Goal: Task Accomplishment & Management: Manage account settings

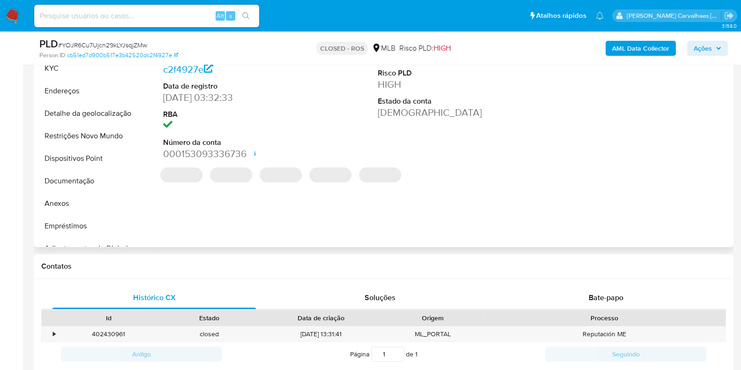
select select "10"
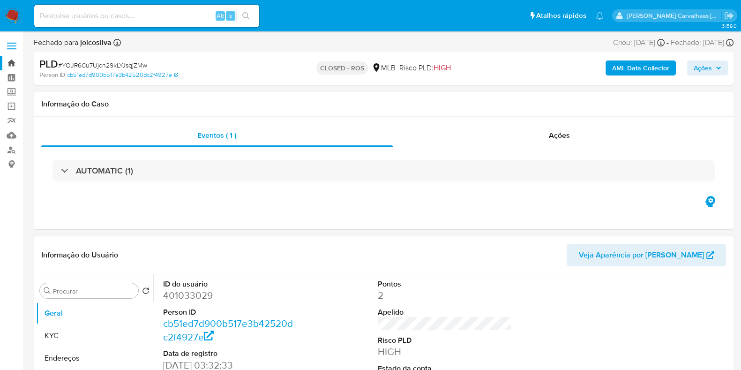
click at [11, 62] on link "Bandeja" at bounding box center [56, 63] width 112 height 15
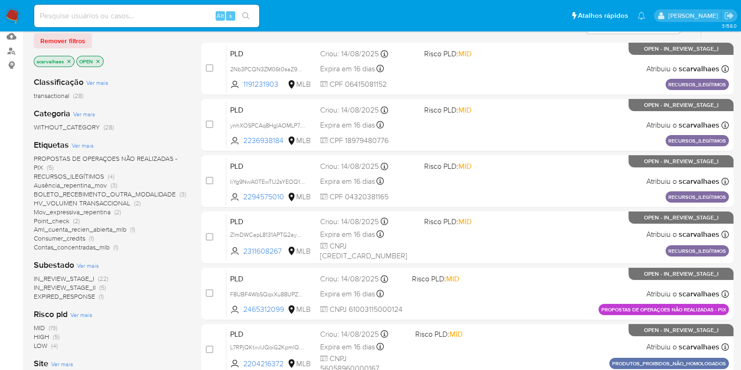
scroll to position [117, 0]
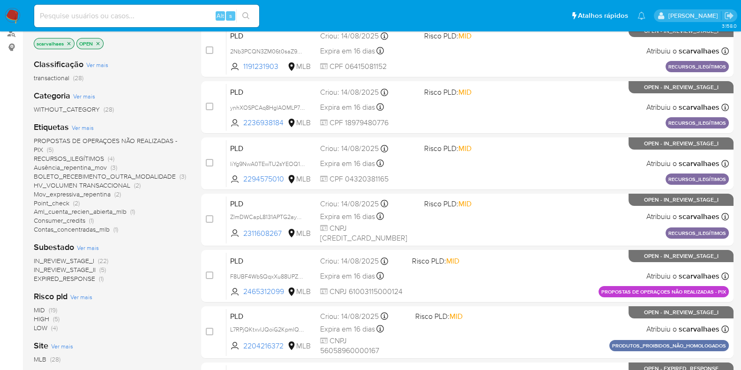
click at [143, 139] on span "PROPOSTAS DE OPERAÇOES NÃO REALIZADAS - PIX" at bounding box center [105, 145] width 143 height 18
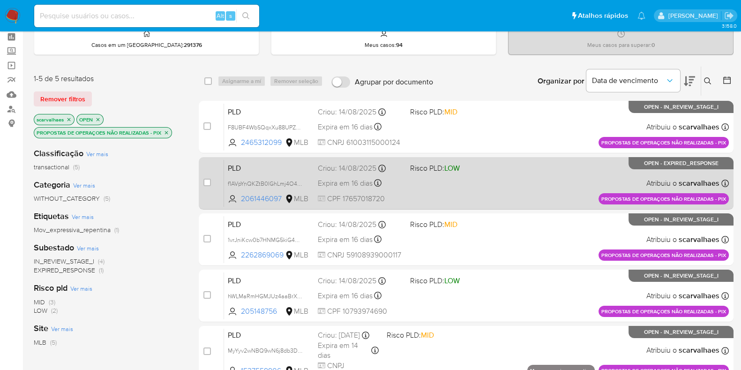
scroll to position [58, 0]
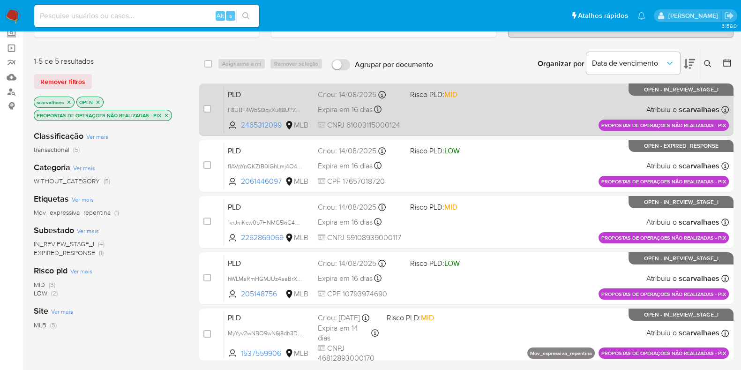
click at [457, 106] on div "PLD F8UBF4WbSQqxXu88UPZn9LNZ 2465312099 MLB Risco PLD: MID Criou: 14/08/2025 Cr…" at bounding box center [476, 109] width 505 height 47
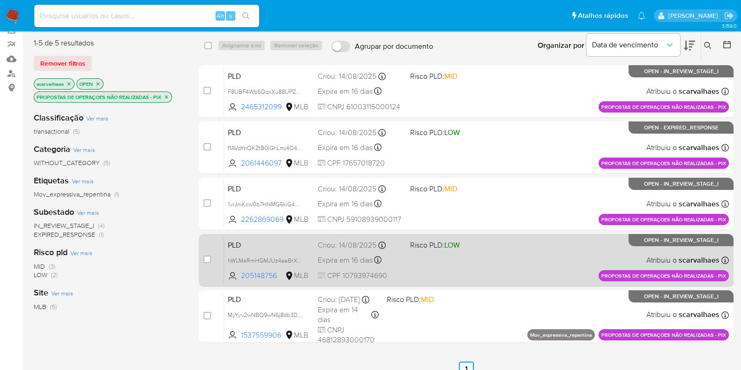
scroll to position [0, 0]
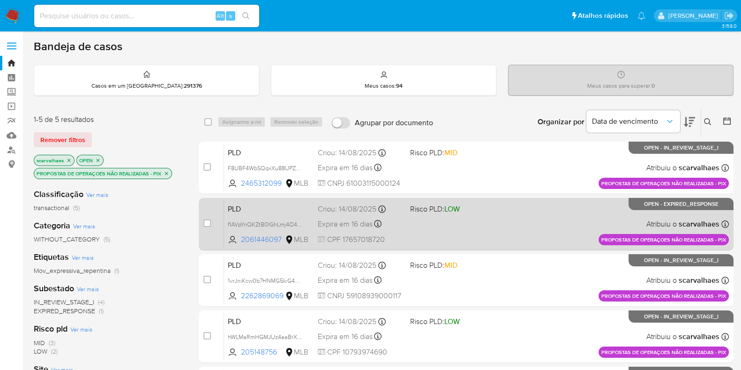
click at [483, 241] on div "PLD f1AVpYnQKZtB0IGhLmj4O4pp 2061446097 MLB Risco PLD: LOW Criou: 14/08/2025 Cr…" at bounding box center [476, 223] width 505 height 47
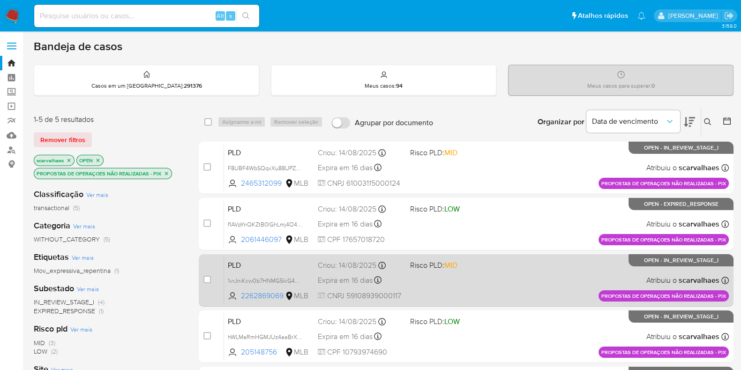
click at [455, 276] on div "PLD 1vrJniKcw0b7HNMG5kiG45ok 2262869069 MLB Risco PLD: MID Criou: 14/08/2025 Cr…" at bounding box center [476, 279] width 505 height 47
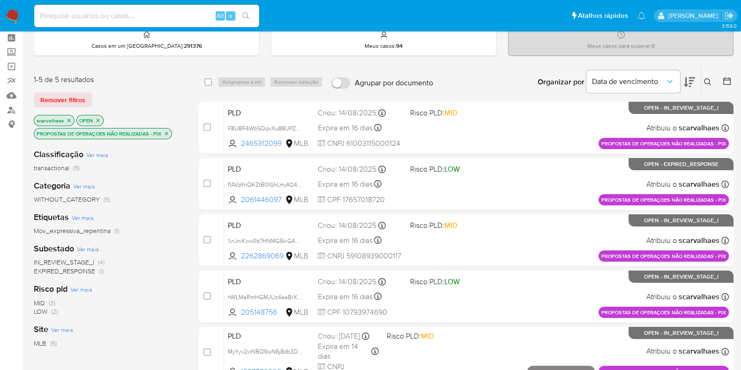
scroll to position [58, 0]
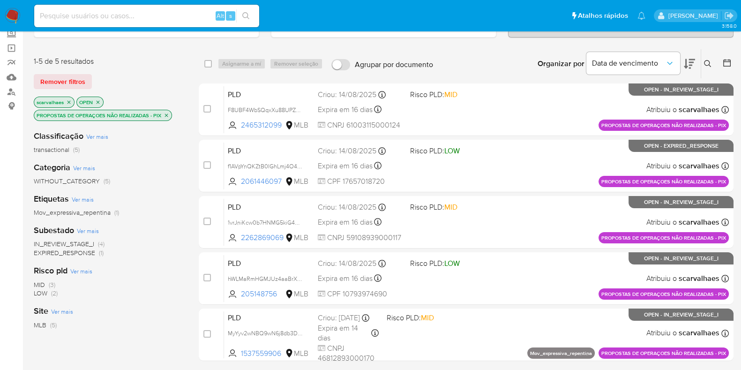
click at [167, 112] on icon "close-filter" at bounding box center [167, 115] width 6 height 6
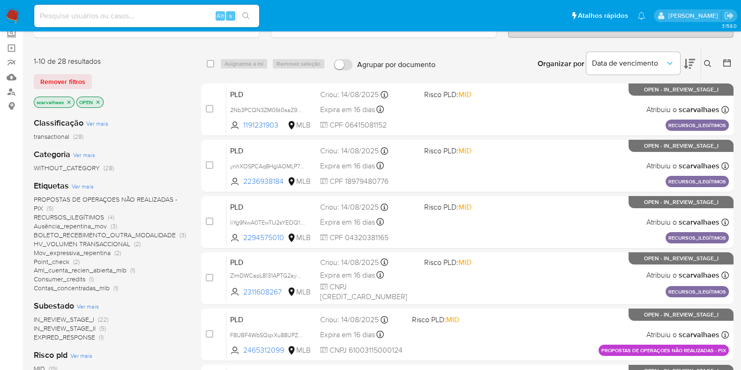
click at [66, 261] on span "Point_check" at bounding box center [52, 261] width 36 height 9
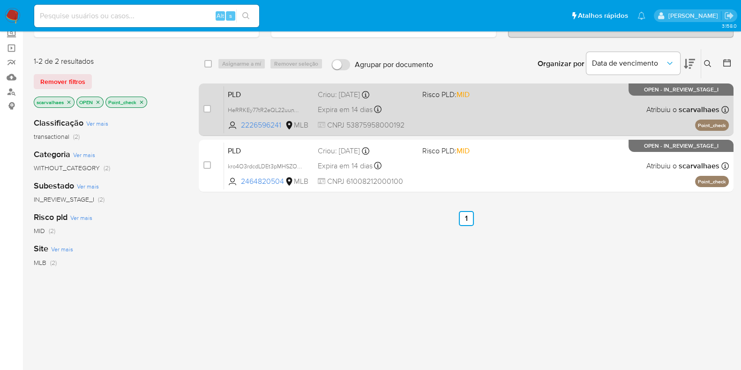
click at [457, 105] on div "PLD HeRRKEy77tR2eQL22uunWvam 2226596241 MLB Risco PLD: MID Criou: 12/08/2025 Cr…" at bounding box center [476, 109] width 505 height 47
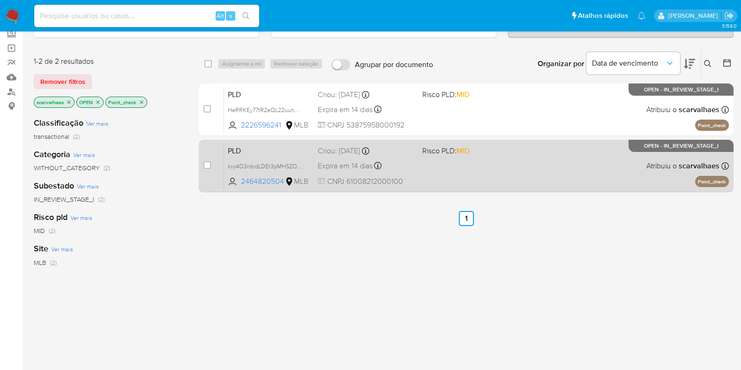
click at [457, 170] on div "PLD kro4O3rdcdLDEt3pMHSZOPy3 2464820504 MLB Risco PLD: MID Criou: 12/08/2025 Cr…" at bounding box center [476, 165] width 505 height 47
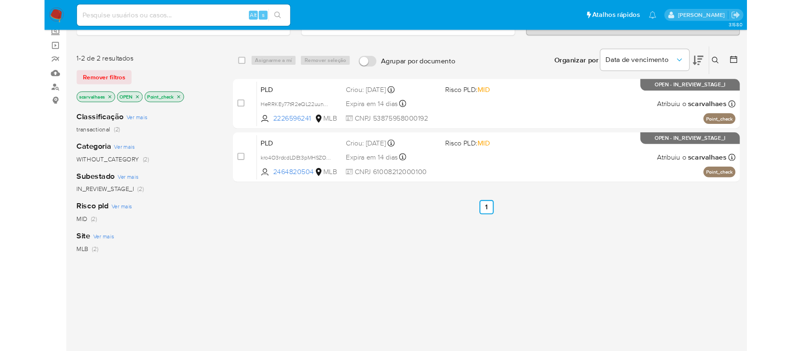
scroll to position [59, 0]
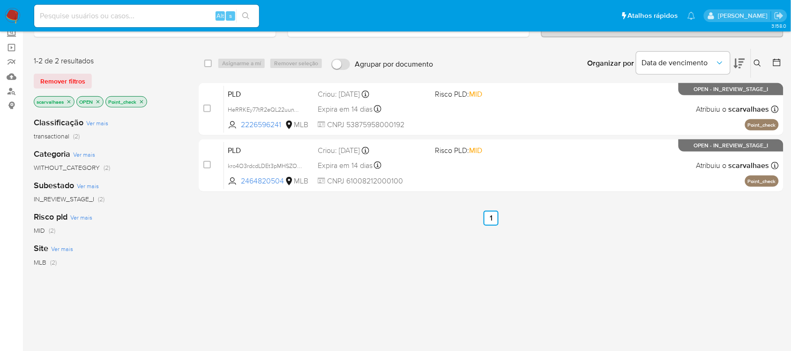
drag, startPoint x: 94, startPoint y: 8, endPoint x: 70, endPoint y: 12, distance: 23.7
click at [70, 12] on input at bounding box center [146, 16] width 225 height 12
paste input "MyYyv2wNBQ9wN6j8db3DLVKF"
type input "MyYyv2wNBQ9wN6j8db3DLVKF"
click at [247, 15] on icon "search-icon" at bounding box center [245, 15] width 7 height 7
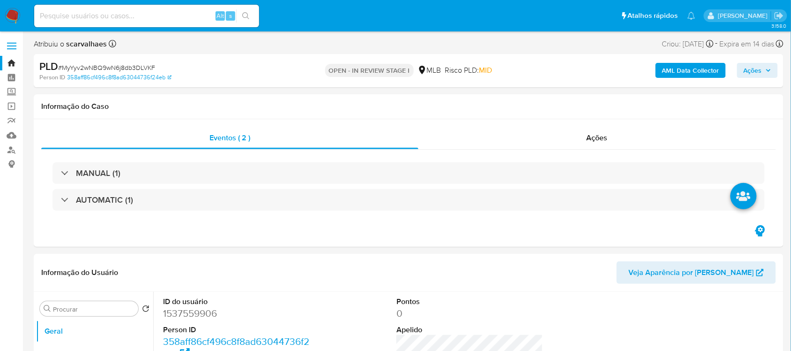
select select "10"
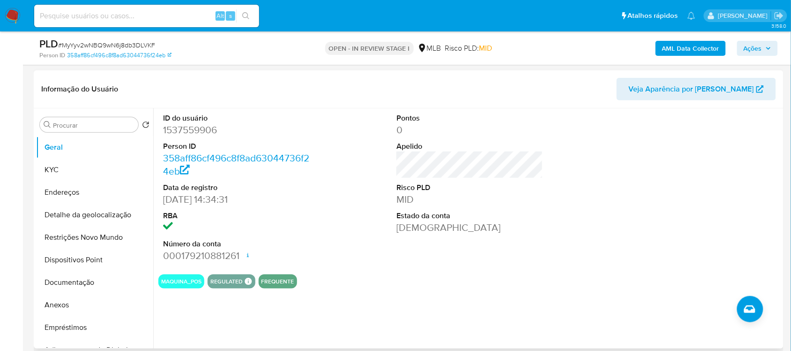
scroll to position [176, 0]
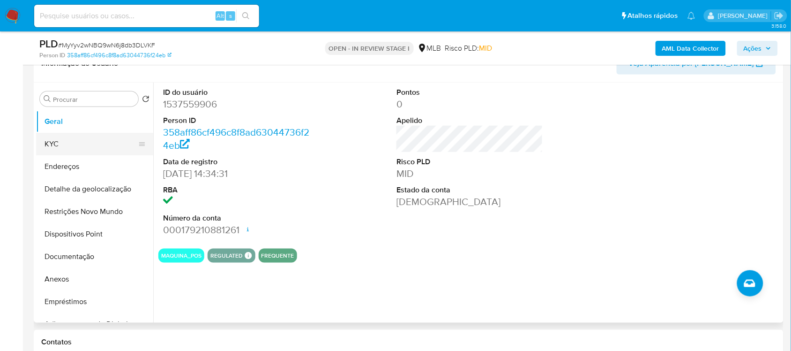
click at [70, 144] on button "KYC" at bounding box center [91, 144] width 110 height 22
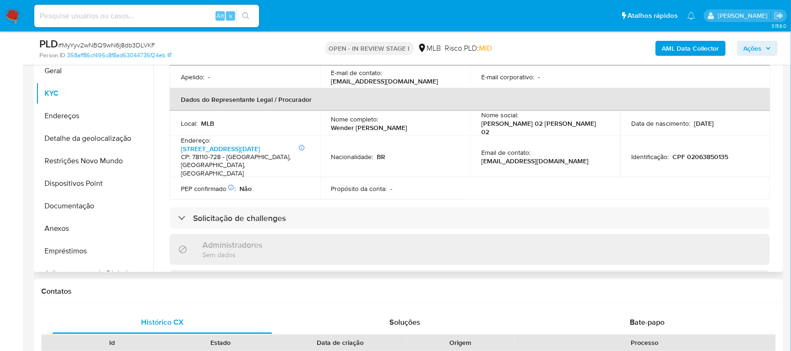
scroll to position [234, 0]
click at [255, 142] on link "Rua Ceara 241, 23 De Setembro" at bounding box center [220, 146] width 79 height 9
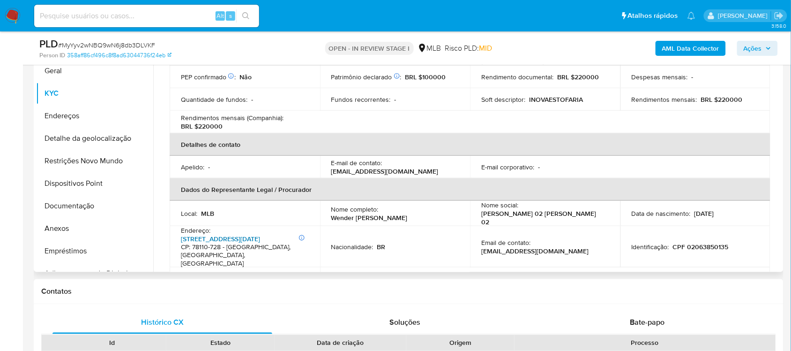
scroll to position [0, 0]
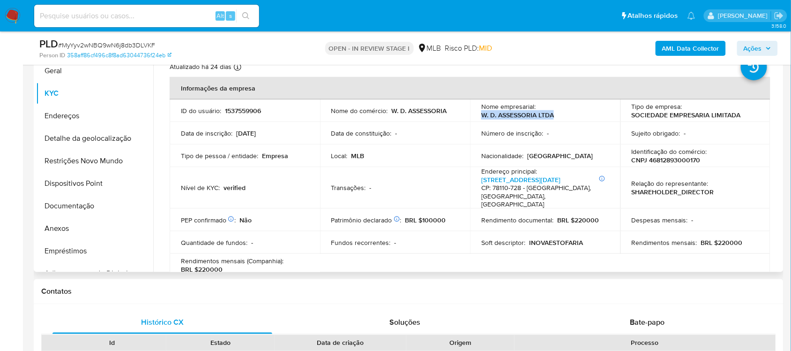
drag, startPoint x: 481, startPoint y: 112, endPoint x: 555, endPoint y: 116, distance: 74.6
click at [555, 116] on td "Nome empresarial : W. D. ASSESSORIA LTDA" at bounding box center [545, 110] width 150 height 22
copy p "W. D. ASSESSORIA LTDA"
click at [85, 116] on button "Endereços" at bounding box center [91, 116] width 110 height 22
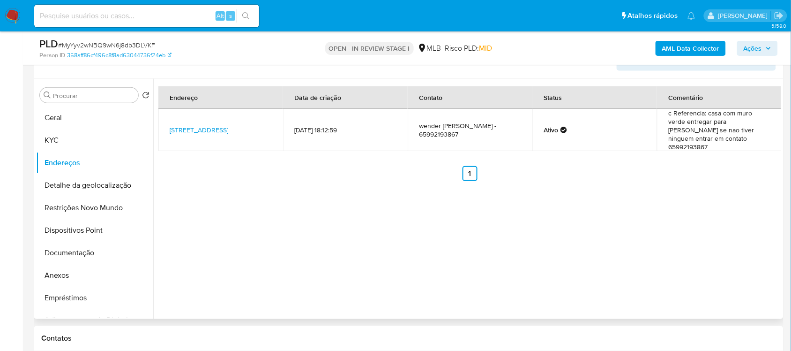
scroll to position [109, 0]
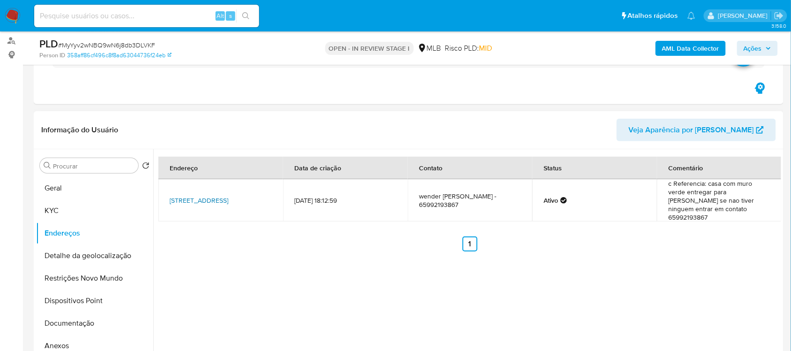
click at [198, 197] on link "Rua Ceará 241, Várzea Grande, Mato Grosso, 78110728, Brasil 241" at bounding box center [199, 199] width 59 height 9
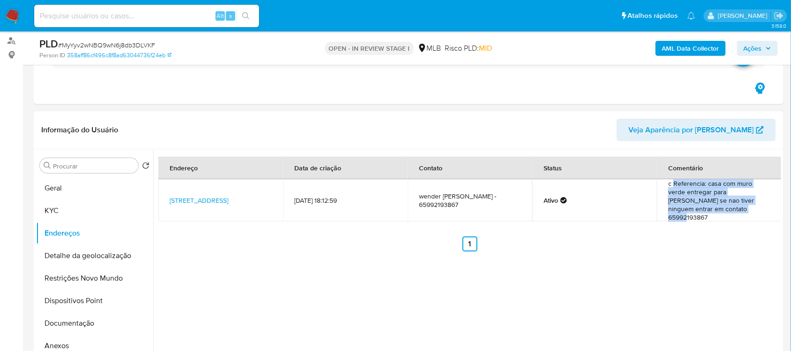
drag, startPoint x: 671, startPoint y: 185, endPoint x: 709, endPoint y: 209, distance: 44.9
click at [709, 209] on td "c Referencia: casa com muro verde entregar para luciane se nao tiver ninguem en…" at bounding box center [719, 200] width 125 height 42
copy td "Referencia: casa com muro verde entregar para luciane se nao tiver ninguem entr…"
click at [98, 256] on button "Detalhe da geolocalização" at bounding box center [91, 255] width 110 height 22
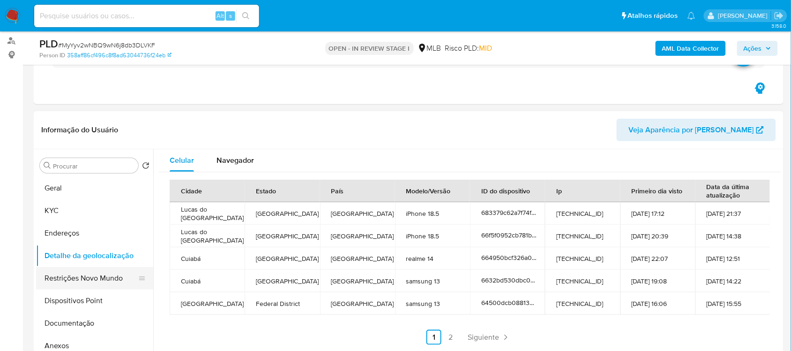
click at [101, 278] on button "Restrições Novo Mundo" at bounding box center [91, 278] width 110 height 22
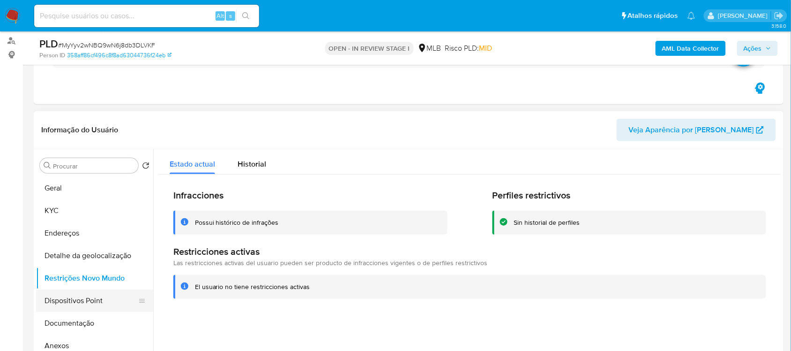
click at [75, 305] on button "Dispositivos Point" at bounding box center [91, 300] width 110 height 22
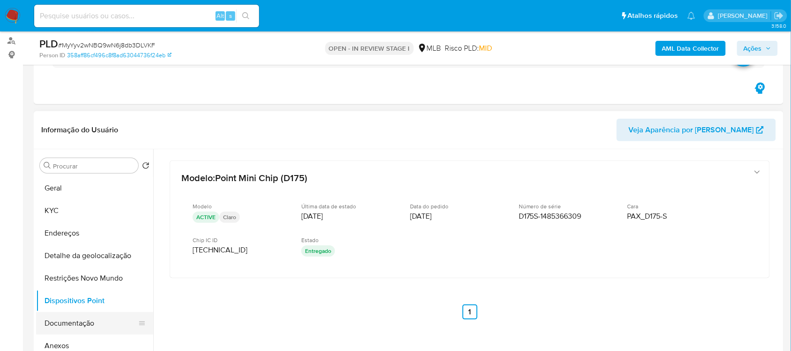
click at [98, 321] on button "Documentação" at bounding box center [91, 323] width 110 height 22
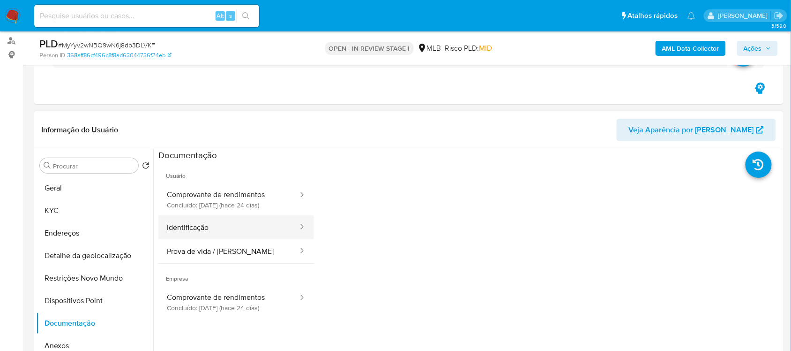
click at [226, 229] on button "Identificação" at bounding box center [228, 227] width 141 height 24
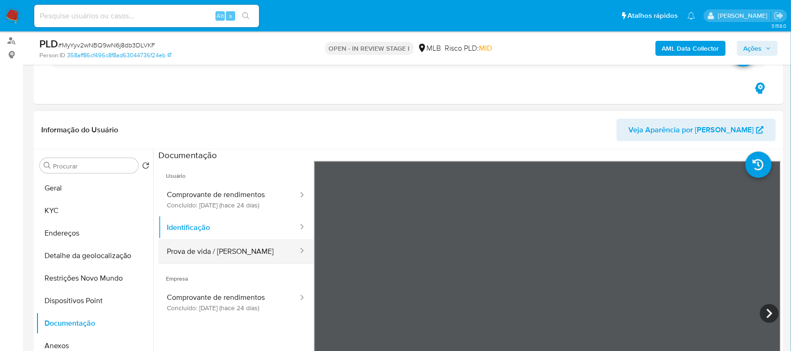
click at [219, 251] on button "Prova de vida / Selfie" at bounding box center [228, 251] width 141 height 24
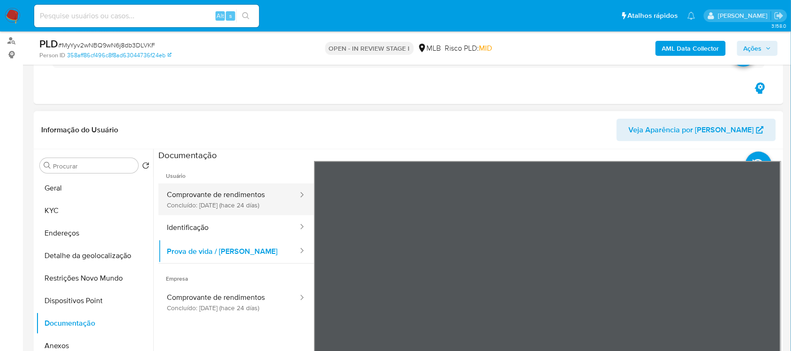
click at [233, 203] on button "Comprovante de rendimentos Concluído: 19/08/2025 (hace 24 días)" at bounding box center [228, 199] width 141 height 32
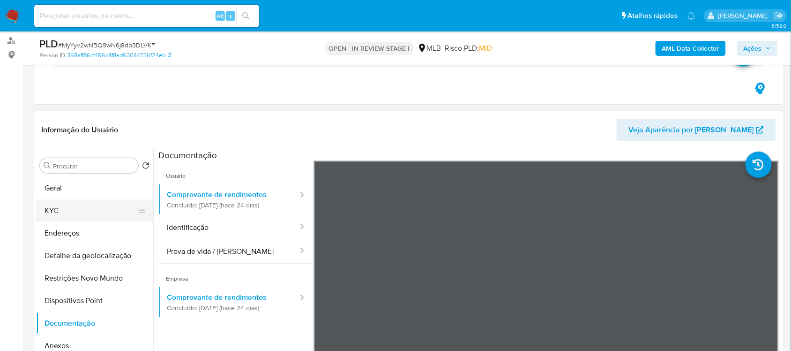
click at [75, 202] on button "KYC" at bounding box center [91, 210] width 110 height 22
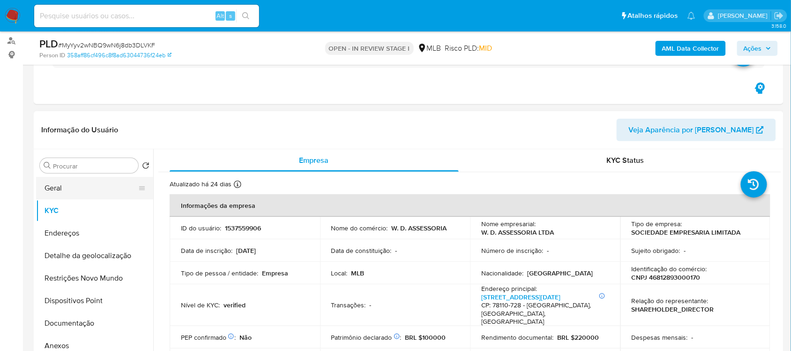
click at [85, 184] on button "Geral" at bounding box center [91, 188] width 110 height 22
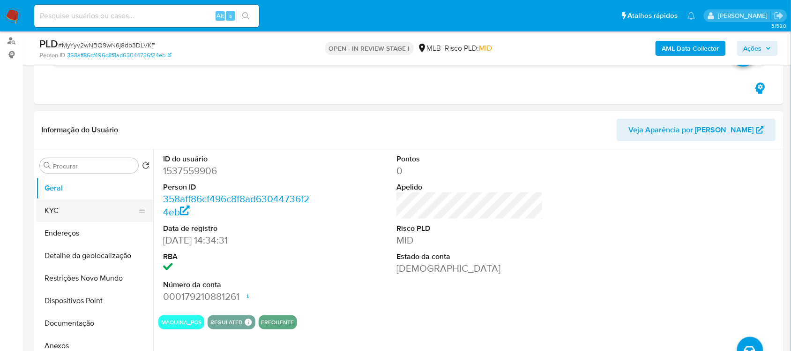
click at [84, 213] on button "KYC" at bounding box center [91, 210] width 110 height 22
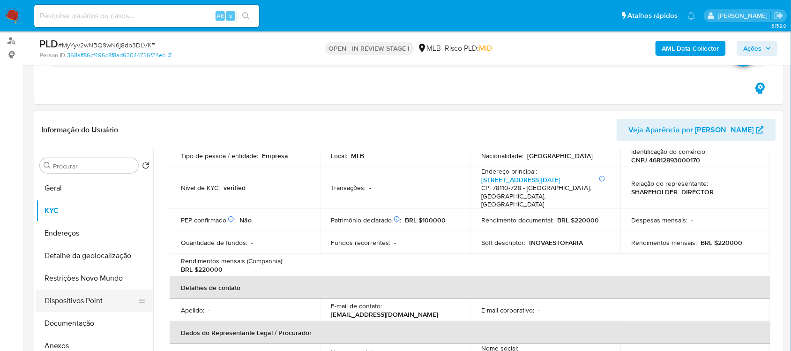
scroll to position [59, 0]
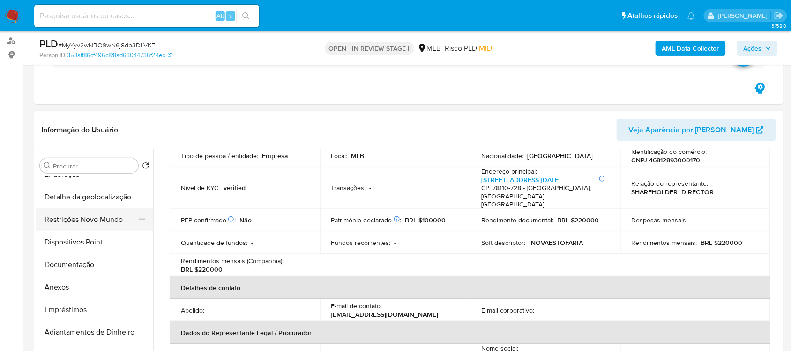
click at [78, 222] on button "Restrições Novo Mundo" at bounding box center [91, 219] width 110 height 22
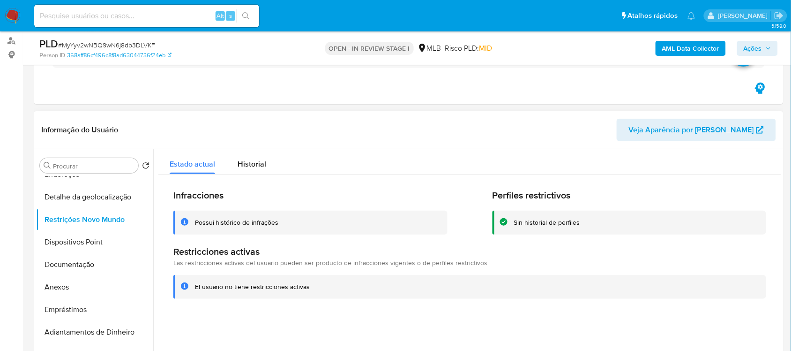
drag, startPoint x: 195, startPoint y: 284, endPoint x: 307, endPoint y: 287, distance: 112.6
click at [307, 287] on div "El usuario no tiene restricciones activas" at bounding box center [252, 286] width 115 height 9
click at [94, 289] on button "Anexos" at bounding box center [91, 287] width 110 height 22
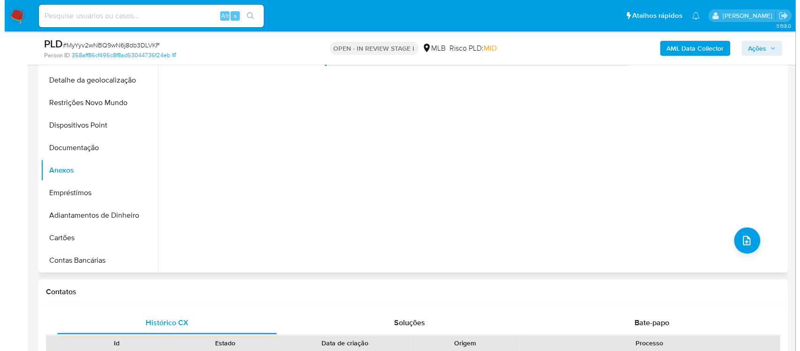
scroll to position [226, 0]
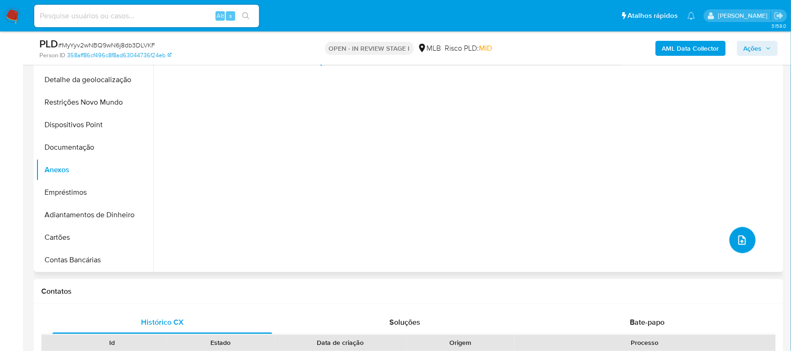
click at [739, 243] on icon "upload-file" at bounding box center [742, 239] width 11 height 11
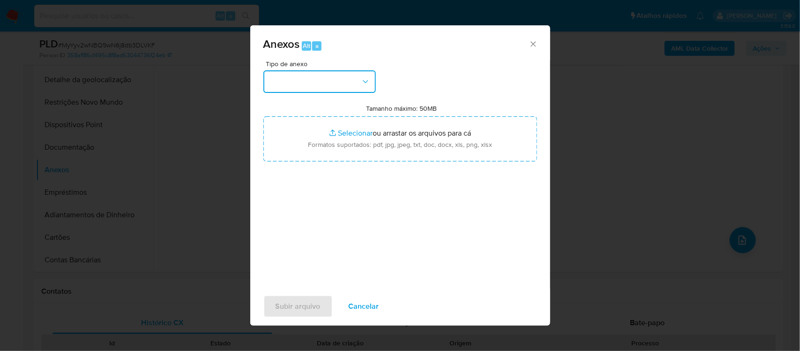
click at [365, 79] on icon "button" at bounding box center [365, 81] width 9 height 9
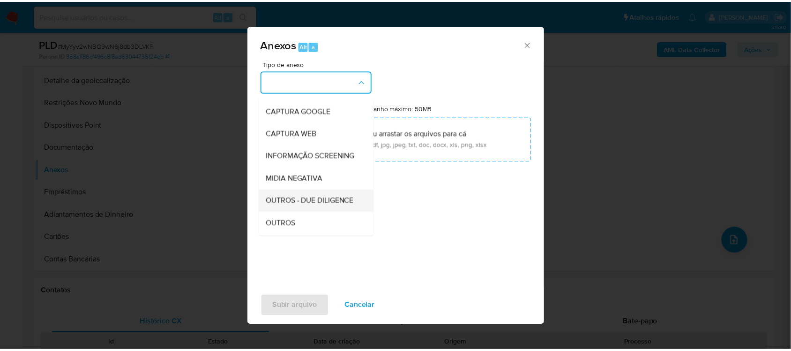
scroll to position [59, 0]
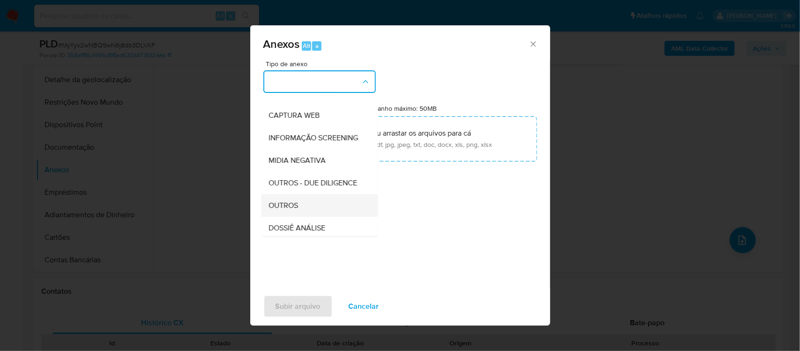
click at [296, 210] on span "OUTROS" at bounding box center [284, 205] width 30 height 9
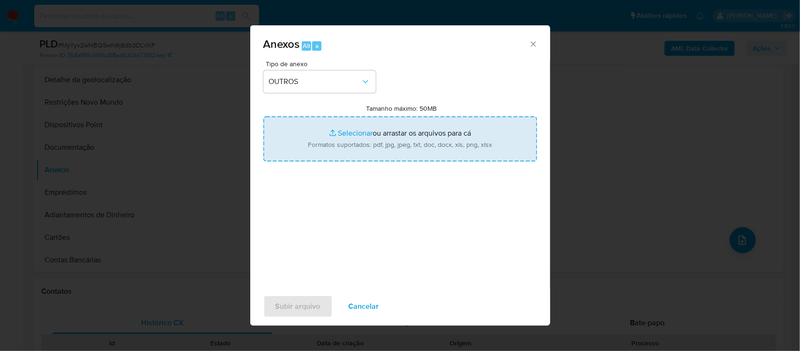
click at [356, 132] on input "Tamanho máximo: 50MB Selecionar arquivos" at bounding box center [400, 138] width 274 height 45
type input "C:\fakepath\Mulan W. D. ASSESSORIA LTDA1537559906_2025_09_11_18_22_46 - Tabla d…"
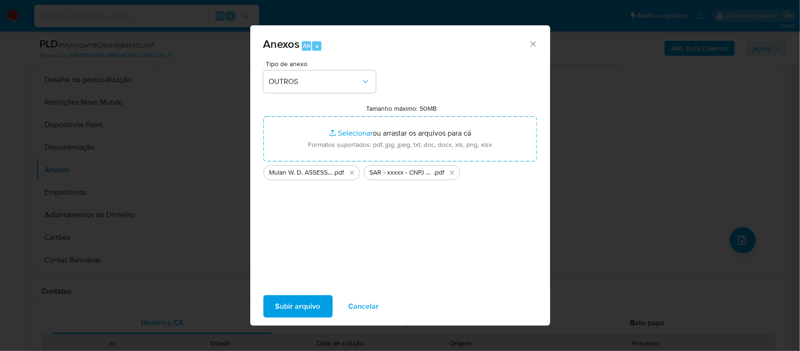
click at [284, 308] on span "Subir arquivo" at bounding box center [298, 306] width 45 height 21
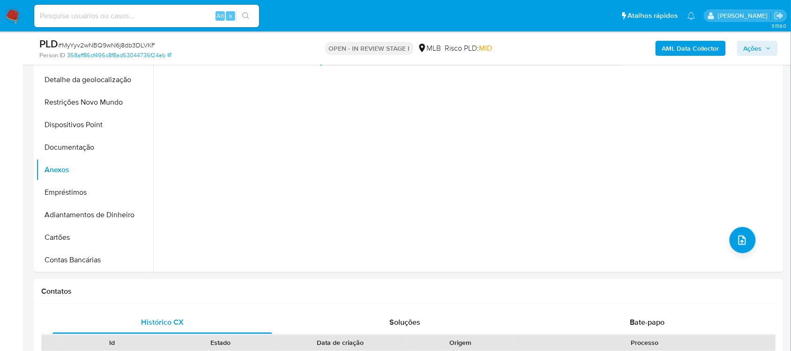
click at [750, 41] on span "Ações" at bounding box center [753, 48] width 18 height 15
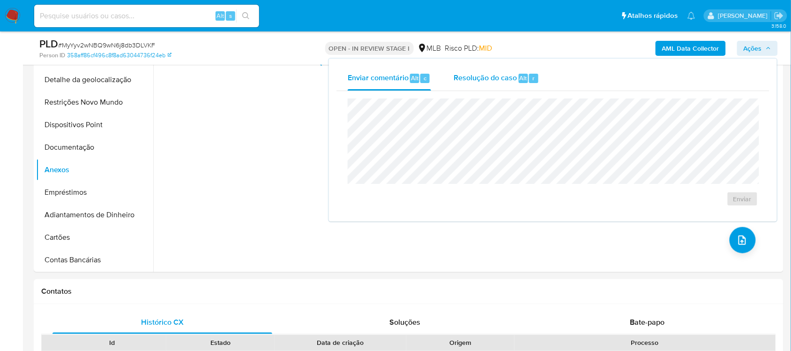
click at [491, 77] on span "Resolução do caso" at bounding box center [485, 77] width 63 height 11
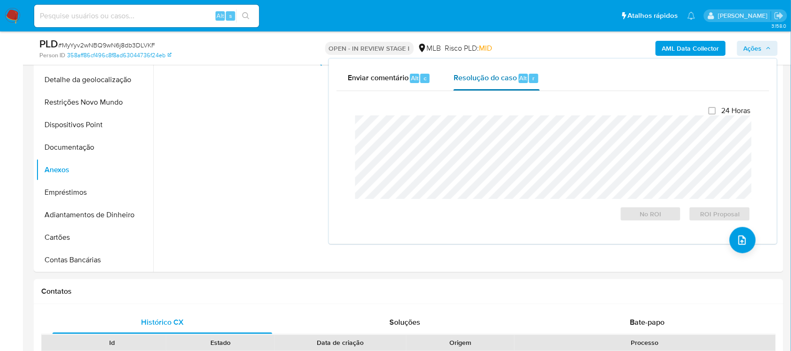
click at [480, 80] on span "Resolução do caso" at bounding box center [485, 77] width 63 height 11
click at [727, 210] on span "ROI Proposal" at bounding box center [720, 213] width 49 height 13
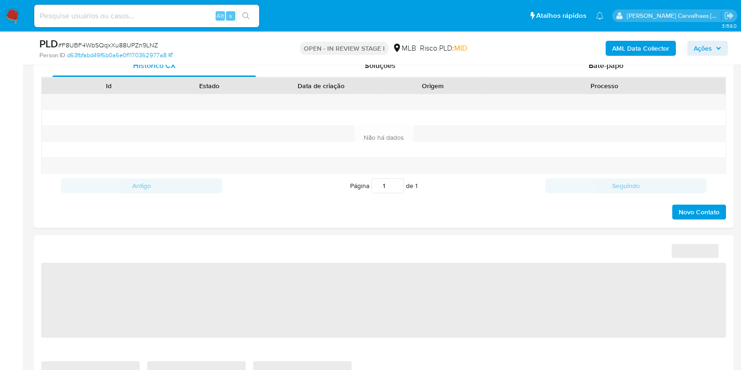
select select "10"
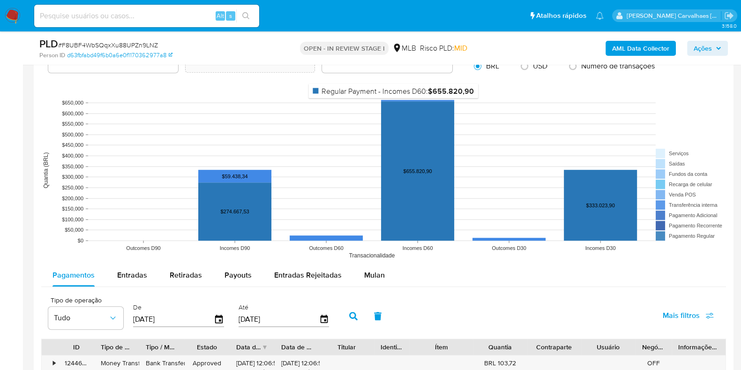
scroll to position [996, 0]
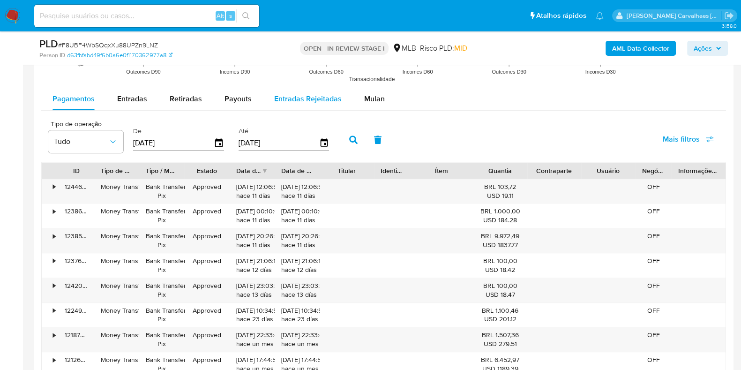
click at [326, 100] on span "Entradas Rejeitadas" at bounding box center [307, 98] width 67 height 11
select select "10"
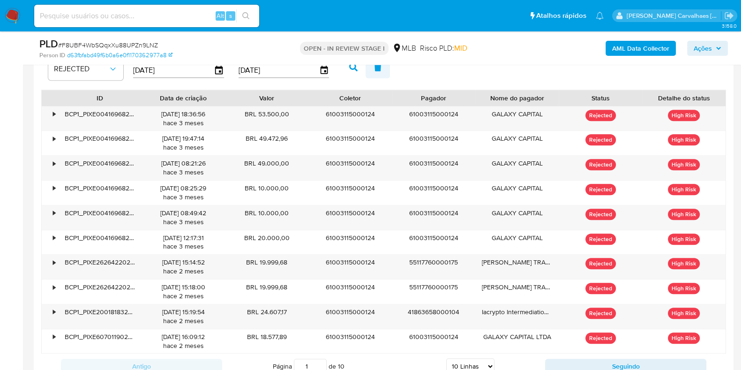
scroll to position [1113, 0]
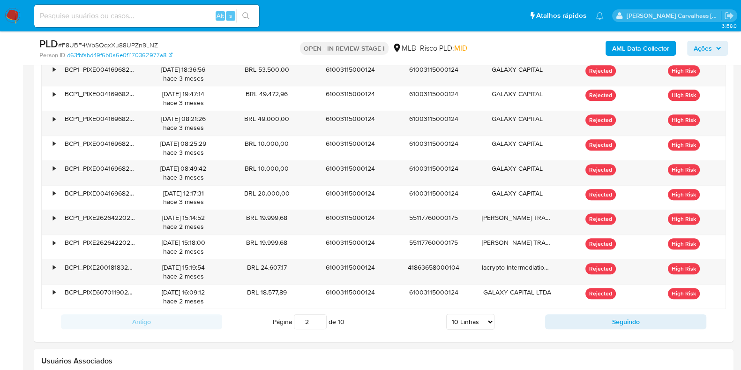
click at [321, 317] on input "2" at bounding box center [310, 321] width 33 height 15
click at [321, 317] on input "3" at bounding box center [310, 321] width 33 height 15
click at [319, 318] on input "4" at bounding box center [310, 321] width 33 height 15
type input "4"
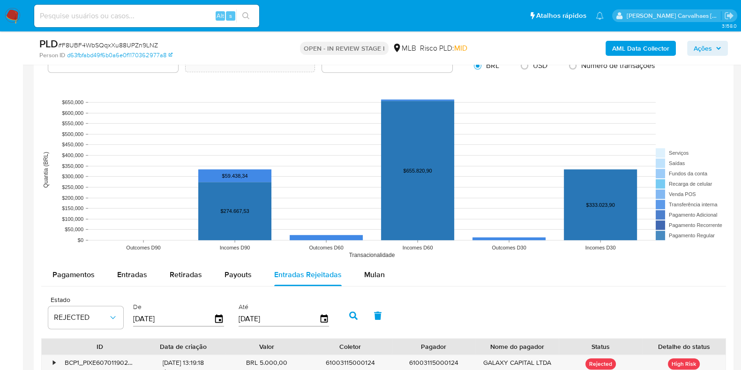
scroll to position [937, 0]
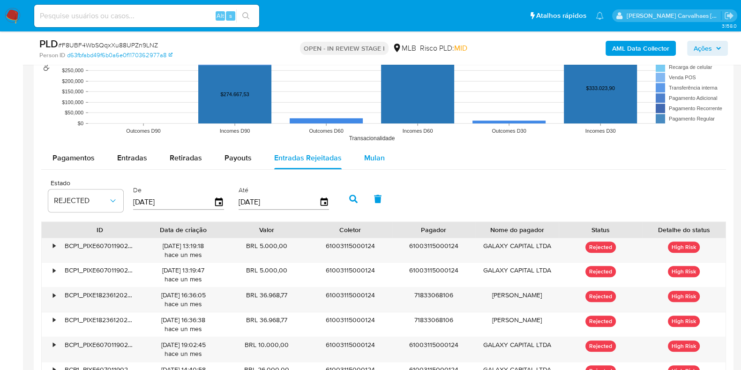
click at [373, 158] on span "Mulan" at bounding box center [374, 157] width 21 height 11
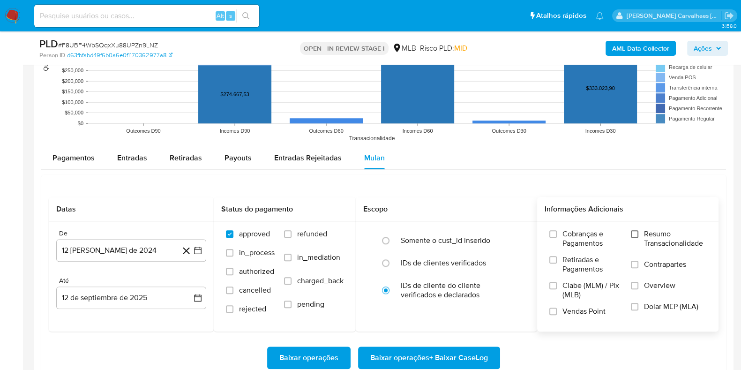
click at [635, 233] on input "Resumo Transacionalidade" at bounding box center [634, 233] width 7 height 7
drag, startPoint x: 421, startPoint y: 360, endPoint x: 713, endPoint y: 345, distance: 292.4
click at [706, 352] on div "Baixar operações Baixar operações + Baixar CaseLog" at bounding box center [384, 357] width 670 height 22
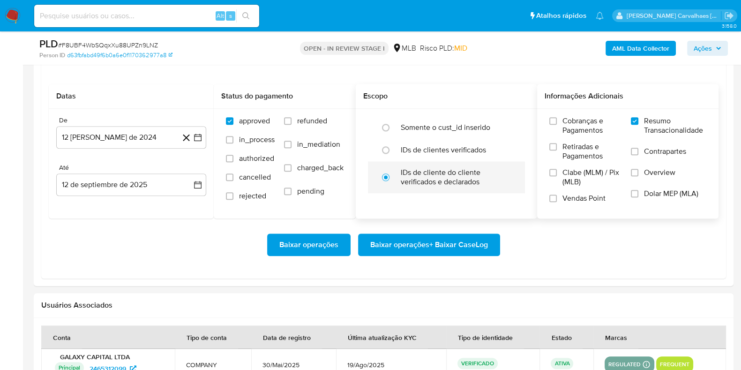
scroll to position [1055, 0]
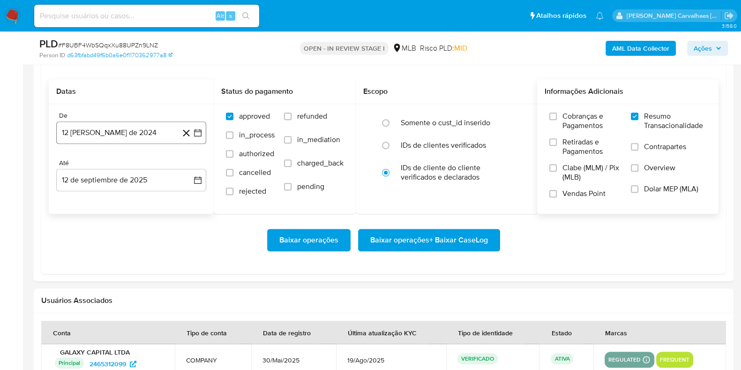
click at [195, 135] on icon "button" at bounding box center [197, 132] width 9 height 9
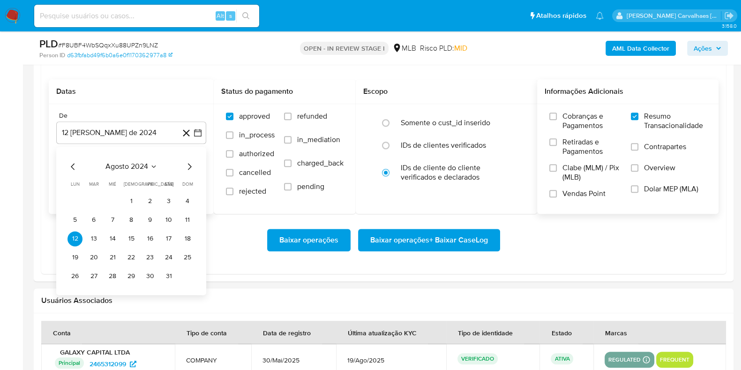
click at [188, 166] on icon "Mes siguiente" at bounding box center [189, 166] width 11 height 11
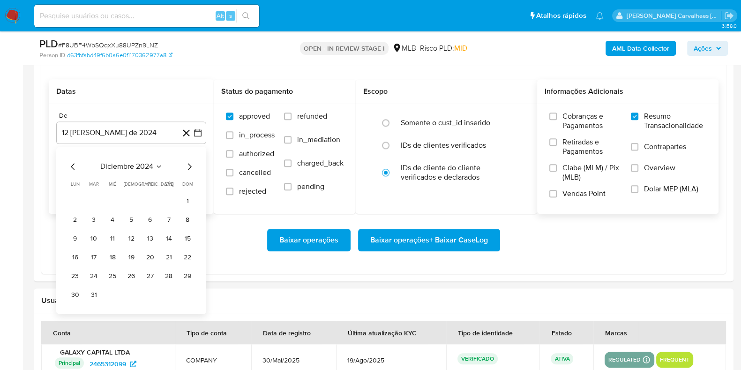
click at [188, 166] on icon "Mes siguiente" at bounding box center [189, 166] width 11 height 11
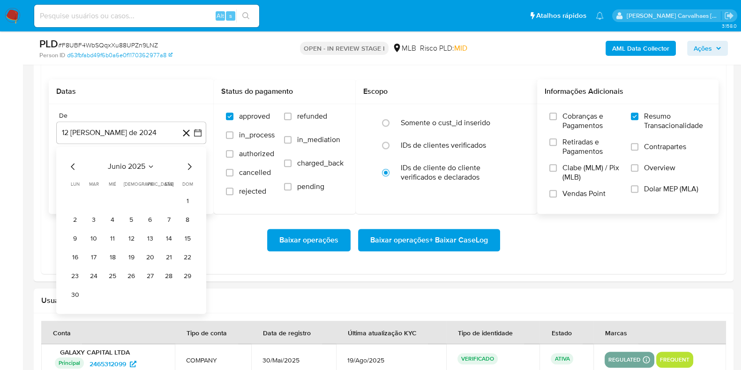
click at [188, 166] on icon "Mes siguiente" at bounding box center [189, 166] width 11 height 11
click at [148, 220] on button "11" at bounding box center [149, 219] width 15 height 15
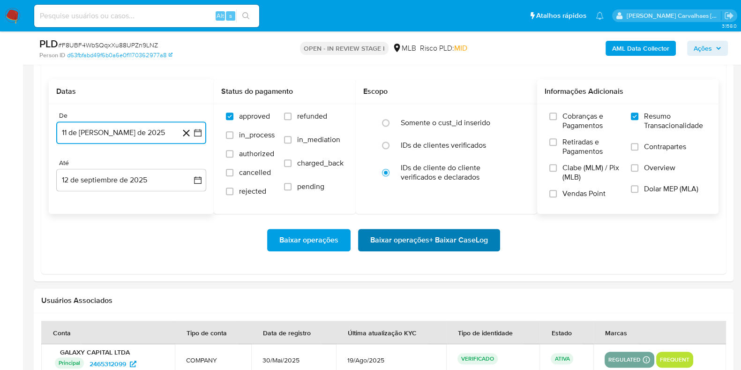
click at [404, 240] on span "Baixar operações + Baixar CaseLog" at bounding box center [429, 240] width 118 height 21
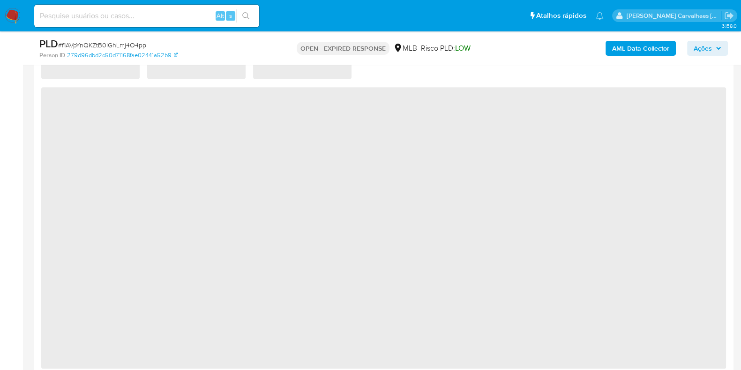
select select "10"
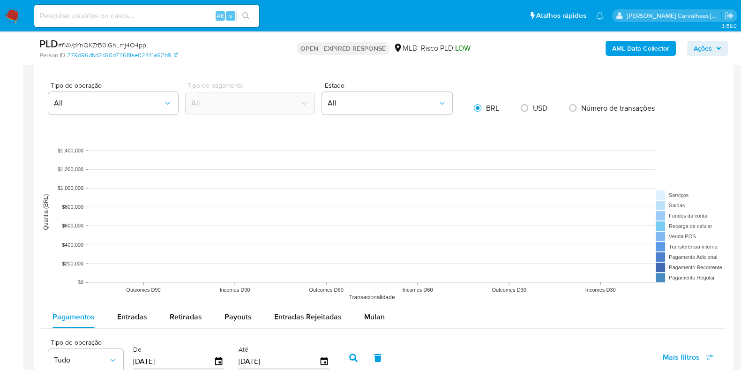
scroll to position [878, 0]
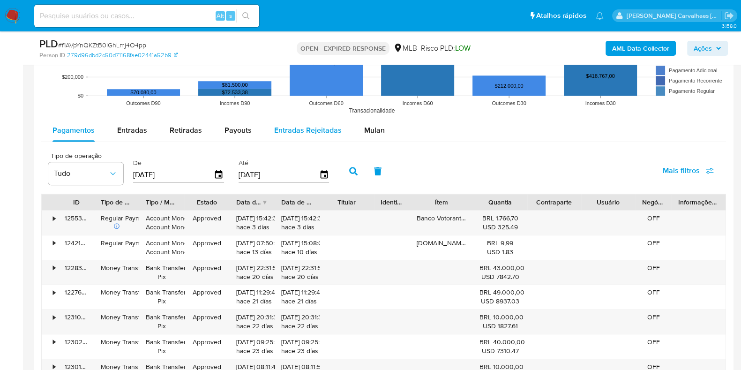
click at [307, 133] on span "Entradas Rejeitadas" at bounding box center [307, 130] width 67 height 11
select select "10"
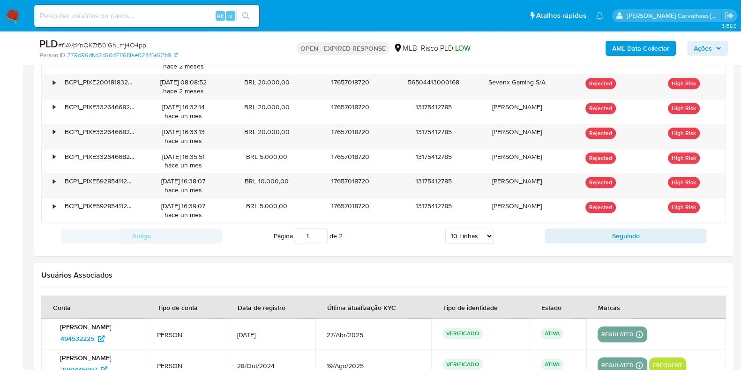
scroll to position [937, 0]
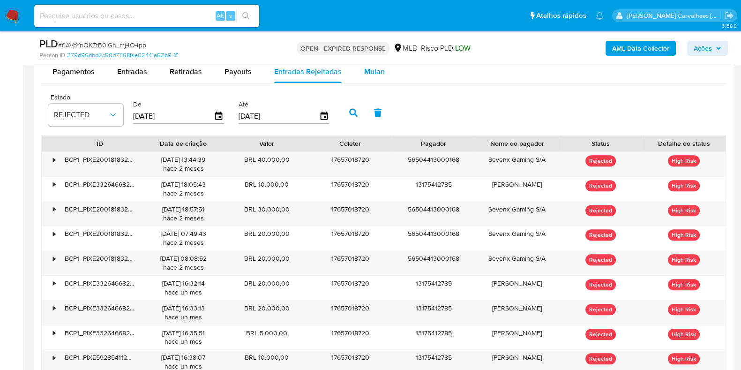
click at [368, 74] on span "Mulan" at bounding box center [374, 71] width 21 height 11
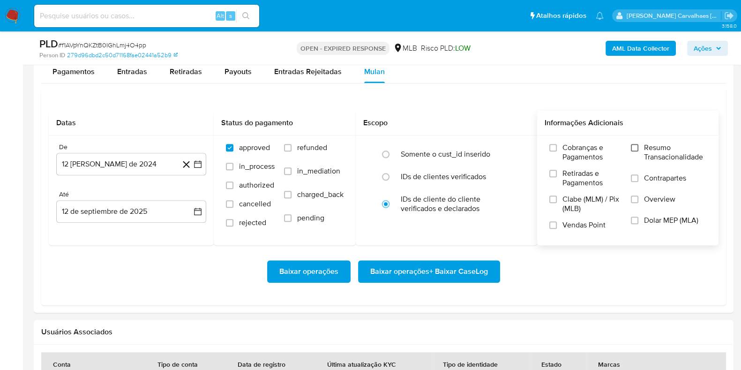
click at [631, 147] on input "Resumo Transacionalidade" at bounding box center [634, 147] width 7 height 7
click at [197, 166] on icon "button" at bounding box center [197, 163] width 9 height 9
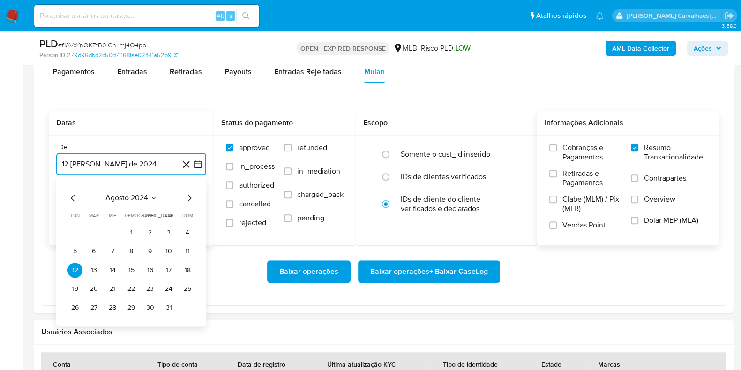
click at [190, 197] on icon "Mes siguiente" at bounding box center [190, 198] width 4 height 7
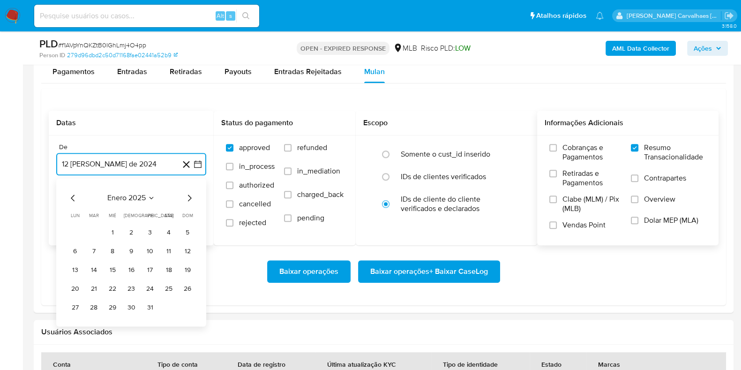
click at [190, 197] on icon "Mes siguiente" at bounding box center [190, 198] width 4 height 7
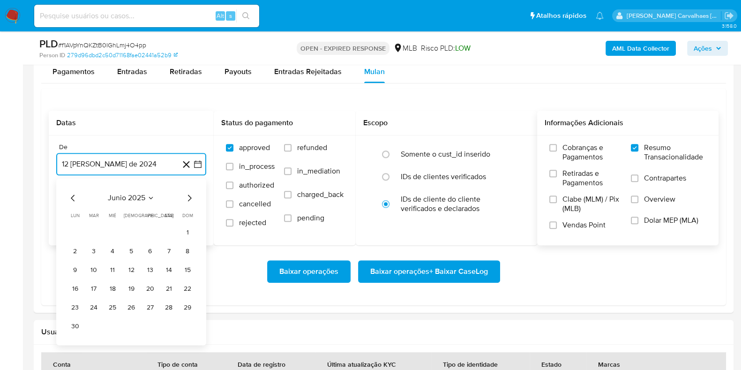
click at [190, 197] on icon "Mes siguiente" at bounding box center [190, 198] width 4 height 7
click at [151, 248] on button "11" at bounding box center [149, 251] width 15 height 15
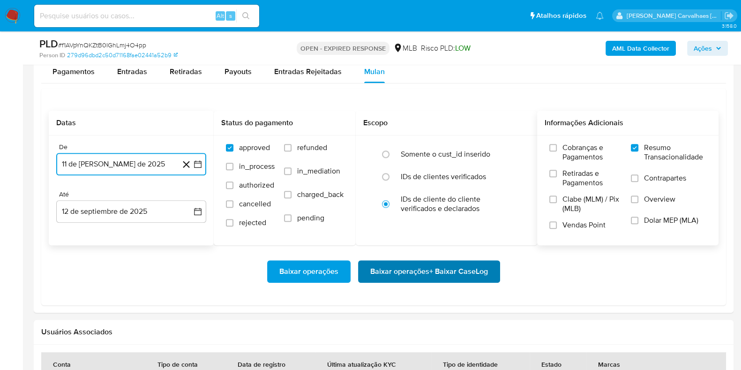
click at [422, 268] on span "Baixar operações + Baixar CaseLog" at bounding box center [429, 271] width 118 height 21
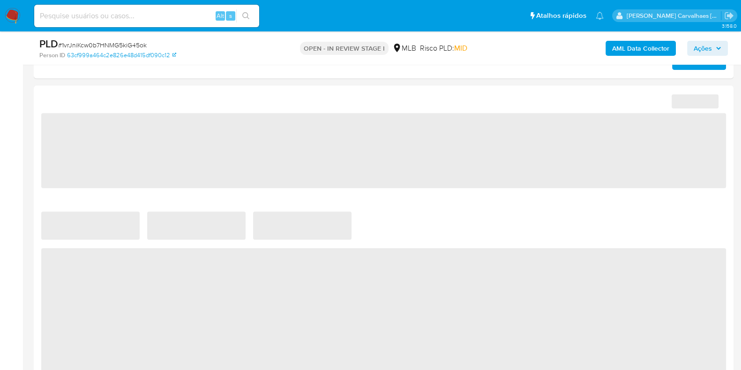
select select "10"
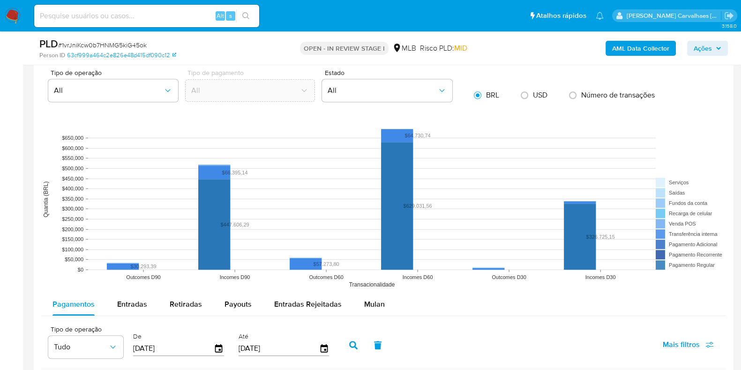
scroll to position [761, 0]
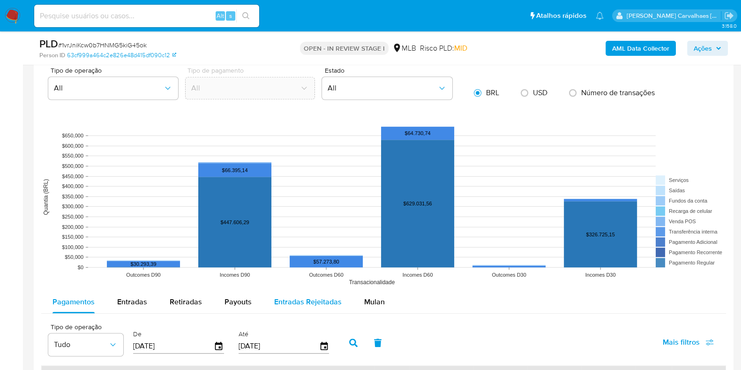
click at [314, 294] on div "Entradas Rejeitadas" at bounding box center [307, 302] width 67 height 22
select select "10"
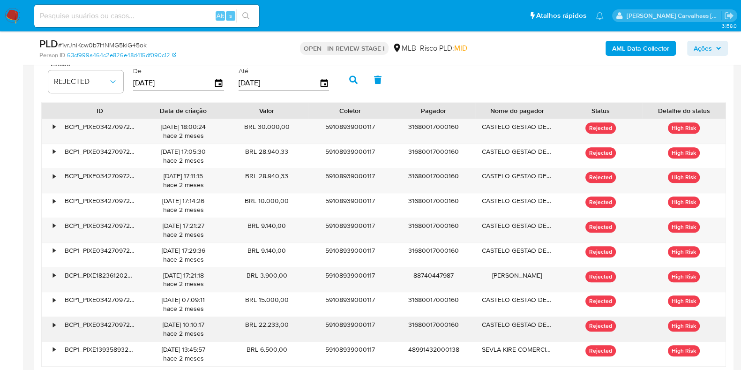
scroll to position [878, 0]
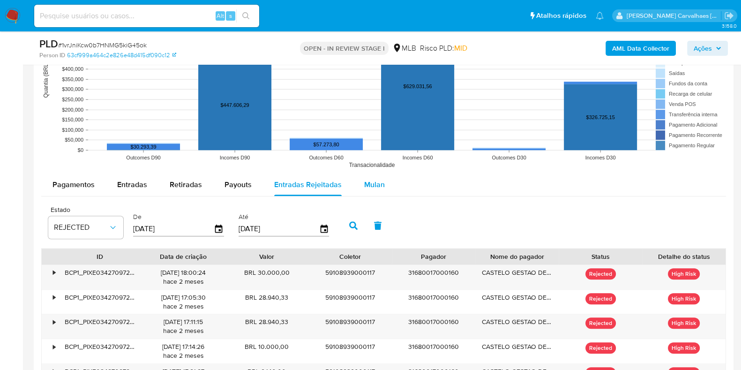
click at [377, 180] on span "Mulan" at bounding box center [374, 184] width 21 height 11
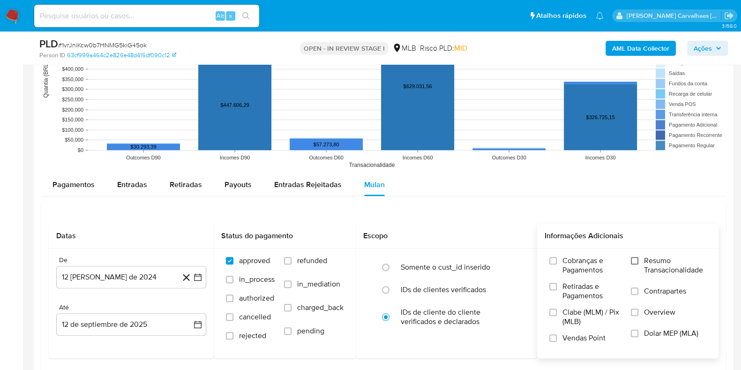
click at [637, 257] on input "Resumo Transacionalidade" at bounding box center [634, 260] width 7 height 7
click at [196, 276] on icon "button" at bounding box center [197, 276] width 9 height 9
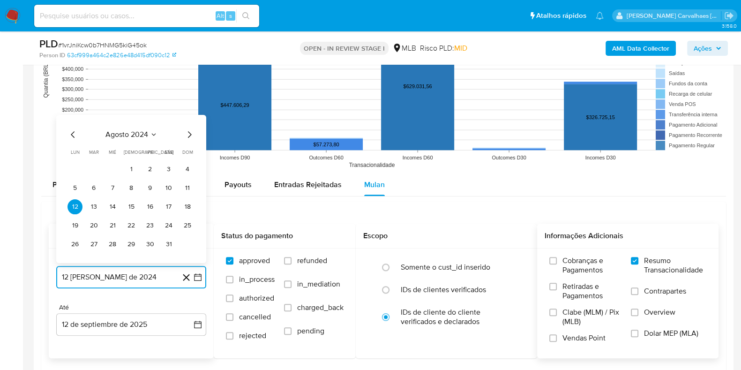
click at [190, 135] on icon "Mes siguiente" at bounding box center [189, 134] width 11 height 11
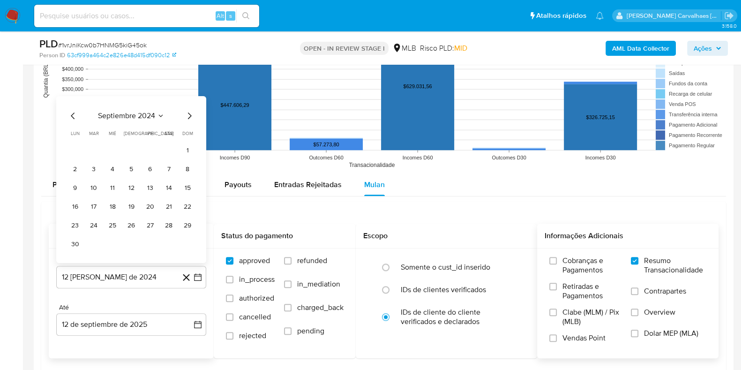
click at [190, 135] on span "dom" at bounding box center [187, 133] width 11 height 7
click at [189, 116] on icon "Mes siguiente" at bounding box center [190, 115] width 4 height 7
click at [189, 129] on icon "Mes siguiente" at bounding box center [189, 134] width 11 height 11
click at [190, 130] on icon "Mes siguiente" at bounding box center [189, 134] width 11 height 11
click at [190, 115] on icon "Mes siguiente" at bounding box center [189, 115] width 11 height 11
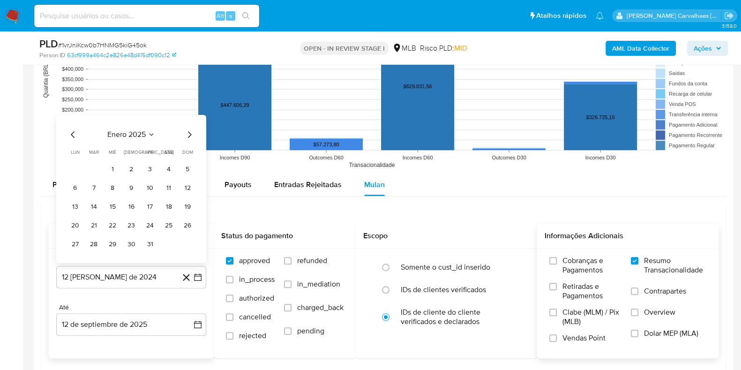
click at [190, 131] on icon "Mes siguiente" at bounding box center [189, 134] width 11 height 11
click at [188, 114] on icon "Mes siguiente" at bounding box center [189, 115] width 11 height 11
click at [186, 133] on icon "Mes siguiente" at bounding box center [189, 134] width 11 height 11
click at [187, 133] on icon "Mes siguiente" at bounding box center [189, 134] width 11 height 11
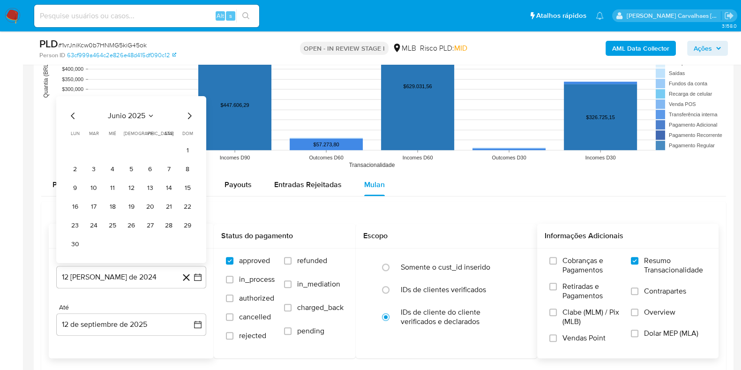
click at [188, 114] on icon "Mes siguiente" at bounding box center [189, 115] width 11 height 11
click at [152, 182] on button "11" at bounding box center [149, 187] width 15 height 15
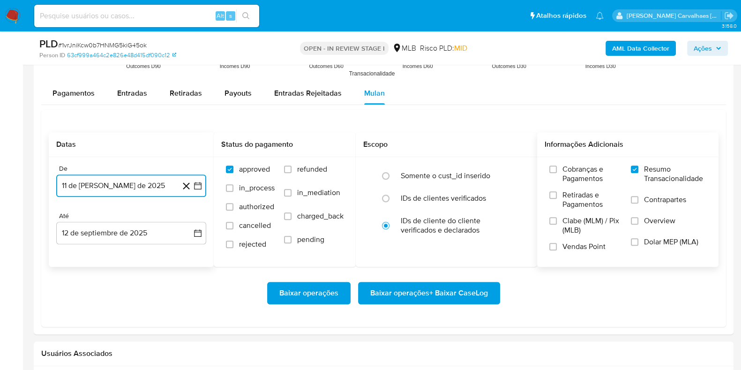
scroll to position [996, 0]
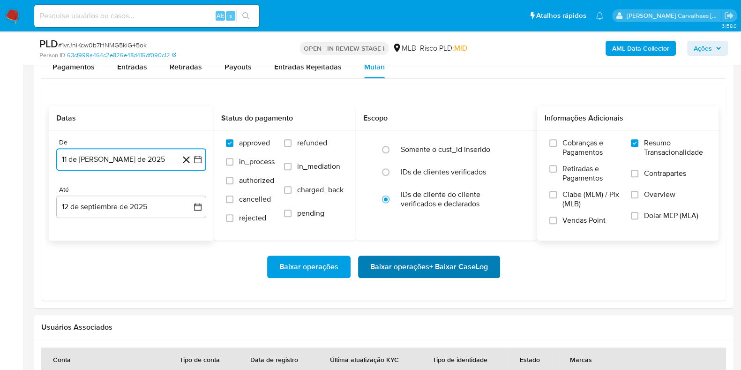
click at [422, 265] on span "Baixar operações + Baixar CaseLog" at bounding box center [429, 266] width 118 height 21
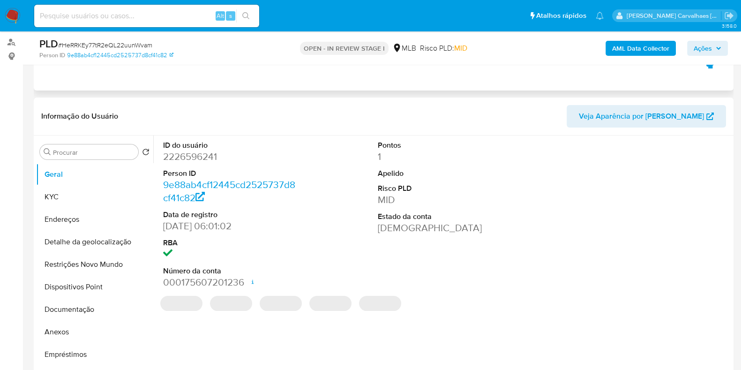
scroll to position [234, 0]
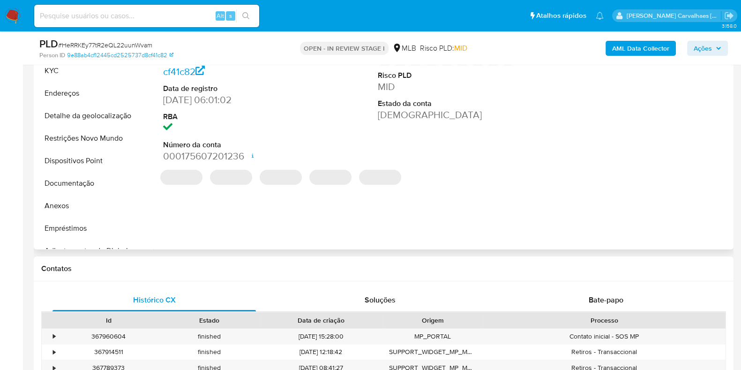
select select "10"
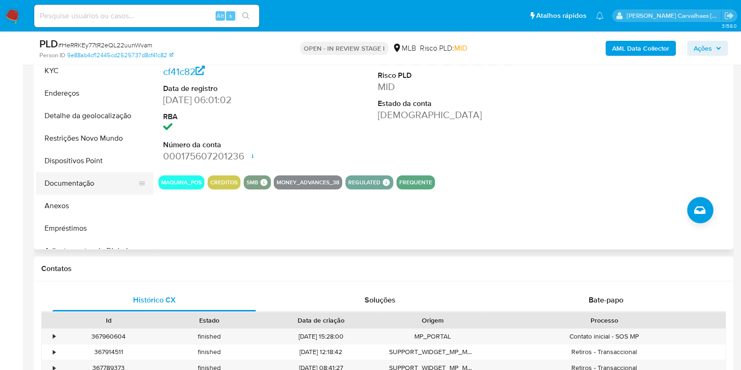
click at [85, 180] on button "Documentação" at bounding box center [91, 183] width 110 height 22
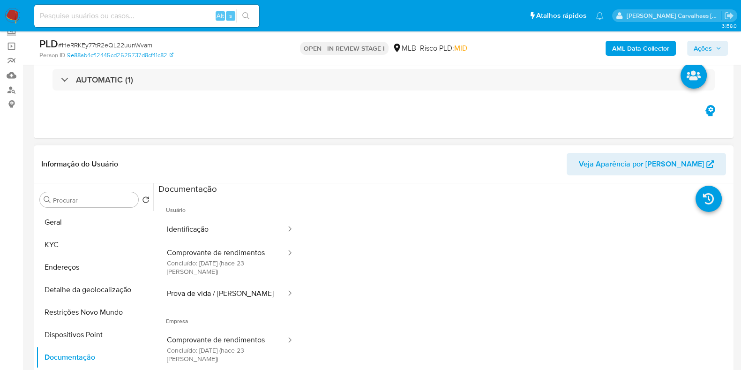
scroll to position [58, 0]
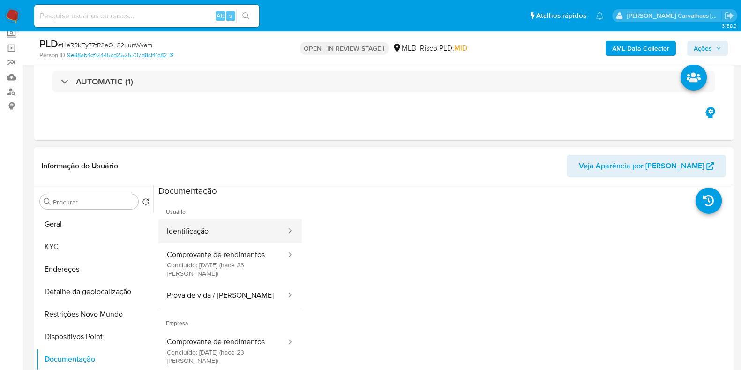
click at [245, 223] on button "Identificação" at bounding box center [222, 231] width 128 height 24
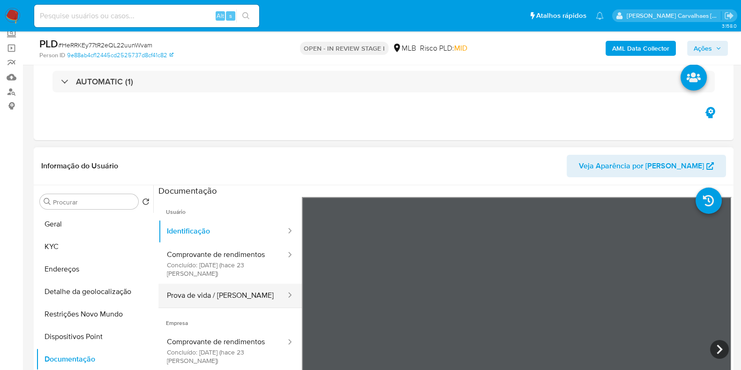
click at [215, 299] on button "Prova de vida / [PERSON_NAME]" at bounding box center [222, 296] width 128 height 24
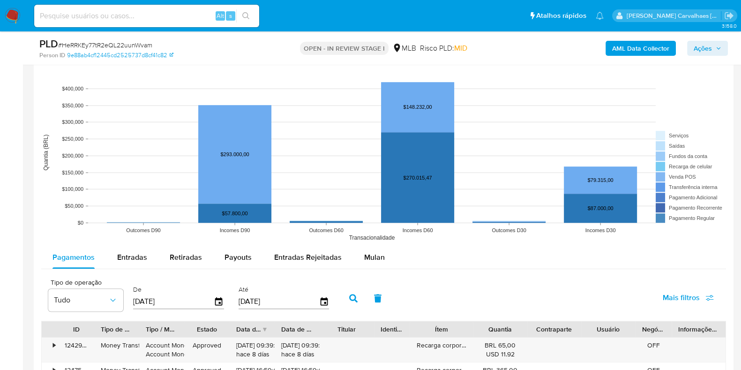
scroll to position [820, 0]
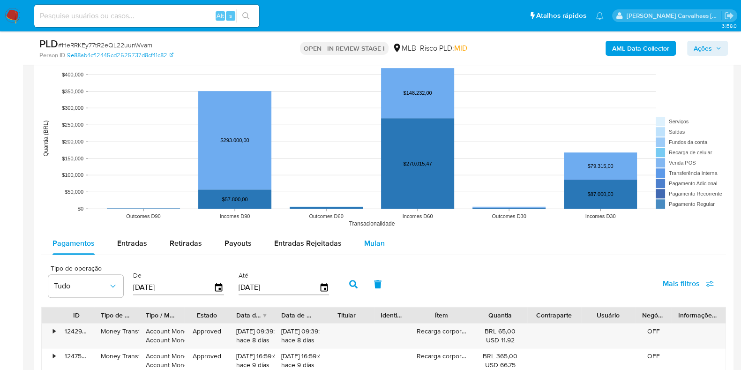
click at [366, 245] on span "Mulan" at bounding box center [374, 243] width 21 height 11
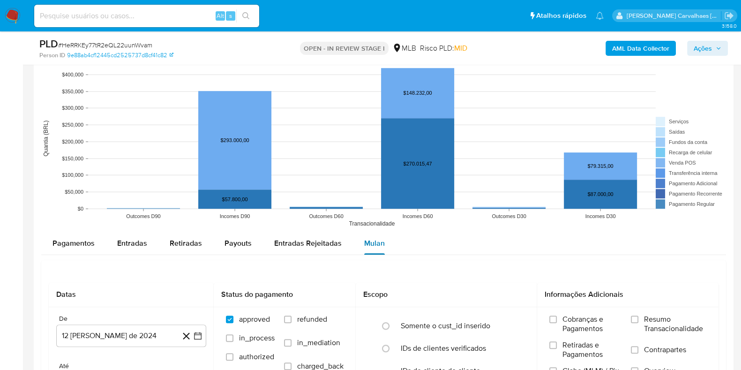
scroll to position [996, 0]
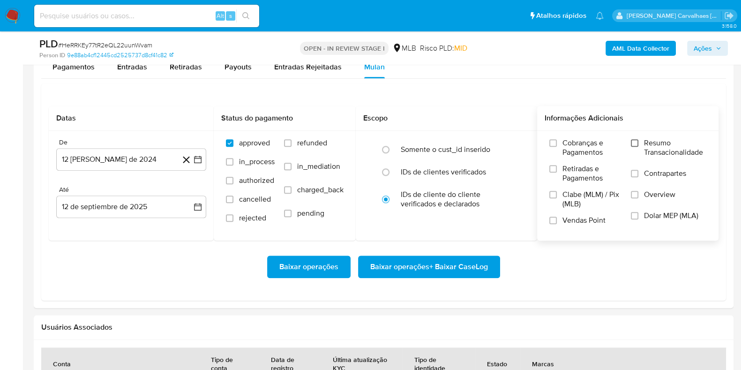
click at [636, 144] on input "Resumo Transacionalidade" at bounding box center [634, 142] width 7 height 7
click at [200, 158] on icon "button" at bounding box center [197, 159] width 9 height 9
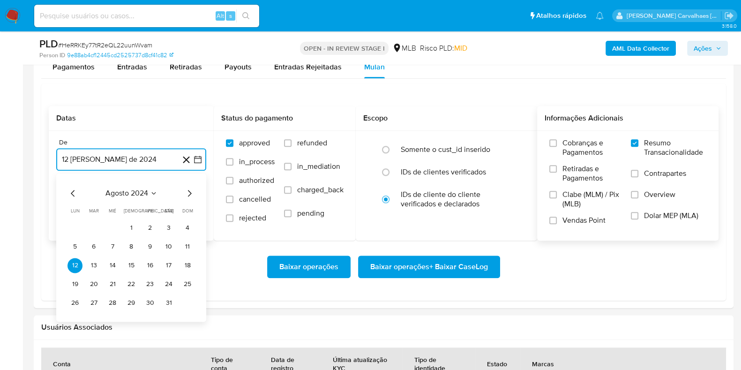
click at [189, 190] on icon "Mes siguiente" at bounding box center [189, 192] width 11 height 11
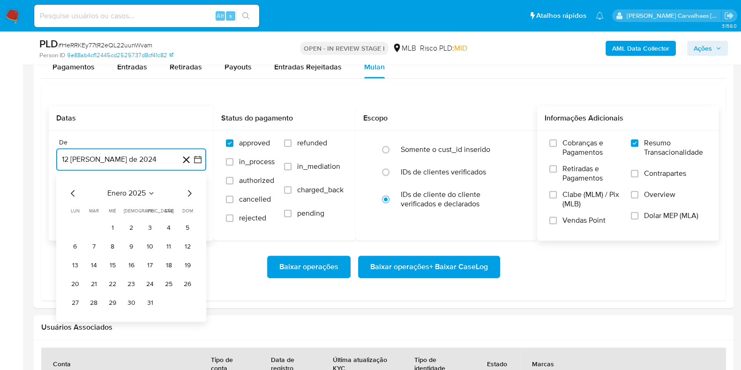
click at [189, 190] on icon "Mes siguiente" at bounding box center [189, 192] width 11 height 11
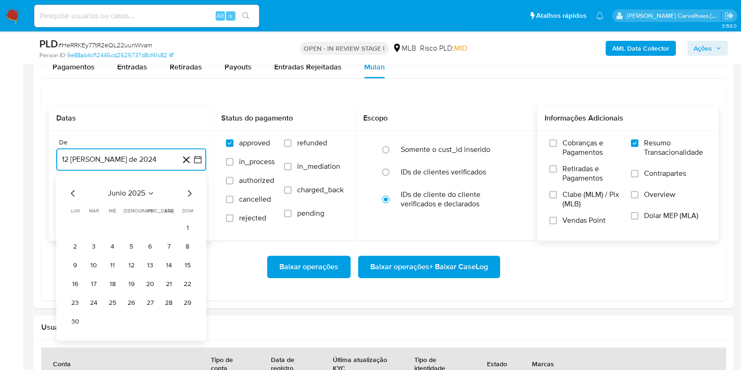
click at [189, 190] on icon "Mes siguiente" at bounding box center [189, 192] width 11 height 11
click at [151, 247] on button "11" at bounding box center [149, 246] width 15 height 15
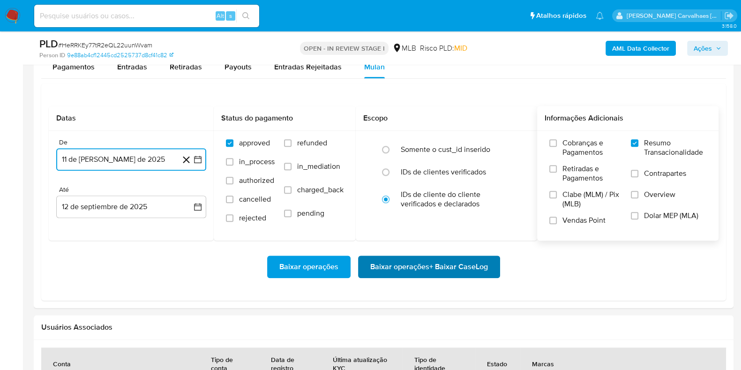
click at [389, 271] on span "Baixar operações + Baixar CaseLog" at bounding box center [429, 266] width 118 height 21
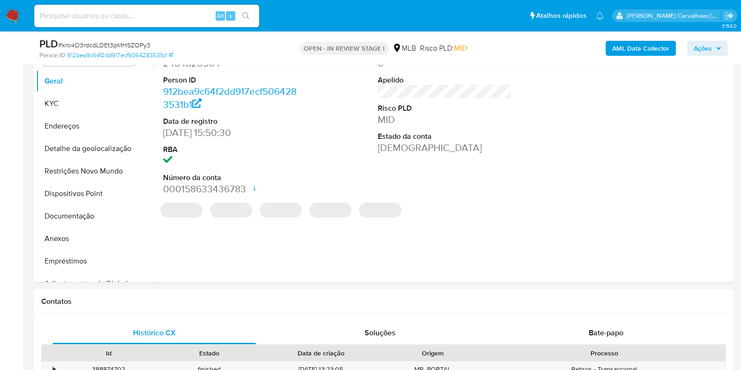
scroll to position [234, 0]
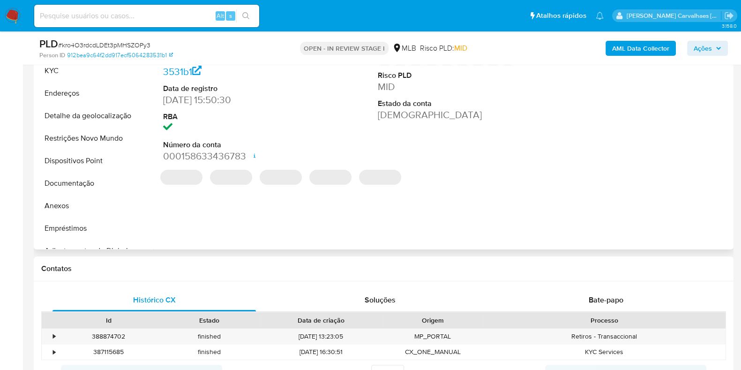
select select "10"
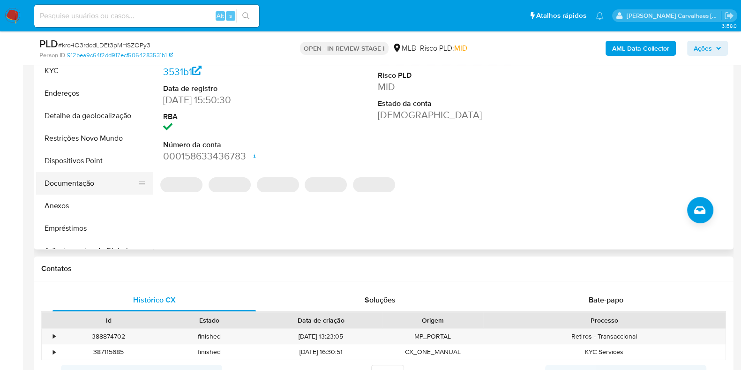
click at [88, 185] on button "Documentação" at bounding box center [91, 183] width 110 height 22
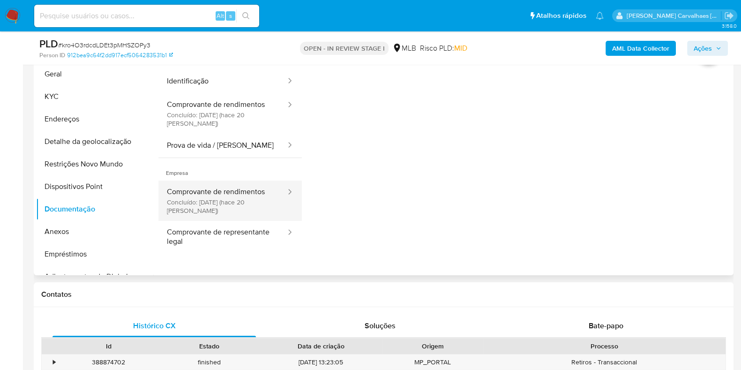
scroll to position [176, 0]
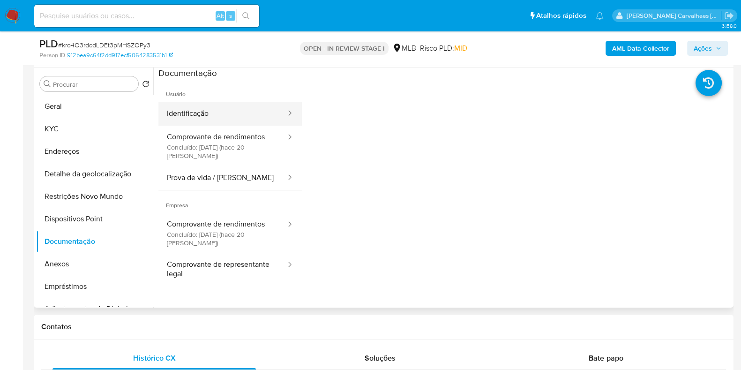
click at [236, 112] on button "Identificação" at bounding box center [222, 114] width 128 height 24
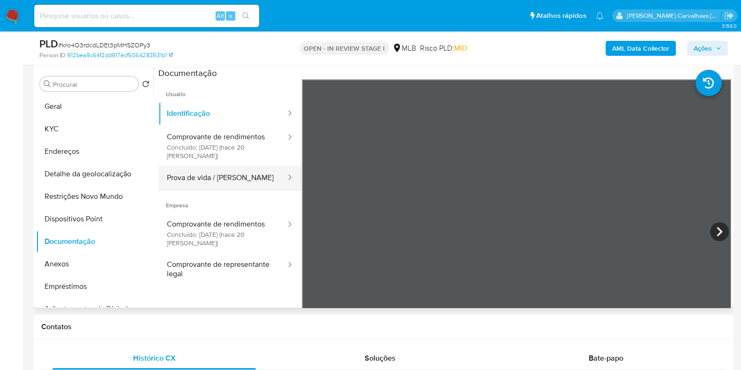
click at [247, 181] on button "Prova de vida / Selfie" at bounding box center [222, 178] width 128 height 24
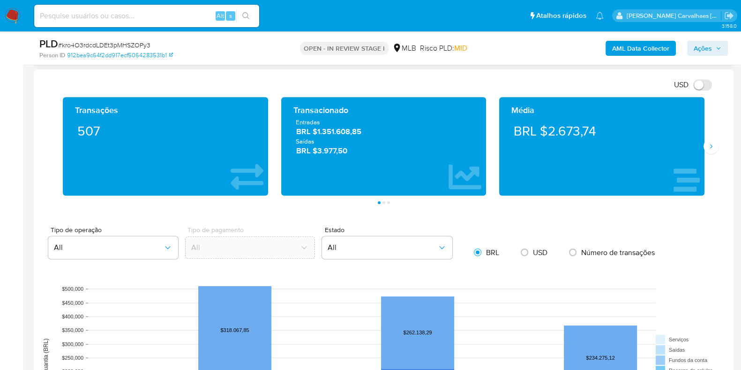
scroll to position [761, 0]
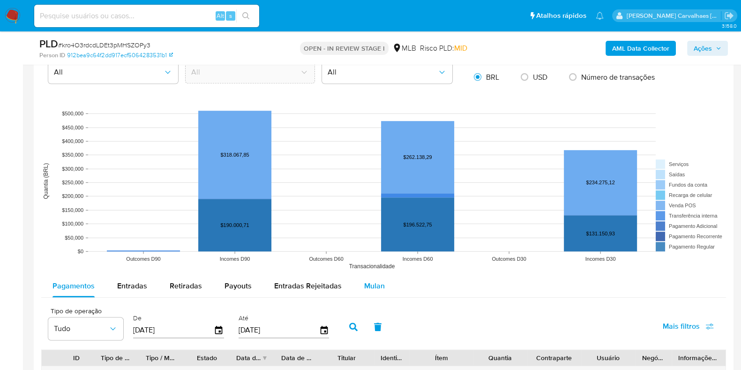
click at [373, 284] on span "Mulan" at bounding box center [374, 285] width 21 height 11
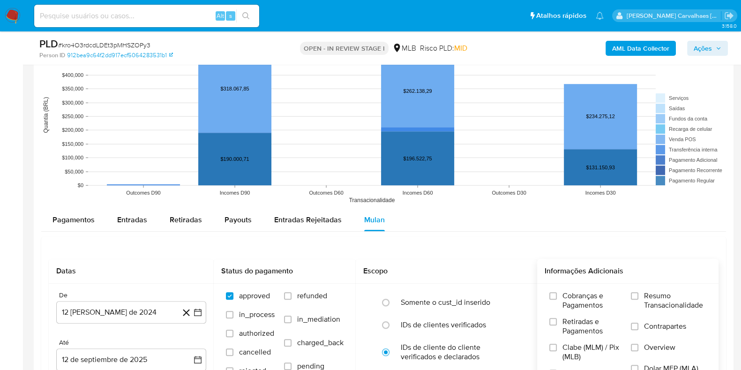
scroll to position [878, 0]
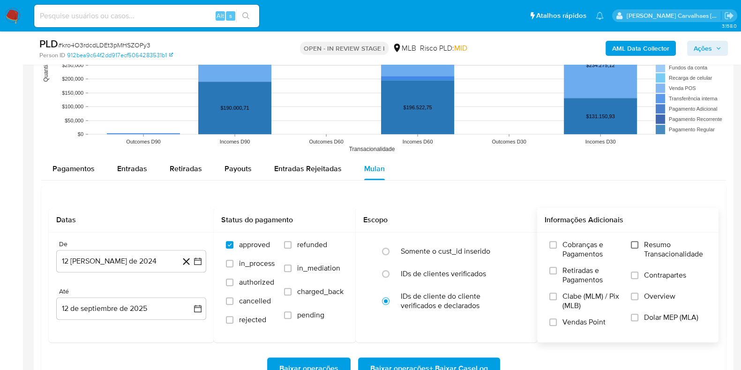
click at [634, 241] on input "Resumo Transacionalidade" at bounding box center [634, 244] width 7 height 7
click at [196, 262] on icon "button" at bounding box center [197, 260] width 9 height 9
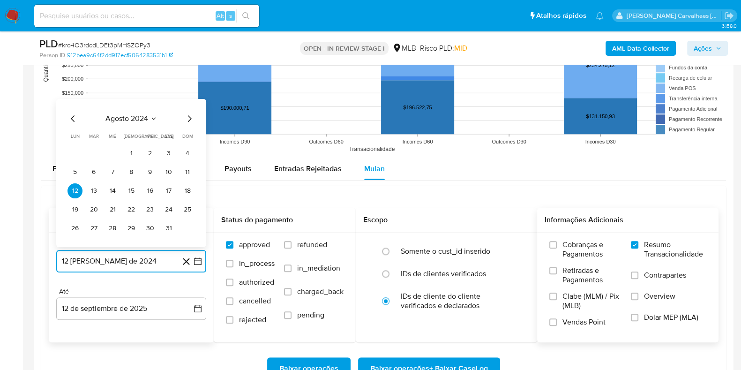
click at [190, 119] on icon "Mes siguiente" at bounding box center [190, 118] width 4 height 7
click at [189, 97] on icon "Mes siguiente" at bounding box center [189, 99] width 11 height 11
click at [187, 120] on icon "Mes siguiente" at bounding box center [189, 118] width 11 height 11
click at [187, 114] on icon "Mes siguiente" at bounding box center [189, 118] width 11 height 11
click at [190, 98] on icon "Mes siguiente" at bounding box center [189, 99] width 11 height 11
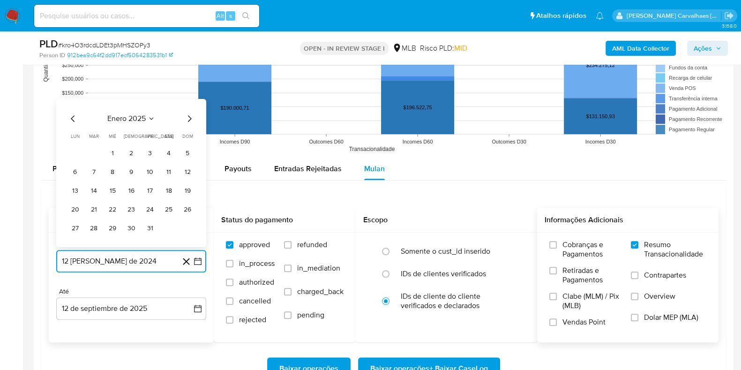
click at [188, 118] on icon "Mes siguiente" at bounding box center [189, 118] width 11 height 11
click at [188, 98] on icon "Mes siguiente" at bounding box center [189, 99] width 11 height 11
click at [187, 115] on icon "Mes siguiente" at bounding box center [189, 118] width 11 height 11
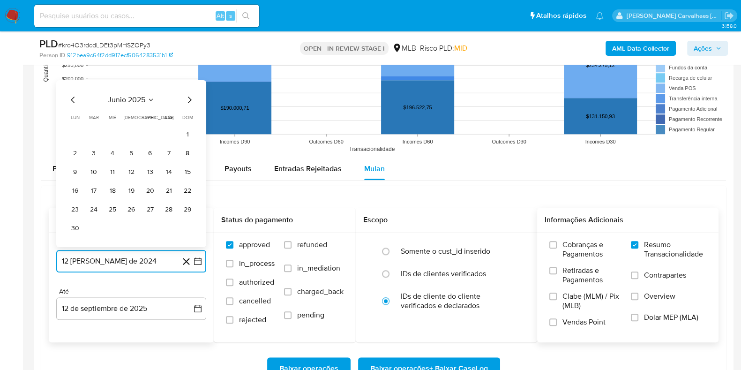
click at [192, 101] on icon "Mes siguiente" at bounding box center [189, 99] width 11 height 11
click at [154, 169] on button "11" at bounding box center [149, 172] width 15 height 15
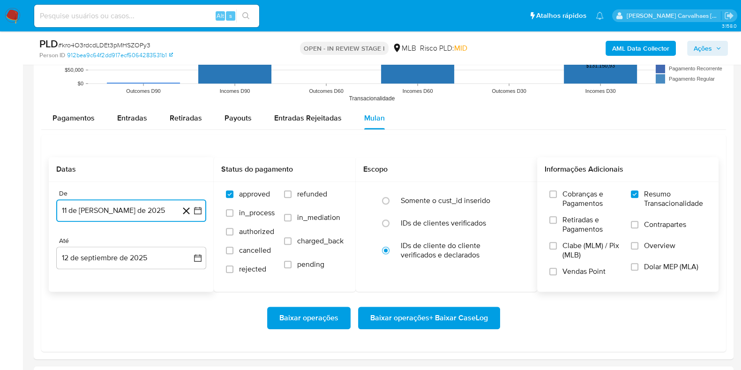
scroll to position [996, 0]
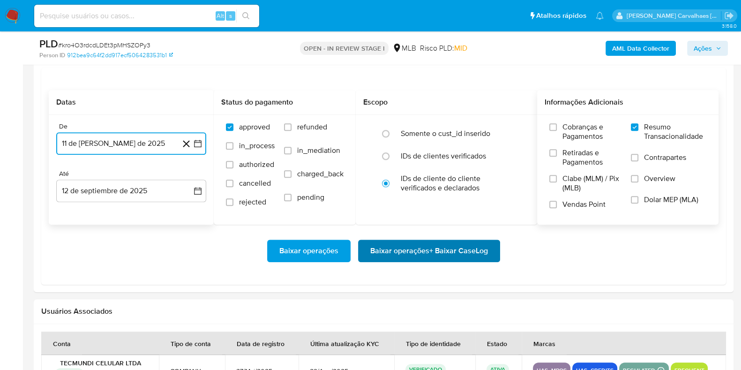
click at [429, 246] on span "Baixar operações + Baixar CaseLog" at bounding box center [429, 250] width 118 height 21
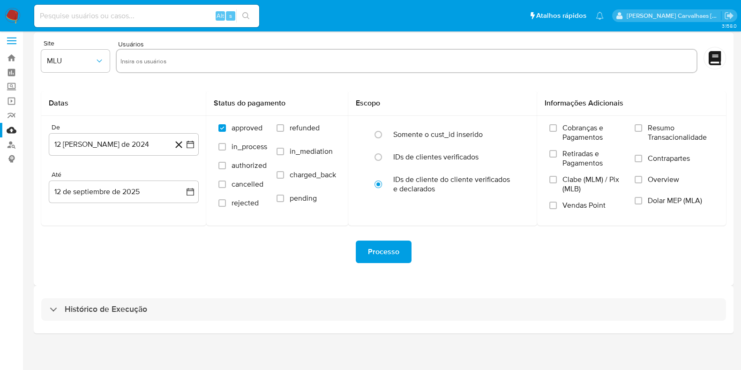
scroll to position [8, 0]
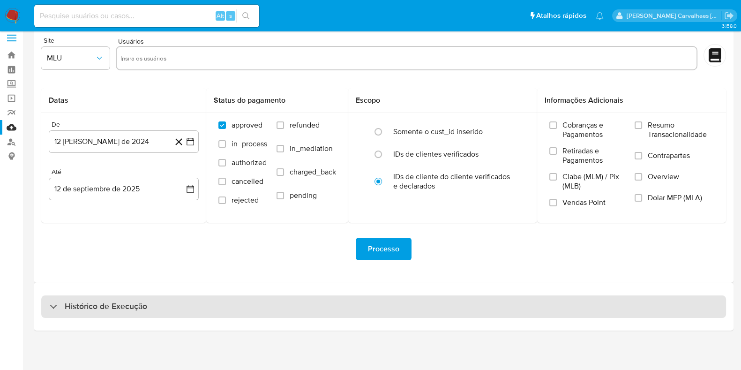
click at [158, 305] on div "Histórico de Execução" at bounding box center [383, 306] width 685 height 22
select select "10"
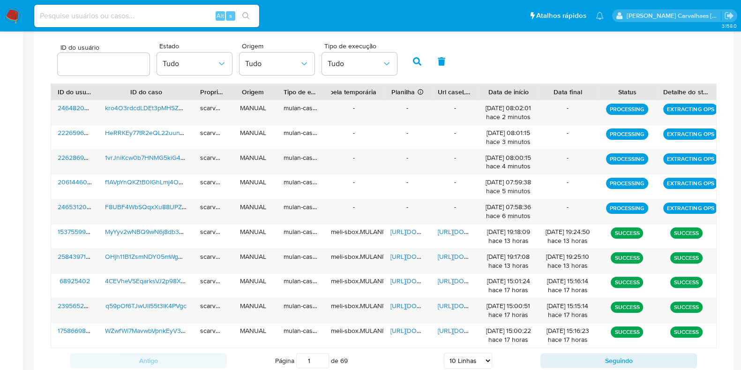
scroll to position [360, 0]
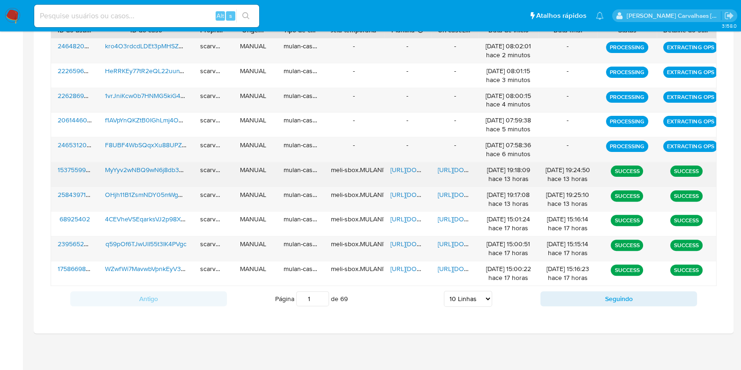
click at [452, 169] on span "https://docs.google.com/document/d/1G2pxsQy10MZJ-2OVx1hTNPfnnwo747Z-Ec2IZOPS-I8…" at bounding box center [470, 169] width 65 height 9
click at [400, 167] on span "https://docs.google.com/spreadsheets/d/1r9KuFt64wTtCfnWWKcEn3Ek7rcNyJrp0V_sqVOT…" at bounding box center [422, 169] width 65 height 9
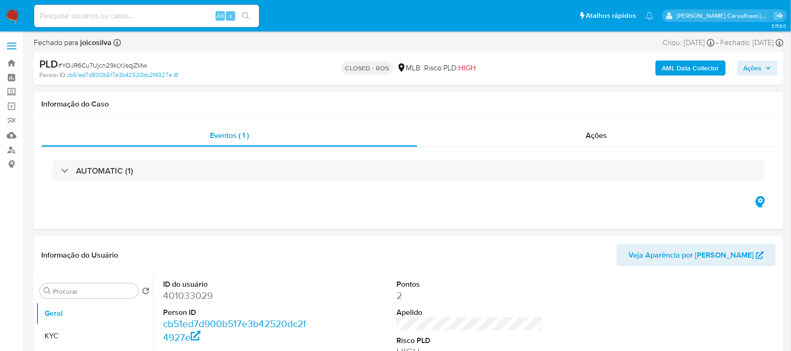
select select "10"
click at [8, 146] on link "Localizador de pessoas" at bounding box center [56, 149] width 112 height 15
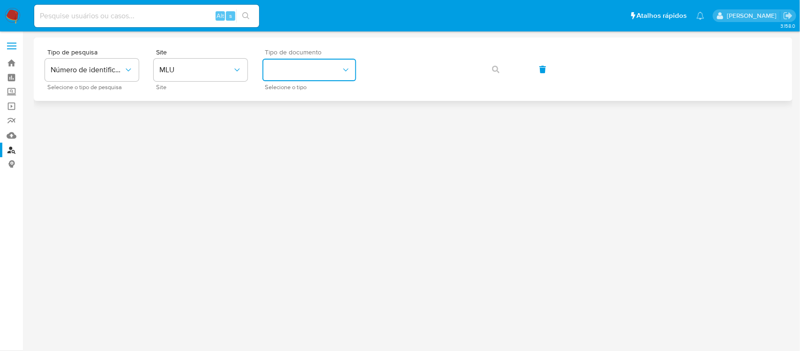
click at [288, 70] on button "identificationType" at bounding box center [309, 70] width 94 height 22
click at [205, 68] on span "MLU" at bounding box center [195, 69] width 73 height 9
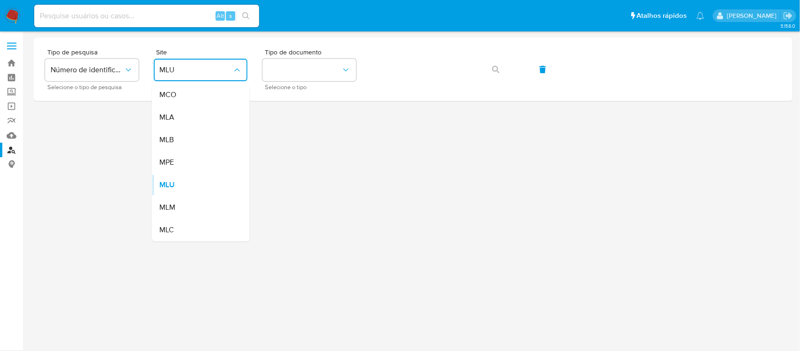
drag, startPoint x: 188, startPoint y: 135, endPoint x: 210, endPoint y: 125, distance: 23.5
click at [189, 136] on div "MLB" at bounding box center [197, 140] width 77 height 22
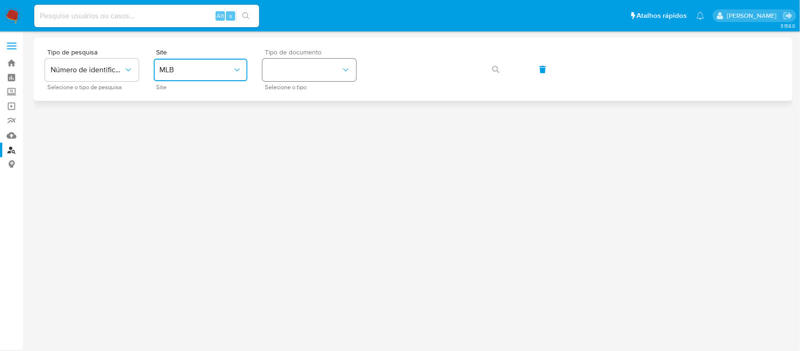
click at [284, 78] on button "identificationType" at bounding box center [309, 70] width 94 height 22
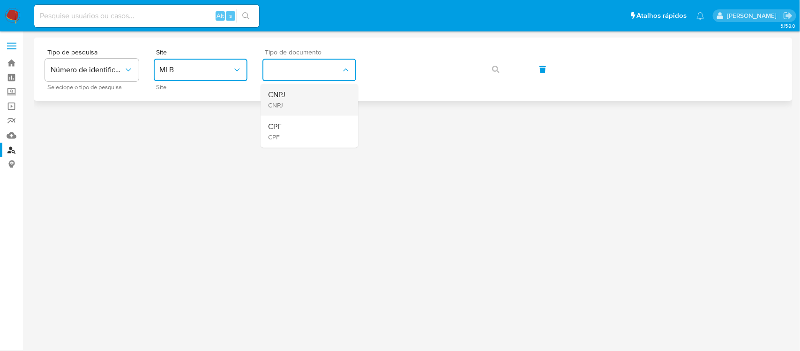
click at [286, 99] on div "CNPJ CNPJ" at bounding box center [306, 100] width 77 height 32
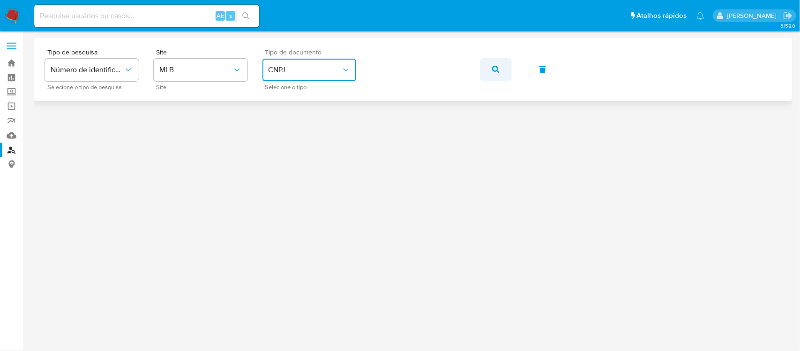
click at [494, 72] on icon "button" at bounding box center [495, 69] width 7 height 7
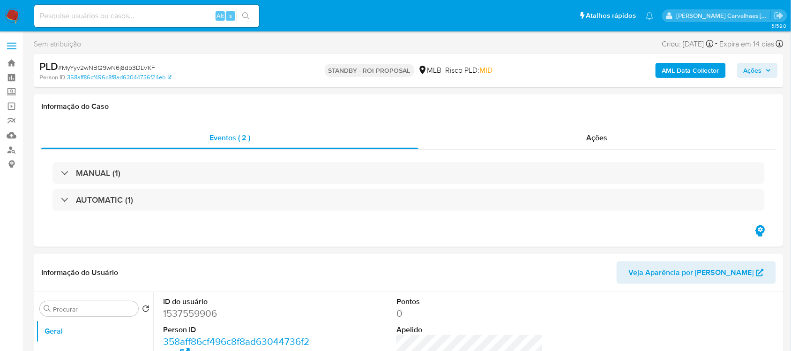
select select "10"
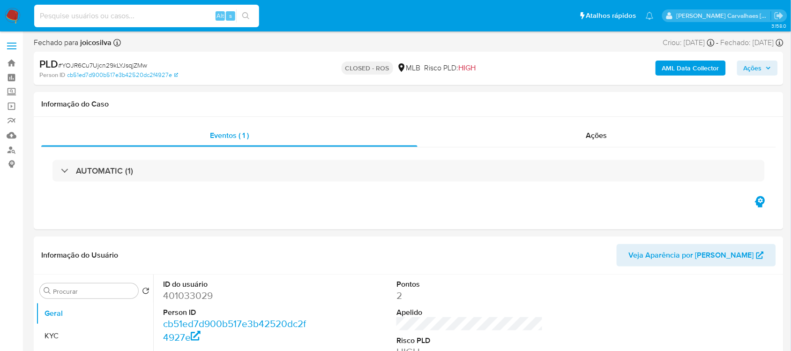
select select "10"
paste input "f1AVpYnQKZtB0IGhLmj4O4pp"
type input "f1AVpYnQKZtB0IGhLmj4O4pp"
click at [249, 13] on icon "search-icon" at bounding box center [245, 15] width 7 height 7
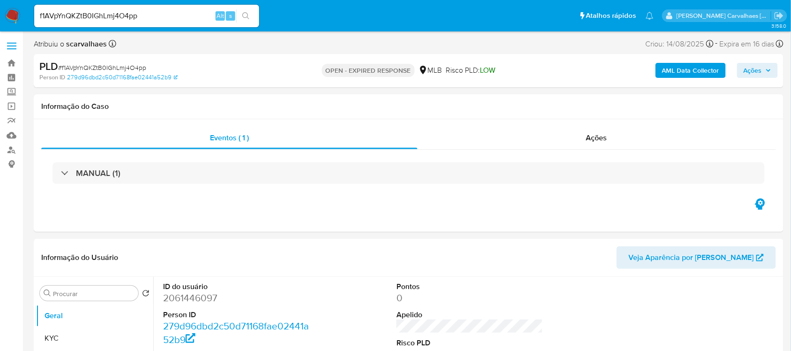
select select "10"
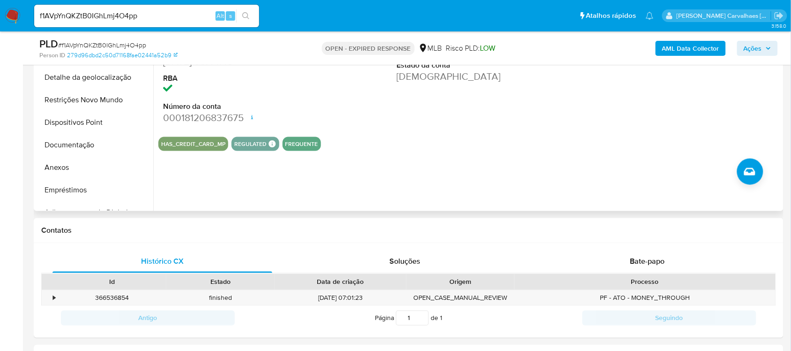
scroll to position [293, 0]
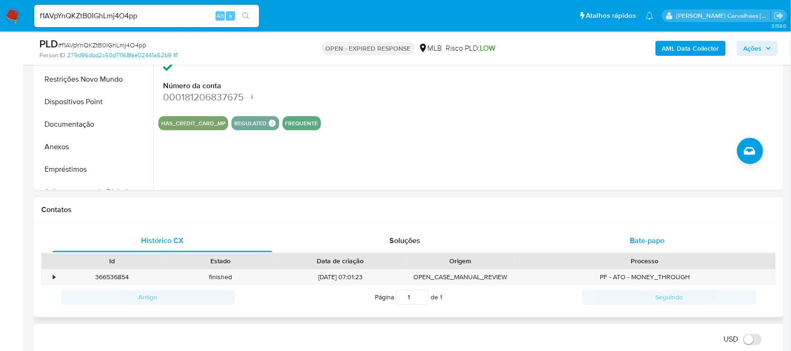
click at [653, 238] on span "Bate-papo" at bounding box center [647, 240] width 35 height 11
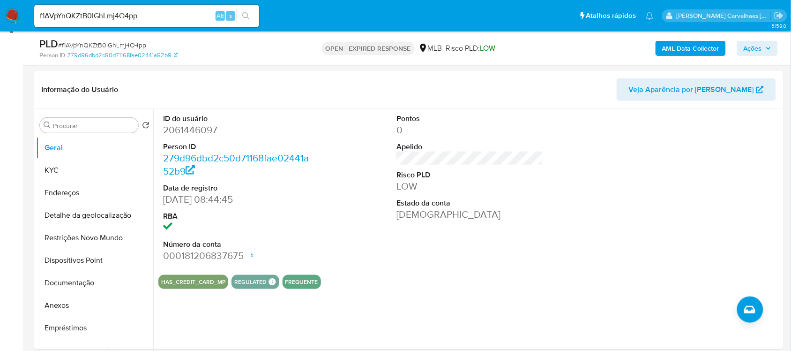
scroll to position [117, 0]
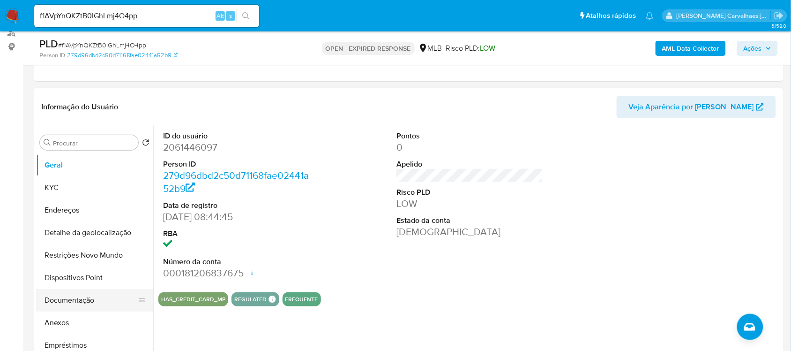
click at [77, 294] on button "Documentação" at bounding box center [91, 300] width 110 height 22
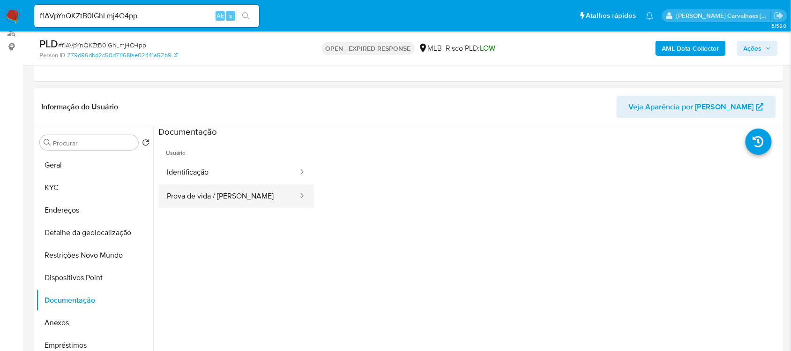
click at [230, 192] on button "Prova de vida / Selfie" at bounding box center [228, 196] width 141 height 24
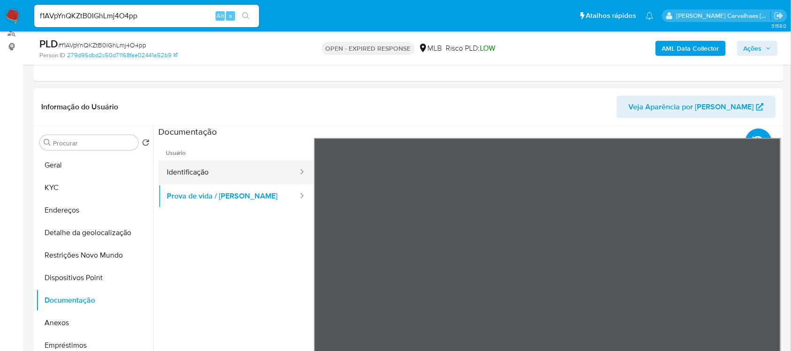
click at [230, 178] on button "Identificação" at bounding box center [228, 172] width 141 height 24
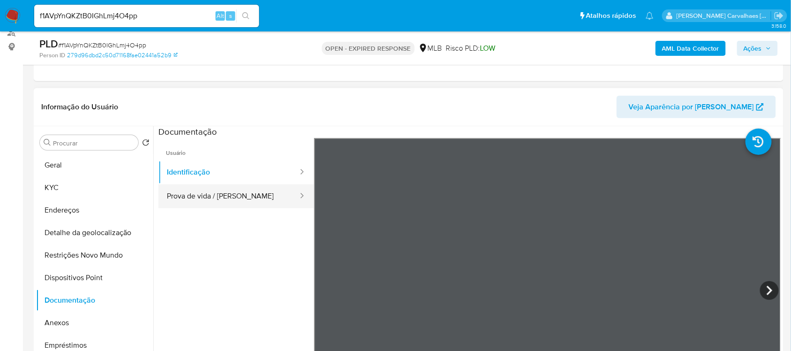
click at [235, 196] on button "Prova de vida / Selfie" at bounding box center [228, 196] width 141 height 24
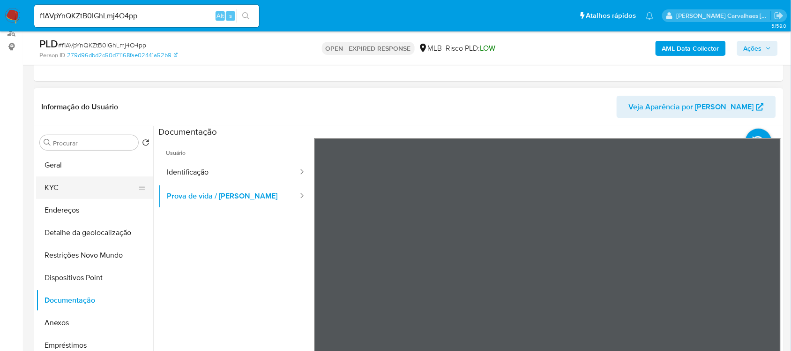
click at [75, 188] on button "KYC" at bounding box center [91, 187] width 110 height 22
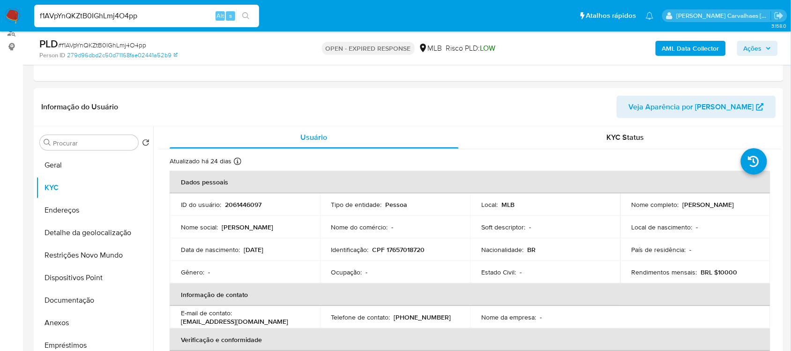
click at [141, 16] on input "f1AVpYnQKZtB0IGhLmj4O4pp" at bounding box center [146, 16] width 225 height 12
click at [73, 320] on button "Anexos" at bounding box center [91, 322] width 110 height 22
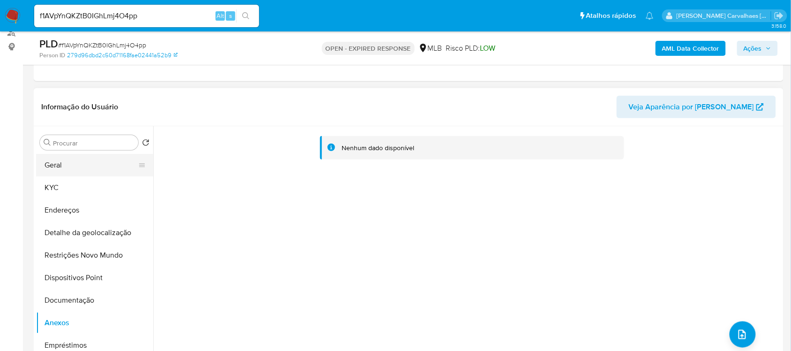
click at [68, 164] on button "Geral" at bounding box center [91, 165] width 110 height 22
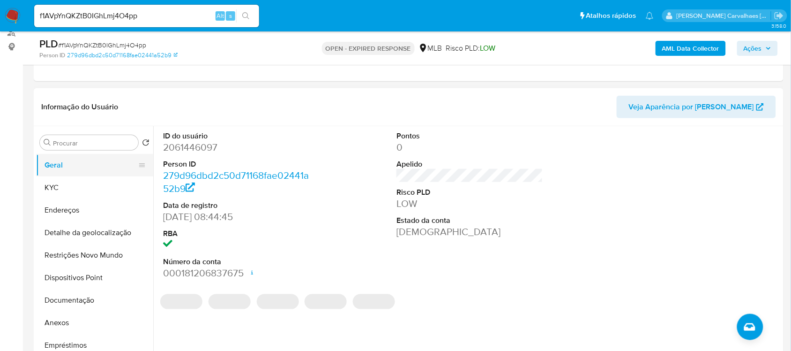
click at [92, 165] on button "Geral" at bounding box center [91, 165] width 110 height 22
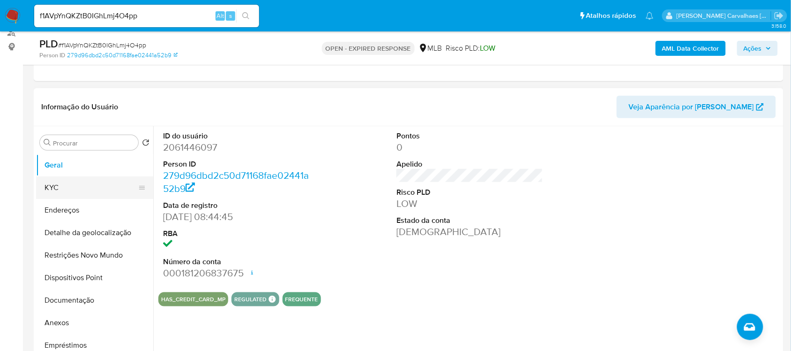
click at [60, 185] on button "KYC" at bounding box center [91, 187] width 110 height 22
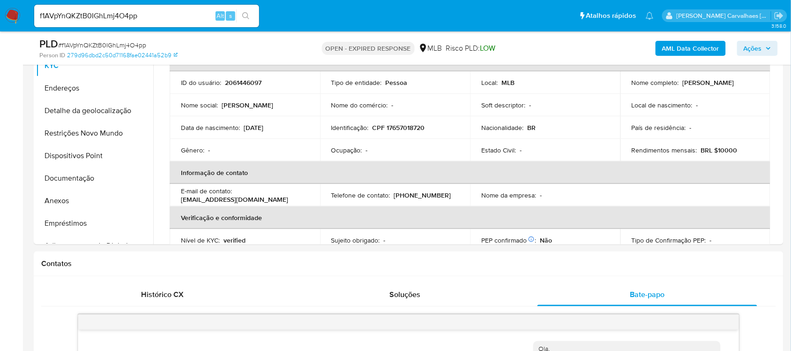
scroll to position [205, 0]
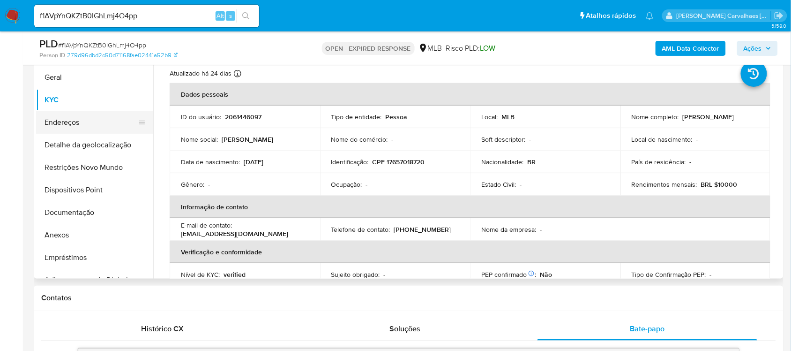
click at [70, 119] on button "Endereços" at bounding box center [91, 122] width 110 height 22
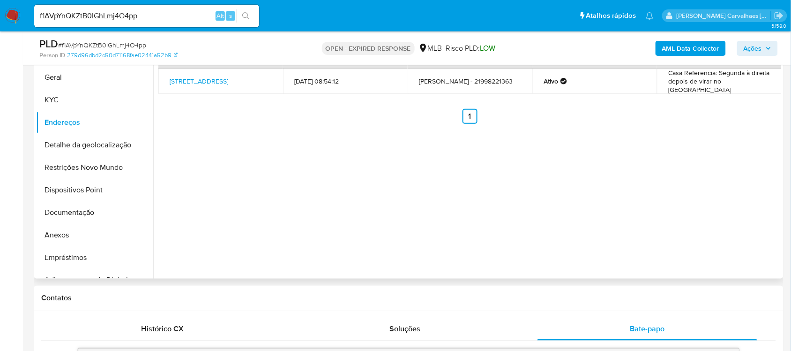
scroll to position [146, 0]
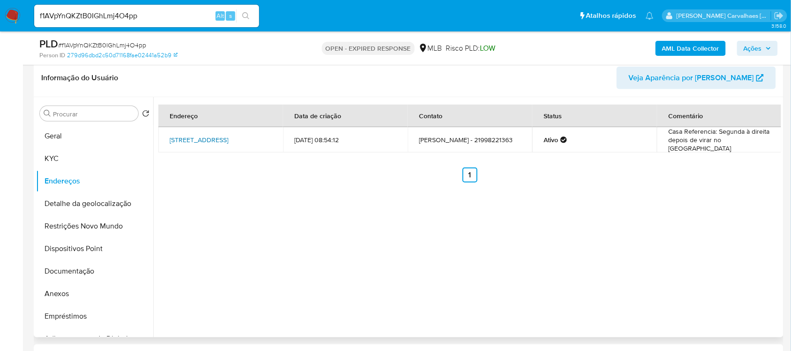
click at [205, 137] on link "Rua São Sebastião 49, Rio De Janeiro, Rio De Janeiro, 23064010, Brasil 49" at bounding box center [199, 139] width 59 height 9
click at [115, 206] on button "Detalhe da geolocalização" at bounding box center [91, 203] width 110 height 22
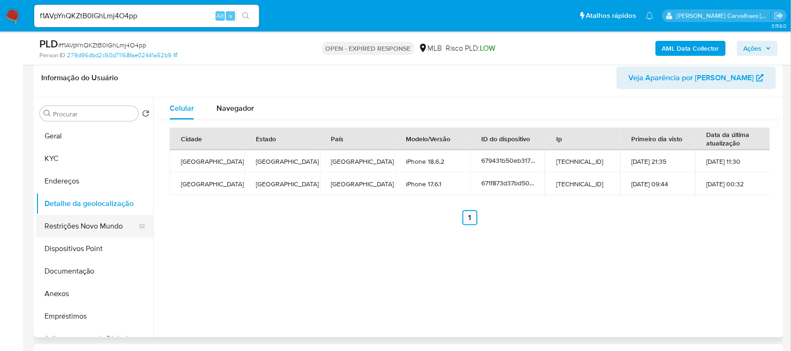
click at [83, 232] on button "Restrições Novo Mundo" at bounding box center [91, 226] width 110 height 22
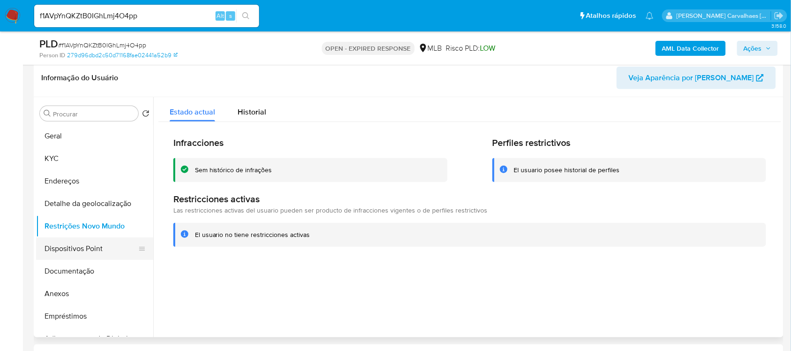
click at [96, 249] on button "Dispositivos Point" at bounding box center [91, 248] width 110 height 22
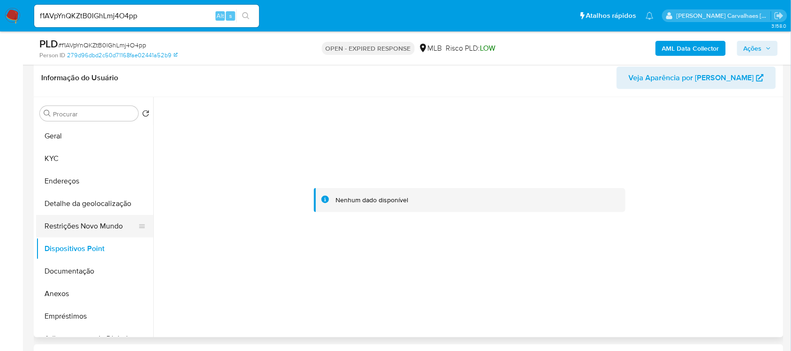
drag, startPoint x: 78, startPoint y: 228, endPoint x: 83, endPoint y: 228, distance: 4.7
click at [80, 228] on button "Restrições Novo Mundo" at bounding box center [91, 226] width 110 height 22
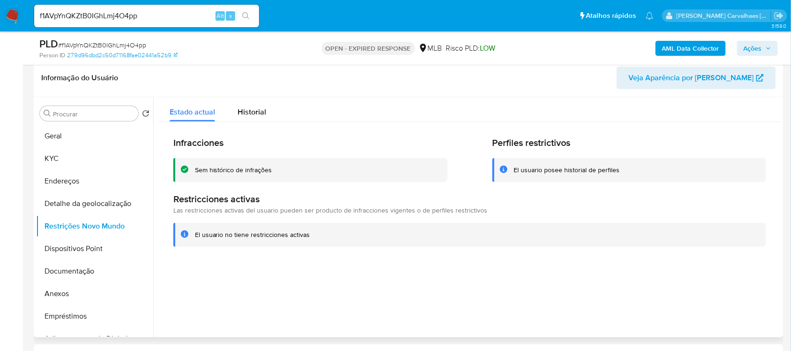
drag, startPoint x: 195, startPoint y: 233, endPoint x: 301, endPoint y: 237, distance: 106.9
click at [313, 237] on div "El usuario no tiene restricciones activas" at bounding box center [477, 234] width 564 height 9
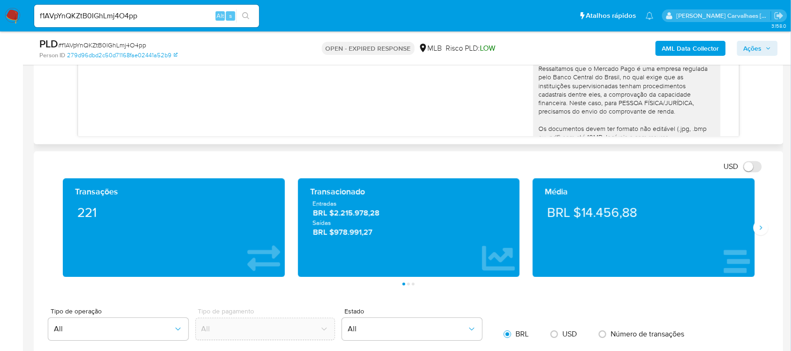
scroll to position [615, 0]
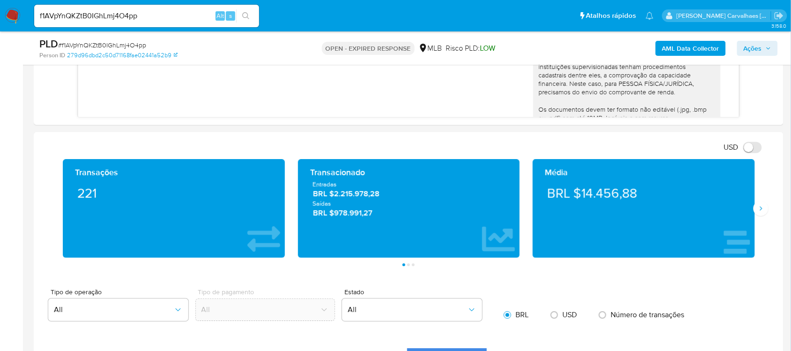
click at [758, 217] on div "Média BRL $14.456,88" at bounding box center [643, 208] width 235 height 98
click at [758, 212] on icon "Siguiente" at bounding box center [760, 207] width 7 height 7
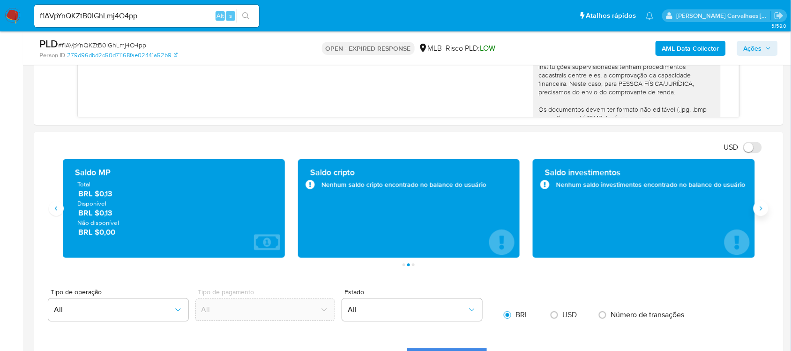
click at [758, 212] on icon "Siguiente" at bounding box center [760, 207] width 7 height 7
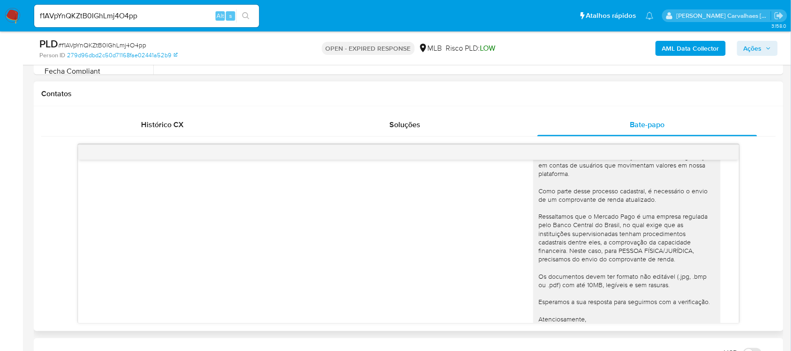
scroll to position [104, 0]
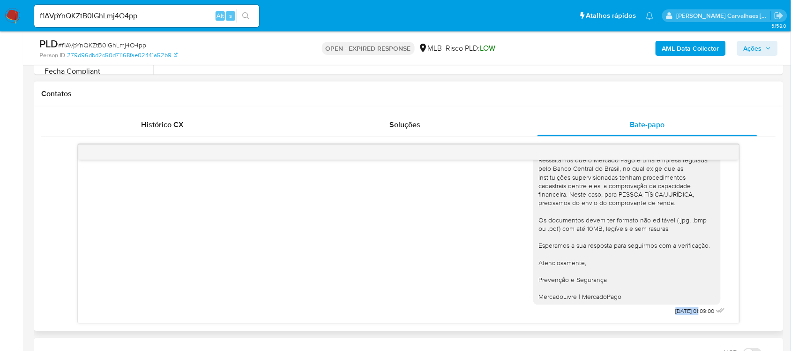
drag, startPoint x: 653, startPoint y: 310, endPoint x: 681, endPoint y: 309, distance: 28.1
click at [681, 309] on span "09/09/2025 01:09:00" at bounding box center [695, 310] width 39 height 7
drag, startPoint x: 682, startPoint y: 310, endPoint x: 652, endPoint y: 310, distance: 30.0
click at [652, 310] on div "Ola, Estamos realizando uma verificação adicional de segurança em contas de usu…" at bounding box center [630, 193] width 194 height 249
copy span "09/09/2025"
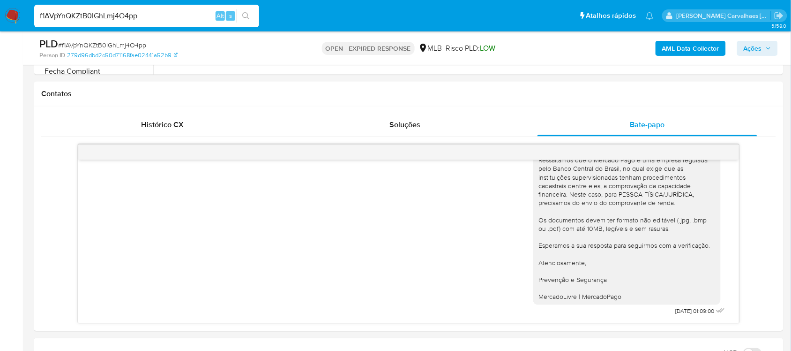
drag, startPoint x: 151, startPoint y: 15, endPoint x: 37, endPoint y: 15, distance: 113.9
click at [37, 15] on input "f1AVpYnQKZtB0IGhLmj4O4pp" at bounding box center [146, 16] width 225 height 12
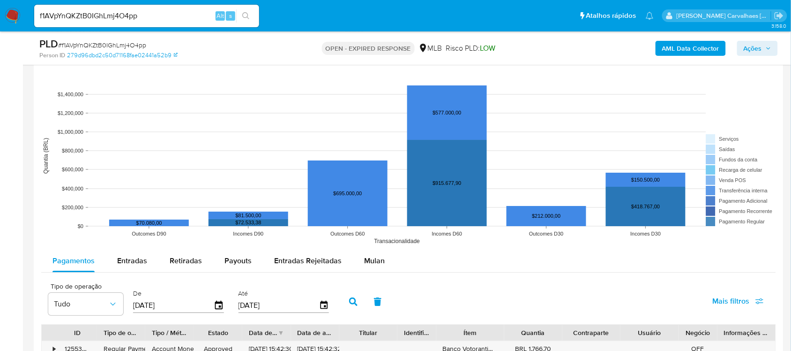
scroll to position [1053, 0]
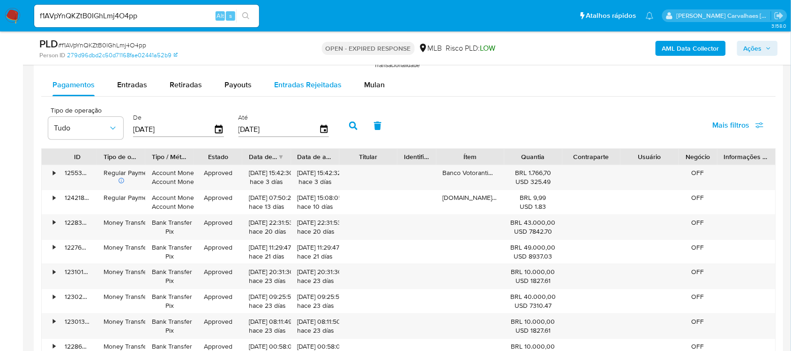
click at [293, 83] on span "Entradas Rejeitadas" at bounding box center [307, 84] width 67 height 11
select select "10"
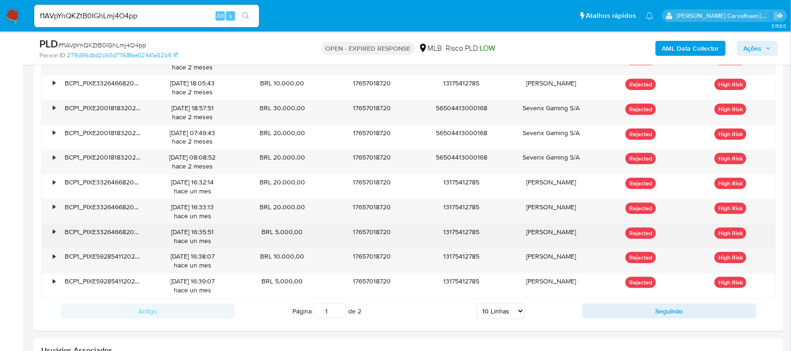
scroll to position [1170, 0]
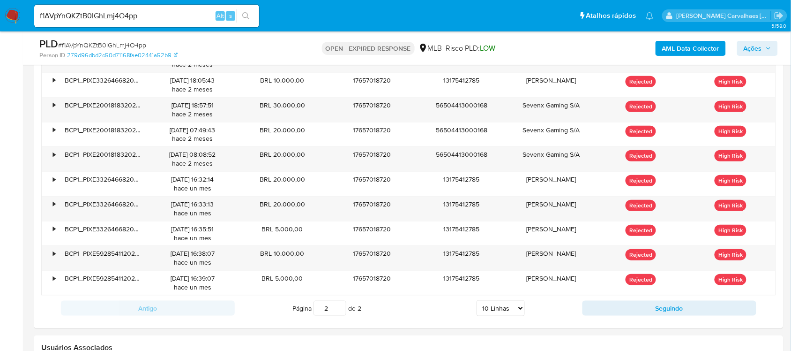
click at [341, 305] on input "2" at bounding box center [330, 307] width 33 height 15
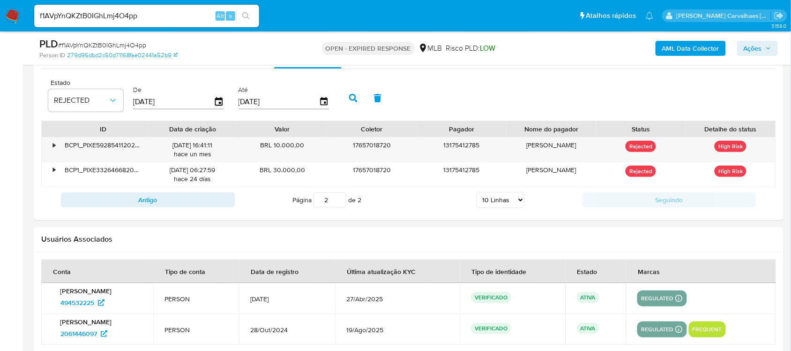
scroll to position [1102, 0]
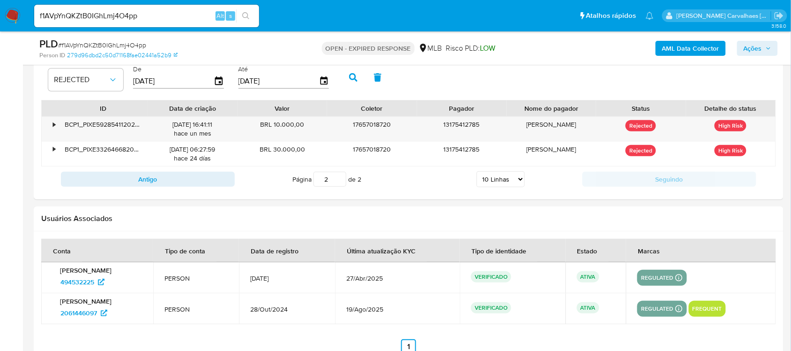
click at [340, 176] on input "2" at bounding box center [330, 179] width 33 height 15
click at [338, 184] on input "1" at bounding box center [330, 179] width 33 height 15
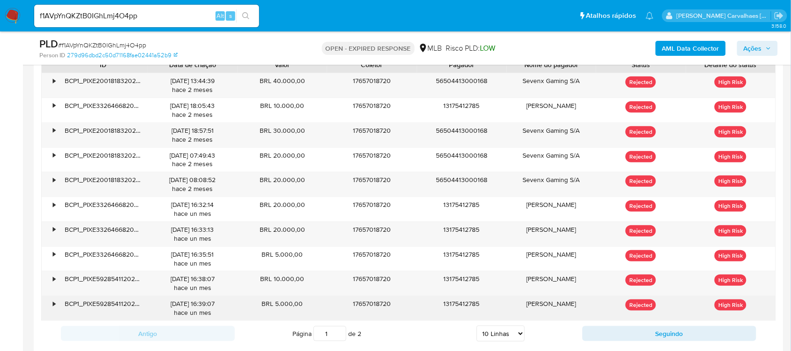
scroll to position [1219, 0]
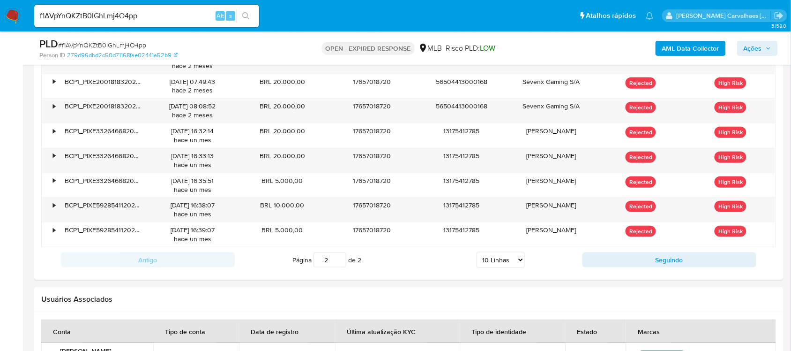
click at [340, 259] on input "2" at bounding box center [330, 259] width 33 height 15
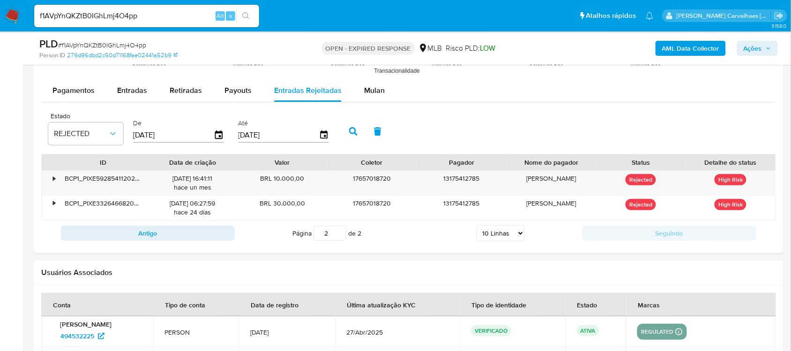
scroll to position [1043, 0]
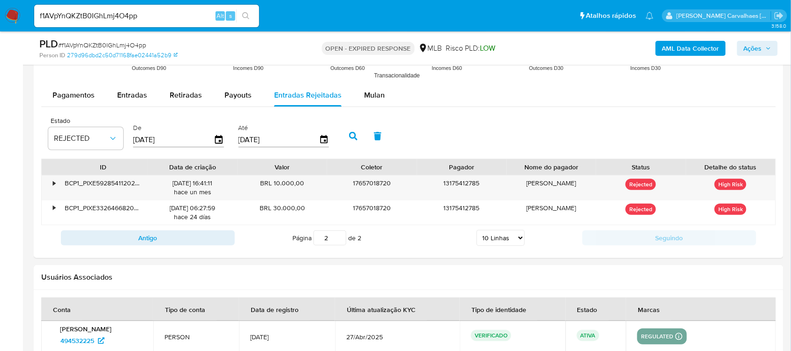
click at [336, 236] on input "2" at bounding box center [330, 237] width 33 height 15
click at [336, 242] on input "1" at bounding box center [330, 237] width 33 height 15
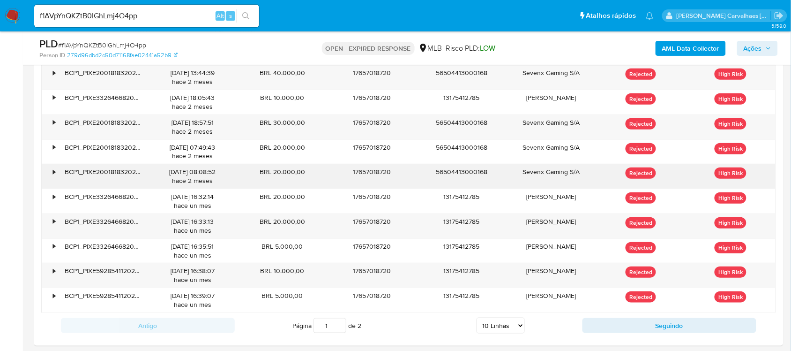
scroll to position [1160, 0]
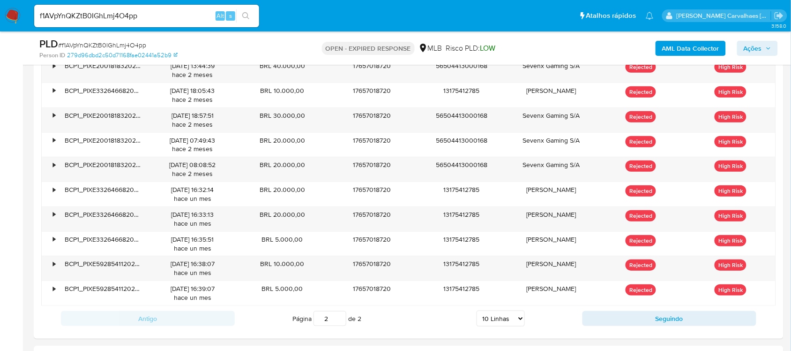
click at [338, 317] on input "2" at bounding box center [330, 318] width 33 height 15
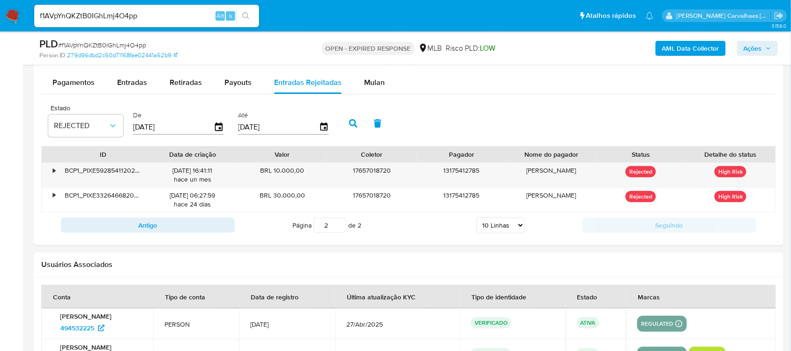
scroll to position [1043, 0]
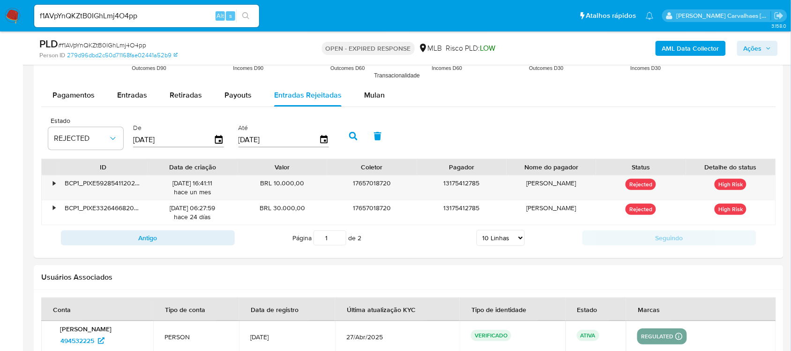
click at [337, 240] on input "1" at bounding box center [330, 237] width 33 height 15
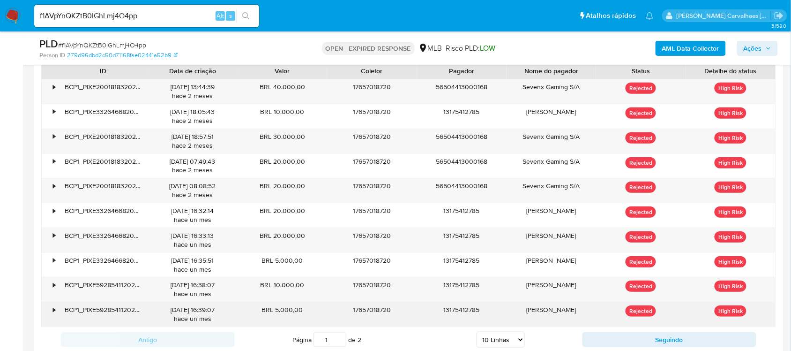
scroll to position [1160, 0]
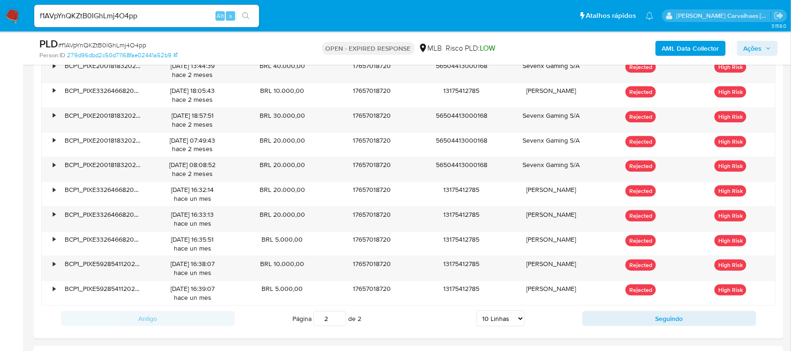
click at [338, 317] on input "2" at bounding box center [330, 318] width 33 height 15
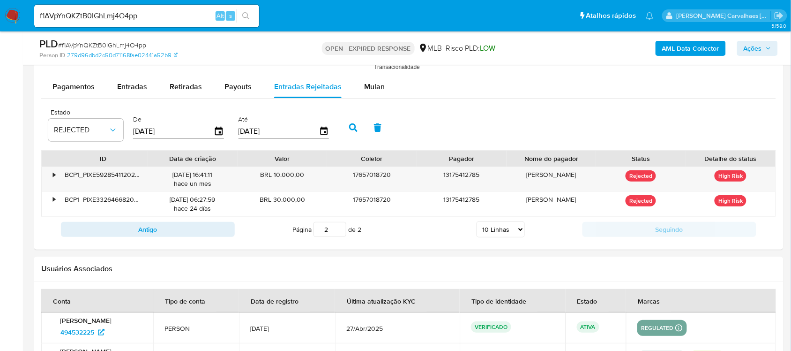
scroll to position [1043, 0]
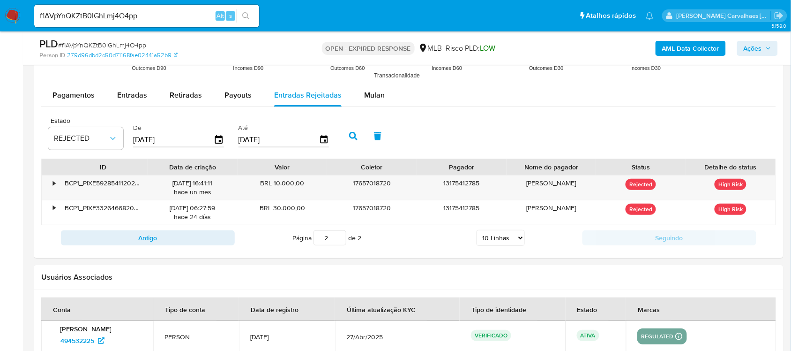
click at [340, 237] on input "2" at bounding box center [330, 237] width 33 height 15
click at [337, 242] on input "1" at bounding box center [330, 237] width 33 height 15
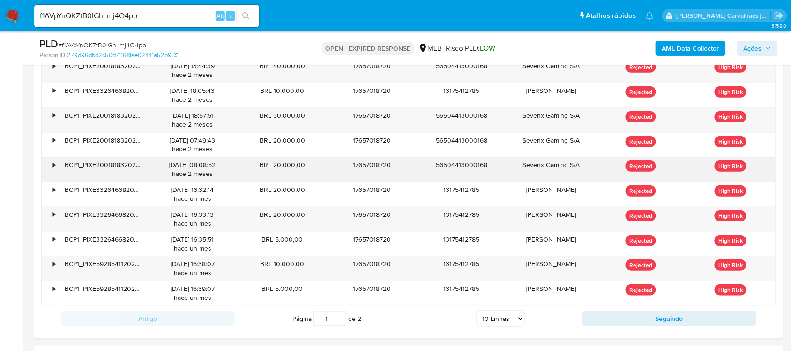
scroll to position [1219, 0]
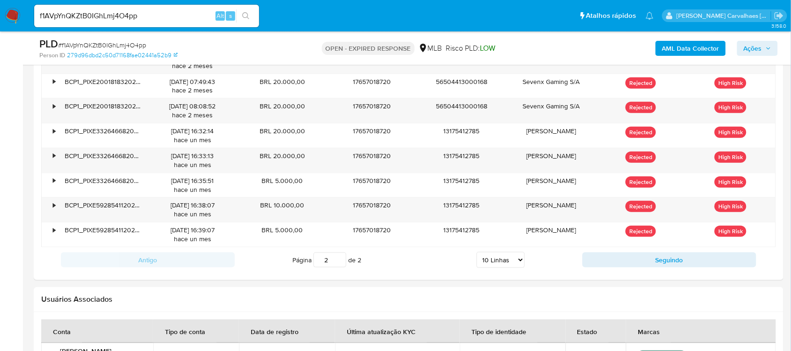
click at [338, 258] on input "2" at bounding box center [330, 259] width 33 height 15
type input "2"
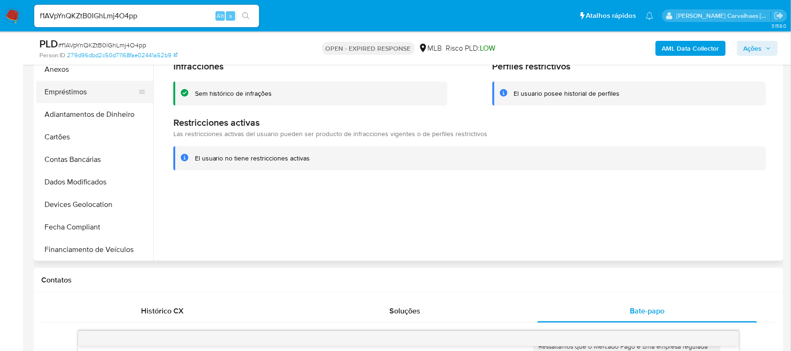
scroll to position [89, 0]
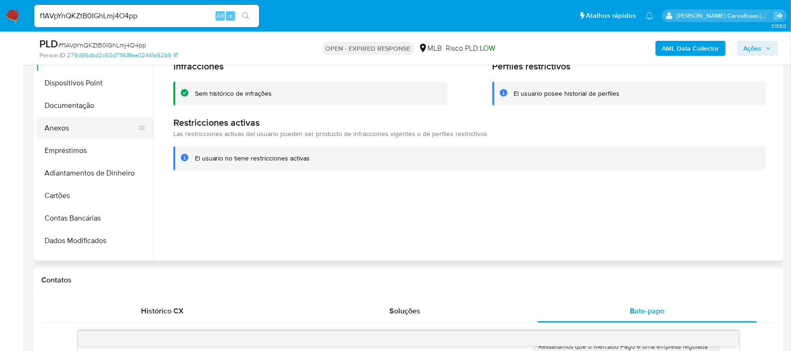
click at [70, 129] on button "Anexos" at bounding box center [91, 128] width 110 height 22
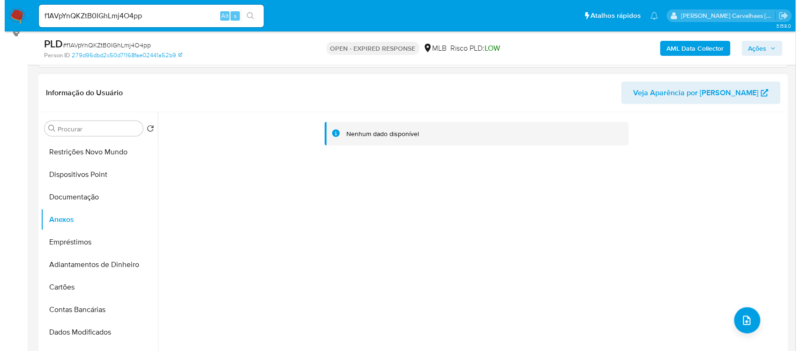
scroll to position [105, 0]
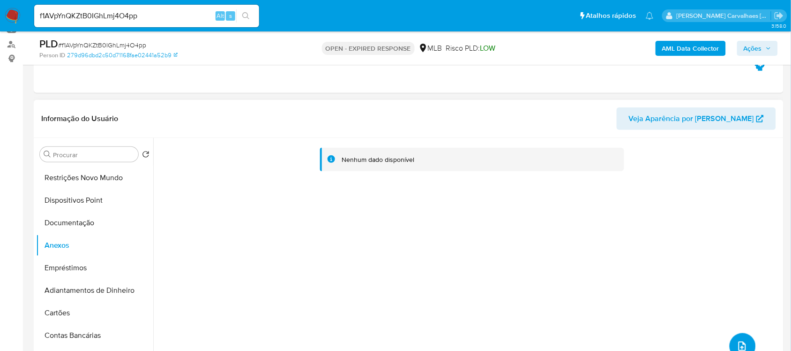
click at [737, 340] on span "upload-file" at bounding box center [742, 345] width 11 height 11
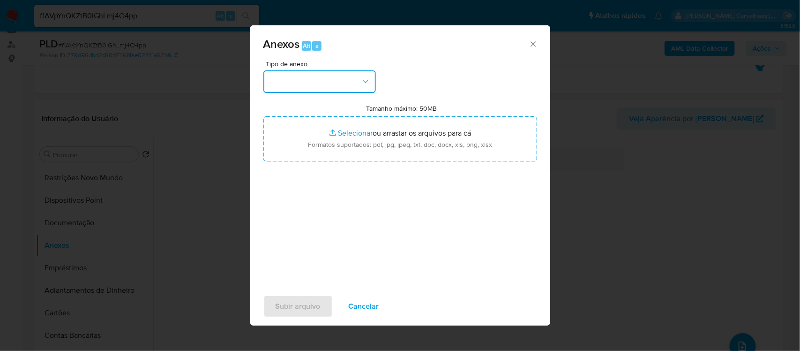
click at [358, 81] on button "button" at bounding box center [319, 81] width 112 height 22
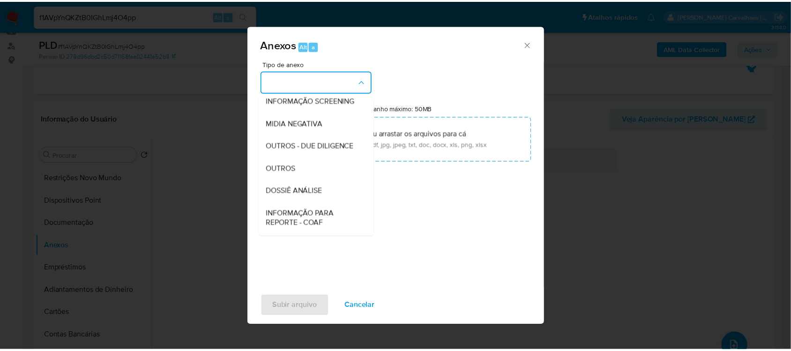
scroll to position [117, 0]
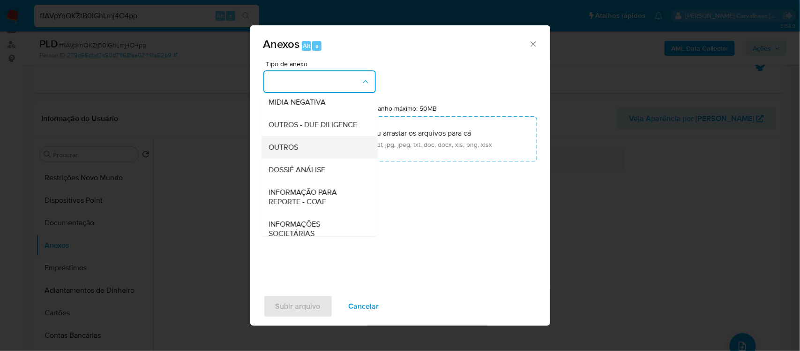
click at [312, 158] on div "OUTROS" at bounding box center [317, 146] width 96 height 22
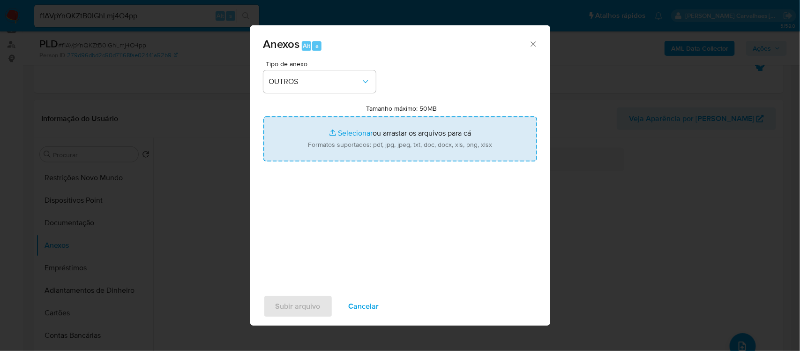
click at [345, 129] on input "Tamanho máximo: 50MB Selecionar arquivos" at bounding box center [400, 138] width 274 height 45
type input "C:\fakepath\Mulan Laisa Heim de Albuquerque 2061446097_2025_09_08_16_51_39 - Ta…"
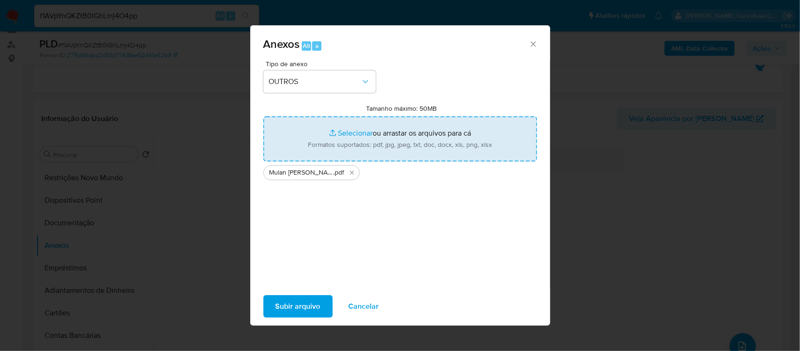
click at [354, 132] on input "Tamanho máximo: 50MB Selecionar arquivos" at bounding box center [400, 138] width 274 height 45
type input "C:\fakepath\SAR - xxxxx - CPF 17657018720 - LAISA HEIM DE ALBUQUERQUE.pdf"
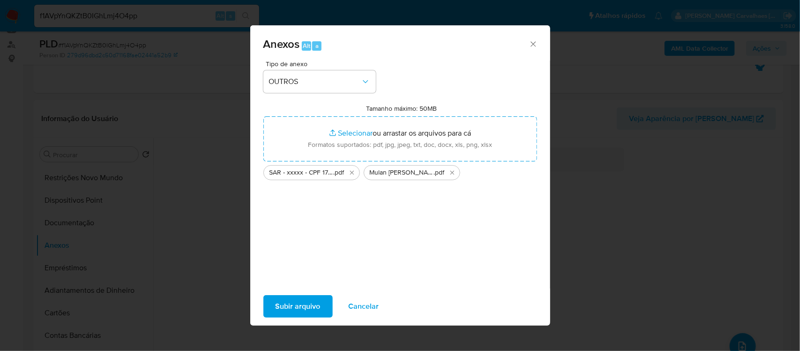
click at [293, 314] on span "Subir arquivo" at bounding box center [298, 306] width 45 height 21
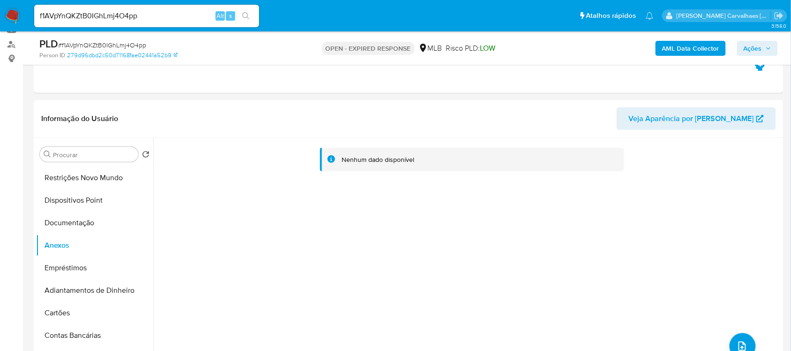
click at [748, 46] on span "Ações" at bounding box center [753, 48] width 18 height 15
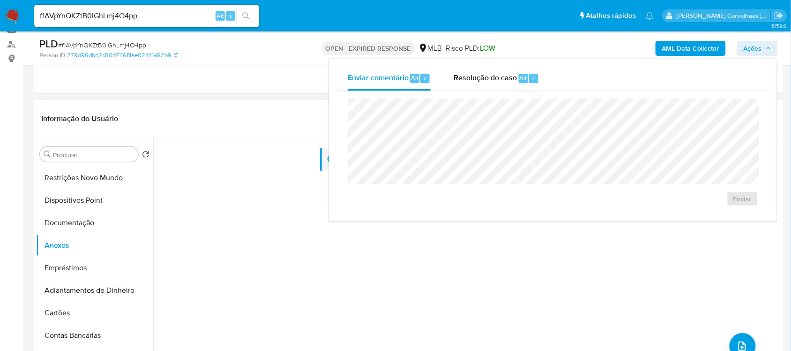
click at [156, 209] on div "Nenhum dado disponível" at bounding box center [467, 258] width 628 height 240
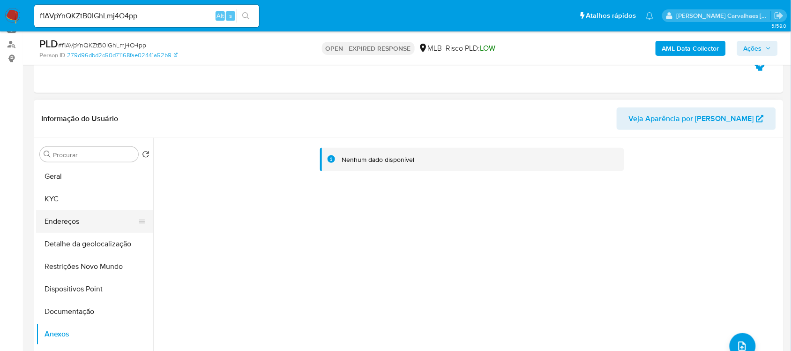
scroll to position [0, 0]
click at [67, 172] on button "Geral" at bounding box center [91, 176] width 110 height 22
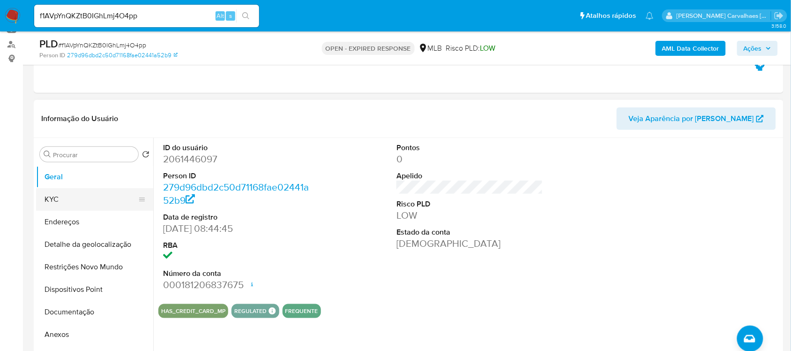
click at [59, 198] on button "KYC" at bounding box center [91, 199] width 110 height 22
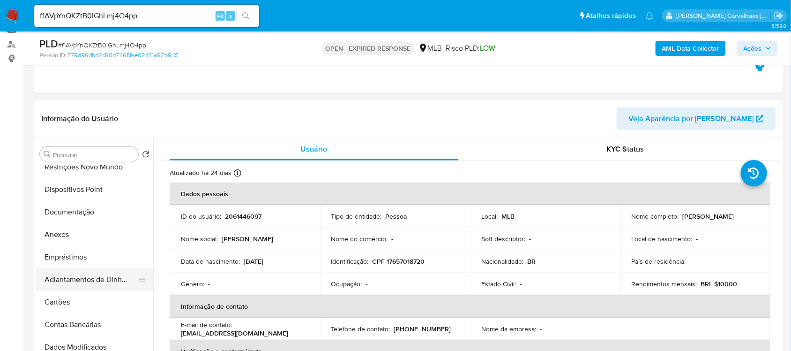
scroll to position [117, 0]
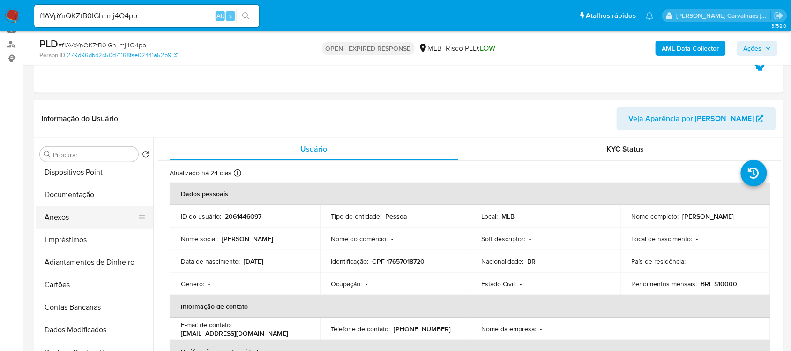
click at [61, 218] on button "Anexos" at bounding box center [91, 217] width 110 height 22
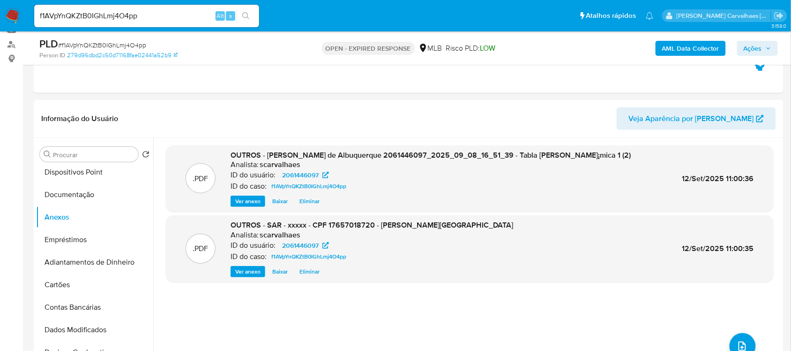
click at [748, 46] on span "Ações" at bounding box center [753, 48] width 18 height 15
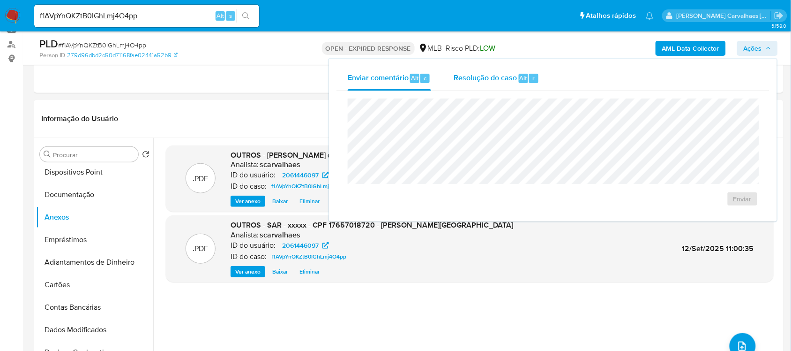
click at [491, 76] on span "Resolução do caso" at bounding box center [485, 77] width 63 height 11
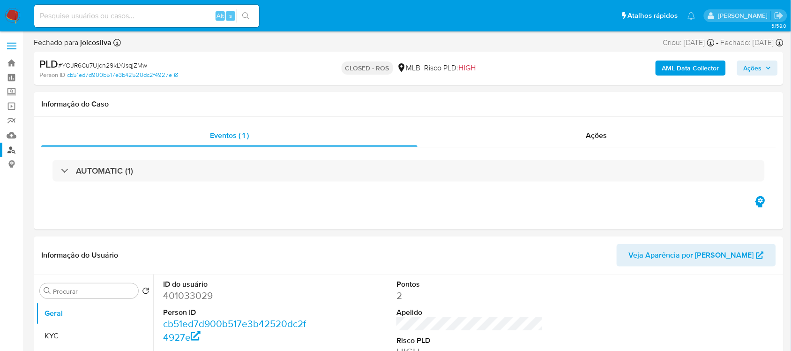
click at [7, 149] on link "Localizador de pessoas" at bounding box center [56, 149] width 112 height 15
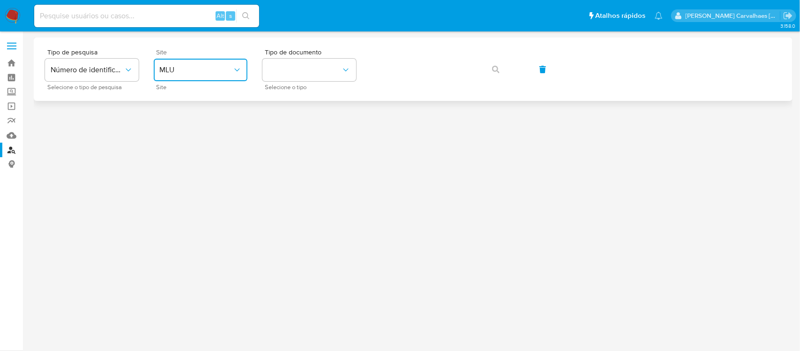
click at [232, 71] on icon "site_id" at bounding box center [236, 69] width 9 height 9
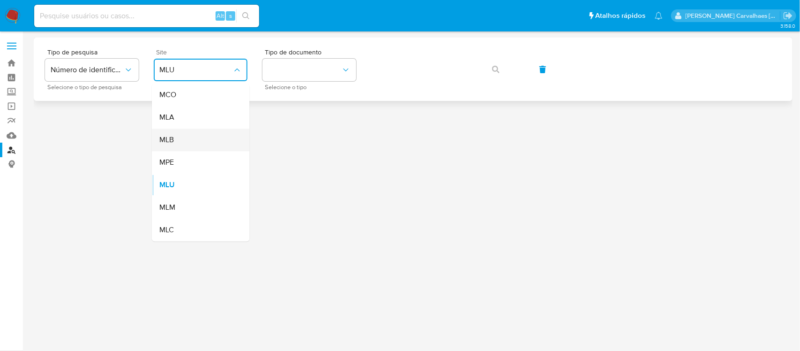
click at [195, 139] on div "MLB" at bounding box center [197, 140] width 77 height 22
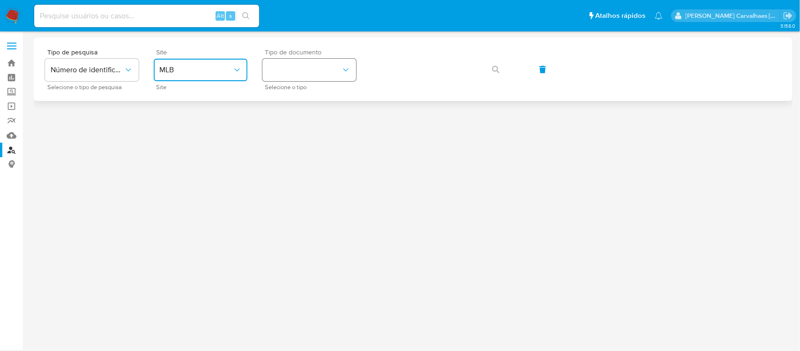
click at [330, 63] on button "identificationType" at bounding box center [309, 70] width 94 height 22
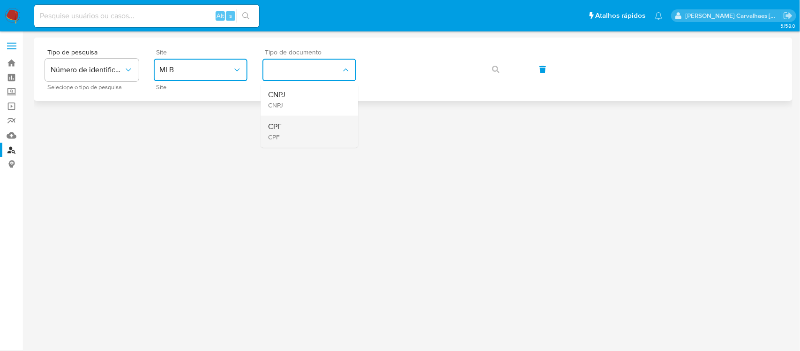
click at [280, 135] on span "CPF" at bounding box center [275, 137] width 14 height 8
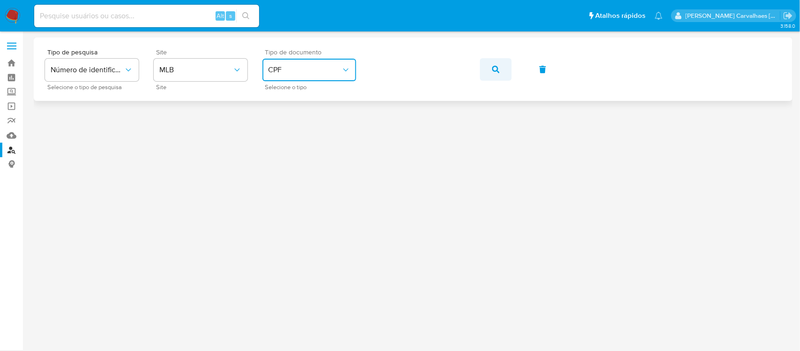
click at [493, 66] on icon "button" at bounding box center [495, 69] width 7 height 7
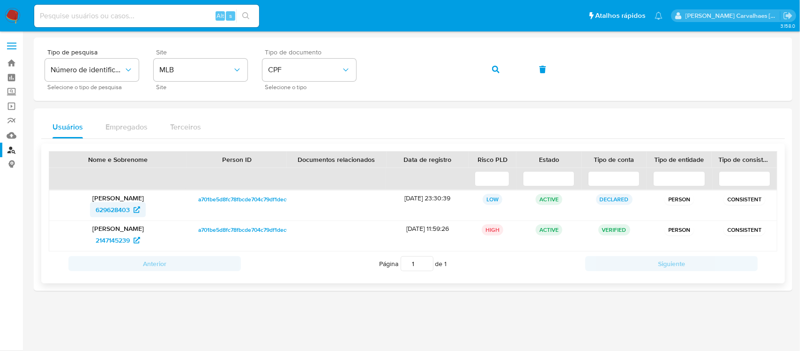
click at [114, 207] on span "629628403" at bounding box center [113, 209] width 34 height 15
click at [112, 239] on span "2147145239" at bounding box center [113, 239] width 34 height 15
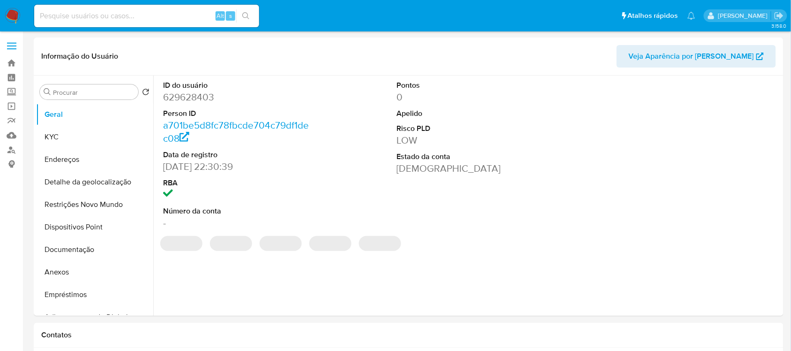
select select "10"
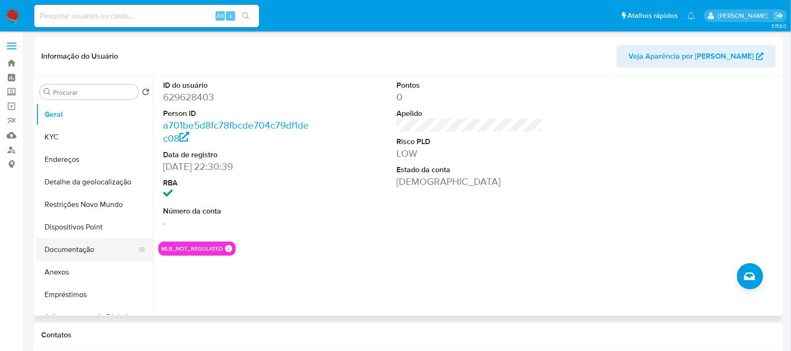
click at [80, 249] on button "Documentação" at bounding box center [91, 249] width 110 height 22
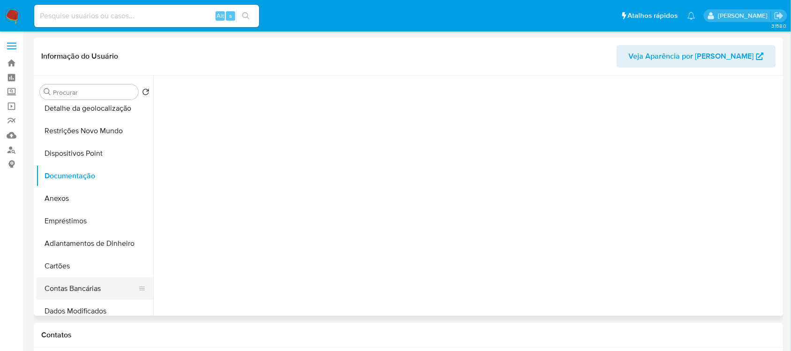
scroll to position [59, 0]
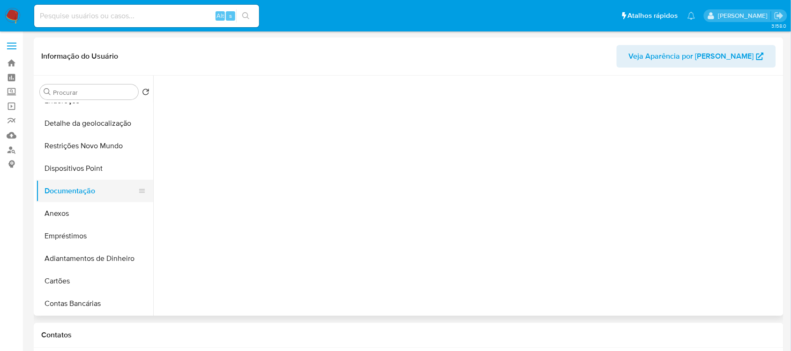
click at [89, 187] on button "Documentação" at bounding box center [91, 191] width 110 height 22
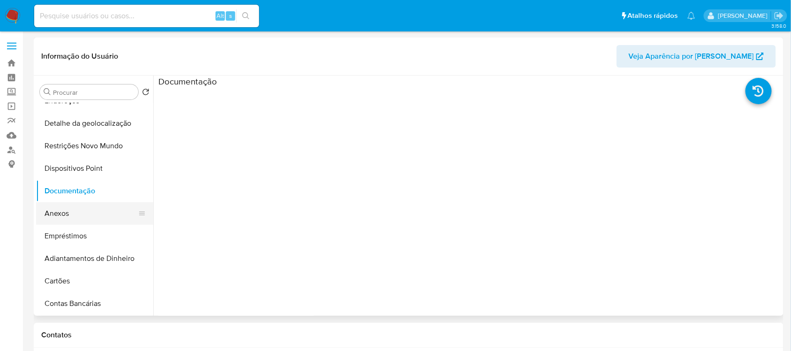
click at [62, 211] on button "Anexos" at bounding box center [91, 213] width 110 height 22
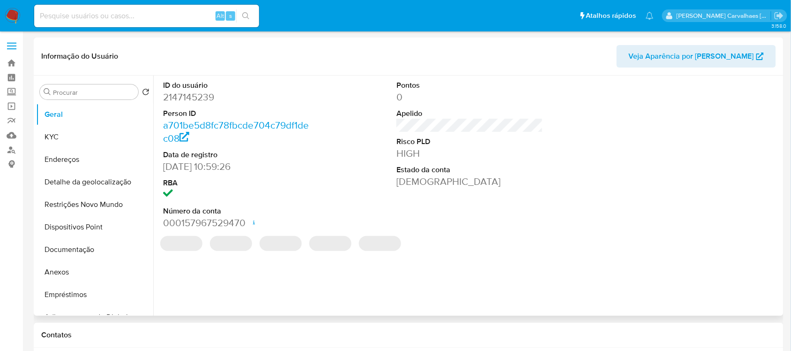
select select "10"
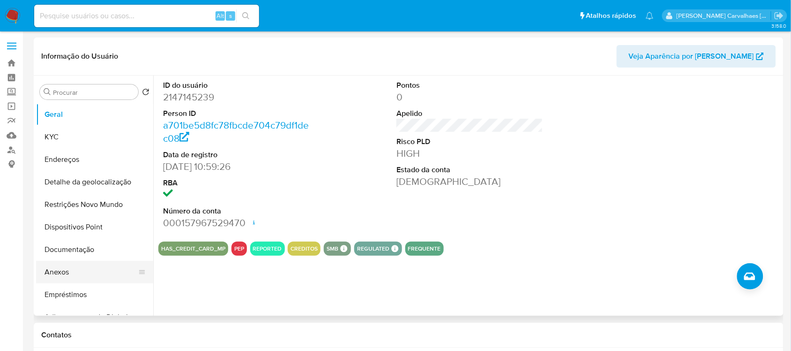
scroll to position [59, 0]
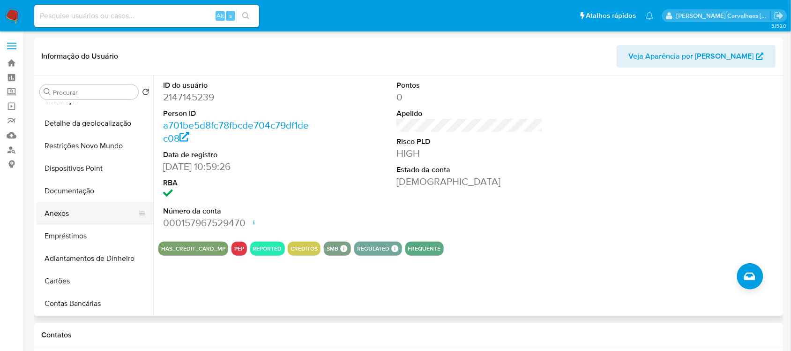
click at [81, 216] on button "Anexos" at bounding box center [91, 213] width 110 height 22
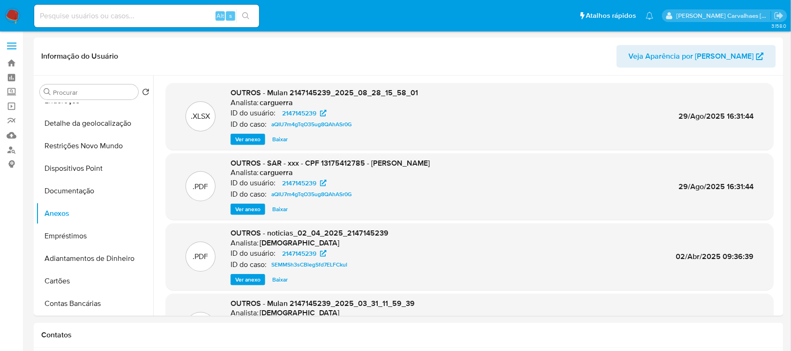
click at [247, 135] on span "Ver anexo" at bounding box center [247, 139] width 25 height 9
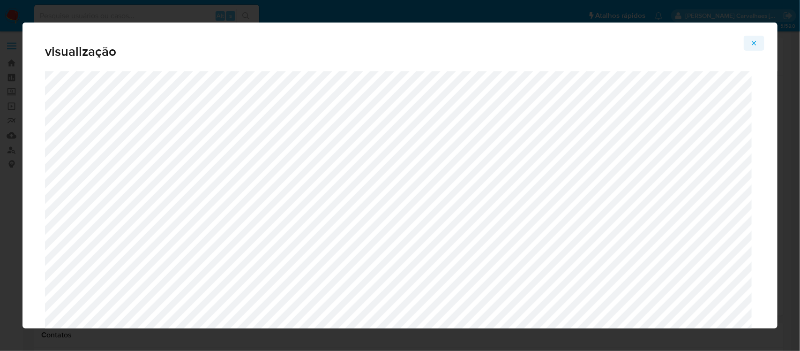
click at [755, 41] on icon "Attachment preview" at bounding box center [753, 42] width 7 height 7
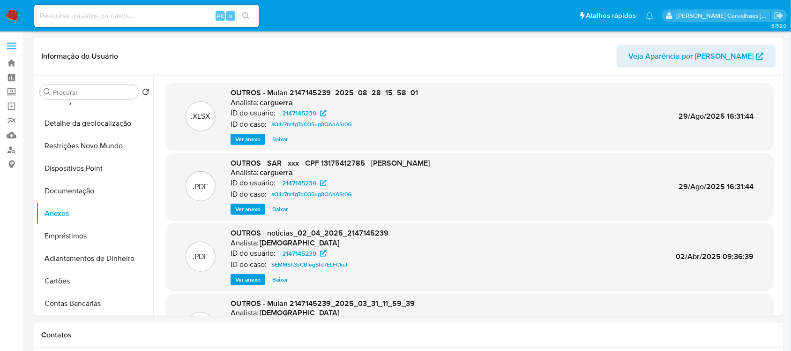
click at [244, 207] on span "Ver anexo" at bounding box center [247, 208] width 25 height 9
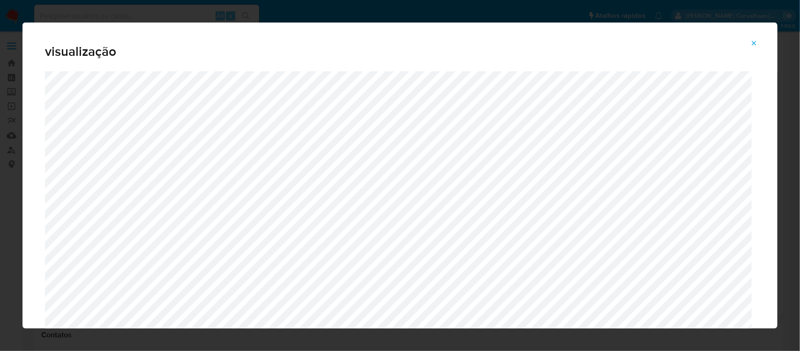
click at [753, 41] on icon "Attachment preview" at bounding box center [753, 42] width 7 height 7
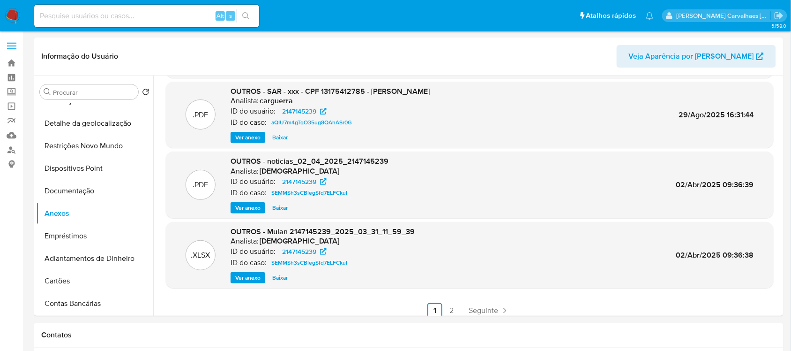
scroll to position [78, 0]
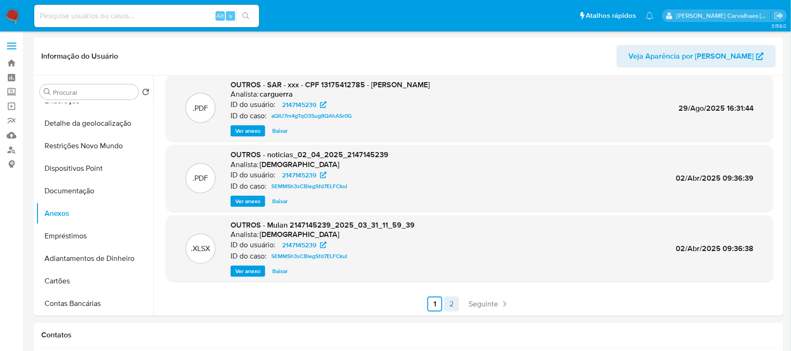
click at [449, 305] on link "2" at bounding box center [451, 303] width 15 height 15
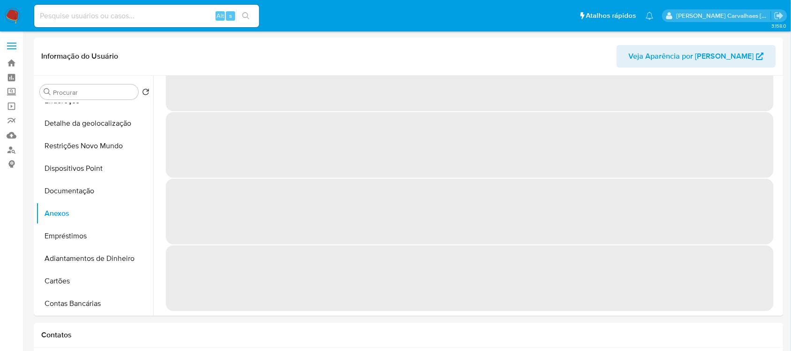
scroll to position [0, 0]
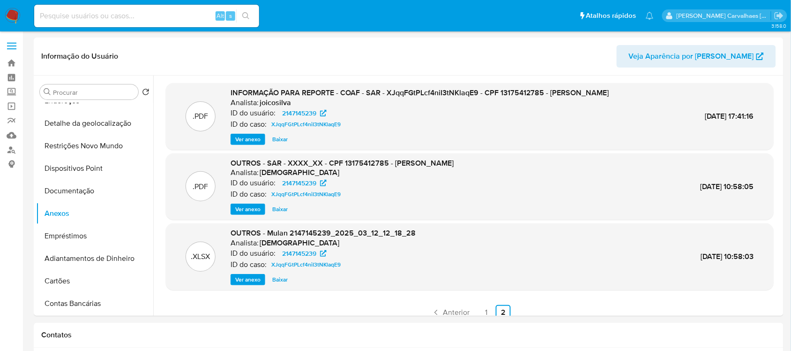
click at [260, 136] on button "Ver anexo" at bounding box center [248, 139] width 35 height 11
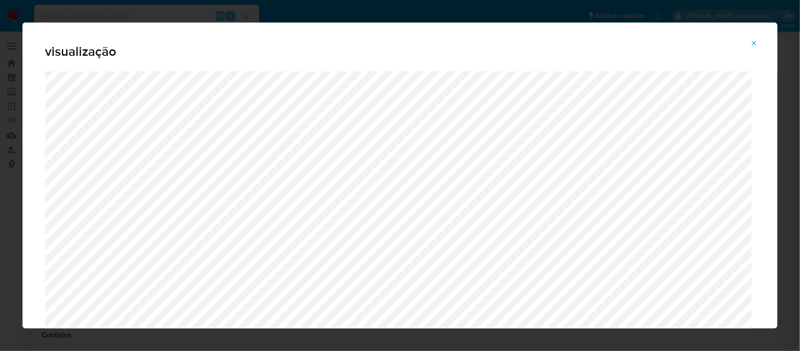
click at [756, 45] on icon "Attachment preview" at bounding box center [754, 43] width 4 height 4
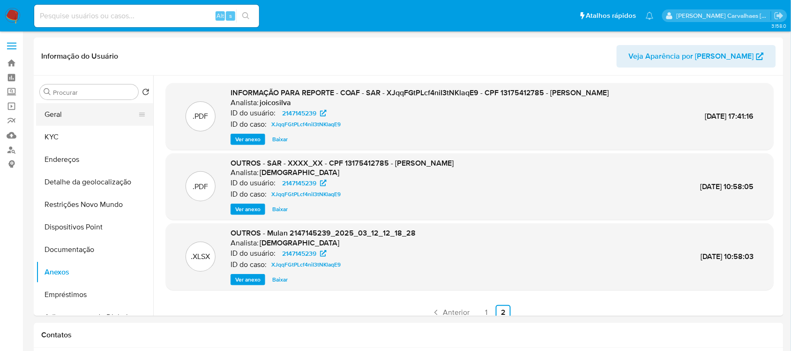
click at [81, 116] on button "Geral" at bounding box center [91, 114] width 110 height 22
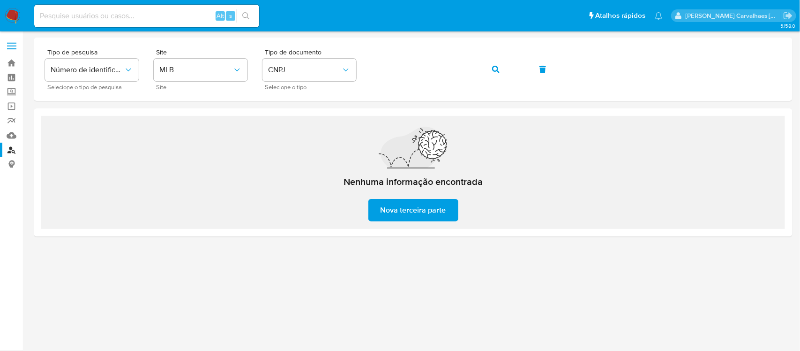
click at [143, 11] on input at bounding box center [146, 16] width 225 height 12
paste input "f1AVpYnQKZtB0IGhLmj4O4pp"
type input "f1AVpYnQKZtB0IGhLmj4O4pp"
click at [248, 12] on icon "search-icon" at bounding box center [245, 15] width 7 height 7
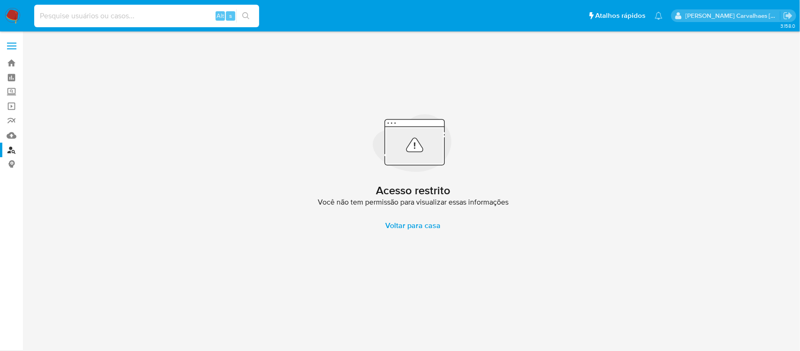
paste input "f1AVpYnQKZtB0IGhLmj4O4pp"
click at [246, 10] on button "search-icon" at bounding box center [245, 15] width 19 height 13
click at [38, 14] on input "f1AVpYnQKZtB0IGhLmj4O4pp" at bounding box center [146, 16] width 225 height 12
type input "f1AVpYnQKZtB0IGhLmj4O4pp"
click at [245, 20] on button "search-icon" at bounding box center [245, 15] width 19 height 13
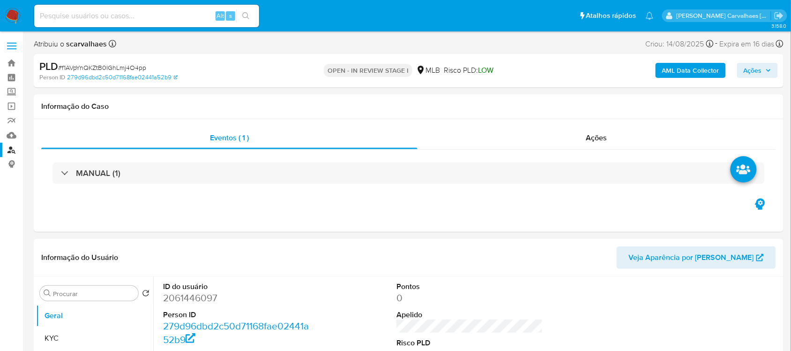
select select "10"
click at [772, 73] on button "Ações" at bounding box center [757, 70] width 41 height 15
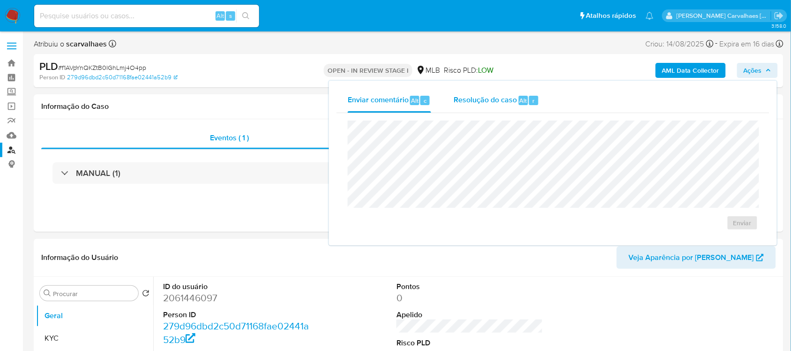
click at [482, 99] on span "Resolução do caso" at bounding box center [485, 100] width 63 height 11
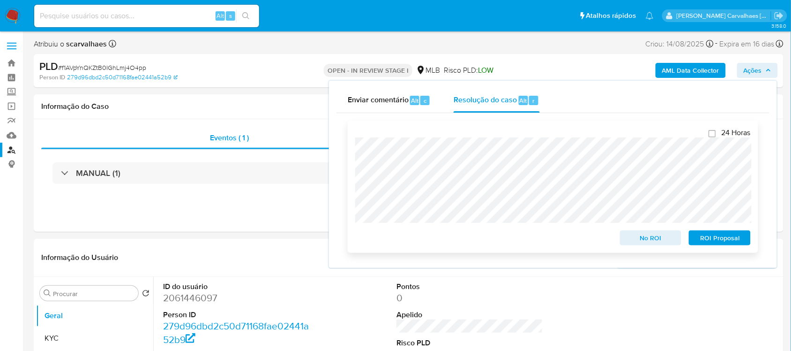
click at [728, 230] on div "ROI Proposal" at bounding box center [718, 235] width 66 height 19
click at [728, 234] on span "ROI Proposal" at bounding box center [720, 237] width 49 height 13
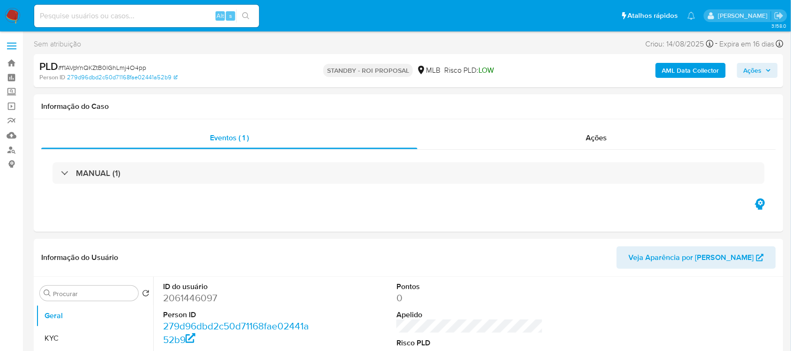
select select "10"
click at [106, 21] on input at bounding box center [146, 16] width 225 height 12
paste input "WZwfWi7MavwbVpnkEyV3JfAc"
type input "WZwfWi7MavwbVpnkEyV3JfAc"
click at [247, 15] on icon "search-icon" at bounding box center [245, 15] width 7 height 7
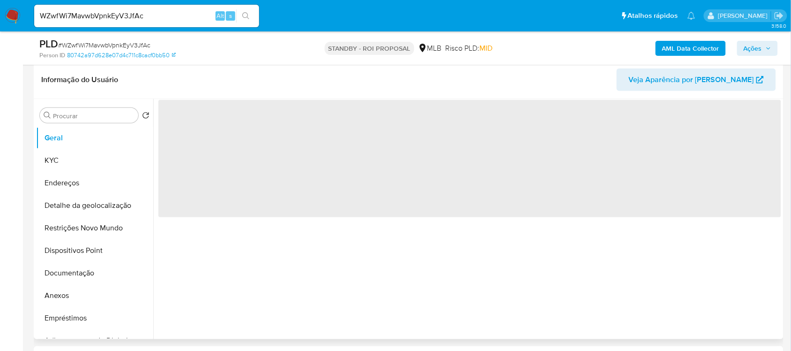
scroll to position [176, 0]
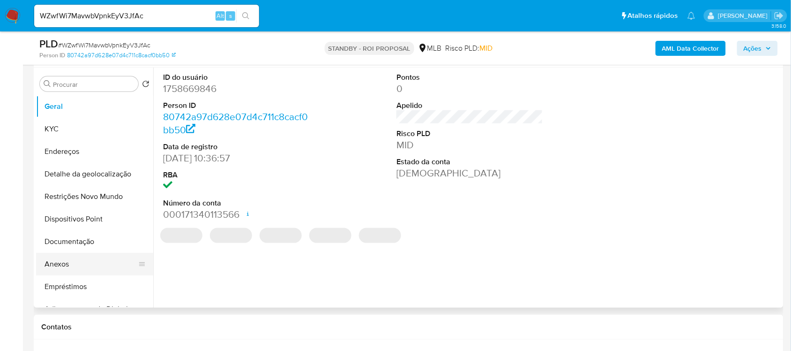
select select "10"
click at [88, 265] on button "Anexos" at bounding box center [91, 264] width 110 height 22
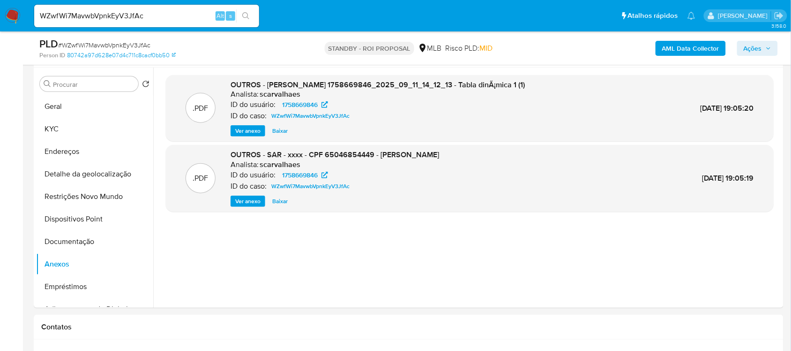
click at [746, 48] on span "Ações" at bounding box center [753, 48] width 18 height 15
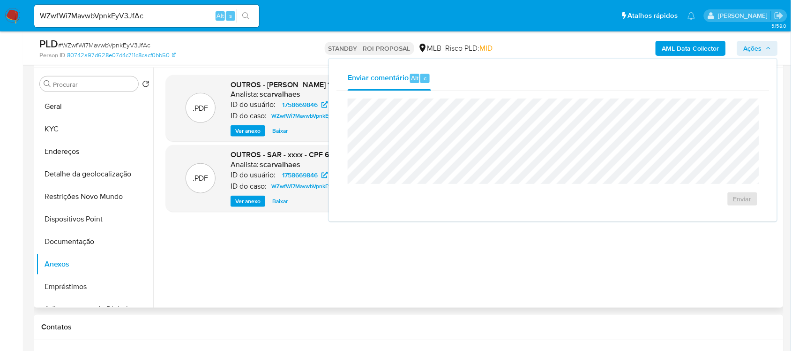
click at [477, 282] on div ".PDF OUTROS - Mulan Antonio Severino Do Nascimento 1758669846_2025_09_11_14_12_…" at bounding box center [470, 187] width 608 height 225
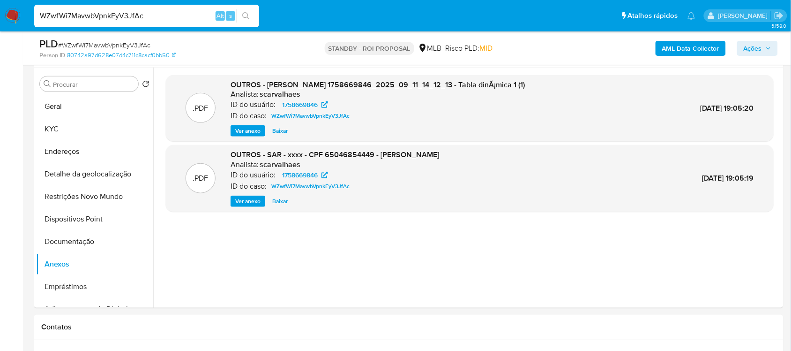
drag, startPoint x: 155, startPoint y: 15, endPoint x: -15, endPoint y: 3, distance: 170.6
paste input "4CEVheVSEqarksVJ2p98XsdR"
type input "4CEVheVSEqarksVJ2p98XsdR"
drag, startPoint x: 247, startPoint y: 14, endPoint x: 252, endPoint y: 13, distance: 4.9
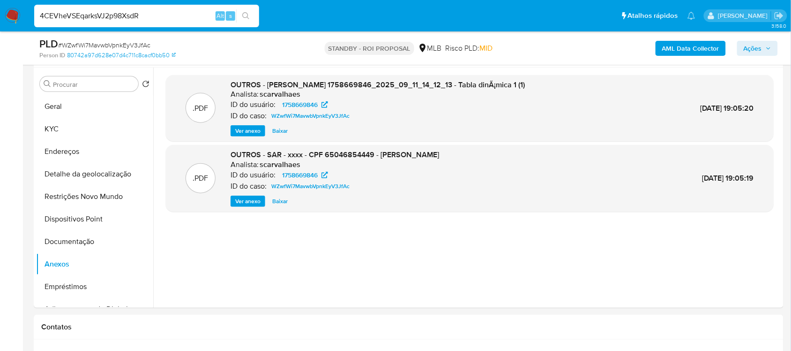
click at [248, 14] on icon "search-icon" at bounding box center [245, 15] width 7 height 7
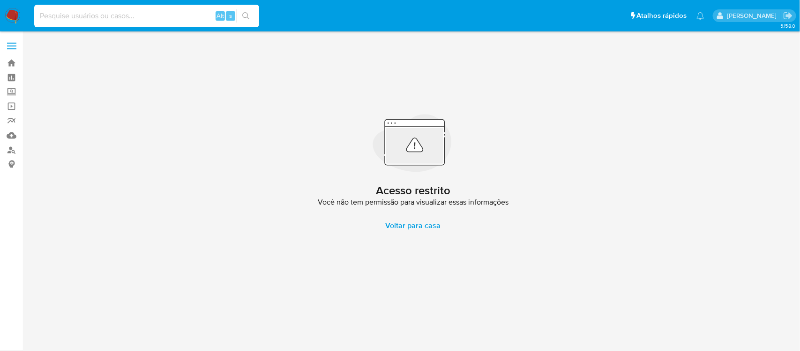
click at [44, 10] on input at bounding box center [146, 16] width 225 height 12
paste input "4CEVheVSEqarksVJ2p98XsdR"
click at [238, 15] on button "search-icon" at bounding box center [245, 15] width 19 height 13
click at [36, 12] on input "4CEVheVSEqarksVJ2p98XsdR" at bounding box center [146, 16] width 225 height 12
type input "4CEVheVSEqarksVJ2p98XsdR"
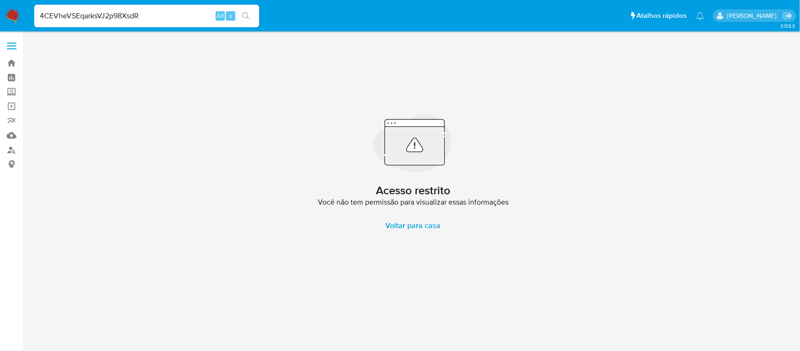
click at [247, 17] on icon "search-icon" at bounding box center [245, 15] width 7 height 7
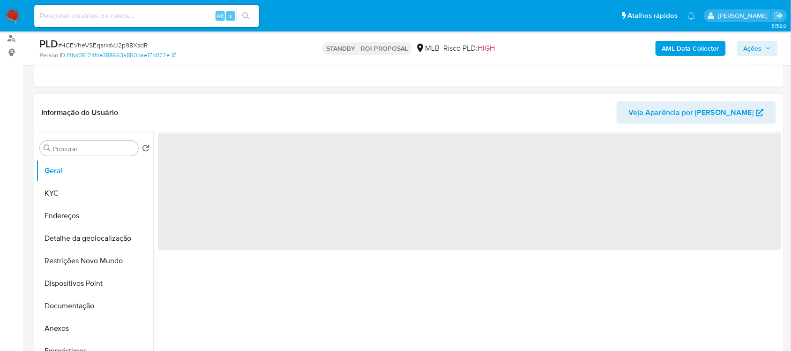
scroll to position [117, 0]
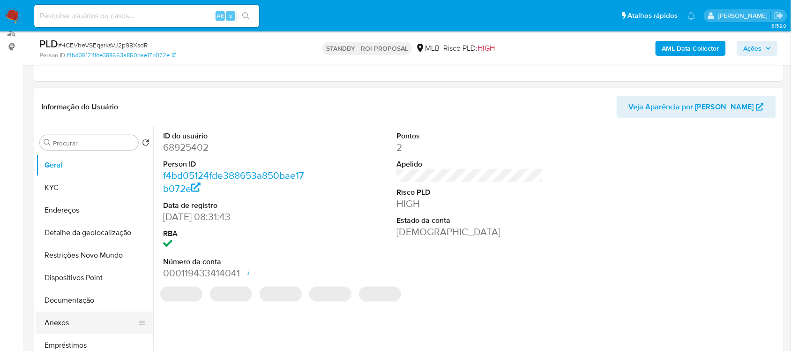
select select "10"
click at [87, 322] on button "Anexos" at bounding box center [91, 322] width 110 height 22
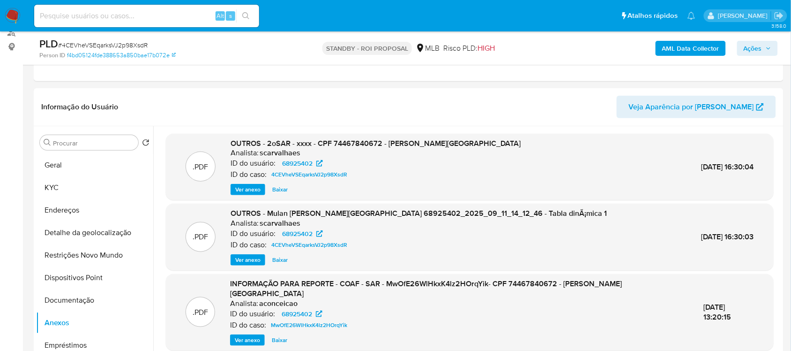
click at [134, 18] on input at bounding box center [146, 16] width 225 height 12
paste input "F8UBF4WbSQqxXu88UPZn9LNZ"
type input "F8UBF4WbSQqxXu88UPZn9LNZ"
click at [246, 18] on icon "search-icon" at bounding box center [245, 15] width 7 height 7
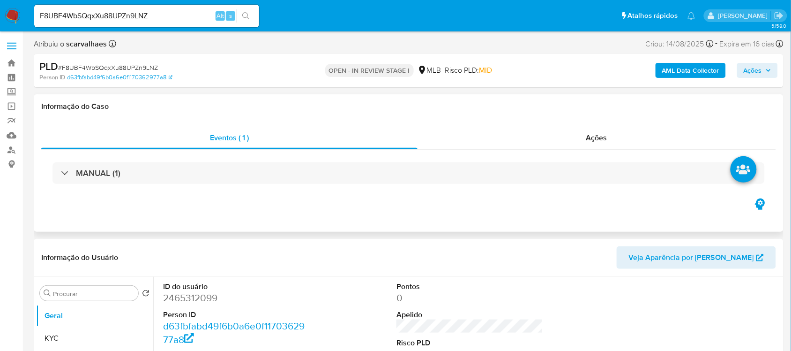
select select "10"
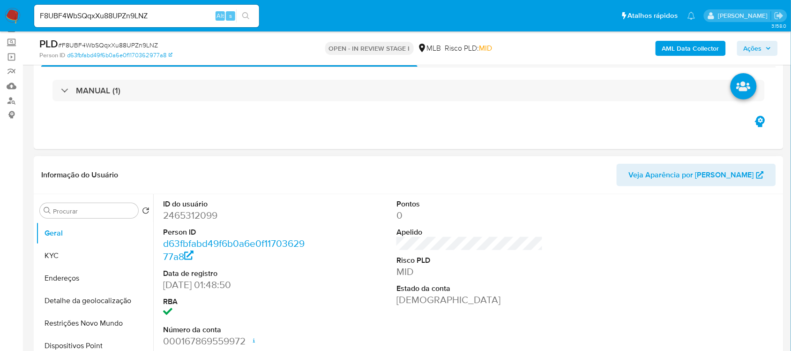
scroll to position [117, 0]
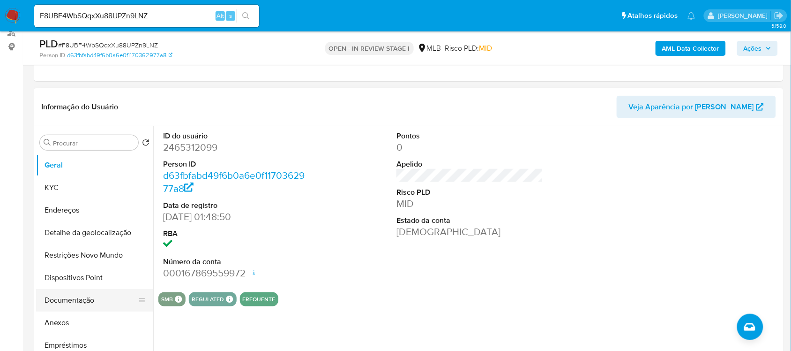
click at [74, 303] on button "Documentação" at bounding box center [91, 300] width 110 height 22
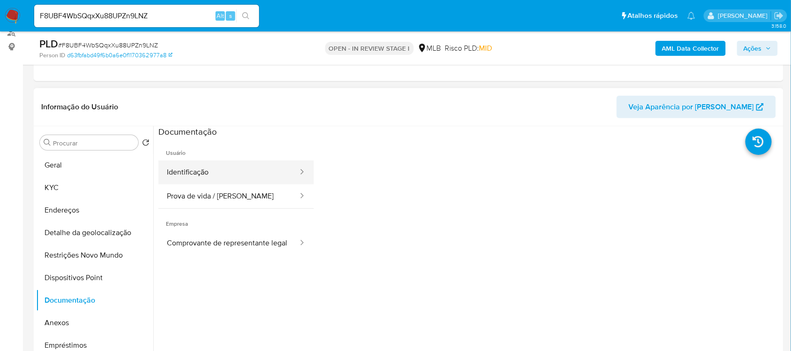
click at [224, 177] on button "Identificação" at bounding box center [228, 172] width 141 height 24
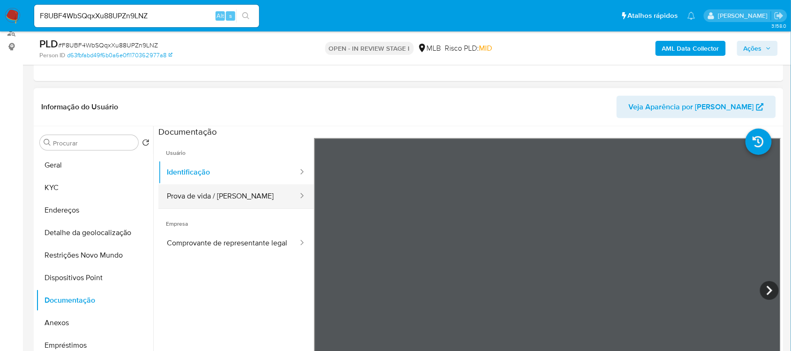
click at [228, 193] on button "Prova de vida / Selfie" at bounding box center [228, 196] width 141 height 24
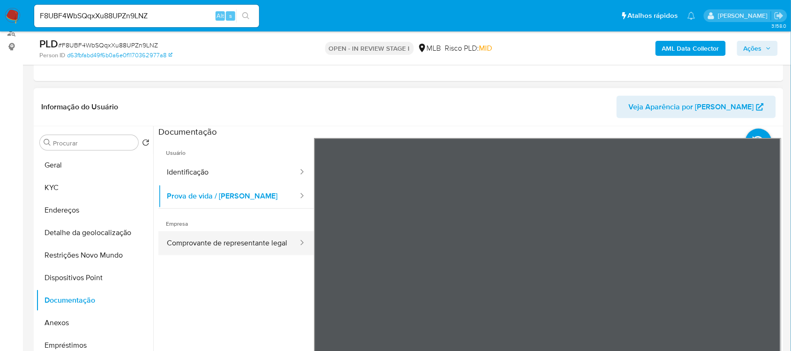
click at [218, 254] on button "Comprovante de representante legal" at bounding box center [228, 243] width 141 height 24
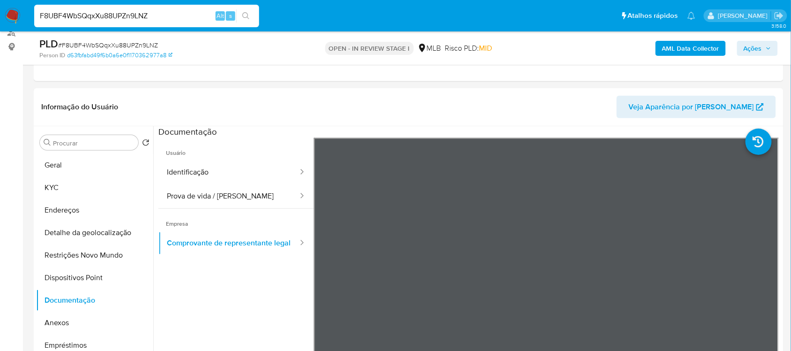
drag, startPoint x: 157, startPoint y: 18, endPoint x: -22, endPoint y: 27, distance: 179.3
click at [164, 15] on input "F8UBF4WbSQqxXu88UPZn9LNZ" at bounding box center [146, 16] width 225 height 12
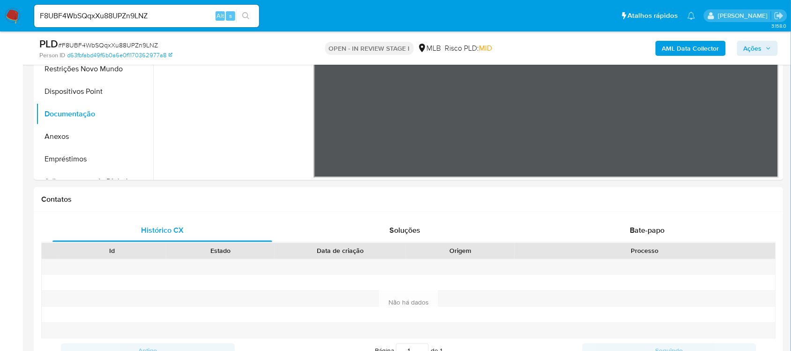
scroll to position [352, 0]
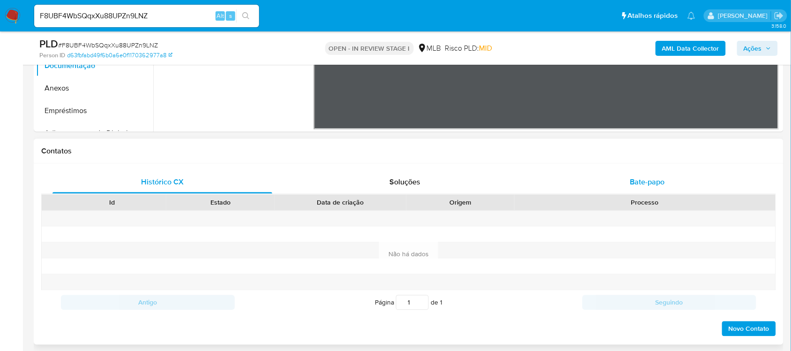
click at [645, 183] on span "Bate-papo" at bounding box center [647, 182] width 35 height 11
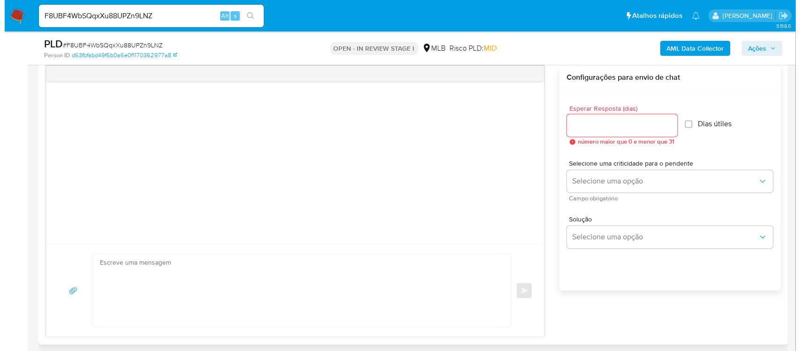
scroll to position [469, 0]
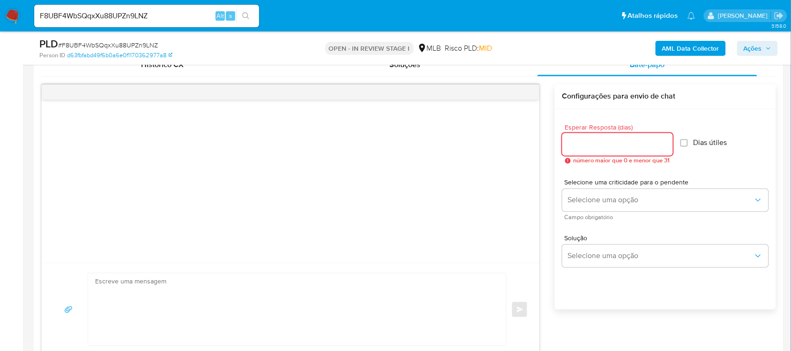
click at [593, 143] on input "Esperar Resposta (dias)" at bounding box center [617, 144] width 111 height 12
type input "3"
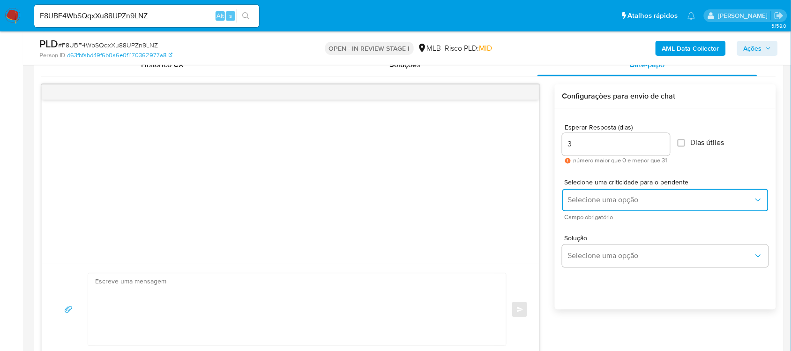
click at [660, 200] on span "Selecione uma opção" at bounding box center [661, 199] width 186 height 9
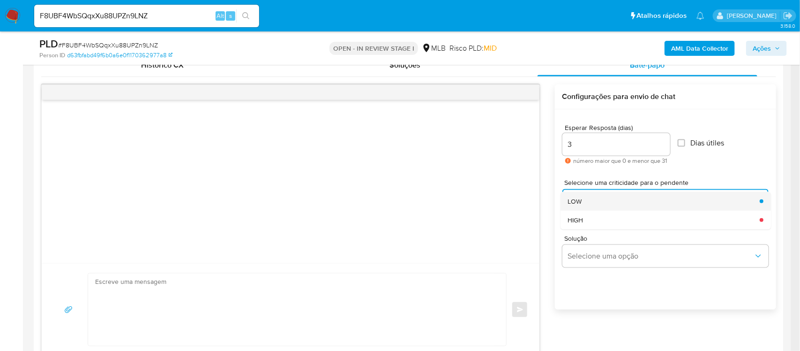
click at [596, 203] on div "LOW" at bounding box center [661, 201] width 186 height 19
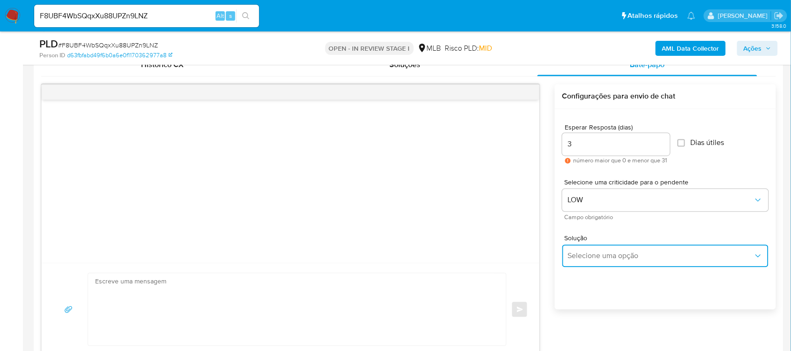
click at [626, 257] on span "Selecione uma opção" at bounding box center [661, 255] width 186 height 9
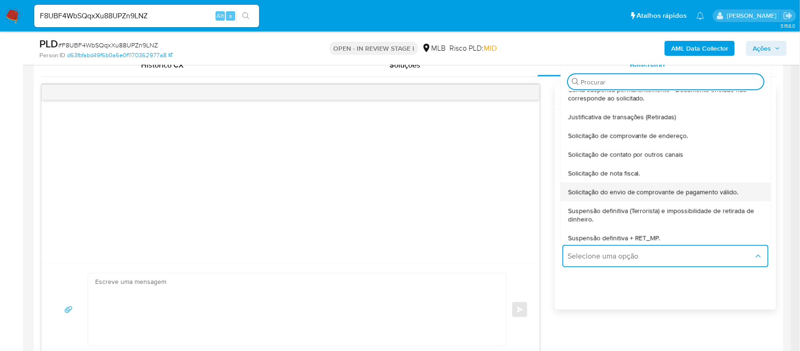
scroll to position [78, 0]
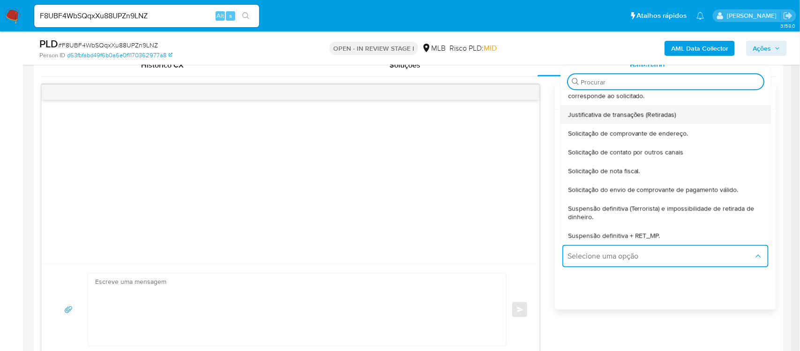
click at [617, 120] on div "Justificativa de transações (Retiradas)" at bounding box center [663, 114] width 190 height 19
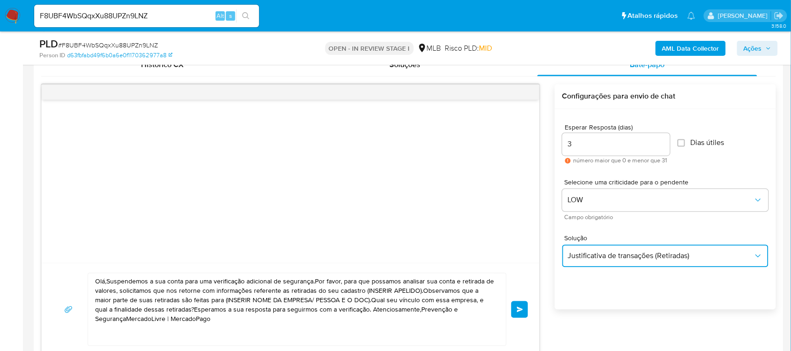
click at [659, 261] on button "Justificativa de transações (Retiradas)" at bounding box center [665, 256] width 206 height 22
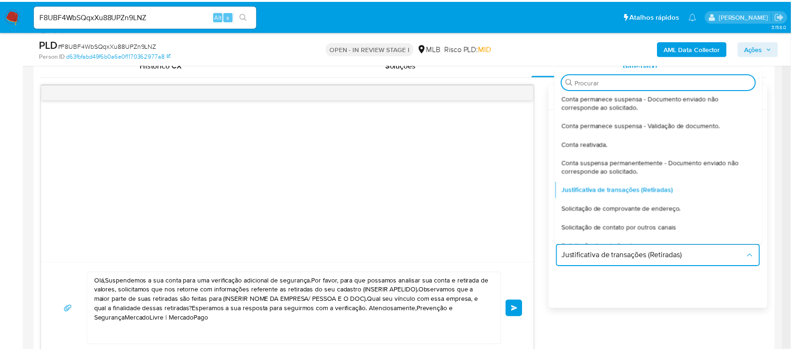
scroll to position [0, 0]
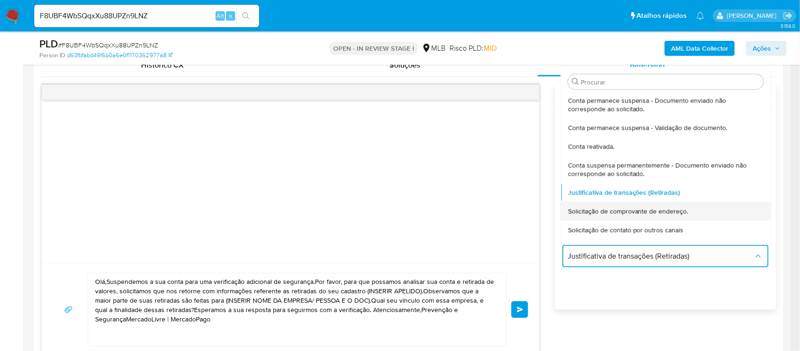
click at [648, 213] on span "Solicitação de comprovante de endereço." at bounding box center [628, 211] width 120 height 8
type textarea "Olá,Suspendemos a sua conta para uma verificação adicional de segurança.Como pa…"
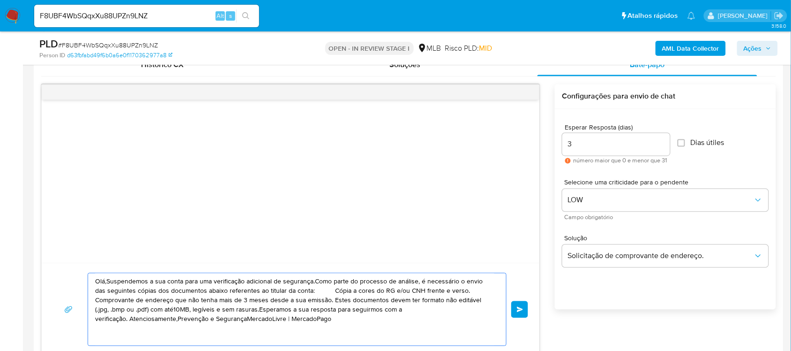
drag, startPoint x: 359, startPoint y: 325, endPoint x: 93, endPoint y: 270, distance: 271.4
click at [93, 270] on div "Olá,Suspendemos a sua conta para uma verificação adicional de segurança.Como pa…" at bounding box center [291, 309] width 498 height 92
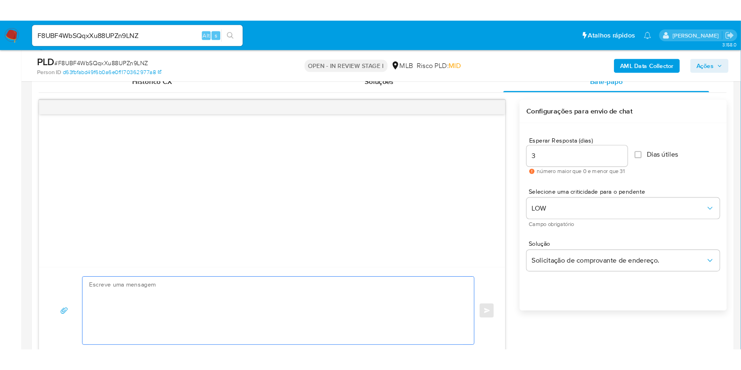
scroll to position [82, 0]
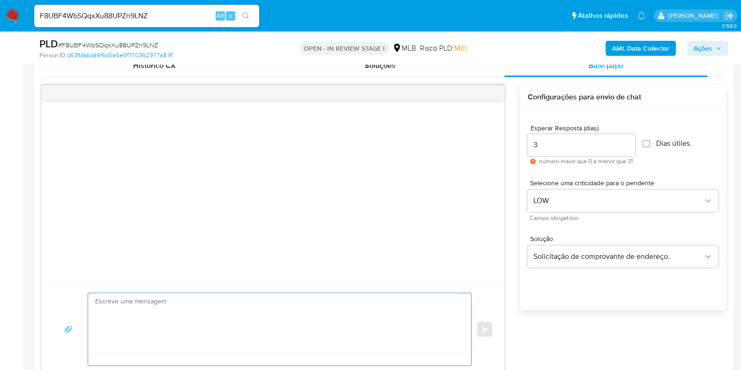
drag, startPoint x: 118, startPoint y: 302, endPoint x: 122, endPoint y: 306, distance: 5.6
click at [121, 305] on textarea at bounding box center [277, 329] width 364 height 72
paste textarea "Ola, Estamos realizando uma verificação adicional de segurança em contas de usu…"
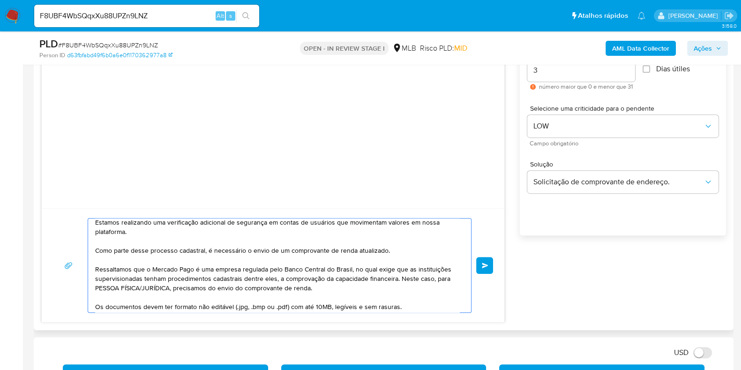
scroll to position [0, 0]
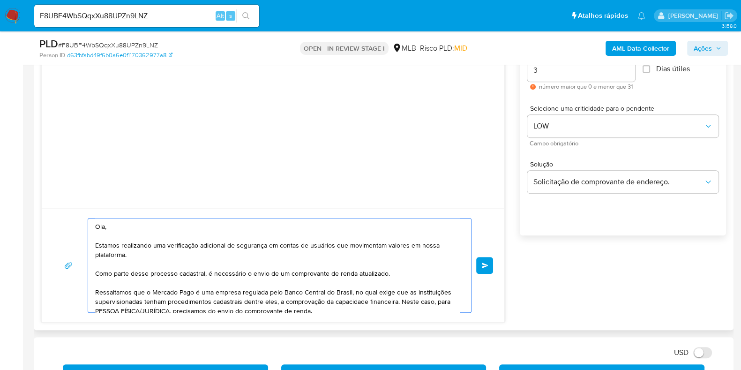
drag, startPoint x: 286, startPoint y: 274, endPoint x: 383, endPoint y: 271, distance: 97.1
click at [383, 271] on textarea "Ola, Estamos realizando uma verificação adicional de segurança em contas de usu…" at bounding box center [277, 265] width 364 height 94
drag, startPoint x: 271, startPoint y: 274, endPoint x: 396, endPoint y: 271, distance: 124.7
click at [392, 272] on textarea "Ola, Estamos realizando uma verificação adicional de segurança em contas de usu…" at bounding box center [277, 265] width 364 height 94
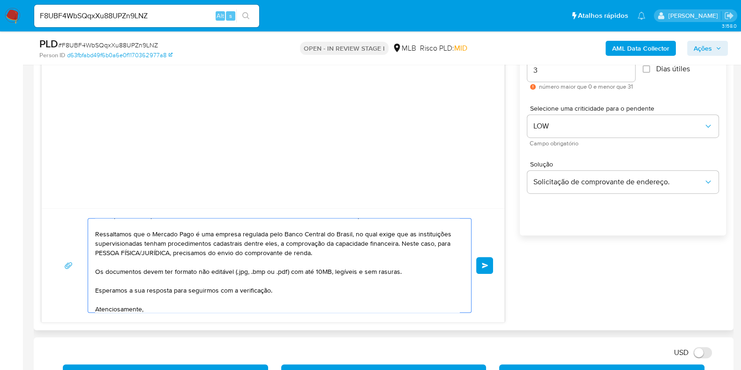
drag, startPoint x: 142, startPoint y: 253, endPoint x: 87, endPoint y: 254, distance: 54.9
click at [88, 254] on div "Ola, Estamos realizando uma verificação adicional de segurança em contas de usu…" at bounding box center [280, 265] width 384 height 95
drag, startPoint x: 188, startPoint y: 255, endPoint x: 198, endPoint y: 254, distance: 10.4
click at [198, 254] on textarea "Ola, Estamos realizando uma verificação adicional de segurança em contas de usu…" at bounding box center [277, 265] width 364 height 94
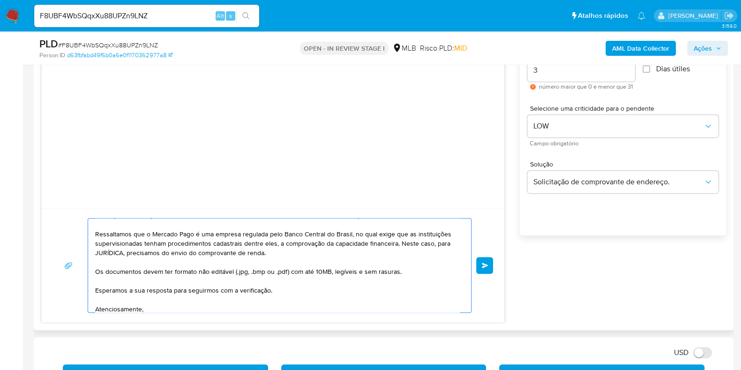
drag, startPoint x: 197, startPoint y: 254, endPoint x: 270, endPoint y: 251, distance: 72.7
click at [268, 251] on textarea "Ola, Estamos realizando uma verificação adicional de segurança em contas de usu…" at bounding box center [277, 265] width 364 height 94
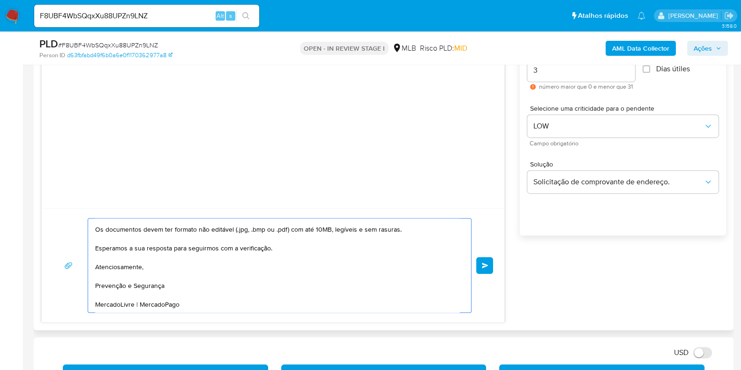
scroll to position [0, 0]
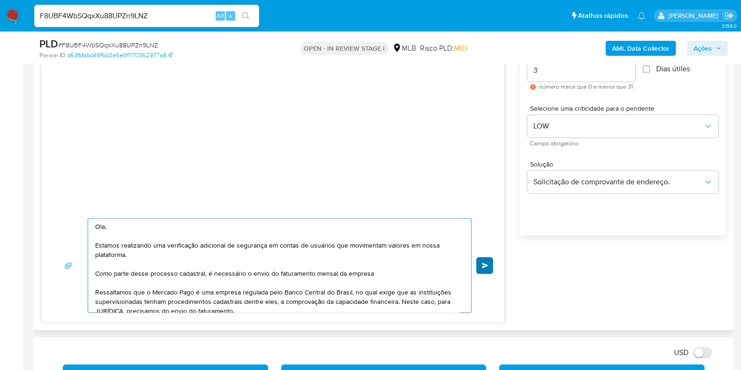
type textarea "Ola, Estamos realizando uma verificação adicional de segurança em contas de usu…"
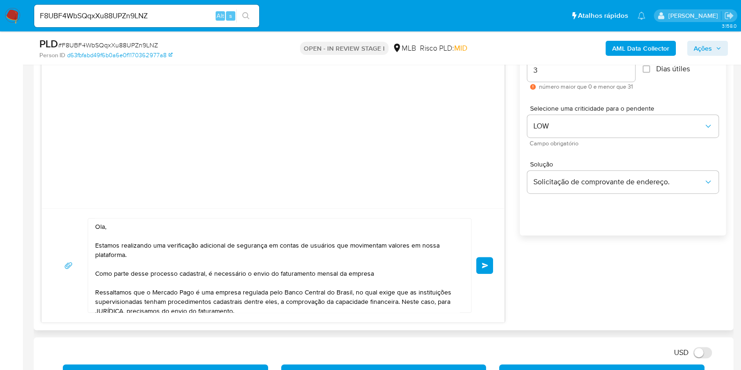
click at [483, 264] on span "common.send" at bounding box center [485, 265] width 7 height 6
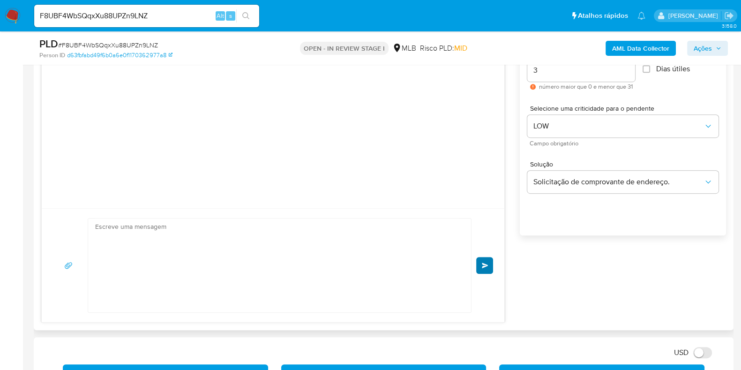
scroll to position [75, 0]
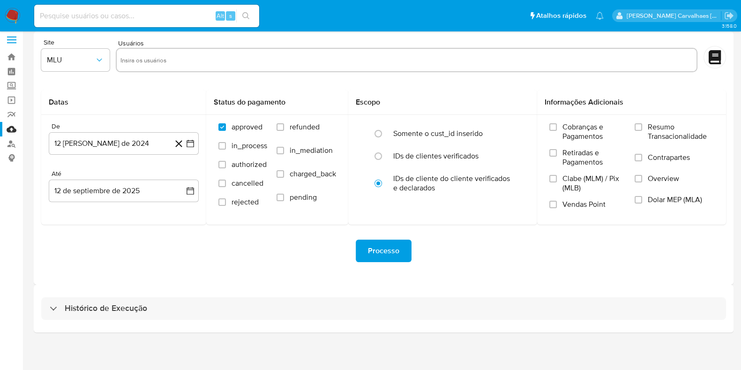
scroll to position [8, 0]
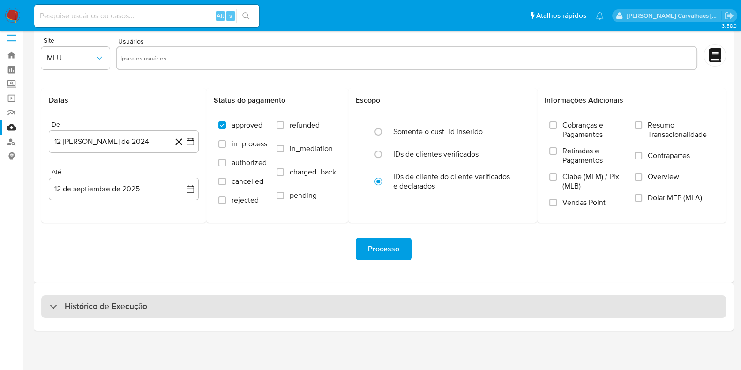
click at [79, 313] on div "Histórico de Execução" at bounding box center [383, 306] width 685 height 22
select select "10"
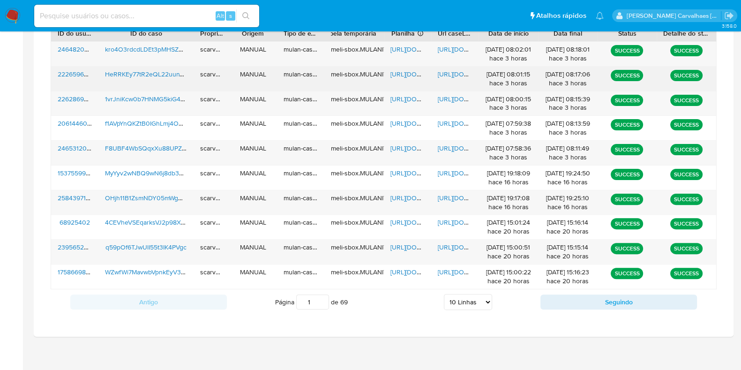
scroll to position [360, 0]
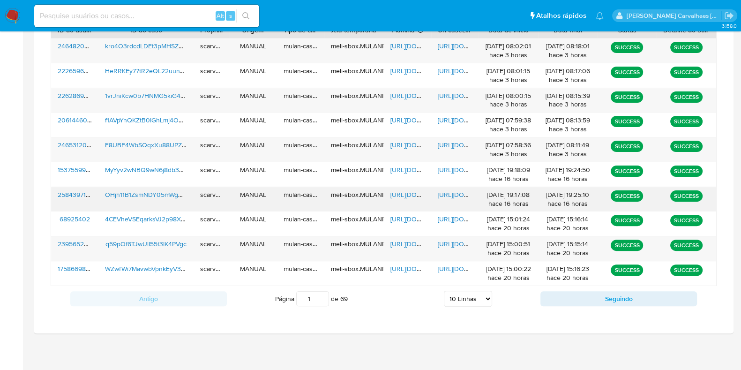
click at [442, 191] on span "[URL][DOMAIN_NAME]" at bounding box center [470, 194] width 65 height 9
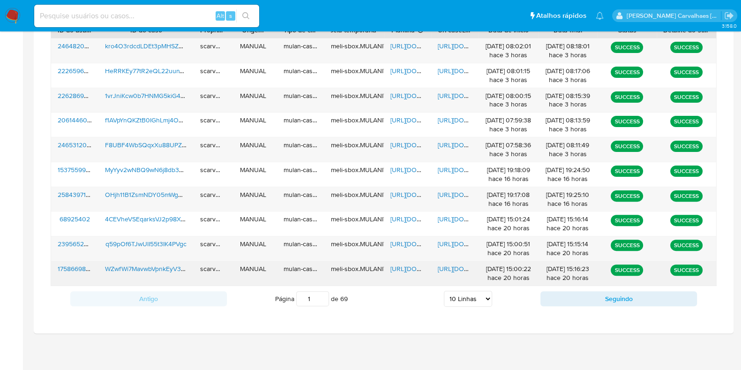
click at [449, 273] on div "[URL][DOMAIN_NAME]" at bounding box center [454, 273] width 47 height 24
click at [454, 264] on span "[URL][DOMAIN_NAME]" at bounding box center [470, 268] width 65 height 9
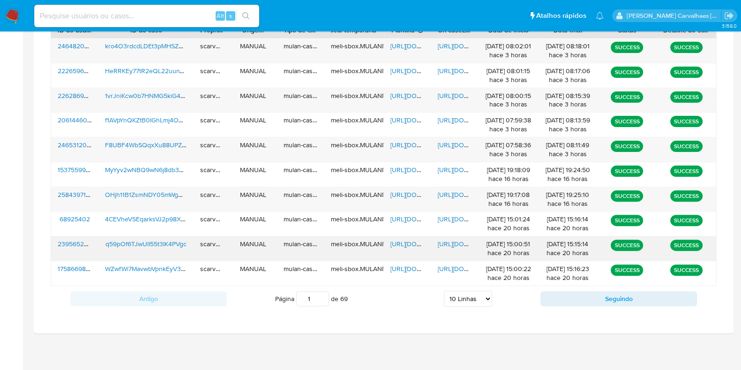
click at [447, 239] on span "[URL][DOMAIN_NAME]" at bounding box center [470, 243] width 65 height 9
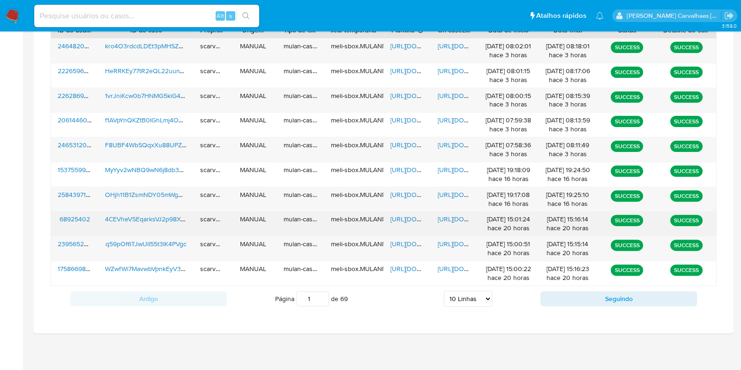
click at [457, 217] on span "[URL][DOMAIN_NAME]" at bounding box center [470, 218] width 65 height 9
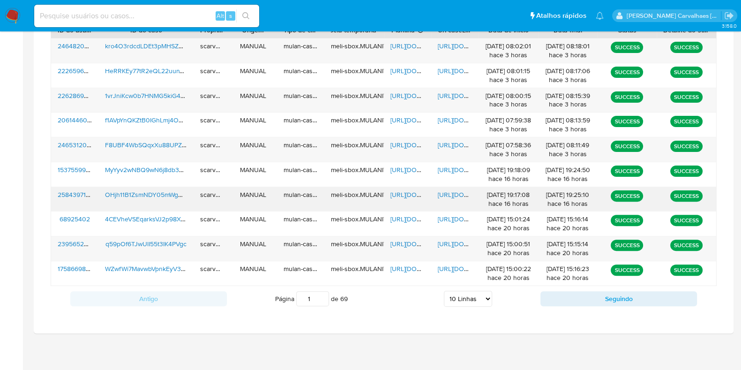
click at [448, 191] on span "[URL][DOMAIN_NAME]" at bounding box center [470, 194] width 65 height 9
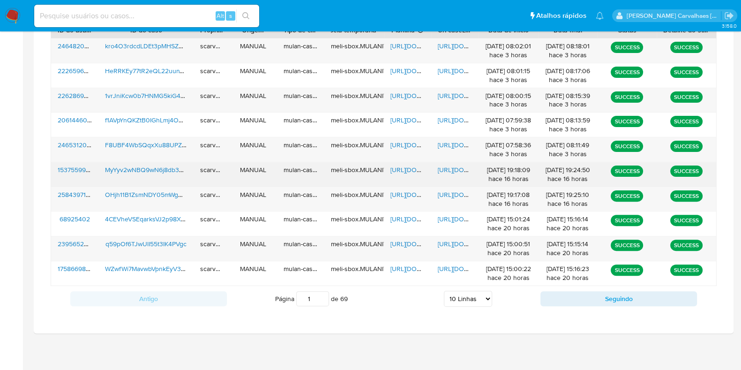
click at [454, 166] on span "[URL][DOMAIN_NAME]" at bounding box center [470, 169] width 65 height 9
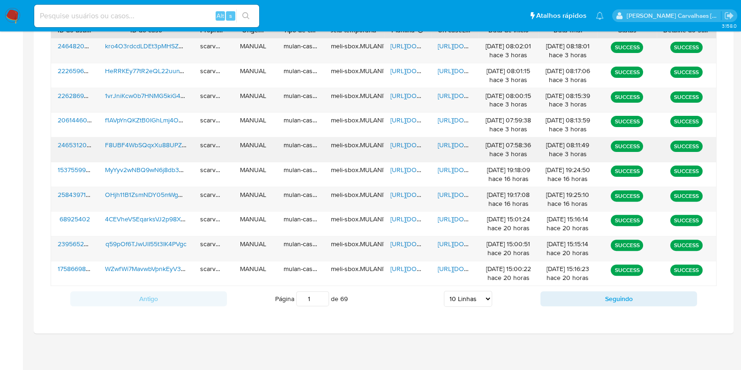
click at [455, 142] on span "[URL][DOMAIN_NAME]" at bounding box center [470, 144] width 65 height 9
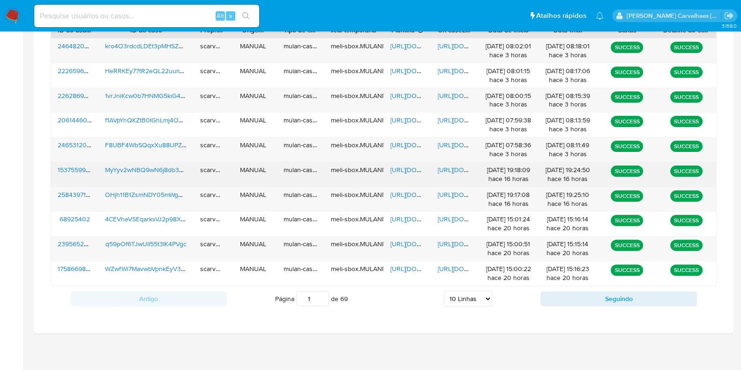
click at [397, 169] on span "[URL][DOMAIN_NAME]" at bounding box center [422, 169] width 65 height 9
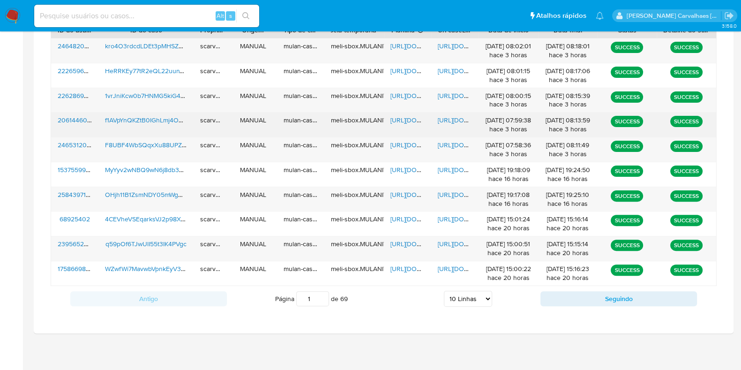
click at [399, 116] on span "[URL][DOMAIN_NAME]" at bounding box center [422, 119] width 65 height 9
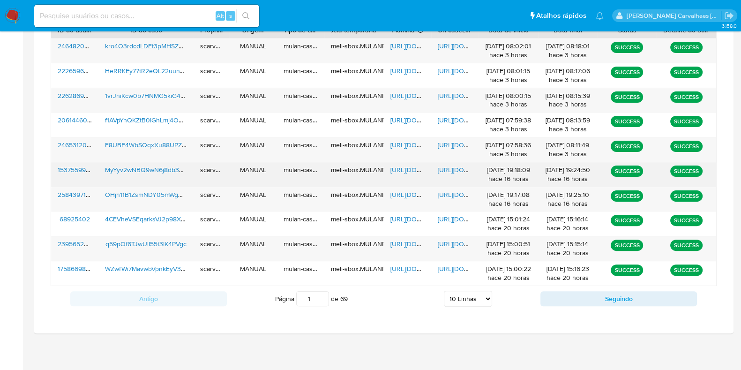
click at [409, 168] on span "[URL][DOMAIN_NAME]" at bounding box center [422, 169] width 65 height 9
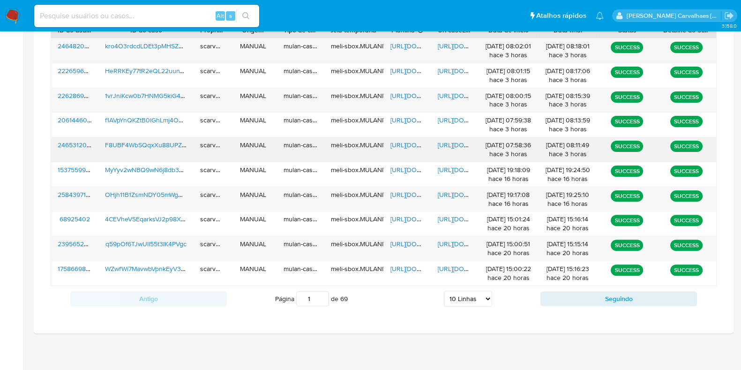
click at [406, 140] on span "[URL][DOMAIN_NAME]" at bounding box center [422, 144] width 65 height 9
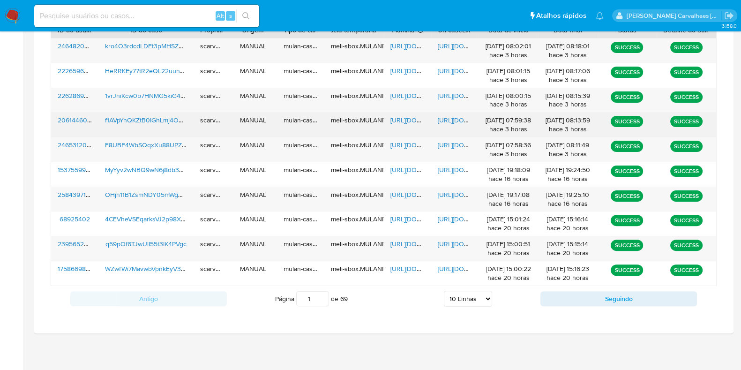
click at [457, 119] on span "[URL][DOMAIN_NAME]" at bounding box center [470, 119] width 65 height 9
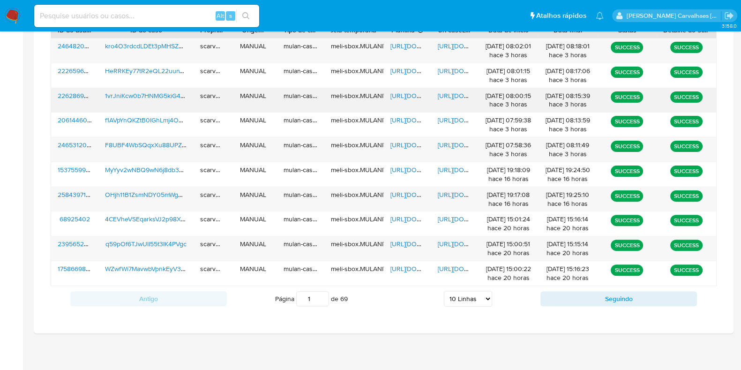
click at [454, 95] on span "[URL][DOMAIN_NAME]" at bounding box center [470, 95] width 65 height 9
click at [400, 95] on span "https://docs.google.com/spreadsheets/d/15Sch0ImXQ-GVeoogMLiE3VjyB93_nd3KFIeAqSr…" at bounding box center [422, 95] width 65 height 9
click at [403, 93] on span "https://docs.google.com/spreadsheets/d/15Sch0ImXQ-GVeoogMLiE3VjyB93_nd3KFIeAqSr…" at bounding box center [422, 95] width 65 height 9
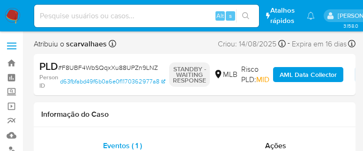
select select "10"
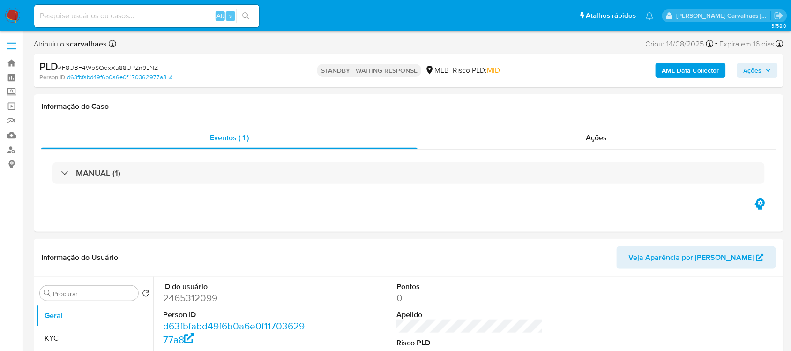
click at [137, 18] on input at bounding box center [146, 16] width 225 height 12
paste input "bmdR6ZcBNUT4LlqUS3QxvjGh"
type input "bmdR6ZcBNUT4LlqUS3QxvjGh"
click at [244, 12] on icon "search-icon" at bounding box center [245, 15] width 7 height 7
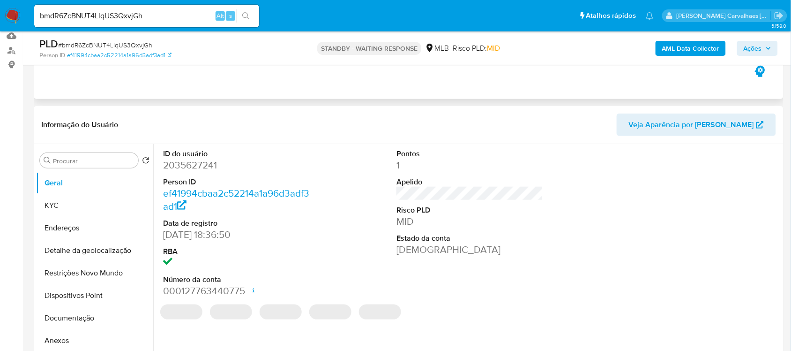
scroll to position [176, 0]
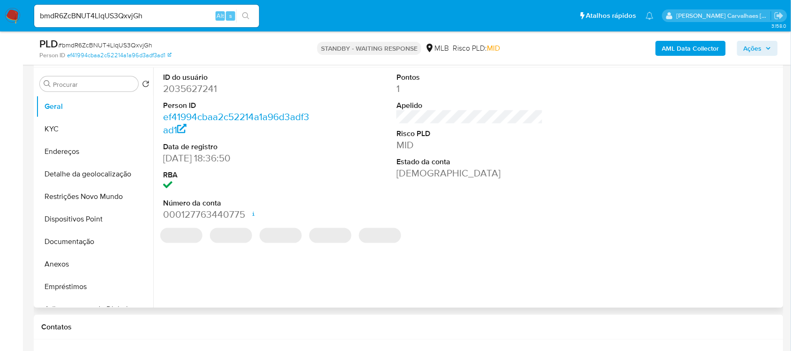
select select "10"
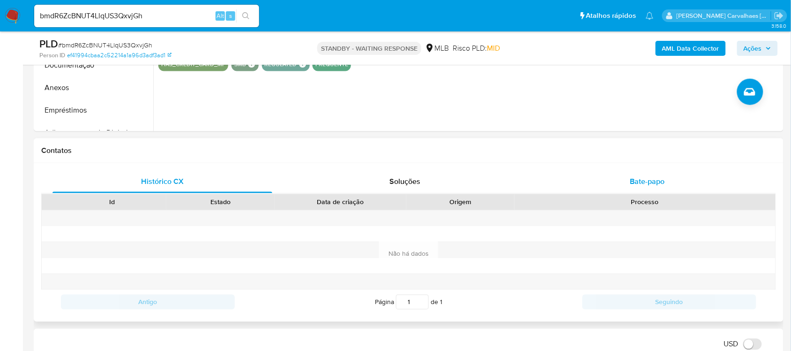
scroll to position [352, 0]
click at [637, 182] on span "Bate-papo" at bounding box center [647, 182] width 35 height 11
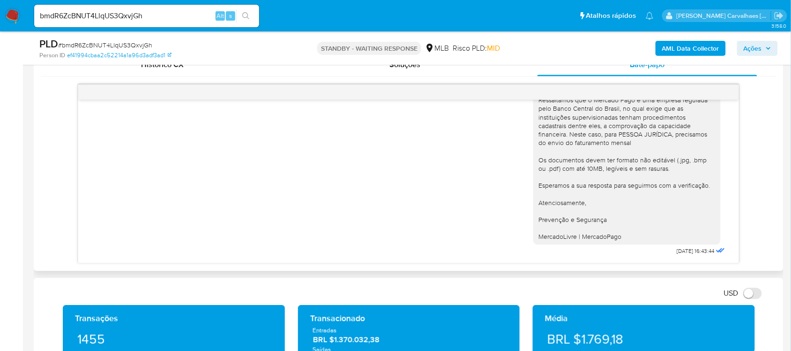
scroll to position [0, 0]
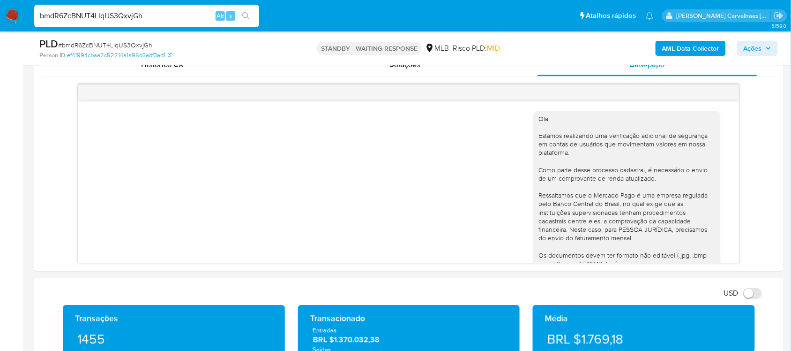
drag, startPoint x: 159, startPoint y: 15, endPoint x: -93, endPoint y: 22, distance: 252.3
paste input "AN9lR8vFbx36nXKNrFEPM4wB"
type input "AN9lR8vFbx36nXKNrFEPM4wB"
click at [242, 15] on icon "search-icon" at bounding box center [245, 15] width 7 height 7
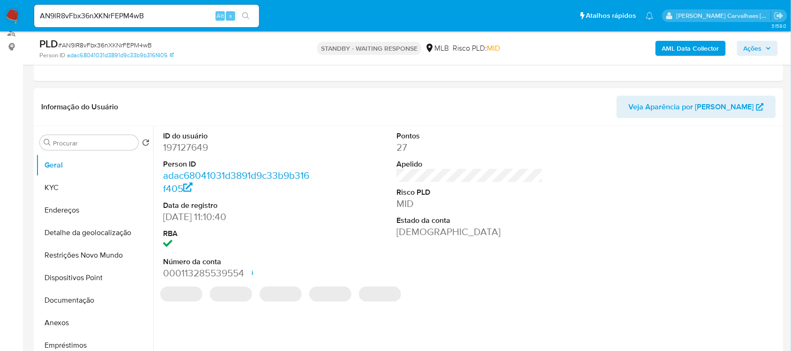
select select "10"
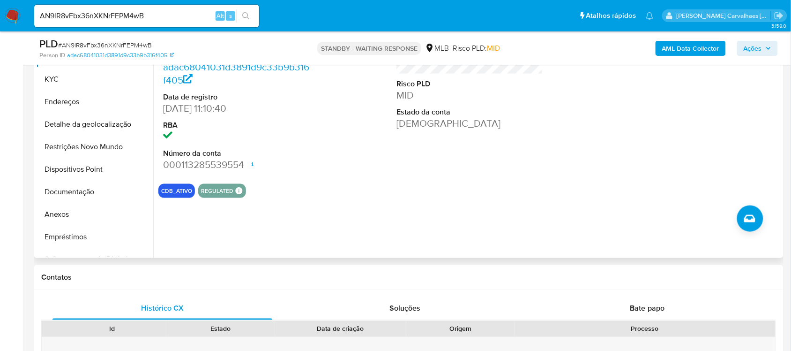
scroll to position [293, 0]
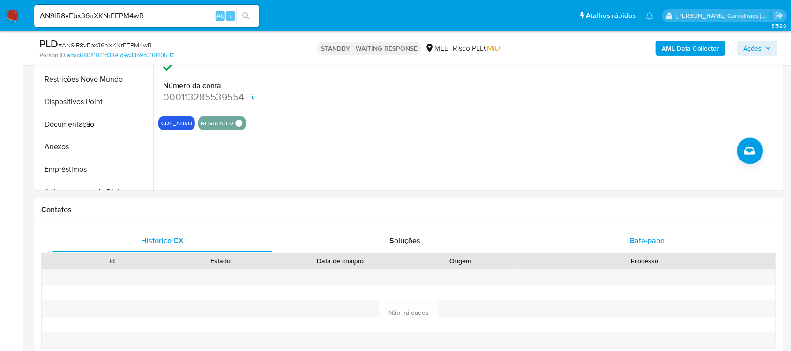
click at [622, 240] on div "Bate-papo" at bounding box center [648, 241] width 220 height 22
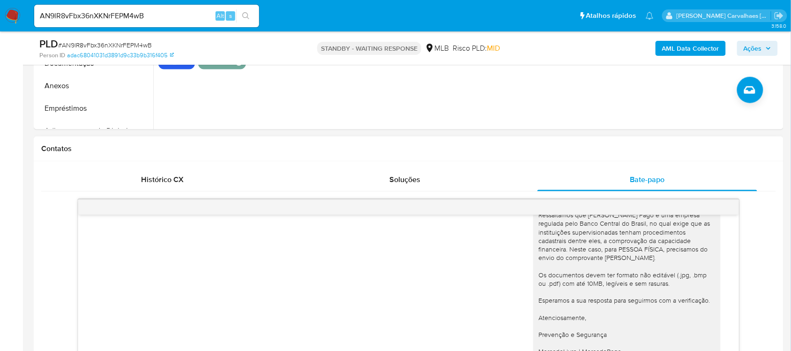
scroll to position [469, 0]
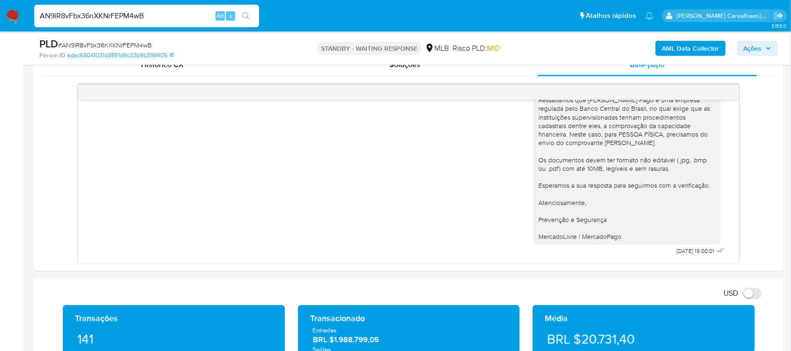
drag, startPoint x: 172, startPoint y: 19, endPoint x: -76, endPoint y: 19, distance: 248.0
paste input "1vrJniKcw0b7HNMG5kiG45ok"
type input "1vrJniKcw0b7HNMG5kiG45ok"
click at [239, 20] on button "search-icon" at bounding box center [245, 15] width 19 height 13
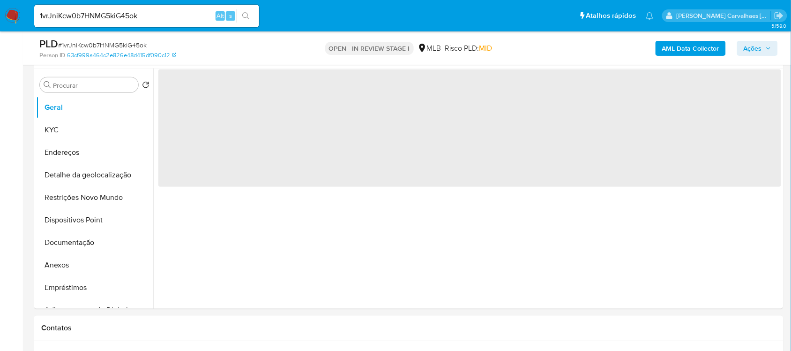
scroll to position [176, 0]
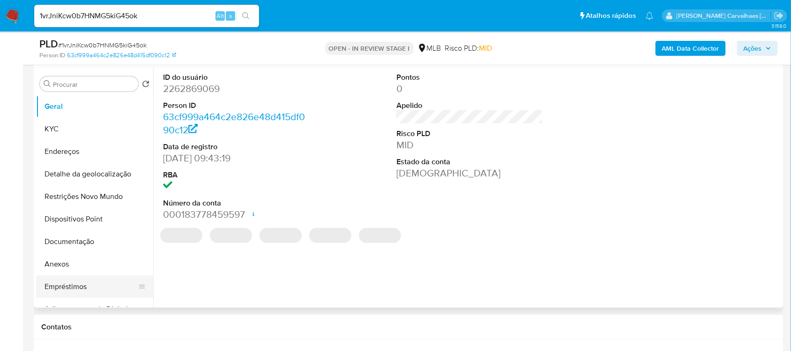
select select "10"
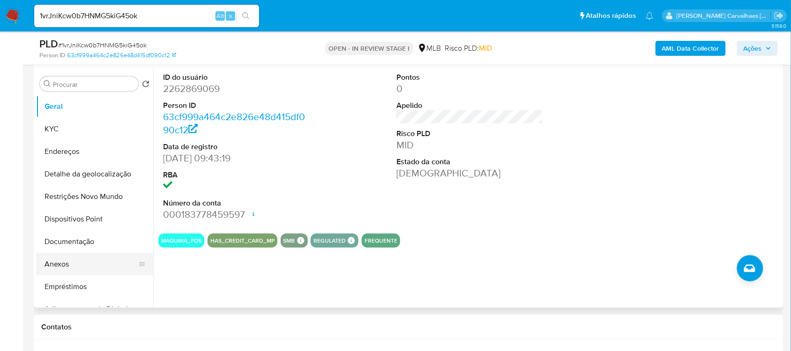
click at [71, 266] on button "Anexos" at bounding box center [91, 264] width 110 height 22
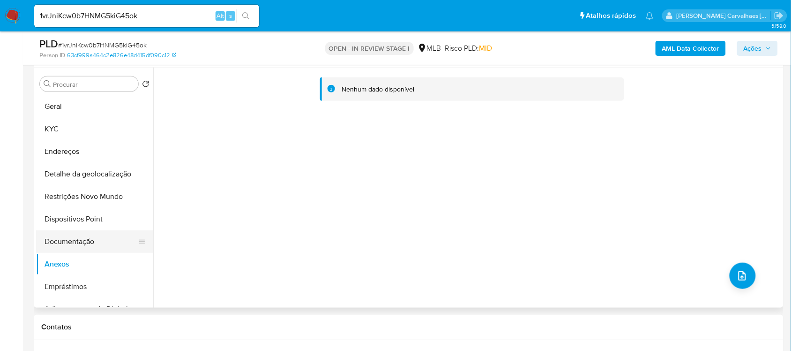
click at [78, 238] on button "Documentação" at bounding box center [91, 241] width 110 height 22
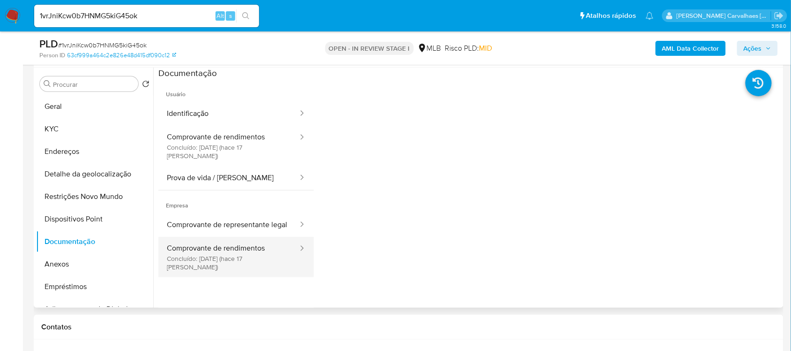
click at [245, 242] on button "Comprovante de rendimentos Concluído: 26/08/2025 (hace 17 días)" at bounding box center [228, 257] width 141 height 40
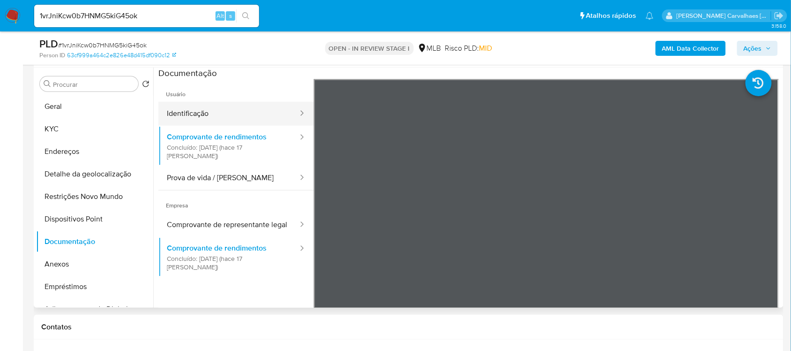
click at [184, 114] on button "Identificação" at bounding box center [228, 114] width 141 height 24
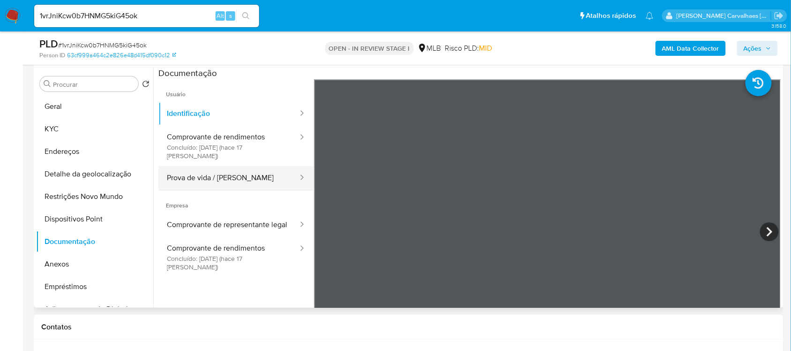
click at [184, 175] on button "Prova de vida / Selfie" at bounding box center [228, 178] width 141 height 24
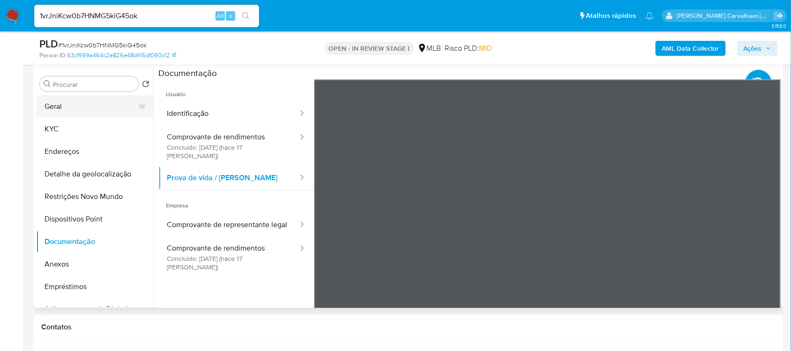
click at [90, 109] on button "Geral" at bounding box center [91, 106] width 110 height 22
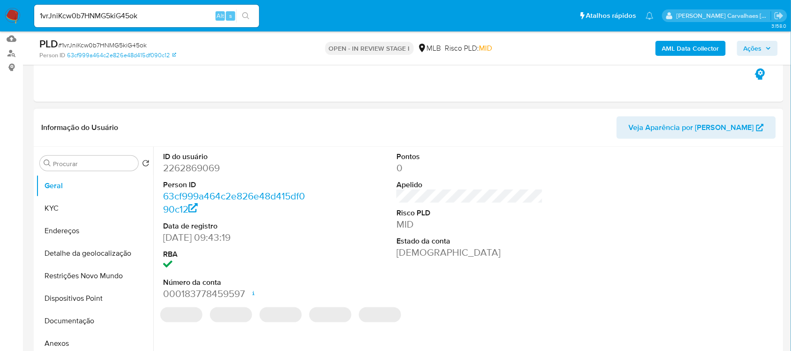
scroll to position [117, 0]
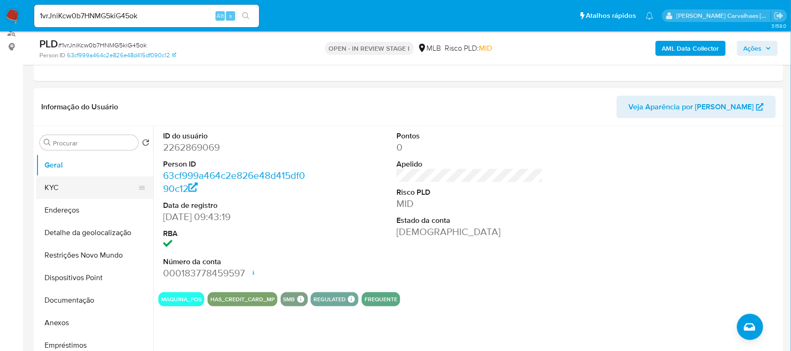
drag, startPoint x: 67, startPoint y: 183, endPoint x: 113, endPoint y: 188, distance: 46.2
click at [71, 182] on button "KYC" at bounding box center [91, 187] width 110 height 22
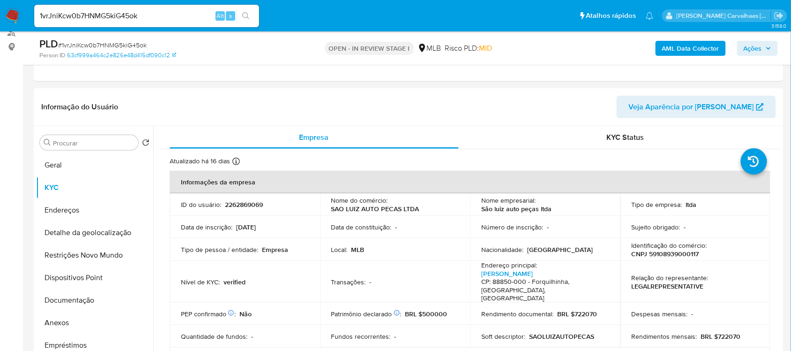
scroll to position [202, 0]
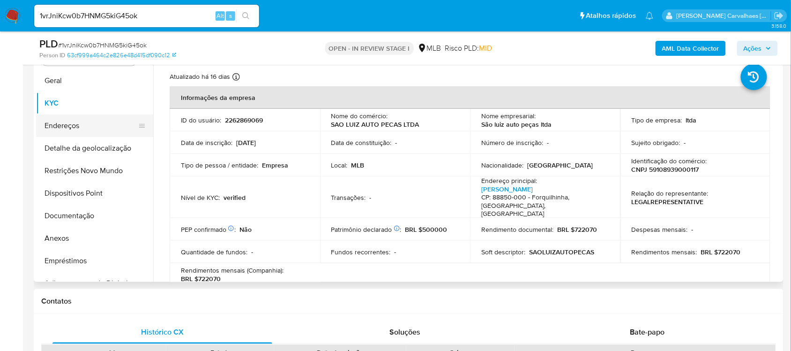
click at [88, 124] on button "Endereços" at bounding box center [91, 125] width 110 height 22
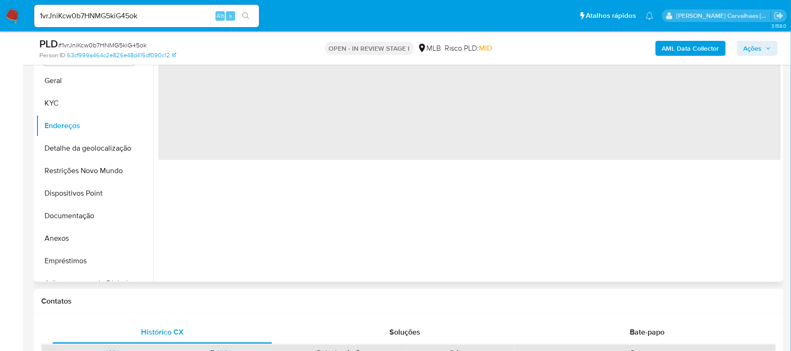
scroll to position [143, 0]
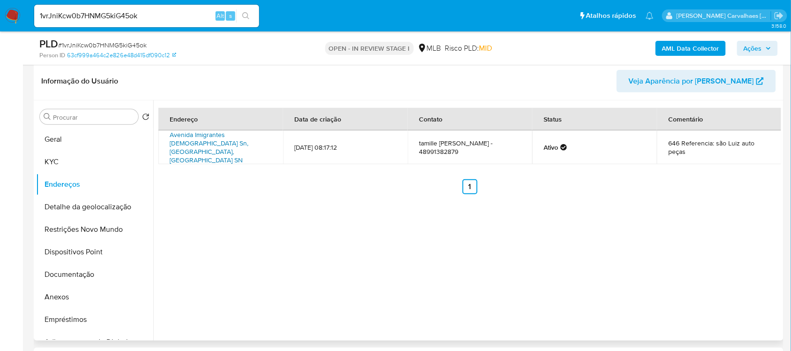
click at [215, 142] on link "Avenida Imigrantes Poloneses Sn, Criciúma, Santa Catarina, 88803480, Brasil SN" at bounding box center [209, 147] width 79 height 35
click at [96, 211] on button "Detalhe da geolocalização" at bounding box center [91, 206] width 110 height 22
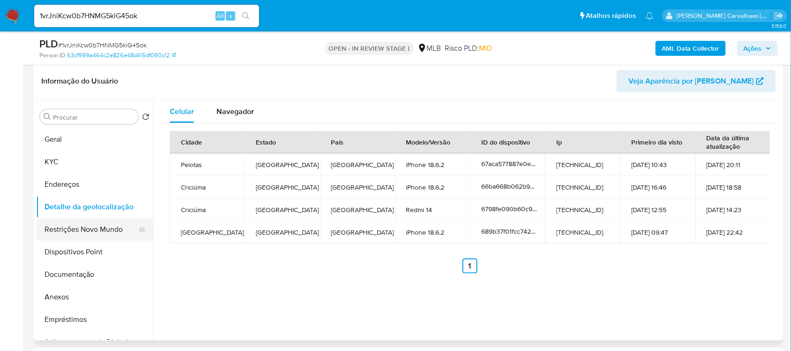
click at [95, 232] on button "Restrições Novo Mundo" at bounding box center [91, 229] width 110 height 22
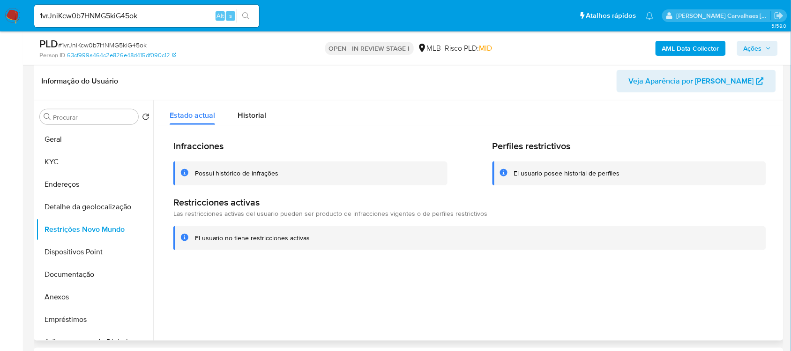
drag, startPoint x: 195, startPoint y: 235, endPoint x: 296, endPoint y: 236, distance: 100.3
click at [310, 240] on div "El usuario no tiene restricciones activas" at bounding box center [477, 237] width 564 height 9
click at [106, 255] on button "Dispositivos Point" at bounding box center [91, 251] width 110 height 22
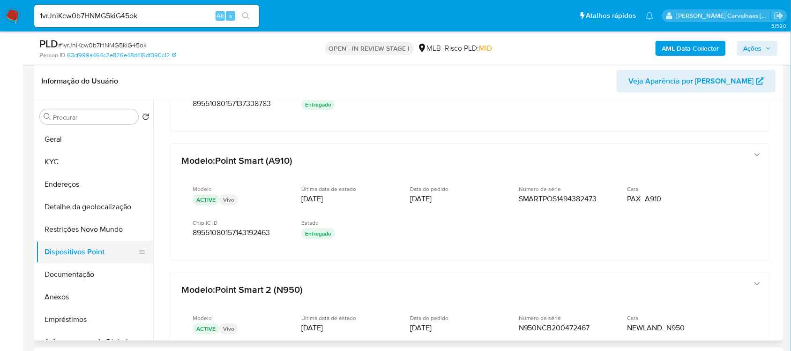
scroll to position [117, 0]
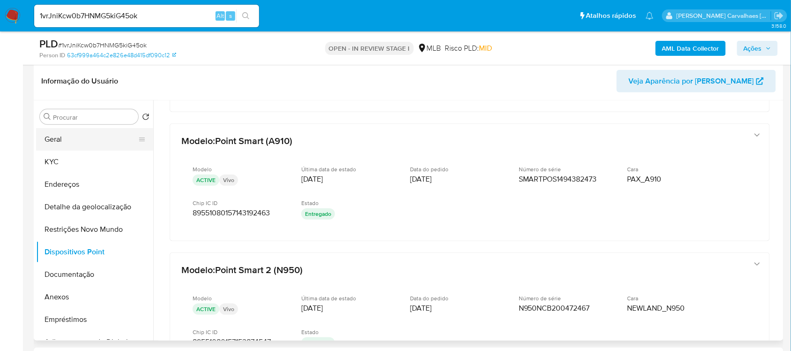
click at [70, 140] on button "Geral" at bounding box center [91, 139] width 110 height 22
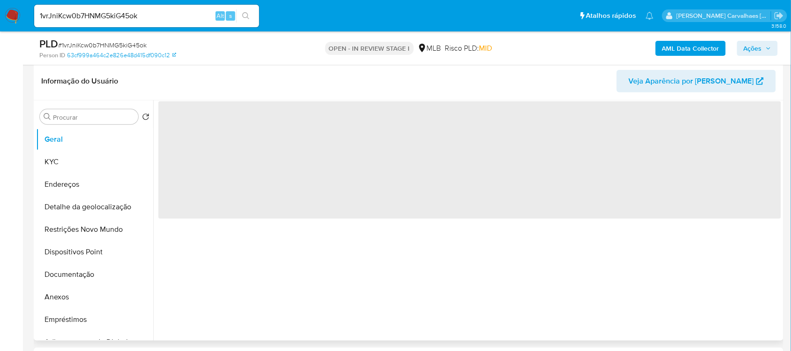
scroll to position [0, 0]
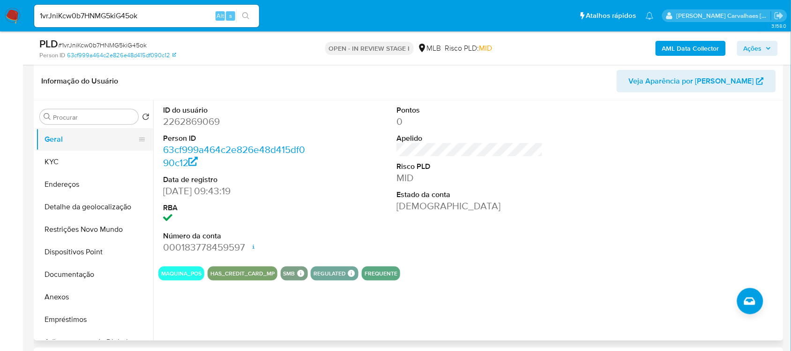
click at [61, 138] on button "Geral" at bounding box center [91, 139] width 110 height 22
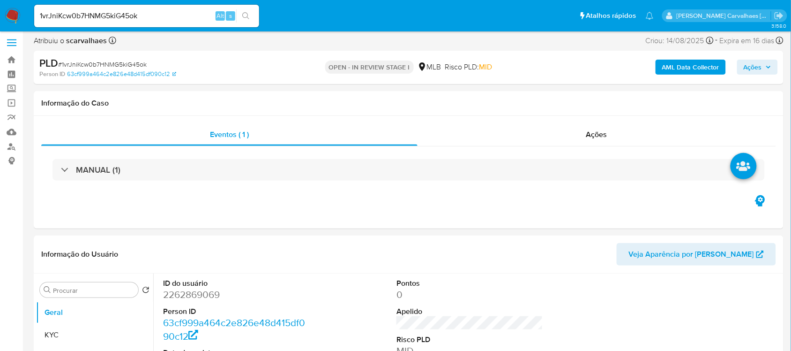
scroll to position [176, 0]
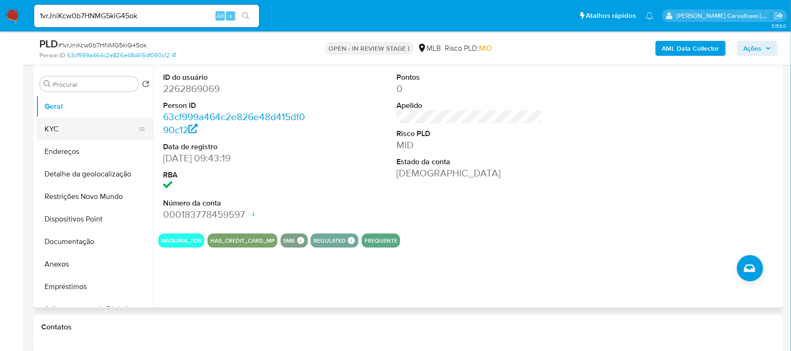
click at [62, 124] on button "KYC" at bounding box center [91, 129] width 110 height 22
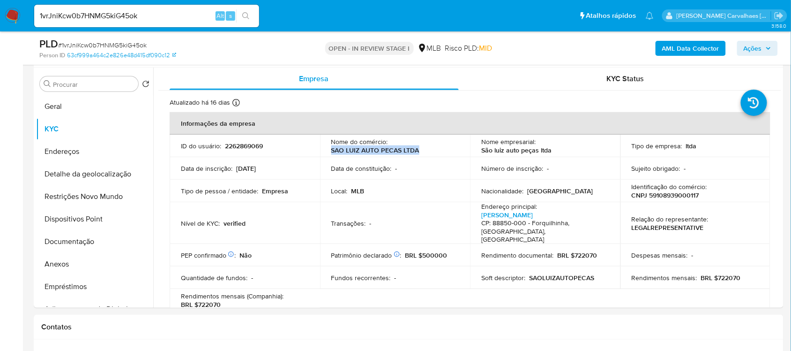
drag, startPoint x: 332, startPoint y: 151, endPoint x: 416, endPoint y: 150, distance: 83.9
click at [416, 150] on p "SAO LUIZ AUTO PECAS LTDA" at bounding box center [375, 150] width 88 height 8
copy p "SAO LUIZ AUTO PECAS LTDA"
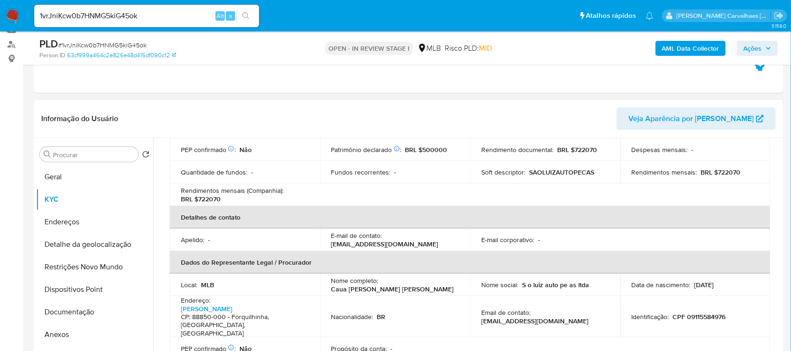
scroll to position [117, 0]
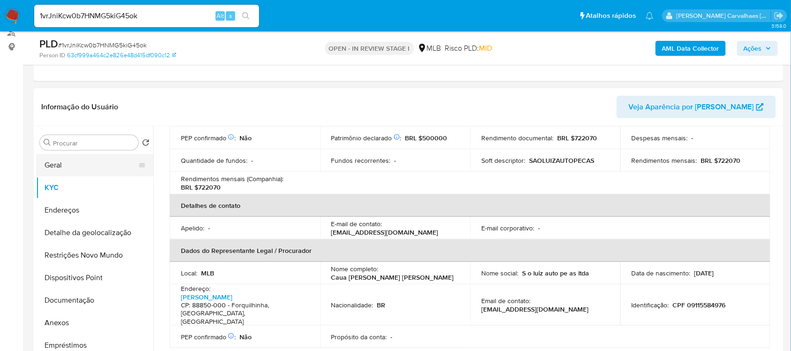
click at [59, 164] on button "Geral" at bounding box center [91, 165] width 110 height 22
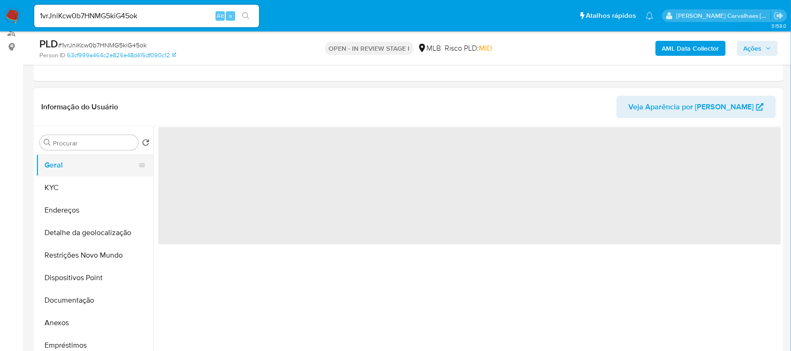
scroll to position [0, 0]
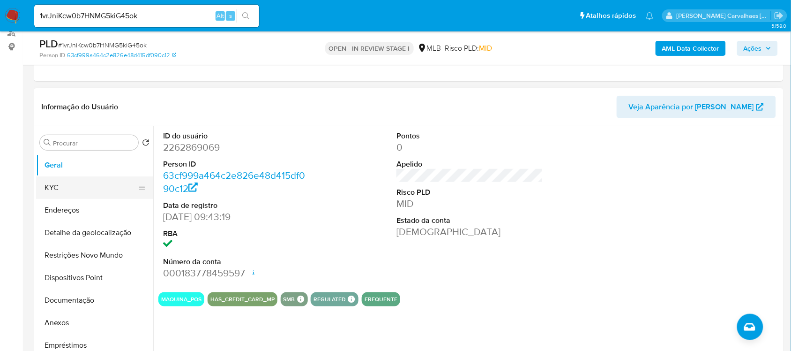
click at [78, 187] on button "KYC" at bounding box center [91, 187] width 110 height 22
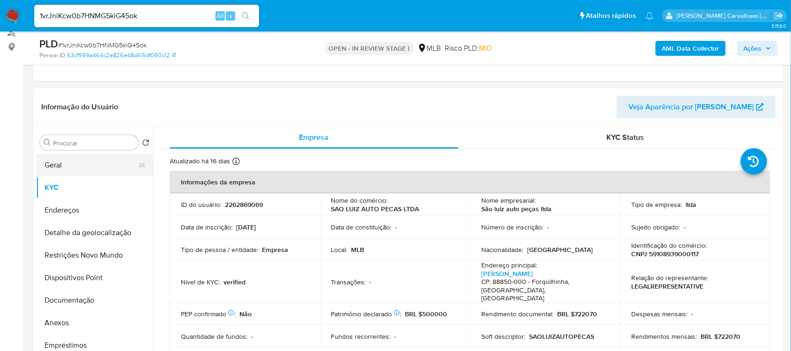
click at [76, 156] on button "Geral" at bounding box center [91, 165] width 110 height 22
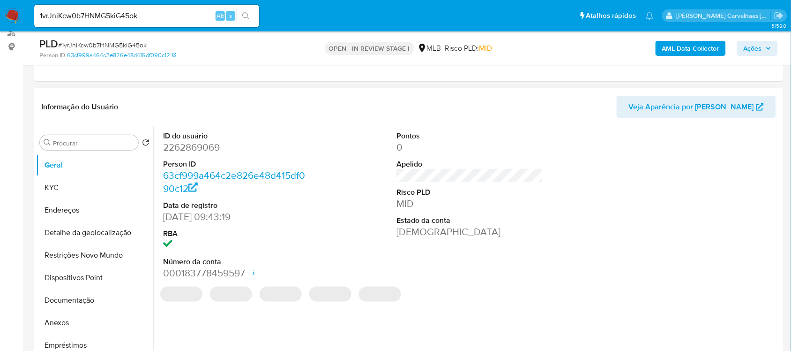
scroll to position [176, 0]
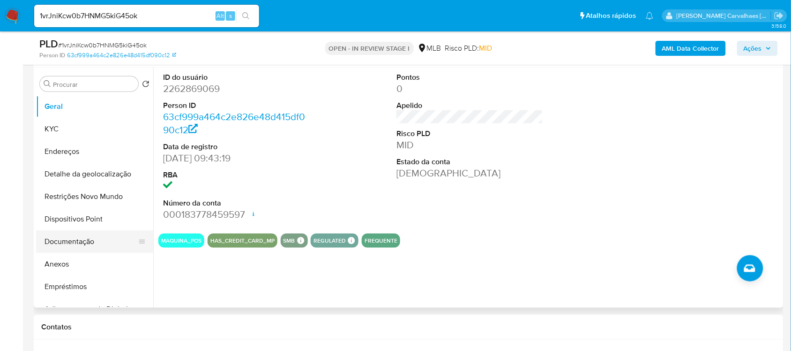
click at [80, 241] on button "Documentação" at bounding box center [91, 241] width 110 height 22
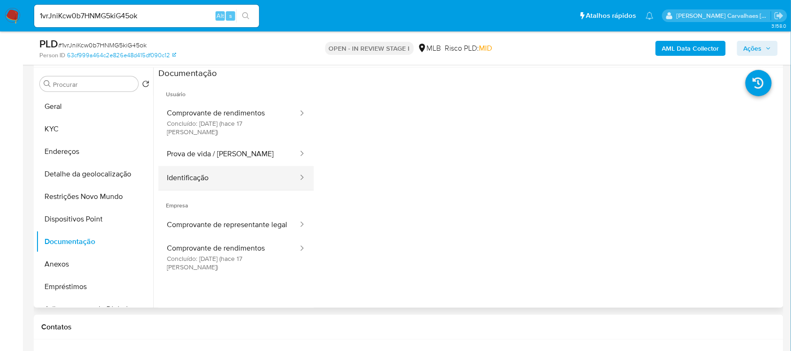
click at [259, 166] on button "Identificação" at bounding box center [228, 178] width 141 height 24
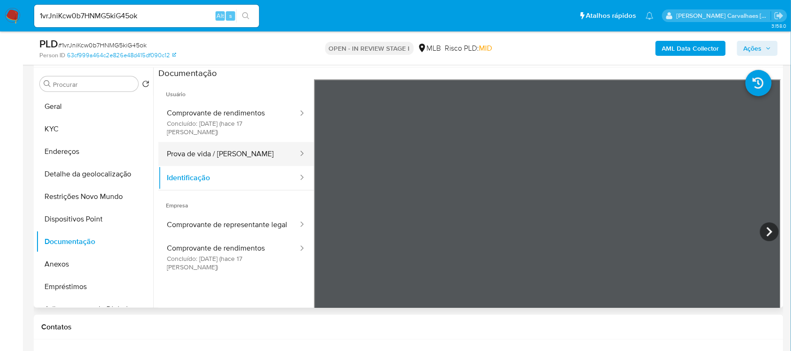
click at [219, 153] on button "Prova de vida / [PERSON_NAME]" at bounding box center [228, 154] width 141 height 24
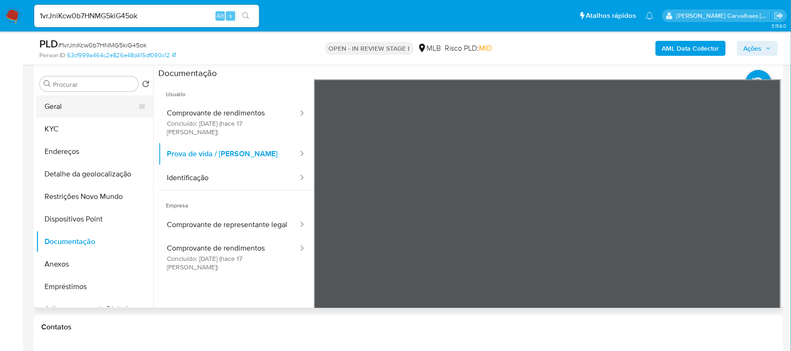
click at [66, 111] on button "Geral" at bounding box center [91, 106] width 110 height 22
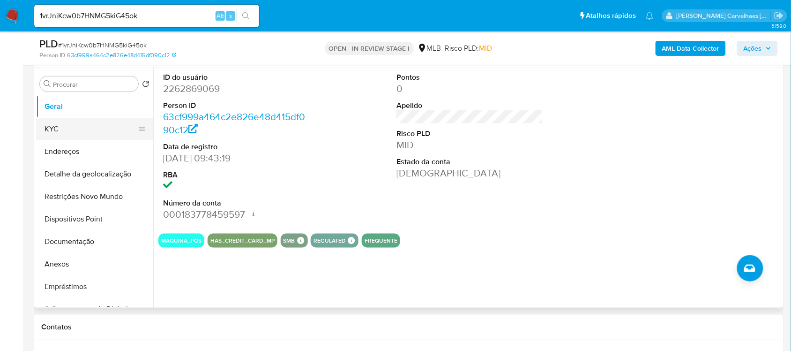
click at [64, 122] on button "KYC" at bounding box center [91, 129] width 110 height 22
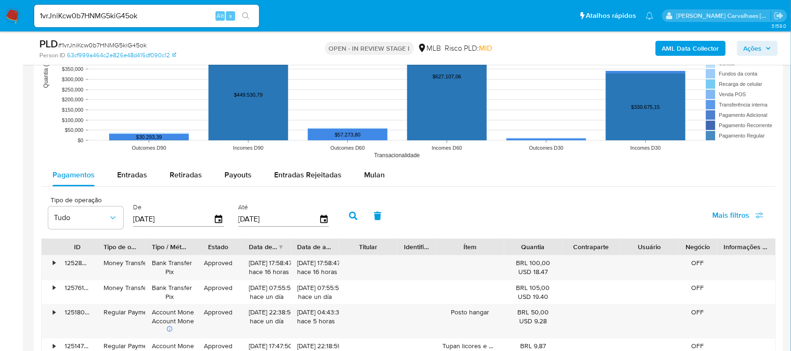
scroll to position [879, 0]
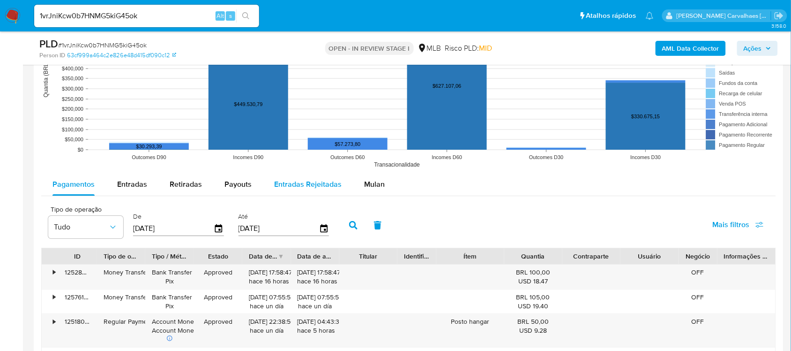
click at [292, 180] on span "Entradas Rejeitadas" at bounding box center [307, 184] width 67 height 11
select select "10"
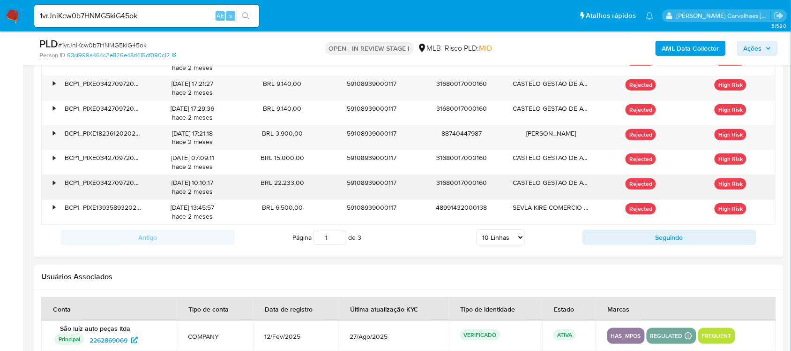
scroll to position [1172, 0]
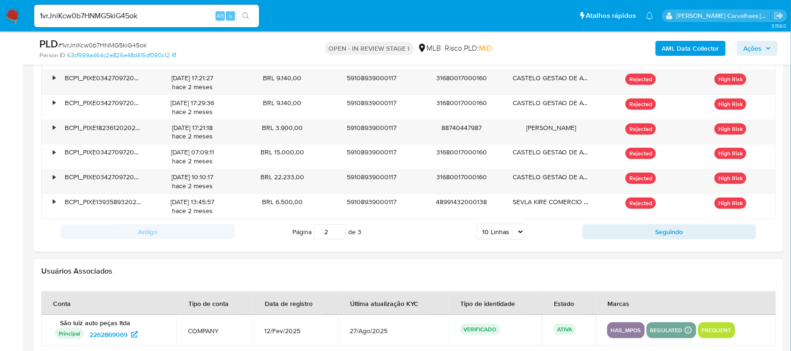
click at [340, 230] on input "2" at bounding box center [330, 231] width 33 height 15
click at [338, 232] on input "3" at bounding box center [330, 231] width 33 height 15
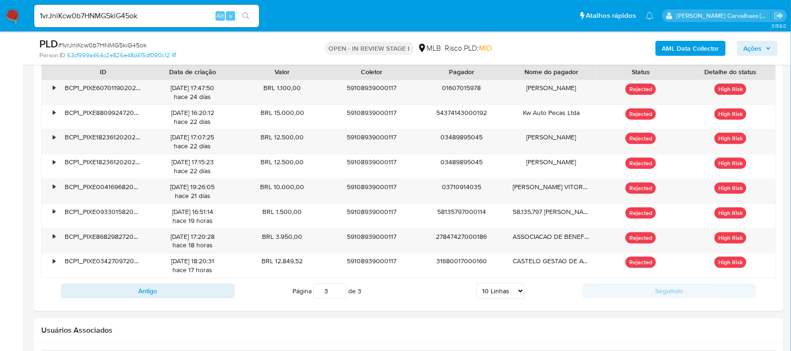
scroll to position [1055, 0]
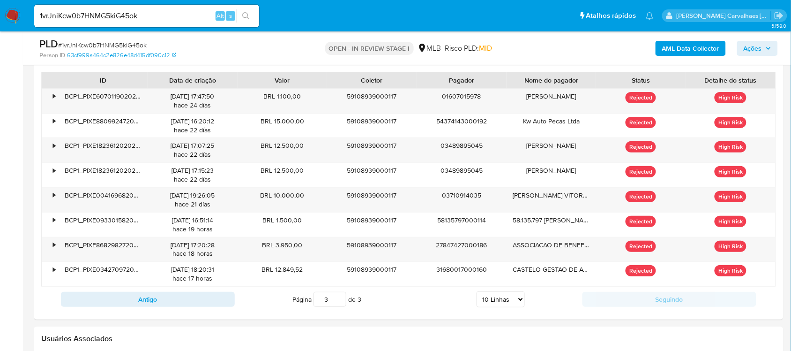
click at [340, 298] on input "3" at bounding box center [330, 299] width 33 height 15
click at [340, 303] on input "2" at bounding box center [330, 299] width 33 height 15
click at [340, 303] on input "1" at bounding box center [330, 299] width 33 height 15
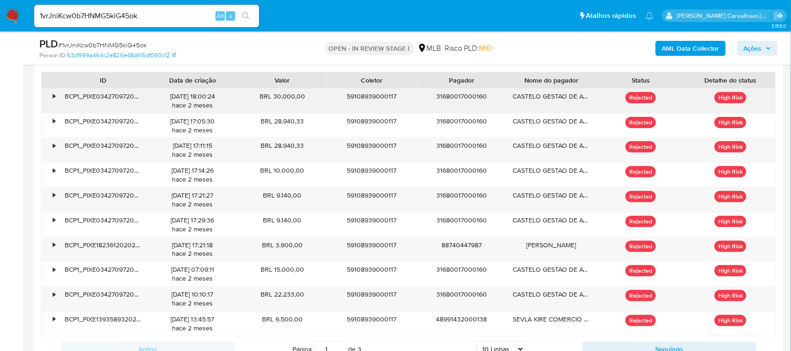
drag, startPoint x: 274, startPoint y: 97, endPoint x: 304, endPoint y: 97, distance: 29.5
click at [304, 97] on div "BRL 30.000,00" at bounding box center [283, 101] width 90 height 24
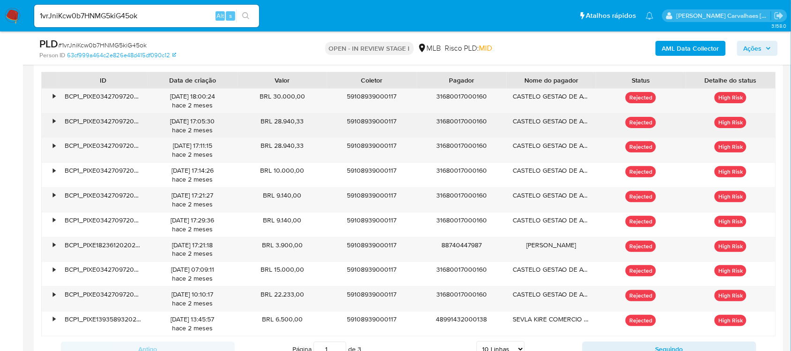
drag, startPoint x: 275, startPoint y: 122, endPoint x: 303, endPoint y: 121, distance: 28.2
click at [303, 121] on div "BRL 28.940,33" at bounding box center [283, 125] width 90 height 24
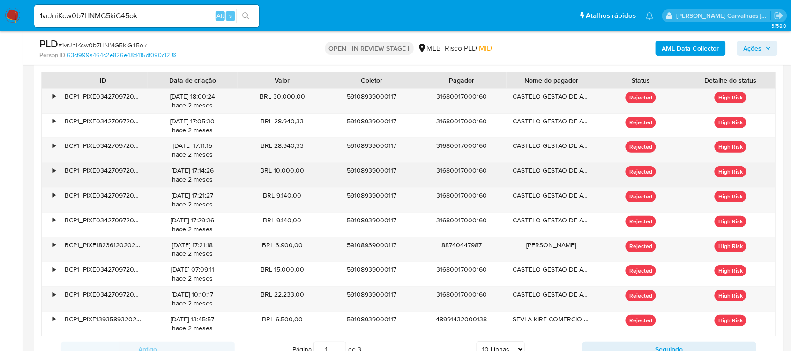
drag, startPoint x: 275, startPoint y: 169, endPoint x: 304, endPoint y: 169, distance: 28.6
click at [304, 169] on div "BRL 10.000,00" at bounding box center [283, 175] width 90 height 24
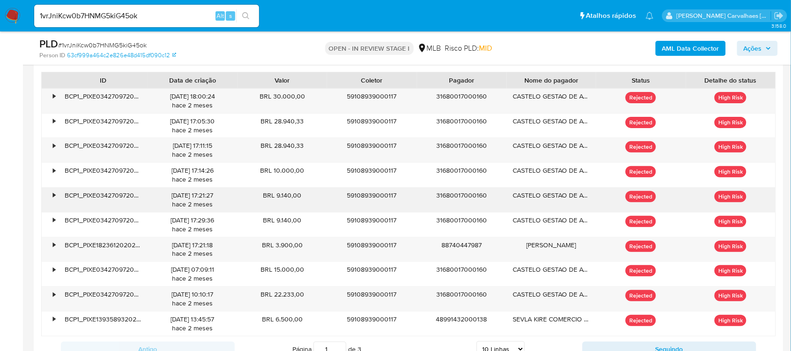
drag, startPoint x: 277, startPoint y: 194, endPoint x: 300, endPoint y: 195, distance: 23.0
click at [300, 195] on div "BRL 9.140,00" at bounding box center [283, 199] width 90 height 24
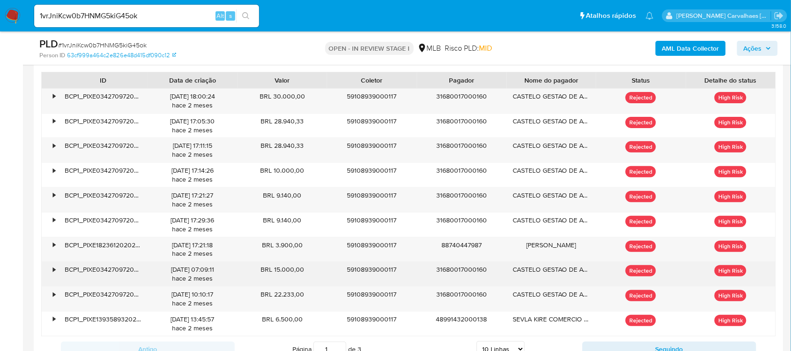
drag, startPoint x: 275, startPoint y: 272, endPoint x: 302, endPoint y: 271, distance: 27.2
click at [302, 271] on div "BRL 15.000,00" at bounding box center [283, 274] width 90 height 24
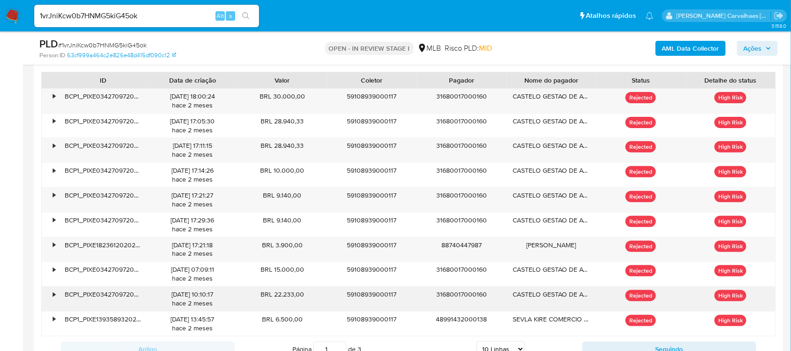
drag, startPoint x: 273, startPoint y: 295, endPoint x: 300, endPoint y: 294, distance: 27.2
click at [300, 294] on div "BRL 22.233,00" at bounding box center [283, 298] width 90 height 24
click at [303, 304] on div "BRL 22.233,00" at bounding box center [283, 298] width 90 height 24
drag, startPoint x: 275, startPoint y: 298, endPoint x: 304, endPoint y: 298, distance: 29.1
click at [304, 298] on div "BRL 22.233,00" at bounding box center [283, 298] width 90 height 24
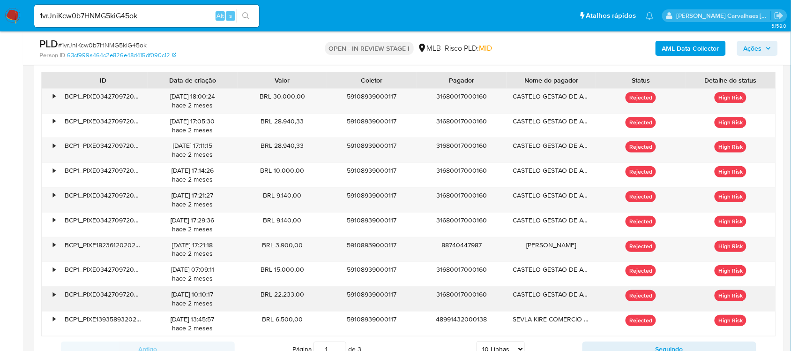
scroll to position [1113, 0]
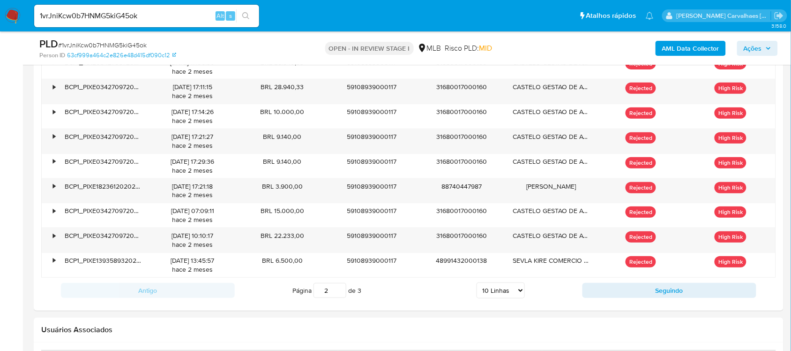
click at [338, 289] on input "2" at bounding box center [330, 290] width 33 height 15
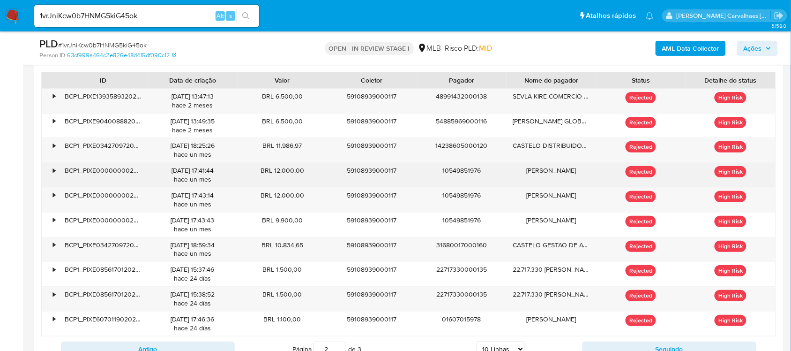
scroll to position [996, 0]
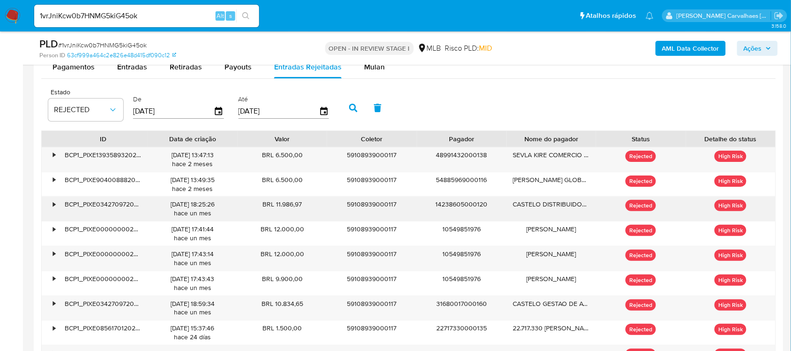
drag, startPoint x: 275, startPoint y: 204, endPoint x: 303, endPoint y: 208, distance: 27.9
click at [303, 208] on div "BRL 11.986,97" at bounding box center [283, 208] width 90 height 24
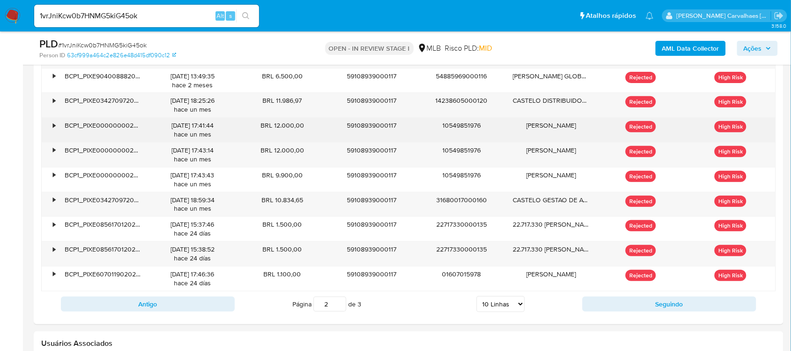
scroll to position [1113, 0]
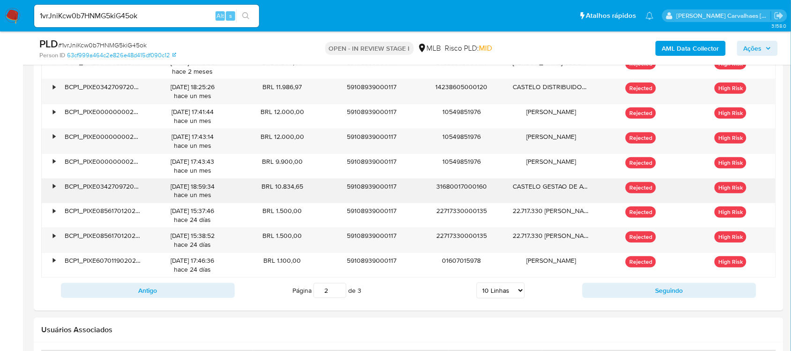
drag, startPoint x: 275, startPoint y: 187, endPoint x: 305, endPoint y: 187, distance: 30.0
click at [305, 187] on div "BRL 10.834,65" at bounding box center [283, 191] width 90 height 24
click at [340, 289] on input "3" at bounding box center [330, 290] width 33 height 15
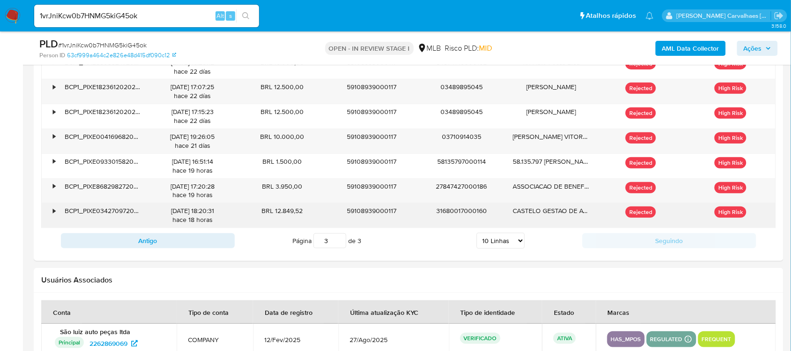
drag, startPoint x: 274, startPoint y: 211, endPoint x: 305, endPoint y: 211, distance: 30.5
click at [305, 211] on div "BRL 12.849,52" at bounding box center [283, 215] width 90 height 24
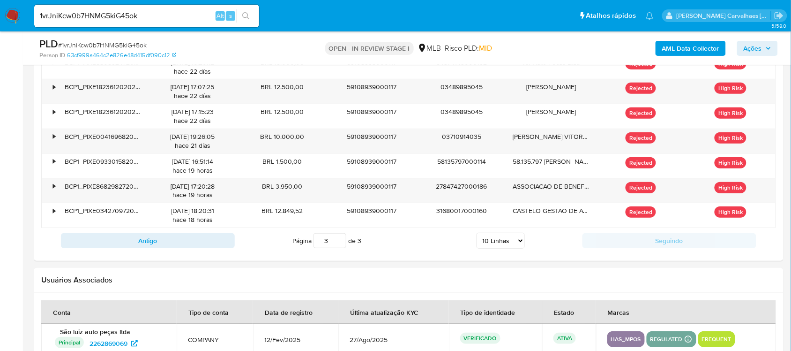
click at [339, 239] on input "3" at bounding box center [330, 240] width 33 height 15
click at [337, 240] on input "3" at bounding box center [330, 240] width 33 height 15
click at [338, 243] on input "2" at bounding box center [330, 240] width 33 height 15
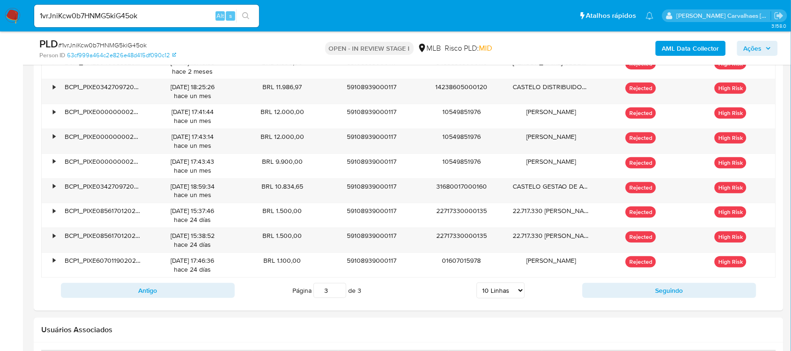
click at [338, 287] on input "3" at bounding box center [330, 290] width 33 height 15
click at [340, 296] on input "2" at bounding box center [330, 290] width 33 height 15
click at [340, 296] on input "1" at bounding box center [330, 290] width 33 height 15
click at [338, 289] on input "2" at bounding box center [330, 290] width 33 height 15
click at [337, 290] on input "3" at bounding box center [330, 290] width 33 height 15
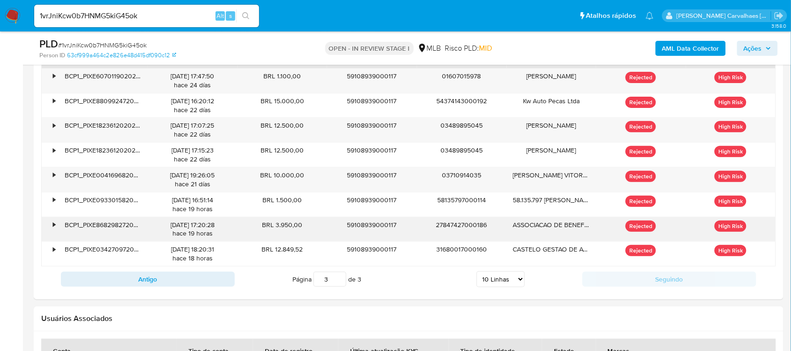
scroll to position [1055, 0]
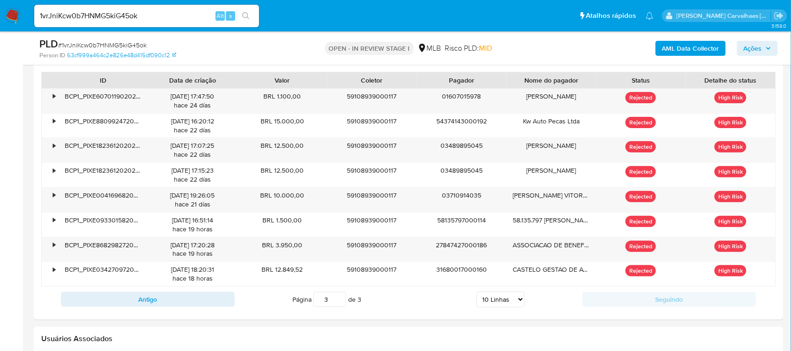
click at [340, 297] on input "3" at bounding box center [330, 299] width 33 height 15
click at [339, 304] on input "2" at bounding box center [330, 299] width 33 height 15
click at [339, 305] on input "1" at bounding box center [330, 299] width 33 height 15
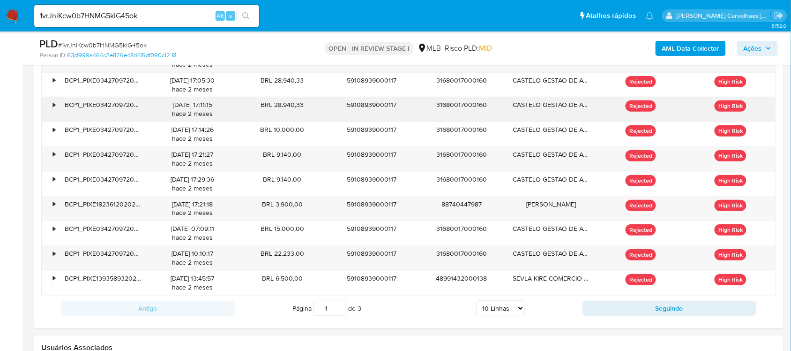
scroll to position [1113, 0]
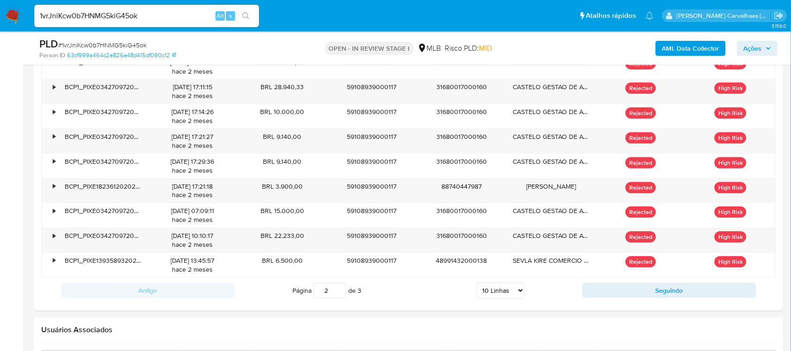
click at [337, 290] on input "2" at bounding box center [330, 290] width 33 height 15
click at [338, 287] on input "3" at bounding box center [330, 290] width 33 height 15
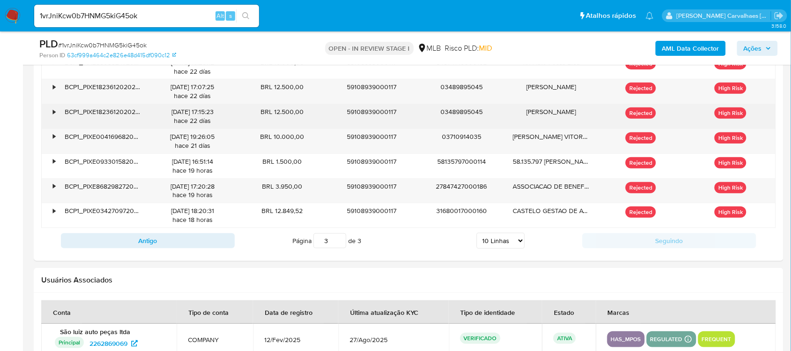
click at [53, 114] on div "•" at bounding box center [54, 111] width 2 height 9
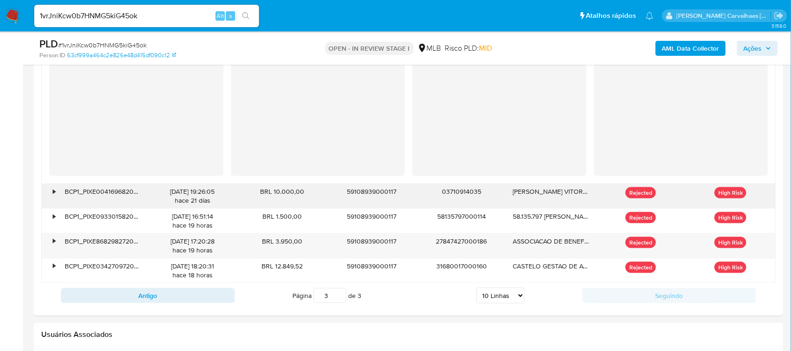
scroll to position [1289, 0]
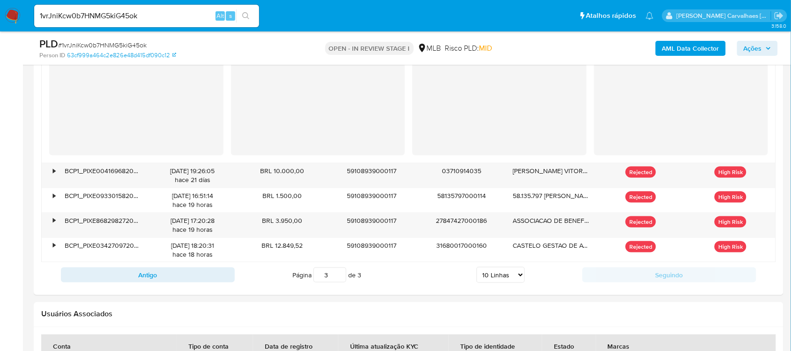
click at [337, 273] on input "3" at bounding box center [330, 274] width 33 height 15
click at [340, 277] on input "2" at bounding box center [330, 274] width 33 height 15
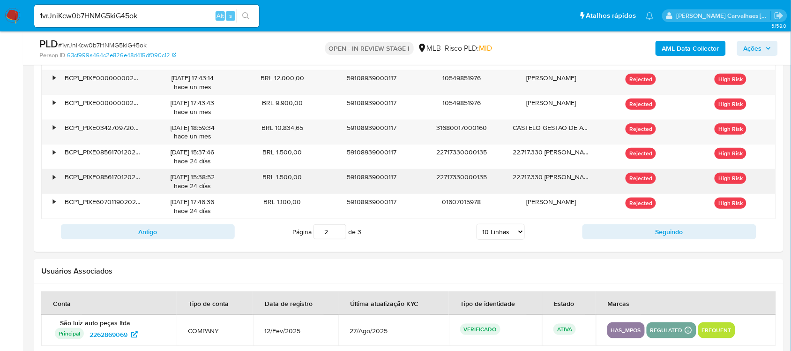
scroll to position [1113, 0]
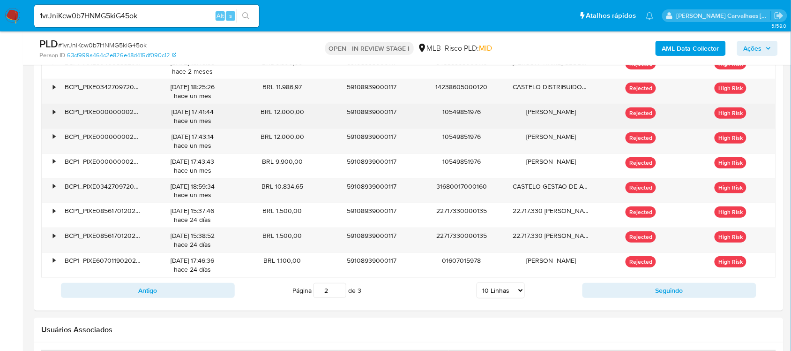
click at [55, 116] on div "•" at bounding box center [54, 111] width 2 height 9
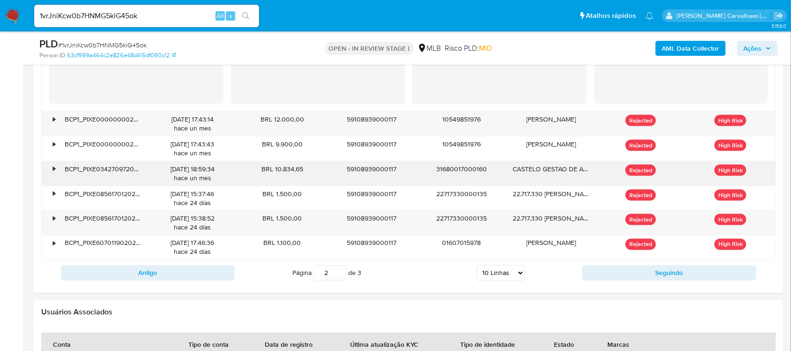
scroll to position [1406, 0]
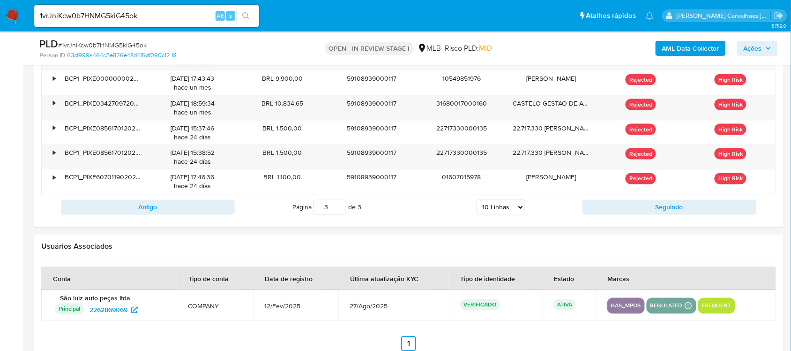
click at [339, 207] on input "3" at bounding box center [330, 207] width 33 height 15
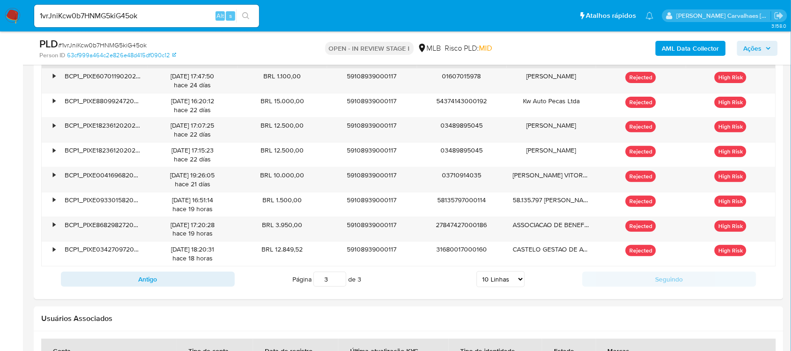
scroll to position [1055, 0]
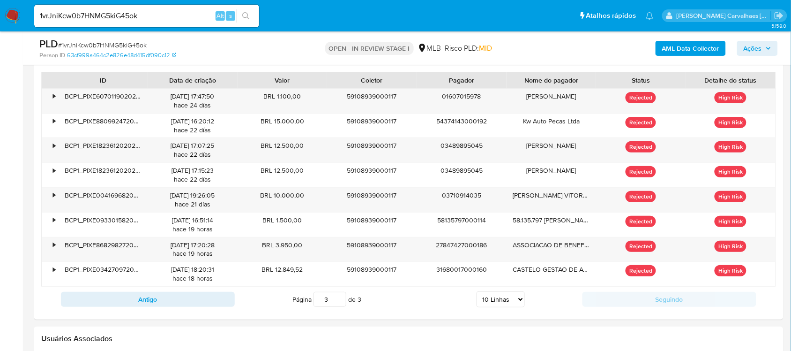
click at [338, 299] on input "3" at bounding box center [330, 299] width 33 height 15
click at [342, 305] on input "2" at bounding box center [330, 299] width 33 height 15
type input "2"
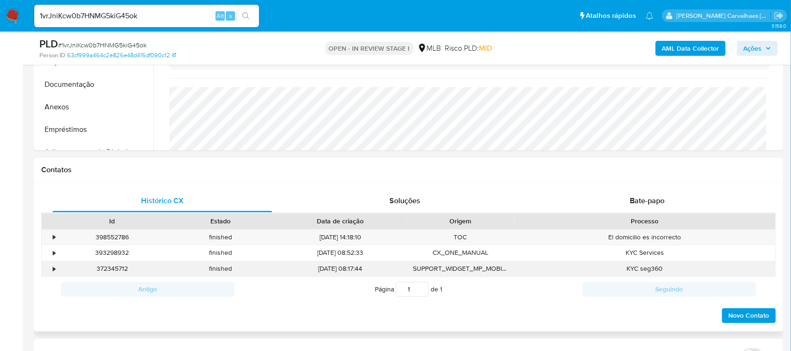
scroll to position [234, 0]
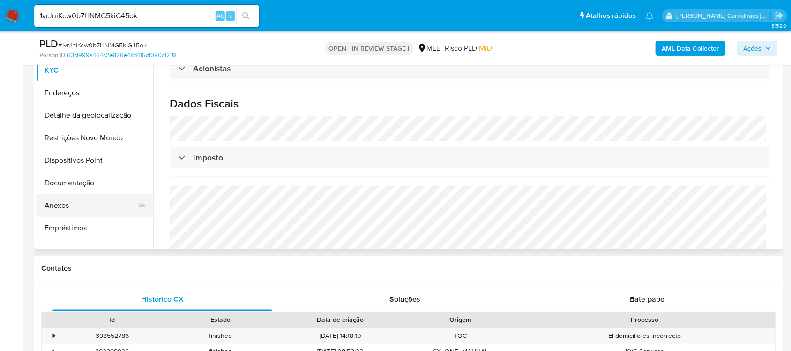
click at [63, 207] on button "Anexos" at bounding box center [91, 205] width 110 height 22
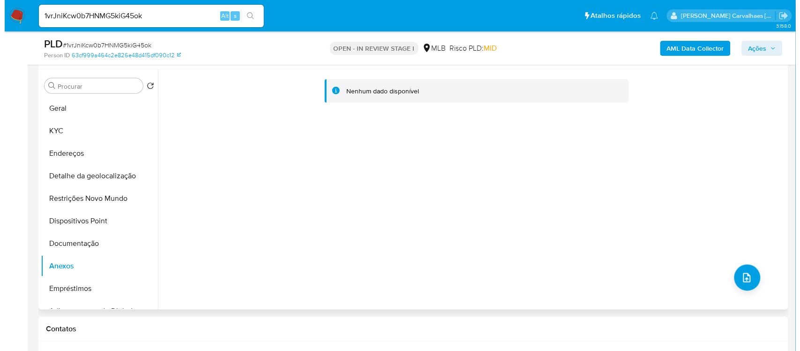
scroll to position [176, 0]
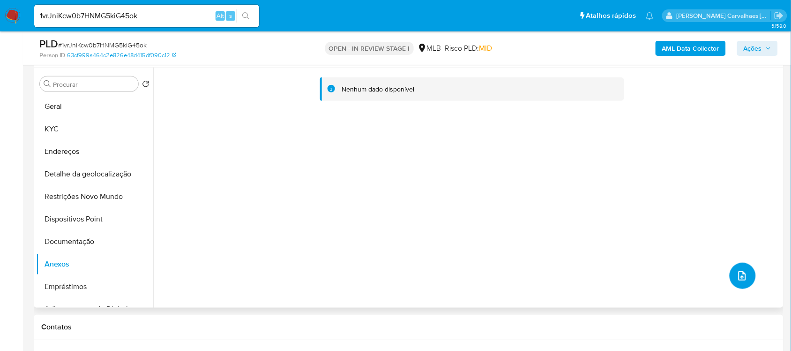
click at [744, 275] on icon "upload-file" at bounding box center [742, 275] width 11 height 11
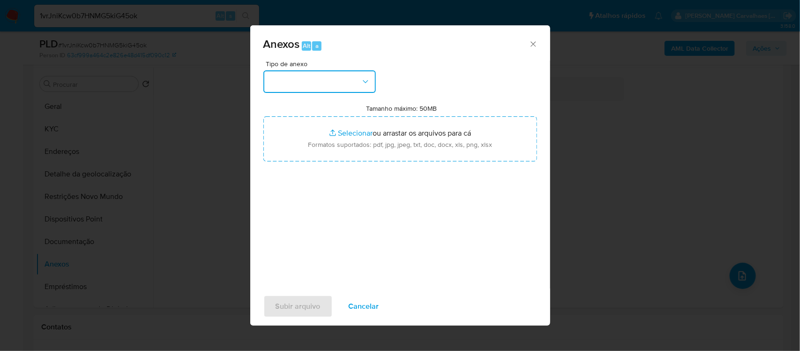
click at [367, 81] on icon "button" at bounding box center [365, 81] width 9 height 9
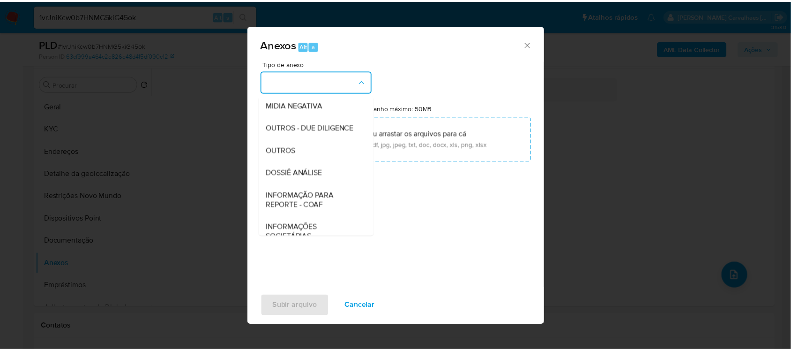
scroll to position [117, 0]
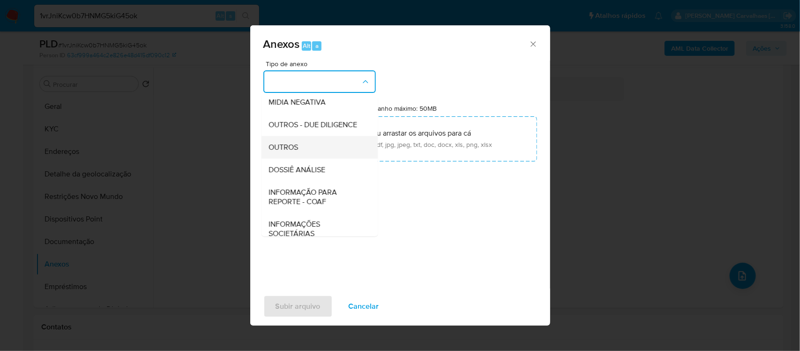
click at [300, 158] on div "OUTROS" at bounding box center [317, 146] width 96 height 22
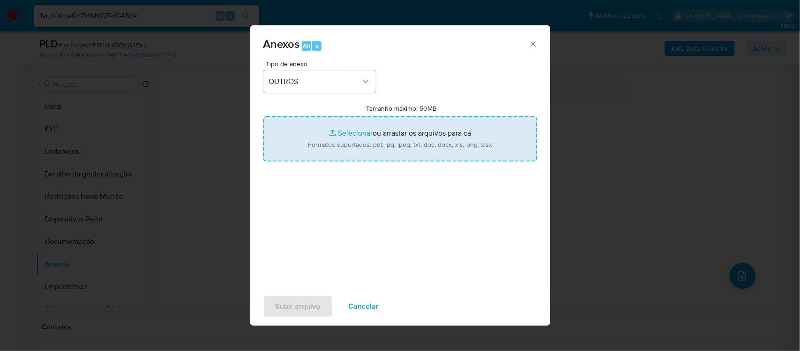
click at [342, 132] on input "Tamanho máximo: 50MB Selecionar arquivos" at bounding box center [400, 138] width 274 height 45
type input "C:\fakepath\SAR - xxxx - CNPJ 59108939000117 - SÃO LUIZ AUTO PEÇAS LTDA.pdf"
click at [354, 131] on input "Tamanho máximo: 50MB Selecionar arquivos" at bounding box center [400, 138] width 274 height 45
click at [345, 135] on input "Tamanho máximo: 50MB Selecionar arquivos" at bounding box center [400, 138] width 274 height 45
type input "C:\fakepath\Mulan São luiz auto peças ltda2262869069_2025_09_12_07_12_42 - Tabl…"
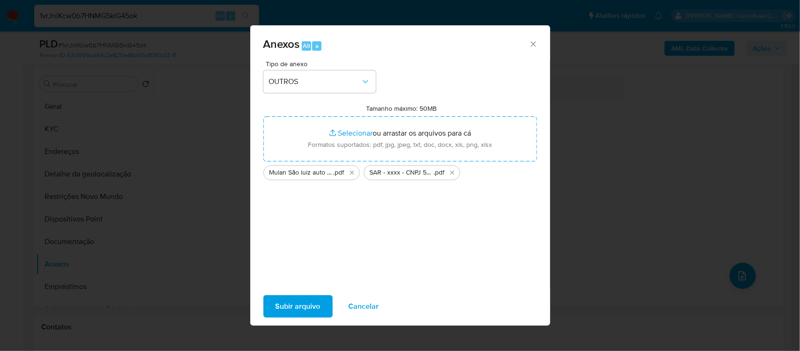
click at [287, 312] on span "Subir arquivo" at bounding box center [298, 306] width 45 height 21
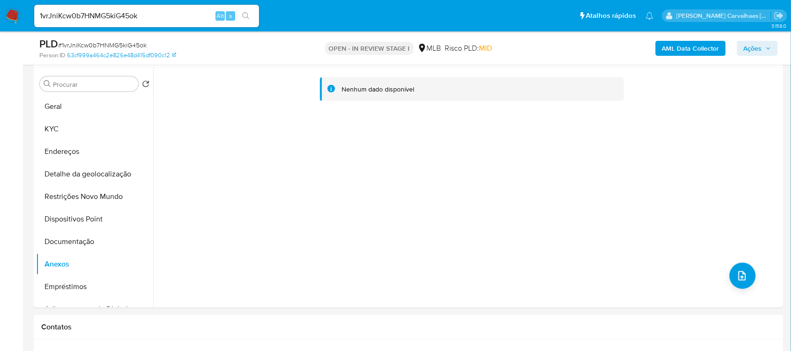
click at [750, 45] on span "Ações" at bounding box center [753, 48] width 18 height 15
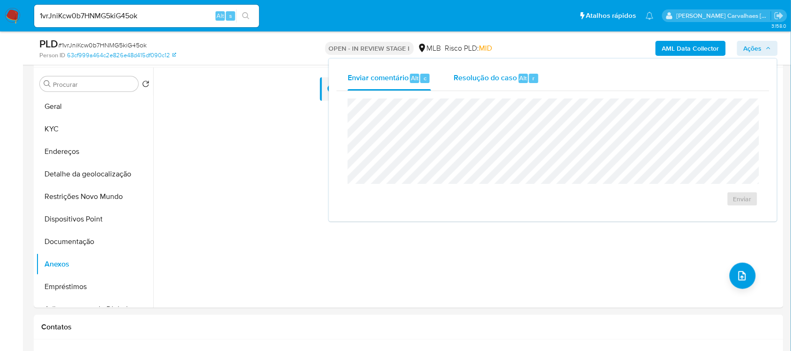
click at [482, 77] on span "Resolução do caso" at bounding box center [485, 77] width 63 height 11
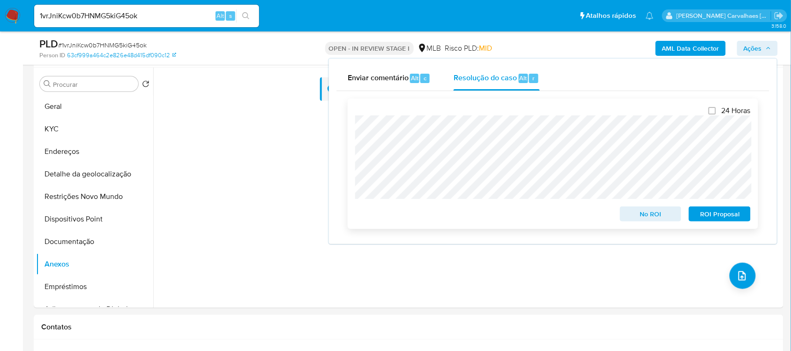
click at [720, 215] on span "ROI Proposal" at bounding box center [720, 213] width 49 height 13
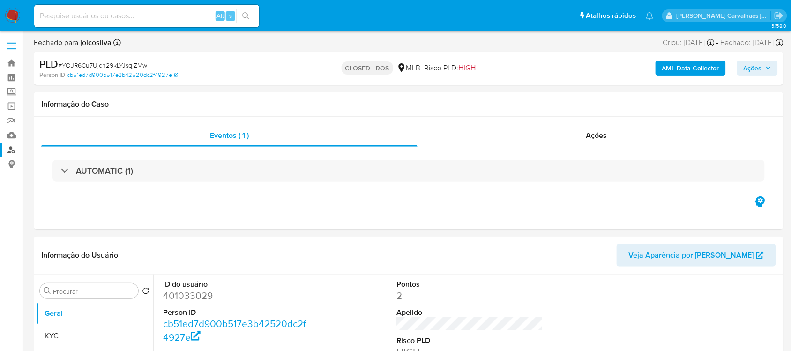
select select "10"
click at [10, 150] on link "Localizador de pessoas" at bounding box center [56, 149] width 112 height 15
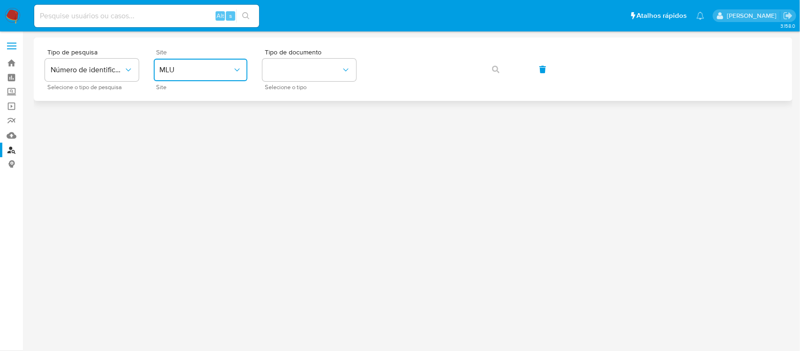
click at [217, 78] on button "MLU" at bounding box center [201, 70] width 94 height 22
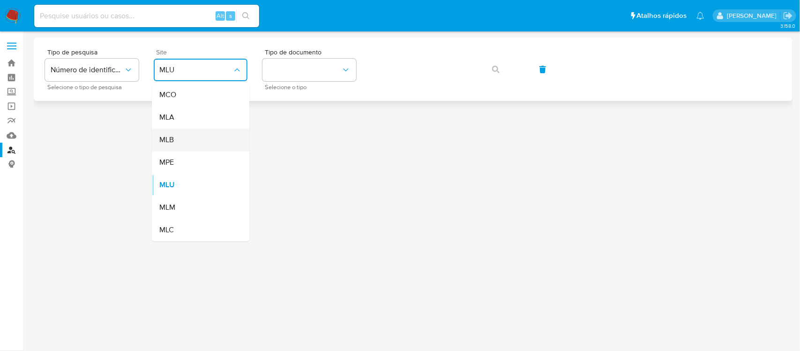
click at [190, 139] on div "MLB" at bounding box center [197, 140] width 77 height 22
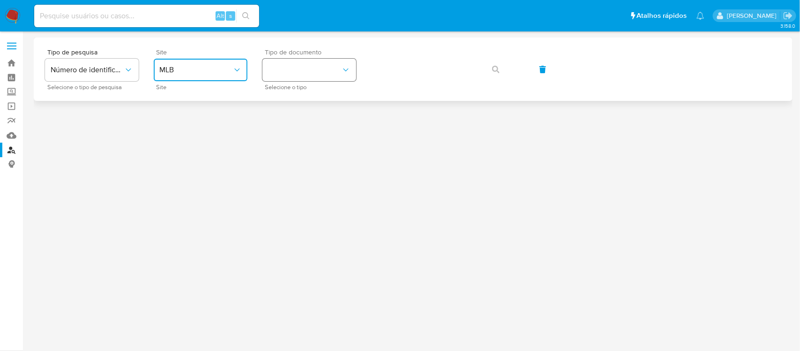
click at [317, 59] on button "identificationType" at bounding box center [309, 70] width 94 height 22
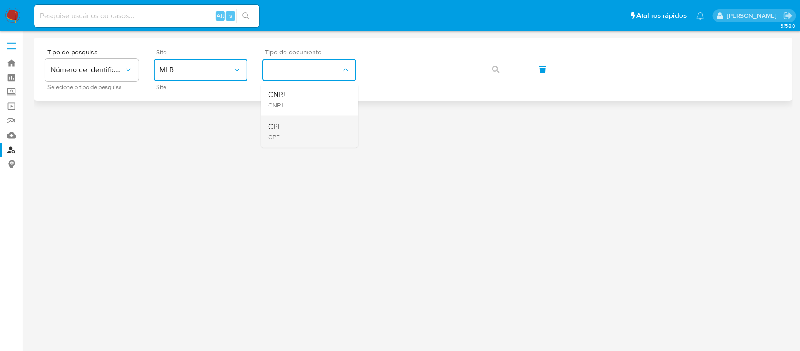
click at [303, 126] on div "CPF CPF" at bounding box center [306, 132] width 77 height 32
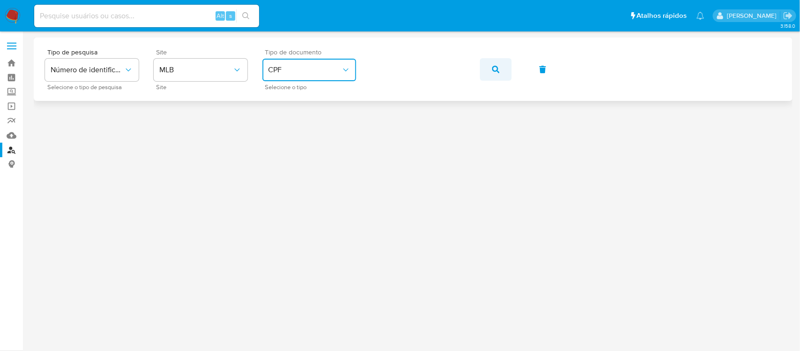
click at [491, 66] on button "button" at bounding box center [496, 69] width 32 height 22
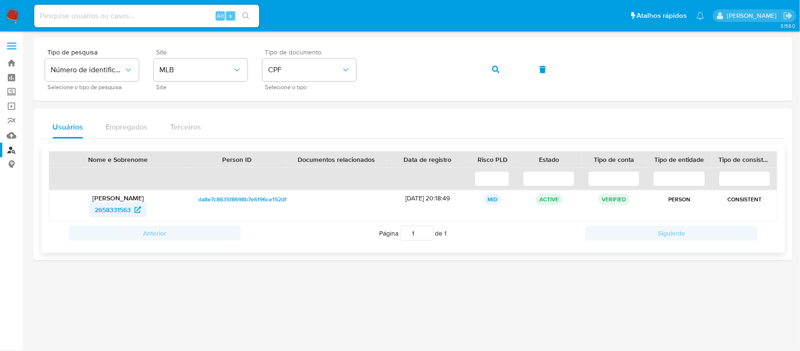
click at [123, 206] on span "2658331563" at bounding box center [113, 209] width 36 height 15
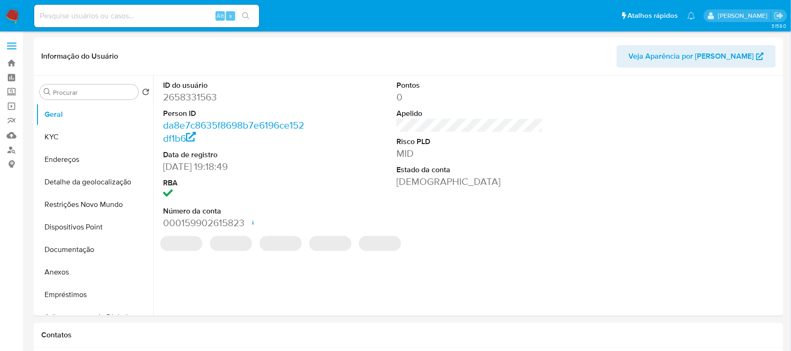
select select "10"
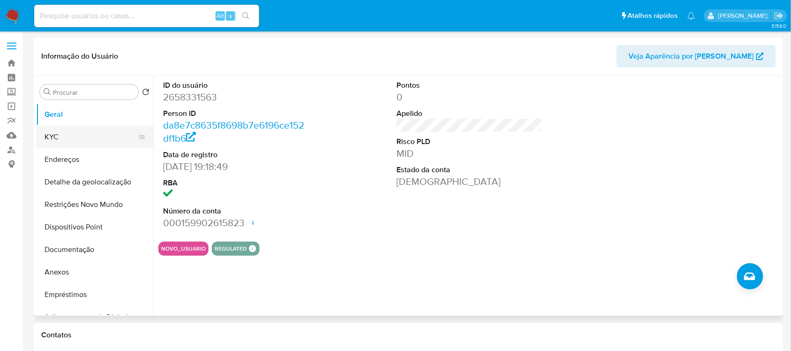
click at [90, 129] on button "KYC" at bounding box center [91, 137] width 110 height 22
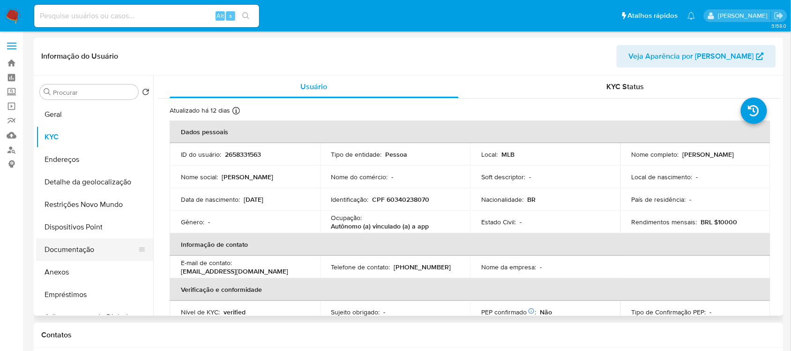
click at [68, 251] on button "Documentação" at bounding box center [91, 249] width 110 height 22
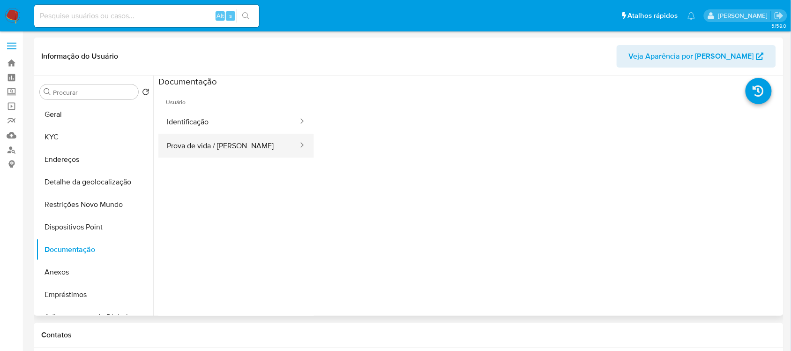
click at [259, 140] on button "Prova de vida / [PERSON_NAME]" at bounding box center [228, 146] width 141 height 24
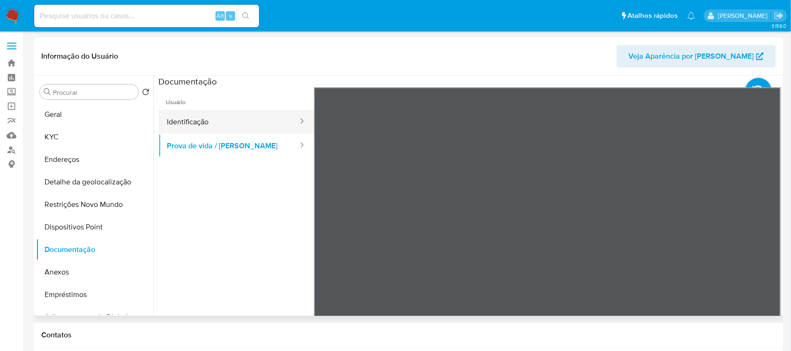
click at [202, 120] on button "Identificação" at bounding box center [228, 122] width 141 height 24
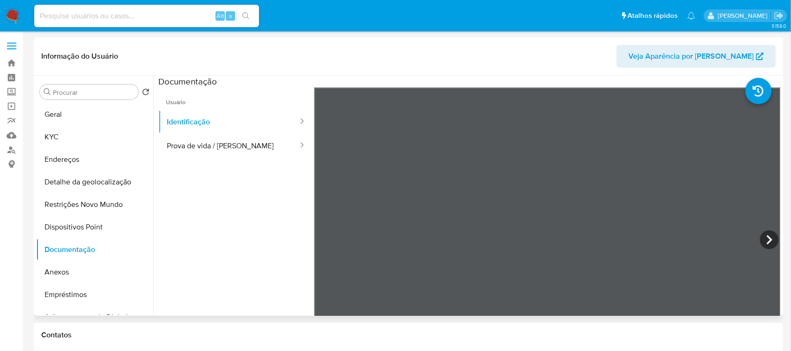
scroll to position [37, 0]
click at [61, 135] on button "KYC" at bounding box center [91, 137] width 110 height 22
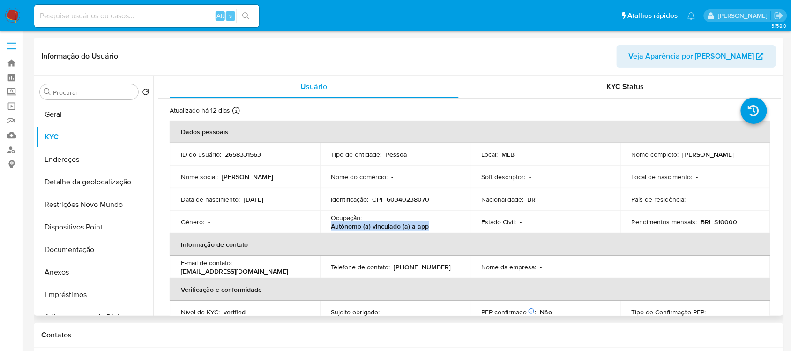
drag, startPoint x: 331, startPoint y: 226, endPoint x: 425, endPoint y: 225, distance: 94.2
click at [425, 225] on p "Autônomo (a) vinculado (a) a app" at bounding box center [380, 226] width 98 height 8
copy p "Autônomo (a) vinculado (a) a app"
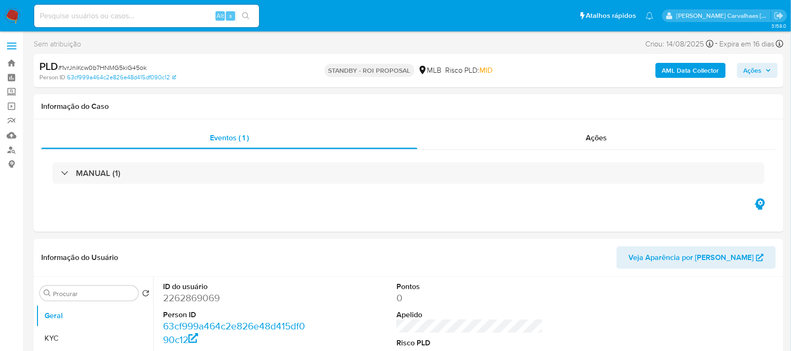
select select "10"
paste input "HeRRKEy77tR2eQL22uunWvam"
type input "HeRRKEy77tR2eQL22uunWvam"
click at [251, 13] on button "search-icon" at bounding box center [245, 15] width 19 height 13
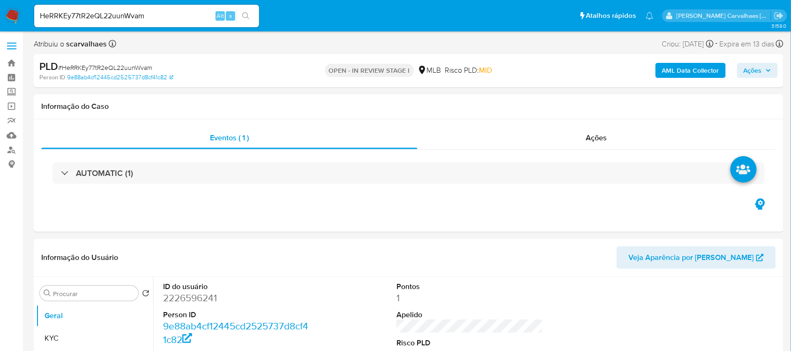
select select "10"
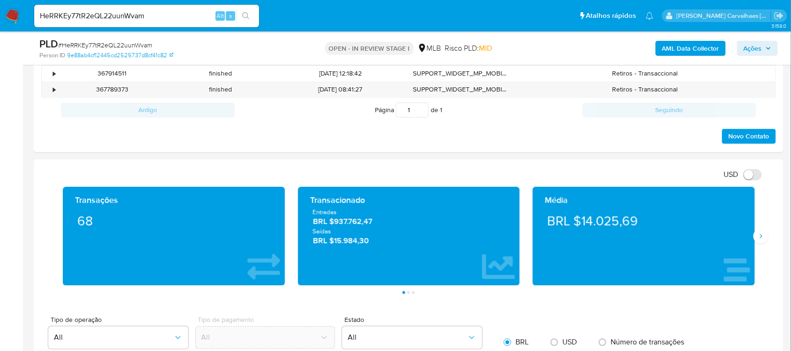
scroll to position [527, 0]
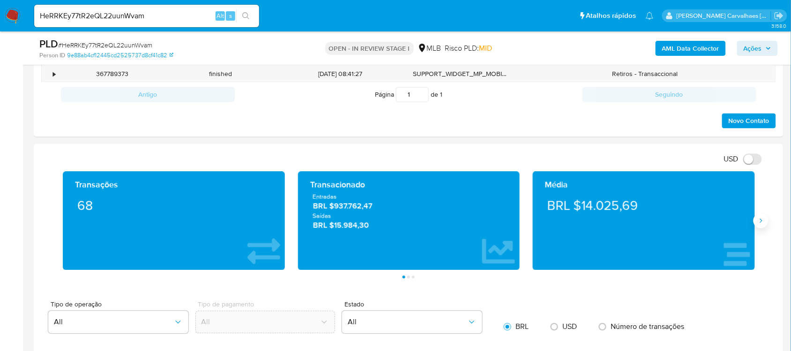
click at [756, 226] on button "Siguiente" at bounding box center [761, 220] width 15 height 15
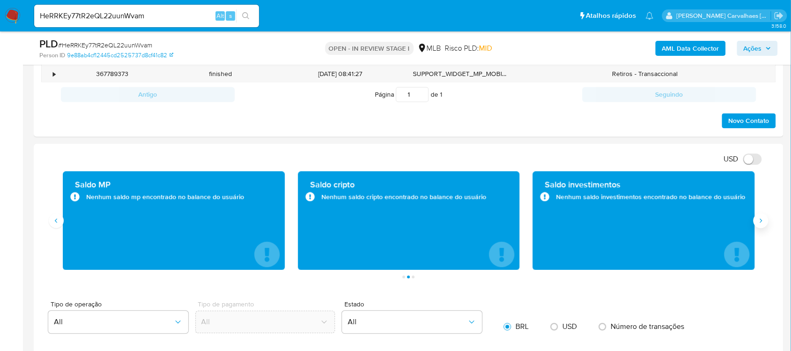
click at [755, 222] on button "Siguiente" at bounding box center [761, 220] width 15 height 15
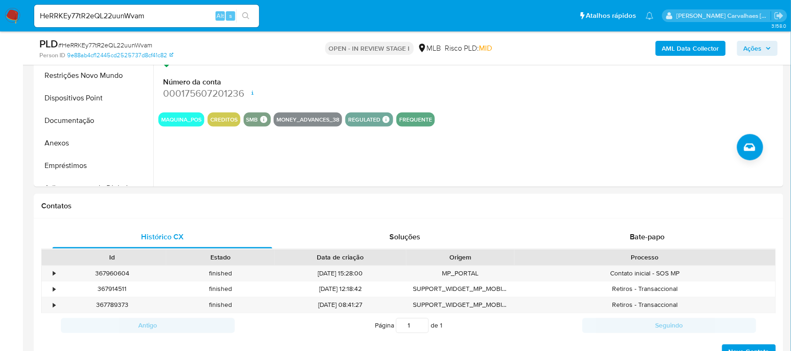
scroll to position [293, 0]
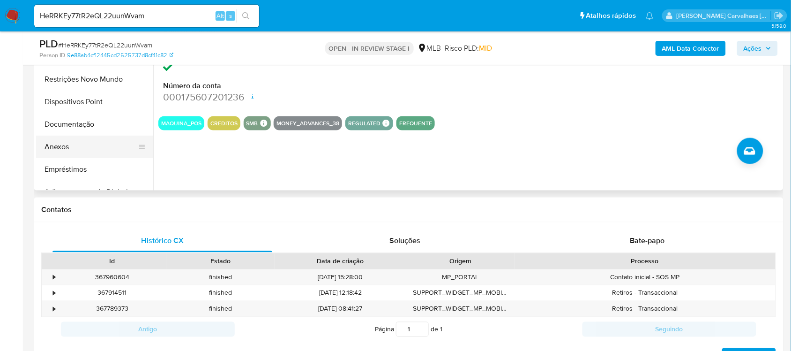
click at [61, 141] on button "Anexos" at bounding box center [91, 146] width 110 height 22
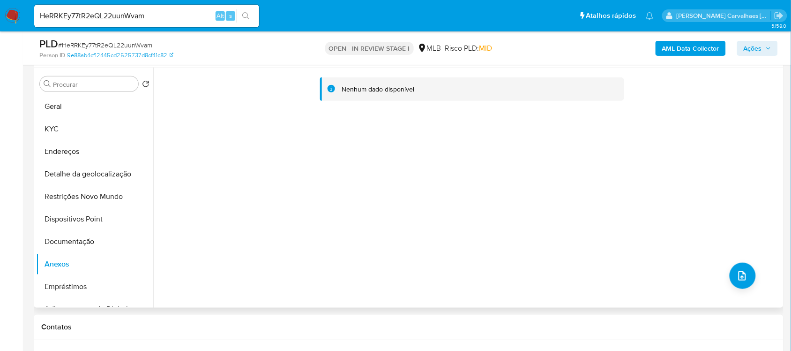
scroll to position [59, 0]
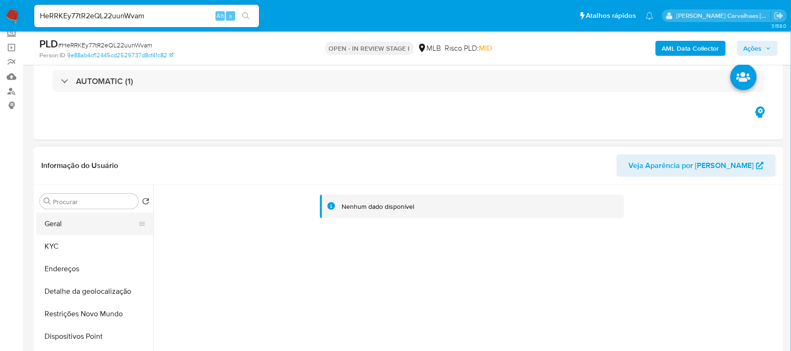
click at [55, 219] on button "Geral" at bounding box center [91, 223] width 110 height 22
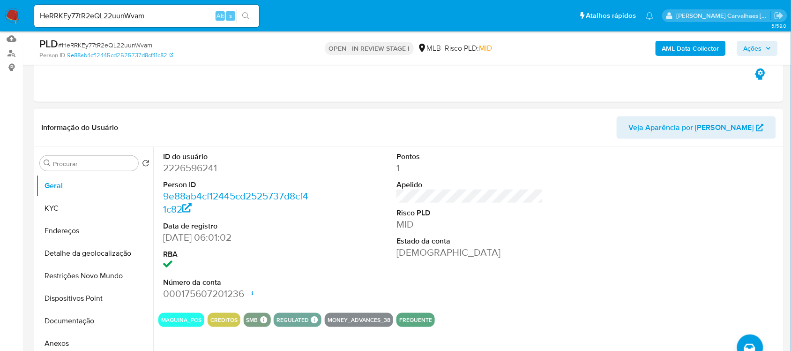
scroll to position [117, 0]
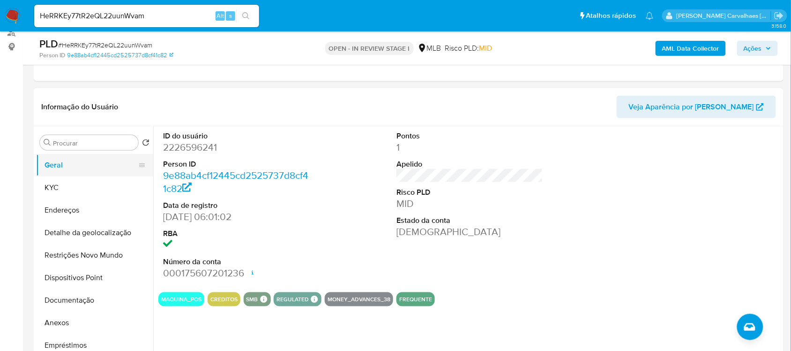
click at [83, 170] on button "Geral" at bounding box center [91, 165] width 110 height 22
click at [58, 188] on button "KYC" at bounding box center [91, 187] width 110 height 22
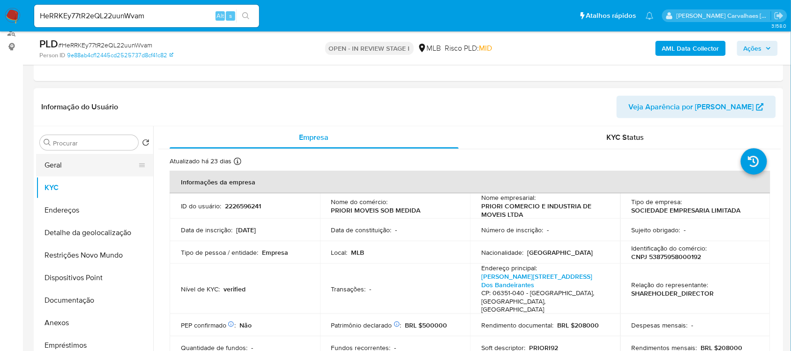
click at [56, 165] on button "Geral" at bounding box center [91, 165] width 110 height 22
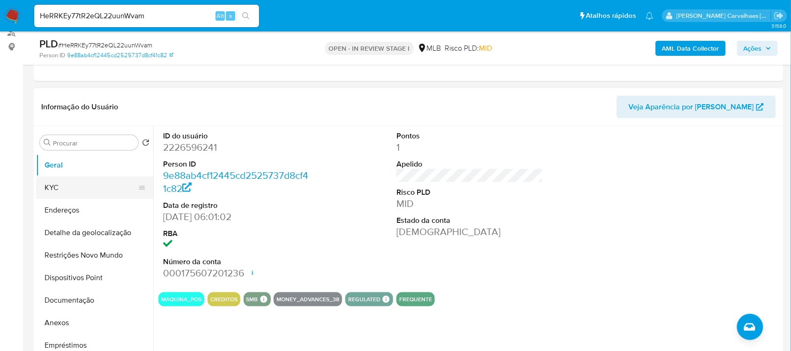
click at [82, 186] on button "KYC" at bounding box center [91, 187] width 110 height 22
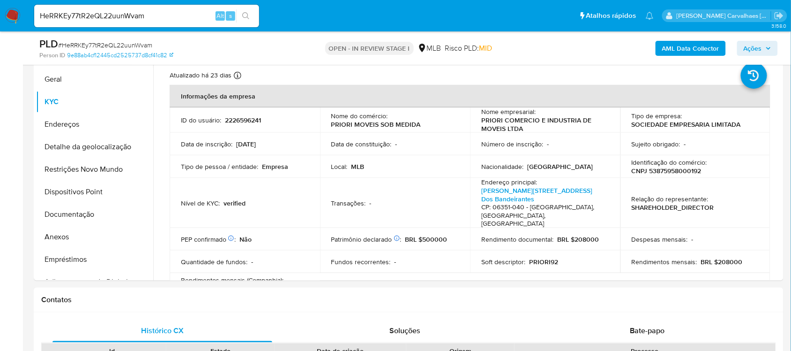
scroll to position [207, 0]
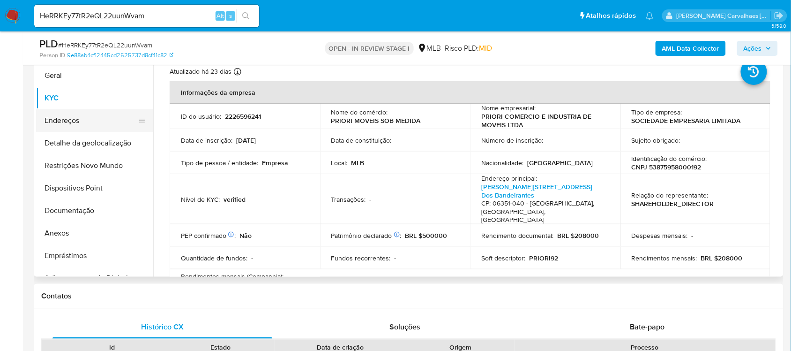
click at [112, 118] on button "Endereços" at bounding box center [91, 120] width 110 height 22
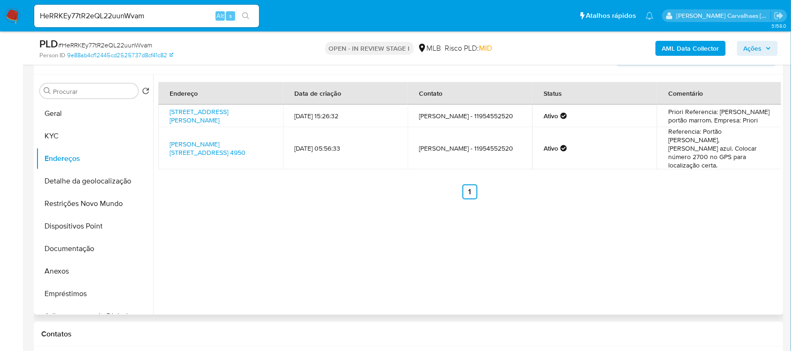
scroll to position [148, 0]
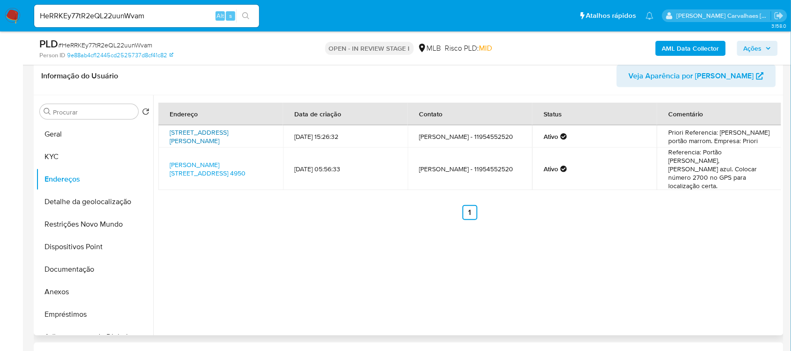
click at [228, 133] on link "Rua Tomás Sepé 240, Cotia, São Paulo, 06711270, Brasil 240" at bounding box center [199, 136] width 59 height 18
click at [190, 160] on link "Estrada Fazendinha 4950, Carapicuíba, São Paulo, 06351040, Brasil 4950" at bounding box center [208, 169] width 76 height 18
click at [105, 204] on button "Detalhe da geolocalização" at bounding box center [91, 201] width 110 height 22
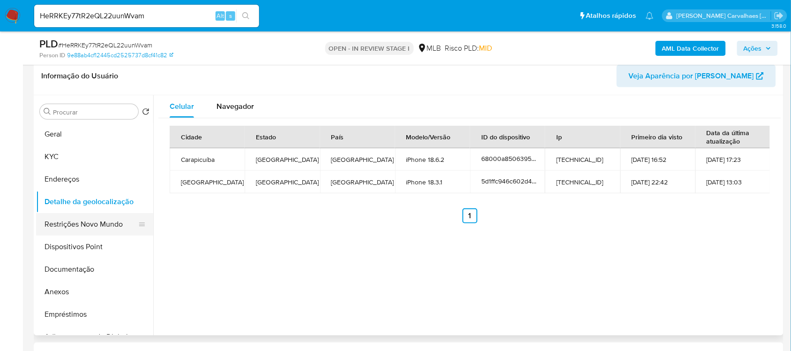
drag, startPoint x: 111, startPoint y: 223, endPoint x: 116, endPoint y: 222, distance: 4.8
click at [117, 221] on button "Restrições Novo Mundo" at bounding box center [91, 224] width 110 height 22
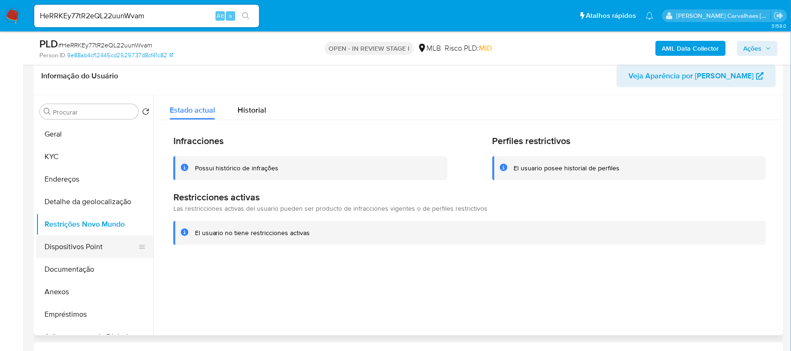
click at [92, 245] on button "Dispositivos Point" at bounding box center [91, 246] width 110 height 22
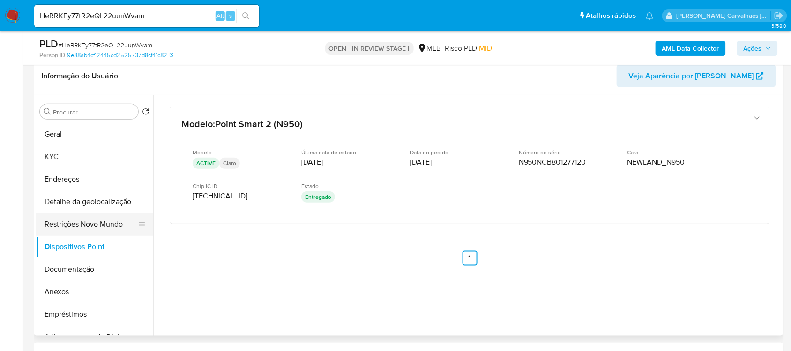
click at [73, 219] on button "Restrições Novo Mundo" at bounding box center [91, 224] width 110 height 22
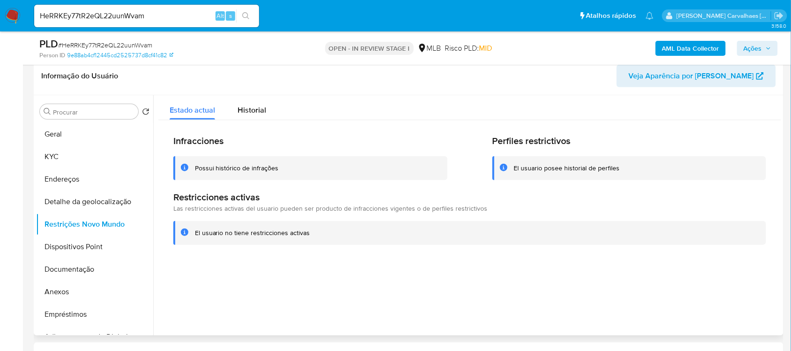
drag, startPoint x: 194, startPoint y: 233, endPoint x: 309, endPoint y: 230, distance: 115.8
click at [309, 230] on div "El usuario no tiene restricciones activas" at bounding box center [469, 233] width 593 height 24
click at [67, 271] on button "Documentação" at bounding box center [91, 269] width 110 height 22
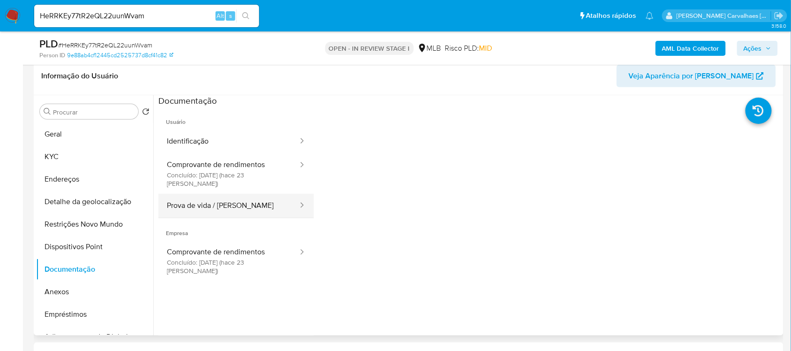
click at [237, 197] on button "Prova de vida / Selfie" at bounding box center [228, 206] width 141 height 24
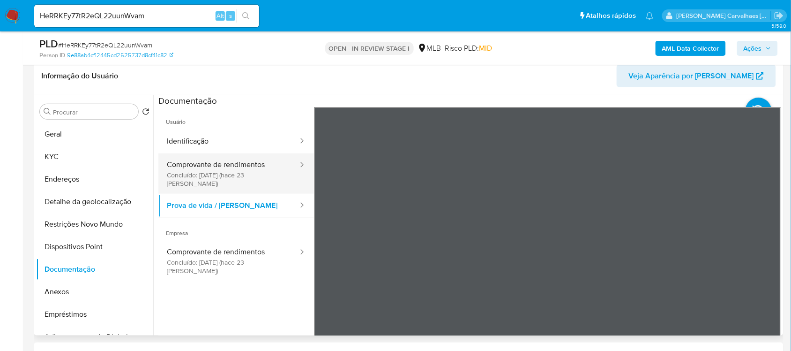
click at [240, 160] on button "Comprovante de rendimentos Concluído: 20/08/2025 (hace 23 días)" at bounding box center [228, 173] width 141 height 40
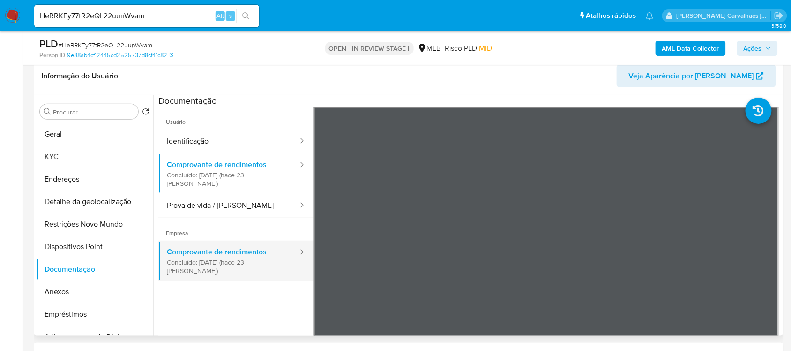
click at [197, 246] on button "Comprovante de rendimentos Concluído: 20/08/2025 (hace 23 días)" at bounding box center [228, 260] width 141 height 40
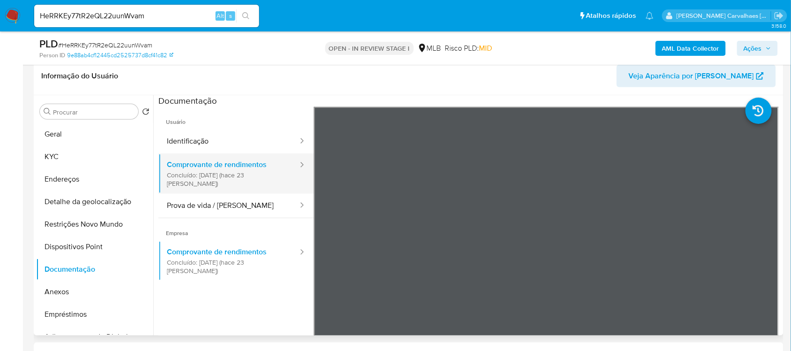
click at [222, 167] on button "Comprovante de rendimentos Concluído: 20/08/2025 (hace 23 días)" at bounding box center [228, 173] width 141 height 40
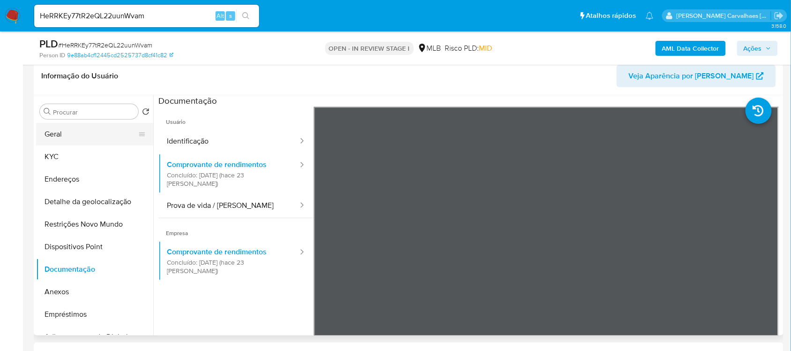
click at [65, 130] on button "Geral" at bounding box center [91, 134] width 110 height 22
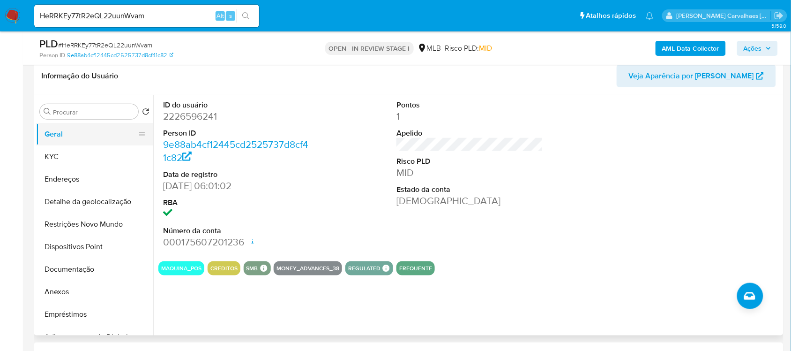
click at [101, 127] on button "Geral" at bounding box center [91, 134] width 110 height 22
click at [83, 270] on button "Documentação" at bounding box center [91, 269] width 110 height 22
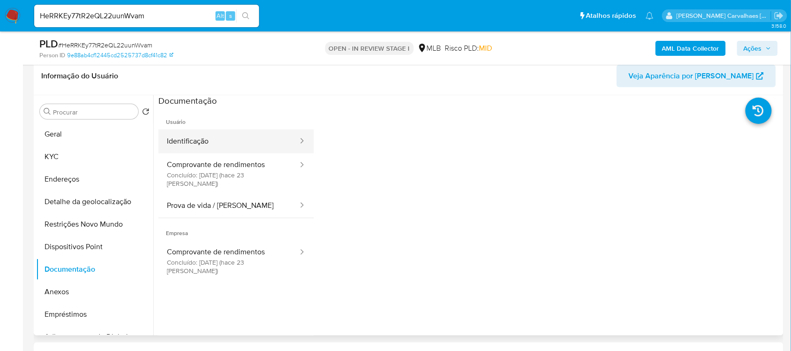
click at [209, 131] on button "Identificação" at bounding box center [228, 141] width 141 height 24
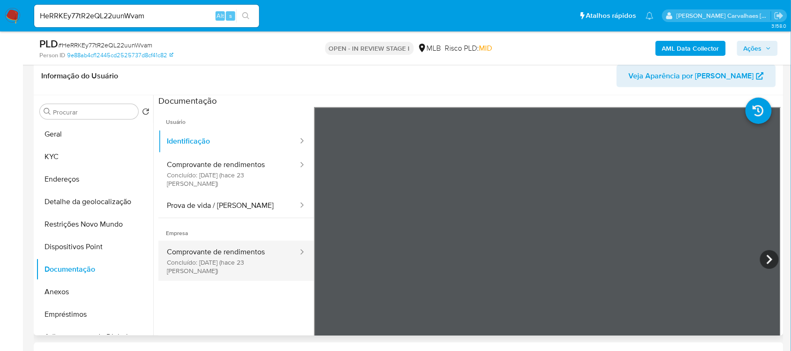
click at [207, 248] on button "Comprovante de rendimentos Concluído: 20/08/2025 (hace 23 días)" at bounding box center [228, 260] width 141 height 40
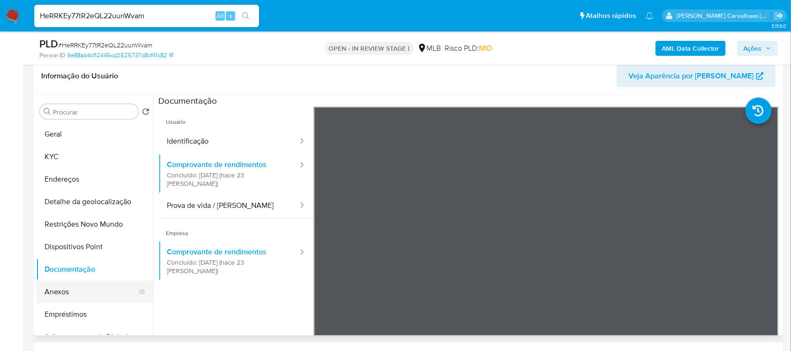
click at [73, 287] on button "Anexos" at bounding box center [91, 291] width 110 height 22
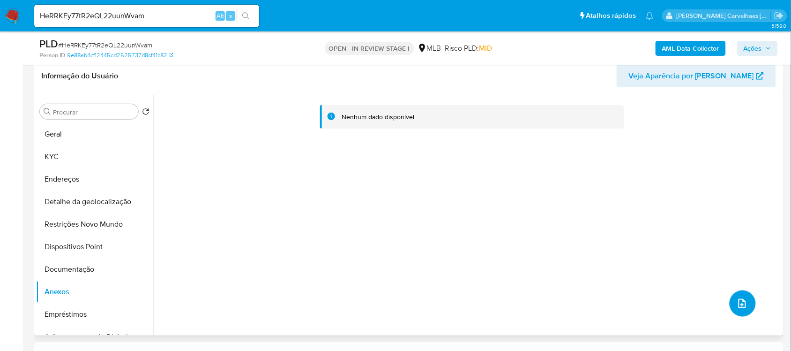
click at [735, 296] on button "upload-file" at bounding box center [743, 303] width 26 height 26
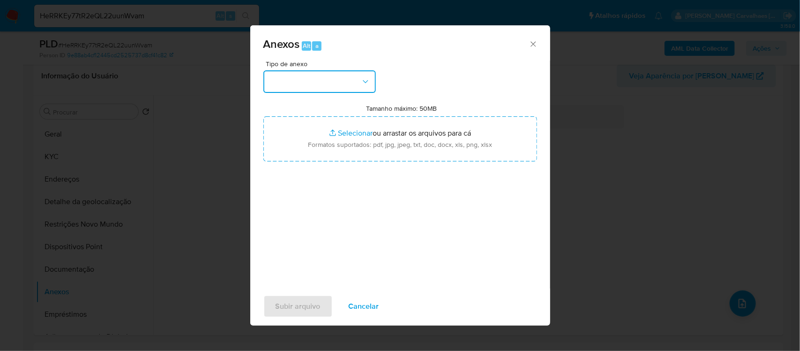
click at [366, 84] on icon "button" at bounding box center [365, 81] width 9 height 9
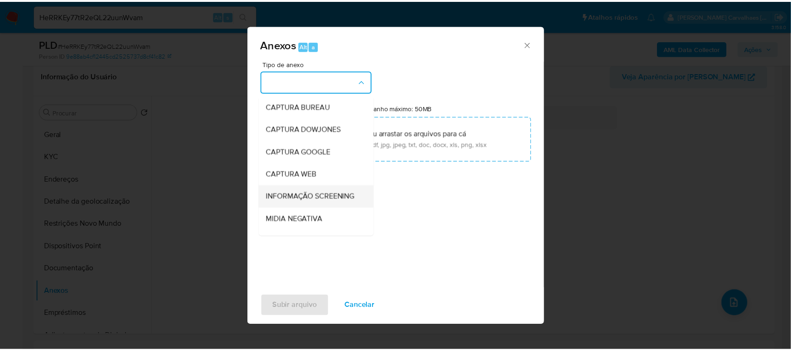
scroll to position [59, 0]
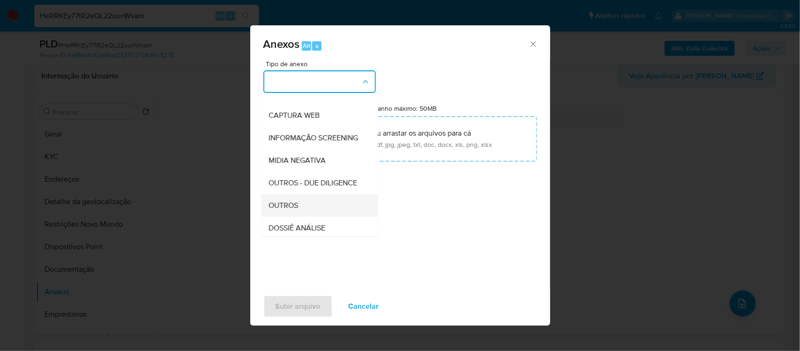
click at [285, 210] on span "OUTROS" at bounding box center [284, 205] width 30 height 9
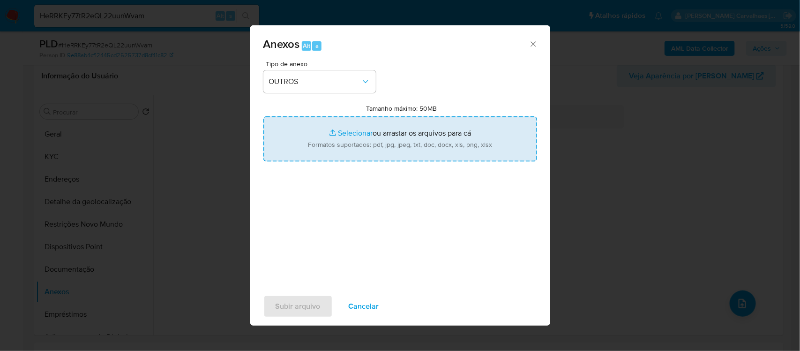
click at [350, 137] on input "Tamanho máximo: 50MB Selecionar arquivos" at bounding box center [400, 138] width 274 height 45
type input "C:\fakepath\Mulan PRIORI COMERCIO E INDUSTRIA DE MOVEIS LTDA2226596241_2025_09_…"
click at [343, 137] on input "Tamanho máximo: 50MB Selecionar arquivos" at bounding box center [400, 138] width 274 height 45
type input "C:\fakepath\SAR - xxxxx - CNPJ 53875958000192 - PRIORI COMERCIO E INDUSTRIA DE …"
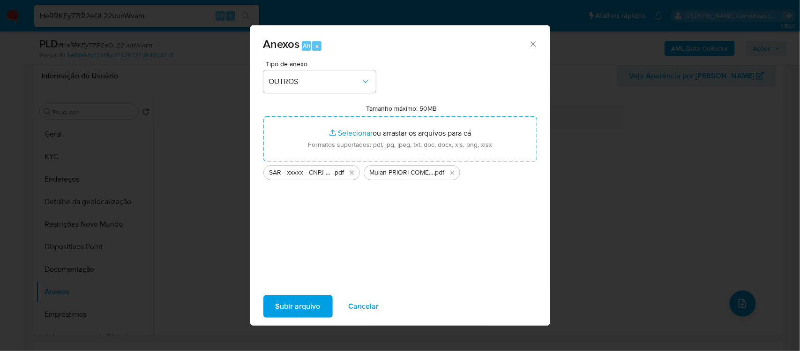
click at [308, 310] on span "Subir arquivo" at bounding box center [298, 306] width 45 height 21
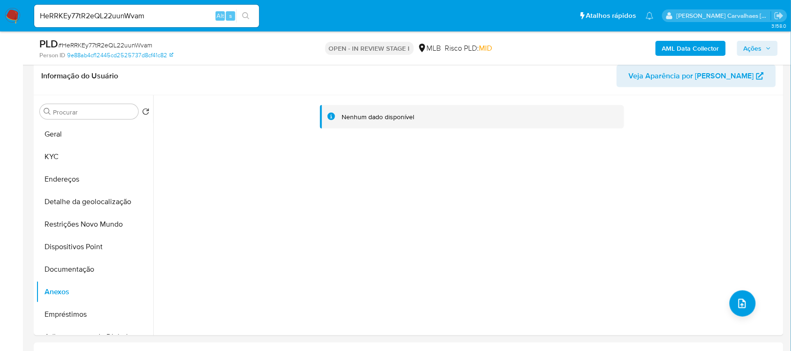
click at [760, 47] on span "Ações" at bounding box center [753, 48] width 18 height 15
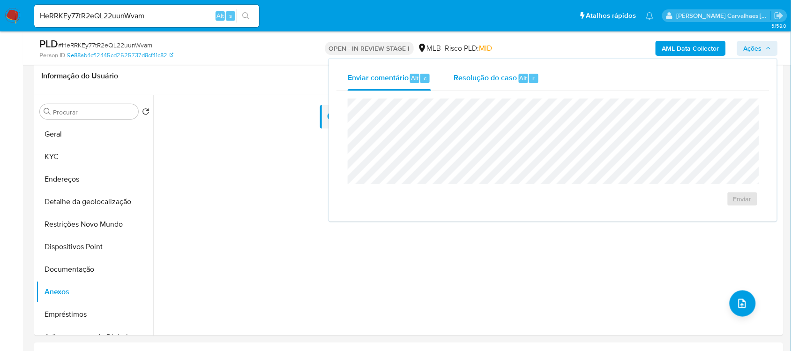
click at [480, 80] on span "Resolução do caso" at bounding box center [485, 77] width 63 height 11
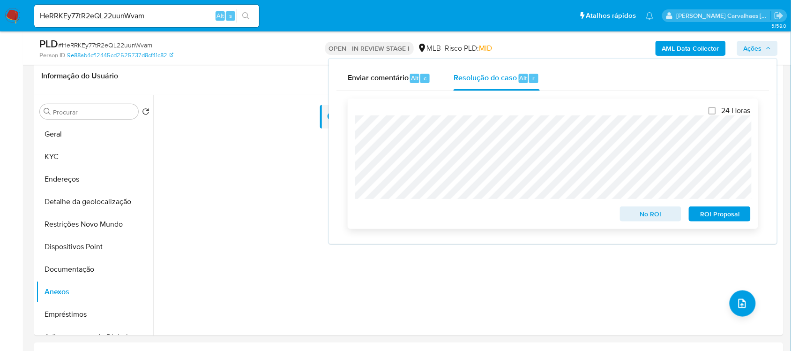
click at [710, 213] on span "ROI Proposal" at bounding box center [720, 213] width 49 height 13
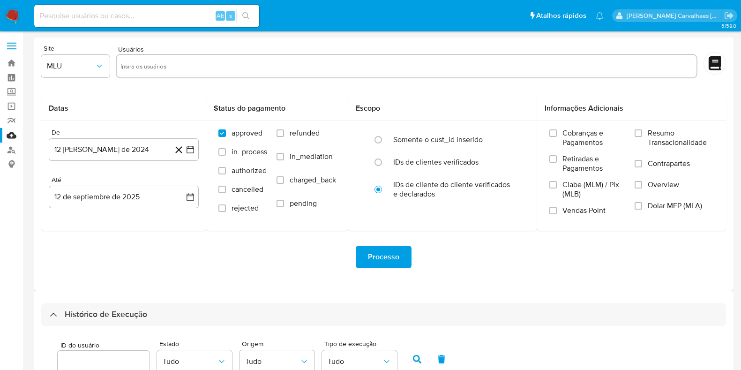
select select "10"
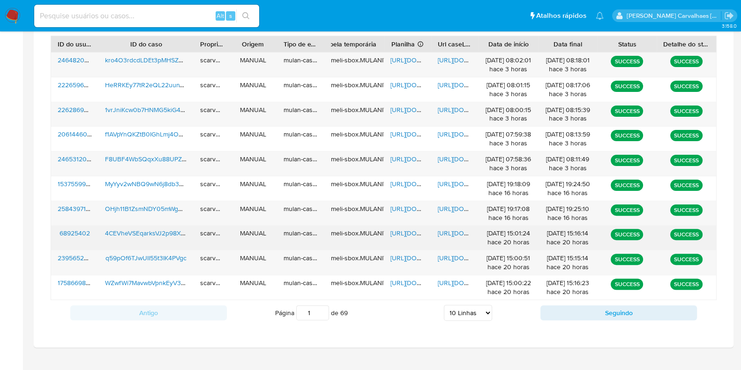
scroll to position [360, 0]
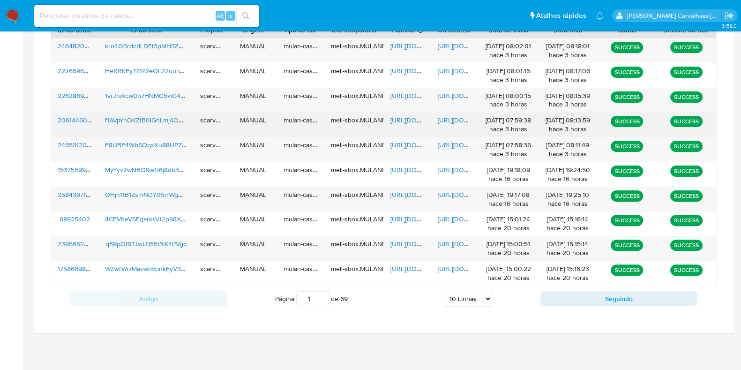
click at [448, 119] on span "[URL][DOMAIN_NAME]" at bounding box center [470, 119] width 65 height 9
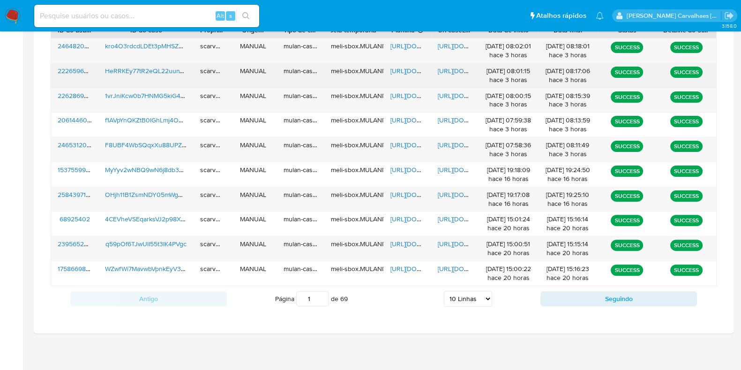
click at [450, 71] on span "[URL][DOMAIN_NAME]" at bounding box center [470, 70] width 65 height 9
click at [395, 68] on span "[URL][DOMAIN_NAME]" at bounding box center [422, 70] width 65 height 9
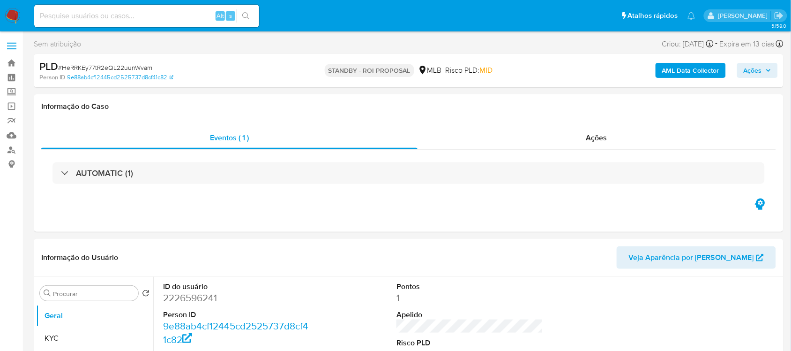
select select "10"
click at [86, 16] on input at bounding box center [146, 16] width 225 height 12
paste input "kro4O3rdcdLDEt3pMHSZOPy3"
type input "kro4O3rdcdLDEt3pMHSZOPy3"
click at [249, 12] on icon "search-icon" at bounding box center [245, 15] width 7 height 7
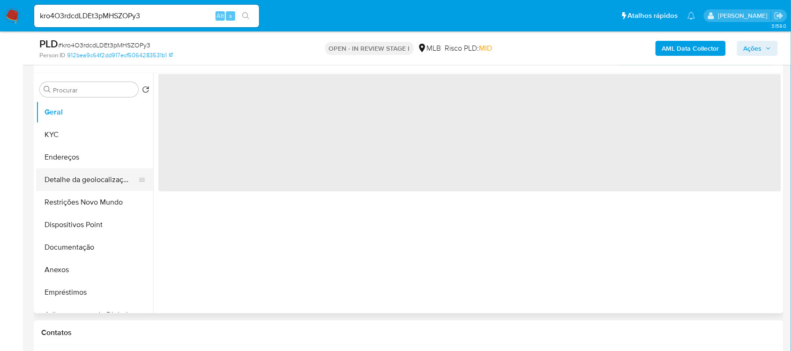
scroll to position [176, 0]
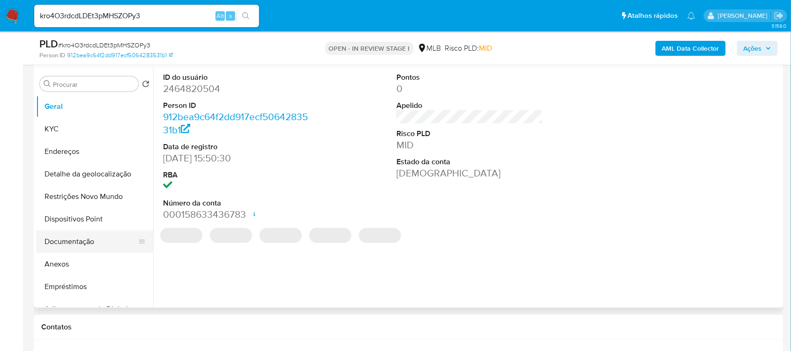
select select "10"
click at [85, 242] on button "Documentação" at bounding box center [91, 241] width 110 height 22
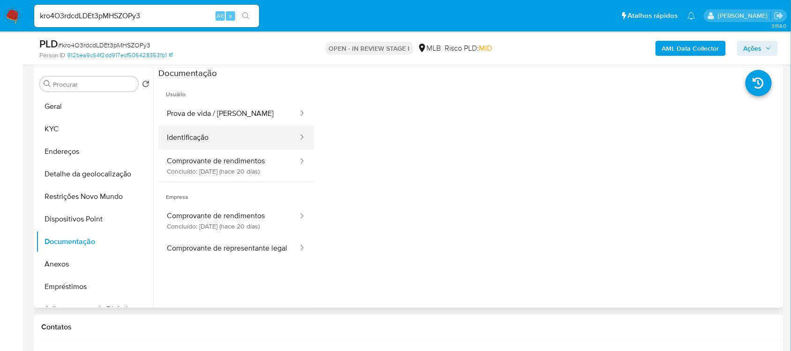
click at [232, 130] on button "Identificação" at bounding box center [228, 138] width 141 height 24
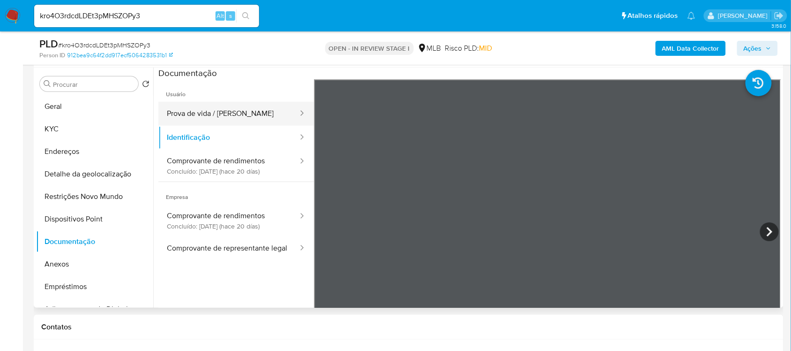
click at [245, 113] on button "Prova de vida / Selfie" at bounding box center [228, 114] width 141 height 24
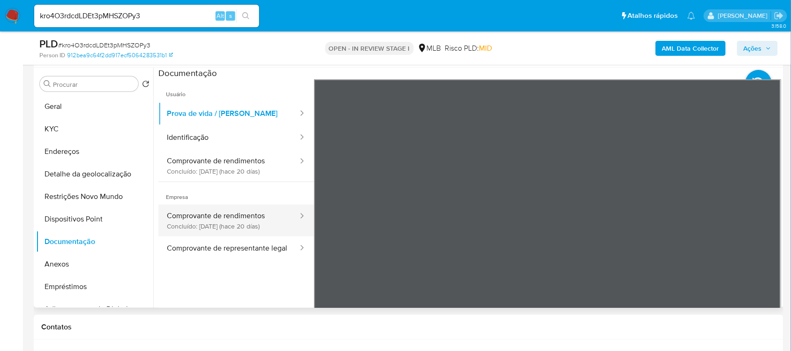
click at [221, 218] on button "Comprovante de rendimentos Concluído: 23/08/2025 (hace 20 días)" at bounding box center [228, 220] width 141 height 32
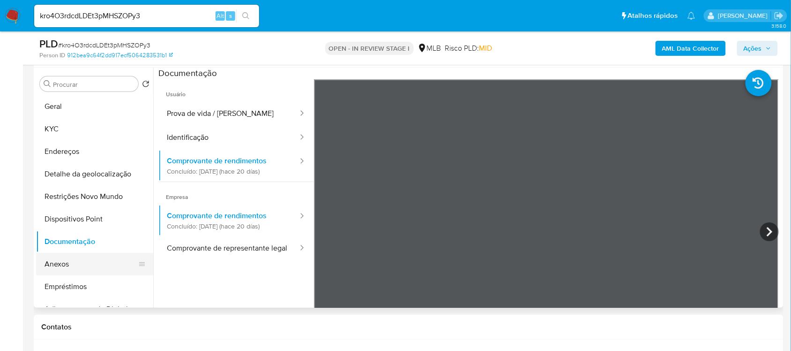
click at [72, 268] on button "Anexos" at bounding box center [91, 264] width 110 height 22
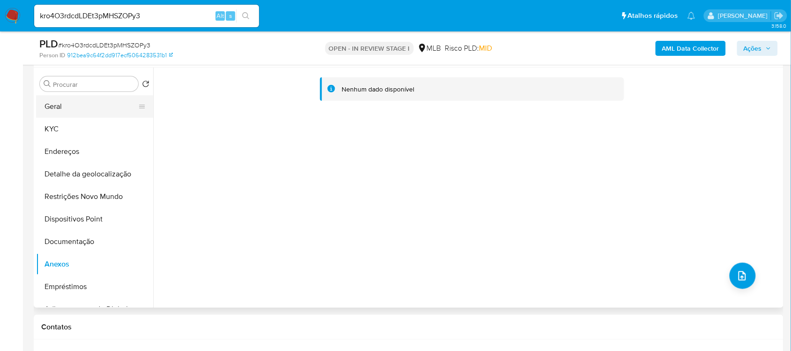
click at [82, 99] on button "Geral" at bounding box center [91, 106] width 110 height 22
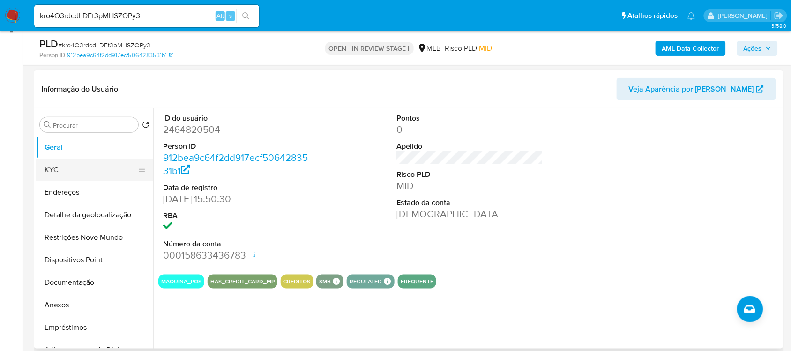
scroll to position [117, 0]
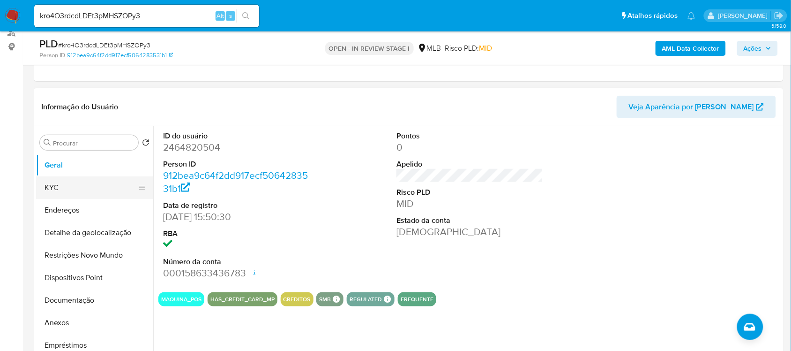
click at [67, 187] on button "KYC" at bounding box center [91, 187] width 110 height 22
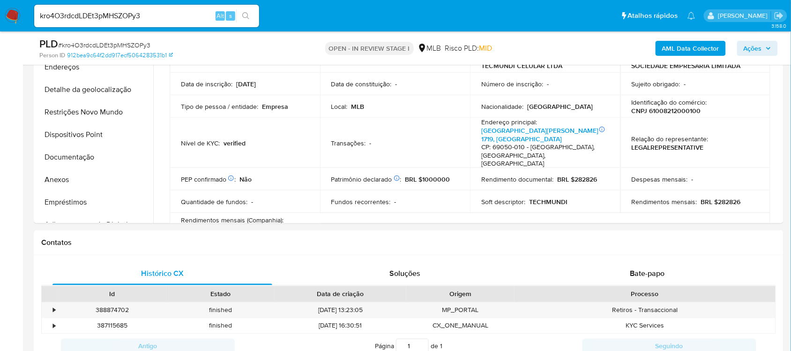
scroll to position [233, 0]
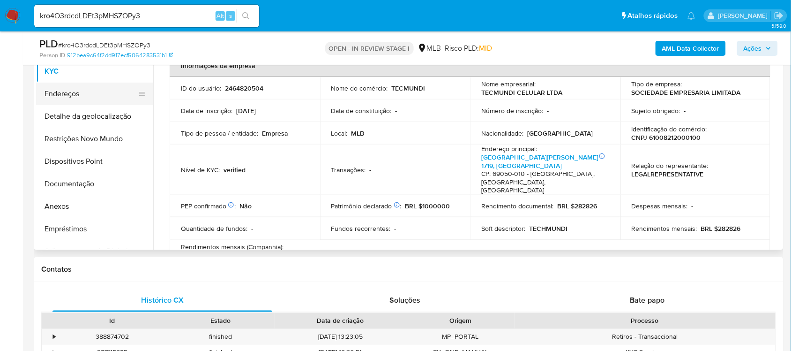
click at [75, 90] on button "Endereços" at bounding box center [91, 93] width 110 height 22
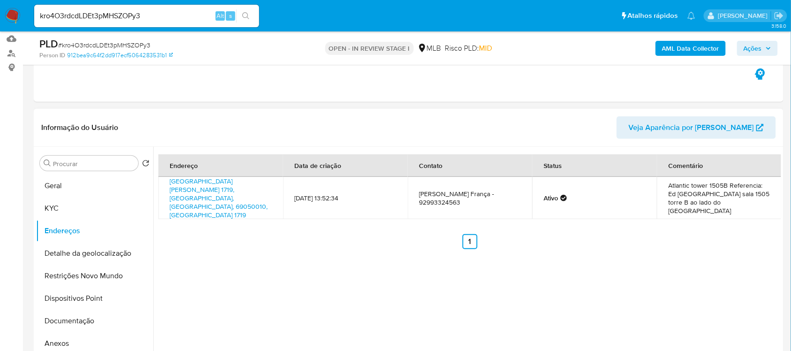
scroll to position [116, 0]
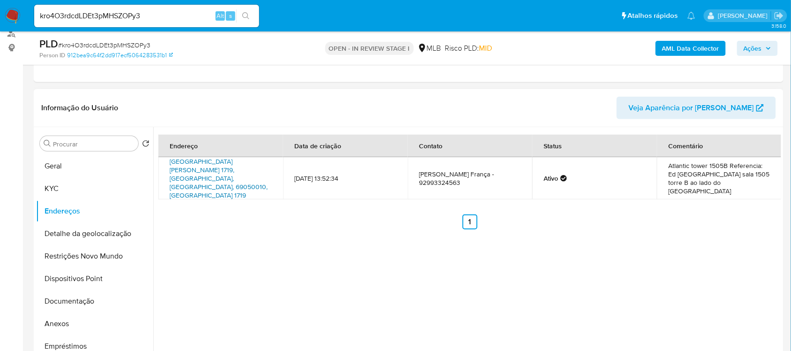
click at [195, 162] on link "Avenida Djalma Batista 1719, Manaus, Amazonas, 69050010, Brasil 1719" at bounding box center [219, 178] width 98 height 43
click at [102, 238] on button "Detalhe da geolocalização" at bounding box center [91, 233] width 110 height 22
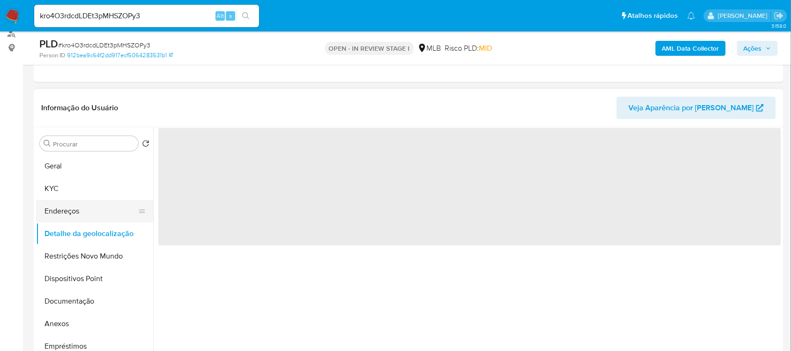
click at [92, 212] on button "Endereços" at bounding box center [91, 211] width 110 height 22
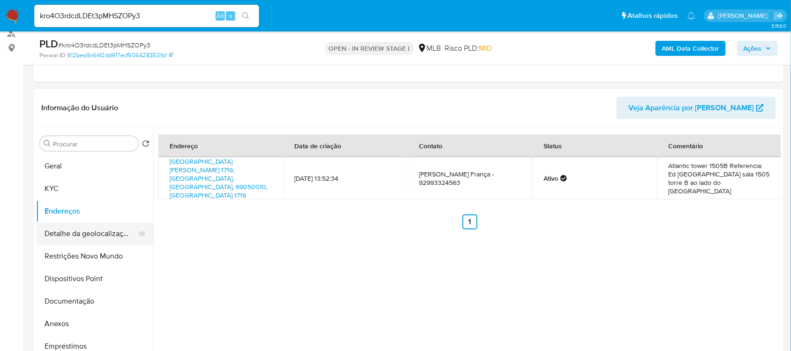
click at [100, 235] on button "Detalhe da geolocalização" at bounding box center [91, 233] width 110 height 22
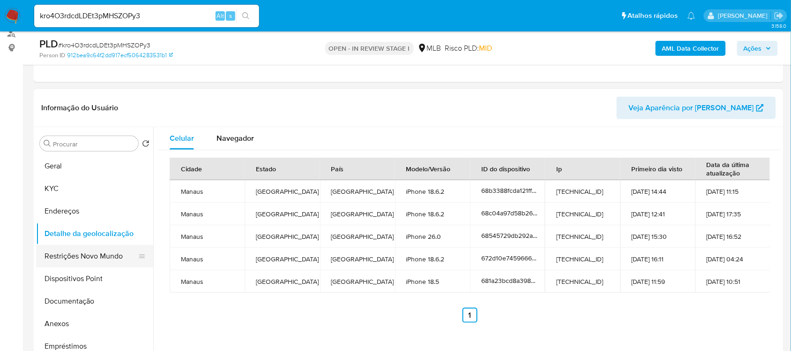
click at [108, 251] on button "Restrições Novo Mundo" at bounding box center [91, 256] width 110 height 22
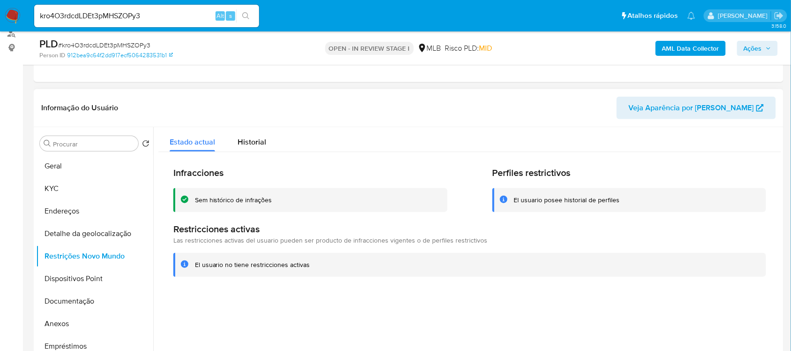
drag, startPoint x: 195, startPoint y: 265, endPoint x: 305, endPoint y: 268, distance: 109.7
click at [305, 268] on div "El usuario no tiene restricciones activas" at bounding box center [252, 264] width 115 height 9
drag, startPoint x: 302, startPoint y: 268, endPoint x: 238, endPoint y: 279, distance: 65.7
click at [270, 287] on div "Infracciones Sem histórico de infrações Perfiles restrictivos El usuario posee …" at bounding box center [469, 221] width 623 height 139
drag, startPoint x: 195, startPoint y: 265, endPoint x: 312, endPoint y: 266, distance: 116.7
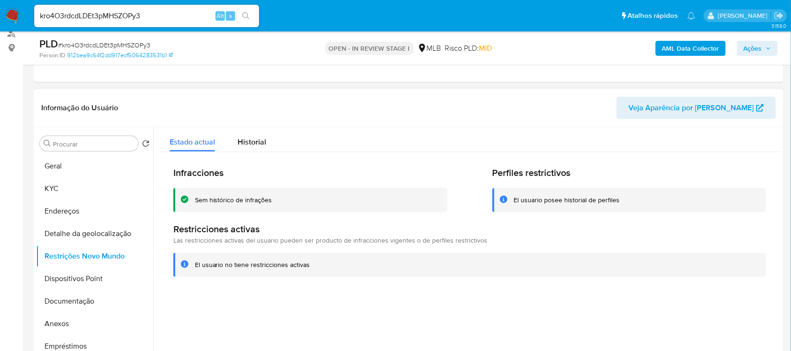
click at [312, 266] on div "El usuario no tiene restricciones activas" at bounding box center [477, 264] width 564 height 9
click at [88, 278] on button "Dispositivos Point" at bounding box center [91, 278] width 110 height 22
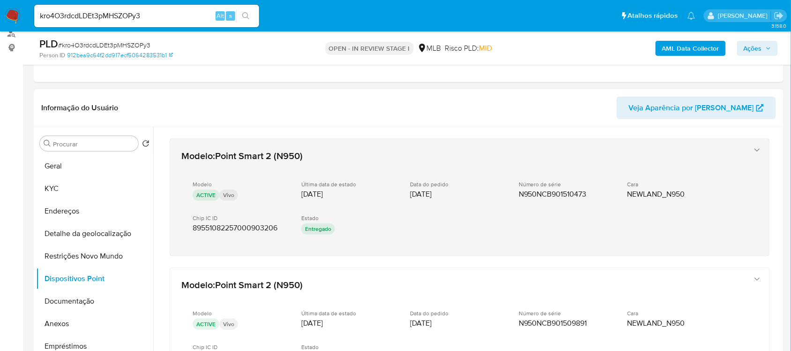
scroll to position [59, 0]
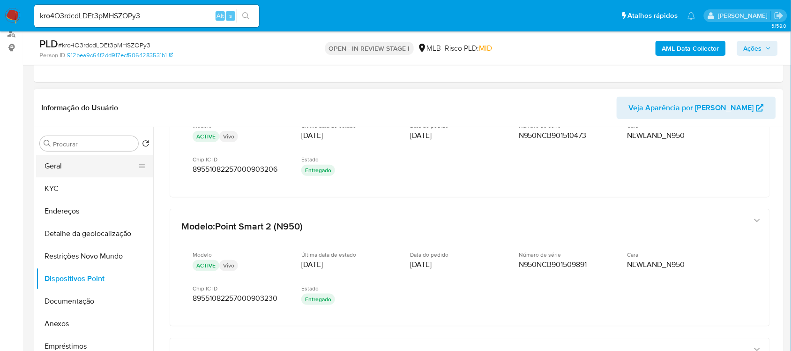
click at [80, 164] on button "Geral" at bounding box center [91, 166] width 110 height 22
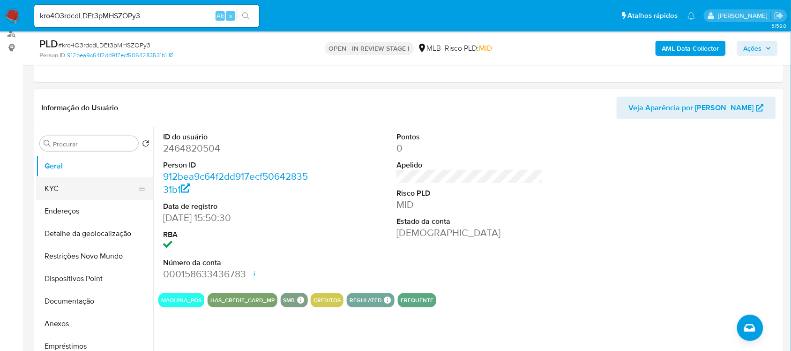
click at [106, 190] on button "KYC" at bounding box center [91, 188] width 110 height 22
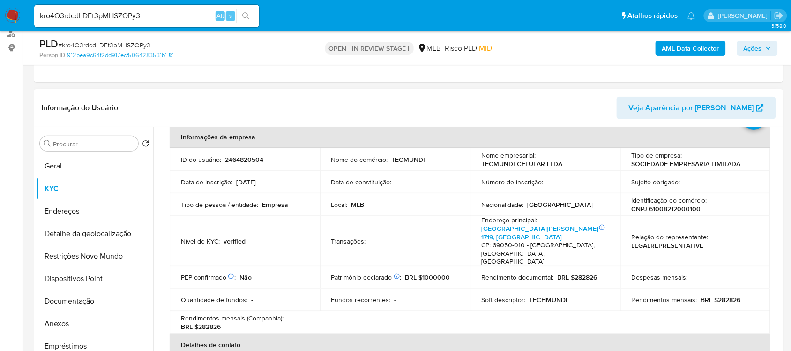
scroll to position [234, 0]
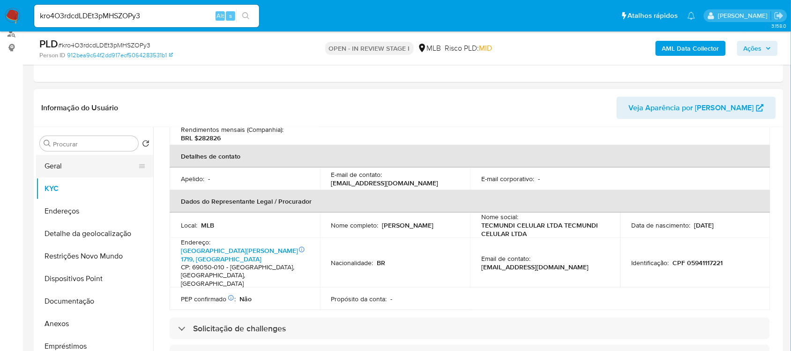
click at [72, 167] on button "Geral" at bounding box center [91, 166] width 110 height 22
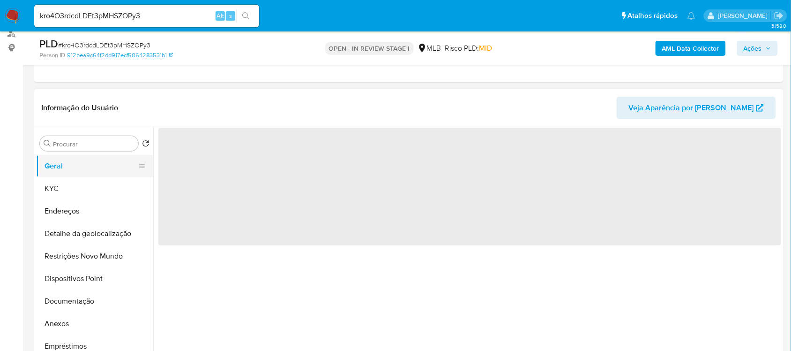
scroll to position [0, 0]
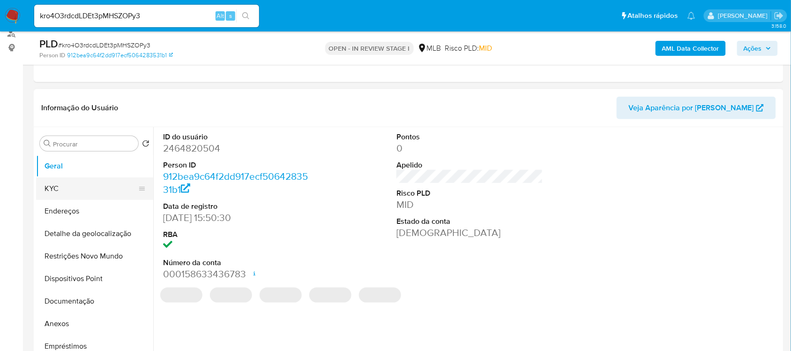
click at [46, 185] on button "KYC" at bounding box center [91, 188] width 110 height 22
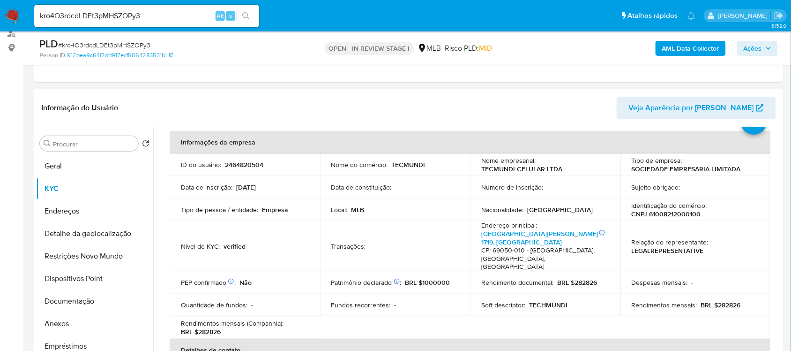
scroll to position [59, 0]
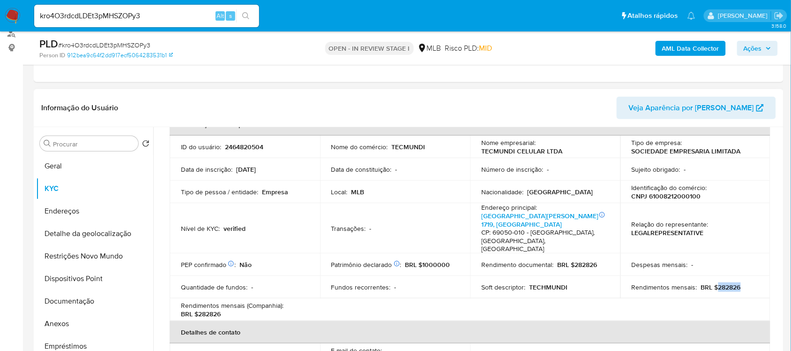
drag, startPoint x: 714, startPoint y: 267, endPoint x: 740, endPoint y: 271, distance: 26.1
click at [740, 283] on div "Rendimentos mensais : BRL $282826" at bounding box center [696, 287] width 128 height 8
copy p "282826"
click at [87, 292] on button "Documentação" at bounding box center [91, 301] width 110 height 22
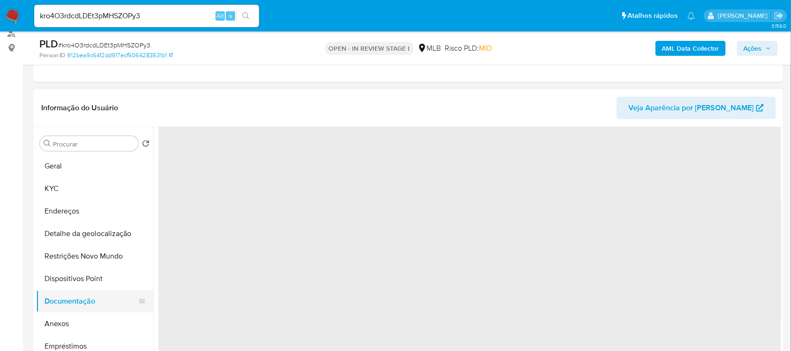
scroll to position [0, 0]
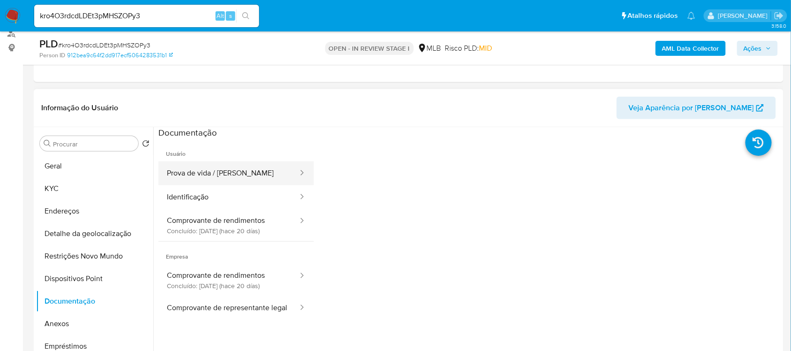
click at [221, 176] on button "Prova de vida / Selfie" at bounding box center [228, 173] width 141 height 24
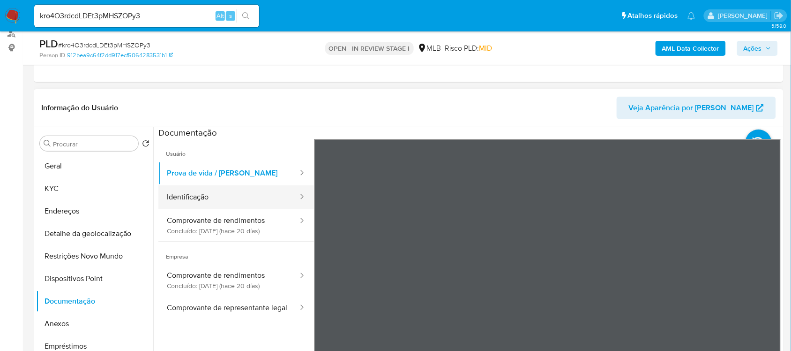
click at [270, 198] on button "Identificação" at bounding box center [228, 197] width 141 height 24
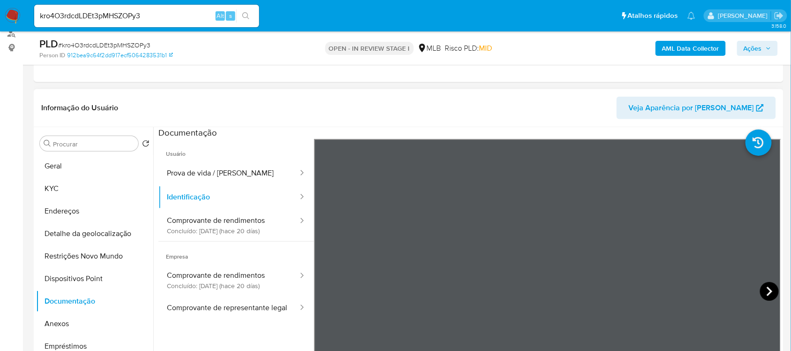
click at [760, 291] on icon at bounding box center [769, 291] width 19 height 19
click at [99, 163] on button "Geral" at bounding box center [91, 166] width 110 height 22
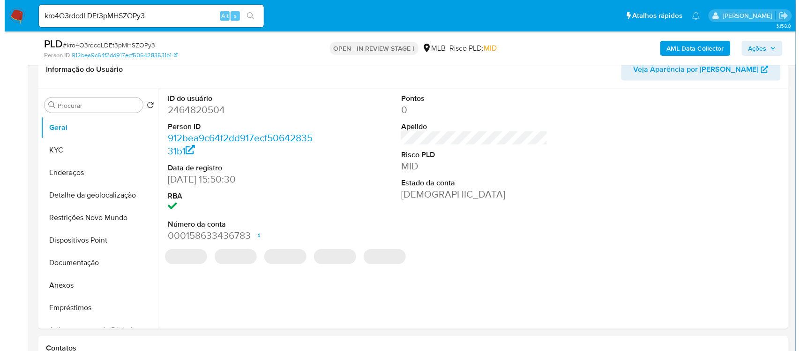
scroll to position [175, 0]
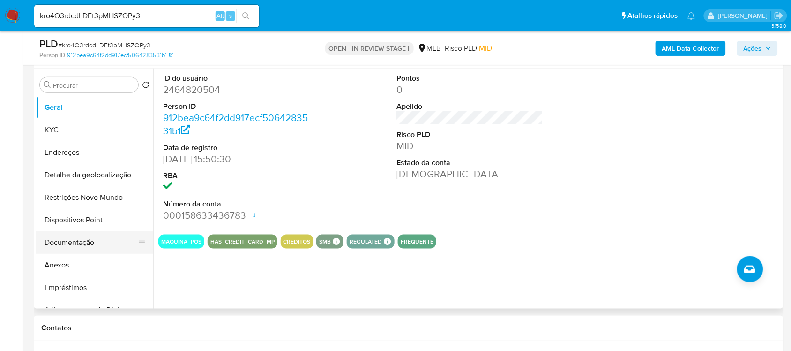
click at [85, 244] on button "Documentação" at bounding box center [91, 242] width 110 height 22
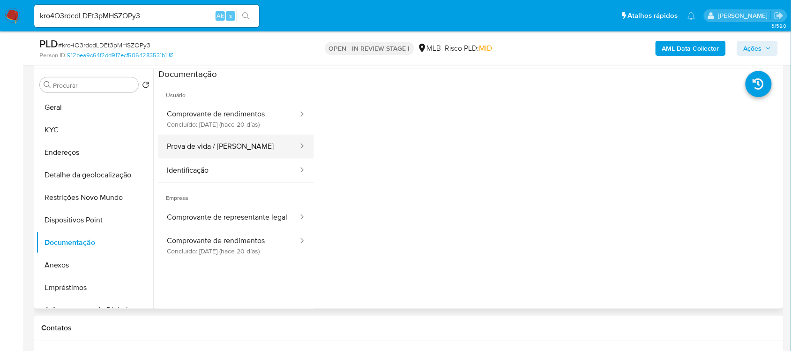
click at [219, 150] on button "Prova de vida / Selfie" at bounding box center [228, 147] width 141 height 24
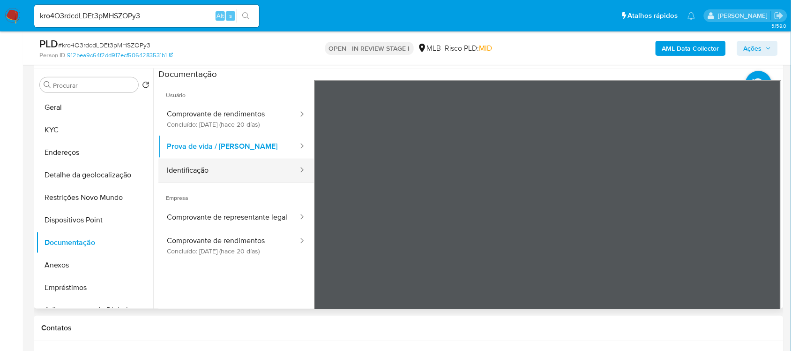
click at [207, 179] on button "Identificação" at bounding box center [228, 170] width 141 height 24
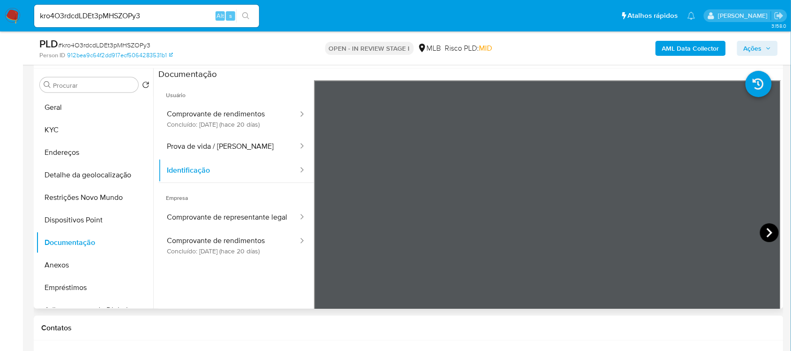
click at [769, 236] on icon at bounding box center [769, 232] width 19 height 19
click at [94, 260] on button "Anexos" at bounding box center [91, 265] width 110 height 22
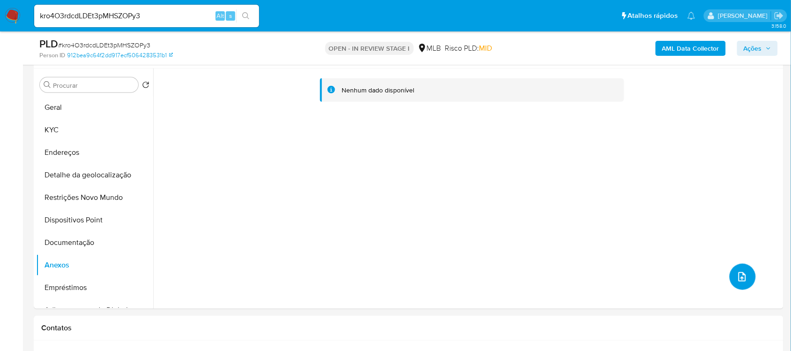
click at [741, 275] on icon "upload-file" at bounding box center [742, 276] width 11 height 11
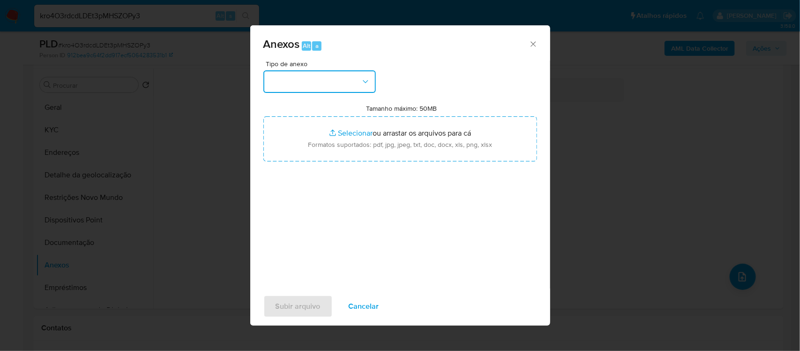
click at [366, 77] on icon "button" at bounding box center [365, 81] width 9 height 9
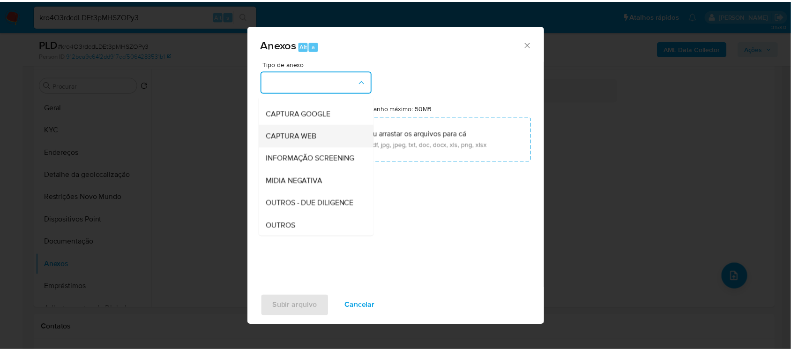
scroll to position [117, 0]
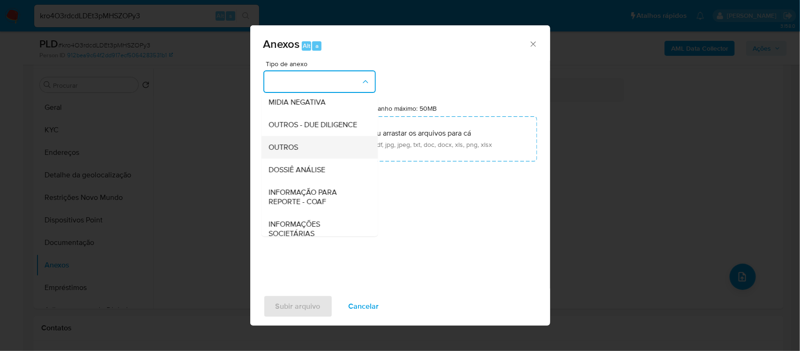
click at [294, 151] on span "OUTROS" at bounding box center [284, 146] width 30 height 9
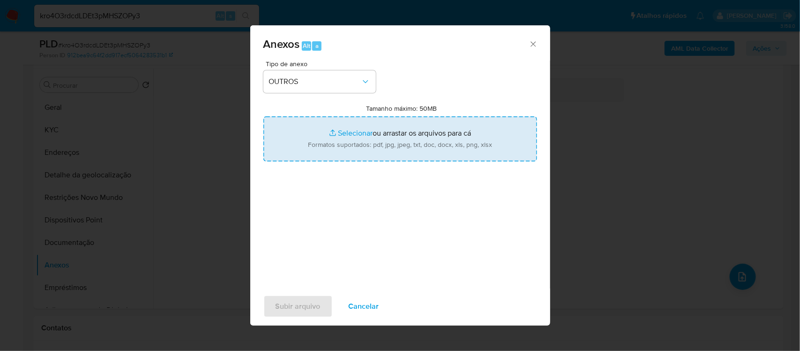
click at [347, 133] on input "Tamanho máximo: 50MB Selecionar arquivos" at bounding box center [400, 138] width 274 height 45
type input "C:\fakepath\Mulan TECMUNDI CELULAR LTDA 2464820504_2025_09_12_07_14_51 - Tabla …"
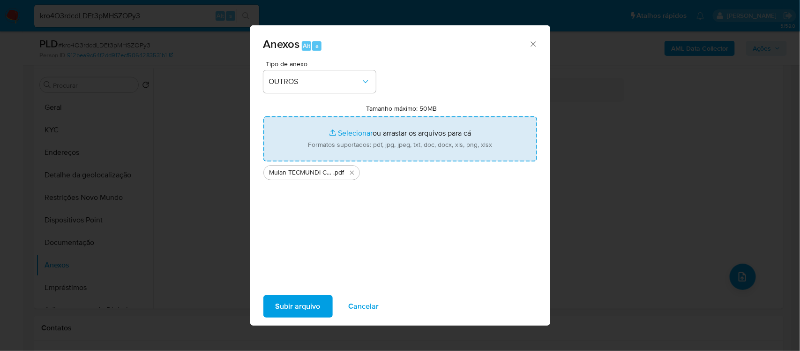
click at [347, 131] on input "Tamanho máximo: 50MB Selecionar arquivos" at bounding box center [400, 138] width 274 height 45
type input "C:\fakepath\SAR - xxxxx - CNPJ 61008212000100 - TECMUNDI CELULAR LTDA.pdf"
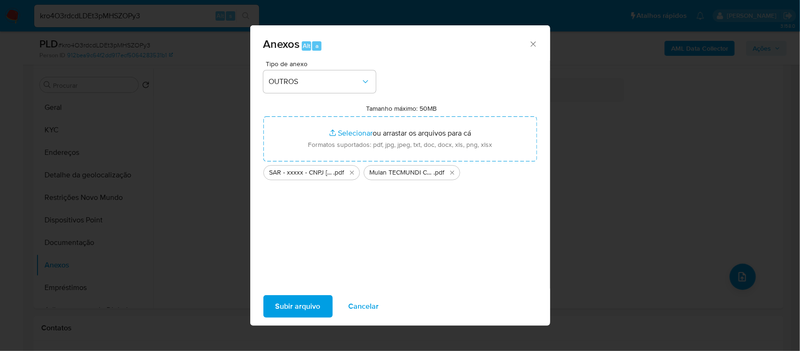
click at [294, 312] on span "Subir arquivo" at bounding box center [298, 306] width 45 height 21
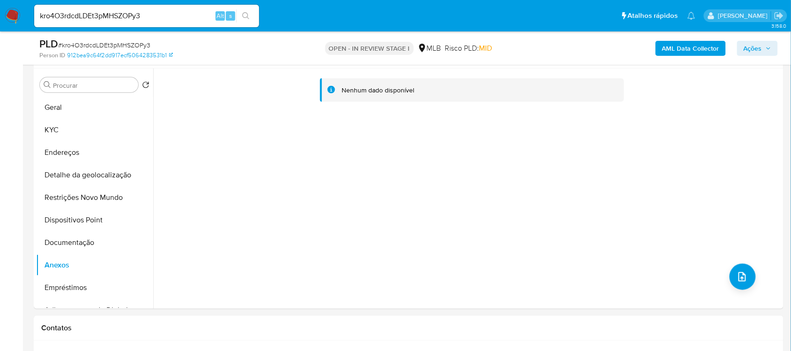
click at [751, 46] on span "Ações" at bounding box center [753, 48] width 18 height 15
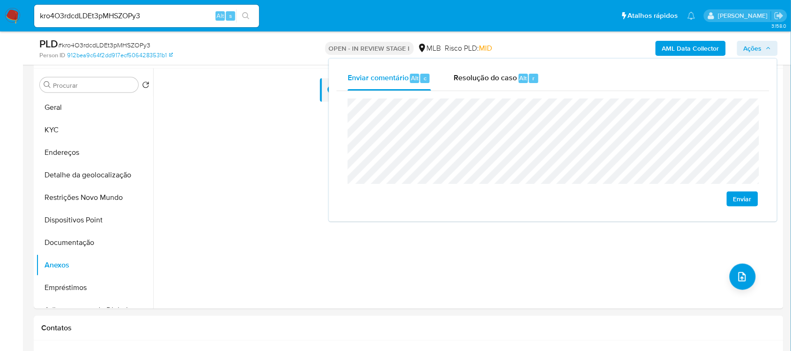
click at [744, 201] on span "Enviar" at bounding box center [743, 198] width 18 height 13
click at [57, 130] on button "KYC" at bounding box center [91, 130] width 110 height 22
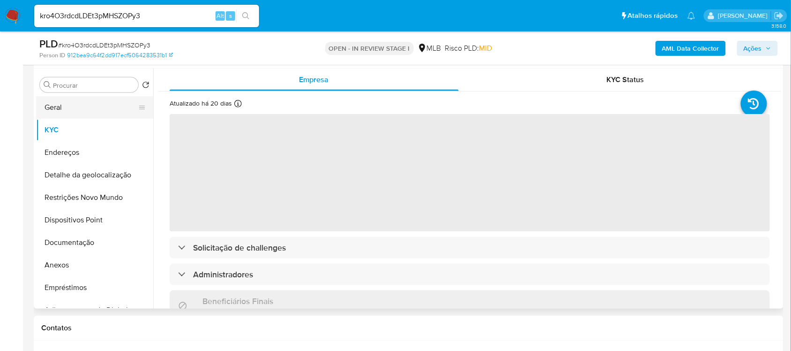
click at [58, 103] on button "Geral" at bounding box center [91, 107] width 110 height 22
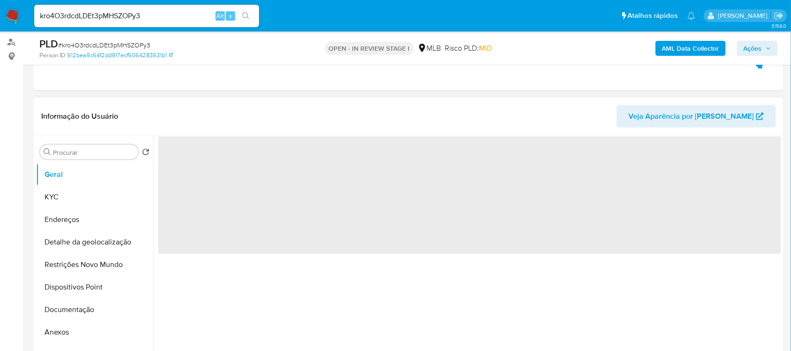
scroll to position [0, 0]
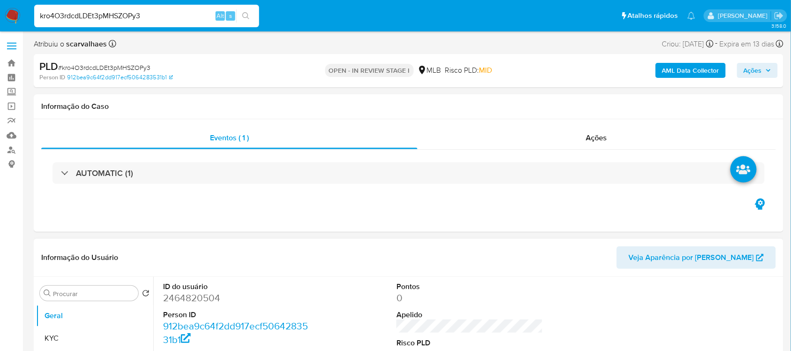
drag, startPoint x: 151, startPoint y: 18, endPoint x: 33, endPoint y: 13, distance: 118.7
click at [33, 13] on li "kro4O3rdcdLDEt3pMHSZOPy3 Alt s" at bounding box center [147, 15] width 230 height 23
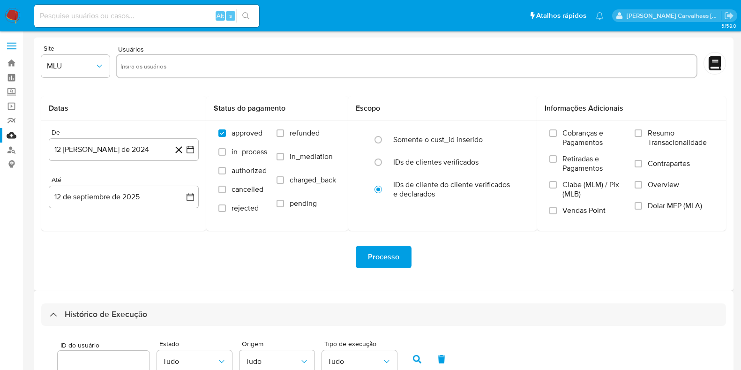
select select "10"
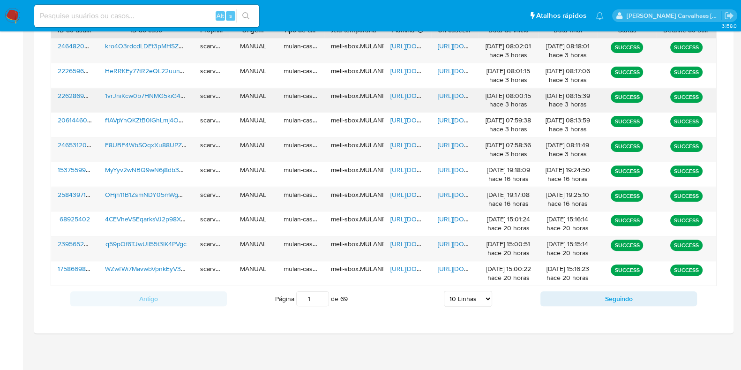
click at [450, 92] on span "[URL][DOMAIN_NAME]" at bounding box center [470, 95] width 65 height 9
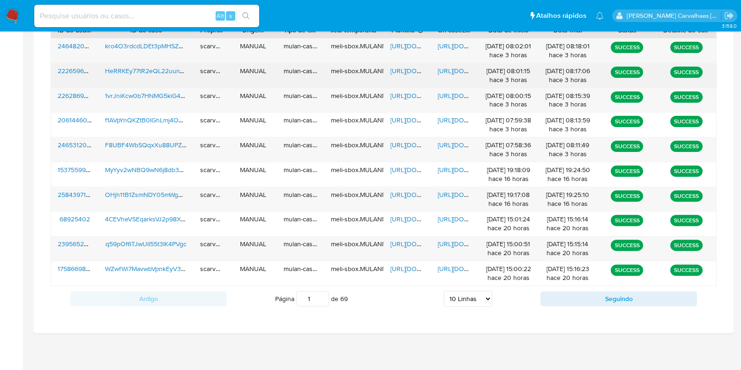
click at [456, 71] on span "[URL][DOMAIN_NAME]" at bounding box center [470, 70] width 65 height 9
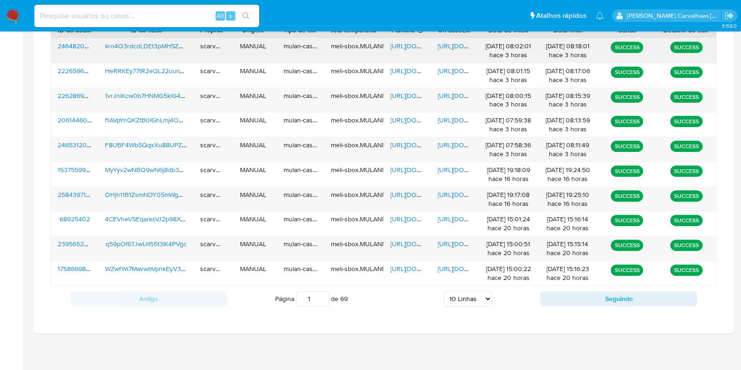
click at [456, 45] on span "[URL][DOMAIN_NAME]" at bounding box center [470, 45] width 65 height 9
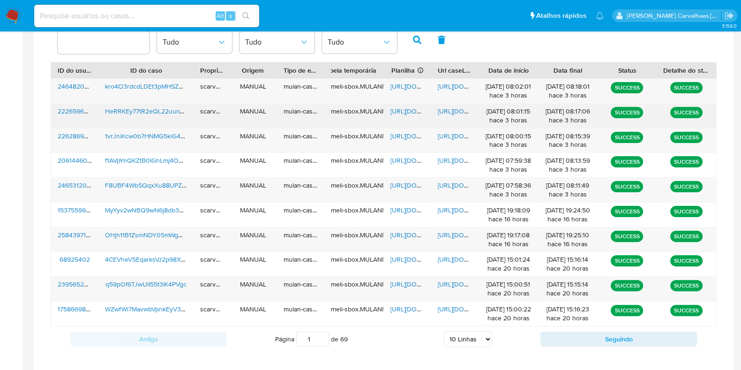
scroll to position [301, 0]
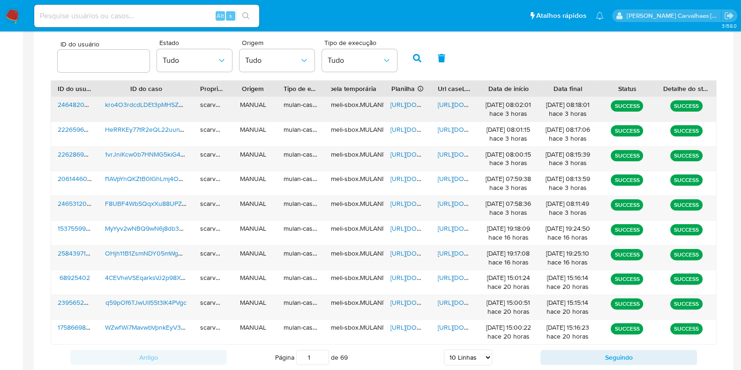
click at [401, 102] on span "[URL][DOMAIN_NAME]" at bounding box center [422, 104] width 65 height 9
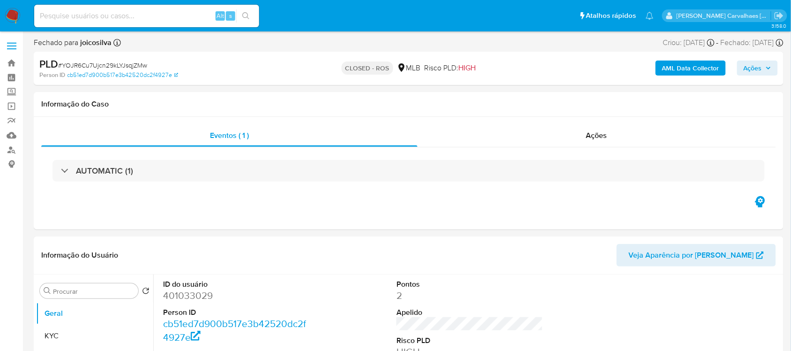
select select "10"
click at [10, 147] on link "Localizador de pessoas" at bounding box center [56, 149] width 112 height 15
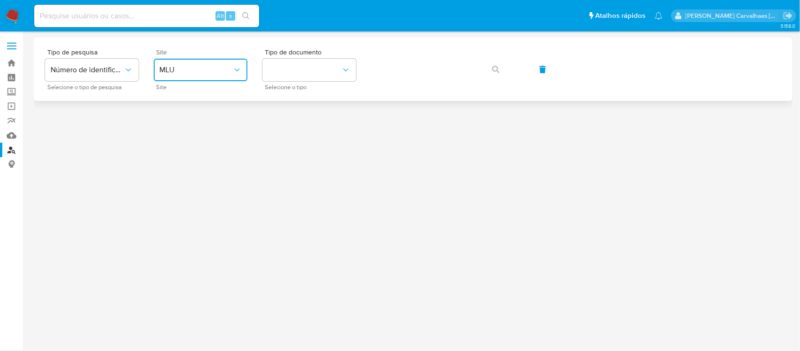
click at [202, 69] on span "MLU" at bounding box center [195, 69] width 73 height 9
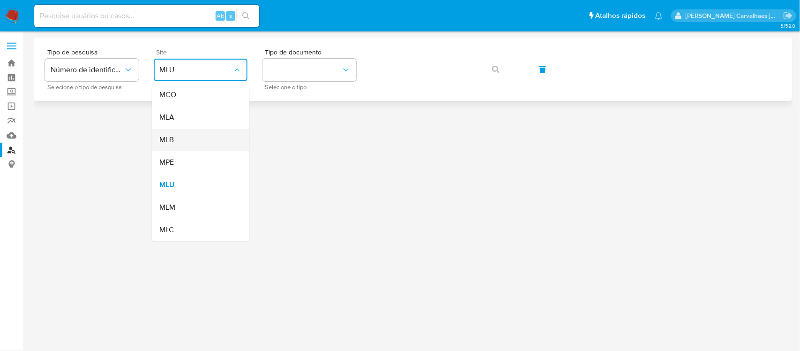
click at [202, 138] on div "MLB" at bounding box center [197, 140] width 77 height 22
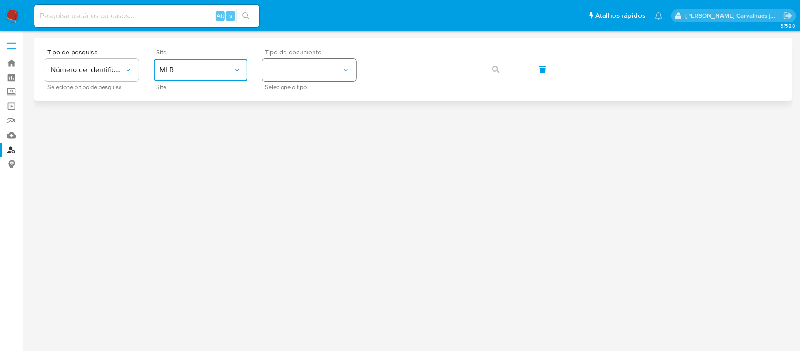
click at [300, 71] on button "identificationType" at bounding box center [309, 70] width 94 height 22
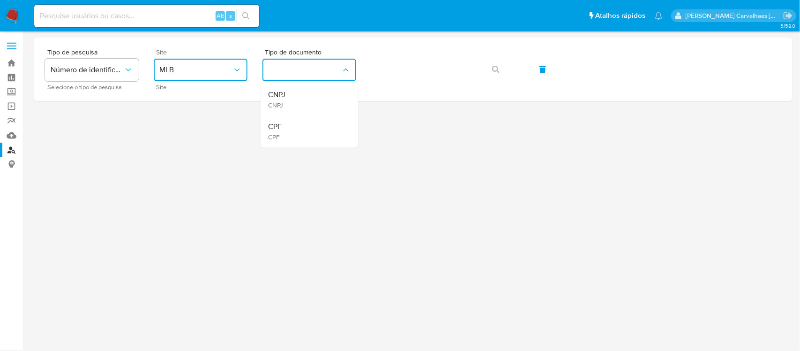
drag, startPoint x: 300, startPoint y: 71, endPoint x: 275, endPoint y: 127, distance: 60.8
click at [275, 127] on span "CPF" at bounding box center [275, 126] width 14 height 9
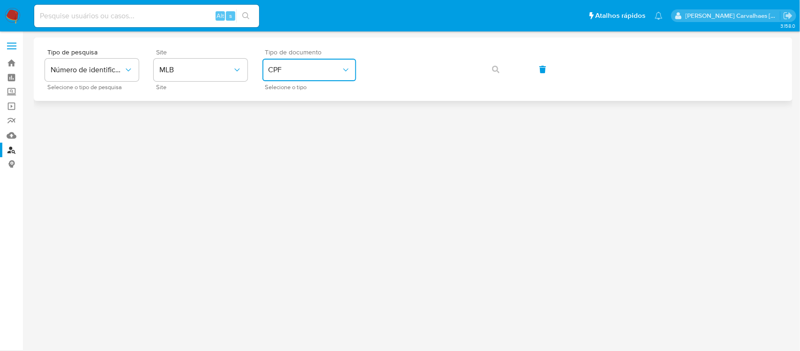
click at [310, 67] on span "CPF" at bounding box center [304, 69] width 73 height 9
click at [305, 96] on div "CNPJ CNPJ" at bounding box center [306, 100] width 77 height 32
click at [493, 69] on icon "button" at bounding box center [495, 69] width 7 height 7
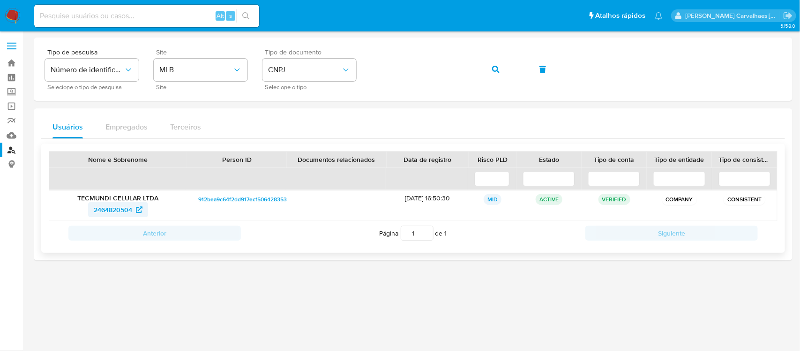
click at [126, 212] on span "2464820504" at bounding box center [113, 209] width 38 height 15
click at [492, 73] on span "button" at bounding box center [495, 69] width 7 height 21
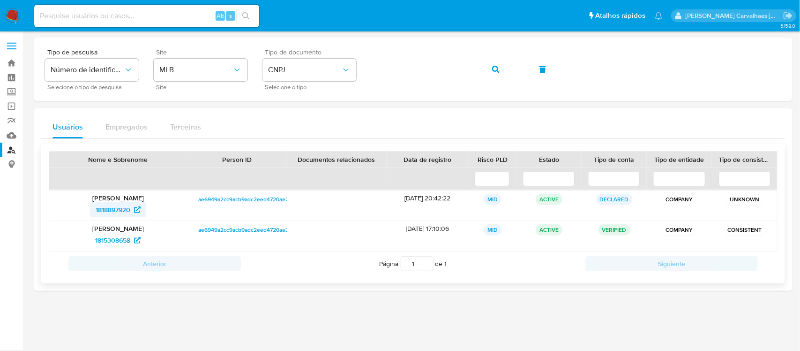
click at [117, 207] on span "1818897920" at bounding box center [113, 209] width 35 height 15
click at [107, 235] on span "1815308658" at bounding box center [112, 239] width 35 height 15
click at [94, 15] on input at bounding box center [146, 16] width 225 height 12
paste input "kro4O3rdcdLDEt3pMHSZOPy3"
type input "kro4O3rdcdLDEt3pMHSZOPy3"
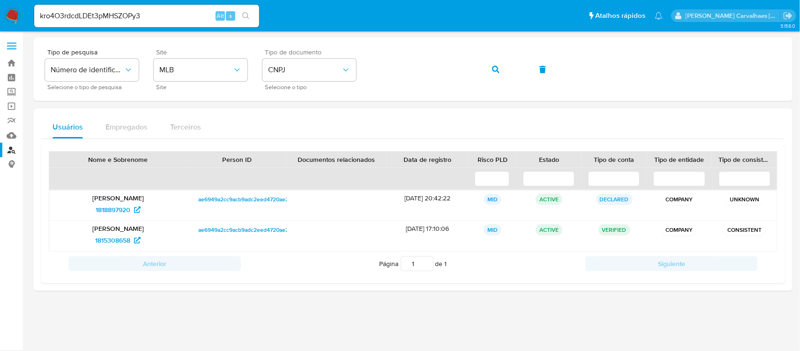
click at [248, 16] on icon "search-icon" at bounding box center [245, 15] width 7 height 7
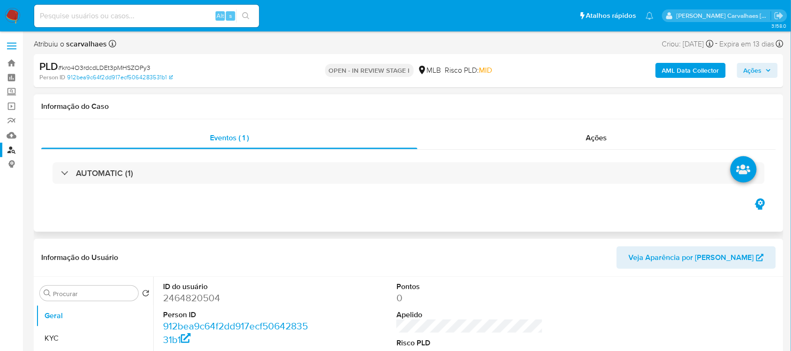
select select "10"
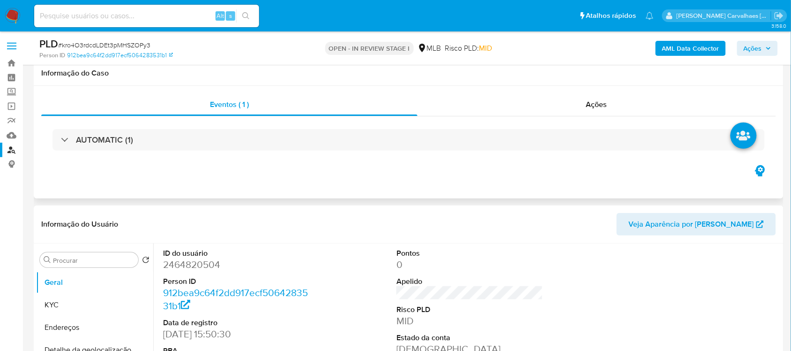
scroll to position [117, 0]
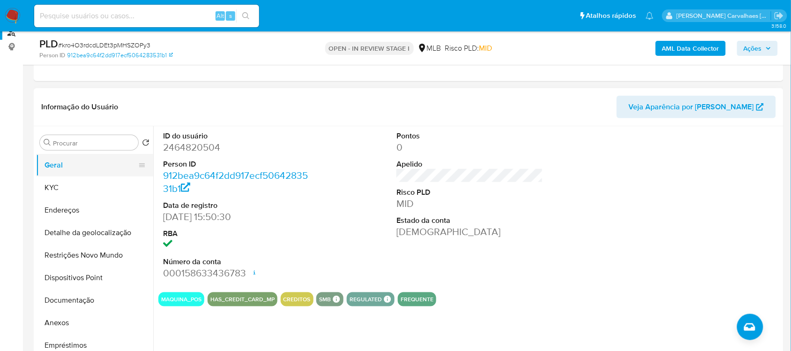
click at [53, 158] on button "Geral" at bounding box center [91, 165] width 110 height 22
click at [77, 162] on button "Geral" at bounding box center [91, 165] width 110 height 22
click at [71, 316] on button "Anexos" at bounding box center [91, 322] width 110 height 22
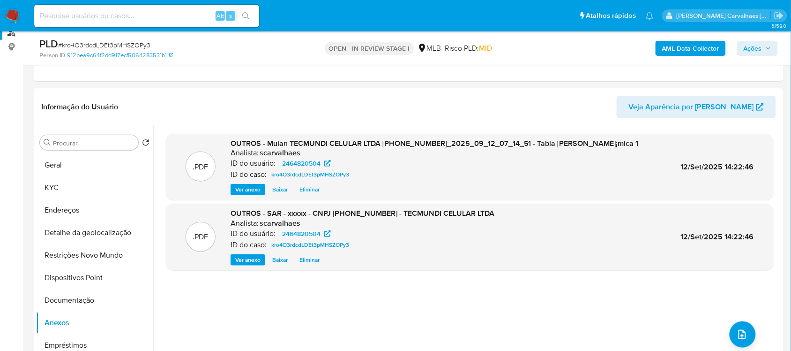
click at [751, 43] on span "Ações" at bounding box center [753, 48] width 18 height 15
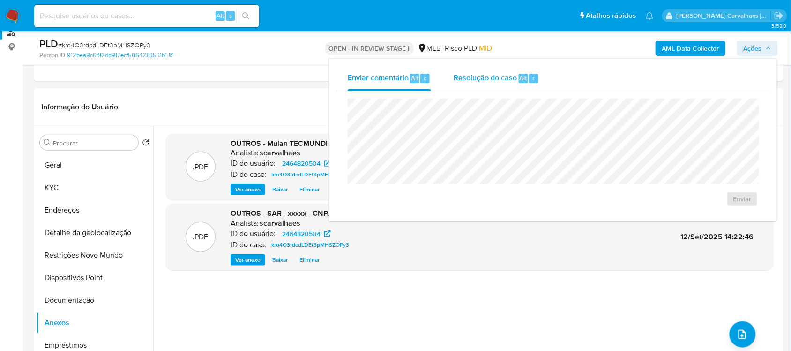
click at [486, 81] on span "Resolução do caso" at bounding box center [485, 77] width 63 height 11
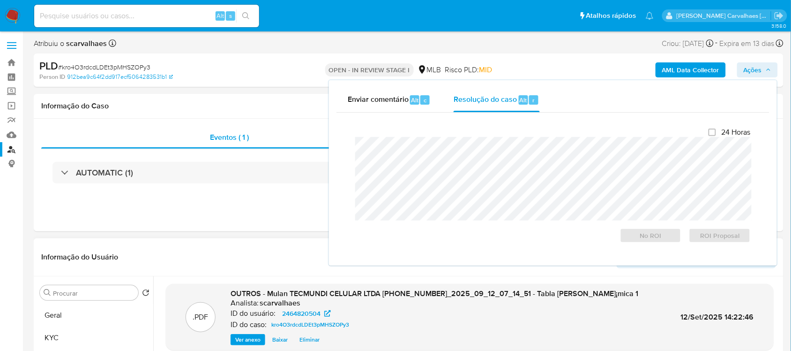
scroll to position [0, 0]
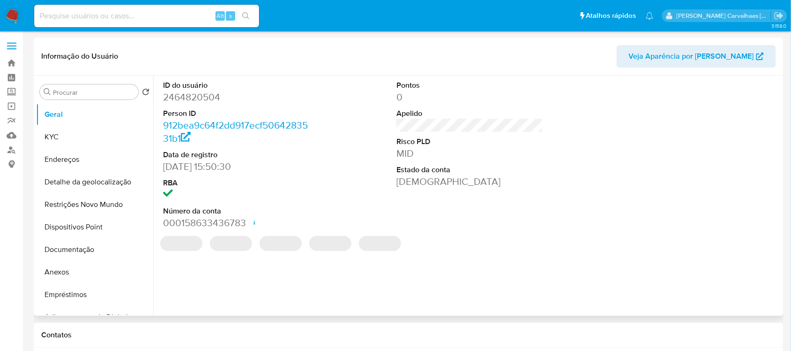
select select "10"
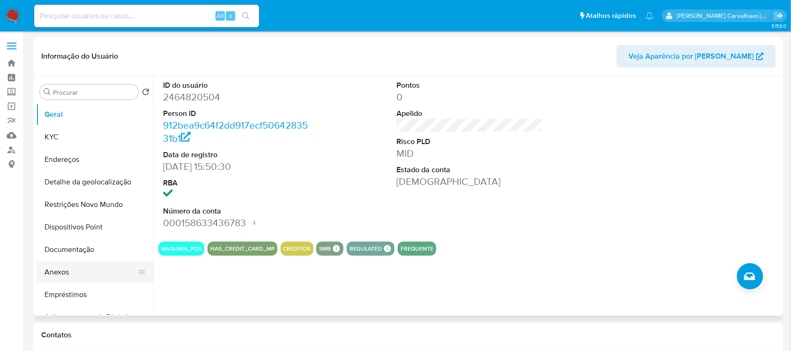
click at [68, 270] on button "Anexos" at bounding box center [91, 272] width 110 height 22
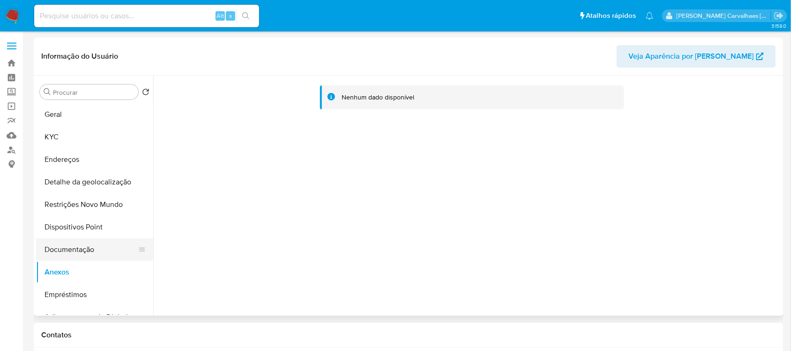
click at [88, 245] on button "Documentação" at bounding box center [91, 249] width 110 height 22
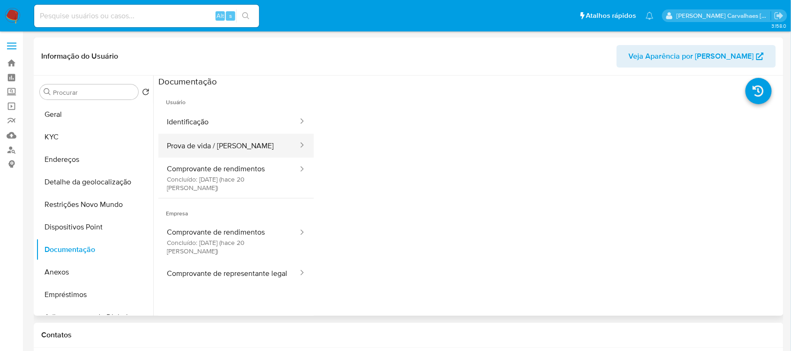
click at [224, 141] on button "Prova de vida / Selfie" at bounding box center [228, 146] width 141 height 24
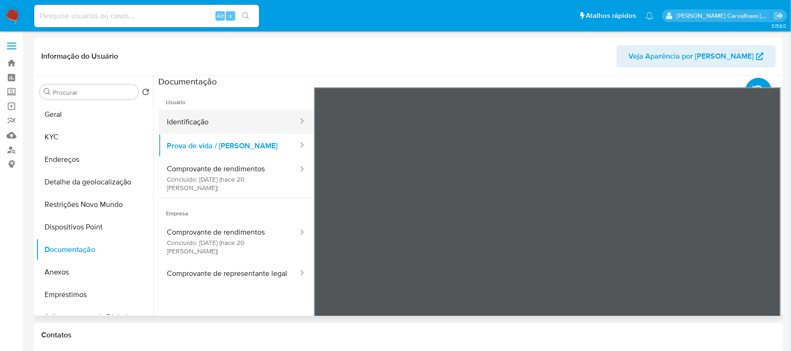
click at [198, 119] on button "Identificação" at bounding box center [228, 122] width 141 height 24
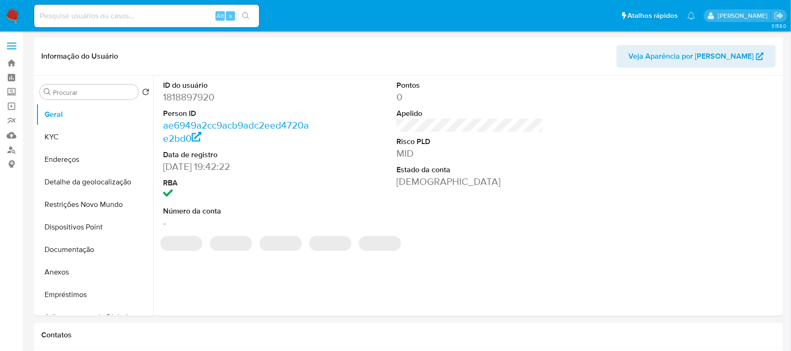
select select "10"
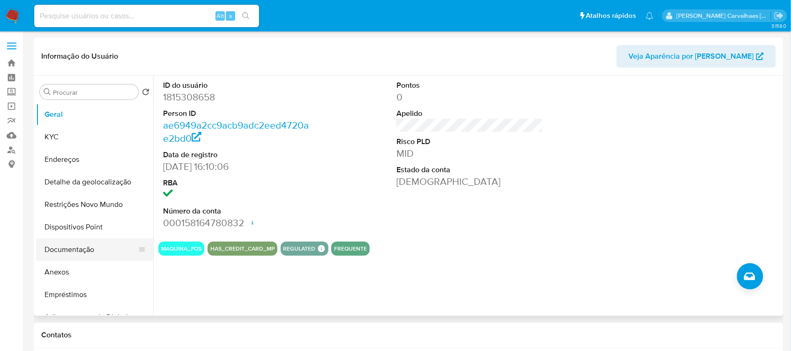
click at [78, 251] on button "Documentação" at bounding box center [91, 249] width 110 height 22
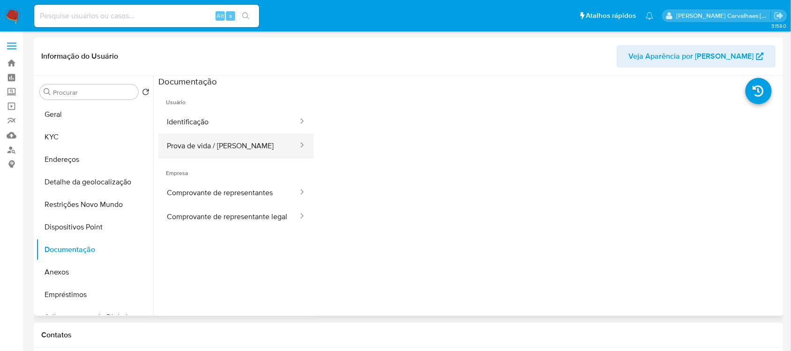
click at [221, 142] on button "Prova de vida / Selfie" at bounding box center [228, 146] width 141 height 24
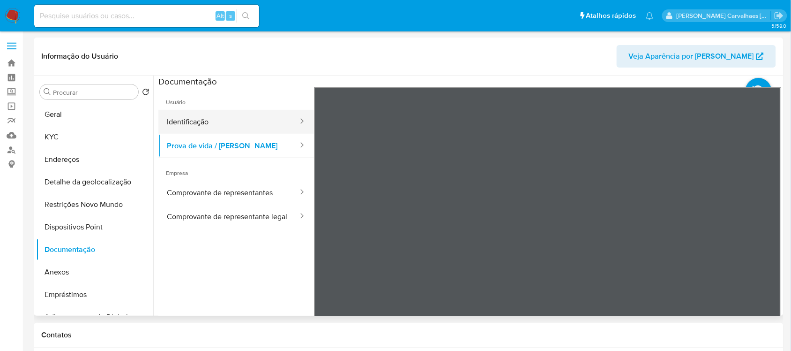
click at [171, 123] on button "Identificação" at bounding box center [228, 122] width 141 height 24
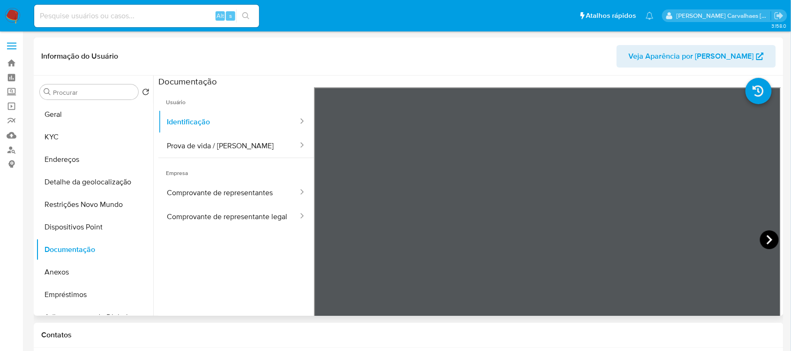
click at [769, 234] on icon at bounding box center [769, 239] width 19 height 19
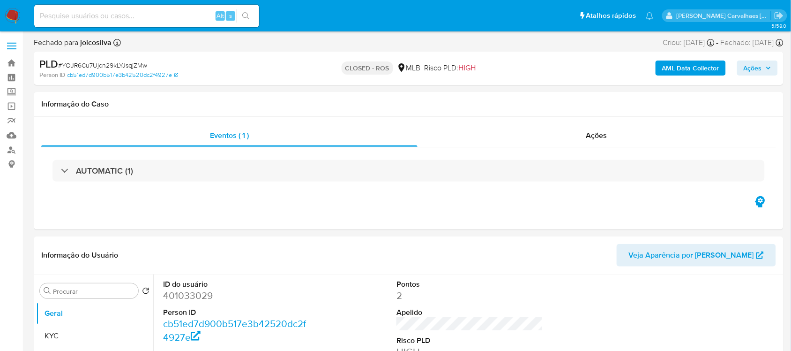
select select "10"
click at [98, 15] on input at bounding box center [146, 16] width 225 height 12
paste input "kro4O3rdcdLDEt3pMHSZOPy3"
type input "kro4O3rdcdLDEt3pMHSZOPy3"
click at [247, 15] on icon "search-icon" at bounding box center [245, 15] width 7 height 7
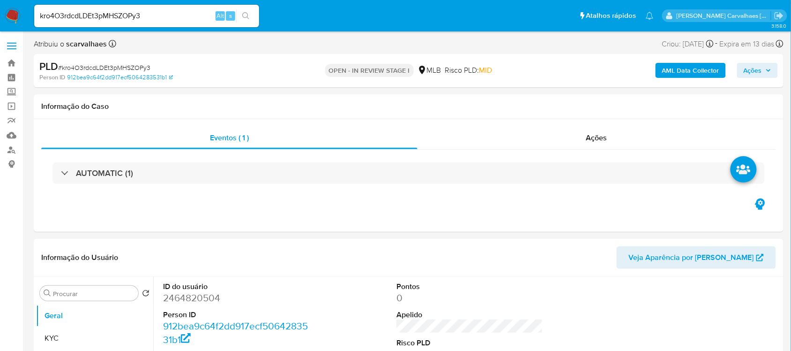
select select "10"
click at [12, 66] on link "Bandeja" at bounding box center [56, 63] width 112 height 15
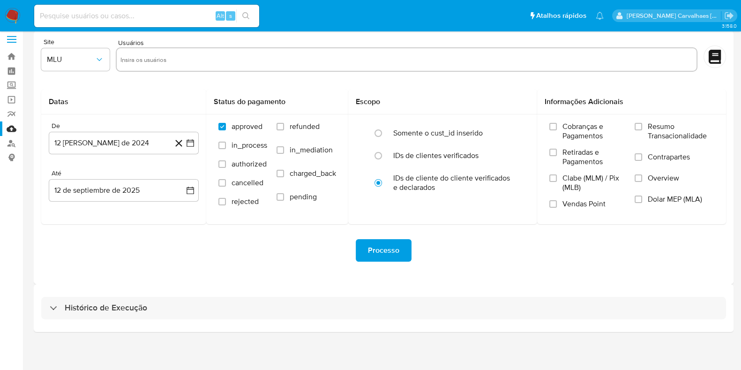
scroll to position [8, 0]
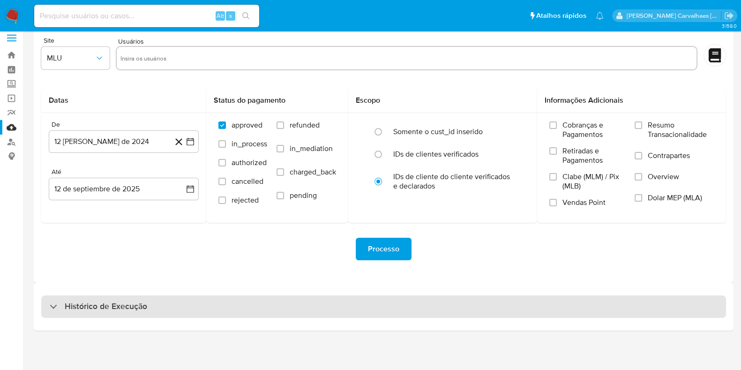
click at [103, 307] on h3 "Histórico de Execução" at bounding box center [106, 306] width 82 height 11
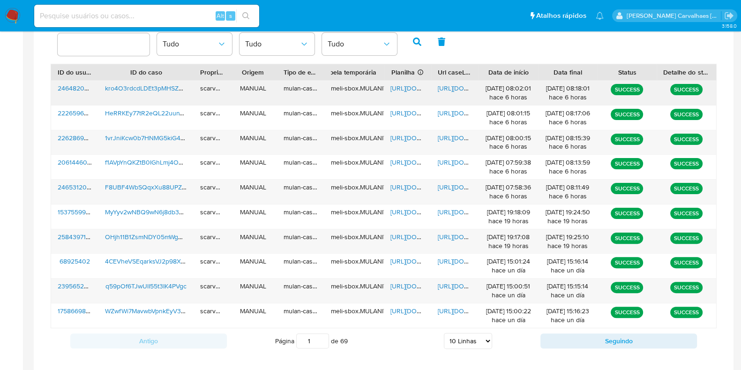
scroll to position [302, 0]
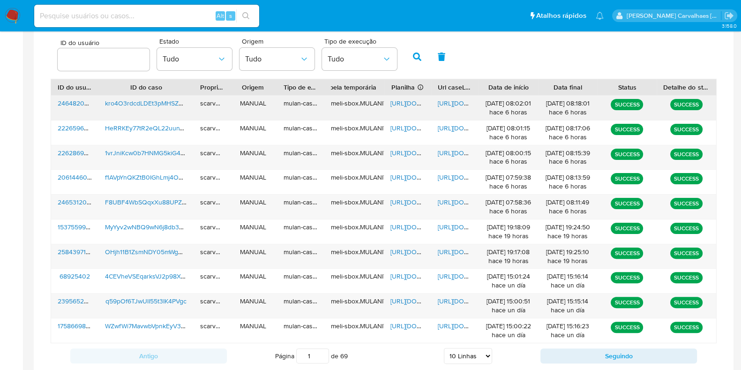
click at [450, 104] on span "[URL][DOMAIN_NAME]" at bounding box center [470, 102] width 65 height 9
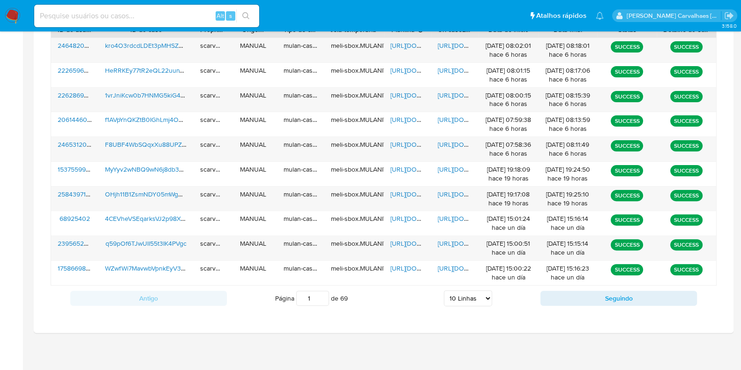
scroll to position [360, 0]
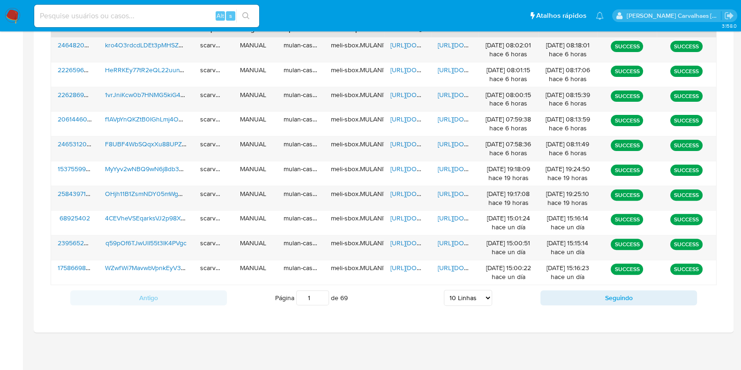
click at [486, 295] on select "5 Linhas 10 Linhas 20 Linhas 25 Linhas 50 Linhas 100 Linhas" at bounding box center [468, 298] width 48 height 16
click at [444, 290] on select "5 Linhas 10 Linhas 20 Linhas 25 Linhas 50 Linhas 100 Linhas" at bounding box center [468, 298] width 48 height 16
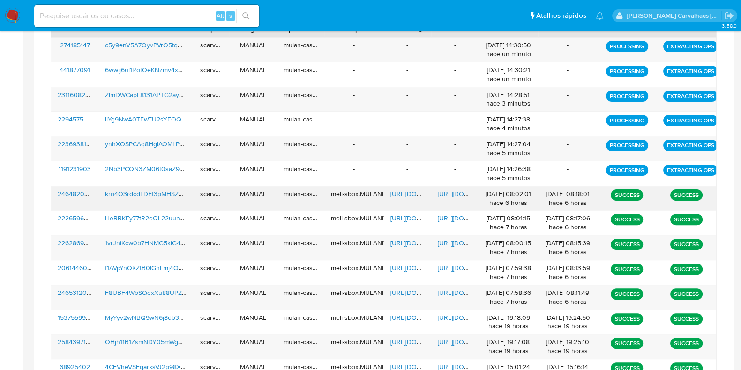
click at [445, 193] on span "[URL][DOMAIN_NAME]" at bounding box center [470, 193] width 65 height 9
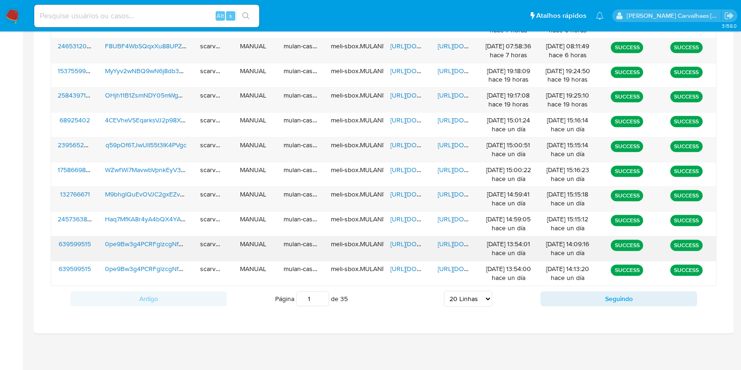
scroll to position [607, 0]
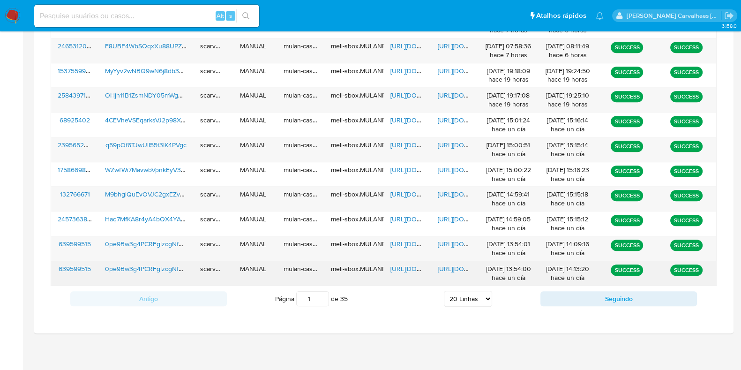
click at [445, 266] on span "[URL][DOMAIN_NAME]" at bounding box center [470, 268] width 65 height 9
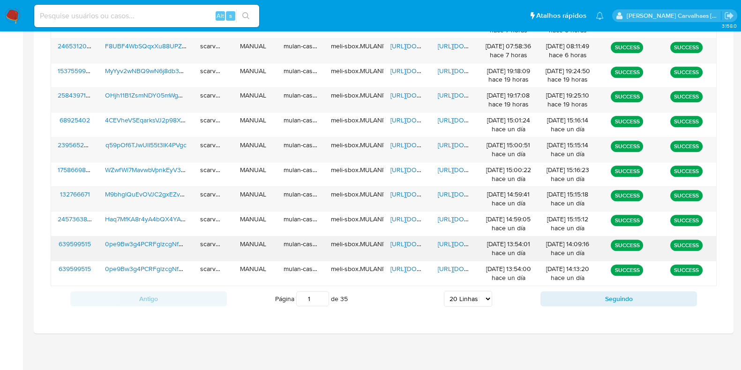
click at [463, 241] on span "[URL][DOMAIN_NAME]" at bounding box center [470, 243] width 65 height 9
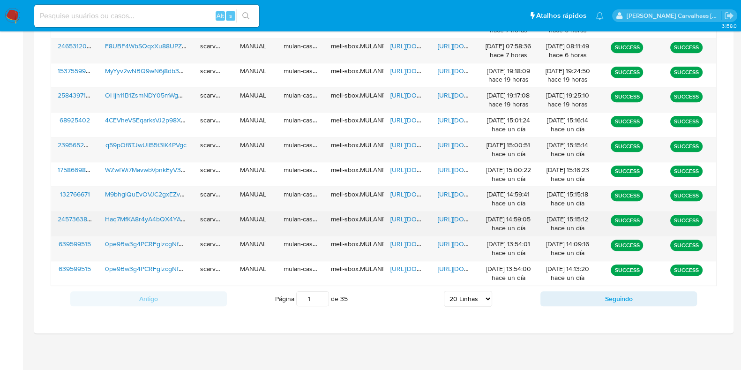
click at [452, 216] on span "[URL][DOMAIN_NAME]" at bounding box center [470, 218] width 65 height 9
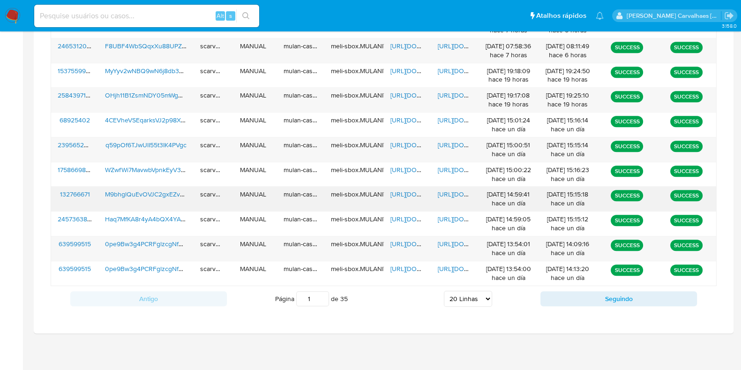
click at [452, 192] on span "[URL][DOMAIN_NAME]" at bounding box center [470, 193] width 65 height 9
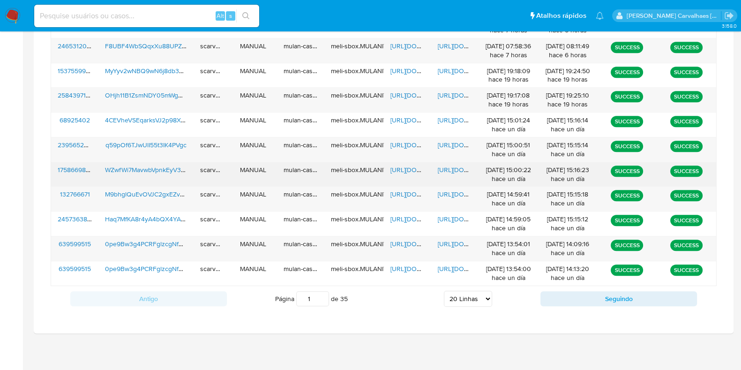
click at [455, 165] on span "[URL][DOMAIN_NAME]" at bounding box center [470, 169] width 65 height 9
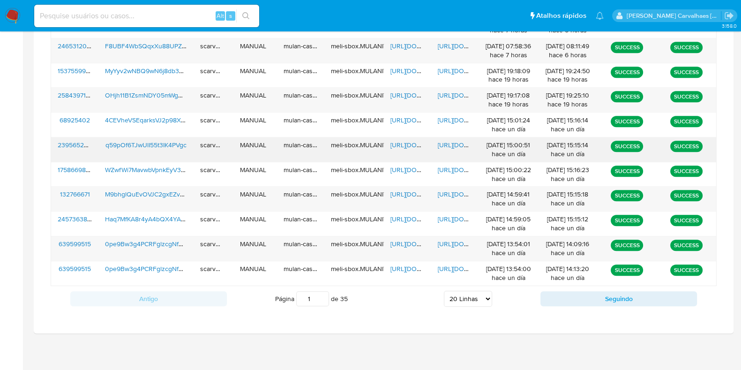
click at [455, 144] on span "[URL][DOMAIN_NAME]" at bounding box center [470, 144] width 65 height 9
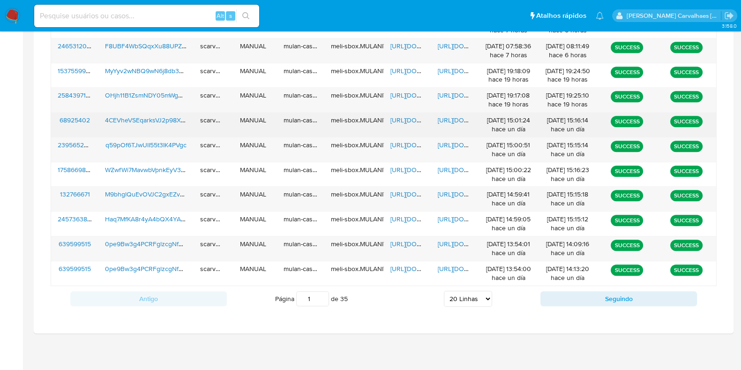
click at [447, 115] on span "[URL][DOMAIN_NAME]" at bounding box center [470, 119] width 65 height 9
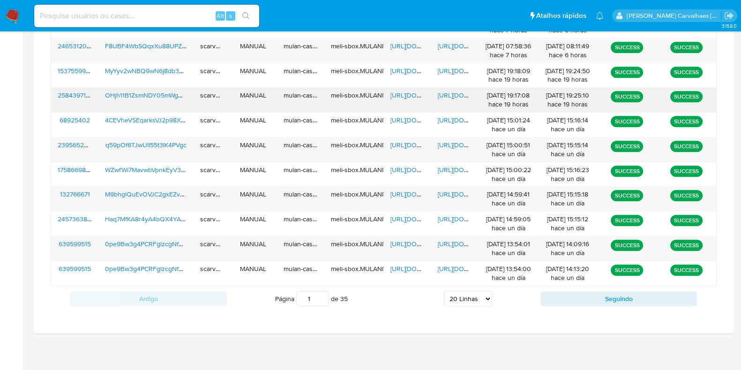
click at [462, 94] on span "https://docs.google.com/document/d/1_W_oRYwDczsmc1VK8aUJHoebN1VEi_3oT-jqj_G8y08…" at bounding box center [470, 94] width 65 height 9
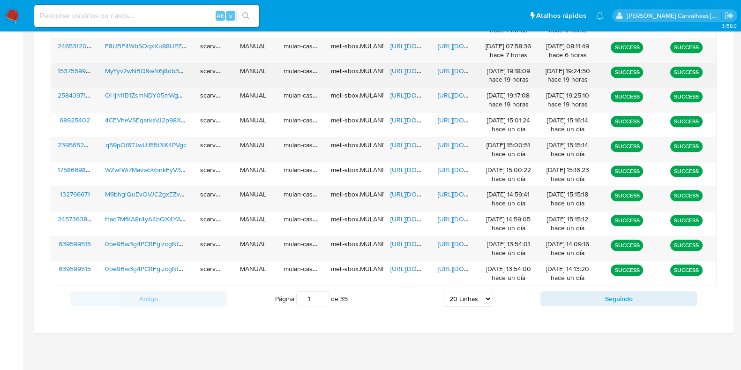
click at [461, 72] on span "https://docs.google.com/document/d/1G2pxsQy10MZJ-2OVx1hTNPfnnwo747Z-Ec2IZOPS-I8…" at bounding box center [470, 70] width 65 height 9
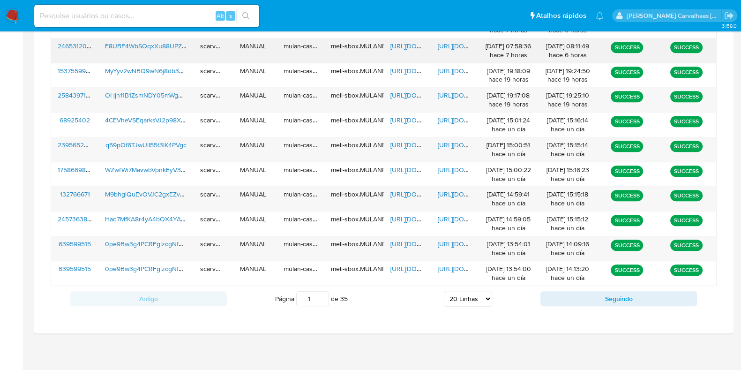
click at [447, 42] on span "https://docs.google.com/document/d/1OOurDCTaMlCV-F7HPtxvrvswRn95dKu-DjplZJ4oAbs…" at bounding box center [470, 45] width 65 height 9
click at [487, 298] on select "5 Linhas 10 Linhas 20 Linhas 25 Linhas 50 Linhas 100 Linhas" at bounding box center [468, 299] width 48 height 16
select select "25"
click at [444, 291] on select "5 Linhas 10 Linhas 20 Linhas 25 Linhas 50 Linhas 100 Linhas" at bounding box center [468, 299] width 48 height 16
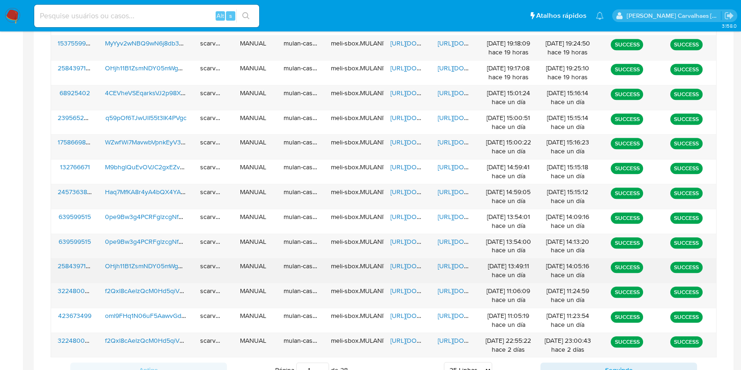
scroll to position [731, 0]
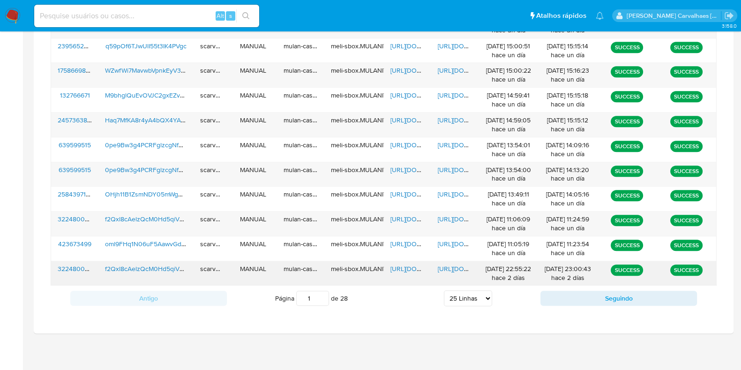
drag, startPoint x: 438, startPoint y: 266, endPoint x: 443, endPoint y: 264, distance: 5.5
click at [442, 265] on span "https://docs.google.com/document/d/1eXf9KsmyW_YNrEX3vFQWjfOIxQ3LCL-14Z56um8G_KE…" at bounding box center [470, 268] width 65 height 9
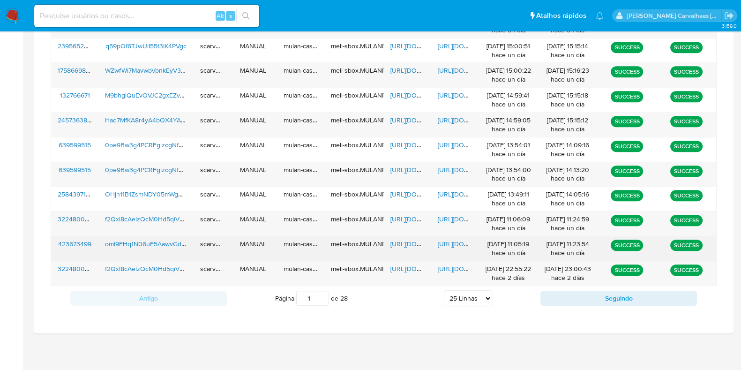
click at [451, 243] on span "https://docs.google.com/document/d/1IeGESQKtrORwJY0TxKWltcNxBZ-nXLiKJ5YpGS1Dyn4…" at bounding box center [470, 243] width 65 height 9
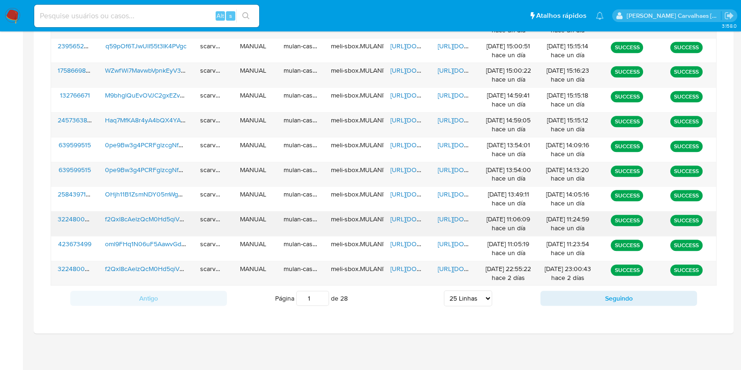
click at [448, 215] on span "https://docs.google.com/document/d/1UlLFwT-7vbMMIsV6j4RZw2jg8RTKrXcFmfjjek-LzOA…" at bounding box center [470, 218] width 65 height 9
click at [461, 217] on span "https://docs.google.com/document/d/1UlLFwT-7vbMMIsV6j4RZw2jg8RTKrXcFmfjjek-LzOA…" at bounding box center [470, 218] width 65 height 9
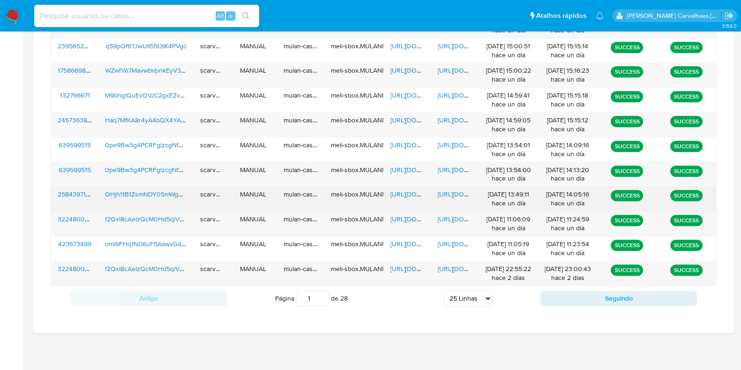
click at [446, 191] on span "https://docs.google.com/document/d/17nMaVOfWmlXVtezD9VvGnhLM45STTdaUkzkQU7x7sVg…" at bounding box center [470, 193] width 65 height 9
click at [453, 191] on span "https://docs.google.com/document/d/17nMaVOfWmlXVtezD9VvGnhLM45STTdaUkzkQU7x7sVg…" at bounding box center [470, 193] width 65 height 9
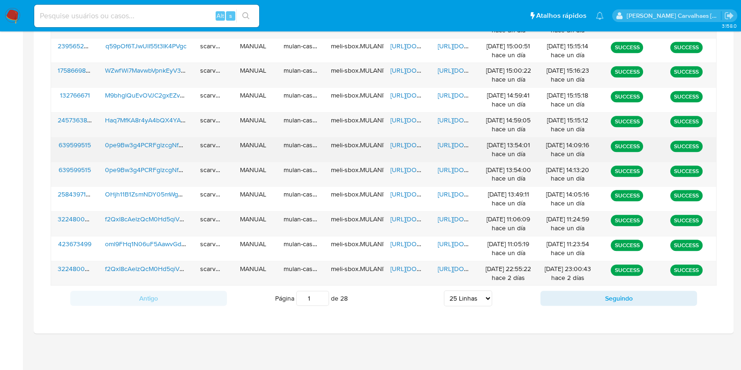
click at [453, 144] on span "https://docs.google.com/document/d/1a1gfPbL7fetpdLPEJN8lIameyFa3p5uSo6nK4BFfZzA…" at bounding box center [470, 144] width 65 height 9
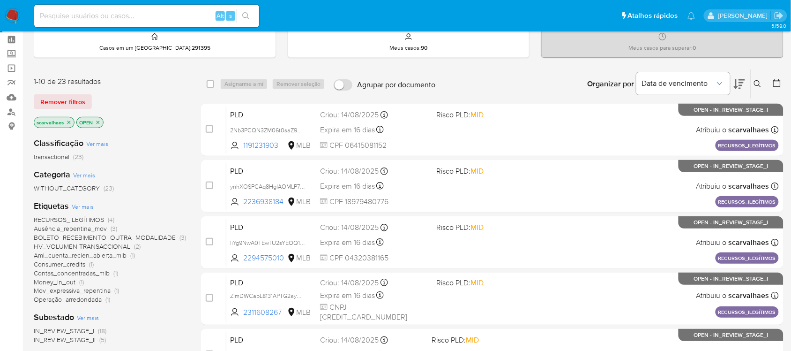
scroll to position [59, 0]
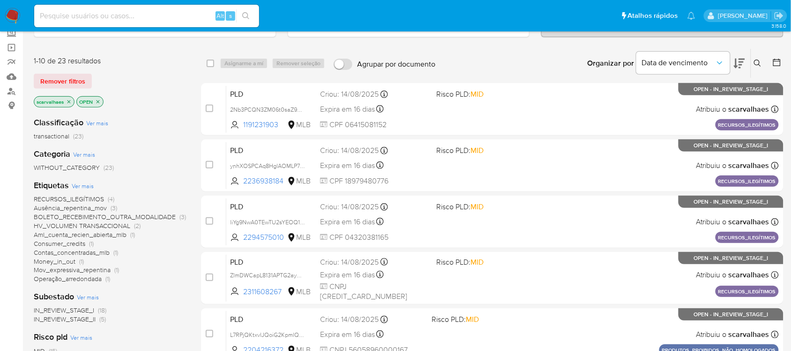
click at [83, 195] on span "RECURSOS_ILEGÍTIMOS" at bounding box center [69, 198] width 70 height 9
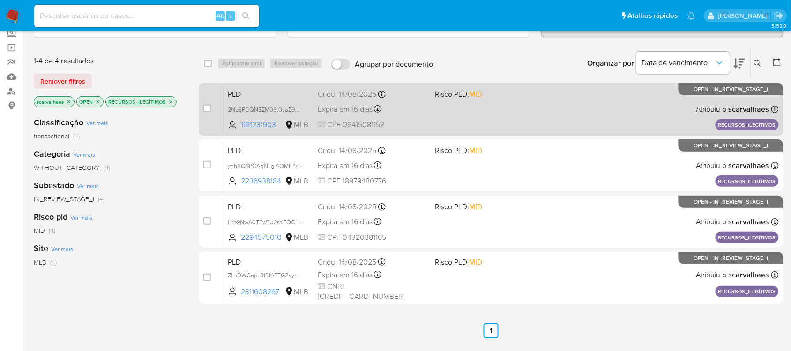
click at [455, 113] on div "PLD 2Nb3PCQN3ZM06t0saZ9ZVkHf 1191231903 MLB Risco PLD: MID Criou: [DATE] Criou:…" at bounding box center [501, 108] width 555 height 47
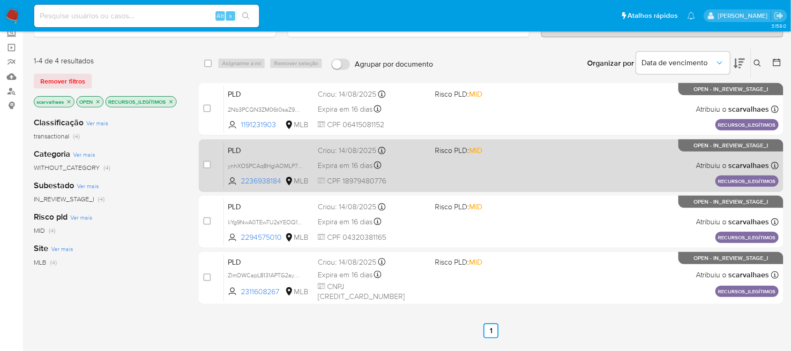
click at [490, 169] on div "PLD ynhXOSPCAq8HglAOMLP7tvGe 2236938184 MLB Risco PLD: MID Criou: [DATE] Criou:…" at bounding box center [501, 165] width 555 height 47
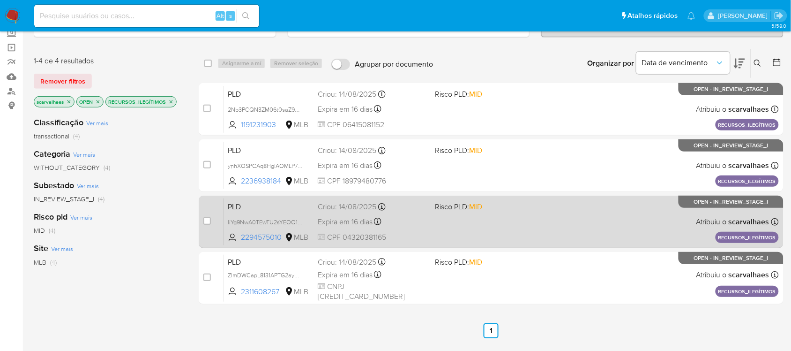
click at [456, 217] on div "PLD liYg9NwA0TEwTU2sYEOQ10Q1 2294575010 MLB Risco PLD: MID Criou: [DATE] Criou:…" at bounding box center [501, 221] width 555 height 47
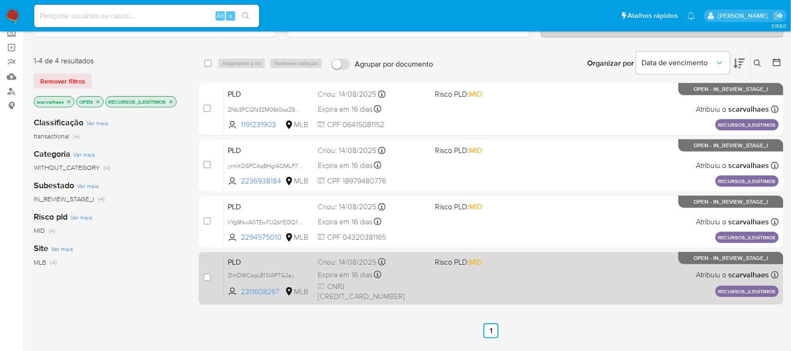
click at [477, 277] on div "PLD ZlmDWCapL8131APTG2ayDux7 2311608267 MLB Risco PLD: MID Criou: [DATE] Criou:…" at bounding box center [501, 277] width 555 height 47
click at [441, 274] on div "PLD ZlmDWCapL8131APTG2ayDux7 2311608267 MLB Risco PLD: MID Criou: [DATE] Criou:…" at bounding box center [501, 277] width 555 height 47
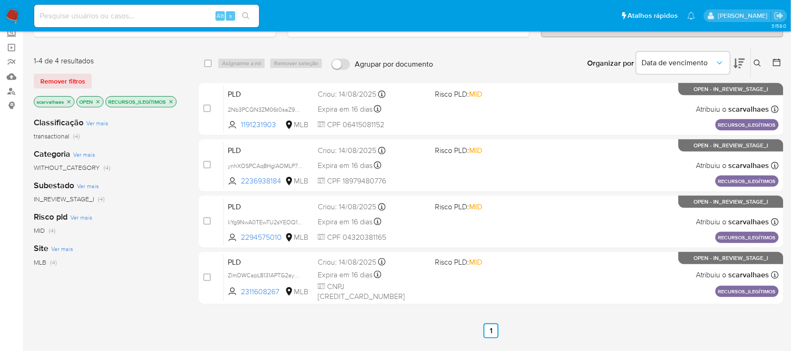
click at [170, 99] on icon "close-filter" at bounding box center [171, 102] width 6 height 6
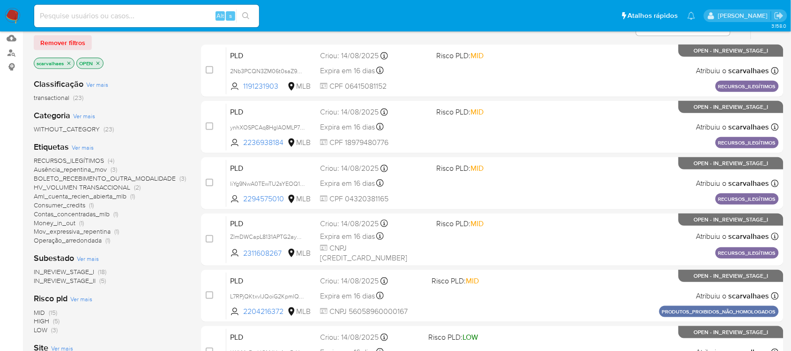
scroll to position [117, 0]
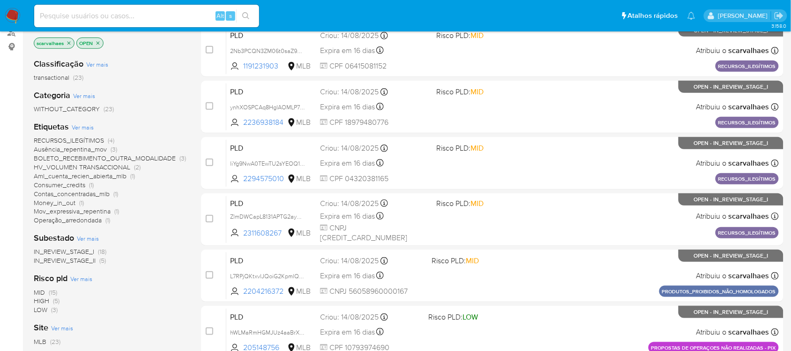
click at [88, 258] on span "IN_REVIEW_STAGE_II" at bounding box center [65, 259] width 62 height 9
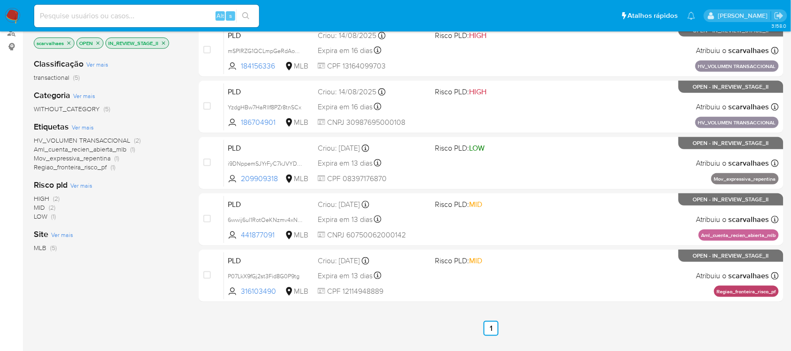
click at [163, 43] on icon "close-filter" at bounding box center [164, 43] width 6 height 6
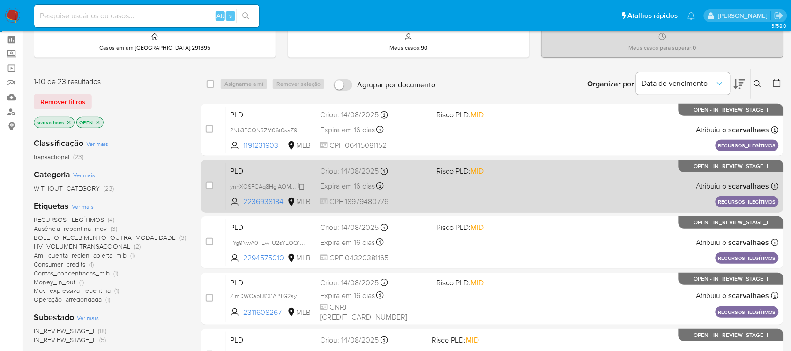
scroll to position [59, 0]
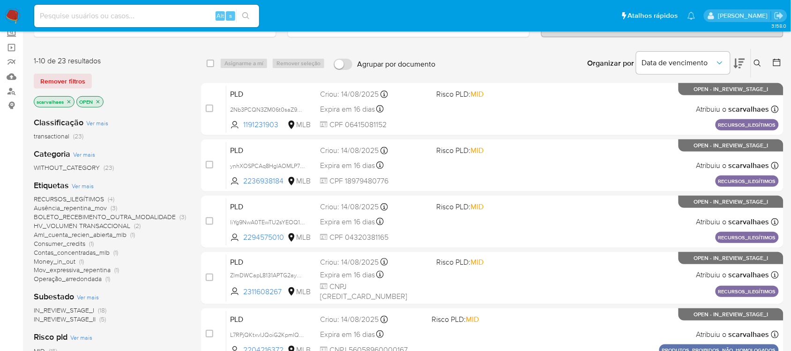
click at [115, 232] on span "Aml_cuenta_recien_abierta_mlb" at bounding box center [80, 234] width 93 height 9
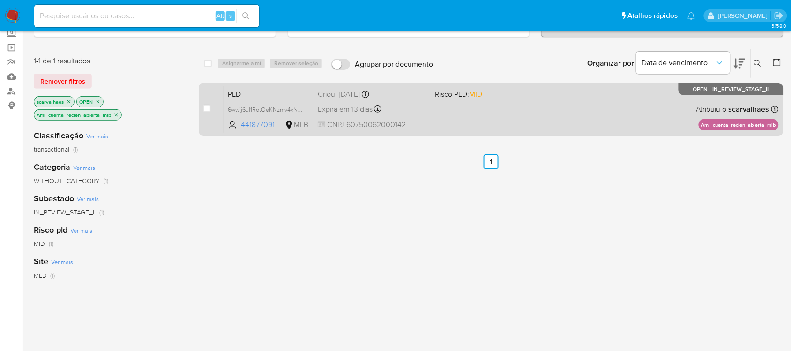
click at [409, 121] on span "CNPJ 60750062000142" at bounding box center [373, 125] width 110 height 10
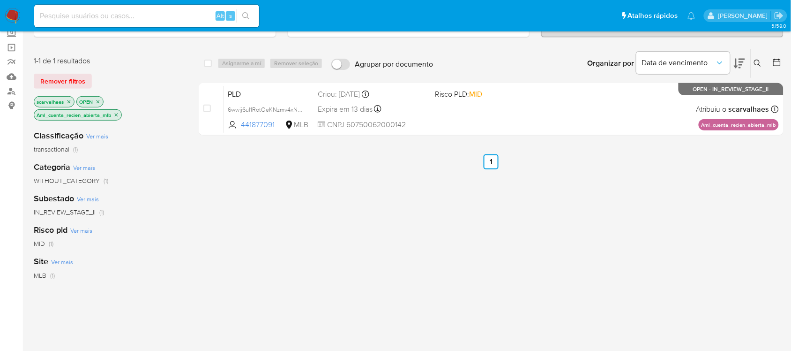
click at [116, 112] on icon "close-filter" at bounding box center [116, 115] width 6 height 6
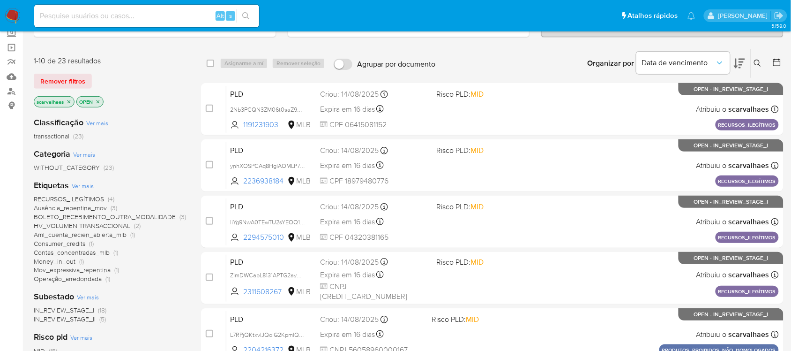
click at [59, 261] on span "Money_in_out" at bounding box center [55, 260] width 42 height 9
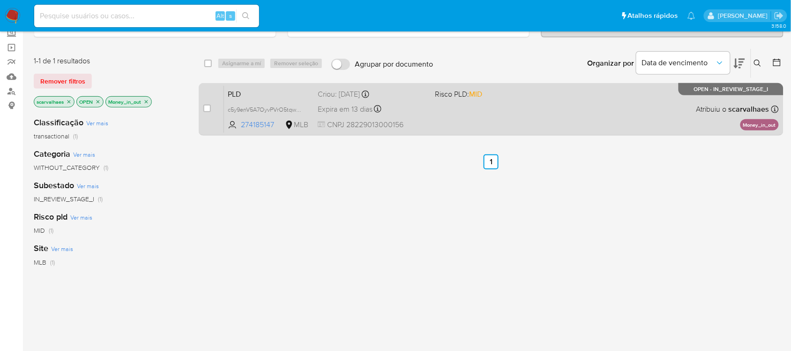
click at [449, 111] on div "PLD c5y9enV5A7OyvPVrO5tqw6UG 274185147 MLB Risco PLD: MID Criou: [DATE] Criou: …" at bounding box center [501, 108] width 555 height 47
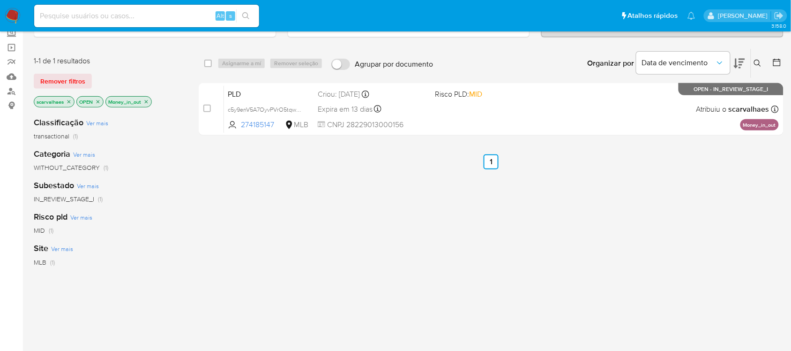
click at [147, 100] on icon "close-filter" at bounding box center [146, 102] width 6 height 6
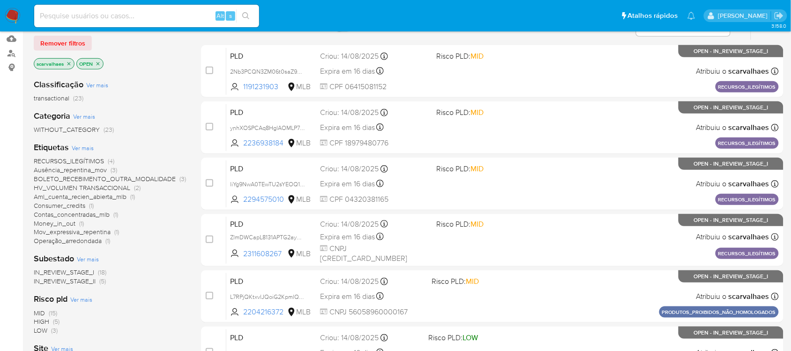
scroll to position [117, 0]
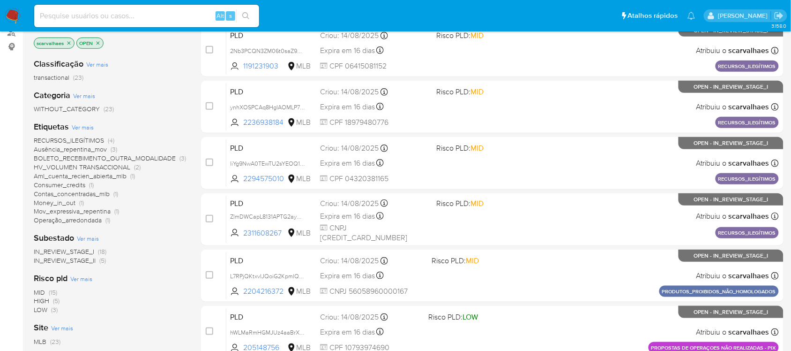
click at [82, 261] on span "IN_REVIEW_STAGE_II" at bounding box center [65, 259] width 62 height 9
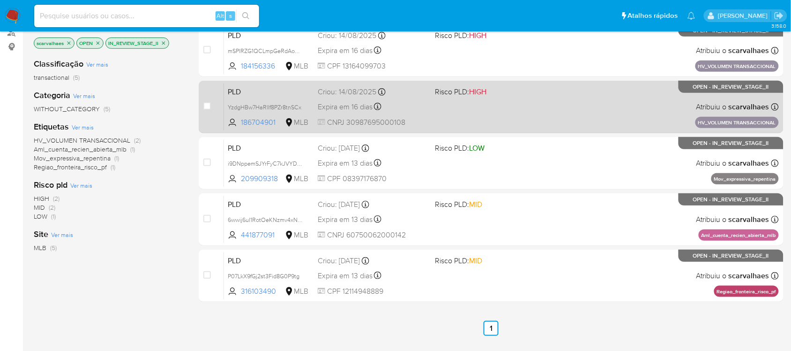
scroll to position [59, 0]
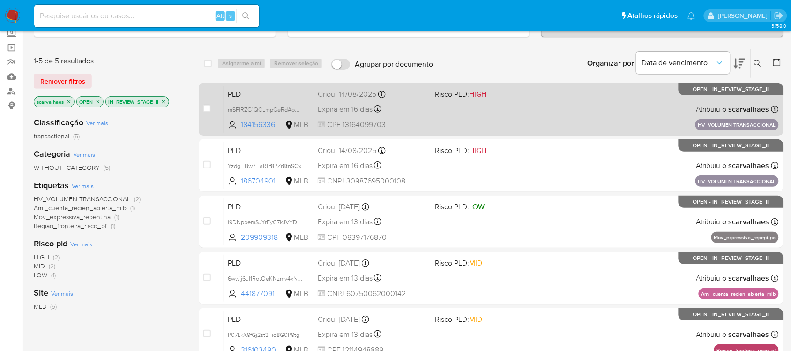
click at [488, 109] on div "PLD mSPlRZG1QCLmpGeRdAo3nnZq 184156336 MLB Risco PLD: HIGH Criou: 14/08/2025 Cr…" at bounding box center [501, 108] width 555 height 47
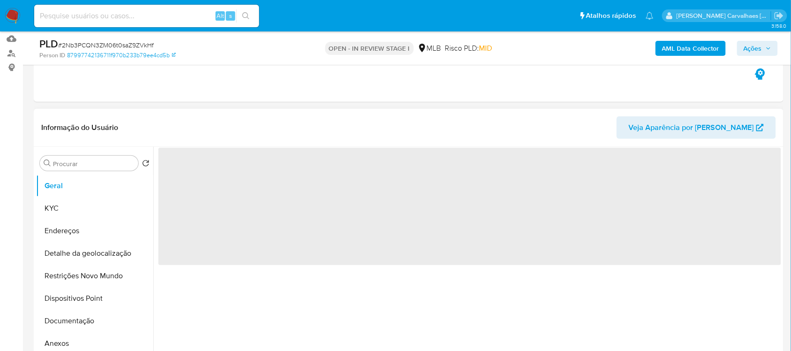
scroll to position [117, 0]
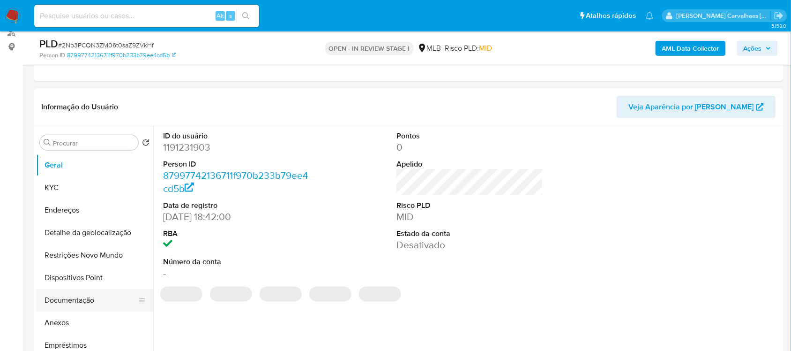
select select "10"
click at [75, 296] on button "Documentação" at bounding box center [91, 300] width 110 height 22
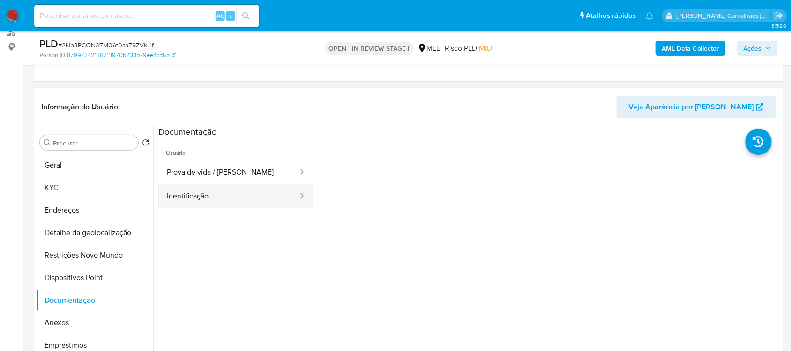
click at [207, 204] on button "Identificação" at bounding box center [228, 196] width 141 height 24
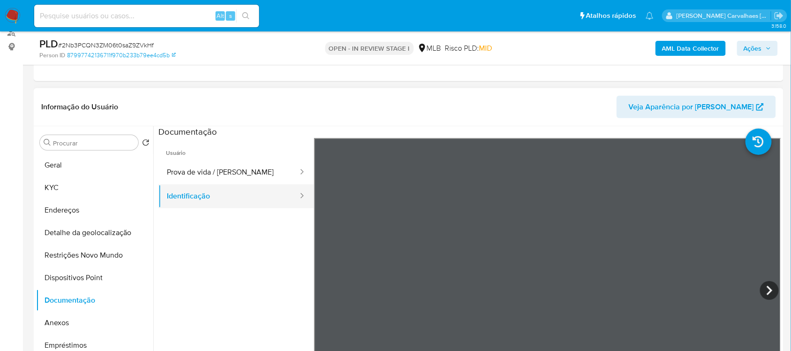
click at [207, 204] on button "Identificação" at bounding box center [228, 196] width 141 height 24
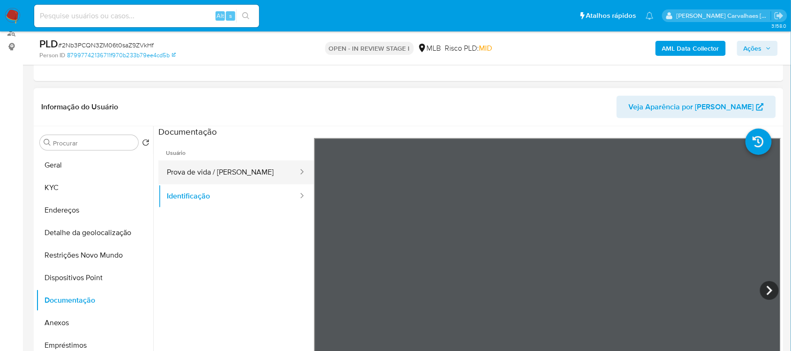
click at [217, 170] on button "Prova de vida / Selfie" at bounding box center [228, 172] width 141 height 24
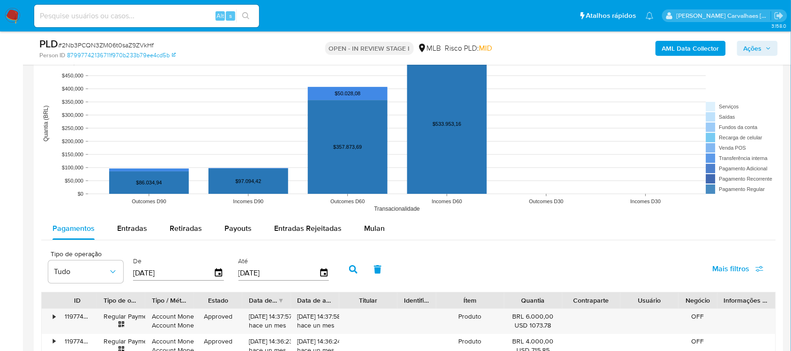
scroll to position [813, 0]
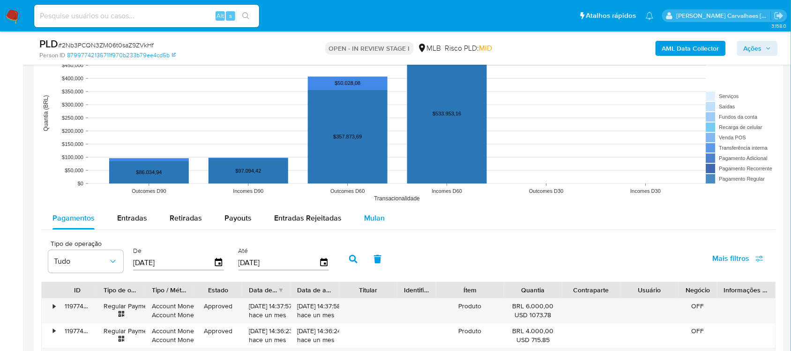
click at [368, 218] on span "Mulan" at bounding box center [374, 217] width 21 height 11
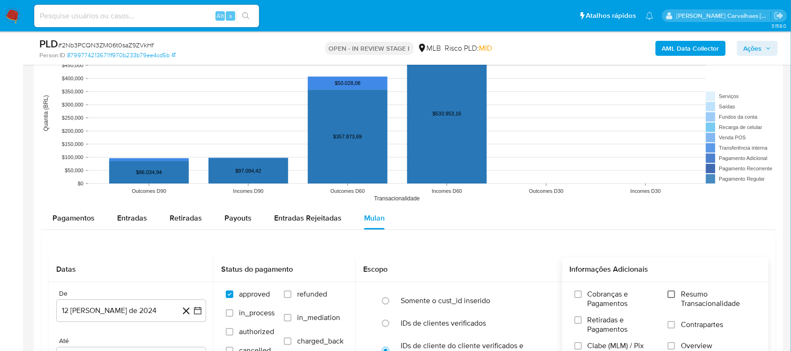
click at [671, 294] on input "Resumo Transacionalidade" at bounding box center [671, 293] width 7 height 7
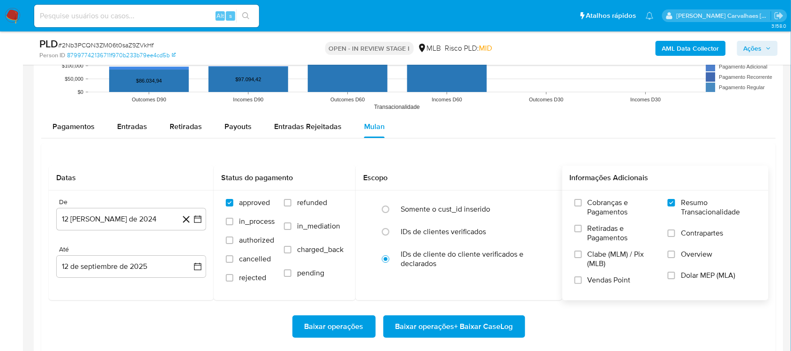
scroll to position [930, 0]
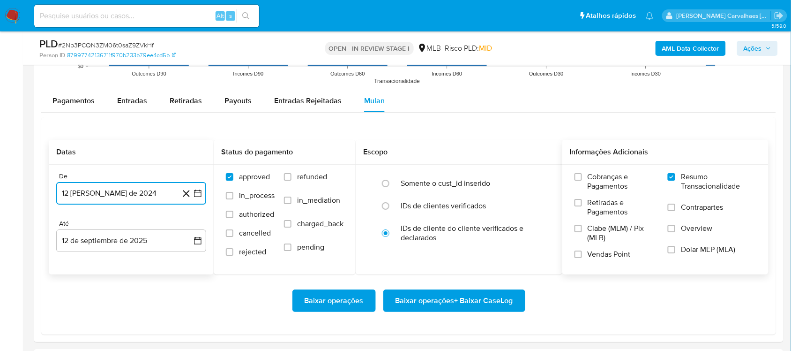
click at [200, 190] on icon "button" at bounding box center [197, 192] width 7 height 7
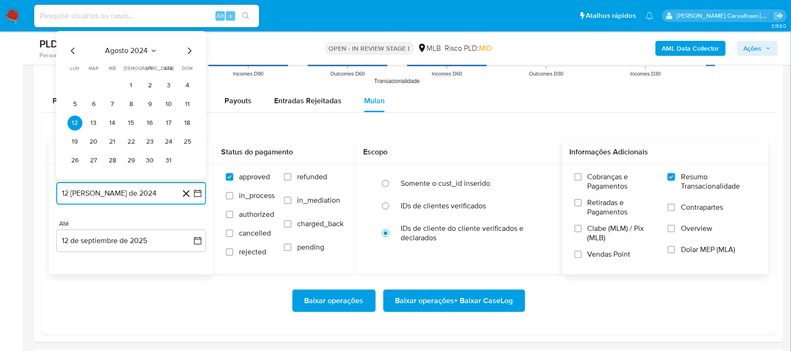
click at [189, 50] on icon "Mes siguiente" at bounding box center [189, 50] width 11 height 11
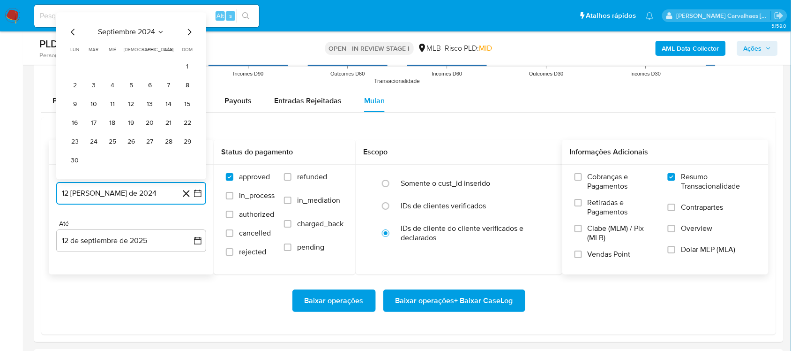
click at [191, 35] on icon "Mes siguiente" at bounding box center [189, 31] width 11 height 11
click at [189, 51] on icon "Mes siguiente" at bounding box center [189, 50] width 11 height 11
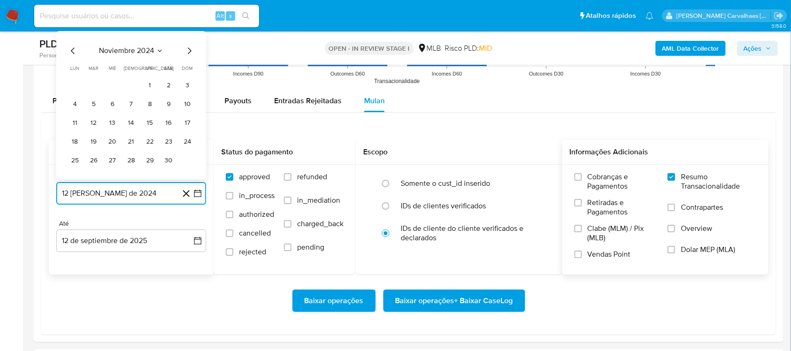
click at [189, 51] on icon "Mes siguiente" at bounding box center [189, 50] width 11 height 11
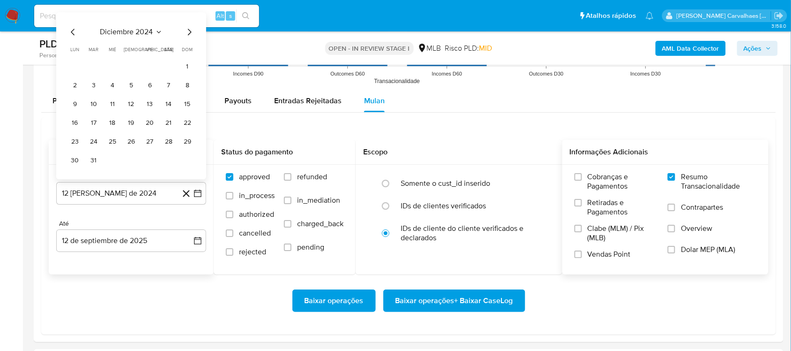
click at [189, 51] on span "dom" at bounding box center [187, 49] width 11 height 7
click at [186, 37] on icon "Mes siguiente" at bounding box center [189, 31] width 11 height 11
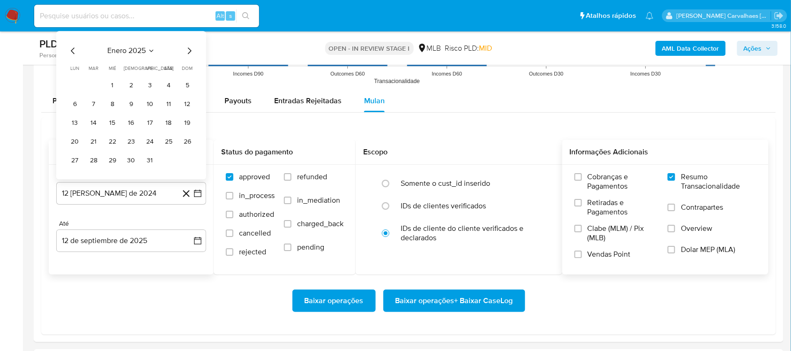
click at [186, 50] on icon "Mes siguiente" at bounding box center [189, 50] width 11 height 11
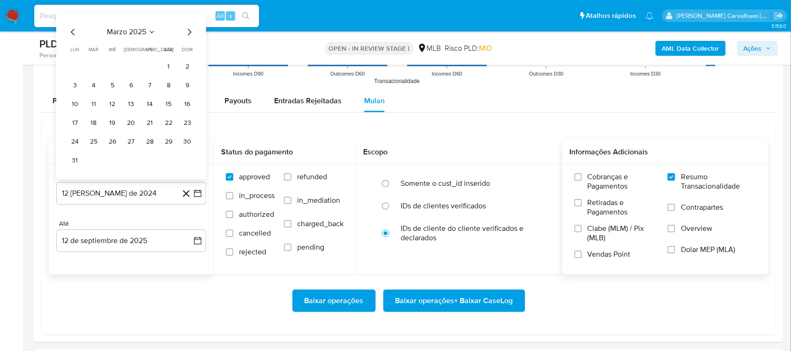
click at [187, 35] on icon "Mes siguiente" at bounding box center [189, 31] width 11 height 11
click at [187, 50] on icon "Mes siguiente" at bounding box center [189, 50] width 11 height 11
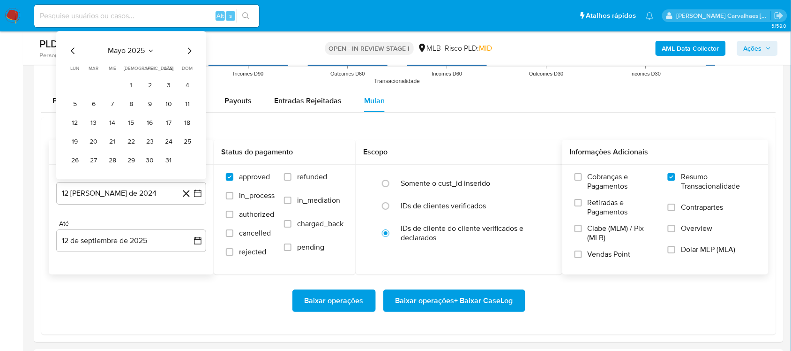
click at [187, 50] on icon "Mes siguiente" at bounding box center [189, 50] width 11 height 11
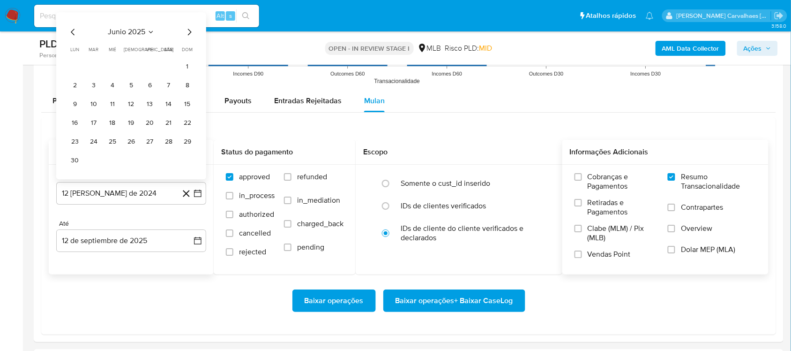
click at [186, 30] on icon "Mes siguiente" at bounding box center [189, 31] width 11 height 11
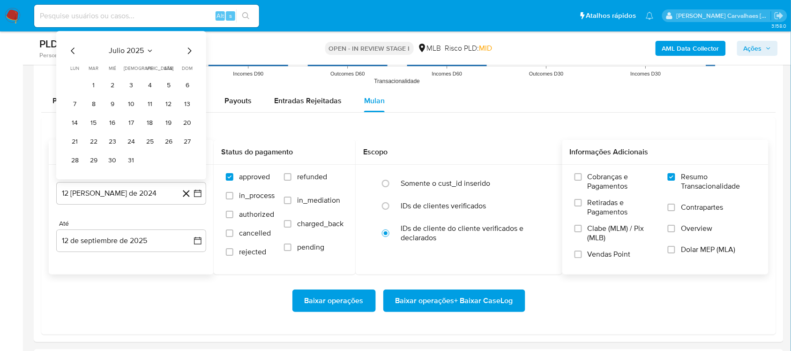
click at [152, 97] on tbody "1 2 3 4 5 6 7 8 9 10 11 12 13 14 15 16 17 18 19 20 21 22 23 24 25 26 27 28 29 3…" at bounding box center [130, 123] width 127 height 90
click at [150, 104] on button "11" at bounding box center [149, 104] width 15 height 15
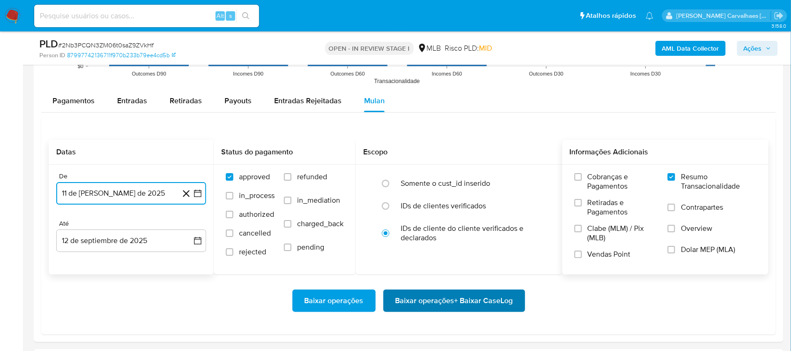
click at [489, 303] on span "Baixar operações + Baixar CaseLog" at bounding box center [455, 300] width 118 height 21
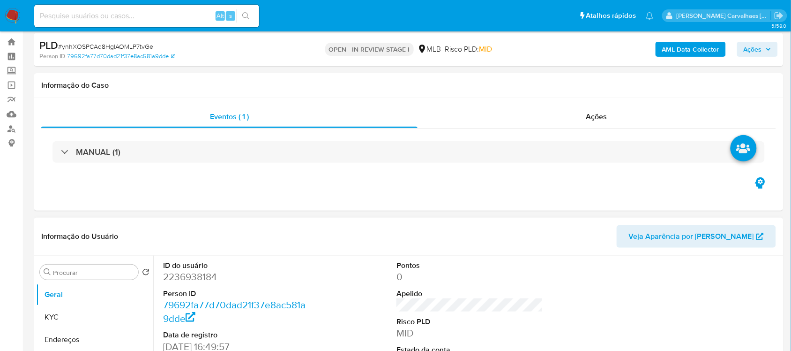
select select "10"
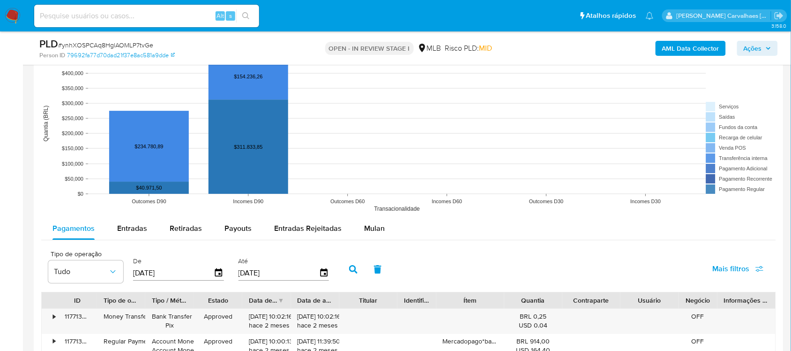
scroll to position [820, 0]
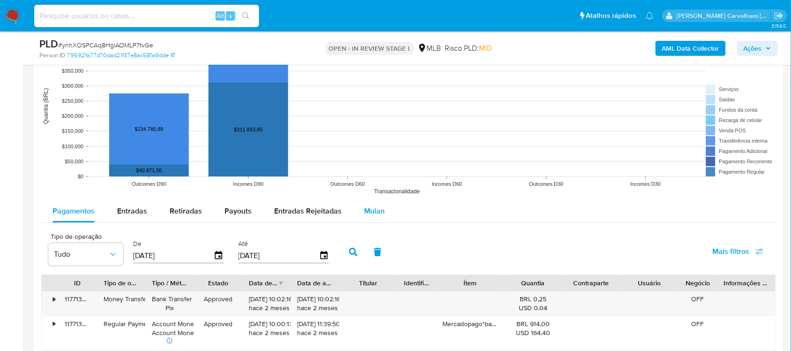
click at [368, 207] on span "Mulan" at bounding box center [374, 210] width 21 height 11
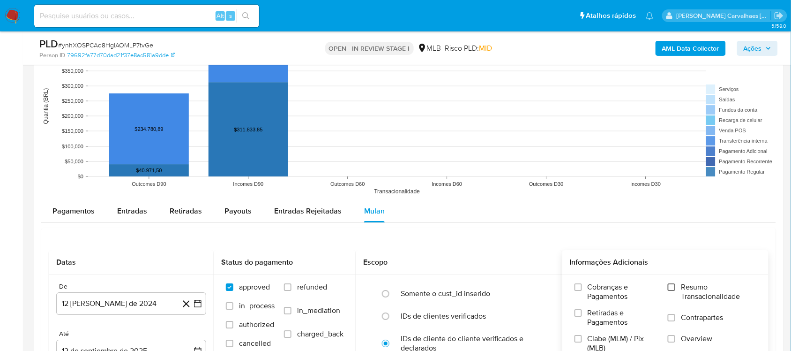
click at [672, 286] on input "Resumo Transacionalidade" at bounding box center [671, 286] width 7 height 7
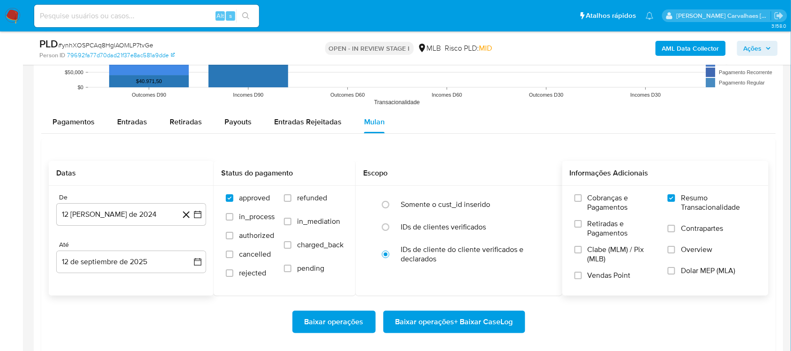
scroll to position [937, 0]
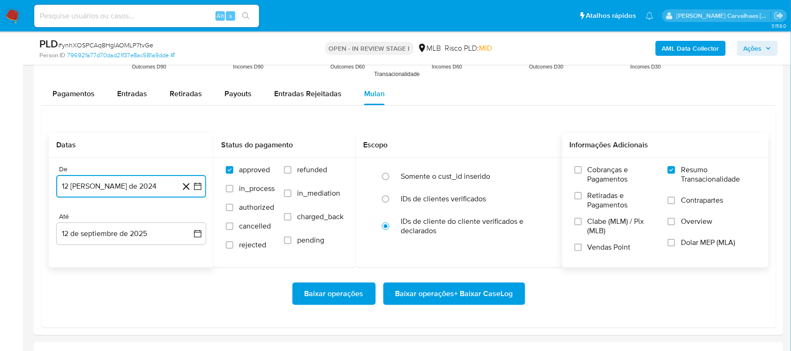
click at [195, 181] on button "12 [PERSON_NAME] de 2024" at bounding box center [131, 186] width 150 height 22
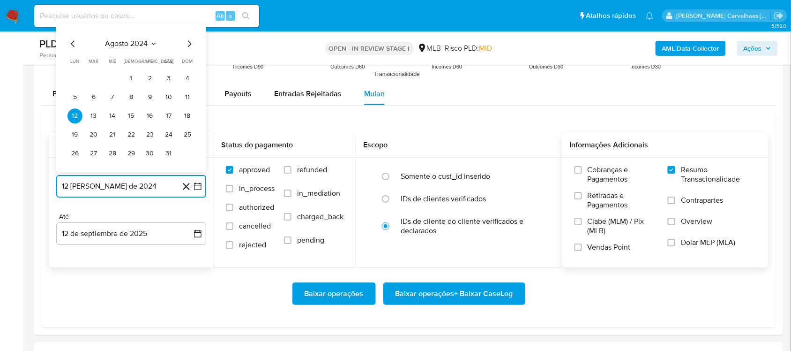
click at [186, 46] on icon "Mes siguiente" at bounding box center [189, 43] width 11 height 11
click at [189, 22] on icon "Mes siguiente" at bounding box center [189, 24] width 11 height 11
click at [188, 45] on icon "Mes siguiente" at bounding box center [189, 43] width 11 height 11
click at [188, 30] on icon "Mes siguiente" at bounding box center [189, 24] width 11 height 11
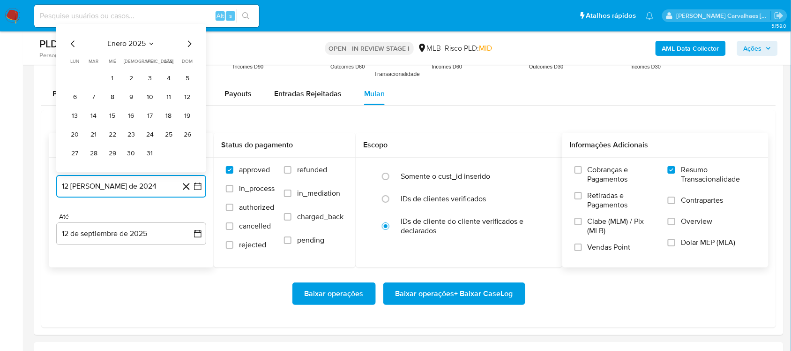
click at [187, 45] on icon "Mes siguiente" at bounding box center [189, 43] width 11 height 11
click at [187, 46] on icon "Mes siguiente" at bounding box center [189, 43] width 11 height 11
click at [189, 29] on icon "Mes siguiente" at bounding box center [189, 24] width 11 height 11
click at [188, 43] on icon "Mes siguiente" at bounding box center [189, 43] width 11 height 11
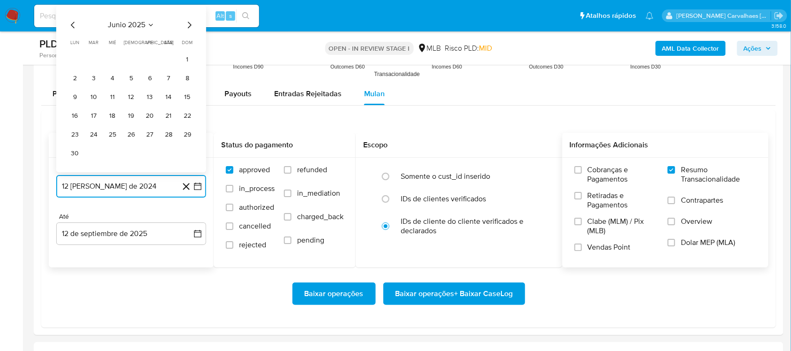
click at [187, 27] on icon "Mes siguiente" at bounding box center [189, 24] width 11 height 11
click at [147, 94] on button "11" at bounding box center [149, 97] width 15 height 15
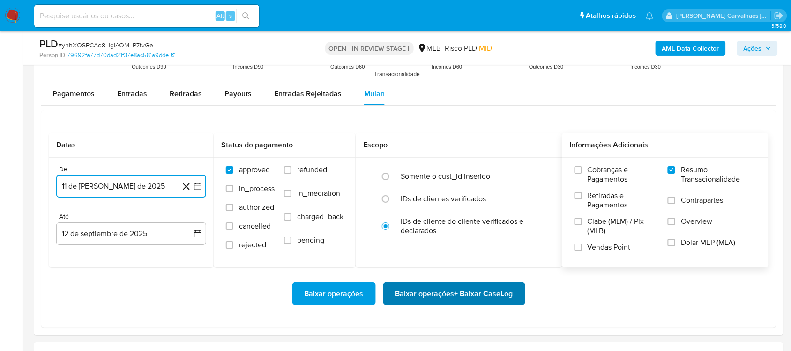
click at [425, 283] on span "Baixar operações + Baixar CaseLog" at bounding box center [455, 293] width 118 height 21
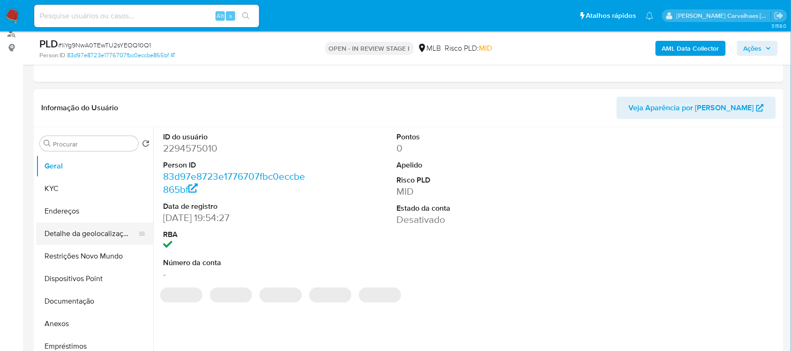
scroll to position [117, 0]
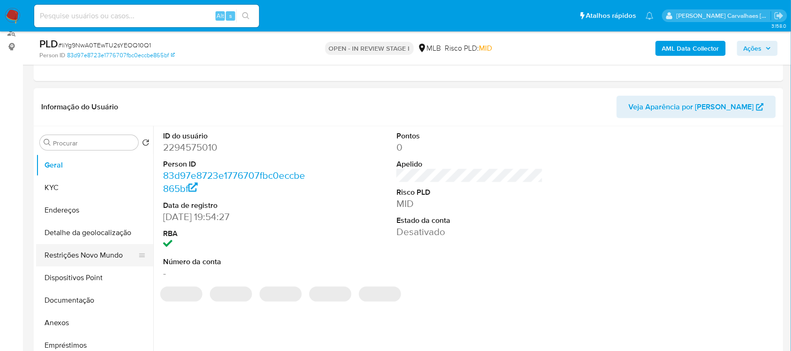
select select "10"
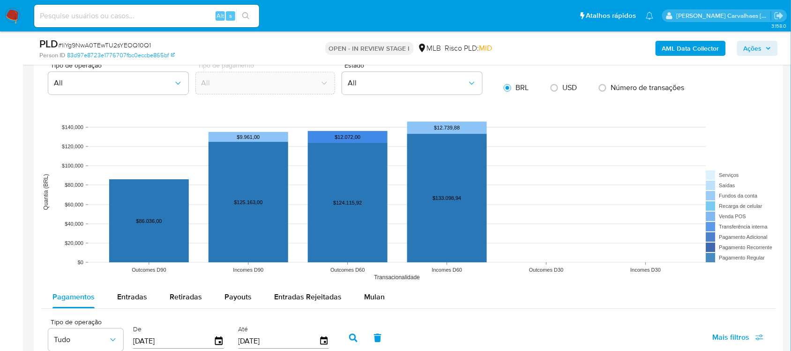
scroll to position [879, 0]
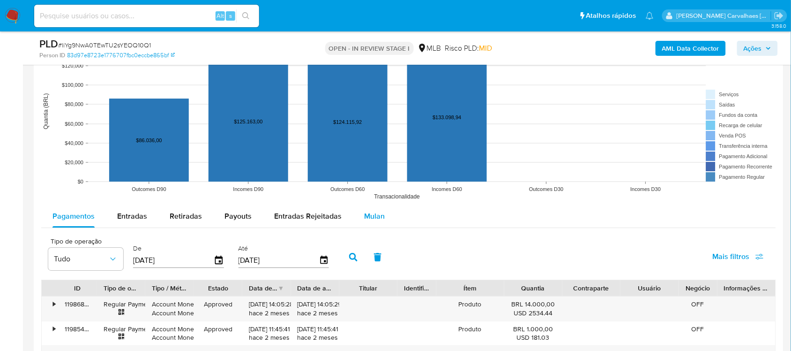
click at [375, 217] on span "Mulan" at bounding box center [374, 215] width 21 height 11
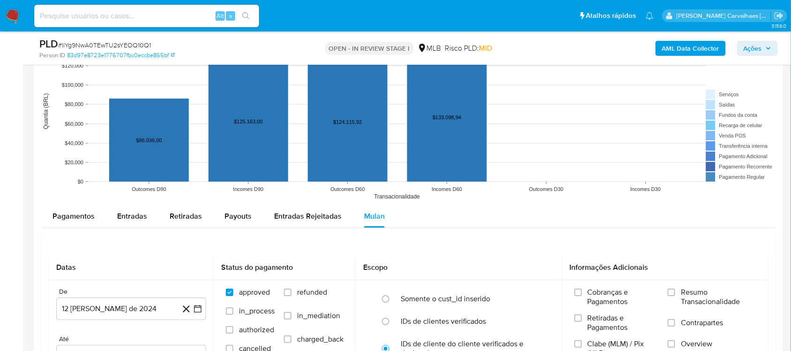
scroll to position [937, 0]
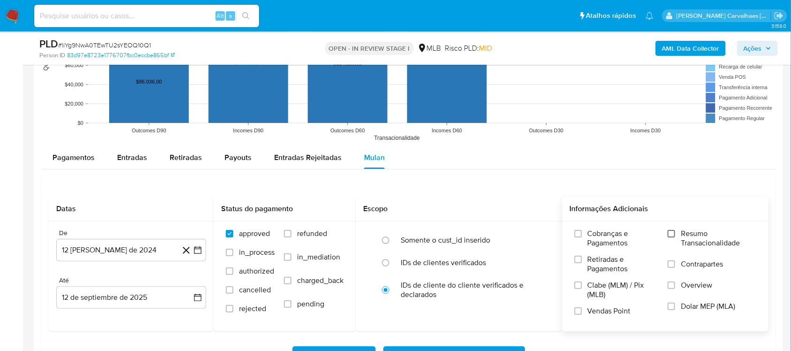
click at [675, 235] on input "Resumo Transacionalidade" at bounding box center [671, 233] width 7 height 7
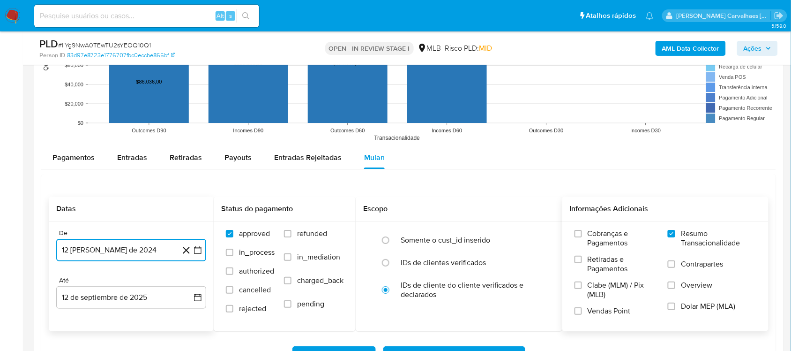
click at [197, 249] on icon "button" at bounding box center [197, 249] width 7 height 7
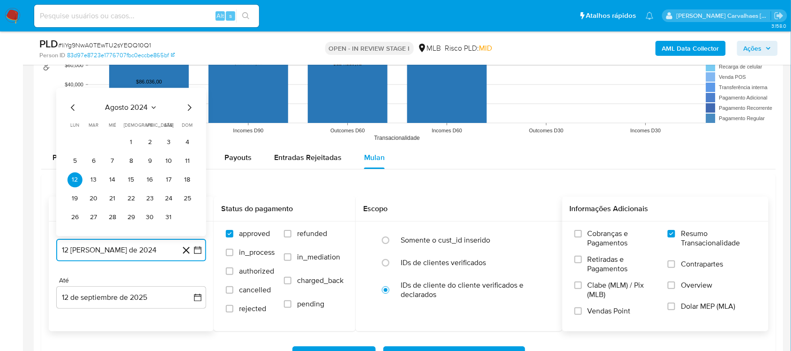
click at [187, 111] on icon "Mes siguiente" at bounding box center [189, 107] width 11 height 11
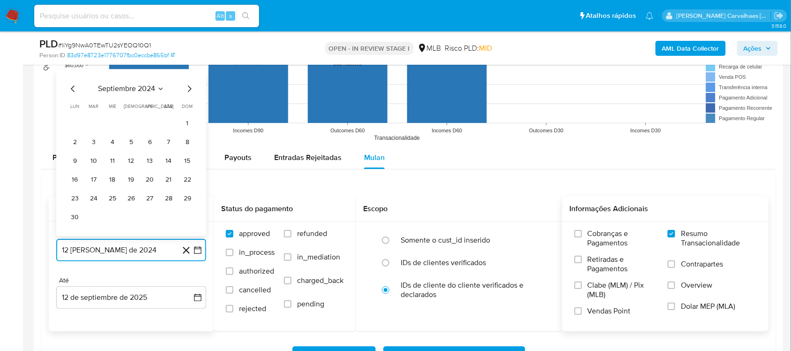
click at [188, 94] on icon "Mes siguiente" at bounding box center [189, 88] width 11 height 11
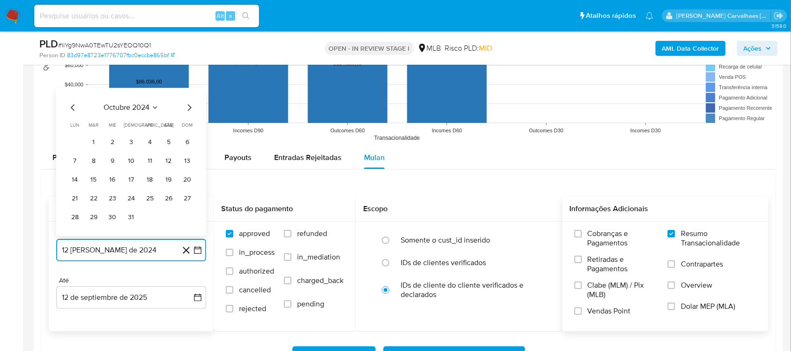
click at [188, 109] on icon "Mes siguiente" at bounding box center [189, 107] width 11 height 11
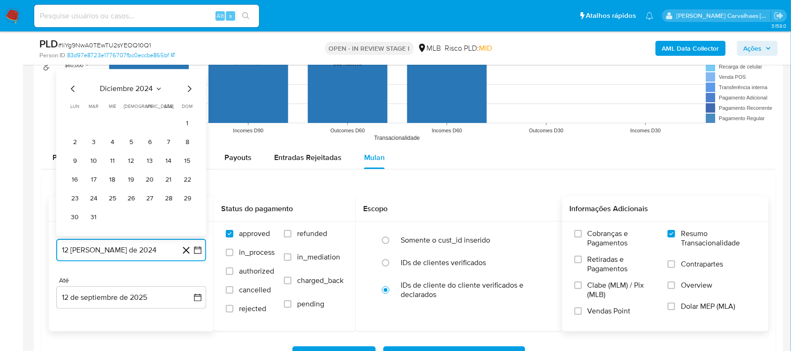
click at [188, 94] on icon "Mes siguiente" at bounding box center [189, 88] width 11 height 11
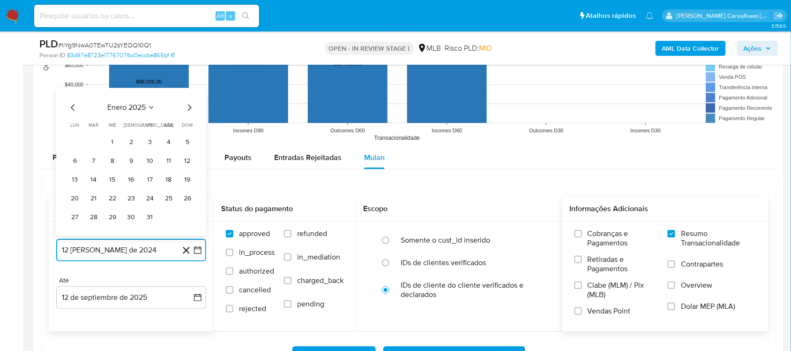
click at [188, 105] on icon "Mes siguiente" at bounding box center [189, 107] width 11 height 11
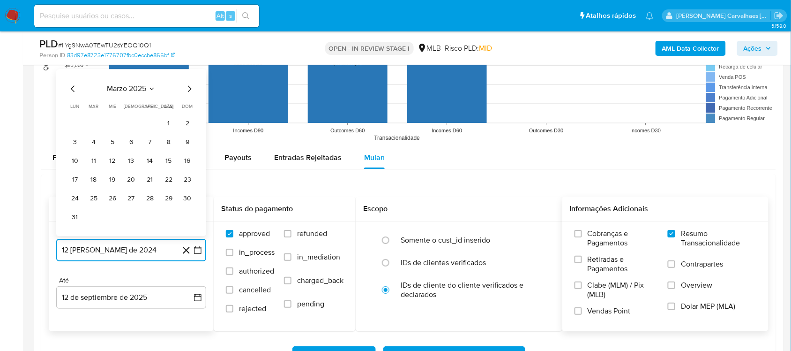
click at [188, 90] on icon "Mes siguiente" at bounding box center [189, 88] width 11 height 11
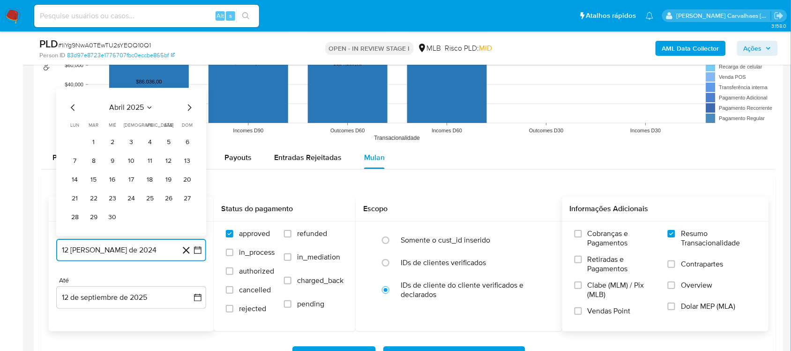
click at [188, 105] on icon "Mes siguiente" at bounding box center [189, 107] width 11 height 11
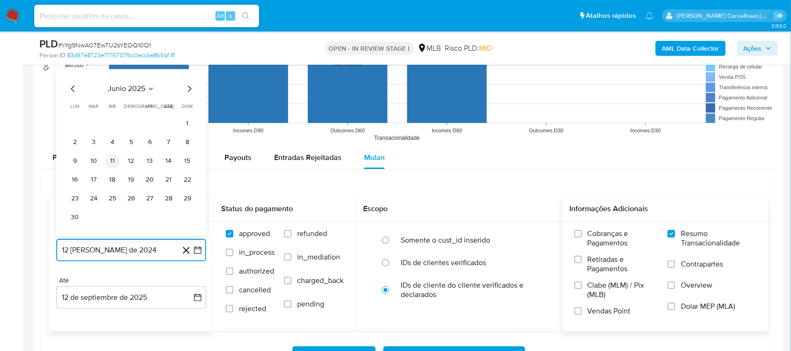
click at [115, 162] on button "11" at bounding box center [112, 160] width 15 height 15
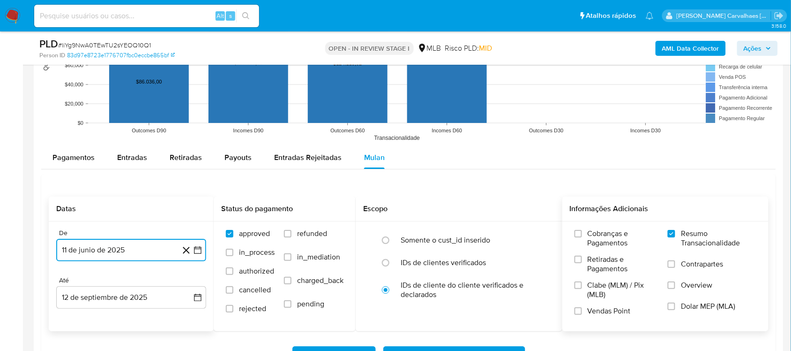
click at [198, 249] on icon "button" at bounding box center [197, 249] width 7 height 7
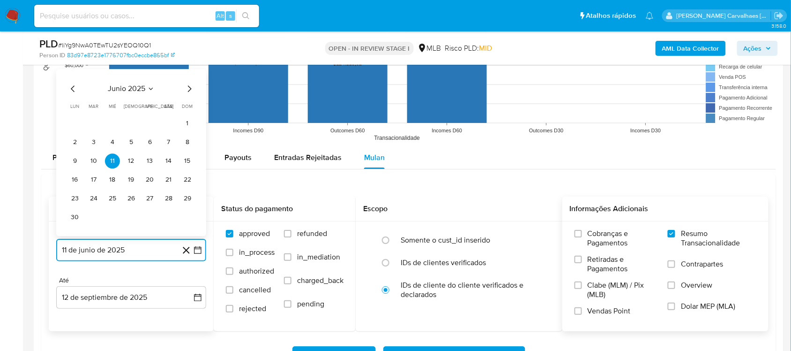
click at [187, 88] on icon "Mes siguiente" at bounding box center [189, 88] width 11 height 11
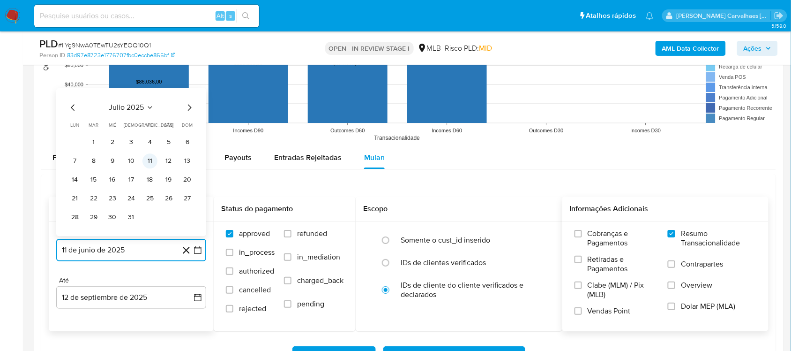
click at [145, 161] on button "11" at bounding box center [149, 160] width 15 height 15
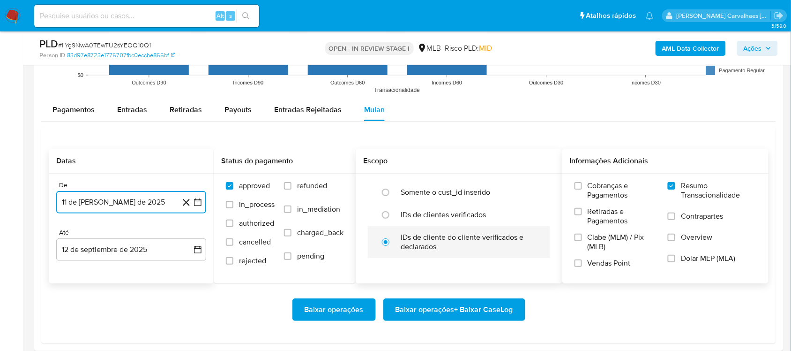
scroll to position [1055, 0]
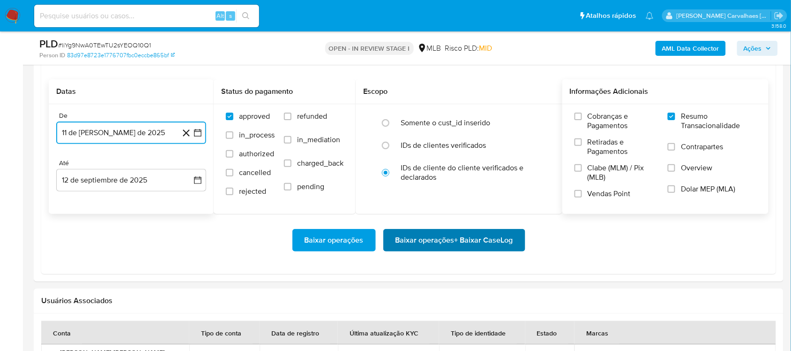
click at [457, 239] on span "Baixar operações + Baixar CaseLog" at bounding box center [455, 240] width 118 height 21
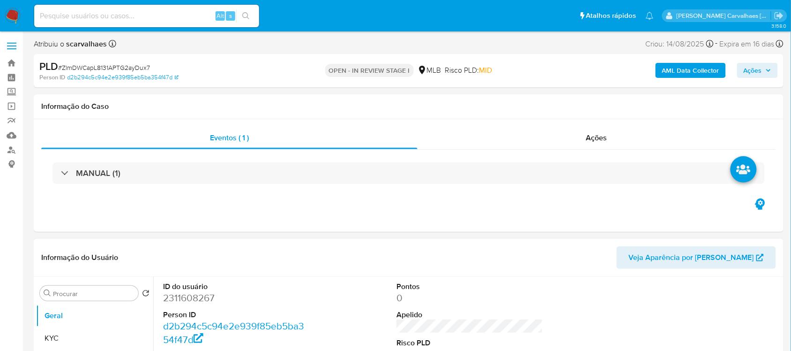
select select "10"
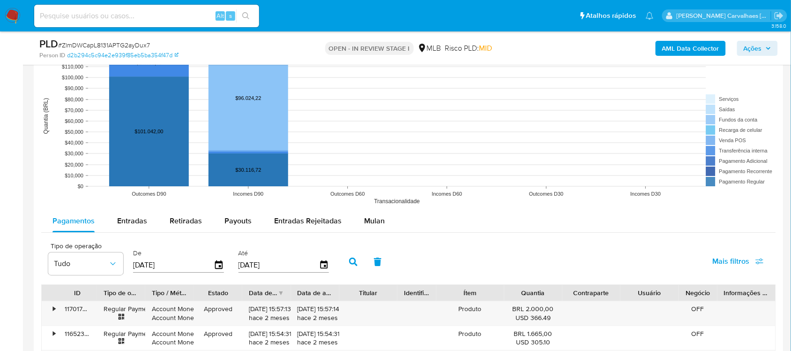
scroll to position [879, 0]
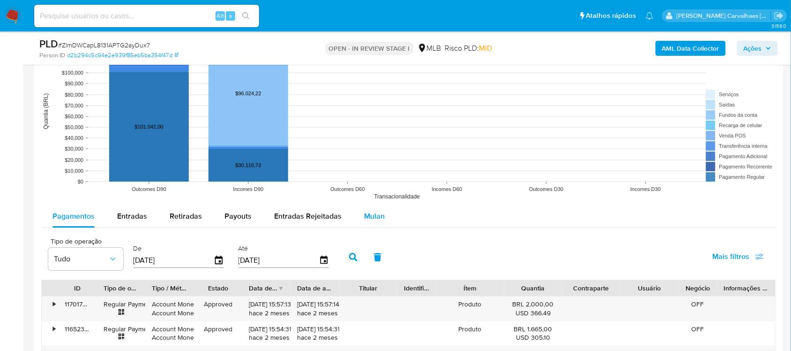
click at [378, 220] on span "Mulan" at bounding box center [374, 215] width 21 height 11
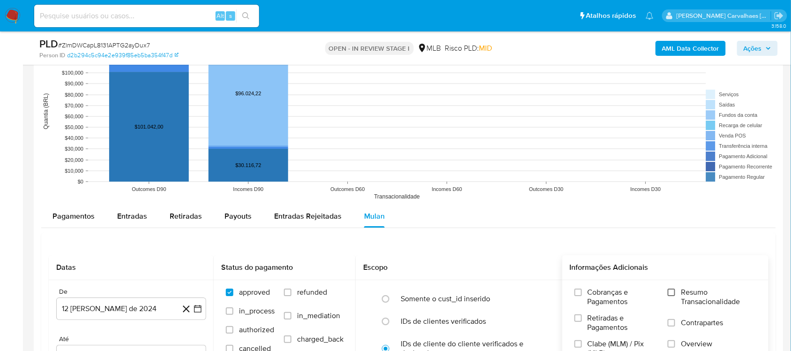
click at [673, 291] on input "Resumo Transacionalidade" at bounding box center [671, 291] width 7 height 7
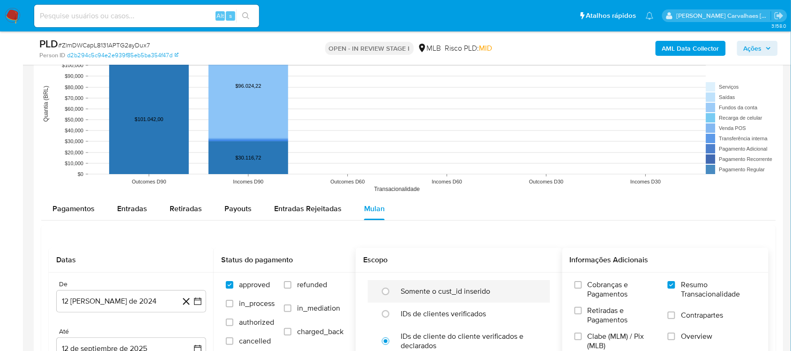
scroll to position [996, 0]
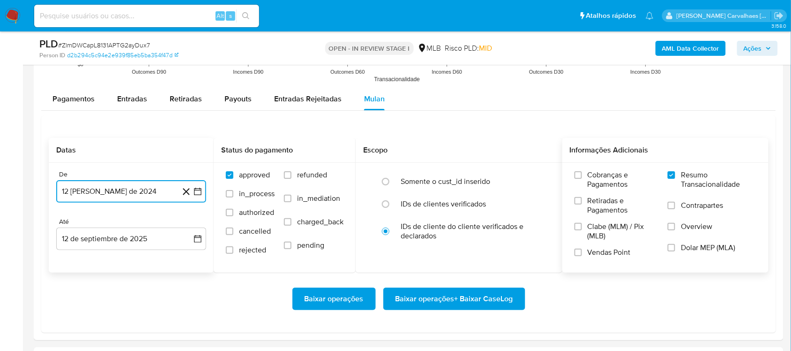
click at [202, 194] on icon "button" at bounding box center [197, 191] width 9 height 9
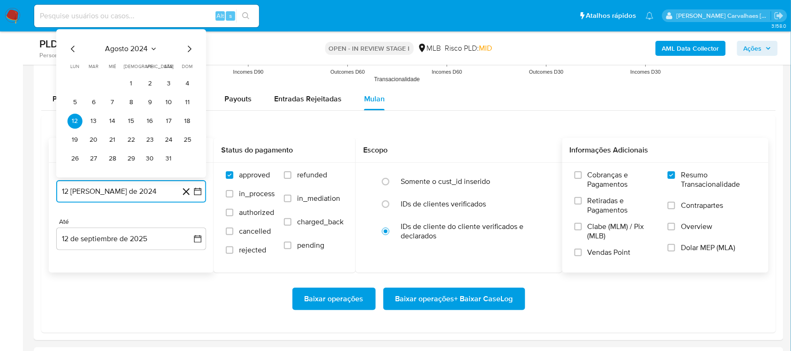
click at [191, 50] on icon "Mes siguiente" at bounding box center [190, 48] width 4 height 7
click at [187, 35] on icon "Mes siguiente" at bounding box center [189, 29] width 11 height 11
click at [188, 48] on icon "Mes siguiente" at bounding box center [189, 48] width 11 height 11
click at [188, 33] on icon "Mes siguiente" at bounding box center [190, 30] width 4 height 7
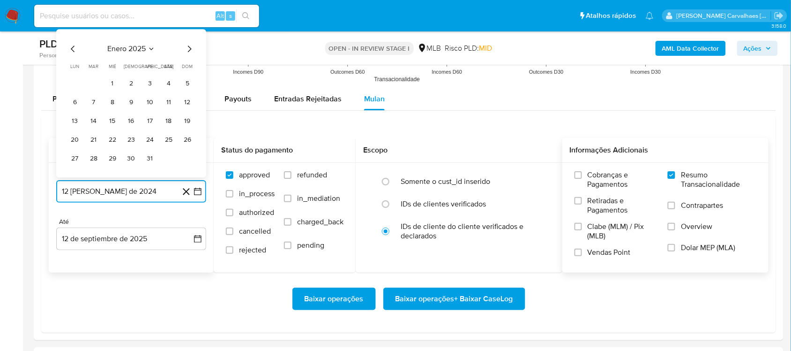
click at [190, 50] on icon "Mes siguiente" at bounding box center [189, 48] width 11 height 11
click at [188, 30] on icon "Mes siguiente" at bounding box center [189, 29] width 11 height 11
click at [188, 45] on icon "Mes siguiente" at bounding box center [189, 48] width 11 height 11
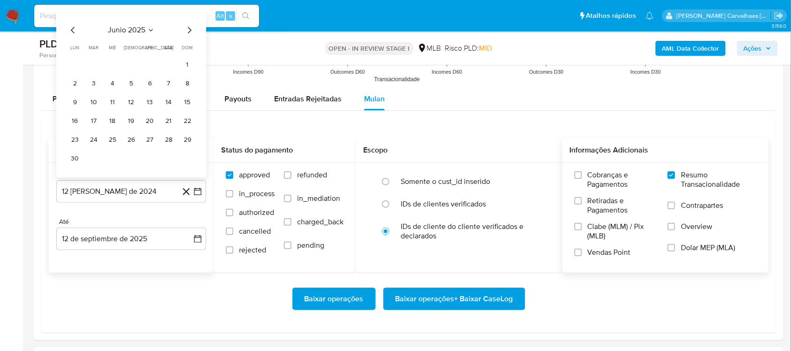
click at [193, 20] on div "junio 2025 junio 2025 lun lunes mar martes mié miércoles jue jueves vie viernes…" at bounding box center [131, 93] width 150 height 167
click at [189, 30] on icon "Mes siguiente" at bounding box center [189, 29] width 11 height 11
click at [113, 118] on button "16" at bounding box center [112, 120] width 15 height 15
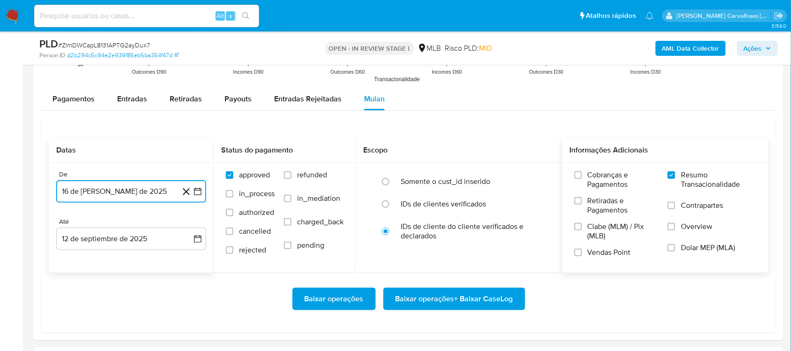
click at [195, 192] on icon "button" at bounding box center [197, 191] width 9 height 9
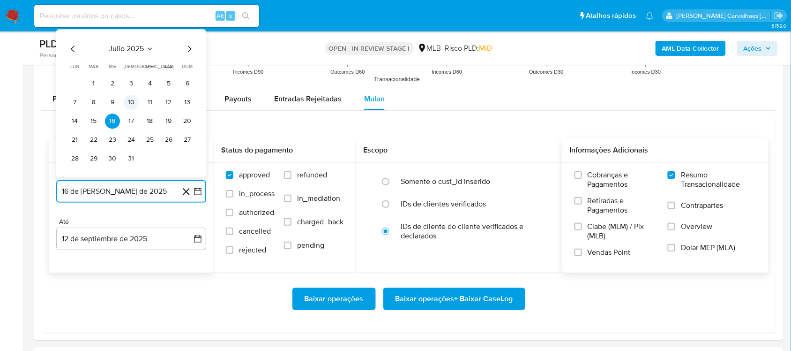
click at [129, 106] on button "10" at bounding box center [131, 102] width 15 height 15
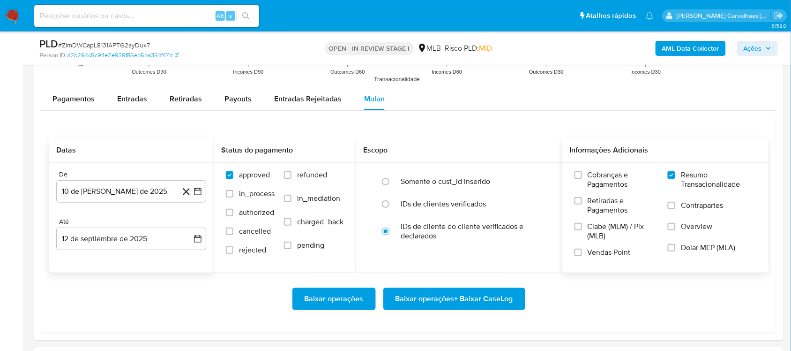
click at [191, 193] on icon at bounding box center [186, 192] width 12 height 12
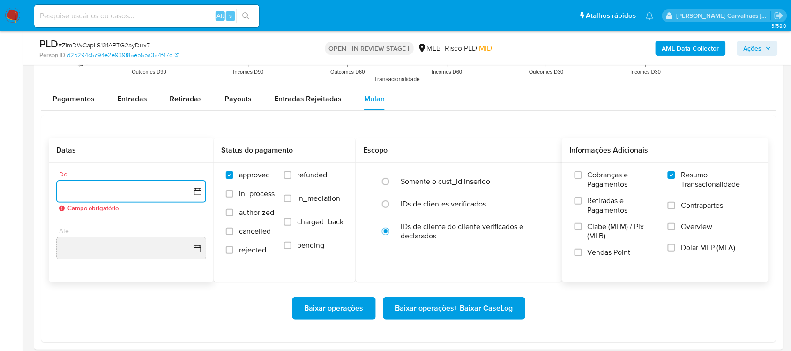
click at [193, 193] on icon "button" at bounding box center [197, 191] width 9 height 9
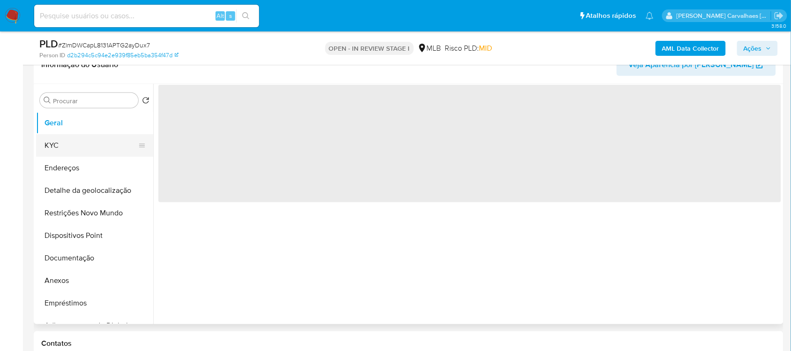
scroll to position [176, 0]
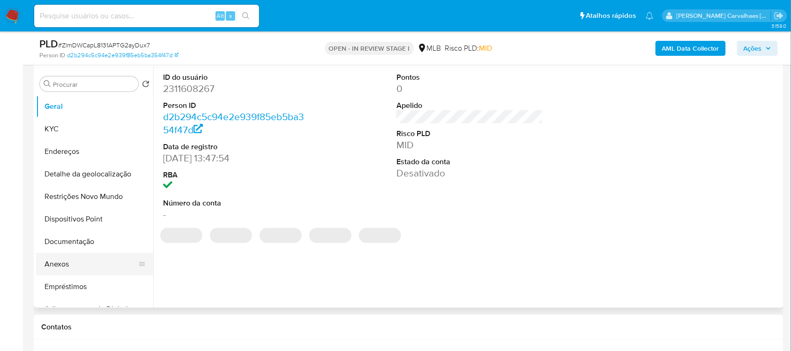
select select "10"
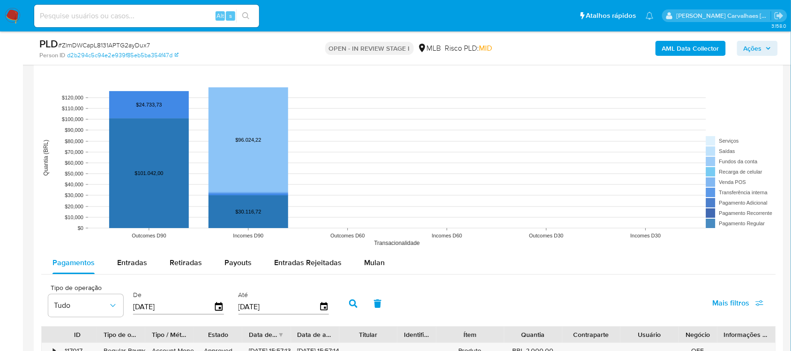
scroll to position [937, 0]
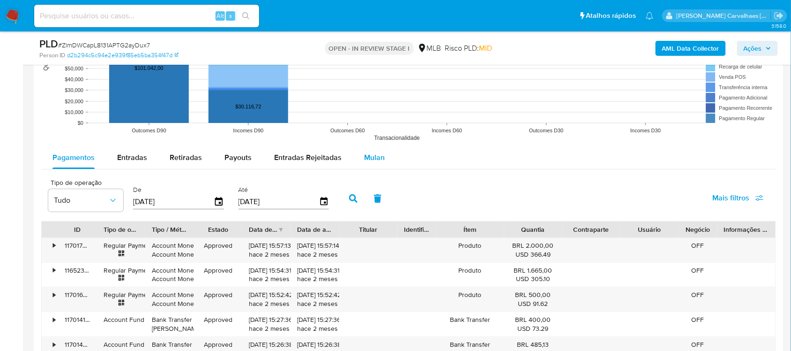
click at [364, 156] on span "Mulan" at bounding box center [374, 157] width 21 height 11
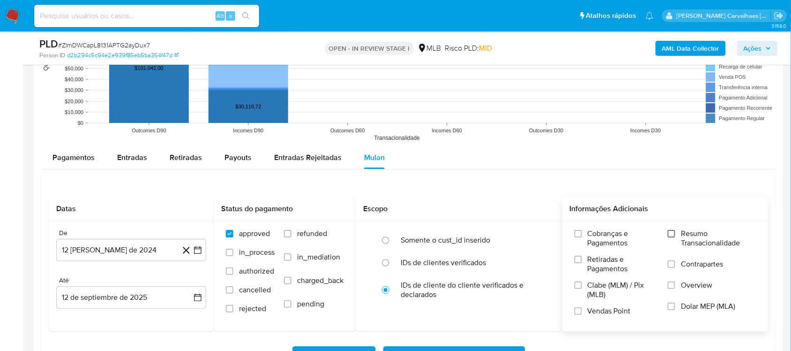
click at [671, 233] on input "Resumo Transacionalidade" at bounding box center [671, 233] width 7 height 7
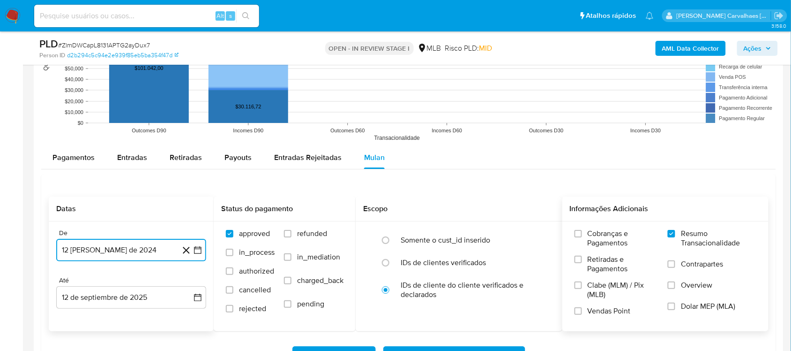
click at [195, 252] on icon "button" at bounding box center [197, 249] width 9 height 9
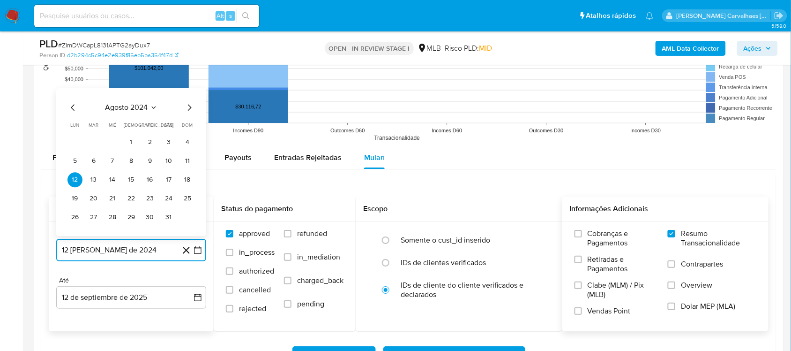
click at [187, 109] on icon "Mes siguiente" at bounding box center [189, 107] width 11 height 11
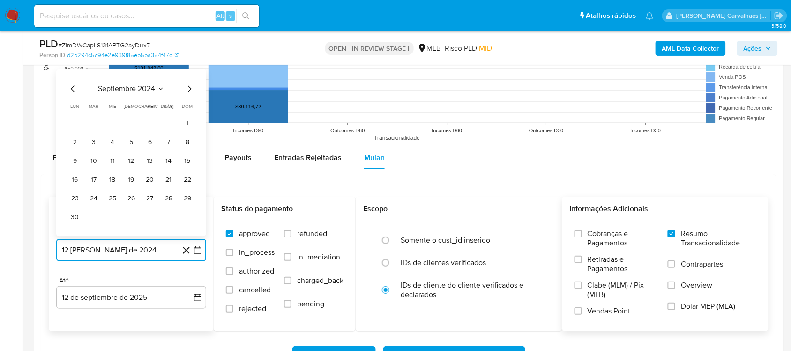
click at [188, 94] on icon "Mes siguiente" at bounding box center [189, 88] width 11 height 11
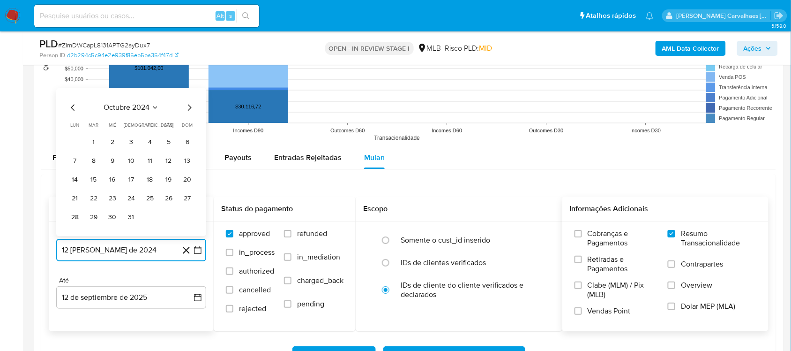
click at [189, 109] on icon "Mes siguiente" at bounding box center [189, 107] width 11 height 11
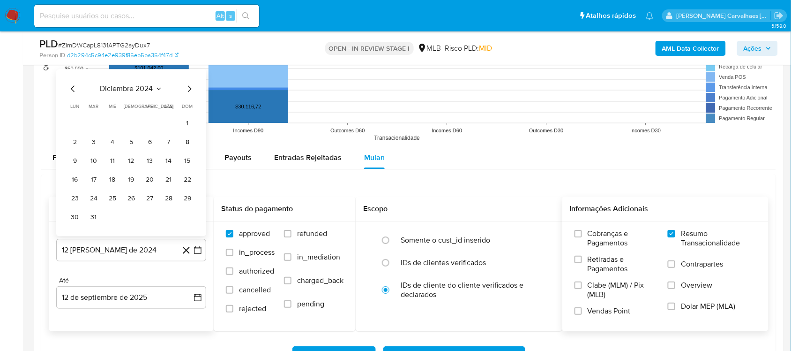
click at [189, 109] on span "dom" at bounding box center [187, 106] width 11 height 7
click at [189, 94] on icon "Mes siguiente" at bounding box center [189, 88] width 11 height 11
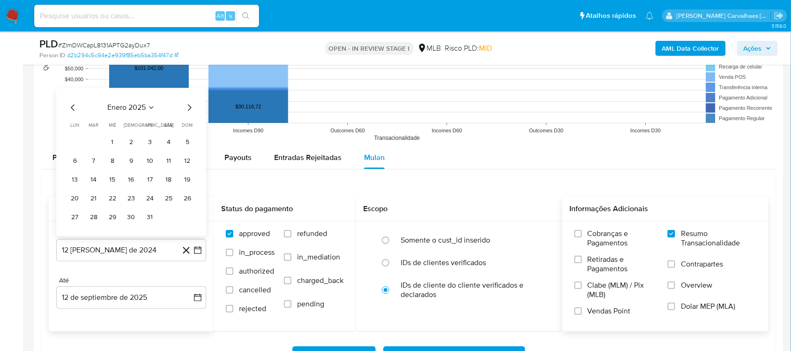
click at [188, 112] on icon "Mes siguiente" at bounding box center [189, 107] width 11 height 11
click at [188, 106] on icon "Mes siguiente" at bounding box center [189, 107] width 11 height 11
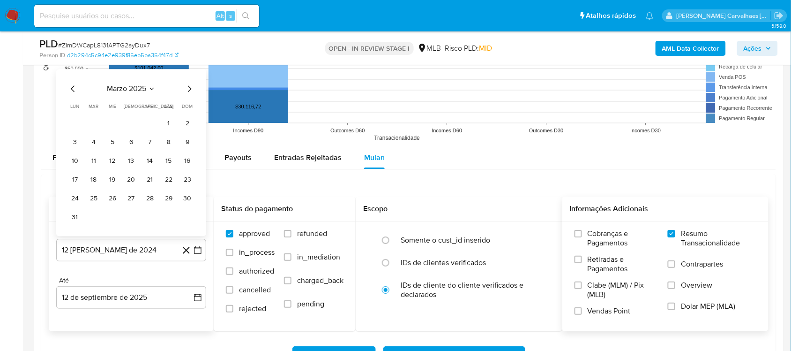
click at [188, 92] on icon "Mes siguiente" at bounding box center [190, 88] width 4 height 7
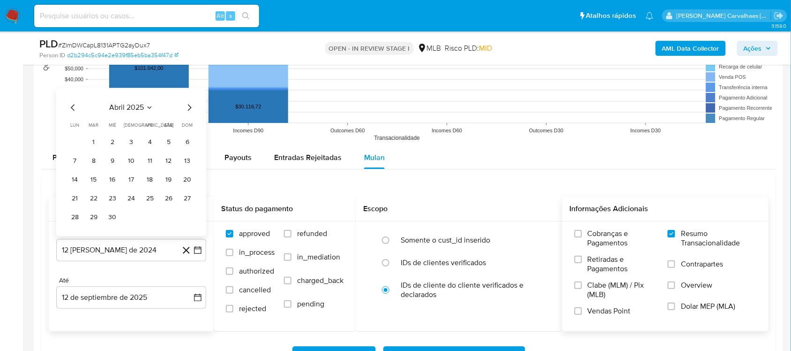
click at [188, 112] on icon "Mes siguiente" at bounding box center [189, 107] width 11 height 11
click at [187, 108] on icon "Mes siguiente" at bounding box center [189, 107] width 11 height 11
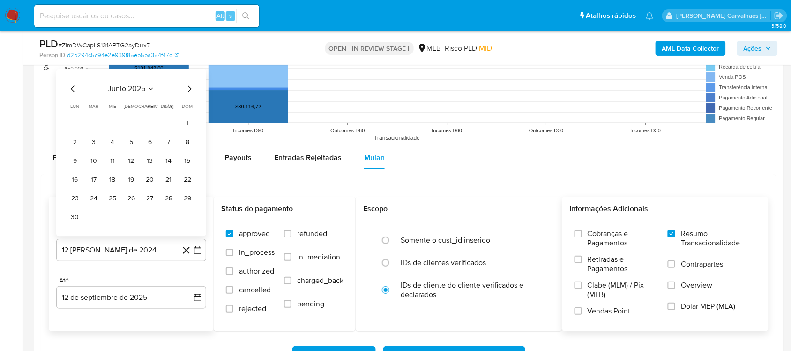
click at [188, 88] on icon "Mes siguiente" at bounding box center [190, 88] width 4 height 7
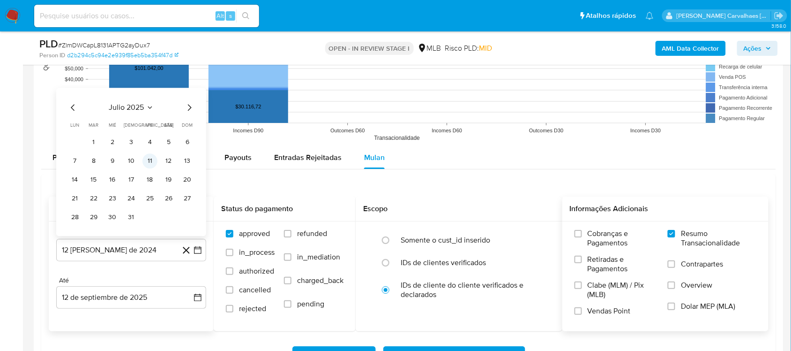
click at [152, 158] on button "11" at bounding box center [149, 160] width 15 height 15
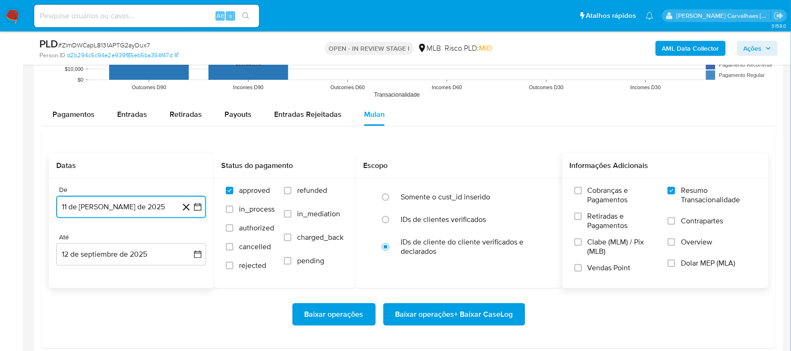
scroll to position [1055, 0]
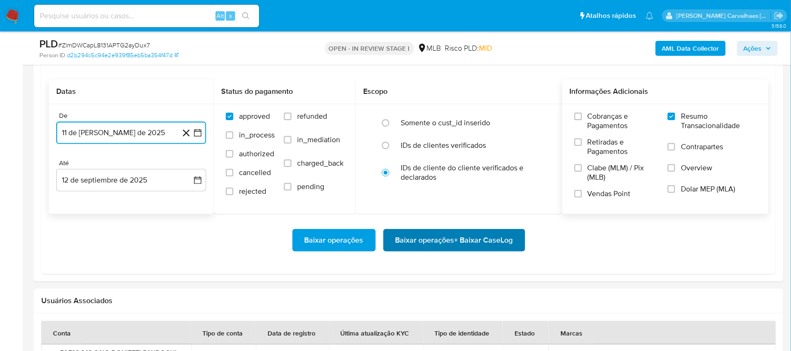
click at [422, 245] on span "Baixar operações + Baixar CaseLog" at bounding box center [455, 240] width 118 height 21
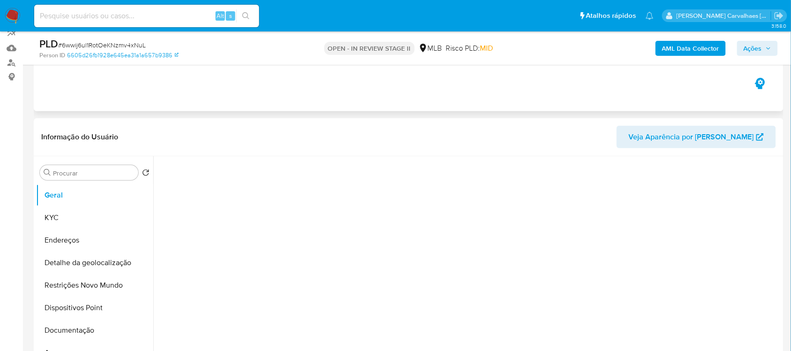
scroll to position [117, 0]
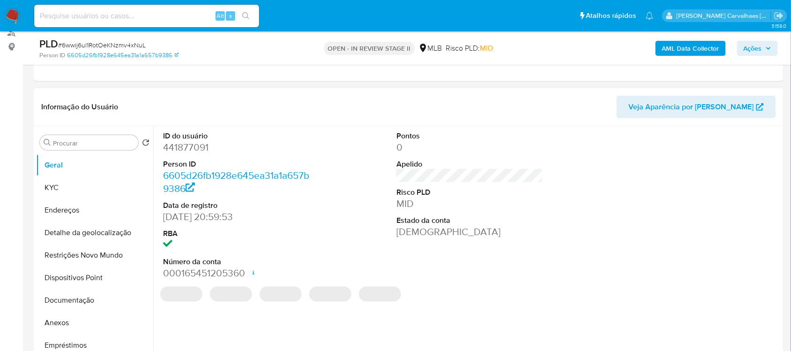
select select "10"
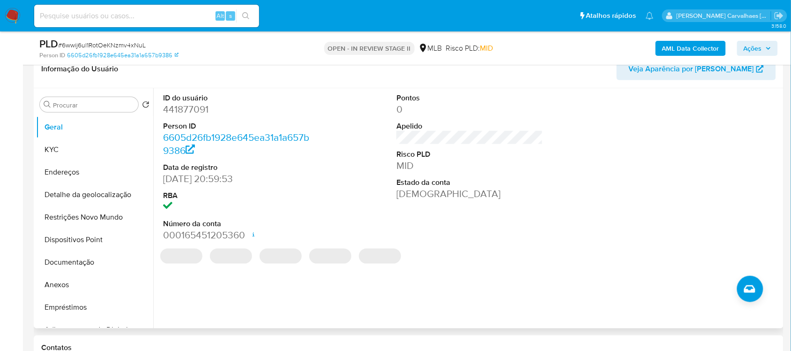
scroll to position [176, 0]
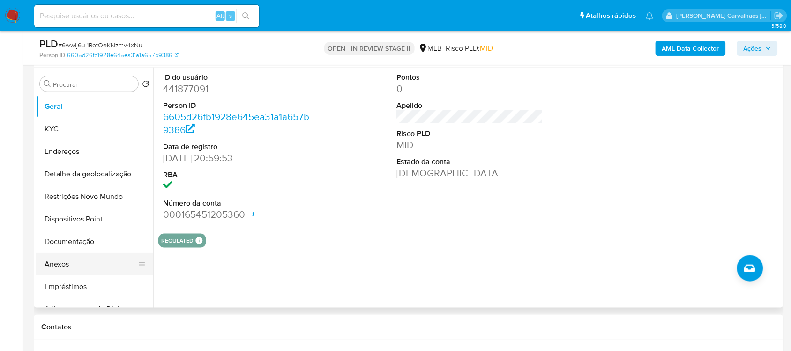
click at [76, 268] on button "Anexos" at bounding box center [91, 264] width 110 height 22
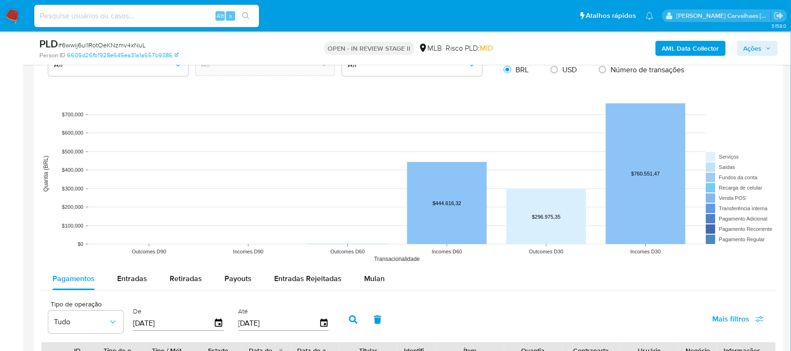
scroll to position [879, 0]
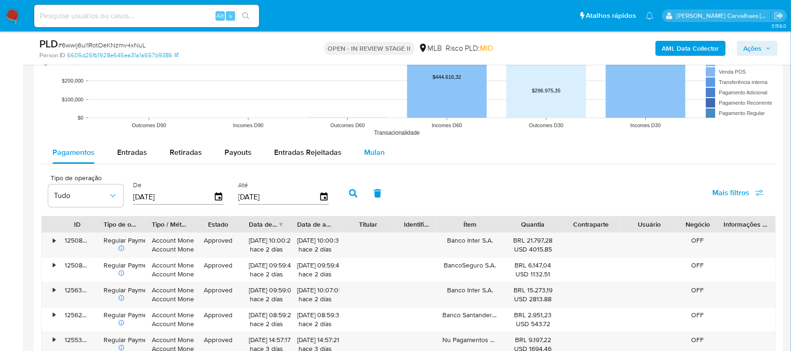
click at [371, 156] on span "Mulan" at bounding box center [374, 152] width 21 height 11
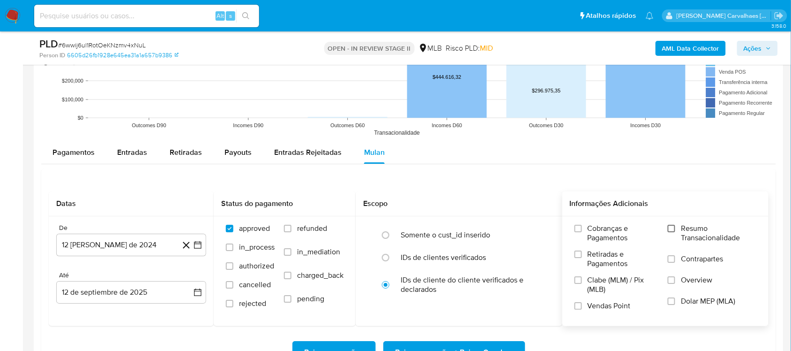
click at [674, 228] on input "Resumo Transacionalidade" at bounding box center [671, 228] width 7 height 7
click at [198, 247] on icon "button" at bounding box center [197, 244] width 9 height 9
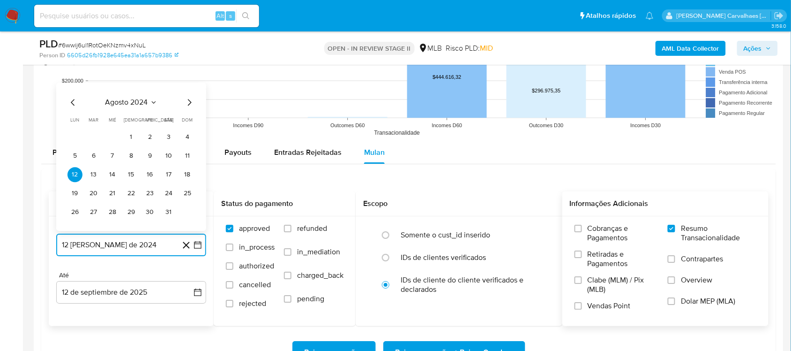
click at [191, 102] on icon "Mes siguiente" at bounding box center [189, 102] width 11 height 11
click at [189, 87] on icon "Mes siguiente" at bounding box center [190, 83] width 4 height 7
click at [187, 107] on icon "Mes siguiente" at bounding box center [189, 102] width 11 height 11
click at [187, 105] on icon "Mes siguiente" at bounding box center [189, 102] width 11 height 11
click at [188, 79] on icon "Mes siguiente" at bounding box center [189, 83] width 11 height 11
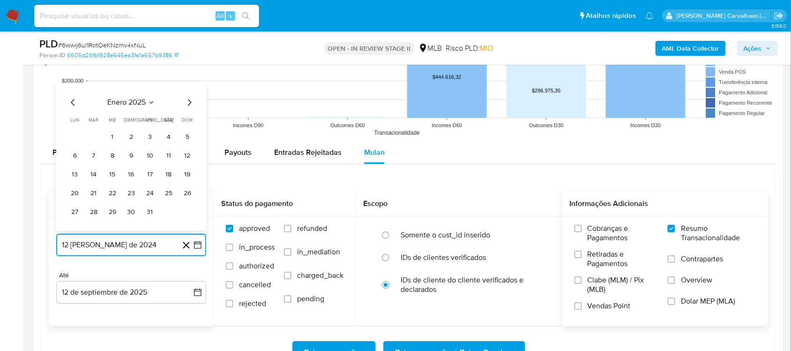
click at [187, 107] on icon "Mes siguiente" at bounding box center [189, 102] width 11 height 11
click at [187, 104] on icon "Mes siguiente" at bounding box center [189, 102] width 11 height 11
click at [187, 86] on icon "Mes siguiente" at bounding box center [189, 83] width 11 height 11
click at [187, 97] on div "abril 2025 abril 2025 lun lunes mar martes mié miércoles jue jueves vie viernes…" at bounding box center [131, 156] width 150 height 148
click at [189, 105] on icon "Mes siguiente" at bounding box center [190, 102] width 4 height 7
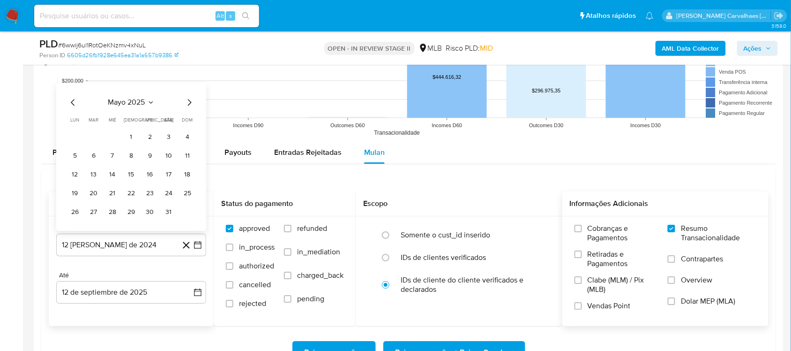
click at [189, 105] on icon "Mes siguiente" at bounding box center [190, 102] width 4 height 7
click at [190, 86] on icon "Mes siguiente" at bounding box center [190, 83] width 4 height 7
click at [150, 156] on button "11" at bounding box center [149, 155] width 15 height 15
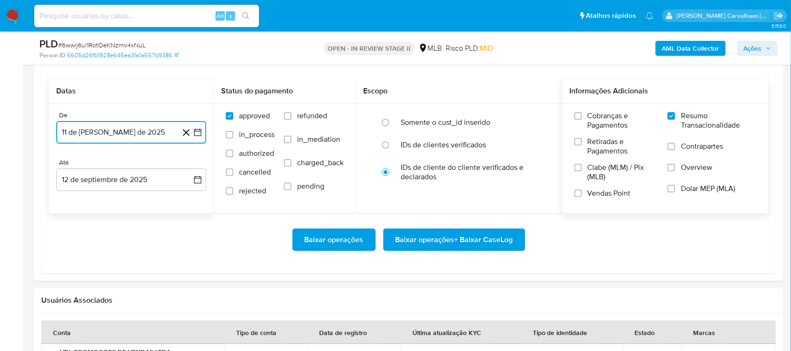
scroll to position [996, 0]
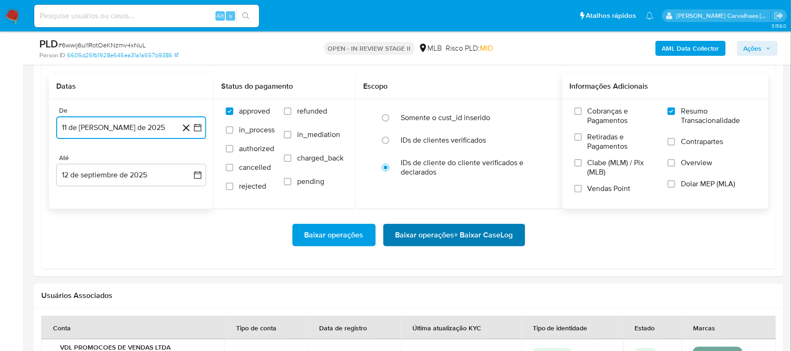
click at [447, 237] on span "Baixar operações + Baixar CaseLog" at bounding box center [455, 235] width 118 height 21
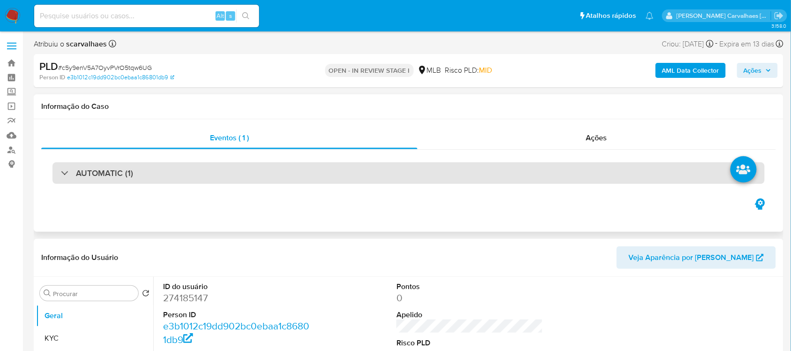
select select "10"
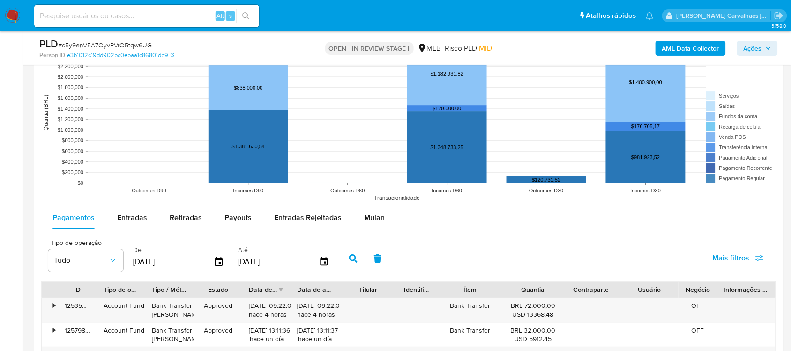
scroll to position [879, 0]
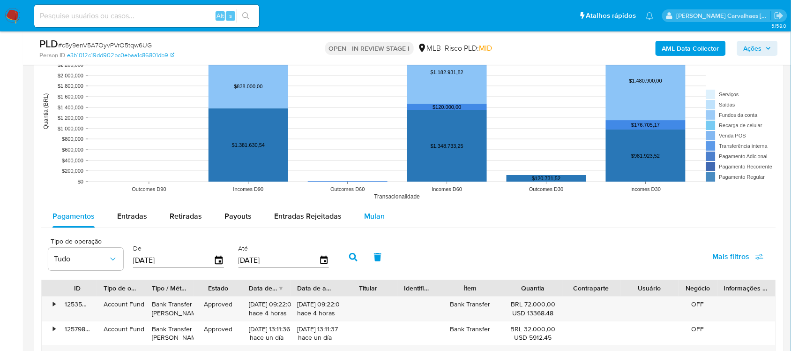
click at [366, 219] on span "Mulan" at bounding box center [374, 215] width 21 height 11
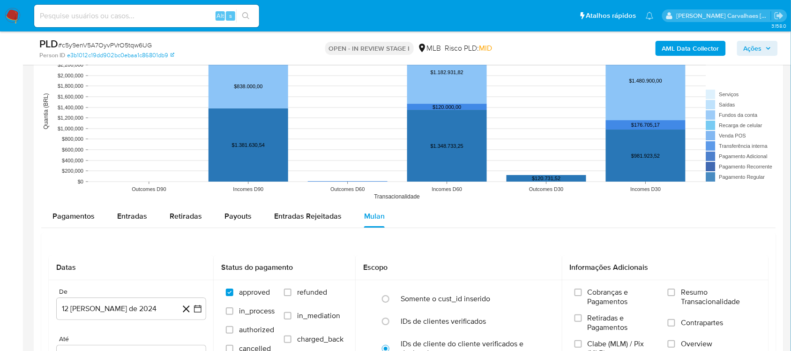
scroll to position [996, 0]
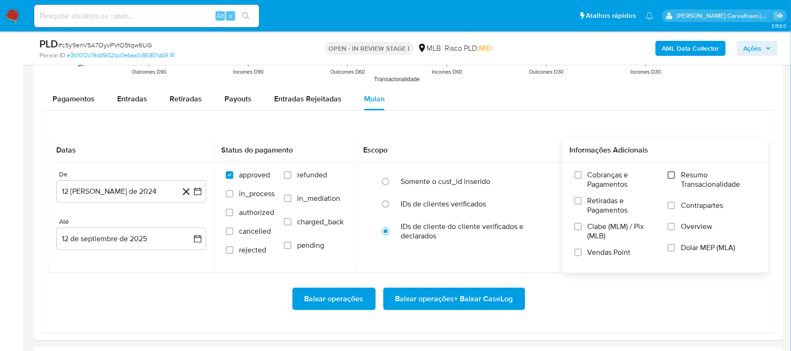
click at [671, 178] on input "Resumo Transacionalidade" at bounding box center [671, 174] width 7 height 7
click at [197, 190] on icon "button" at bounding box center [197, 191] width 9 height 9
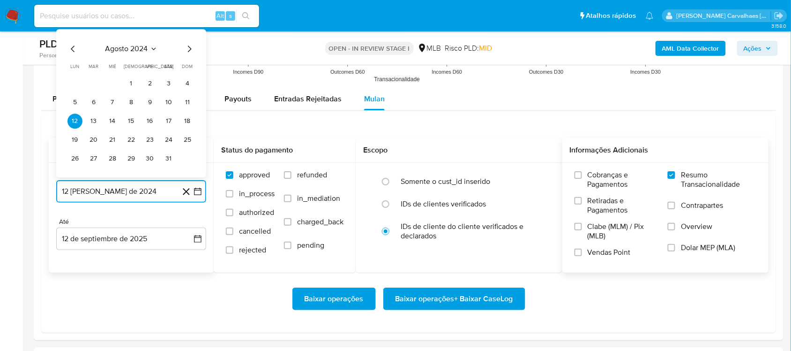
click at [190, 52] on icon "Mes siguiente" at bounding box center [189, 48] width 11 height 11
click at [188, 33] on icon "Mes siguiente" at bounding box center [190, 30] width 4 height 7
click at [187, 48] on icon "Mes siguiente" at bounding box center [189, 48] width 11 height 11
click at [187, 30] on icon "Mes siguiente" at bounding box center [189, 29] width 11 height 11
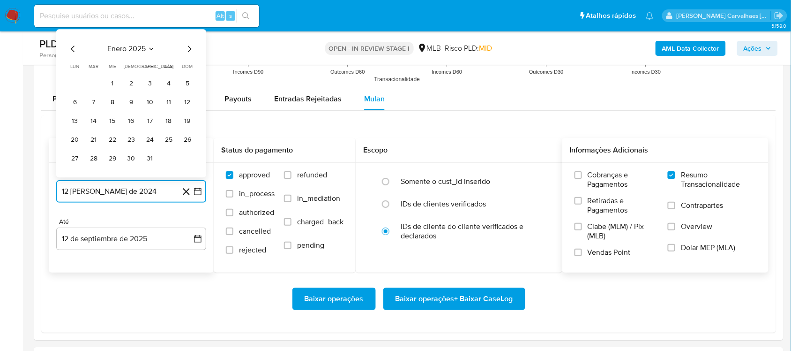
click at [190, 47] on icon "Mes siguiente" at bounding box center [189, 48] width 11 height 11
click at [187, 28] on icon "Mes siguiente" at bounding box center [189, 29] width 11 height 11
click at [187, 49] on icon "Mes siguiente" at bounding box center [189, 48] width 11 height 11
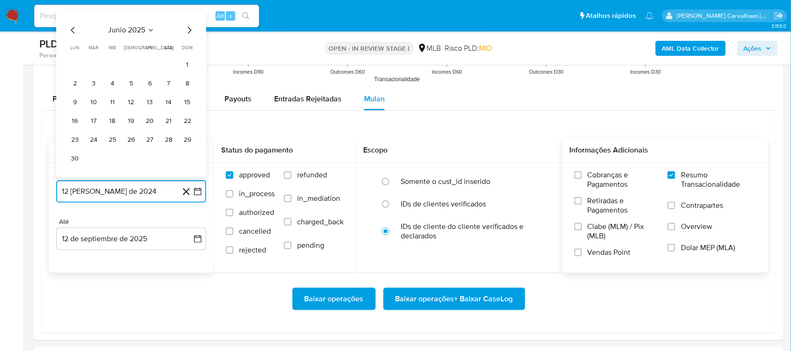
click at [190, 31] on icon "Mes siguiente" at bounding box center [190, 30] width 4 height 7
click at [151, 104] on button "11" at bounding box center [149, 102] width 15 height 15
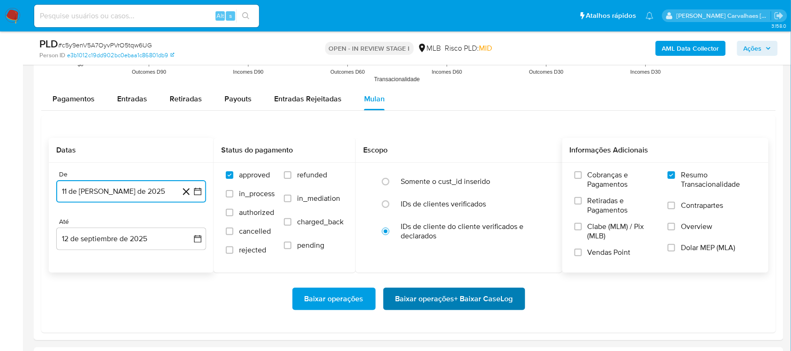
click at [427, 300] on span "Baixar operações + Baixar CaseLog" at bounding box center [455, 298] width 118 height 21
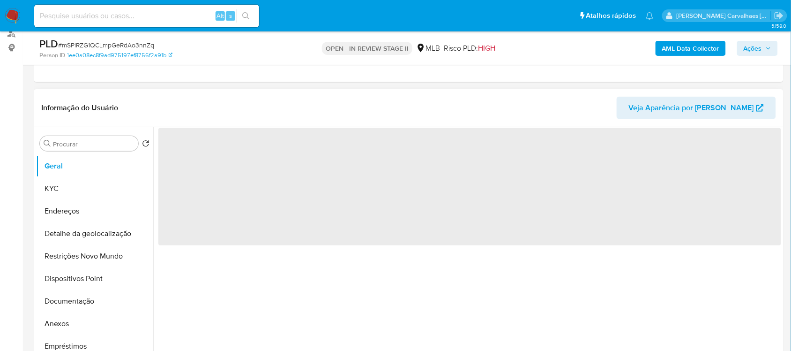
scroll to position [117, 0]
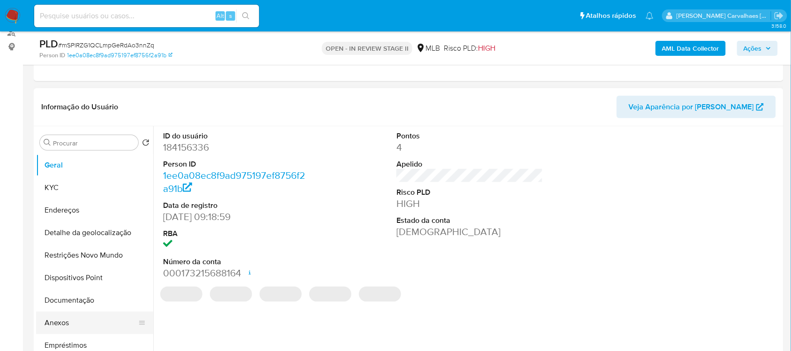
select select "10"
click at [65, 321] on button "Anexos" at bounding box center [91, 322] width 110 height 22
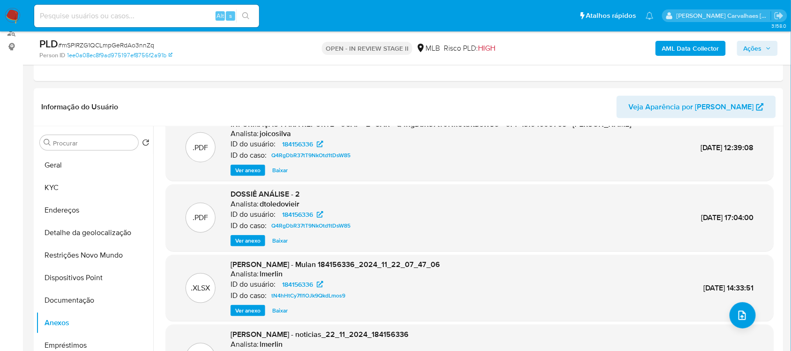
scroll to position [0, 0]
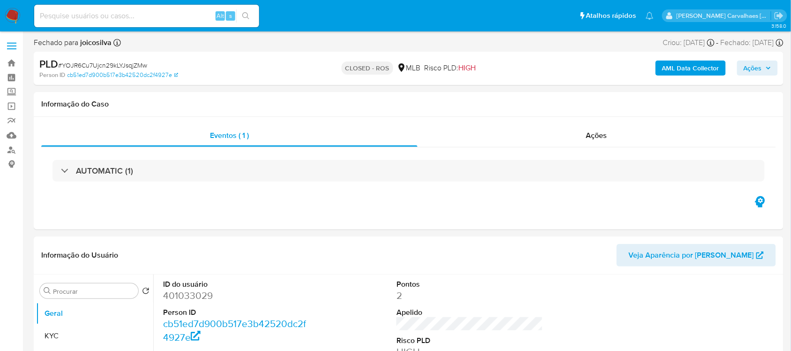
select select "10"
paste input "0pe9Bw3g4PCRFglzcgNfTVvG"
type input "0pe9Bw3g4PCRFglzcgNfTVvG"
click at [249, 14] on icon "search-icon" at bounding box center [245, 15] width 7 height 7
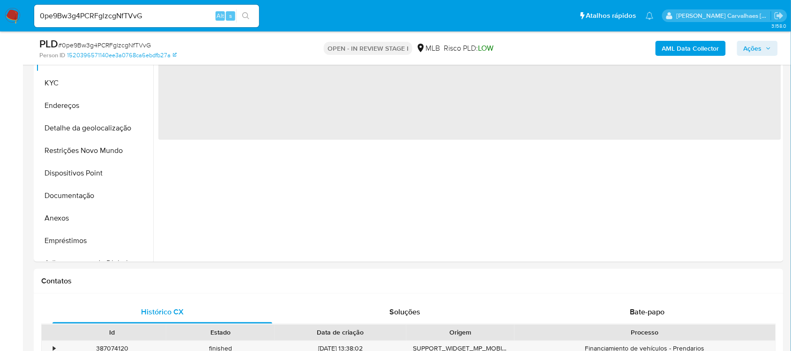
scroll to position [293, 0]
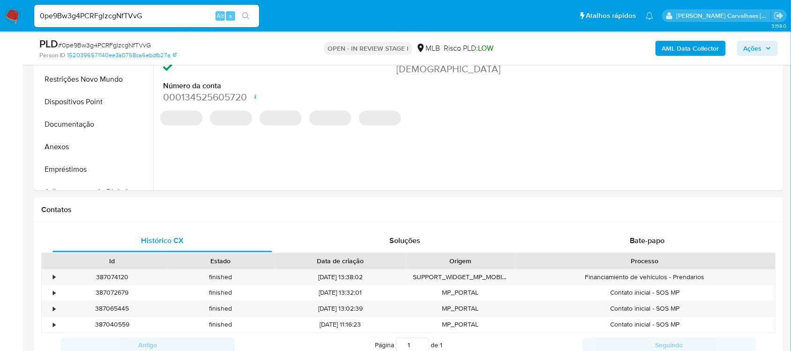
select select "10"
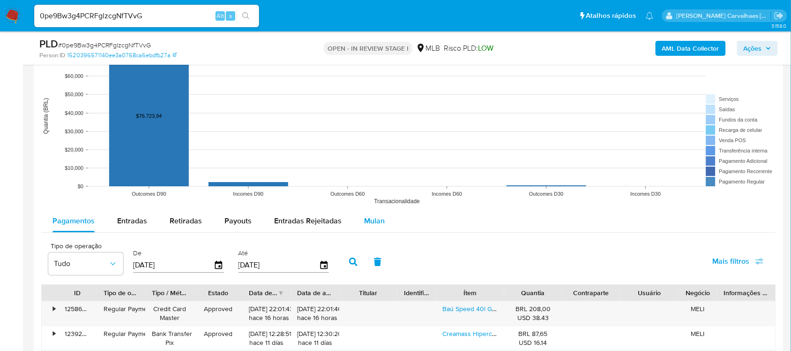
scroll to position [879, 0]
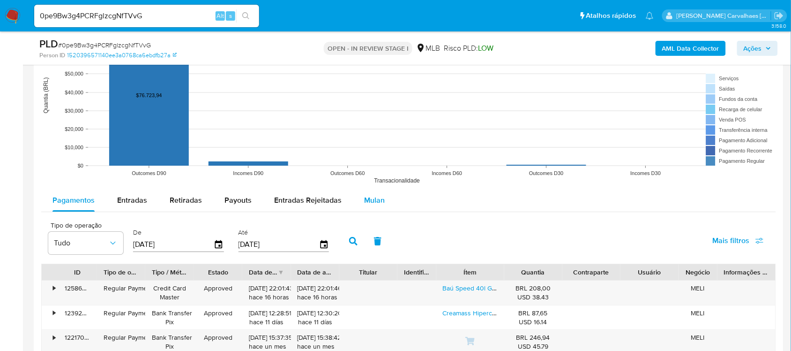
click at [371, 204] on span "Mulan" at bounding box center [374, 200] width 21 height 11
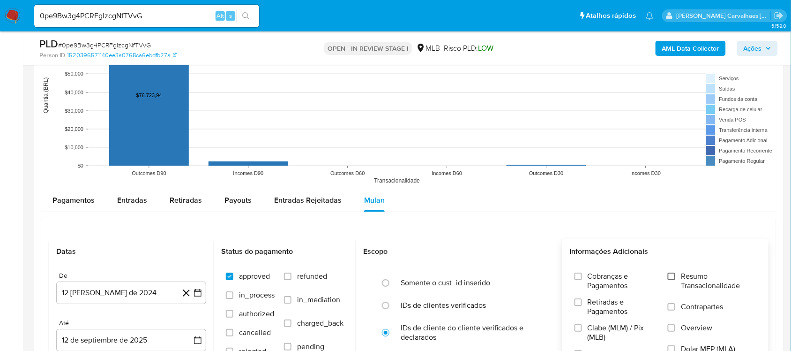
click at [673, 275] on input "Resumo Transacionalidade" at bounding box center [671, 275] width 7 height 7
click at [194, 293] on icon "button" at bounding box center [197, 292] width 9 height 9
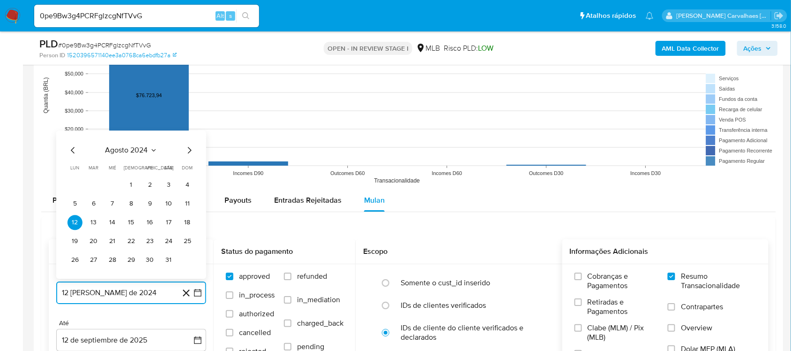
click at [188, 148] on icon "Mes siguiente" at bounding box center [189, 149] width 11 height 11
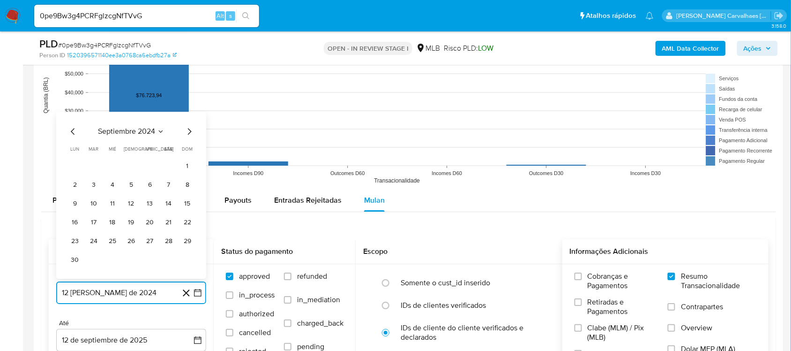
click at [187, 134] on icon "Mes siguiente" at bounding box center [189, 131] width 11 height 11
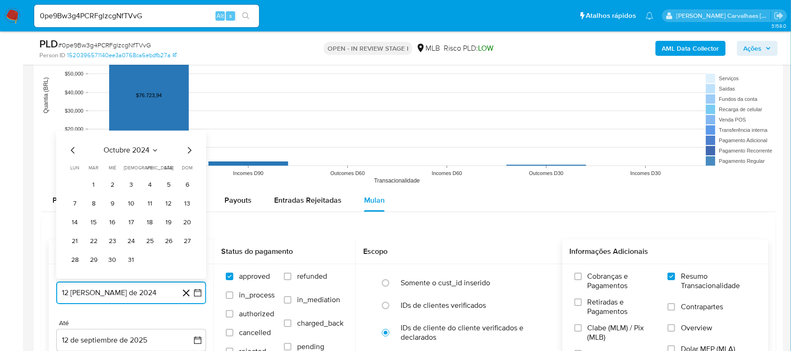
click at [190, 153] on icon "Mes siguiente" at bounding box center [189, 149] width 11 height 11
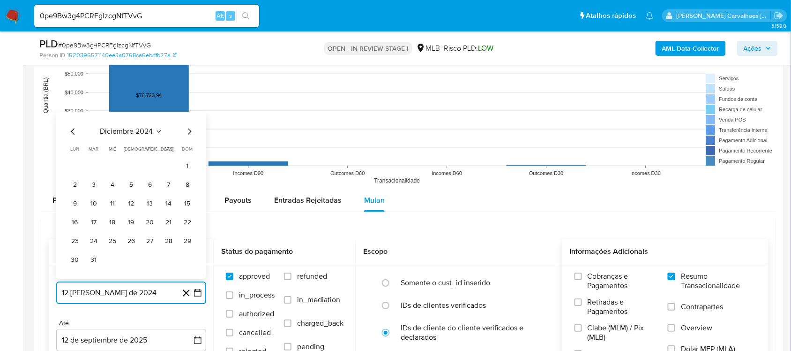
click at [187, 132] on icon "Mes siguiente" at bounding box center [189, 131] width 11 height 11
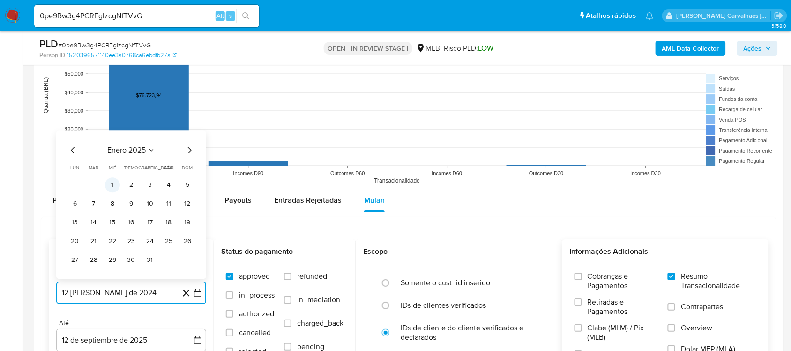
click at [113, 185] on button "1" at bounding box center [112, 184] width 15 height 15
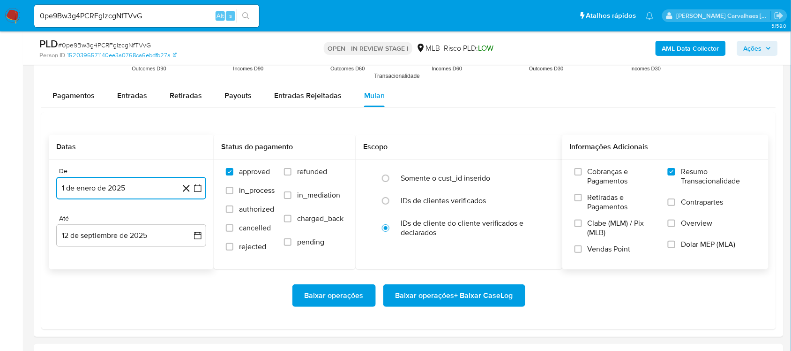
scroll to position [996, 0]
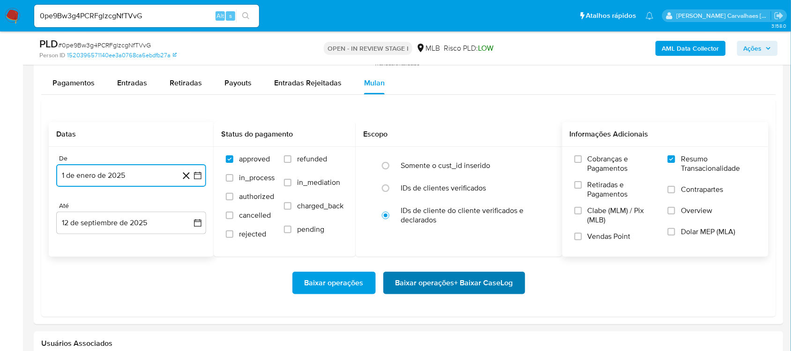
click at [458, 286] on span "Baixar operações + Baixar CaseLog" at bounding box center [455, 282] width 118 height 21
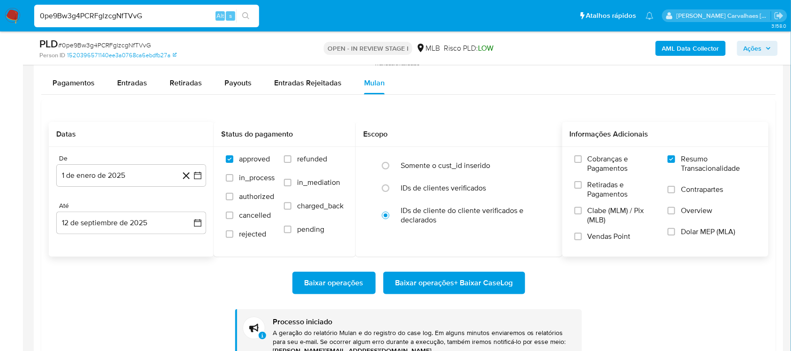
drag, startPoint x: 153, startPoint y: 16, endPoint x: 39, endPoint y: 10, distance: 114.5
click at [39, 10] on input "0pe9Bw3g4PCRFglzcgNfTVvG" at bounding box center [146, 16] width 225 height 12
paste input "WZwfWi7MavwbVpnkEyV3JfAc"
type input "WZwfWi7MavwbVpnkEyV3JfAc"
click at [242, 15] on icon "search-icon" at bounding box center [245, 15] width 7 height 7
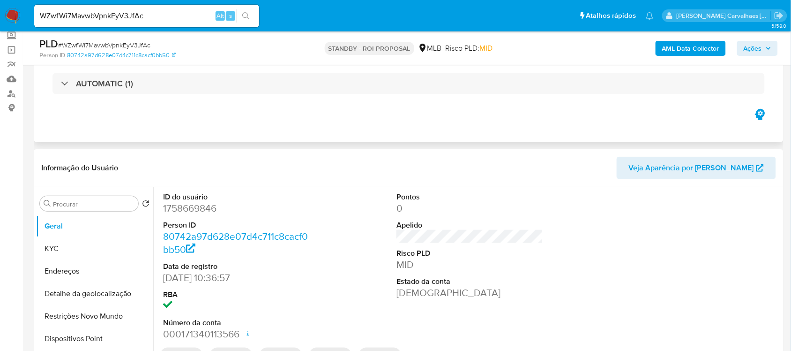
scroll to position [117, 0]
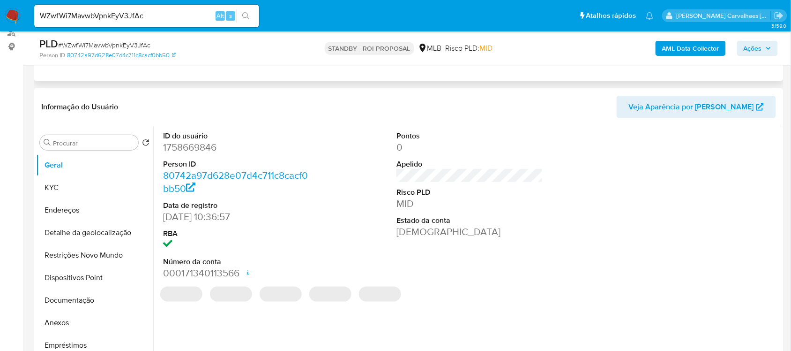
select select "10"
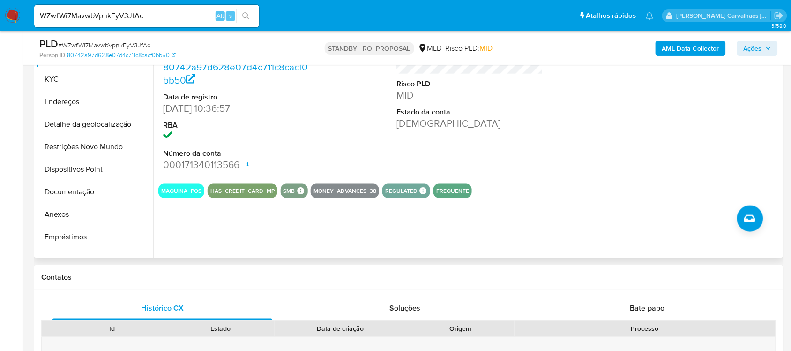
scroll to position [234, 0]
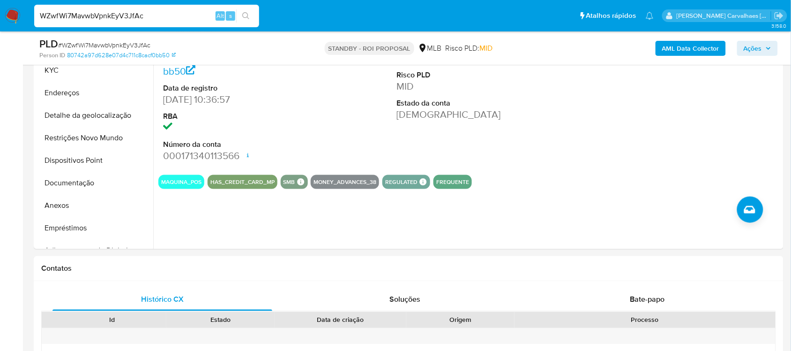
drag, startPoint x: 157, startPoint y: 15, endPoint x: 21, endPoint y: 15, distance: 136.4
click at [21, 15] on nav "Pausado Ver notificaciones WZwfWi7MavwbVpnkEyV3JfAc Alt s Atalhos rápidos Presi…" at bounding box center [395, 15] width 791 height 31
paste input "AN9lR8vFbx36nXKNrFEPM4wB"
type input "AN9lR8vFbx36nXKNrFEPM4wB"
click at [254, 21] on button "search-icon" at bounding box center [245, 15] width 19 height 13
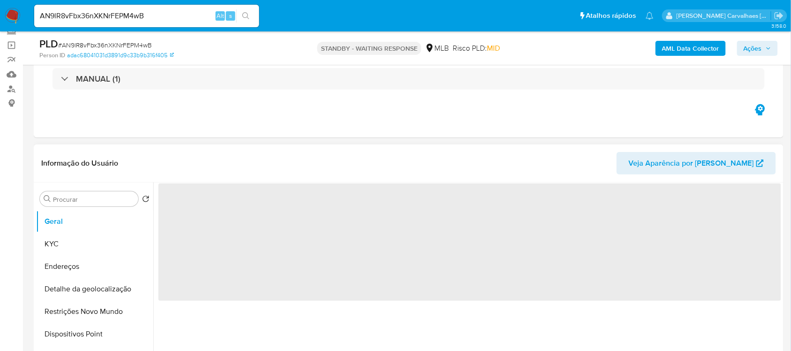
scroll to position [117, 0]
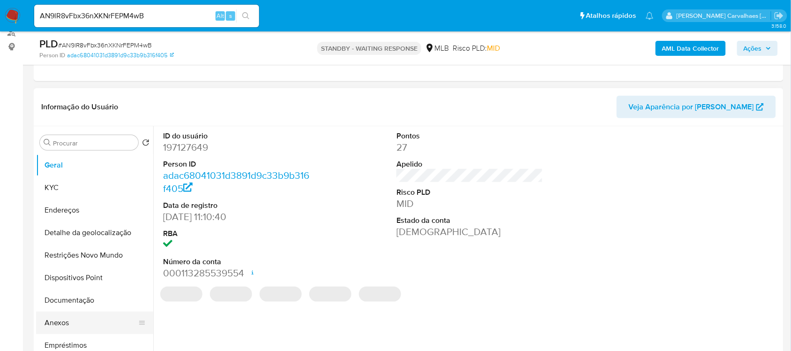
select select "10"
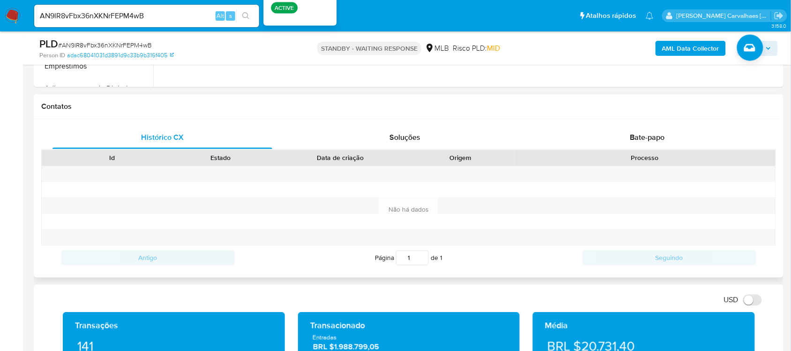
scroll to position [410, 0]
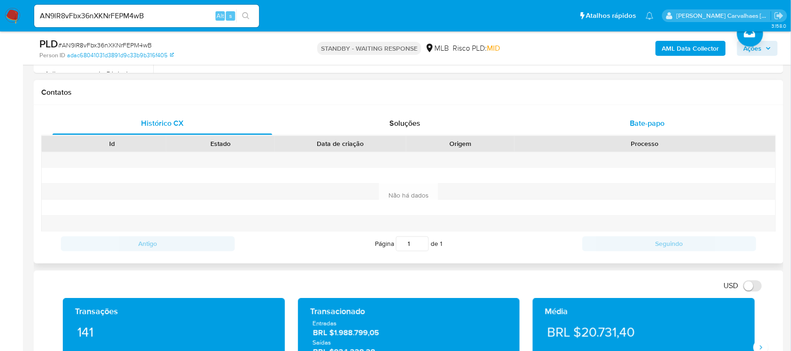
click at [637, 125] on span "Bate-papo" at bounding box center [647, 123] width 35 height 11
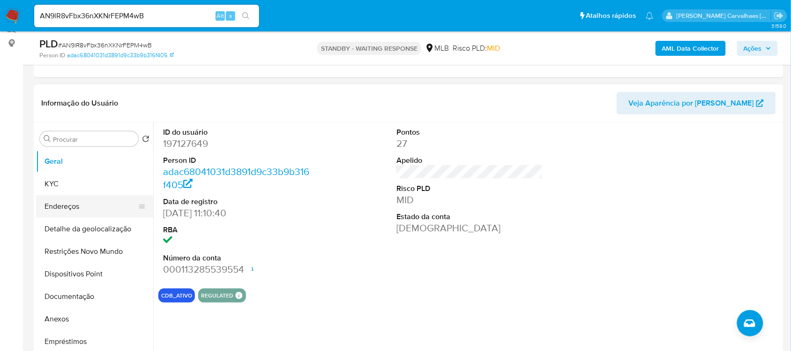
scroll to position [117, 0]
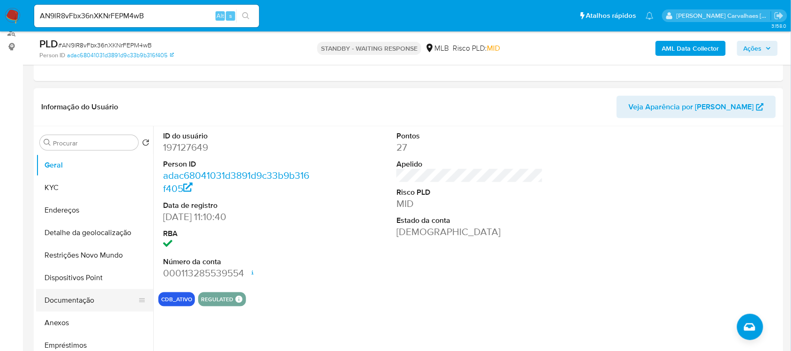
click at [85, 301] on button "Documentação" at bounding box center [91, 300] width 110 height 22
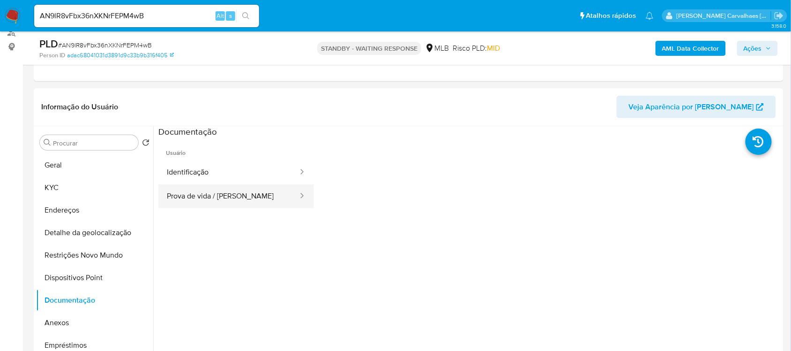
click at [217, 193] on button "Prova de vida / Selfie" at bounding box center [228, 196] width 141 height 24
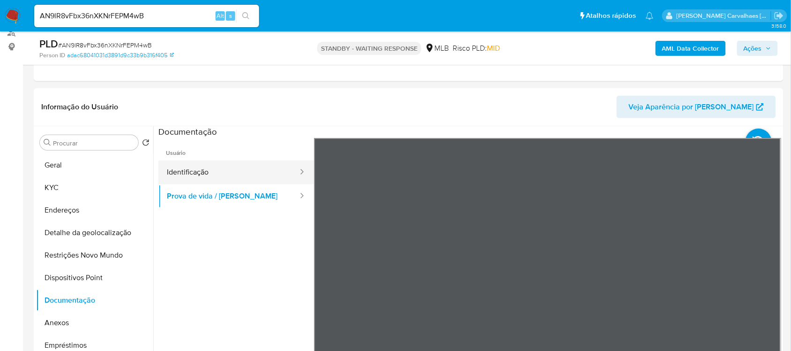
click at [206, 172] on button "Identificação" at bounding box center [228, 172] width 141 height 24
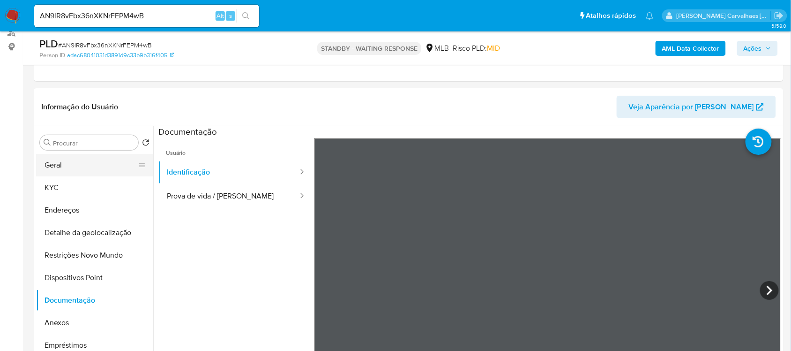
click at [81, 167] on button "Geral" at bounding box center [91, 165] width 110 height 22
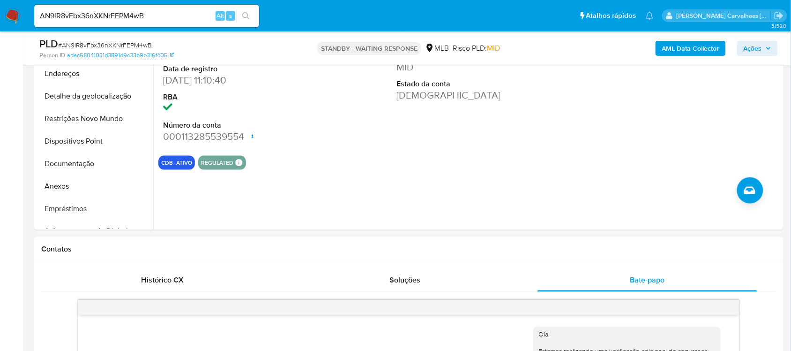
scroll to position [176, 0]
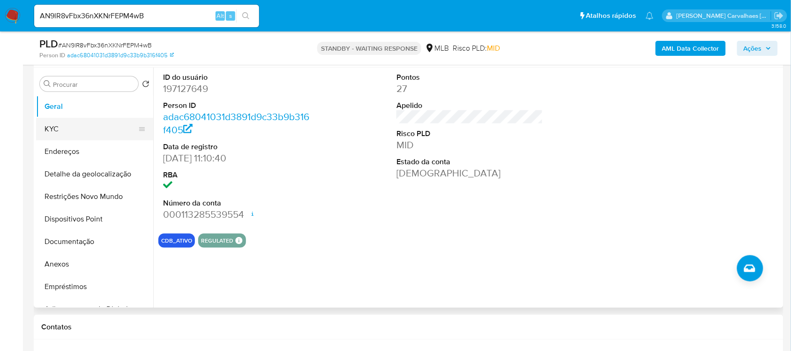
click at [81, 130] on button "KYC" at bounding box center [91, 129] width 110 height 22
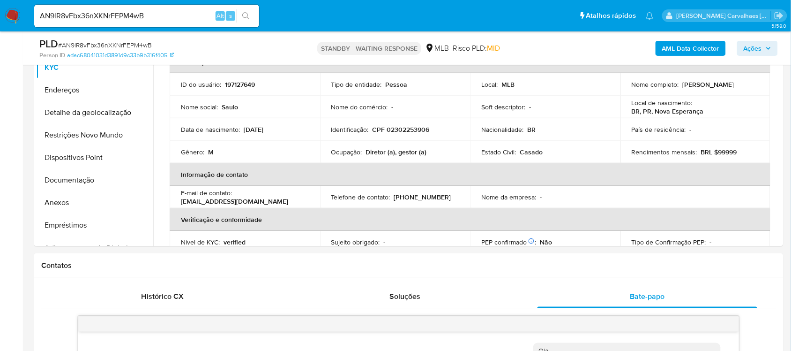
scroll to position [240, 0]
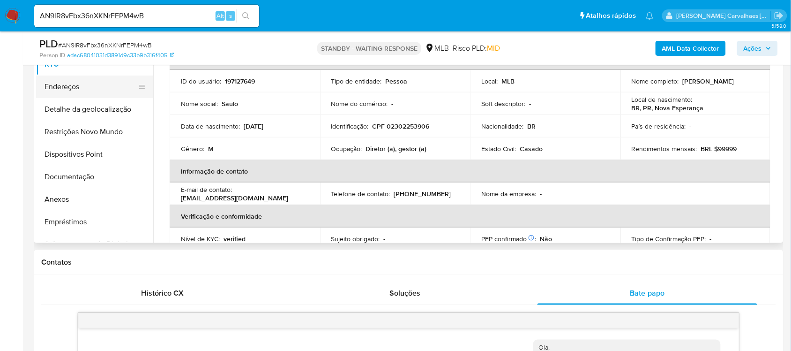
click at [84, 90] on button "Endereços" at bounding box center [91, 86] width 110 height 22
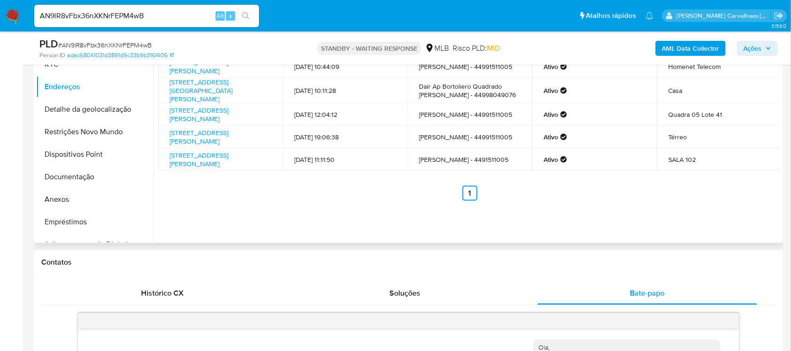
scroll to position [182, 0]
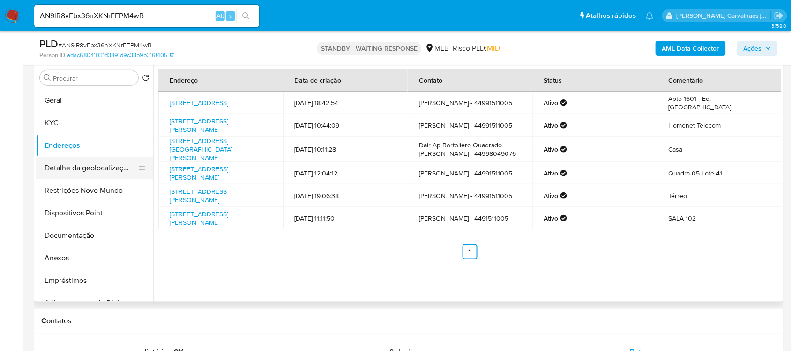
click at [122, 170] on button "Detalhe da geolocalização" at bounding box center [91, 168] width 110 height 22
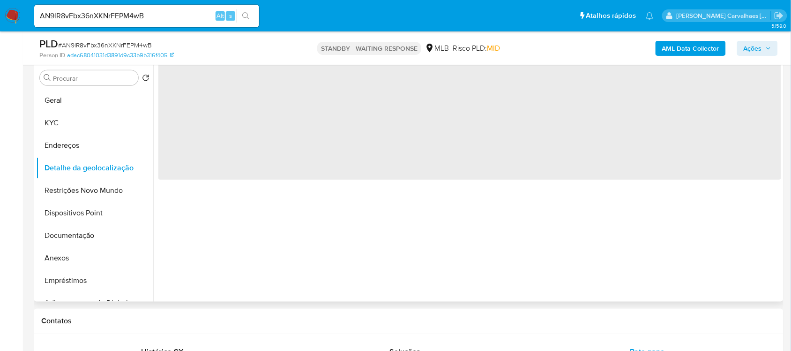
scroll to position [123, 0]
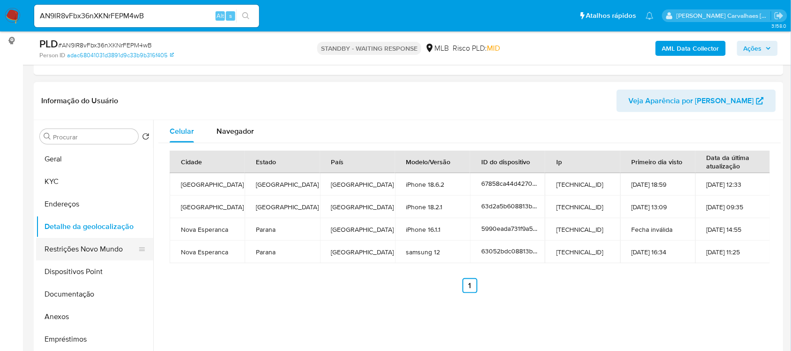
drag, startPoint x: 87, startPoint y: 247, endPoint x: 143, endPoint y: 238, distance: 57.0
click at [87, 247] on button "Restrições Novo Mundo" at bounding box center [91, 249] width 110 height 22
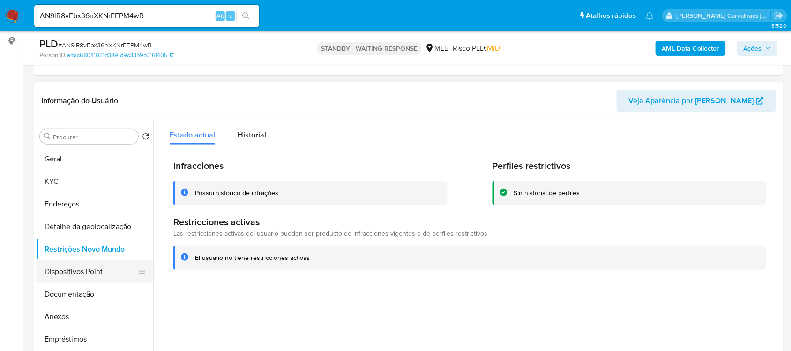
drag, startPoint x: 90, startPoint y: 270, endPoint x: 277, endPoint y: 263, distance: 187.2
click at [92, 270] on button "Dispositivos Point" at bounding box center [94, 271] width 117 height 22
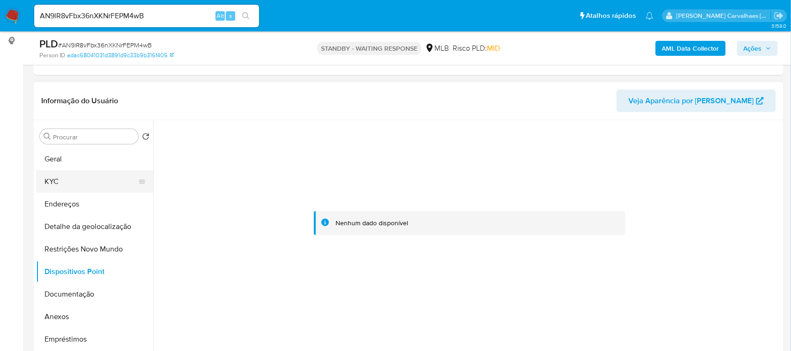
click at [54, 172] on button "KYC" at bounding box center [91, 181] width 110 height 22
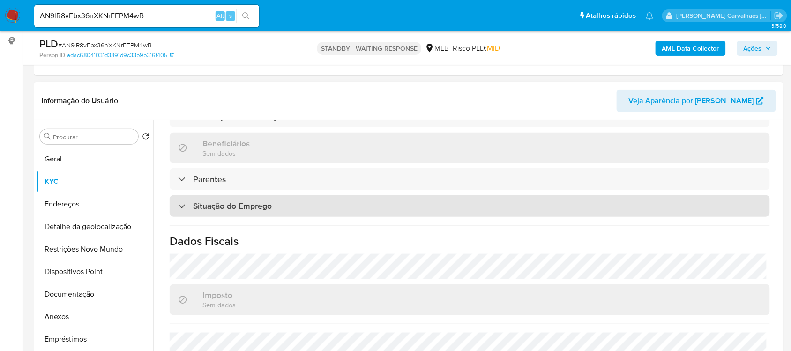
scroll to position [398, 0]
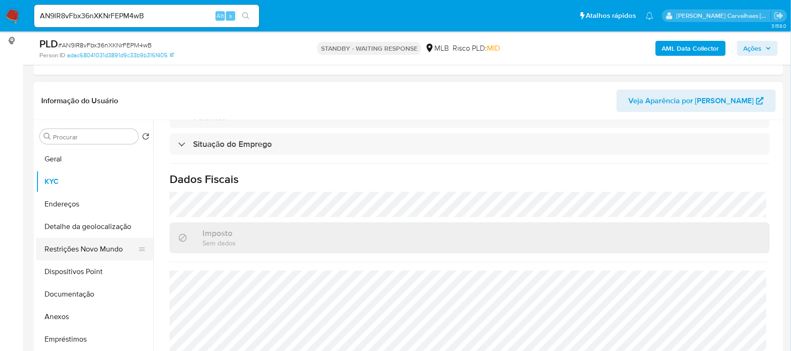
click at [69, 254] on button "Restrições Novo Mundo" at bounding box center [91, 249] width 110 height 22
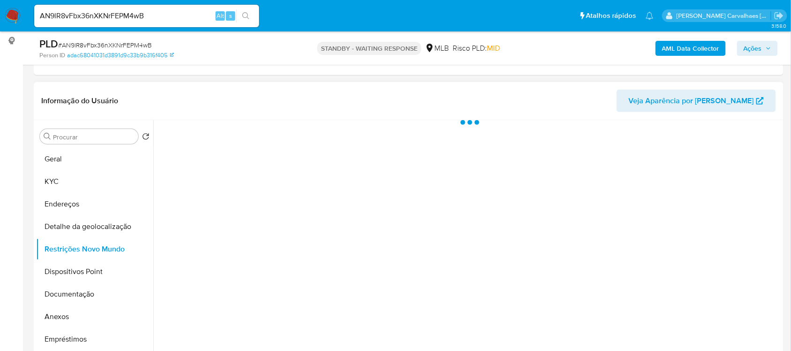
scroll to position [0, 0]
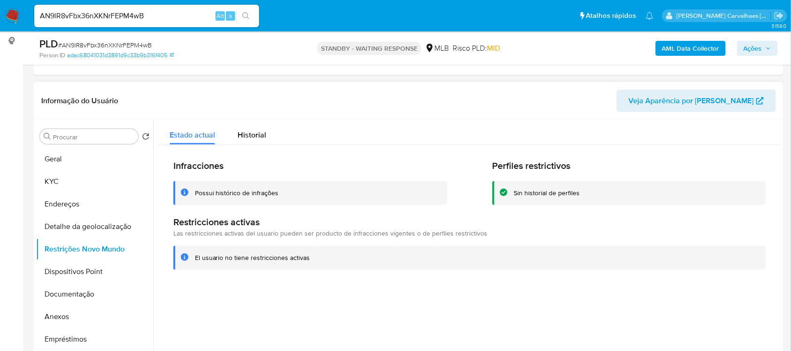
drag, startPoint x: 195, startPoint y: 257, endPoint x: 311, endPoint y: 253, distance: 115.8
click at [311, 253] on div "El usuario no tiene restricciones activas" at bounding box center [477, 257] width 564 height 9
click at [88, 286] on button "Documentação" at bounding box center [91, 294] width 110 height 22
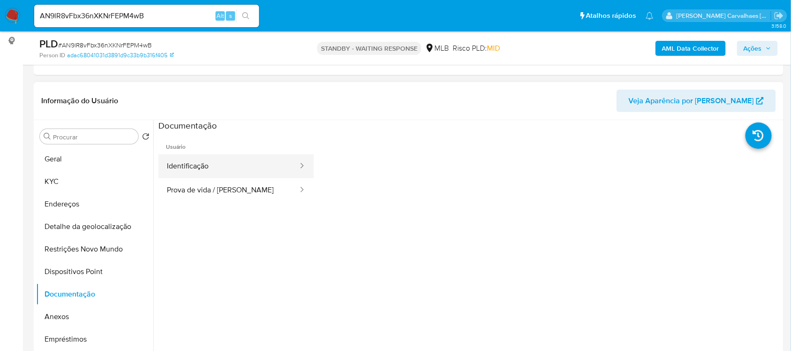
click at [219, 172] on button "Identificação" at bounding box center [228, 166] width 141 height 24
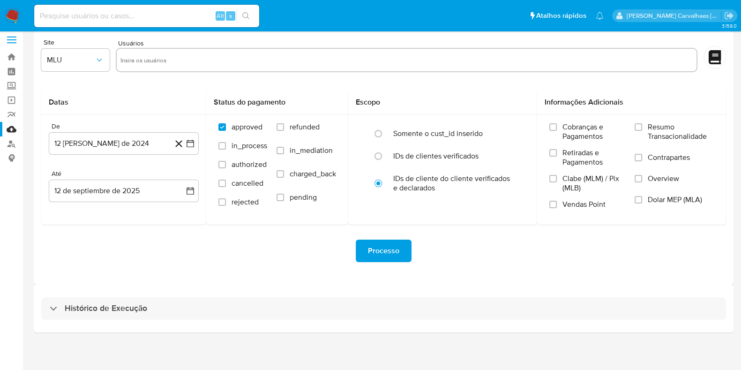
scroll to position [8, 0]
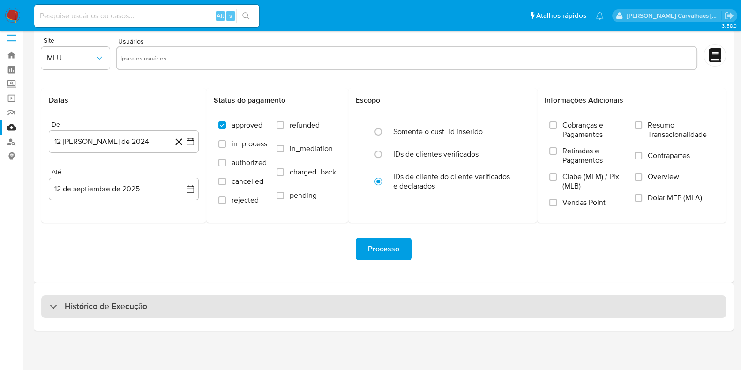
click at [165, 305] on div "Histórico de Execução" at bounding box center [383, 306] width 685 height 22
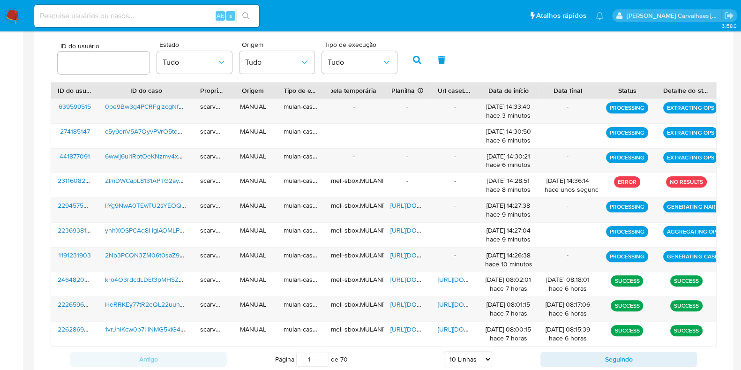
scroll to position [301, 0]
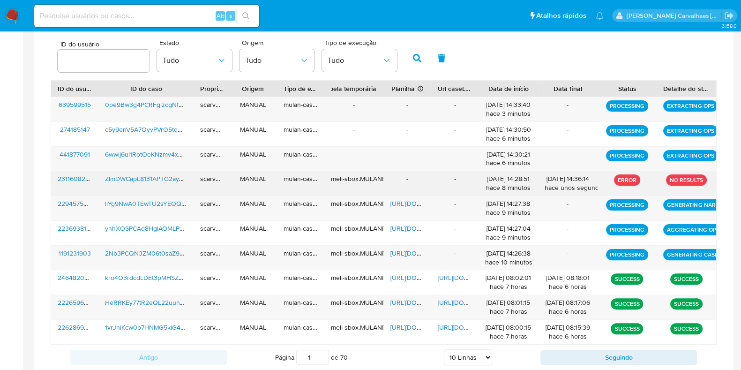
click at [317, 184] on div "mulan-caselog" at bounding box center [300, 183] width 47 height 24
click at [128, 177] on span "ZlmDWCapL8131APTG2ayDux7" at bounding box center [149, 178] width 89 height 9
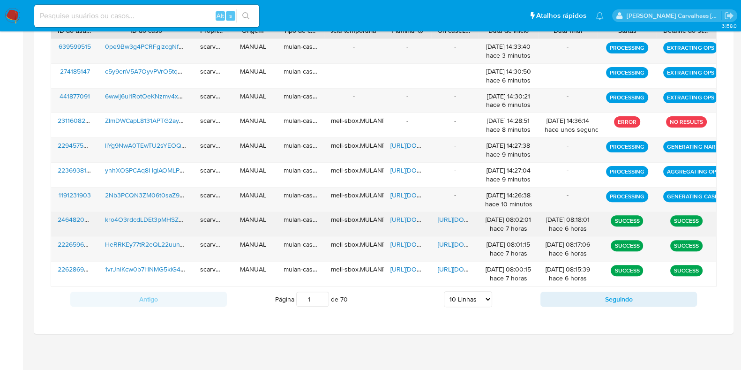
scroll to position [360, 0]
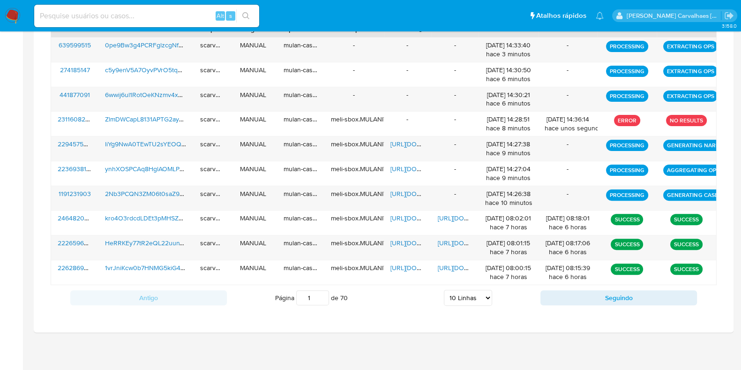
click at [486, 292] on select "5 Linhas 10 Linhas 20 Linhas 25 Linhas 50 Linhas 100 Linhas" at bounding box center [468, 298] width 48 height 16
select select "50"
click at [444, 290] on select "5 Linhas 10 Linhas 20 Linhas 25 Linhas 50 Linhas 100 Linhas" at bounding box center [468, 298] width 48 height 16
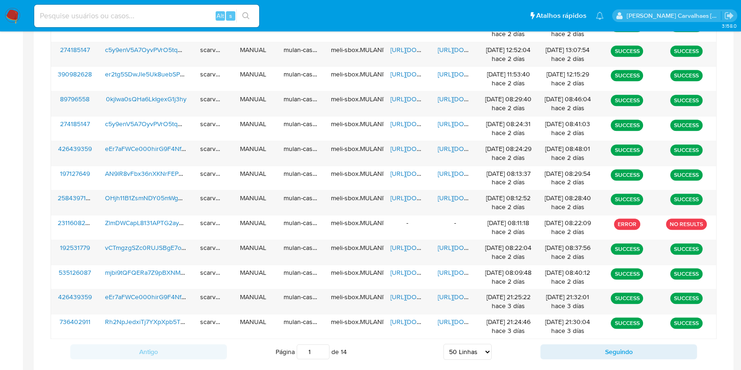
scroll to position [1298, 0]
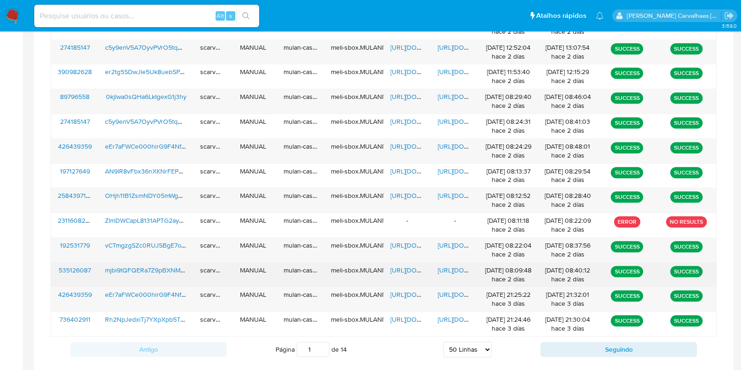
click at [451, 265] on span "[URL][DOMAIN_NAME]" at bounding box center [470, 269] width 65 height 9
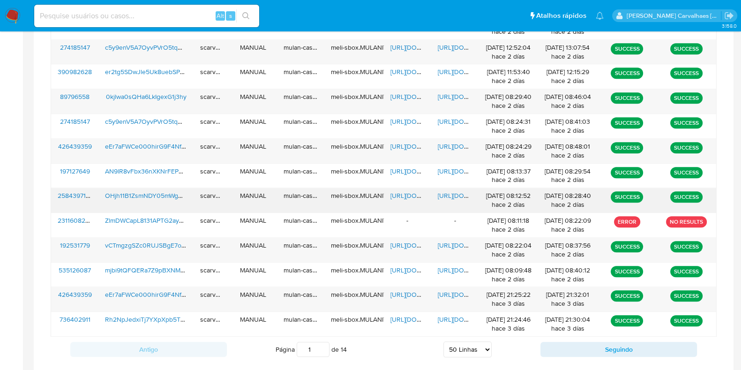
click at [452, 193] on span "[URL][DOMAIN_NAME]" at bounding box center [470, 195] width 65 height 9
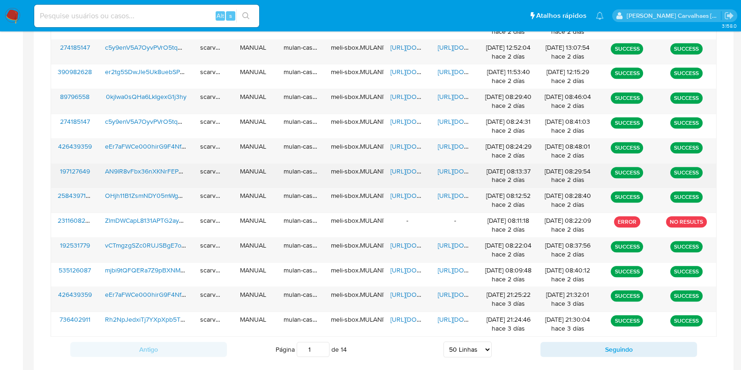
click at [446, 170] on span "[URL][DOMAIN_NAME]" at bounding box center [470, 170] width 65 height 9
click at [398, 169] on span "[URL][DOMAIN_NAME]" at bounding box center [422, 170] width 65 height 9
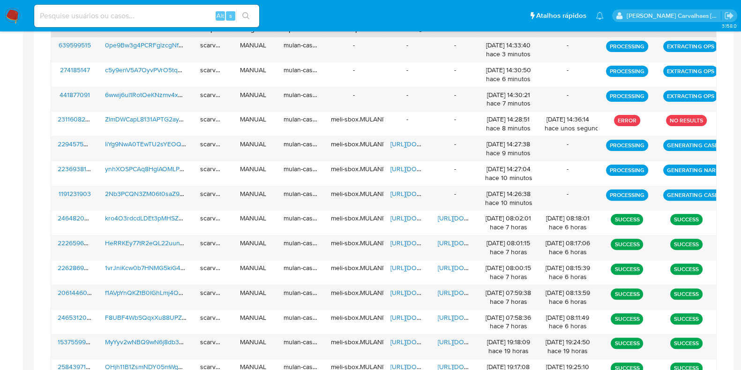
scroll to position [302, 0]
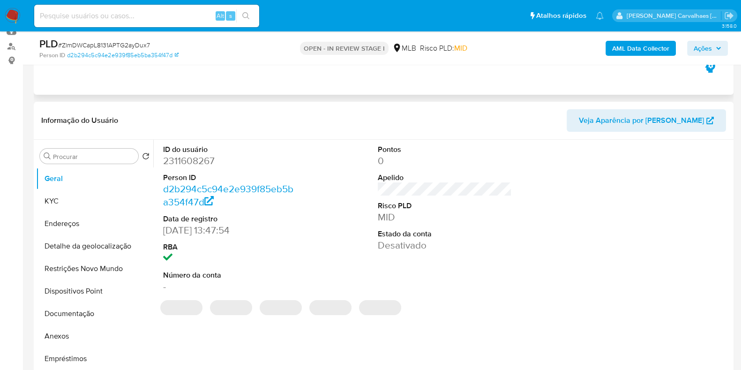
scroll to position [117, 0]
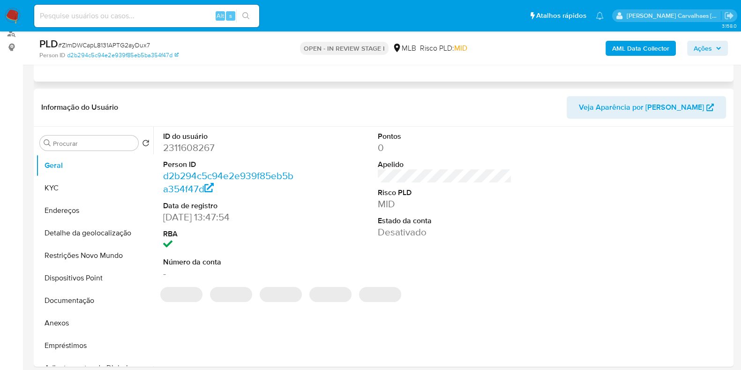
select select "10"
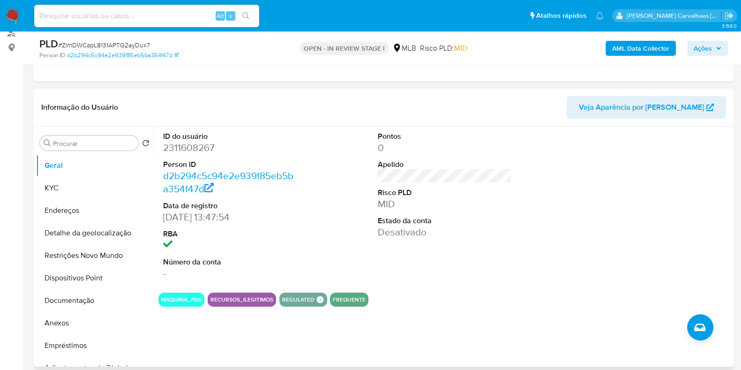
scroll to position [0, 0]
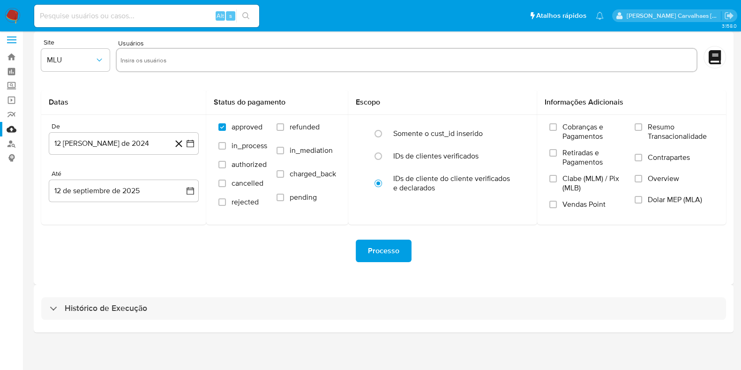
scroll to position [8, 0]
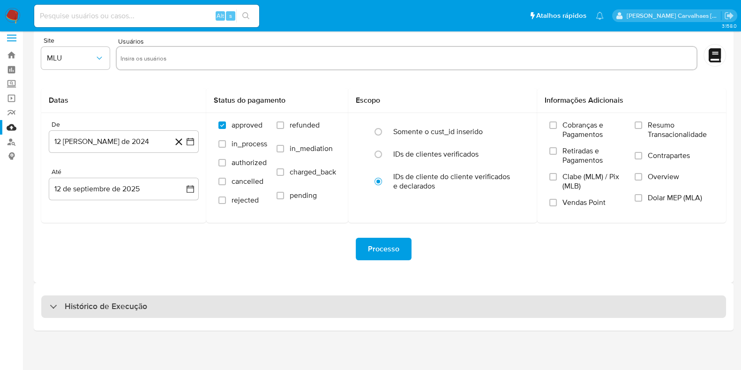
drag, startPoint x: 115, startPoint y: 303, endPoint x: 121, endPoint y: 299, distance: 8.1
click at [116, 303] on h3 "Histórico de Execução" at bounding box center [106, 306] width 82 height 11
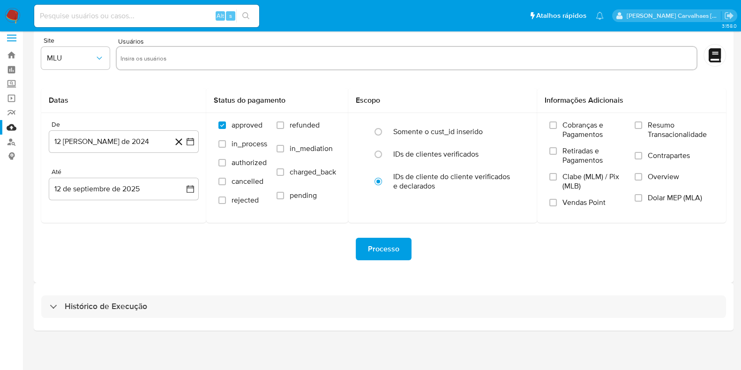
select select "10"
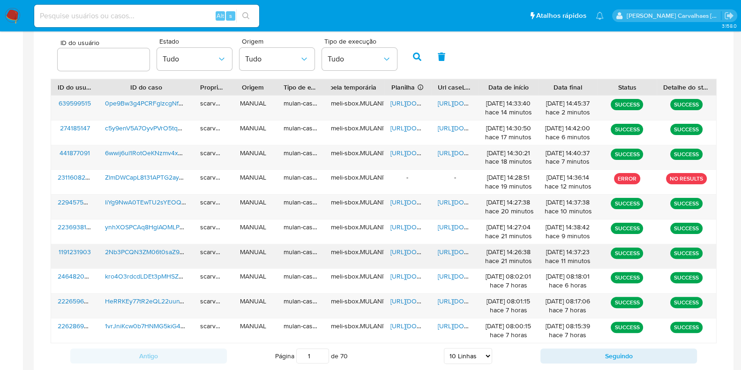
scroll to position [360, 0]
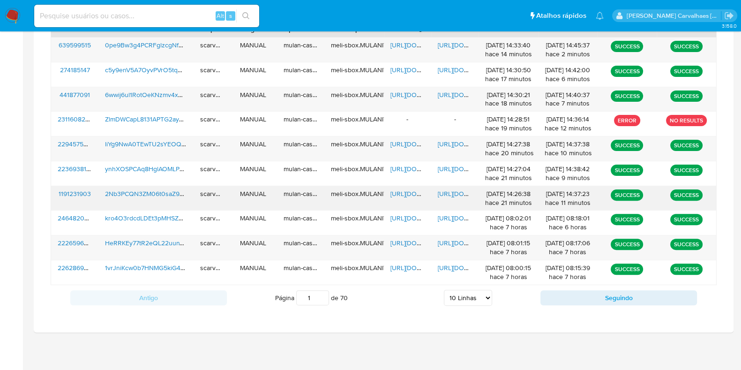
click at [453, 195] on span "[URL][DOMAIN_NAME]" at bounding box center [470, 193] width 65 height 9
click at [401, 189] on span "[URL][DOMAIN_NAME]" at bounding box center [422, 193] width 65 height 9
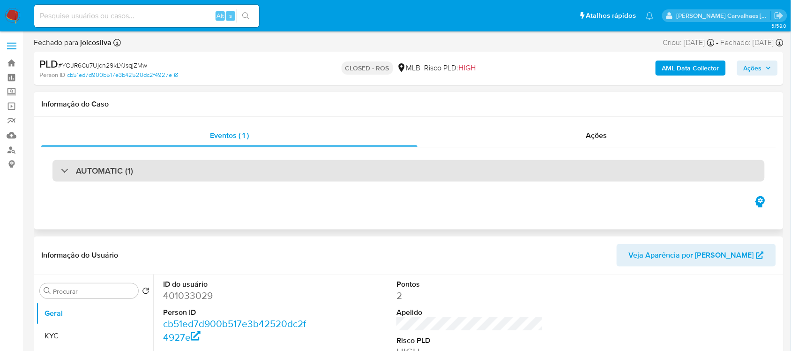
select select "10"
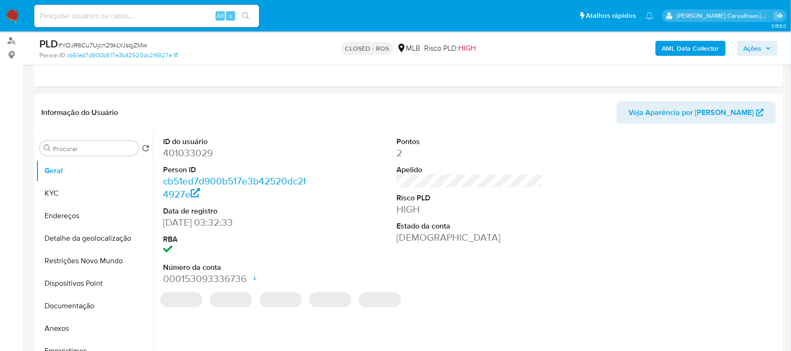
scroll to position [117, 0]
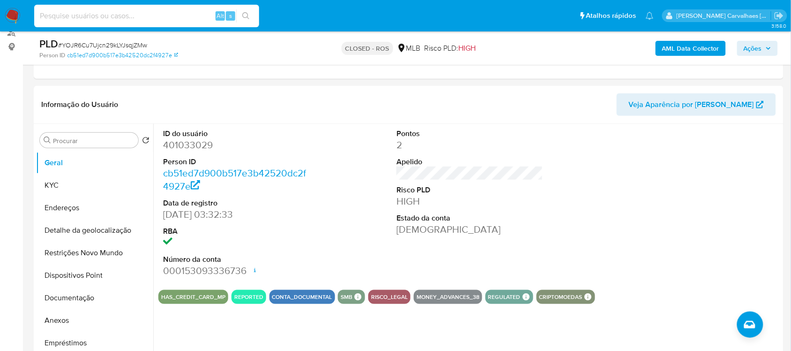
paste input "2Nb3PCQN3ZM06t0saZ9ZVkHf"
type input "2Nb3PCQN3ZM06t0saZ9ZVkHf"
click at [240, 13] on button "search-icon" at bounding box center [245, 15] width 19 height 13
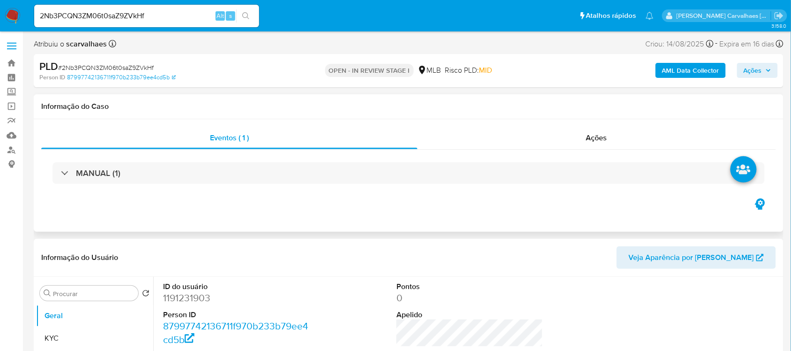
select select "10"
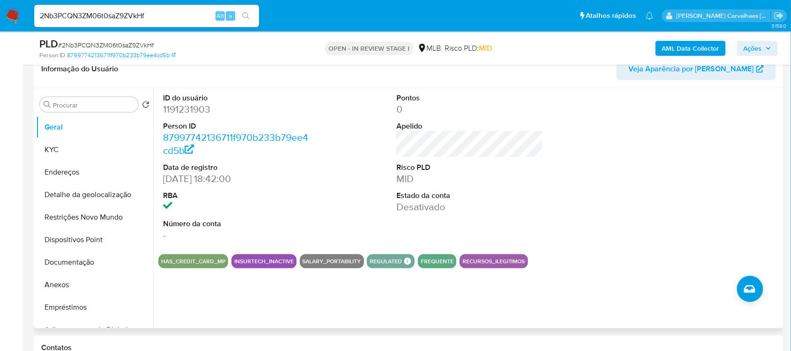
scroll to position [176, 0]
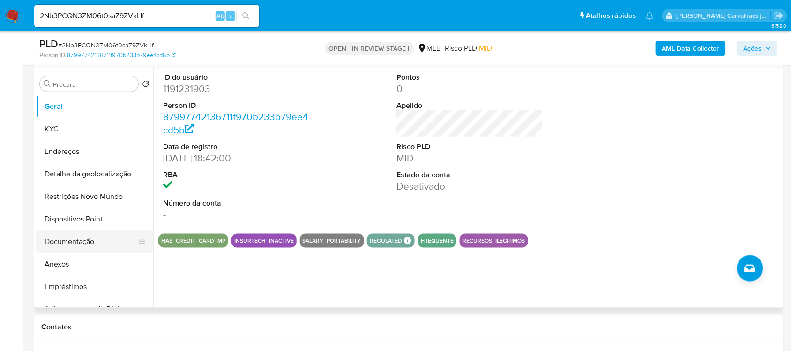
click at [66, 240] on button "Documentação" at bounding box center [91, 241] width 110 height 22
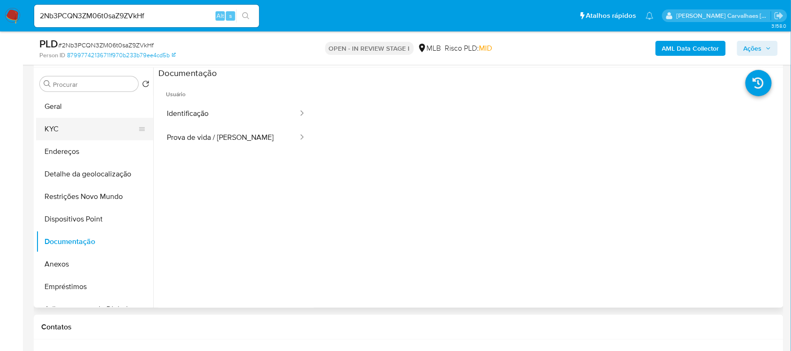
click at [77, 136] on button "KYC" at bounding box center [91, 129] width 110 height 22
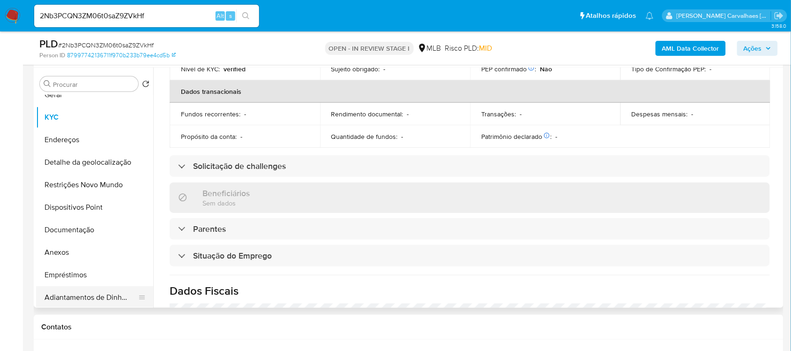
scroll to position [0, 0]
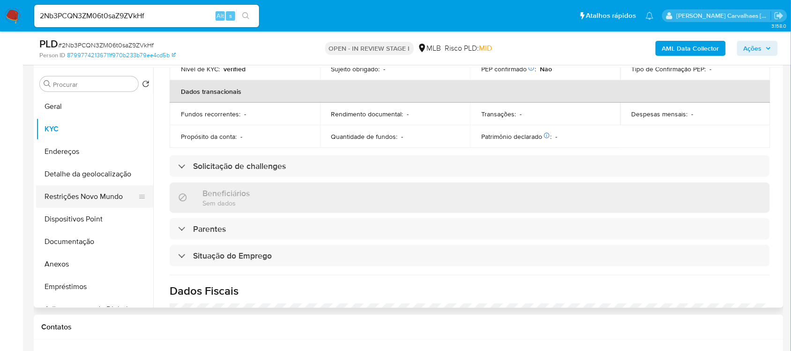
click at [109, 197] on button "Restrições Novo Mundo" at bounding box center [91, 196] width 110 height 22
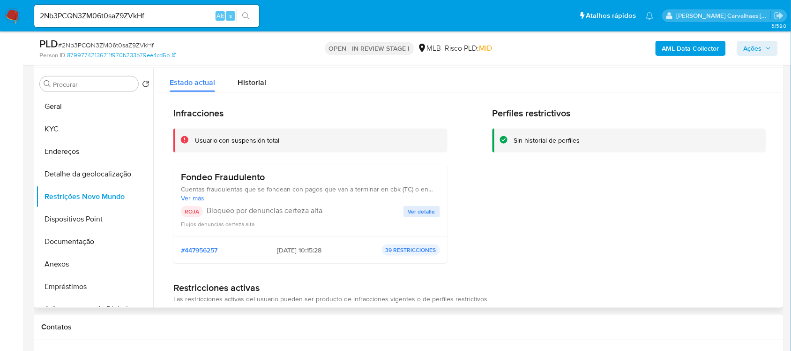
click at [404, 215] on button "Ver detalle" at bounding box center [422, 211] width 37 height 11
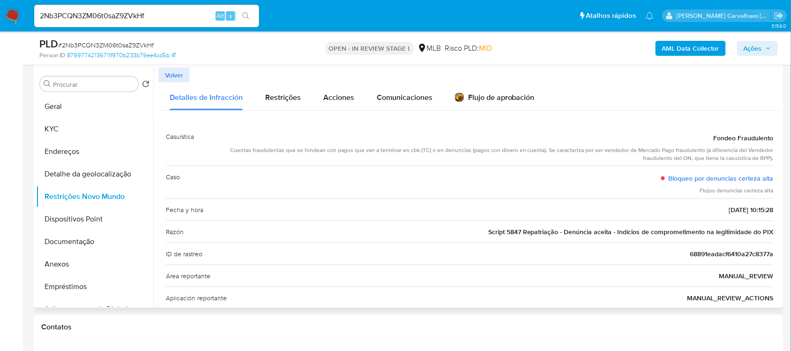
drag, startPoint x: 617, startPoint y: 232, endPoint x: 769, endPoint y: 230, distance: 152.4
click at [769, 230] on span "Script 5847 Repatriação - Denúncia aceita - Indícios de comprometimento na legi…" at bounding box center [630, 231] width 285 height 9
click at [519, 247] on div "ID de rastreo 68891eadacf6410a27c8377a" at bounding box center [470, 253] width 608 height 22
drag, startPoint x: 615, startPoint y: 234, endPoint x: 776, endPoint y: 231, distance: 160.8
click at [776, 231] on div "Casuística Fondeo Fraudulento Cuentas fraudulentas que se fondean con pagos que…" at bounding box center [469, 283] width 623 height 330
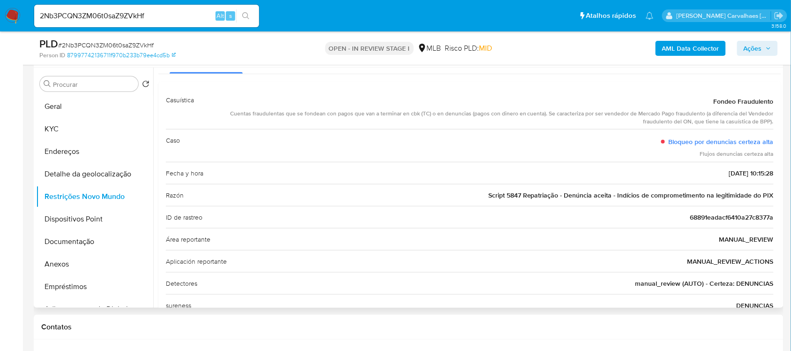
click at [627, 242] on div "Área reportante MANUAL_REVIEW" at bounding box center [470, 239] width 608 height 22
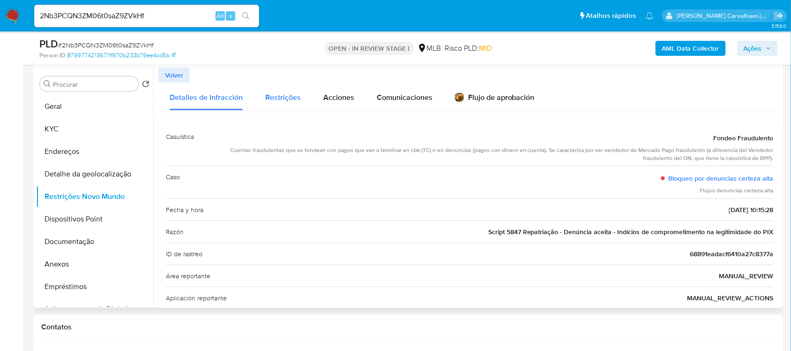
click at [296, 95] on span "Restrições" at bounding box center [283, 97] width 36 height 11
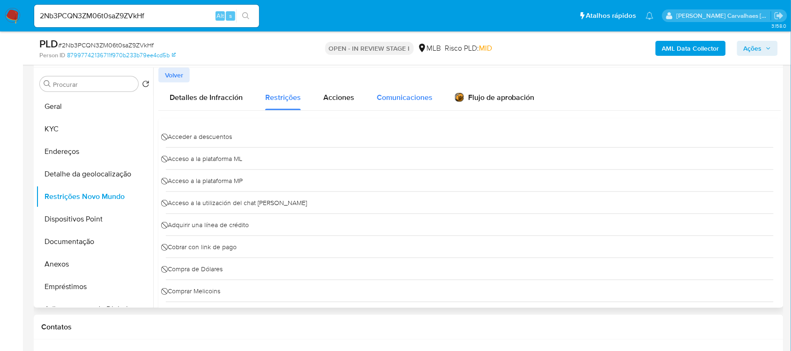
click at [392, 96] on span "Comunicaciones" at bounding box center [405, 97] width 56 height 11
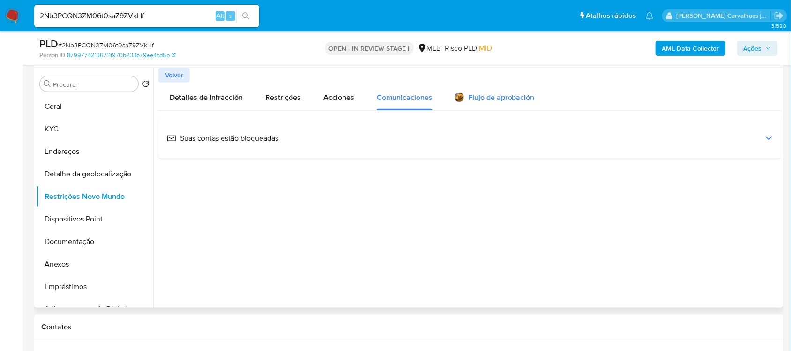
click at [480, 99] on div "Flujo de aprobación" at bounding box center [495, 99] width 80 height 10
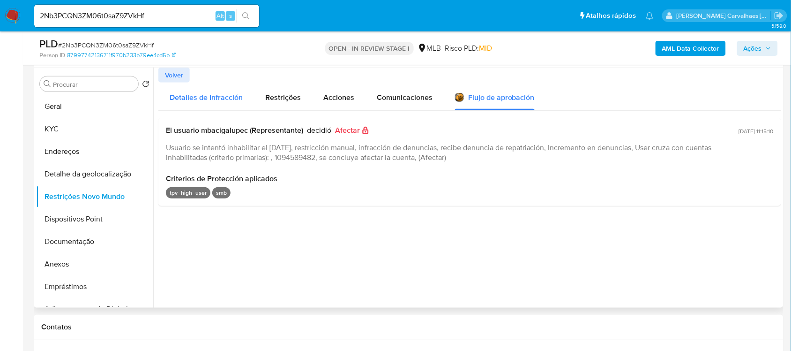
click at [211, 108] on div "Detalles de Infracción" at bounding box center [206, 96] width 73 height 28
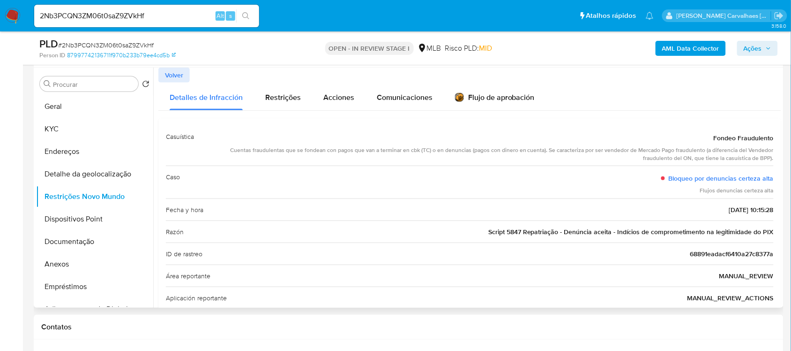
drag, startPoint x: 524, startPoint y: 233, endPoint x: 556, endPoint y: 233, distance: 32.3
click at [556, 233] on span "Script 5847 Repatriação - Denúncia aceita - Indícios de comprometimento na legi…" at bounding box center [630, 231] width 285 height 9
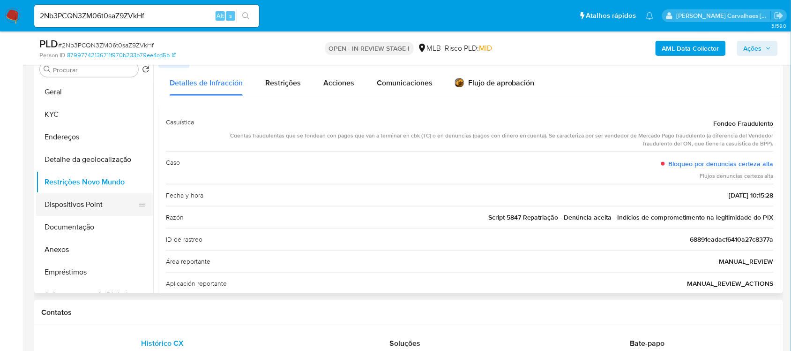
scroll to position [117, 0]
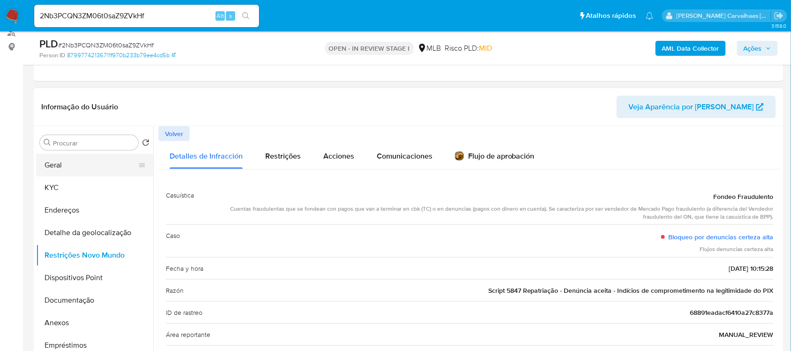
click at [110, 166] on button "Geral" at bounding box center [91, 165] width 110 height 22
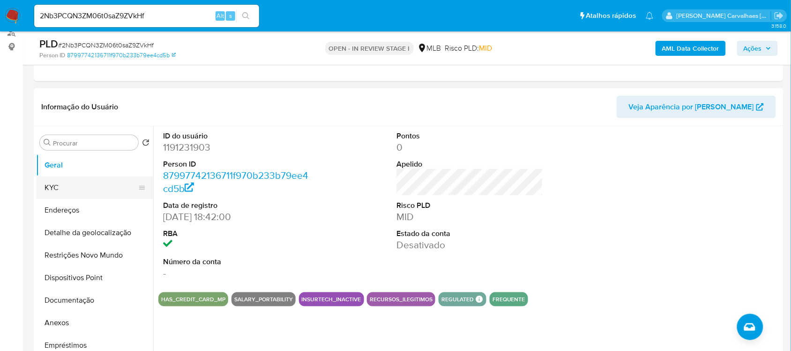
click at [64, 189] on button "KYC" at bounding box center [91, 187] width 110 height 22
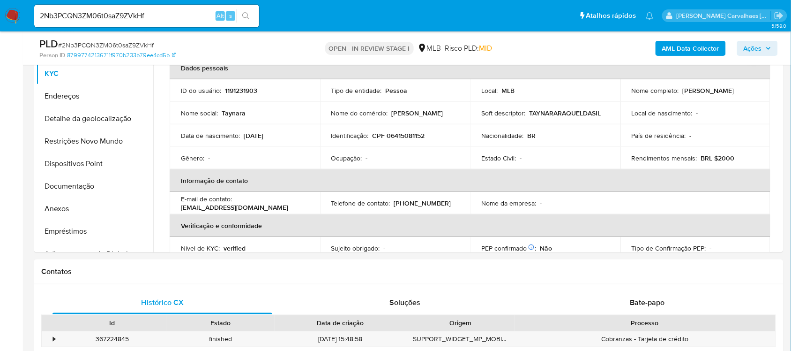
scroll to position [235, 0]
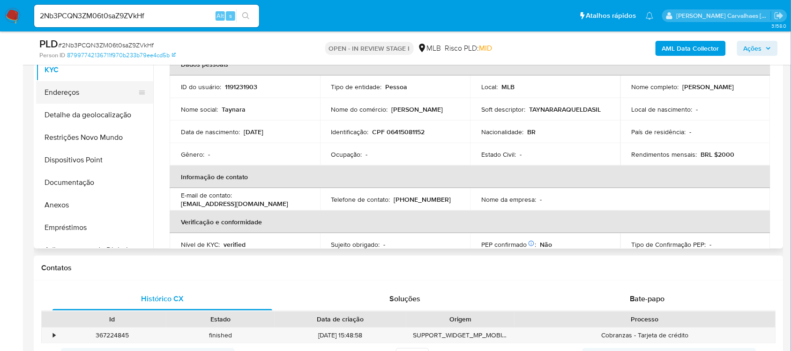
click at [81, 90] on button "Endereços" at bounding box center [91, 92] width 110 height 22
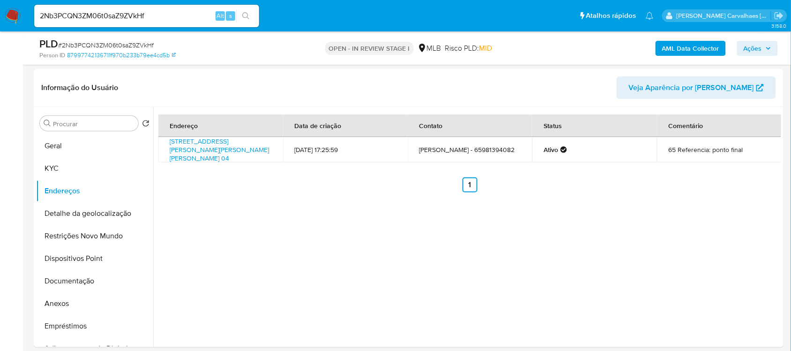
scroll to position [127, 0]
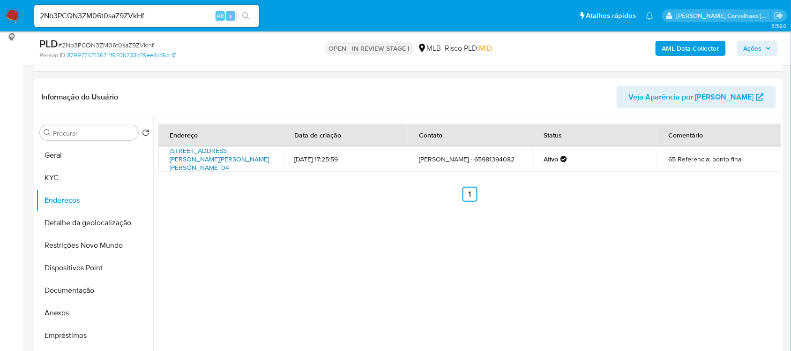
click at [178, 156] on link "Rua Maria Das Dores 04, Várzea Grande, Mato Grosso, 78128519, Brasil 04" at bounding box center [219, 159] width 99 height 26
click at [84, 224] on button "Detalhe da geolocalização" at bounding box center [91, 222] width 110 height 22
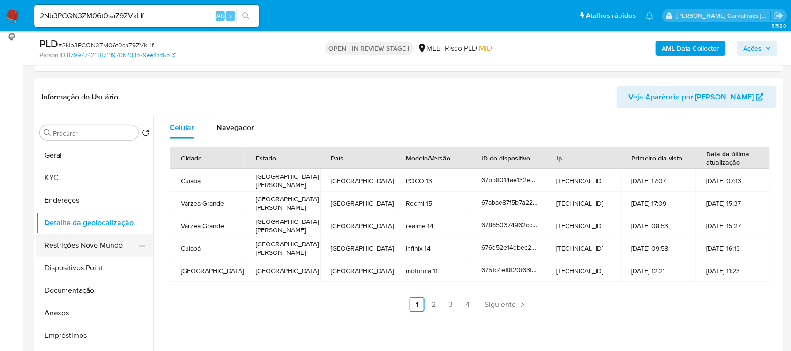
click at [77, 245] on button "Restrições Novo Mundo" at bounding box center [91, 245] width 110 height 22
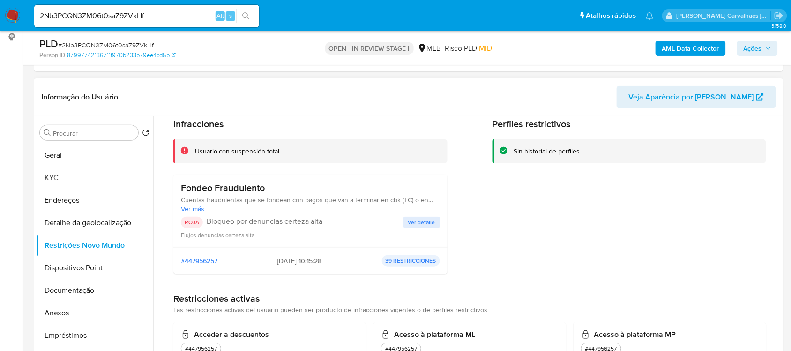
scroll to position [59, 0]
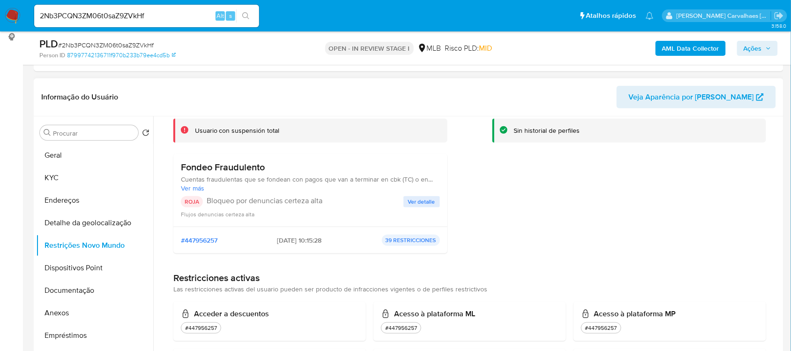
click at [414, 200] on span "Ver detalle" at bounding box center [421, 201] width 27 height 9
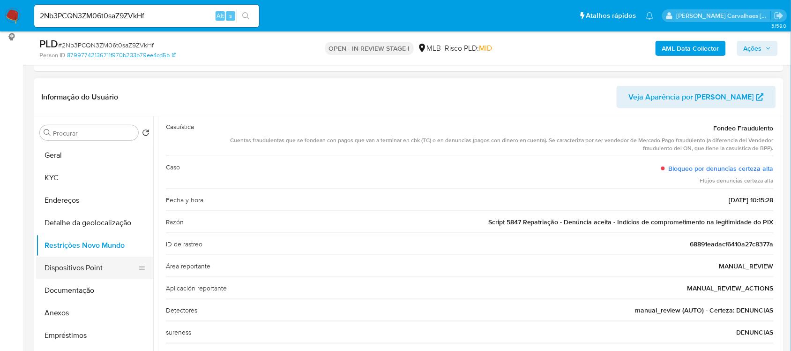
click at [92, 261] on button "Dispositivos Point" at bounding box center [91, 267] width 110 height 22
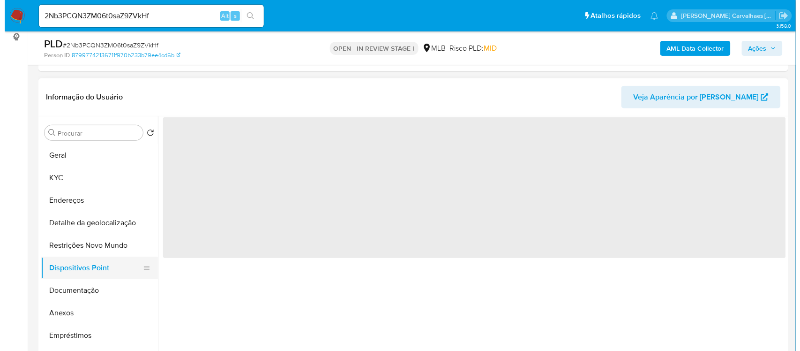
scroll to position [0, 0]
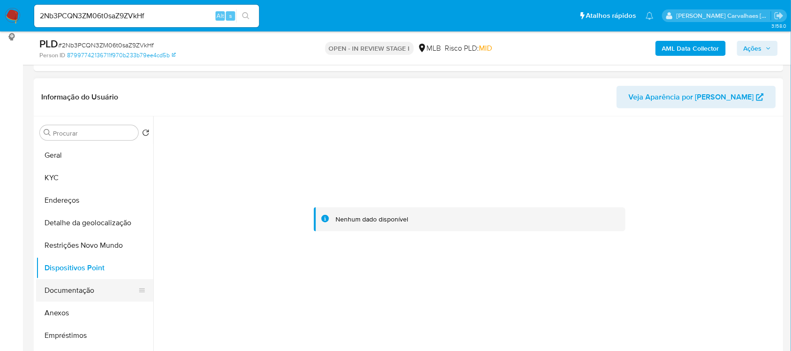
click at [64, 293] on button "Documentação" at bounding box center [91, 290] width 110 height 22
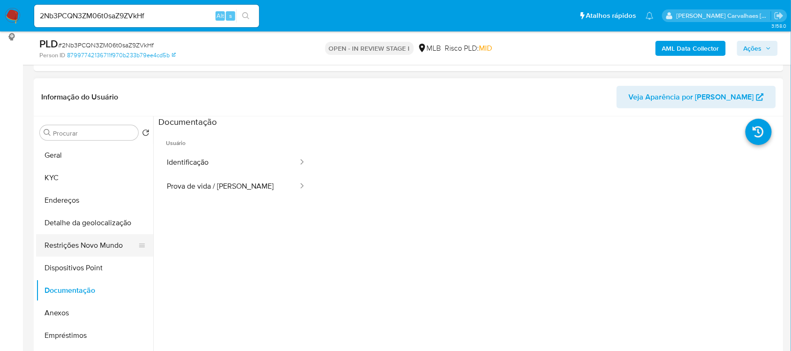
drag, startPoint x: 99, startPoint y: 247, endPoint x: 106, endPoint y: 247, distance: 7.1
click at [102, 247] on button "Restrições Novo Mundo" at bounding box center [91, 245] width 110 height 22
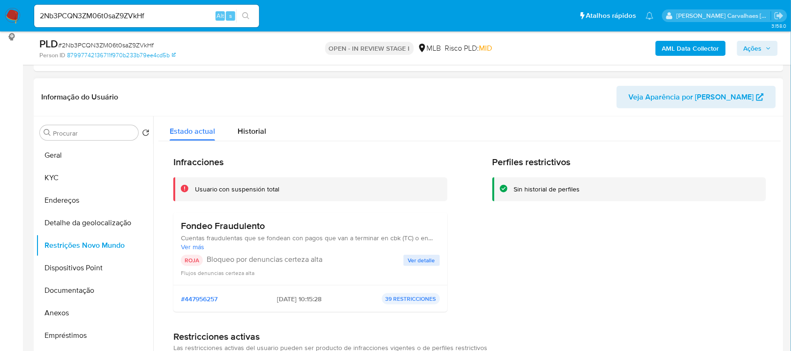
drag, startPoint x: 195, startPoint y: 192, endPoint x: 233, endPoint y: 193, distance: 38.0
click at [233, 193] on div "Usuario con suspensión total" at bounding box center [237, 189] width 85 height 9
click at [60, 312] on button "Anexos" at bounding box center [91, 312] width 110 height 22
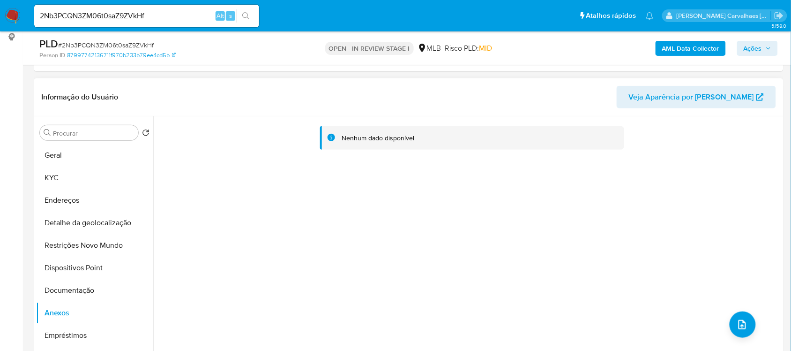
click at [666, 300] on div "Nenhum dado disponível" at bounding box center [467, 236] width 628 height 240
click at [741, 321] on icon "upload-file" at bounding box center [742, 324] width 11 height 11
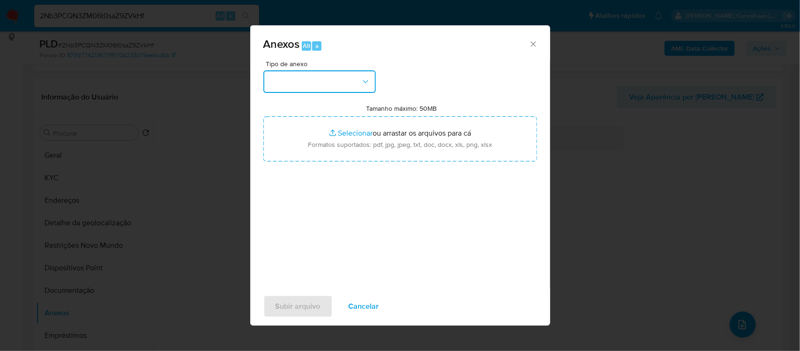
click at [350, 80] on button "button" at bounding box center [319, 81] width 112 height 22
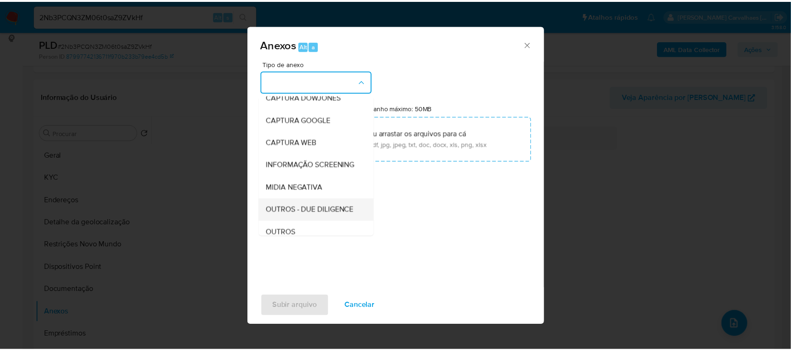
scroll to position [59, 0]
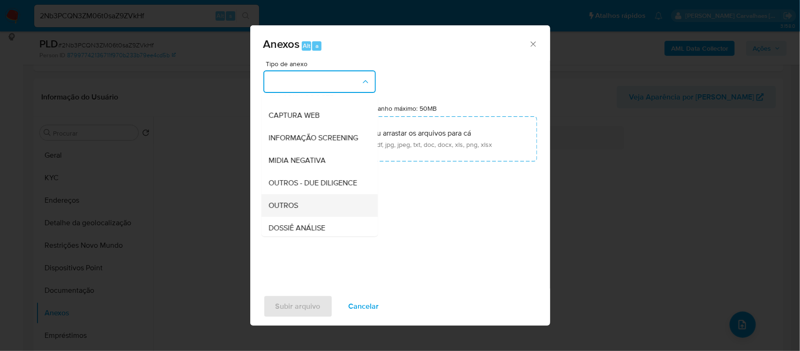
click at [302, 217] on div "OUTROS" at bounding box center [317, 205] width 96 height 22
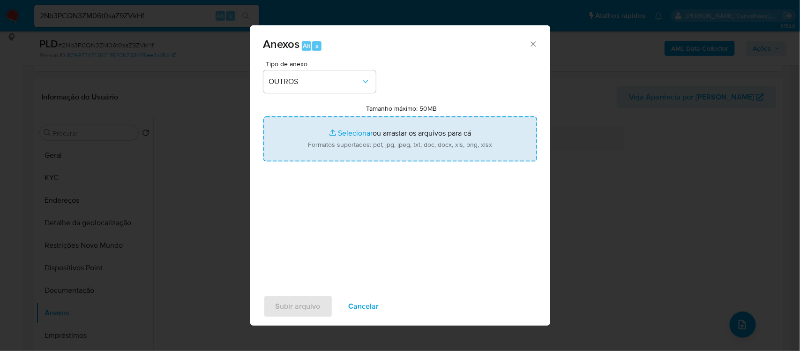
click at [340, 130] on input "Tamanho máximo: 50MB Selecionar arquivos" at bounding box center [400, 138] width 274 height 45
type input "C:\fakepath\Mulan Taynara Raquel da Silva 1191231903_2025_09_12_13_34_30 - Tabl…"
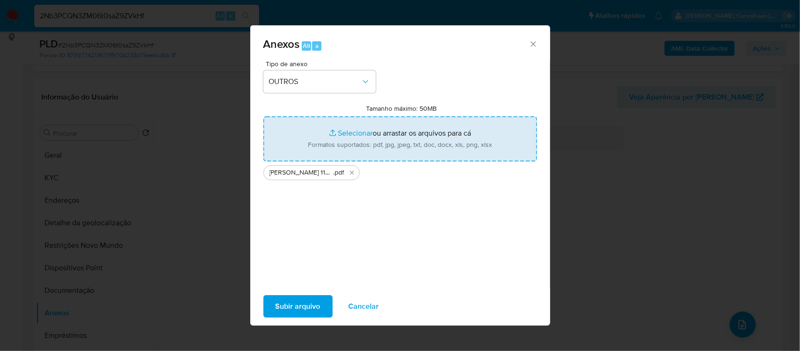
click at [359, 131] on input "Tamanho máximo: 50MB Selecionar arquivos" at bounding box center [400, 138] width 274 height 45
type input "C:\fakepath\SAR - xxxxx - CPF 06415081152 - TAYNARA RAQUEL DA SILVA.pdf"
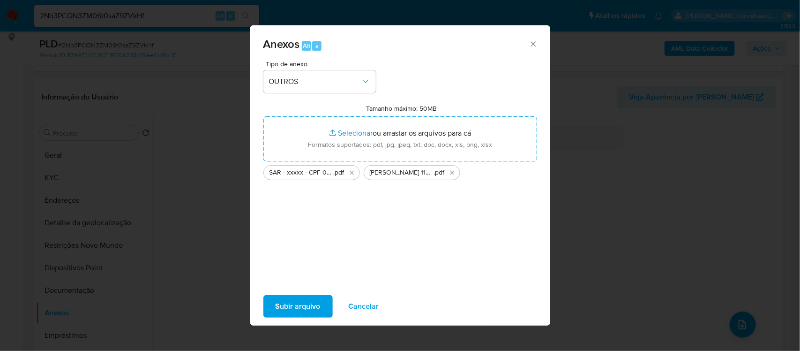
click at [299, 306] on span "Subir arquivo" at bounding box center [298, 306] width 45 height 21
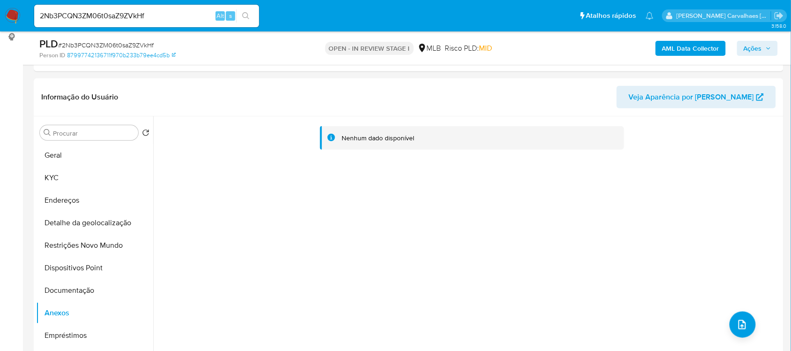
click at [752, 47] on span "Ações" at bounding box center [753, 48] width 18 height 15
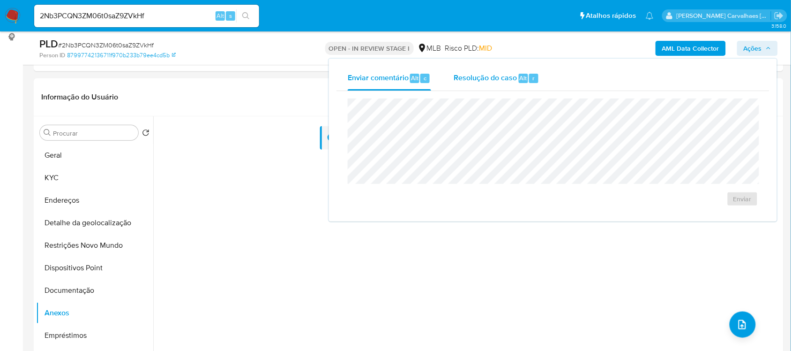
click at [497, 78] on span "Resolução do caso" at bounding box center [485, 77] width 63 height 11
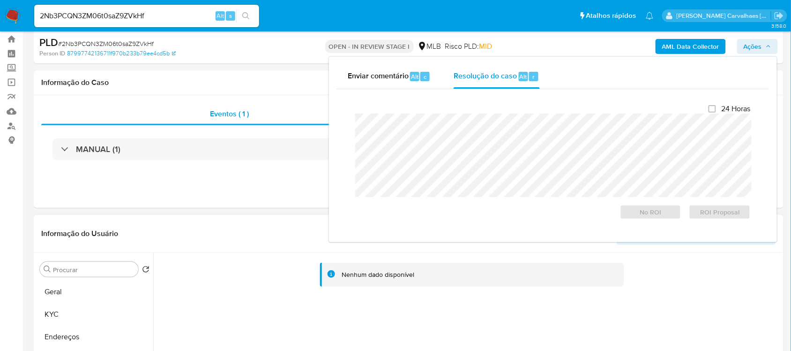
scroll to position [0, 0]
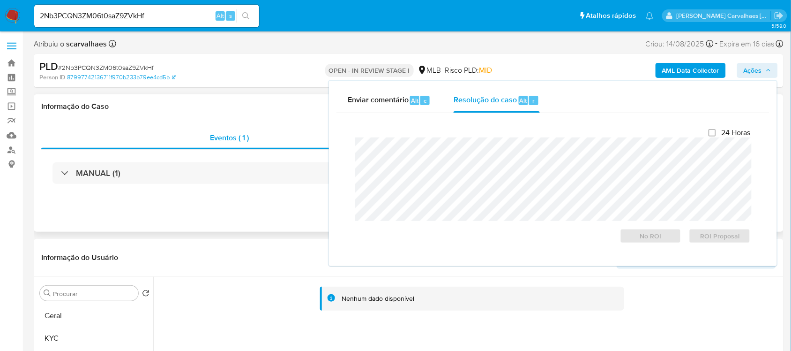
click at [209, 225] on div "Eventos ( 1 ) Ações MANUAL (1)" at bounding box center [409, 175] width 750 height 112
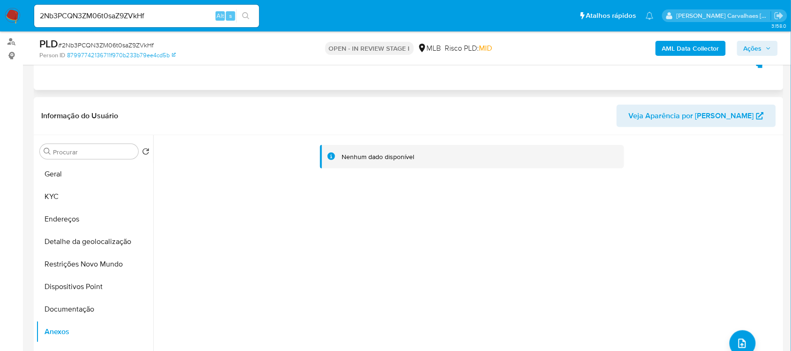
scroll to position [117, 0]
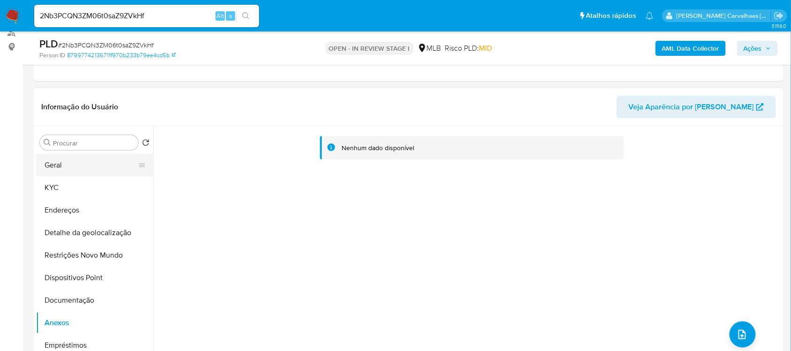
click at [80, 169] on button "Geral" at bounding box center [91, 165] width 110 height 22
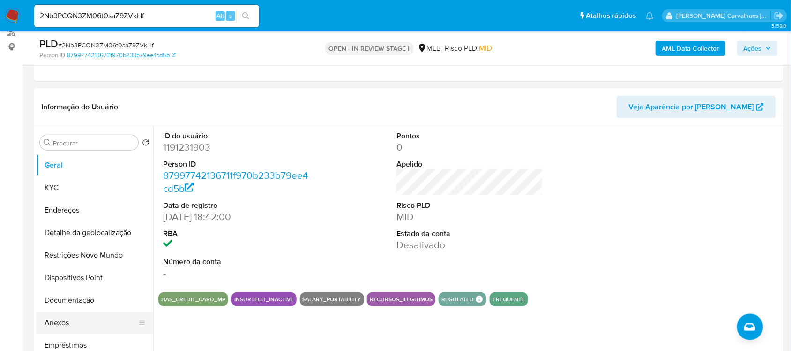
click at [79, 323] on button "Anexos" at bounding box center [91, 322] width 110 height 22
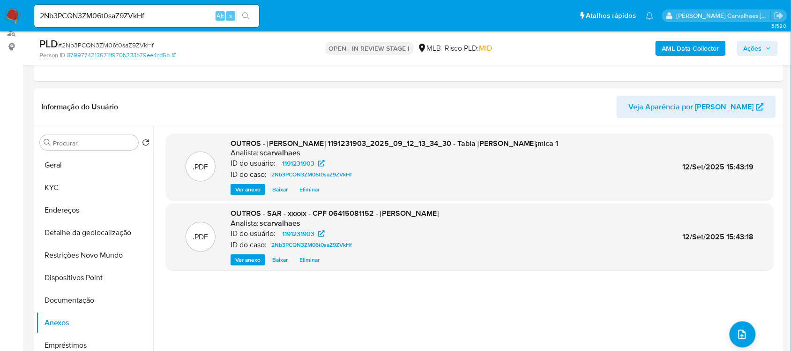
click at [757, 46] on span "Ações" at bounding box center [753, 48] width 18 height 15
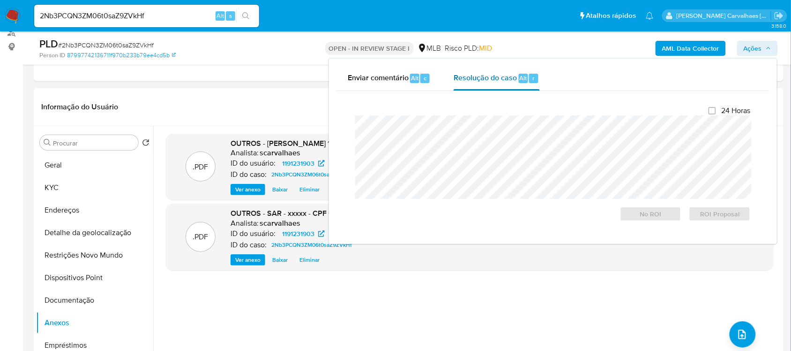
click at [462, 82] on span "Resolução do caso" at bounding box center [485, 77] width 63 height 11
click at [294, 108] on header "Informação do Usuário Veja Aparência por Pessoa" at bounding box center [408, 107] width 735 height 22
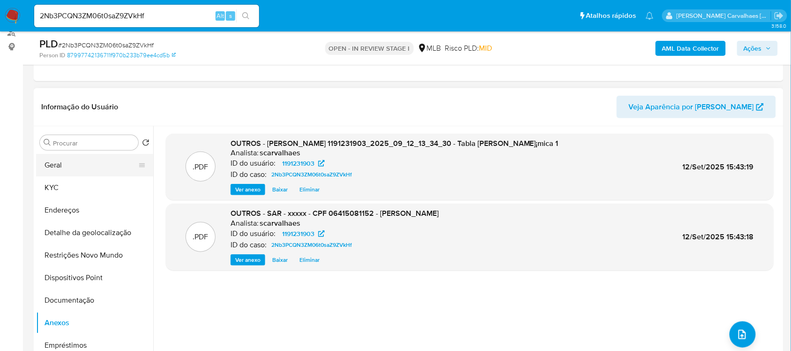
click at [53, 164] on button "Geral" at bounding box center [91, 165] width 110 height 22
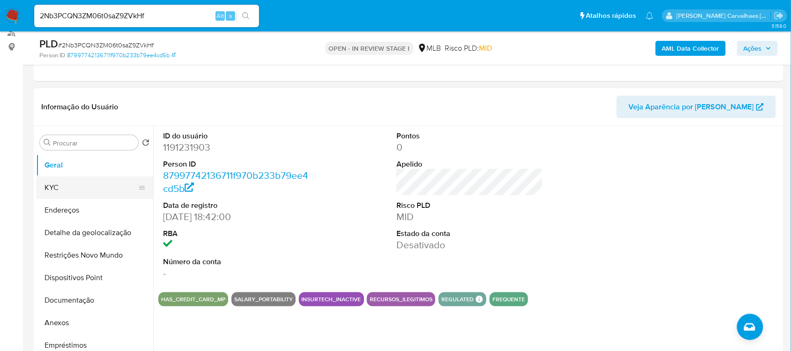
click at [57, 181] on button "KYC" at bounding box center [91, 187] width 110 height 22
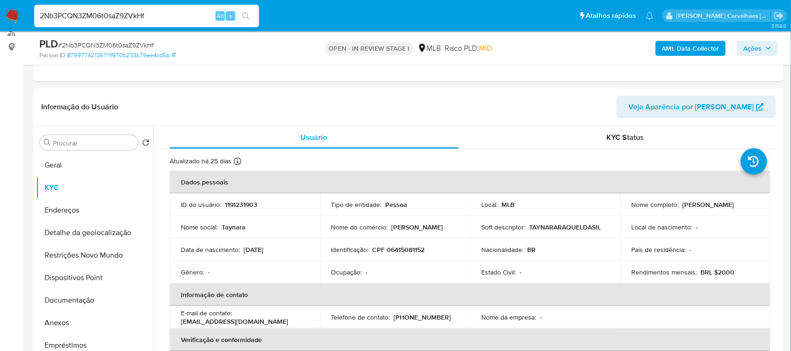
drag, startPoint x: 157, startPoint y: 19, endPoint x: 8, endPoint y: 17, distance: 149.1
click at [8, 17] on nav "Pausado Ver notificaciones 2Nb3PCQN3ZM06t0saZ9ZVkHf Alt s Atalhos rápidos Presi…" at bounding box center [395, 15] width 791 height 31
paste input "ynhXOSPCAq8HglAOMLP7tvGe"
type input "ynhXOSPCAq8HglAOMLP7tvGe"
click at [246, 15] on icon "search-icon" at bounding box center [245, 15] width 7 height 7
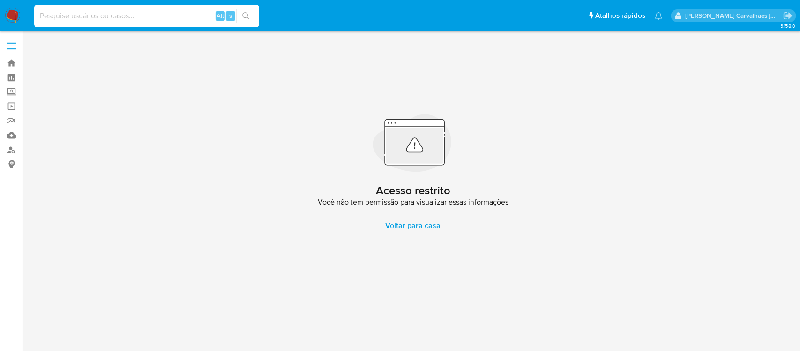
click at [73, 19] on input at bounding box center [146, 16] width 225 height 12
paste input "ynhXOSPCAq8HglAOMLP7tvGe"
click at [37, 15] on input "ynhXOSPCAq8HglAOMLP7tvGe" at bounding box center [146, 16] width 225 height 12
type input "ynhXOSPCAq8HglAOMLP7tvGe"
click at [243, 16] on icon "search-icon" at bounding box center [245, 15] width 7 height 7
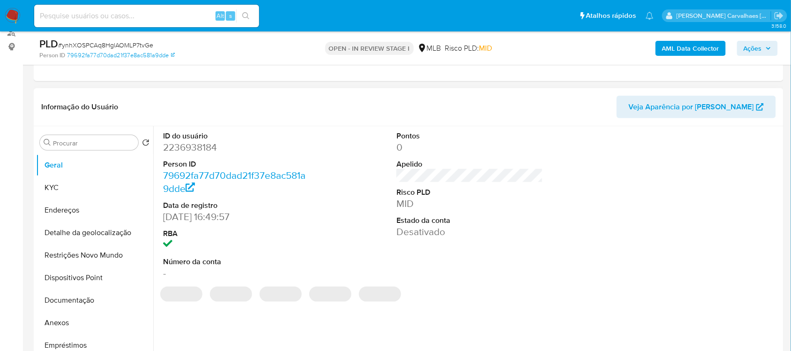
select select "10"
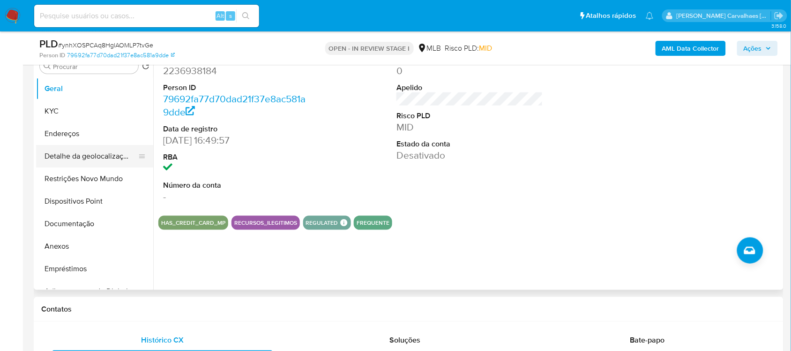
scroll to position [176, 0]
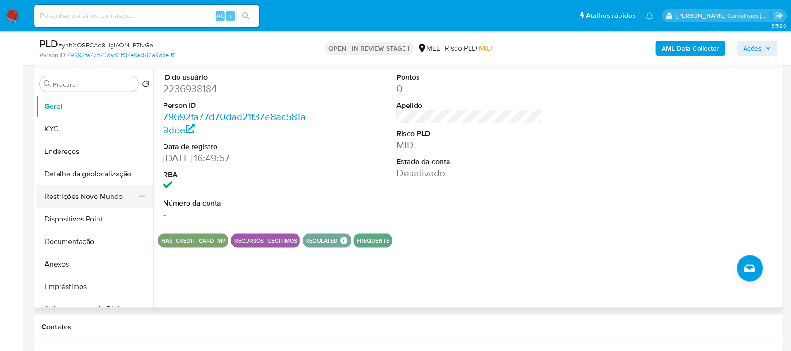
click at [95, 194] on button "Restrições Novo Mundo" at bounding box center [91, 196] width 110 height 22
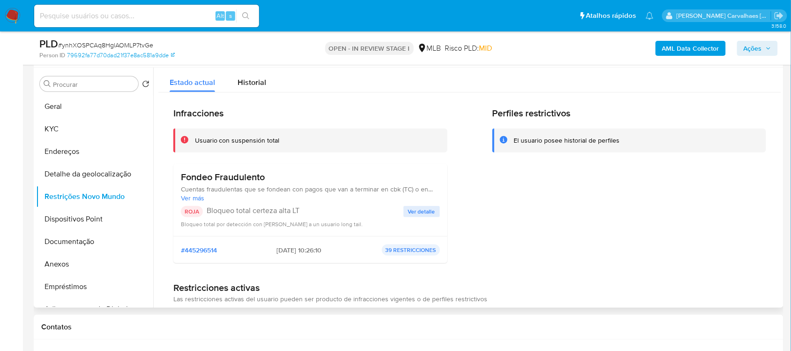
click at [413, 211] on span "Ver detalle" at bounding box center [421, 211] width 27 height 9
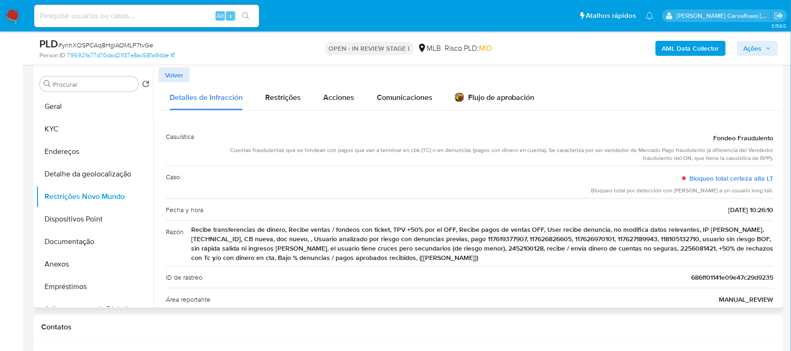
drag, startPoint x: 191, startPoint y: 232, endPoint x: 364, endPoint y: 237, distance: 172.6
click at [394, 257] on span "Recibe transferencias de dinero, Recibe ventas / fondeos con ticket, TPV +50% p…" at bounding box center [482, 243] width 583 height 37
click at [94, 111] on button "Geral" at bounding box center [91, 106] width 110 height 22
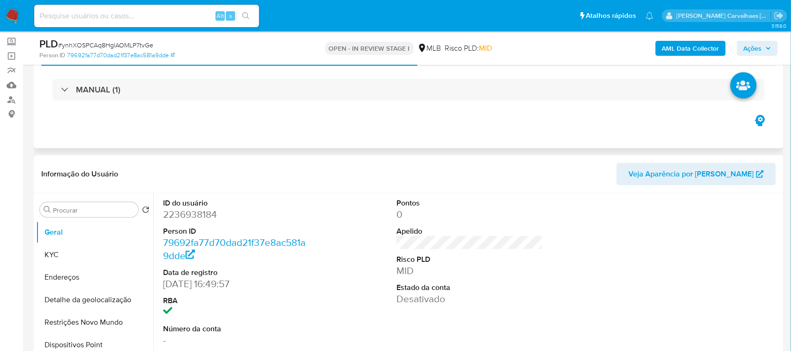
scroll to position [117, 0]
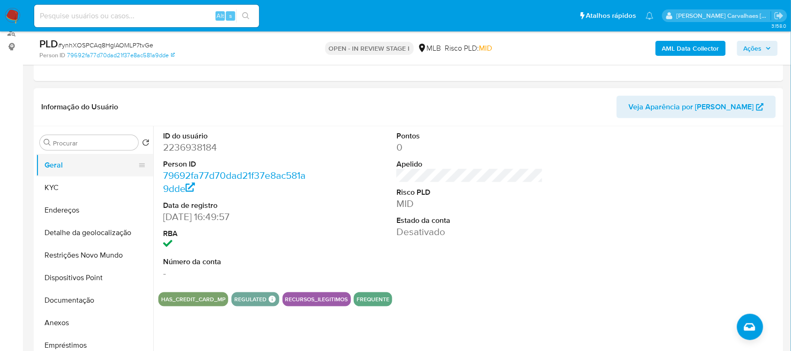
click at [68, 170] on button "Geral" at bounding box center [91, 165] width 110 height 22
click at [66, 186] on button "KYC" at bounding box center [91, 187] width 110 height 22
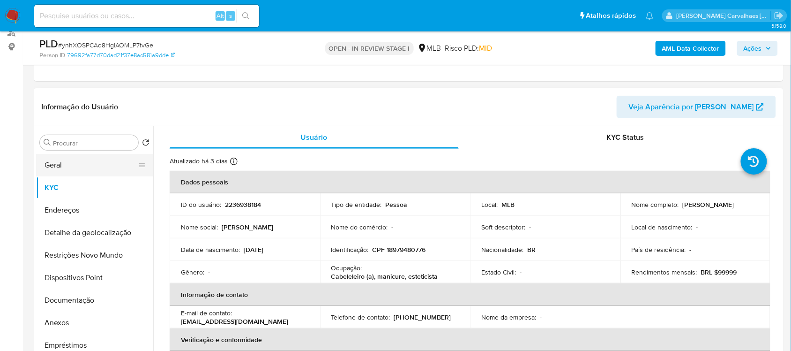
click at [71, 169] on button "Geral" at bounding box center [91, 165] width 110 height 22
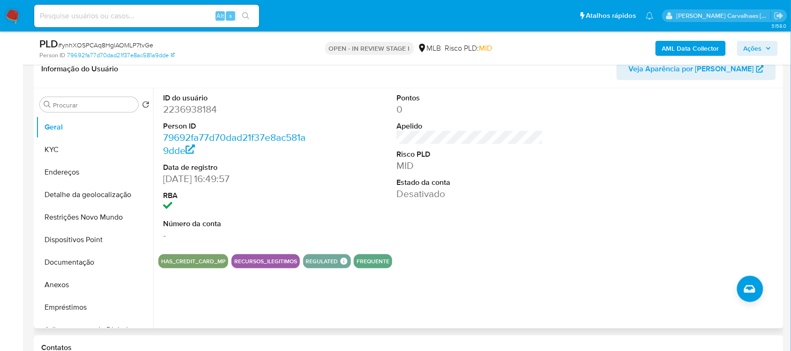
scroll to position [176, 0]
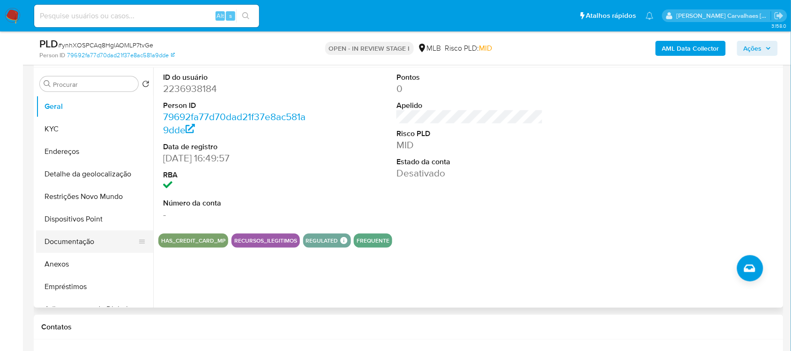
click at [86, 240] on button "Documentação" at bounding box center [91, 241] width 110 height 22
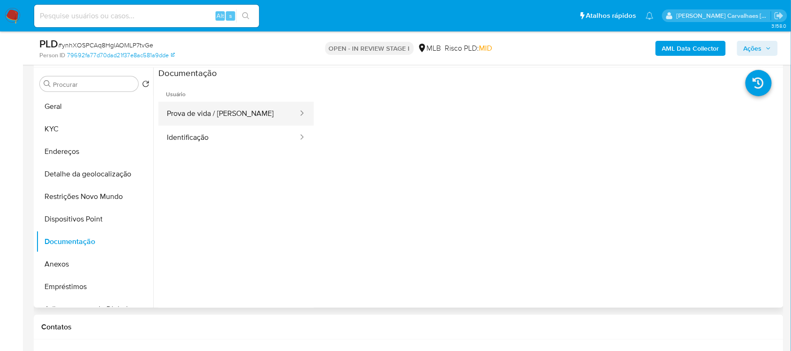
click at [211, 120] on button "Prova de vida / [PERSON_NAME]" at bounding box center [228, 114] width 141 height 24
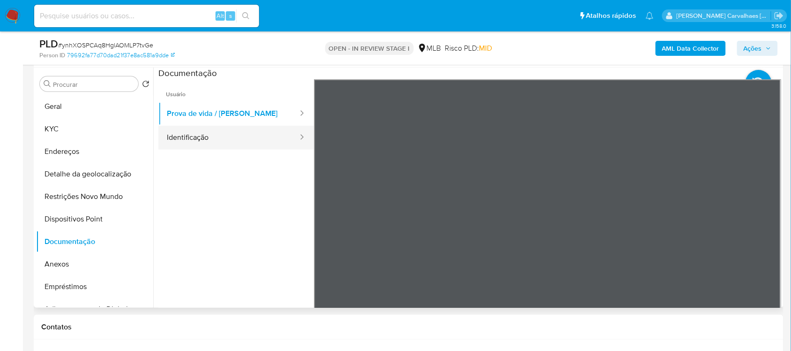
click at [222, 148] on button "Identificação" at bounding box center [228, 138] width 141 height 24
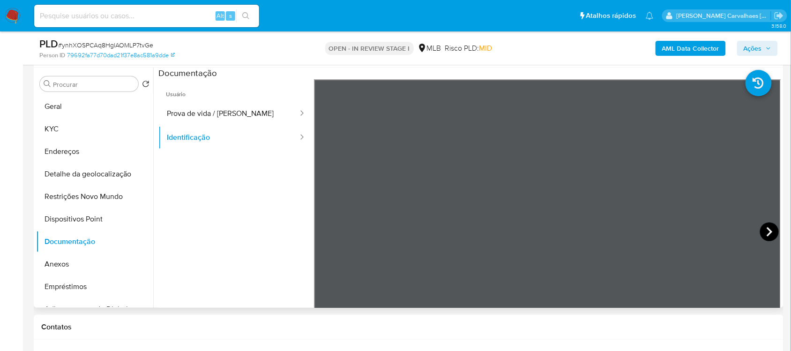
click at [762, 228] on icon at bounding box center [769, 231] width 19 height 19
click at [240, 120] on button "Prova de vida / [PERSON_NAME]" at bounding box center [228, 114] width 141 height 24
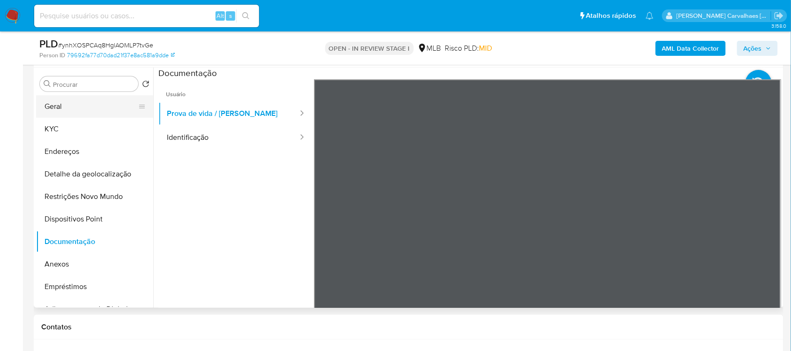
click at [86, 116] on button "Geral" at bounding box center [91, 106] width 110 height 22
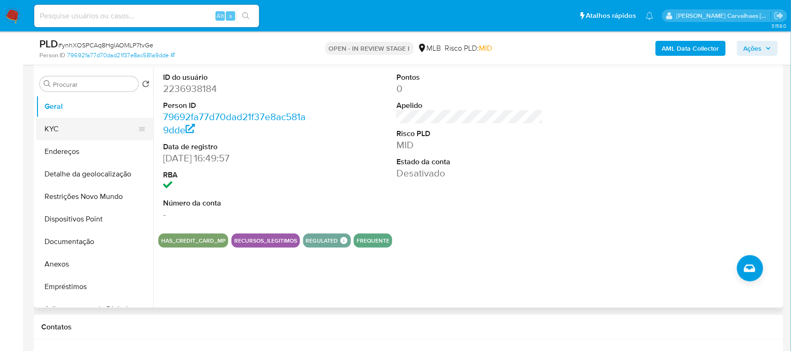
click at [88, 131] on button "KYC" at bounding box center [91, 129] width 110 height 22
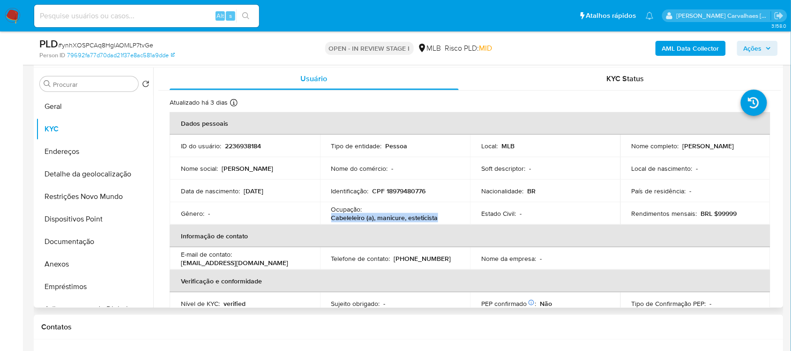
drag, startPoint x: 332, startPoint y: 219, endPoint x: 435, endPoint y: 219, distance: 103.1
click at [435, 219] on p "Cabeleleiro (a), manicure, esteticista" at bounding box center [384, 217] width 107 height 8
copy p "Cabeleleiro (a), manicure, esteticista"
click at [79, 240] on button "Documentação" at bounding box center [91, 241] width 110 height 22
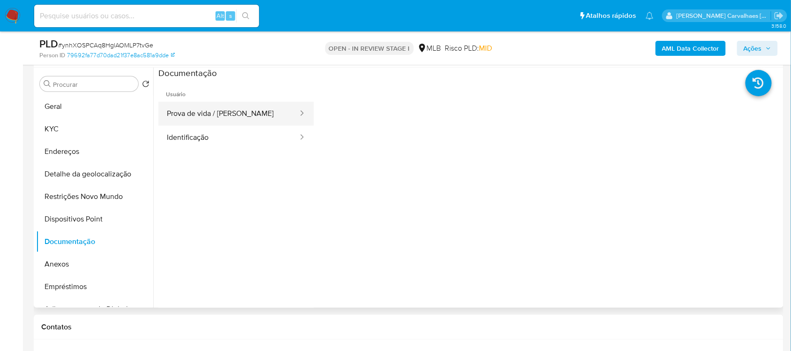
click at [242, 112] on button "Prova de vida / Selfie" at bounding box center [228, 114] width 141 height 24
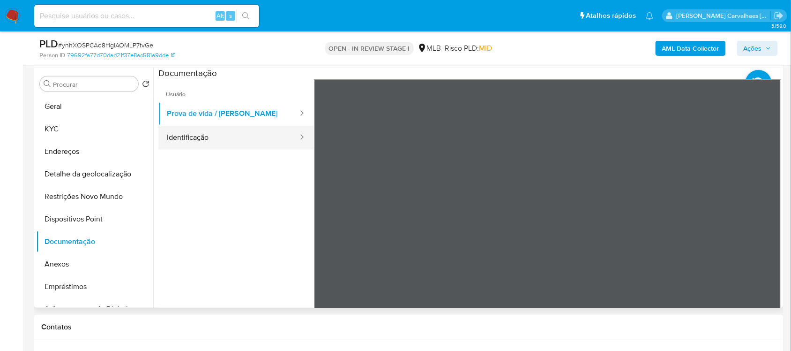
click at [228, 140] on button "Identificação" at bounding box center [228, 138] width 141 height 24
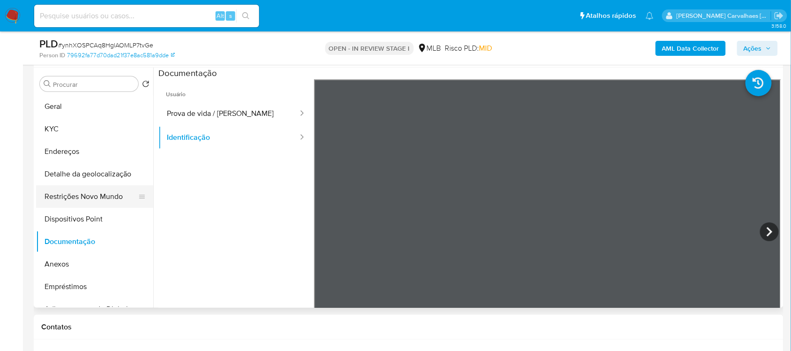
click at [105, 195] on button "Restrições Novo Mundo" at bounding box center [91, 196] width 110 height 22
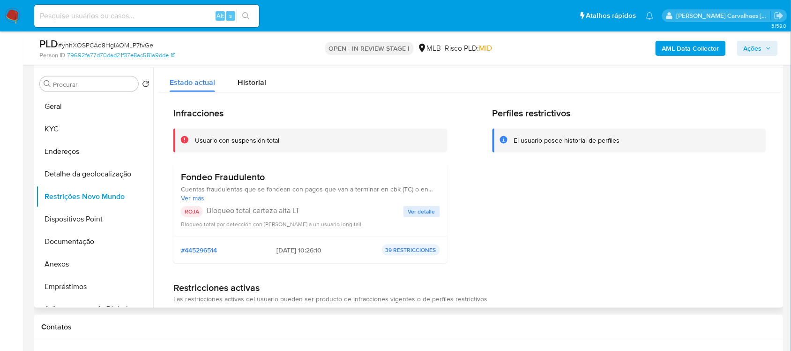
click at [415, 209] on span "Ver detalle" at bounding box center [421, 211] width 27 height 9
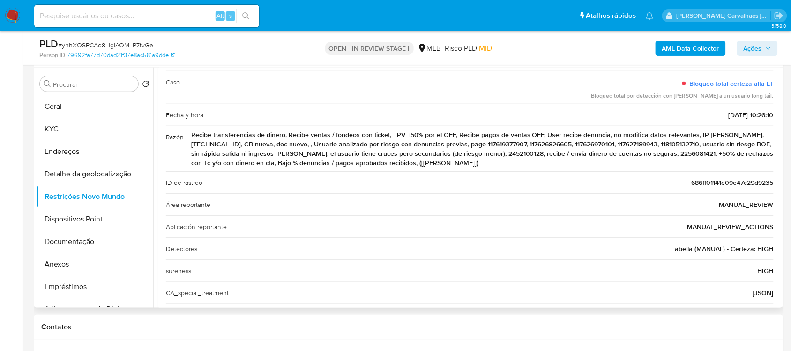
scroll to position [74, 0]
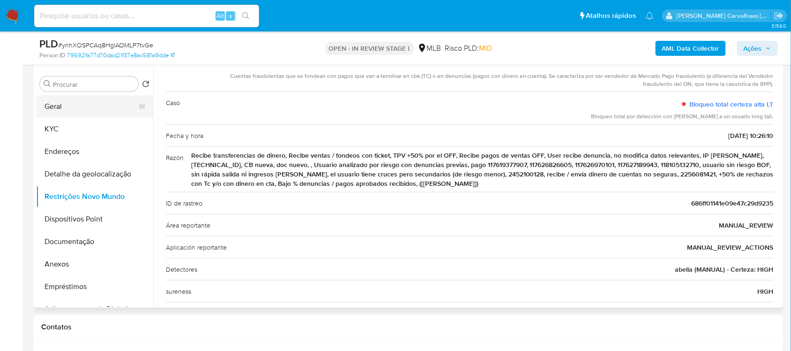
click at [58, 104] on button "Geral" at bounding box center [91, 106] width 110 height 22
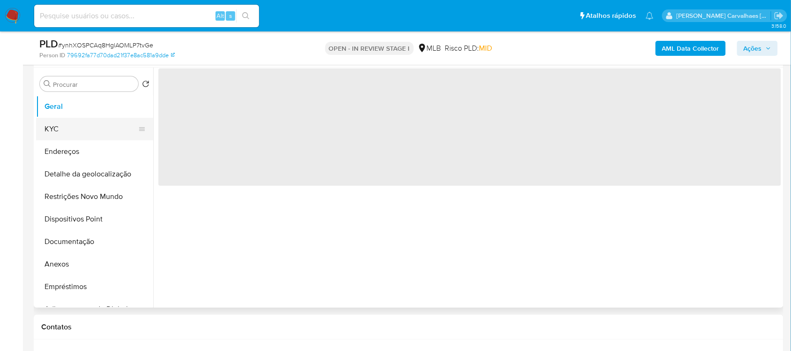
scroll to position [0, 0]
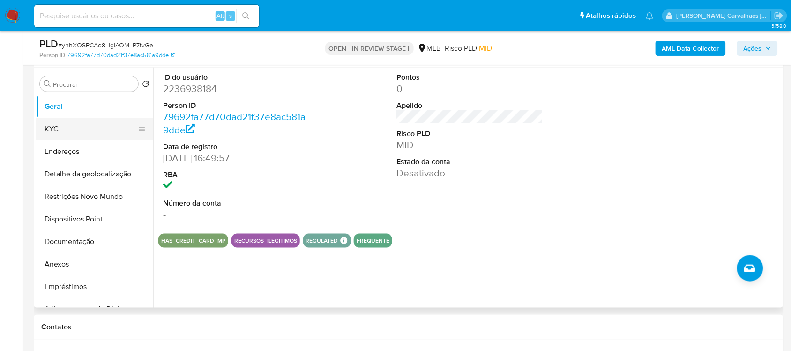
click at [64, 128] on button "KYC" at bounding box center [91, 129] width 110 height 22
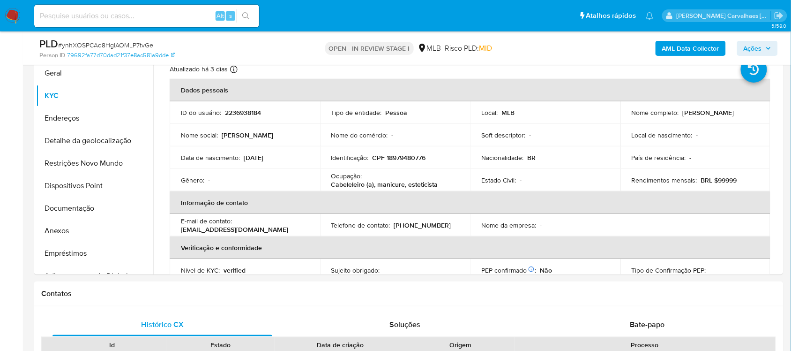
scroll to position [230, 0]
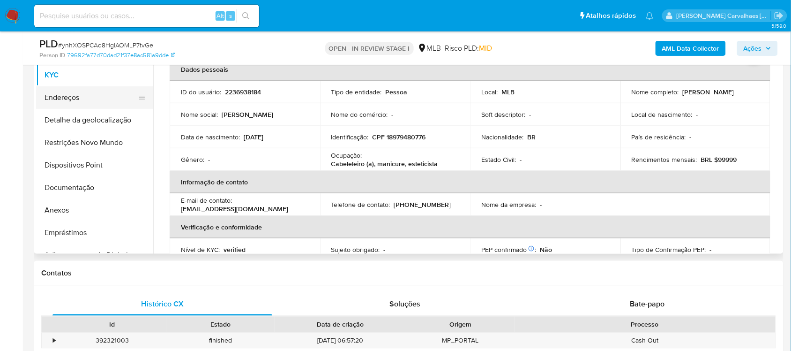
click at [73, 98] on button "Endereços" at bounding box center [91, 97] width 110 height 22
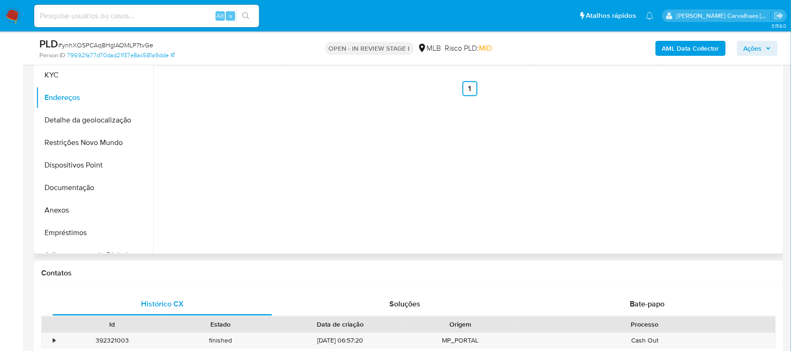
scroll to position [171, 0]
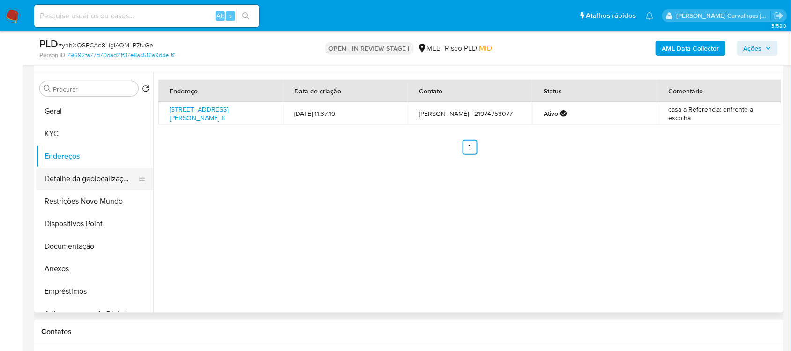
click at [90, 180] on button "Detalhe da geolocalização" at bounding box center [91, 178] width 110 height 22
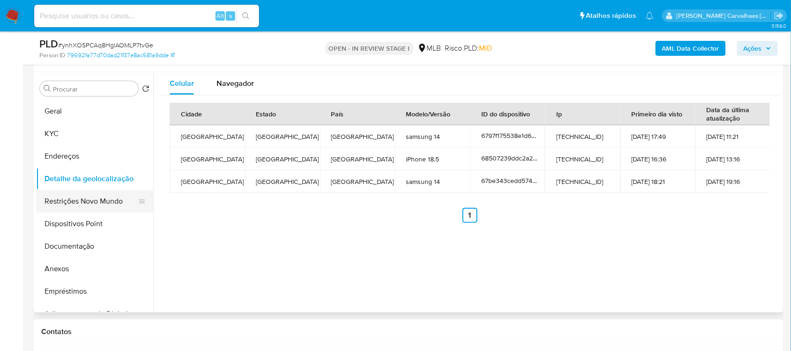
click at [84, 193] on button "Restrições Novo Mundo" at bounding box center [91, 201] width 110 height 22
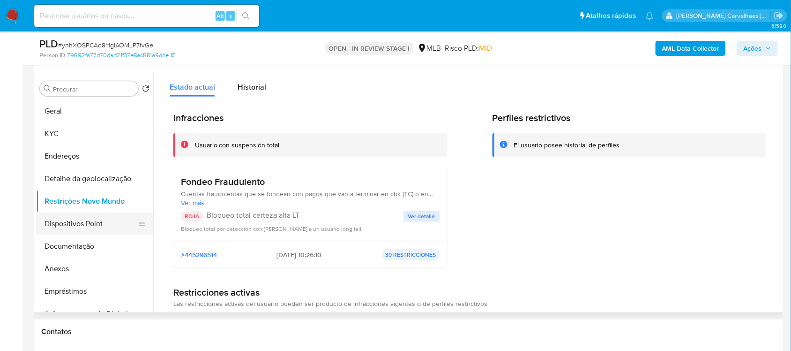
click at [67, 228] on button "Dispositivos Point" at bounding box center [91, 223] width 110 height 22
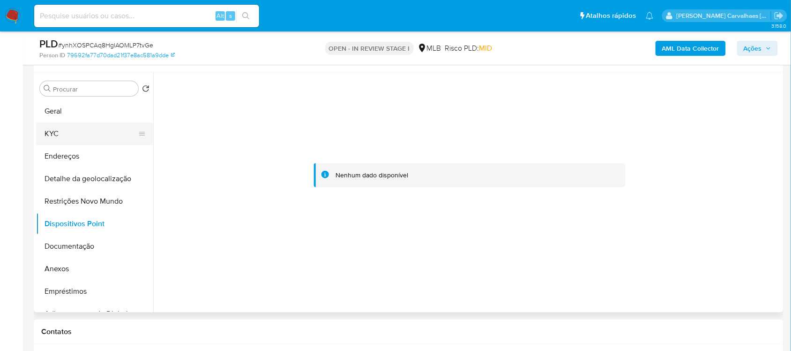
click at [69, 132] on button "KYC" at bounding box center [91, 133] width 110 height 22
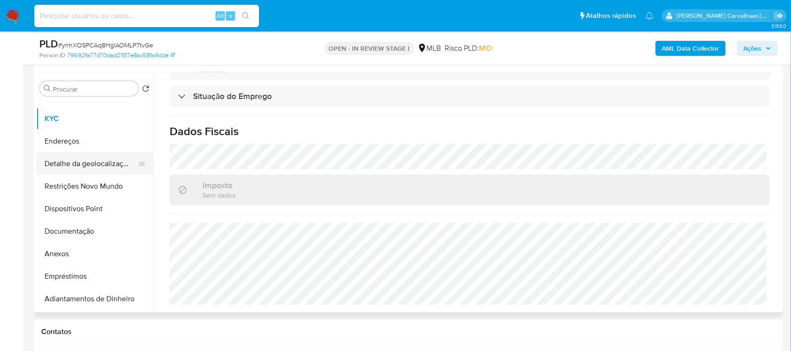
scroll to position [0, 0]
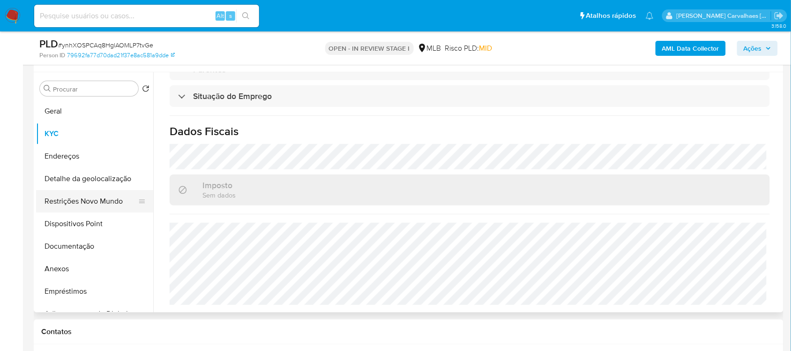
click at [104, 209] on button "Restrições Novo Mundo" at bounding box center [91, 201] width 110 height 22
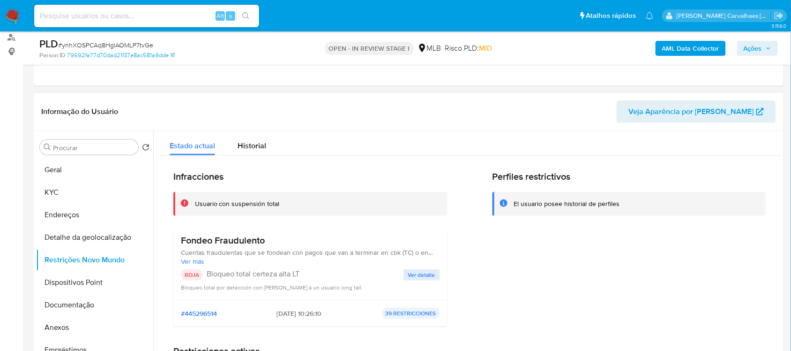
scroll to position [59, 0]
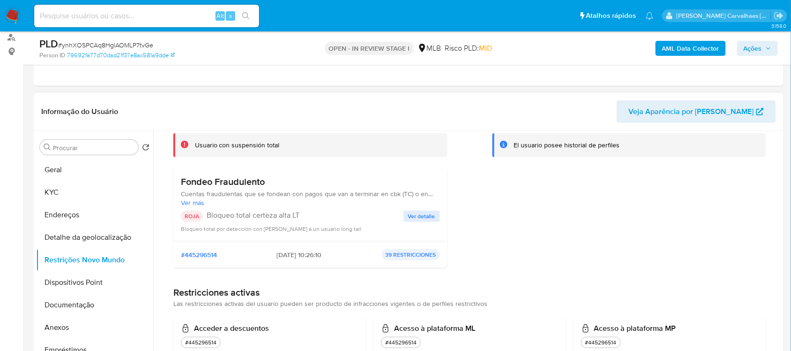
click at [421, 213] on span "Ver detalle" at bounding box center [421, 215] width 27 height 9
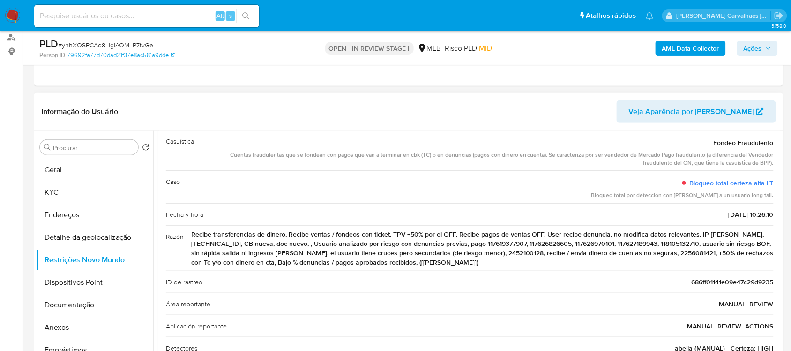
drag, startPoint x: 729, startPoint y: 196, endPoint x: 770, endPoint y: 196, distance: 40.8
click at [770, 196] on div "Bloqueo total por detección con certeza alta a un usuario long tail." at bounding box center [683, 195] width 182 height 8
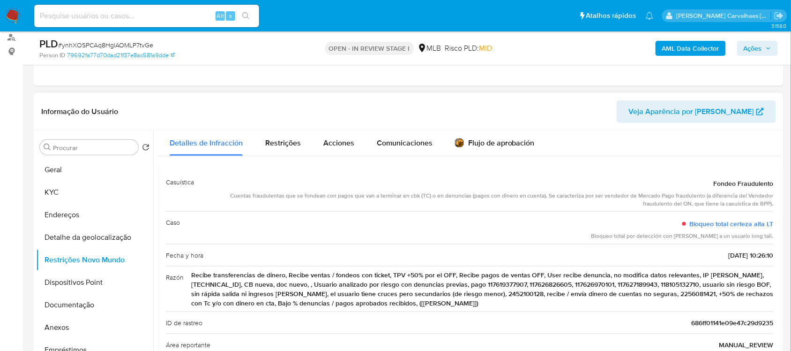
scroll to position [15, 0]
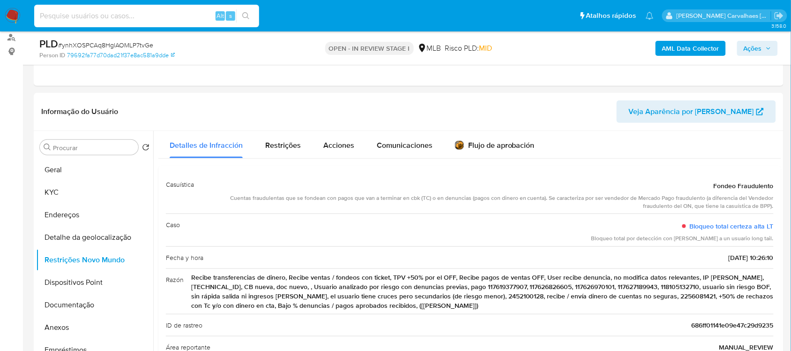
paste input "liYg9NwA0TEwTU2sYEOQ10Q1"
type input "liYg9NwA0TEwTU2sYEOQ10Q1"
click at [249, 9] on button "search-icon" at bounding box center [245, 15] width 19 height 13
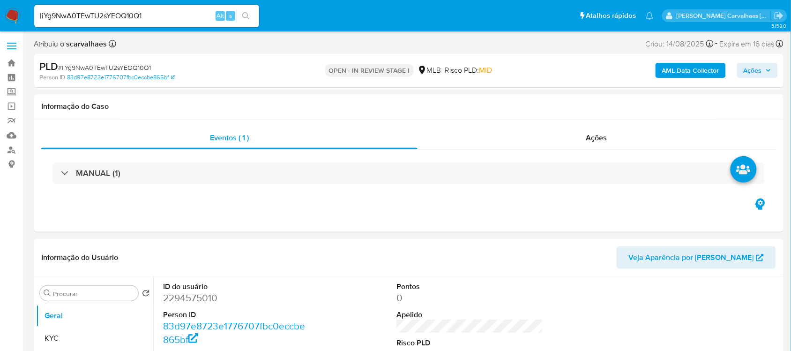
select select "10"
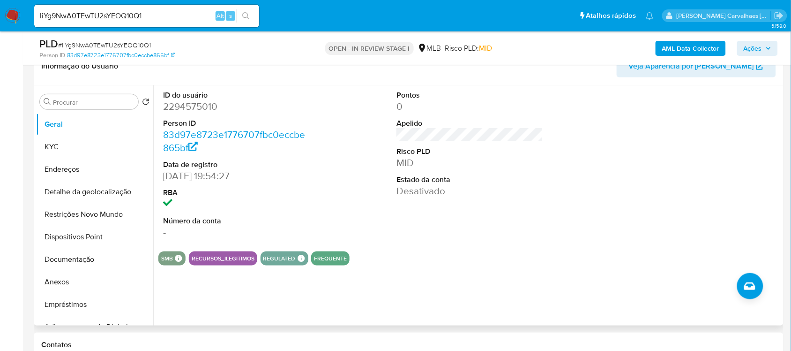
scroll to position [176, 0]
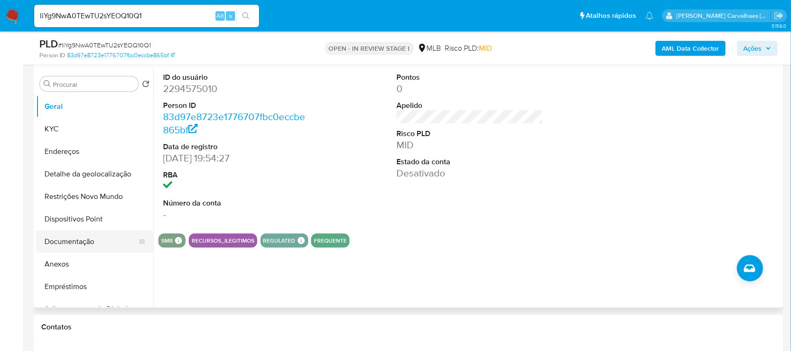
click at [69, 240] on button "Documentação" at bounding box center [91, 241] width 110 height 22
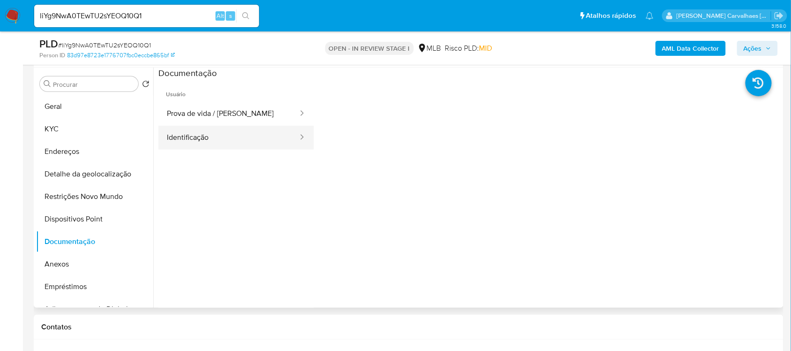
click at [224, 140] on button "Identificação" at bounding box center [228, 138] width 141 height 24
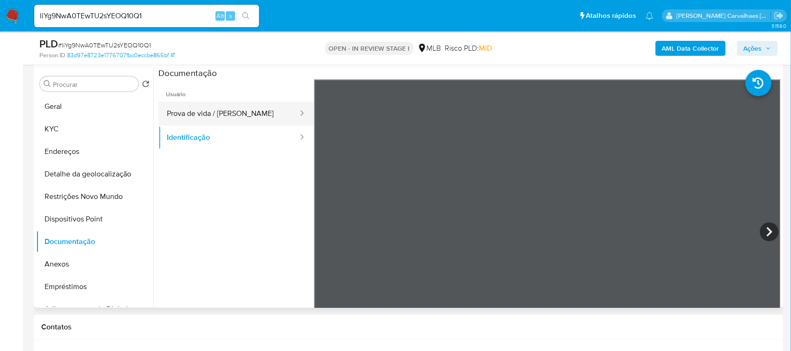
click at [204, 112] on button "Prova de vida / Selfie" at bounding box center [228, 114] width 141 height 24
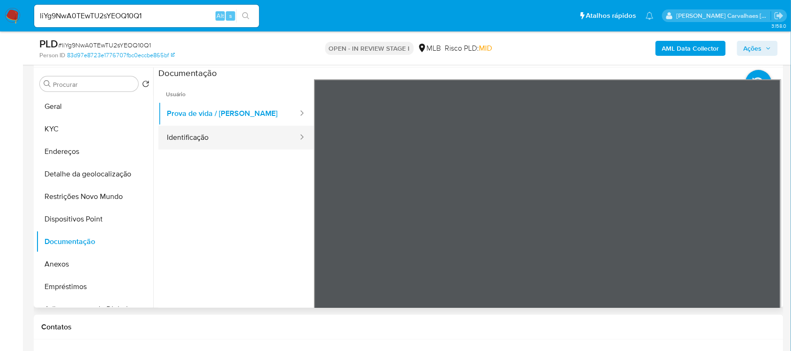
click at [225, 127] on button "Identificação" at bounding box center [228, 138] width 141 height 24
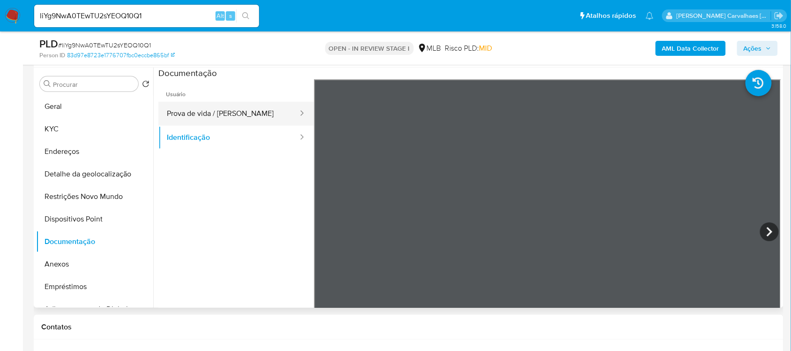
click at [211, 116] on button "Prova de vida / Selfie" at bounding box center [228, 114] width 141 height 24
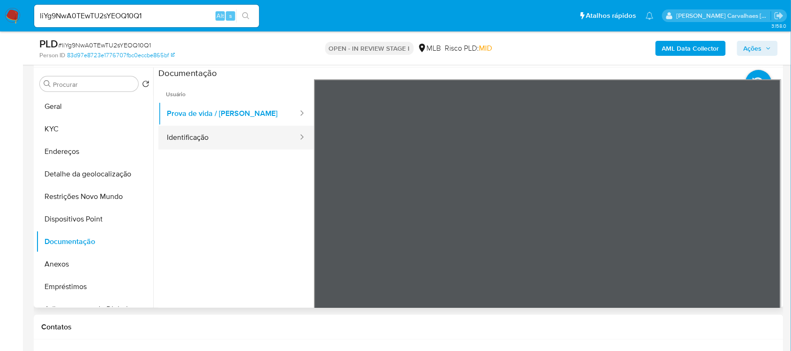
click at [191, 130] on button "Identificação" at bounding box center [228, 138] width 141 height 24
click at [216, 139] on button "Identificação" at bounding box center [228, 138] width 141 height 24
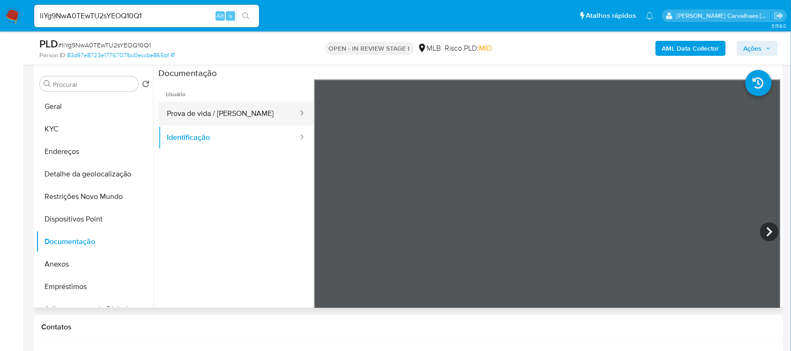
click at [218, 113] on button "Prova de vida / Selfie" at bounding box center [228, 114] width 141 height 24
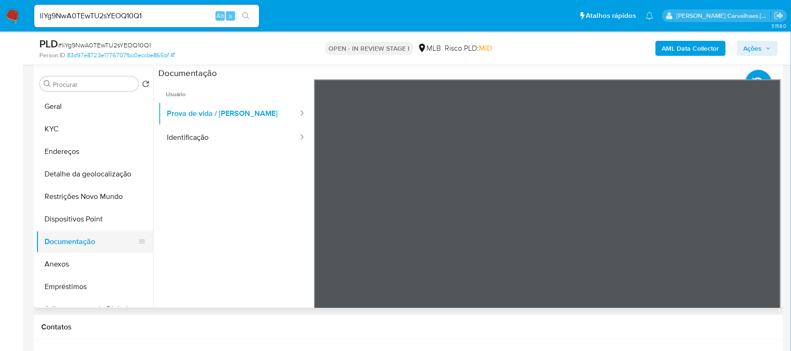
click at [76, 245] on button "Documentação" at bounding box center [91, 241] width 110 height 22
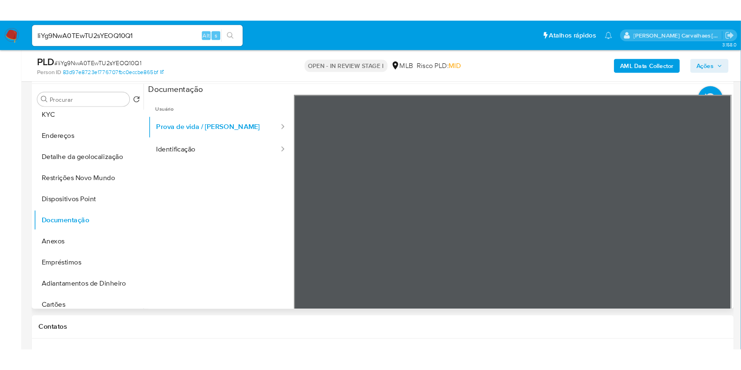
scroll to position [0, 0]
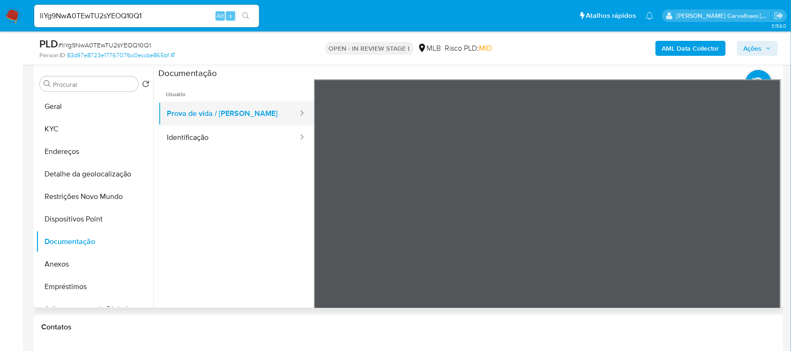
click at [224, 119] on button "Prova de vida / Selfie" at bounding box center [228, 114] width 141 height 24
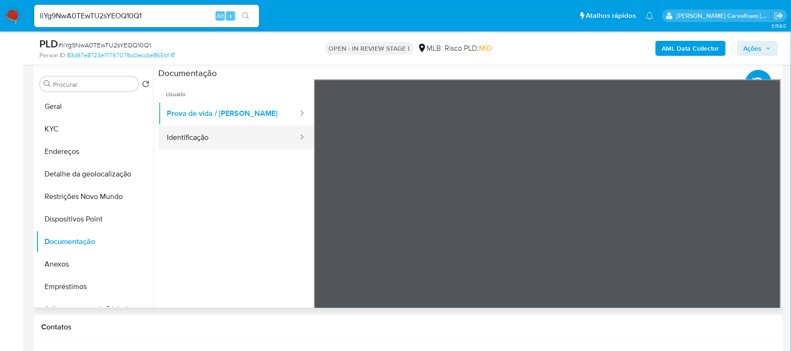
click at [203, 145] on button "Identificação" at bounding box center [228, 138] width 141 height 24
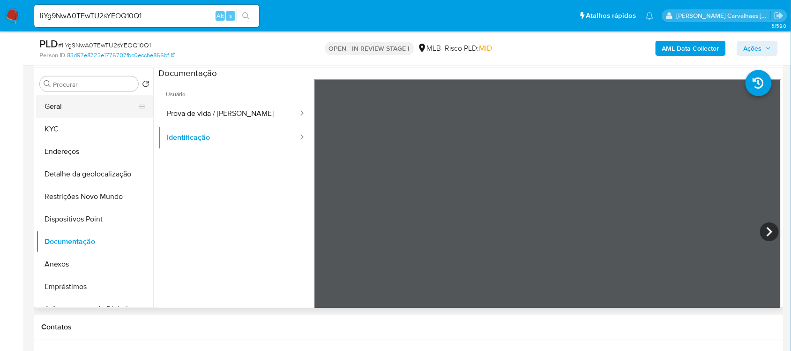
click at [96, 112] on button "Geral" at bounding box center [91, 106] width 110 height 22
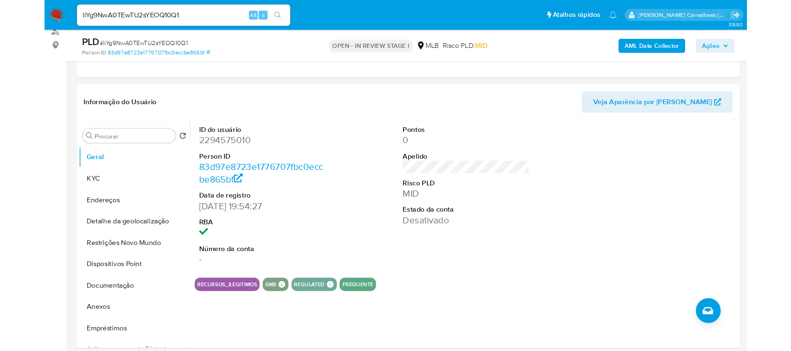
scroll to position [117, 0]
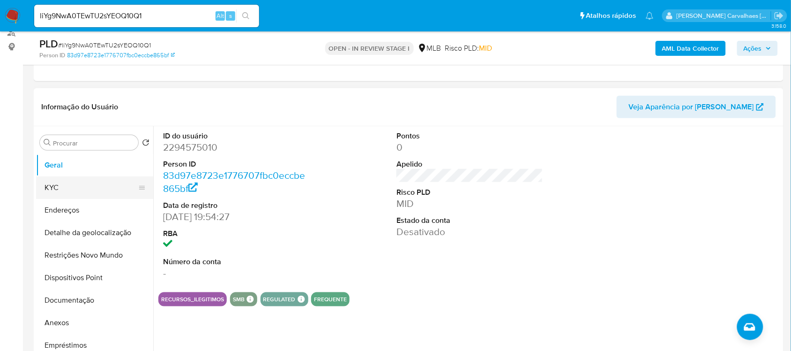
click at [58, 188] on button "KYC" at bounding box center [91, 187] width 110 height 22
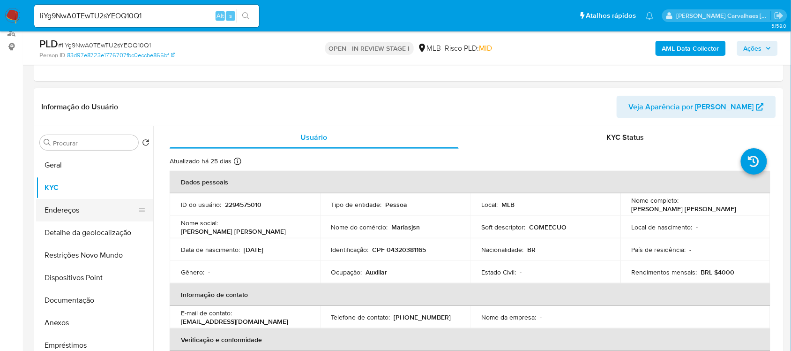
drag, startPoint x: 58, startPoint y: 205, endPoint x: 63, endPoint y: 204, distance: 5.7
click at [59, 205] on button "Endereços" at bounding box center [91, 210] width 110 height 22
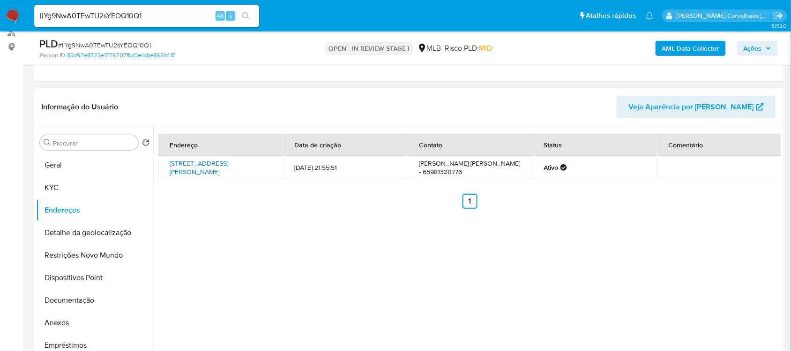
click at [204, 162] on link "Rua Paquetá 44, Cuiabá, Mato Grosso, 78070480, Brasil 44" at bounding box center [199, 167] width 59 height 18
click at [97, 235] on button "Detalhe da geolocalização" at bounding box center [91, 232] width 110 height 22
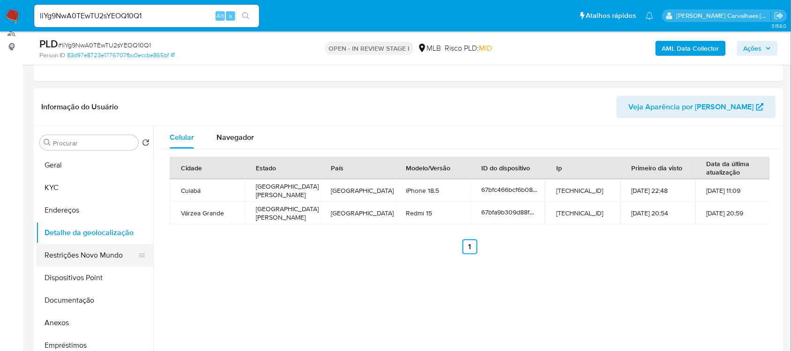
click at [119, 254] on button "Restrições Novo Mundo" at bounding box center [91, 255] width 110 height 22
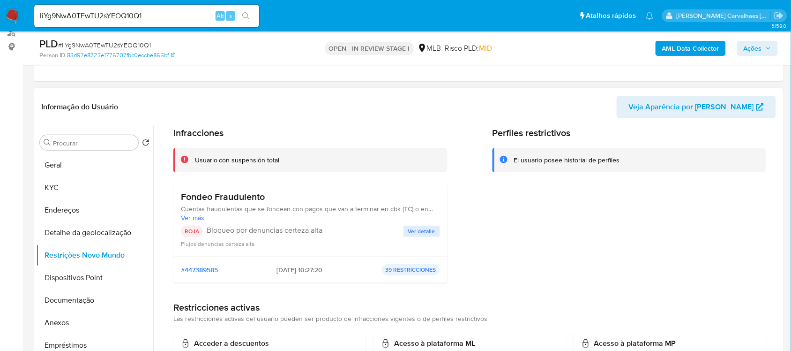
scroll to position [59, 0]
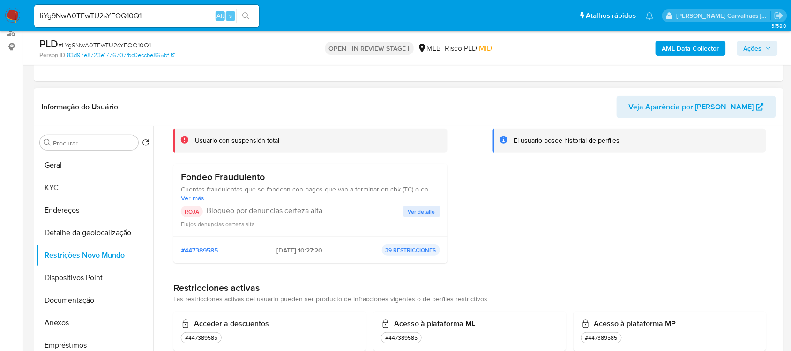
click at [413, 204] on div "Fondeo Fraudulento Cuentas fraudulentas que se fondean con pagos que van a term…" at bounding box center [310, 199] width 259 height 57
click at [429, 209] on span "Ver detalle" at bounding box center [421, 211] width 27 height 9
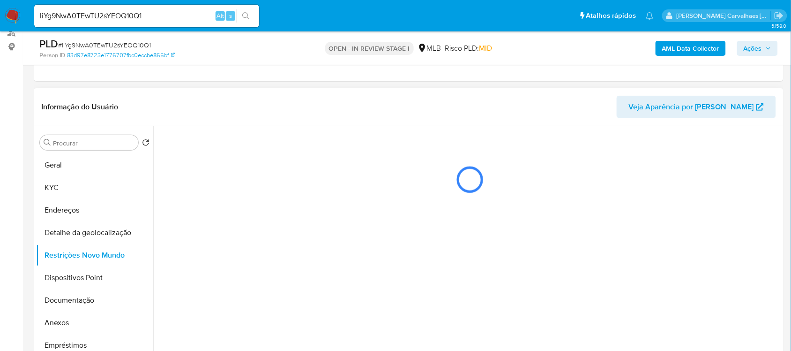
scroll to position [0, 0]
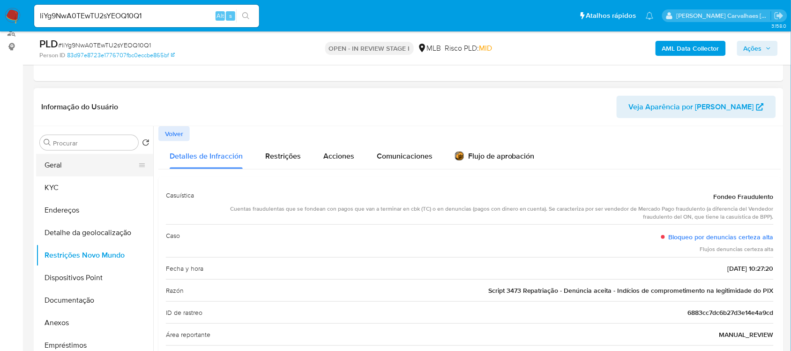
click at [81, 168] on button "Geral" at bounding box center [91, 165] width 110 height 22
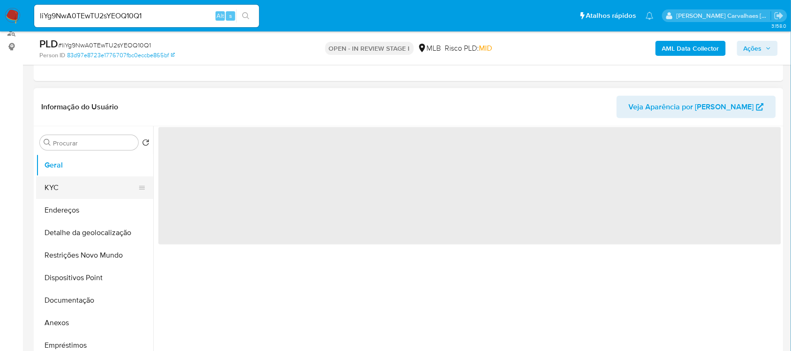
click at [76, 184] on button "KYC" at bounding box center [91, 187] width 110 height 22
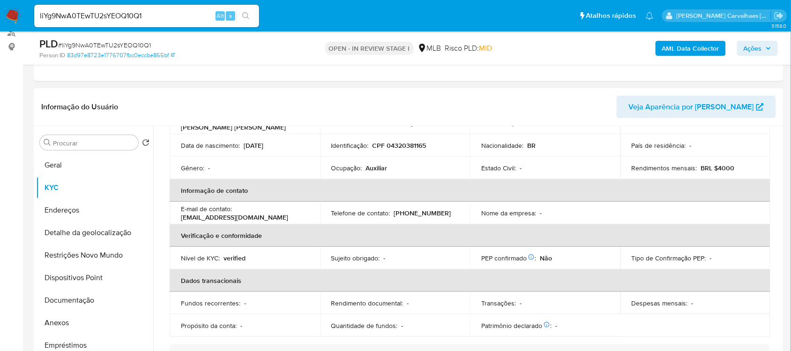
scroll to position [117, 0]
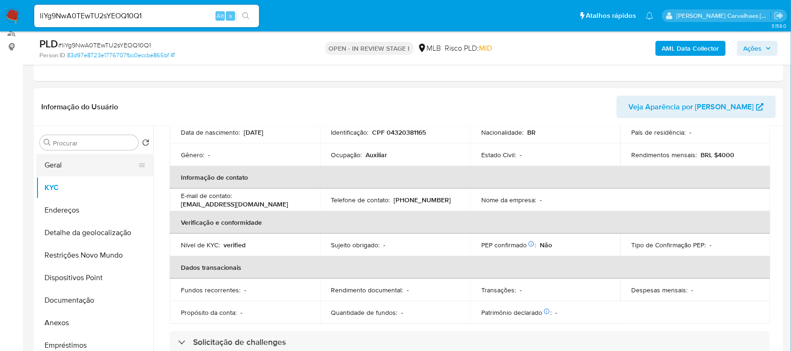
click at [66, 162] on button "Geral" at bounding box center [91, 165] width 110 height 22
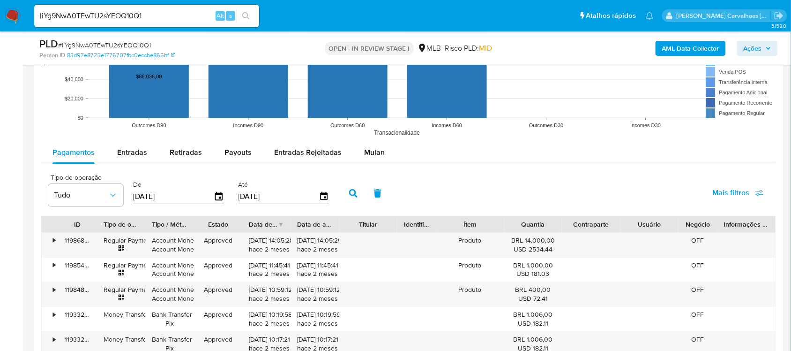
scroll to position [937, 0]
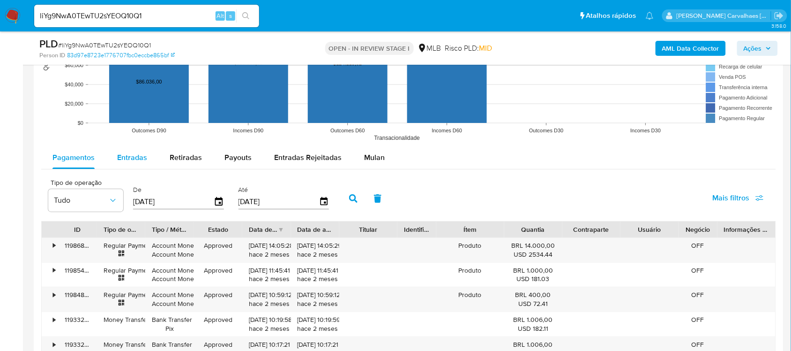
click at [127, 154] on span "Entradas" at bounding box center [132, 157] width 30 height 11
select select "10"
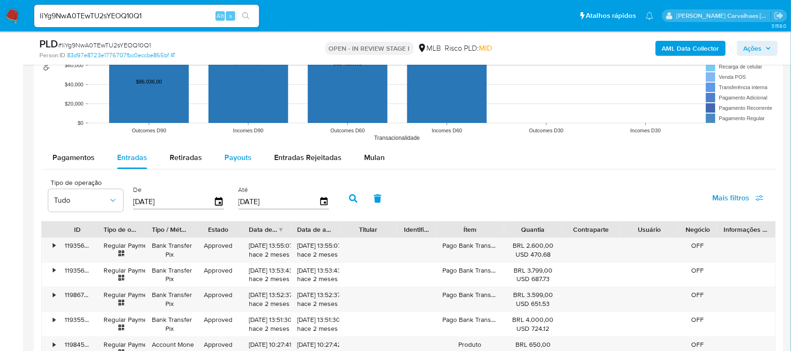
click at [231, 160] on span "Payouts" at bounding box center [238, 157] width 27 height 11
select select "10"
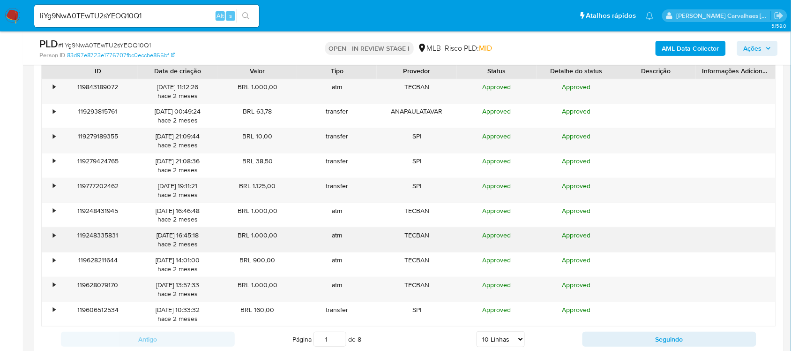
scroll to position [1113, 0]
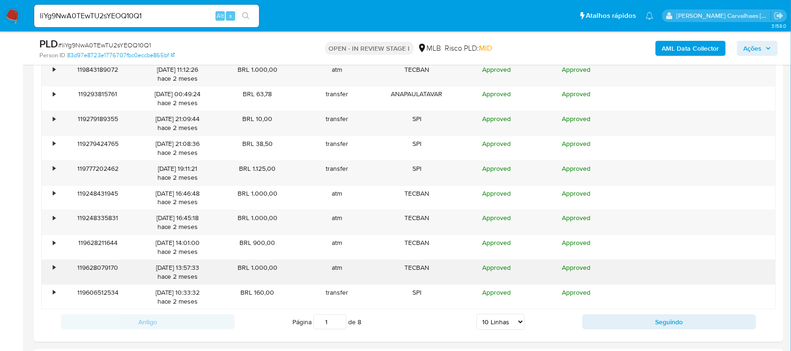
click at [55, 269] on div "•" at bounding box center [54, 267] width 2 height 9
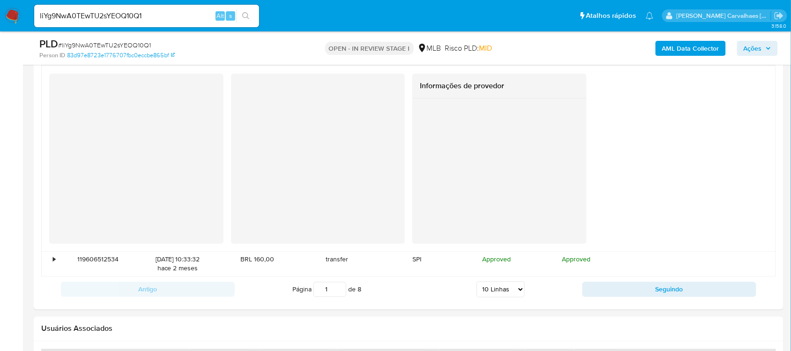
scroll to position [1348, 0]
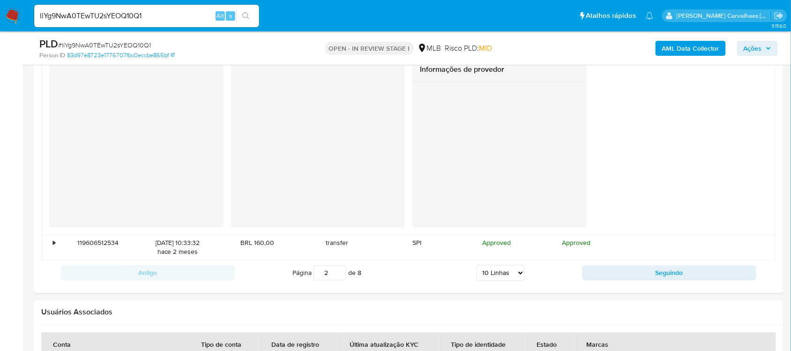
click at [338, 272] on input "2" at bounding box center [330, 272] width 33 height 15
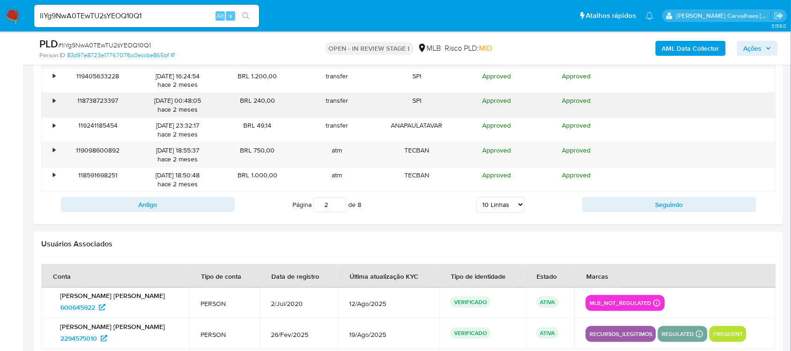
scroll to position [1172, 0]
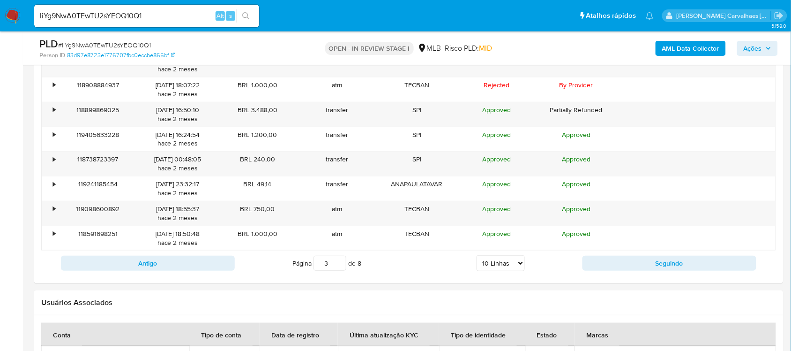
click at [337, 262] on input "3" at bounding box center [330, 262] width 33 height 15
click at [338, 262] on input "4" at bounding box center [330, 262] width 33 height 15
click at [338, 262] on input "5" at bounding box center [330, 262] width 33 height 15
click at [338, 262] on input "6" at bounding box center [330, 262] width 33 height 15
click at [338, 262] on input "7" at bounding box center [330, 262] width 33 height 15
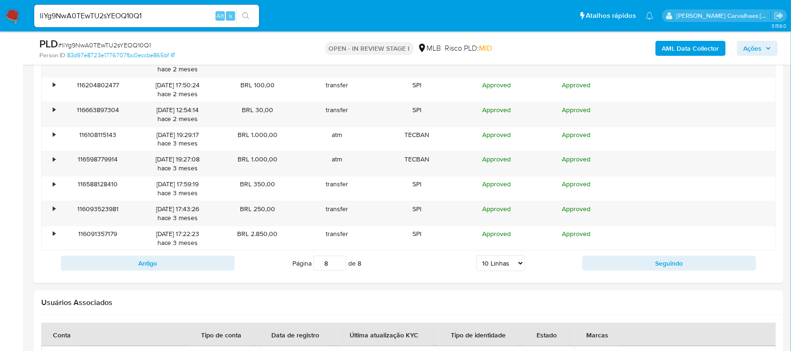
click at [338, 262] on input "8" at bounding box center [330, 262] width 33 height 15
type input "8"
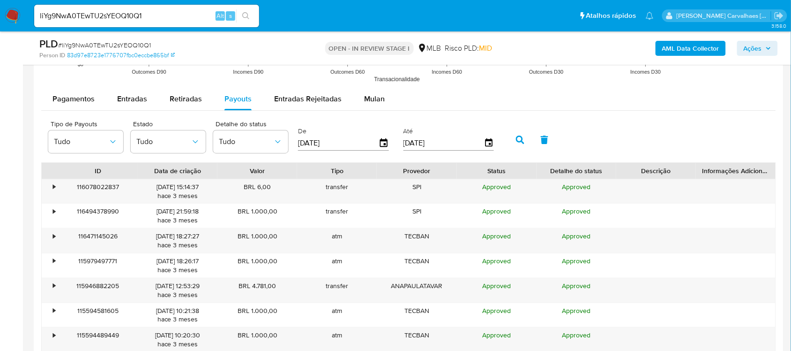
scroll to position [937, 0]
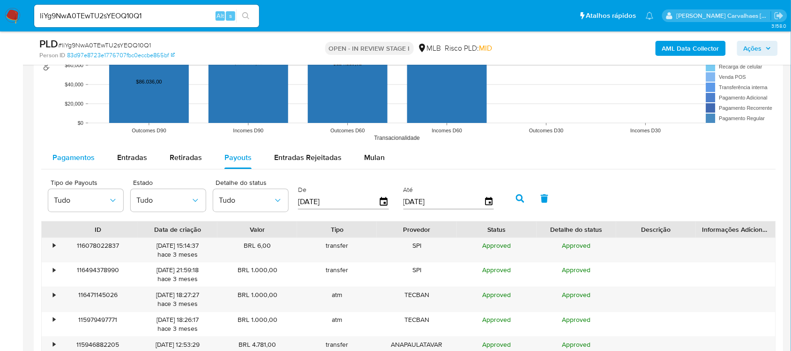
click at [81, 156] on span "Pagamentos" at bounding box center [73, 157] width 42 height 11
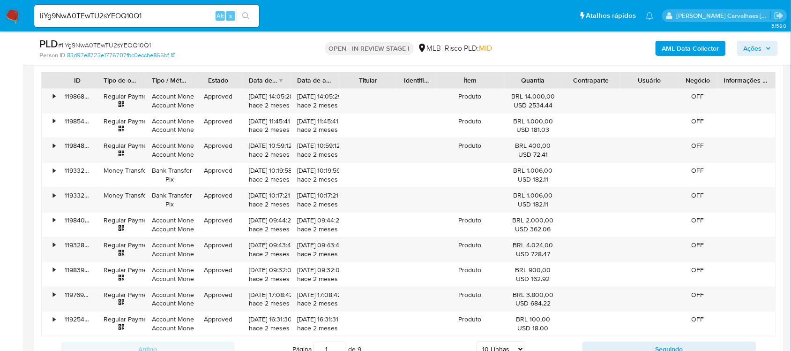
scroll to position [1113, 0]
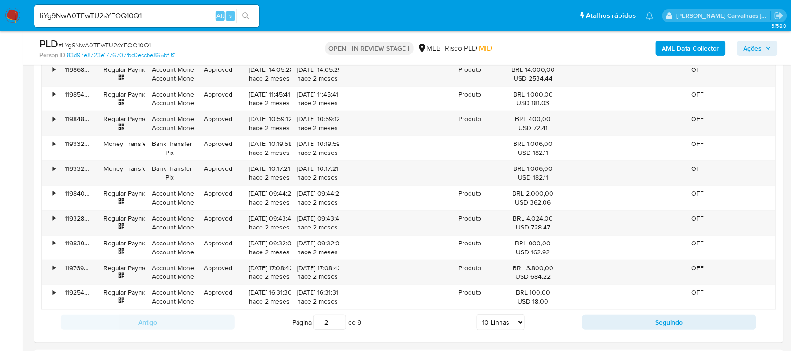
click at [338, 322] on input "2" at bounding box center [330, 322] width 33 height 15
type input "2"
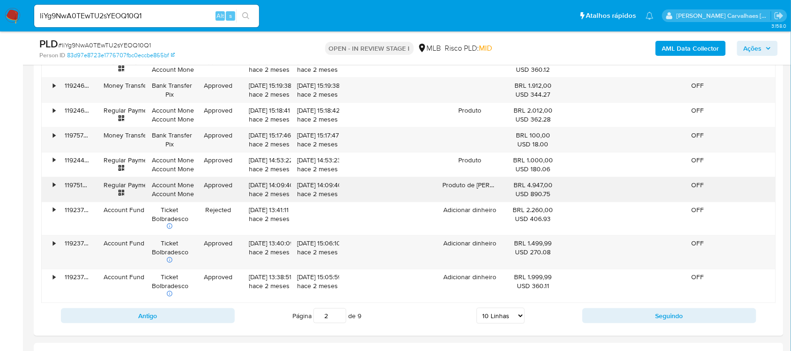
scroll to position [1172, 0]
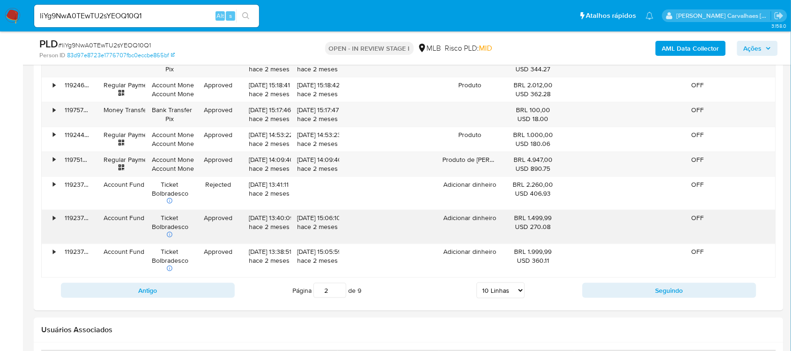
click at [53, 220] on div "•" at bounding box center [54, 217] width 2 height 9
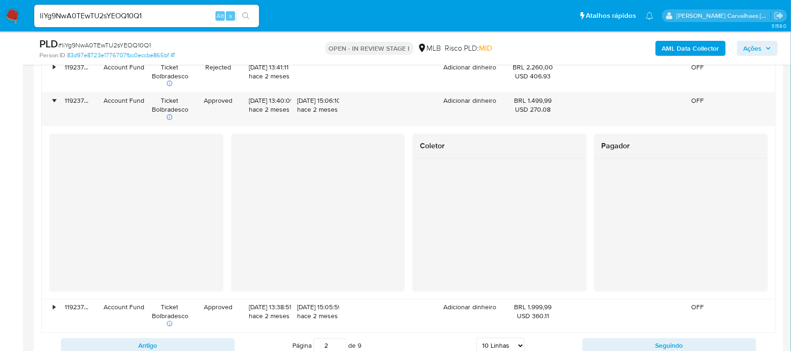
scroll to position [1230, 0]
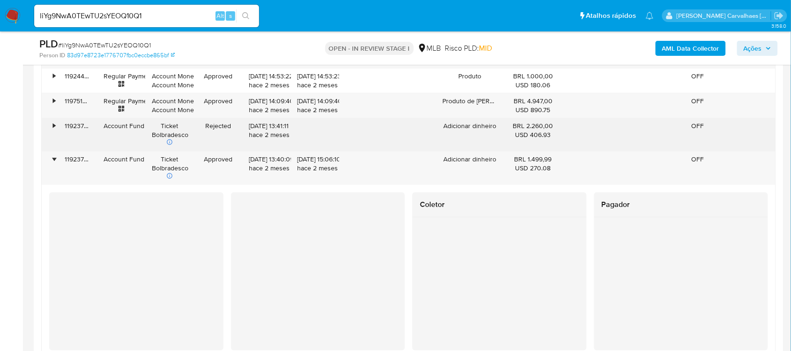
click at [52, 129] on div "•" at bounding box center [50, 134] width 16 height 33
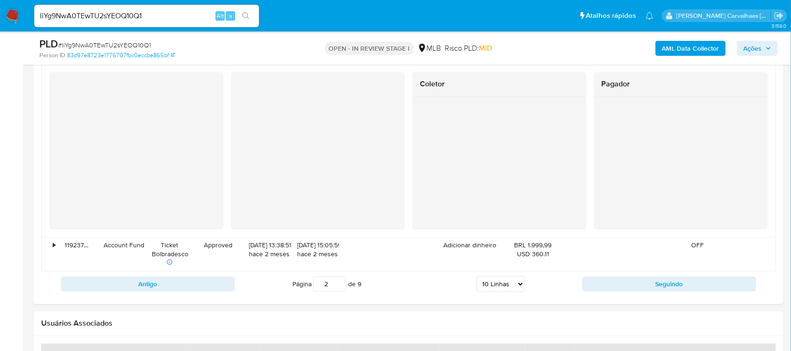
scroll to position [1582, 0]
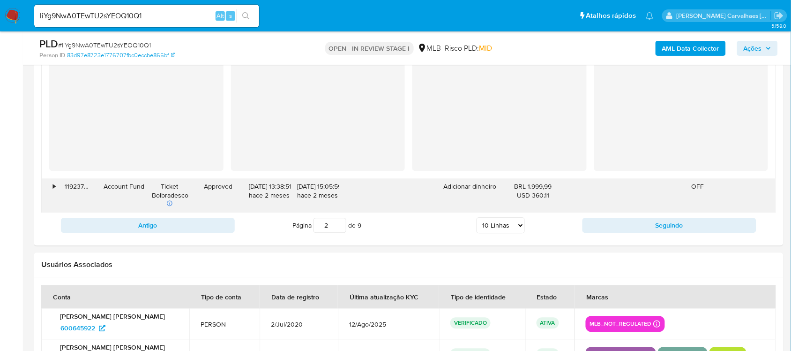
click at [51, 191] on div "•" at bounding box center [50, 195] width 16 height 33
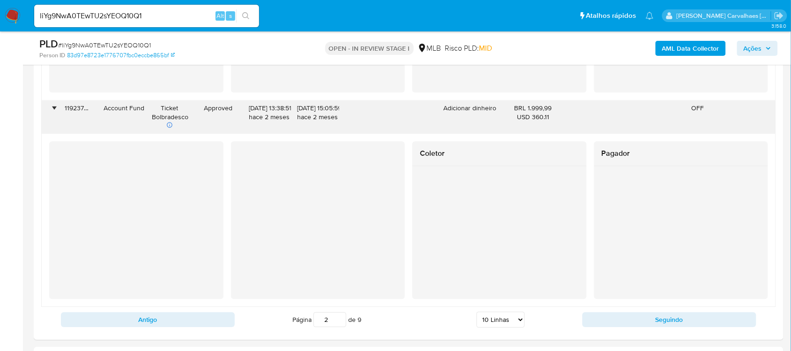
scroll to position [1641, 0]
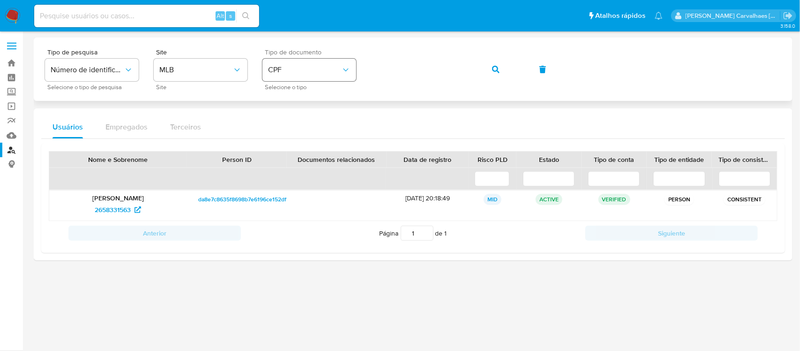
click at [313, 71] on span "CPF" at bounding box center [304, 69] width 73 height 9
click at [303, 97] on div "CNPJ CNPJ" at bounding box center [306, 100] width 77 height 32
click at [343, 68] on div "Tipo de pesquisa Número de identificação Selecione o tipo de pesquisa Site MLB …" at bounding box center [413, 69] width 736 height 41
click at [493, 75] on span "button" at bounding box center [495, 69] width 7 height 21
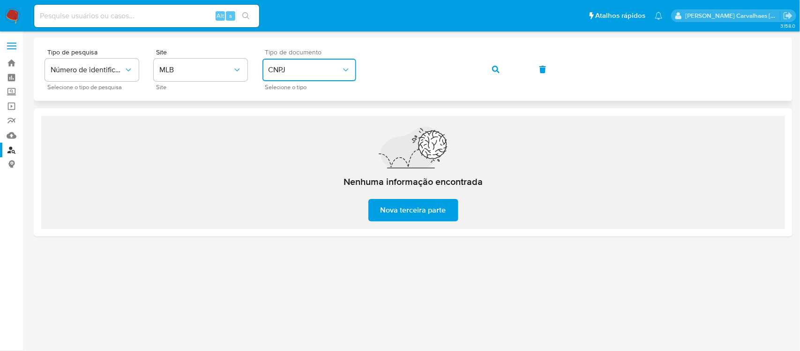
click at [337, 66] on span "CNPJ" at bounding box center [304, 69] width 73 height 9
click at [291, 122] on div "CPF CPF" at bounding box center [306, 132] width 77 height 32
click at [370, 62] on div "Tipo de pesquisa Número de identificação Selecione o tipo de pesquisa Site MLB …" at bounding box center [413, 69] width 736 height 41
click at [492, 60] on span "button" at bounding box center [495, 69] width 7 height 21
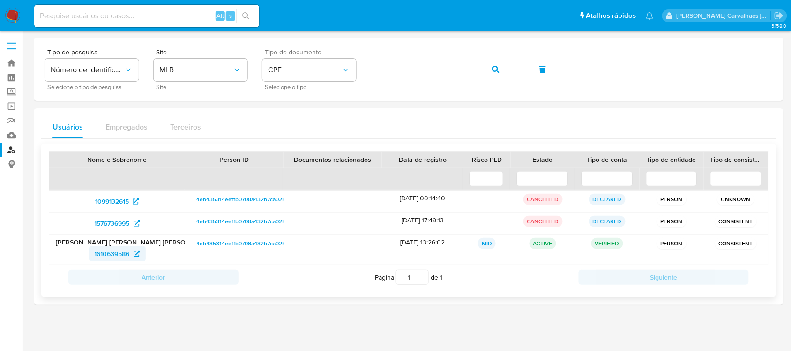
click at [108, 248] on span "1610639586" at bounding box center [112, 253] width 35 height 15
click at [334, 66] on span "CPF" at bounding box center [304, 69] width 73 height 9
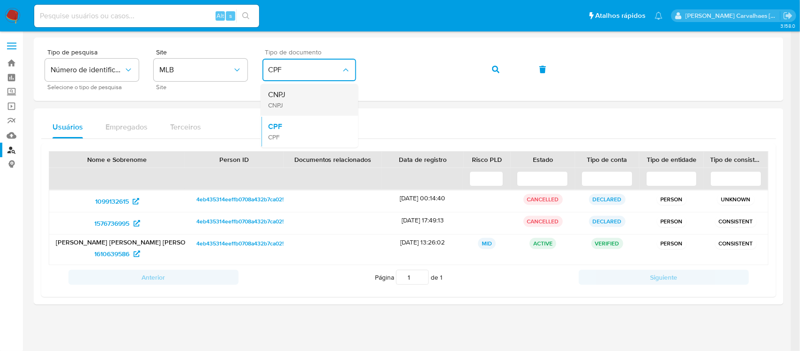
click at [308, 97] on div "CNPJ CNPJ" at bounding box center [306, 100] width 77 height 32
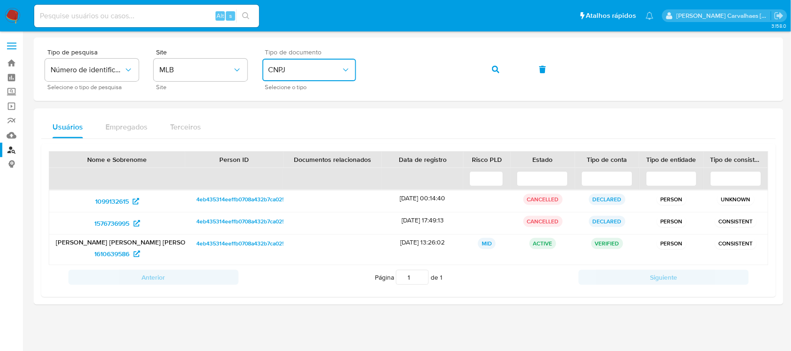
click at [339, 67] on div "Tipo de pesquisa Número de identificação Selecione o tipo de pesquisa Site MLB …" at bounding box center [408, 69] width 727 height 41
click at [496, 67] on icon "button" at bounding box center [495, 69] width 7 height 7
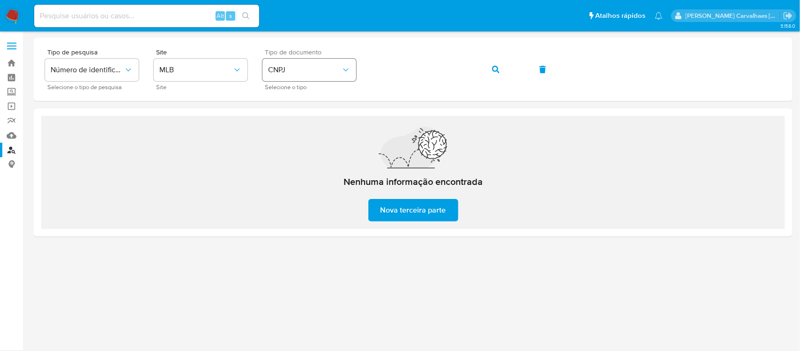
click at [347, 78] on div "Tipo de pesquisa Número de identificação Selecione o tipo de pesquisa Site MLB …" at bounding box center [413, 69] width 736 height 41
click at [486, 74] on button "button" at bounding box center [496, 69] width 32 height 22
click at [334, 66] on span "CNPJ" at bounding box center [304, 69] width 73 height 9
click at [312, 120] on div "CPF CPF" at bounding box center [306, 132] width 77 height 32
click at [370, 69] on div "Tipo de pesquisa Número de identificação Selecione o tipo de pesquisa Site MLB …" at bounding box center [413, 69] width 736 height 41
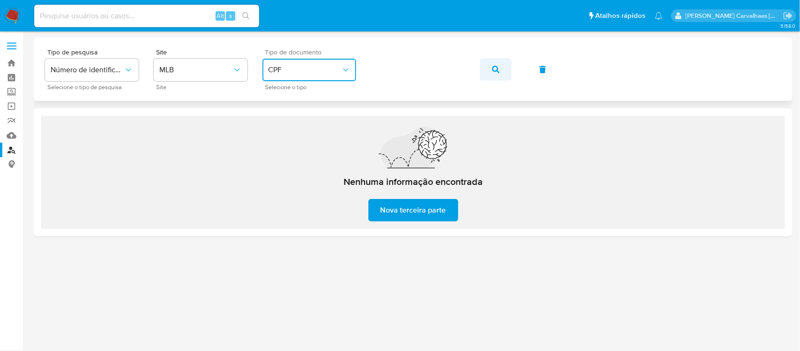
click at [491, 66] on button "button" at bounding box center [496, 69] width 32 height 22
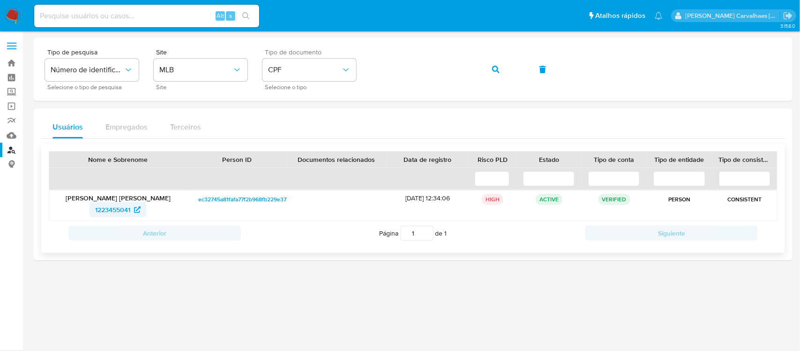
click at [131, 209] on span "1223455041" at bounding box center [117, 209] width 45 height 15
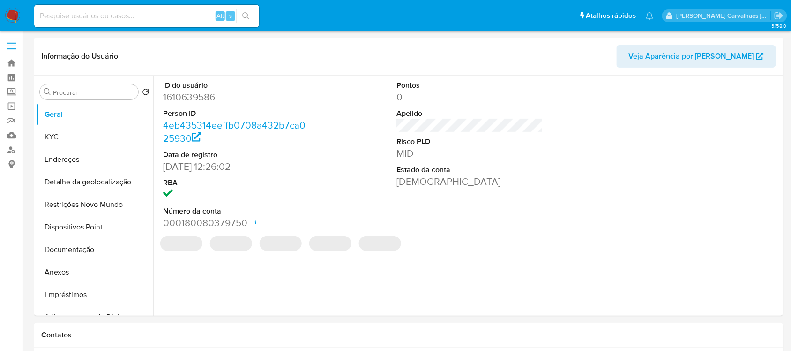
select select "10"
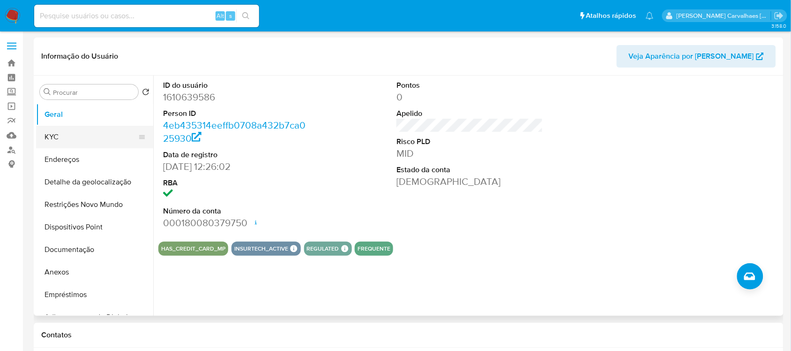
click at [80, 136] on button "KYC" at bounding box center [91, 137] width 110 height 22
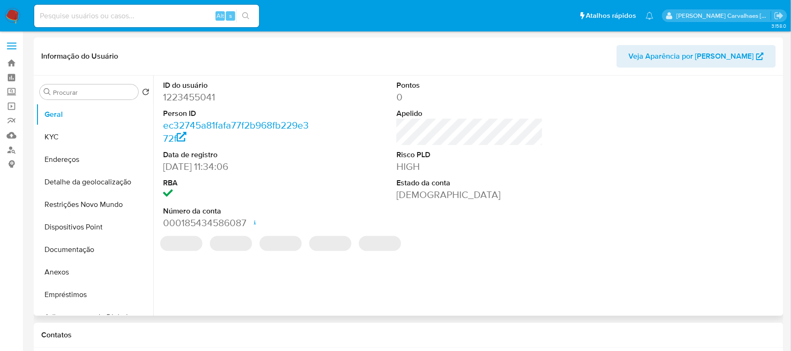
select select "10"
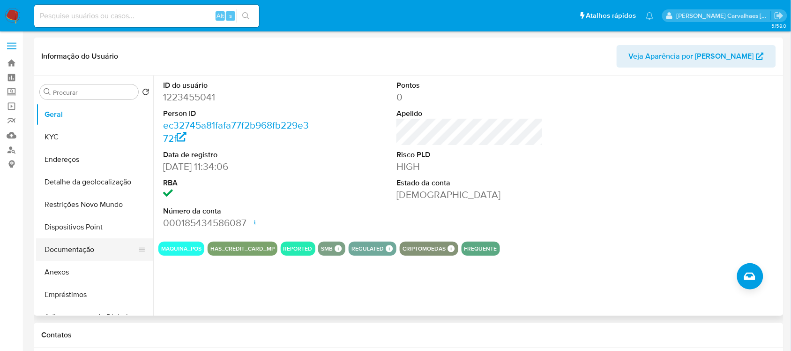
click at [75, 245] on button "Documentação" at bounding box center [91, 249] width 110 height 22
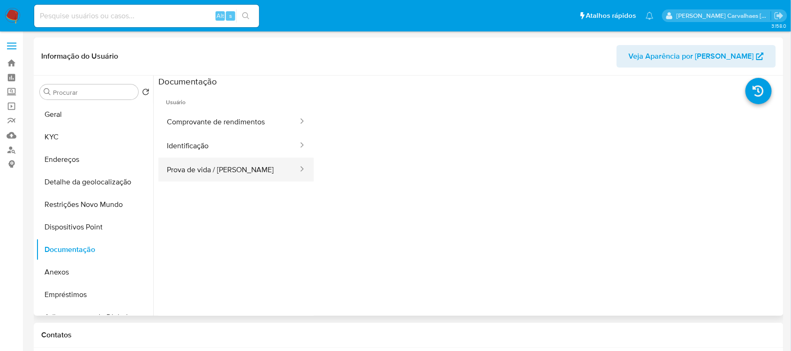
click at [225, 174] on button "Prova de vida / [PERSON_NAME]" at bounding box center [228, 169] width 141 height 24
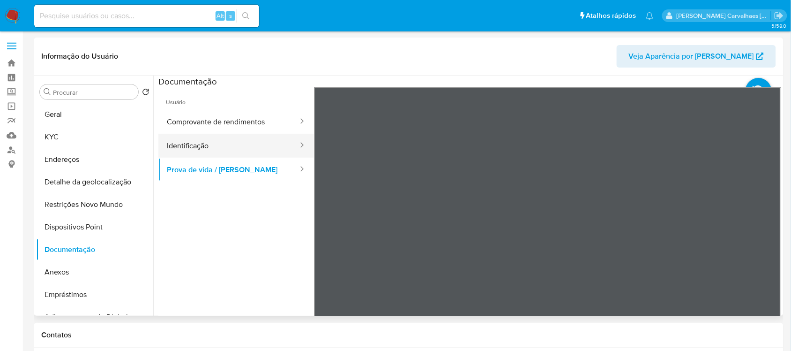
click at [226, 149] on button "Identificação" at bounding box center [228, 146] width 141 height 24
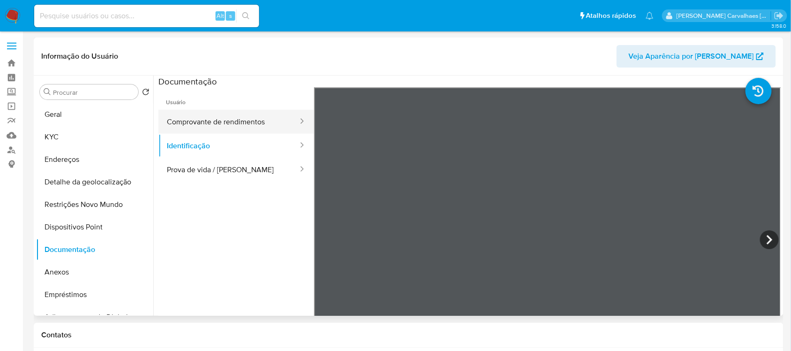
click at [226, 128] on button "Comprovante de rendimentos" at bounding box center [228, 122] width 141 height 24
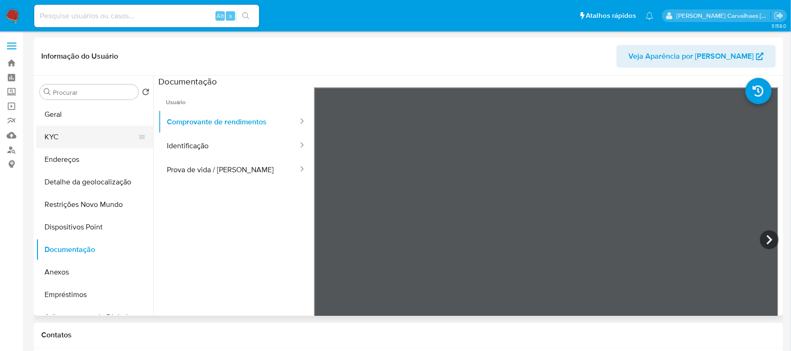
click at [66, 129] on button "KYC" at bounding box center [91, 137] width 110 height 22
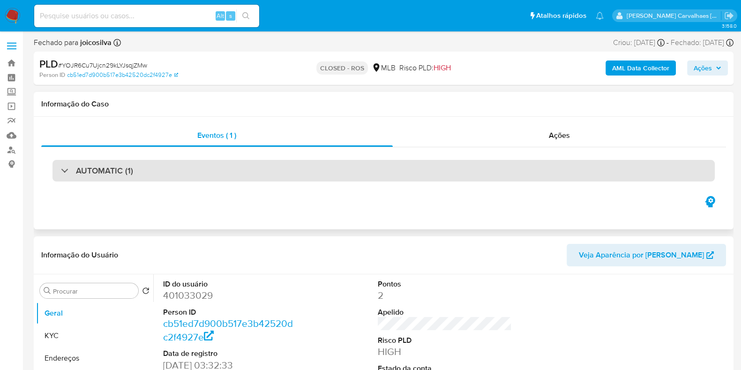
select select "10"
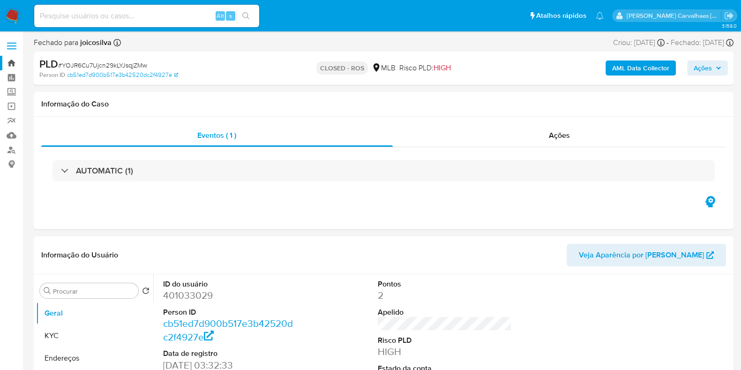
click at [14, 61] on link "Bandeja" at bounding box center [56, 63] width 112 height 15
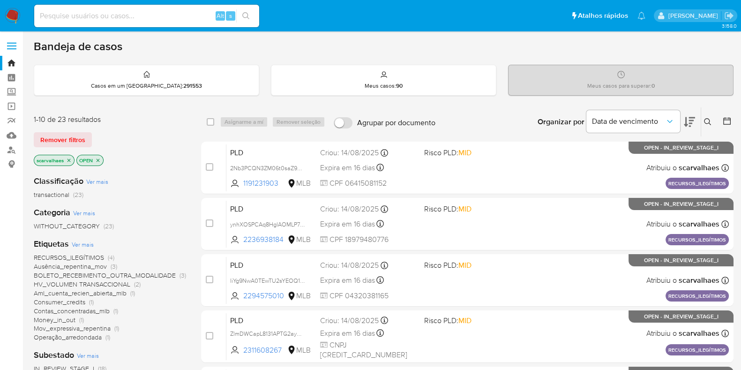
click at [67, 161] on icon "close-filter" at bounding box center [69, 160] width 6 height 6
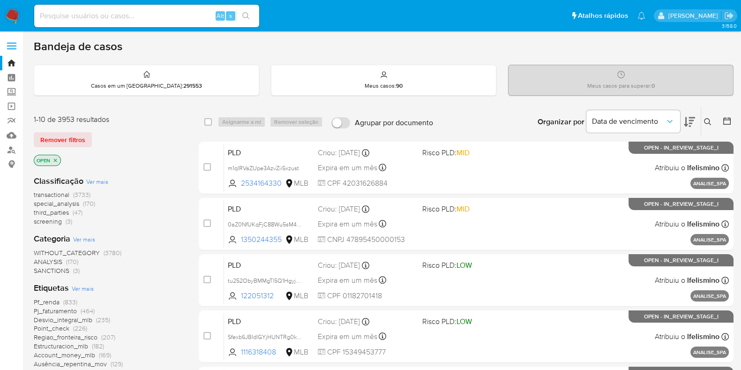
click at [59, 158] on p "OPEN" at bounding box center [47, 160] width 26 height 10
click at [55, 158] on icon "close-filter" at bounding box center [55, 160] width 6 height 6
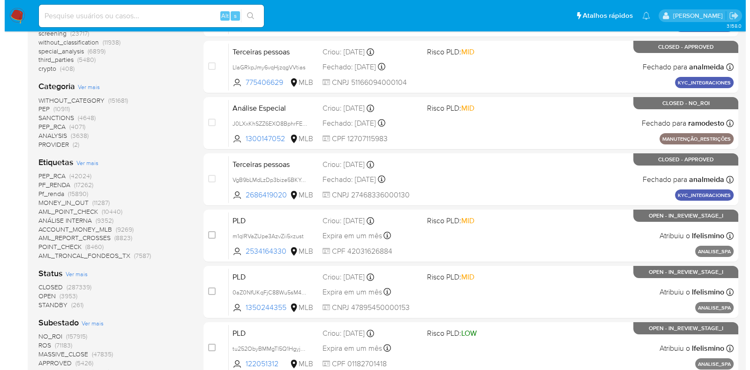
scroll to position [176, 0]
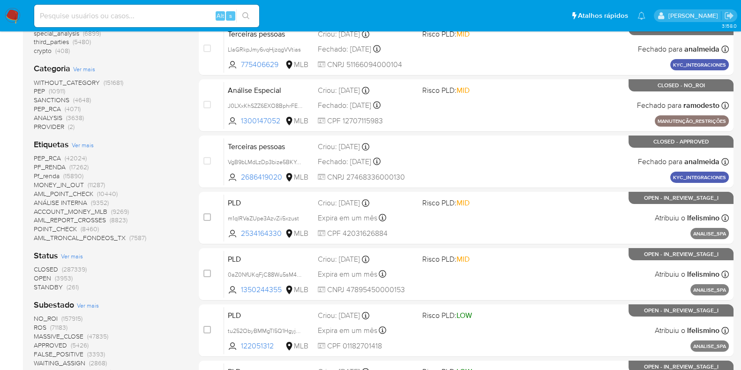
click at [81, 146] on span "Ver mais" at bounding box center [83, 145] width 22 height 8
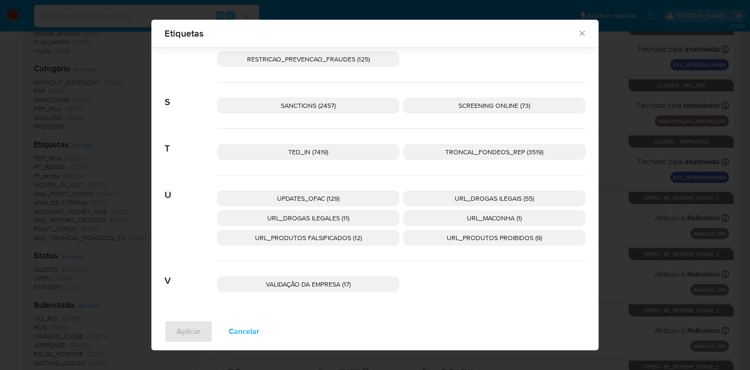
scroll to position [2154, 0]
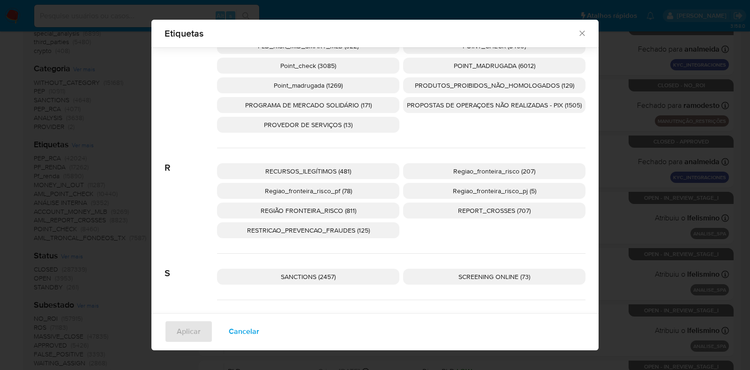
click at [312, 169] on span "RECURSOS_ILEGÍTIMOS (481)" at bounding box center [308, 170] width 86 height 9
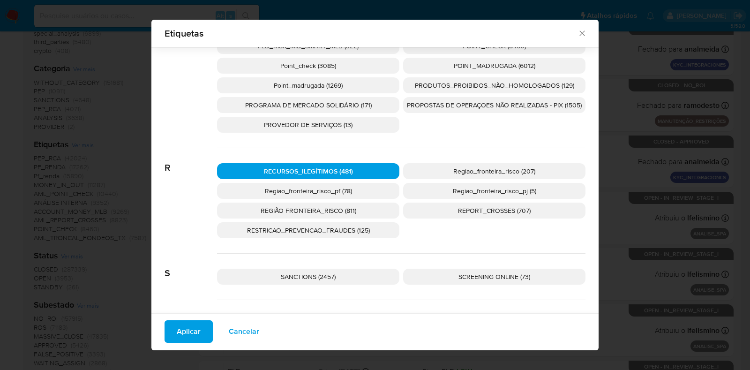
click at [169, 329] on button "Aplicar" at bounding box center [189, 331] width 48 height 22
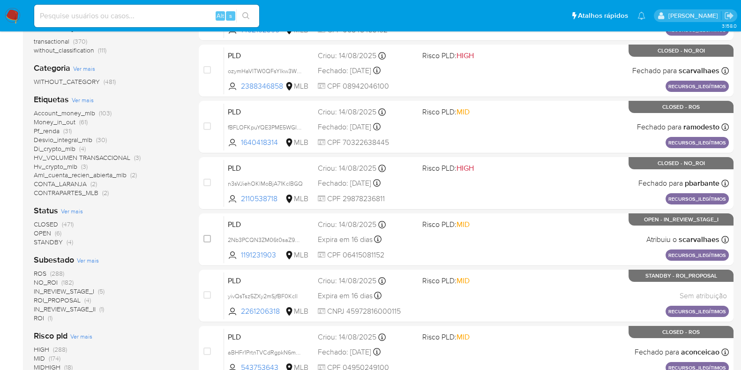
scroll to position [176, 0]
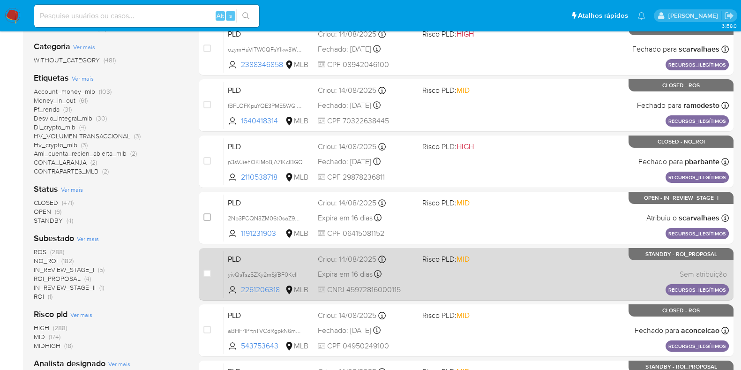
click at [509, 273] on div "PLD yivQsTsz5ZXy2mSjfBF0KcIl 2261206318 MLB Risco PLD: MID Criou: 14/08/2025 Cr…" at bounding box center [476, 273] width 505 height 47
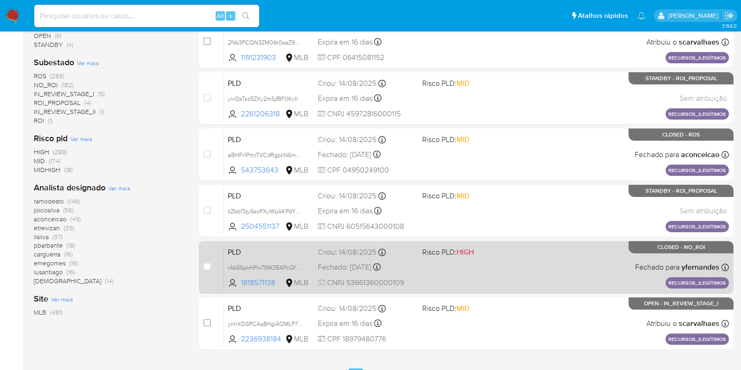
scroll to position [404, 0]
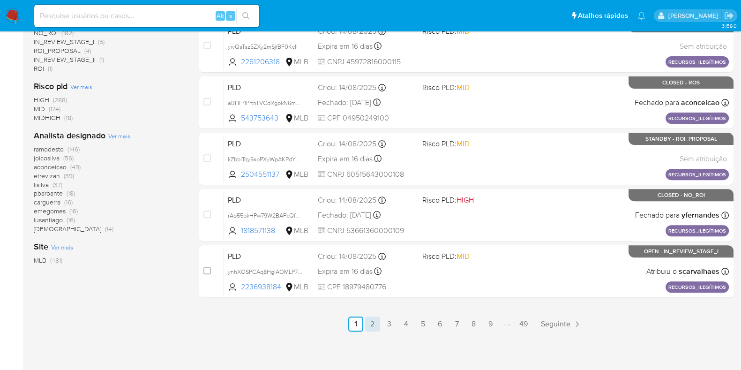
click at [373, 321] on link "2" at bounding box center [372, 323] width 15 height 15
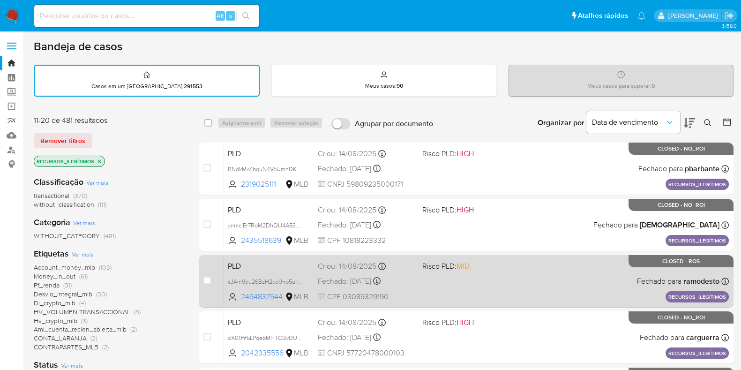
click at [566, 270] on div "PLD sJAm9ou26BzH2co0ho5urKaf 2494837544 MLB Risco PLD: MID Criou: 14/08/2025 Cr…" at bounding box center [476, 280] width 505 height 47
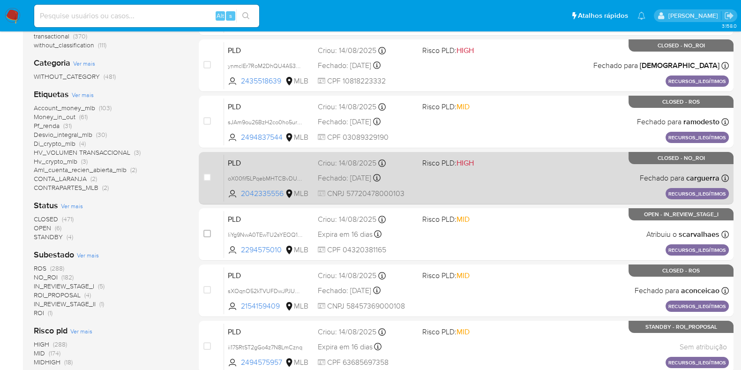
scroll to position [117, 0]
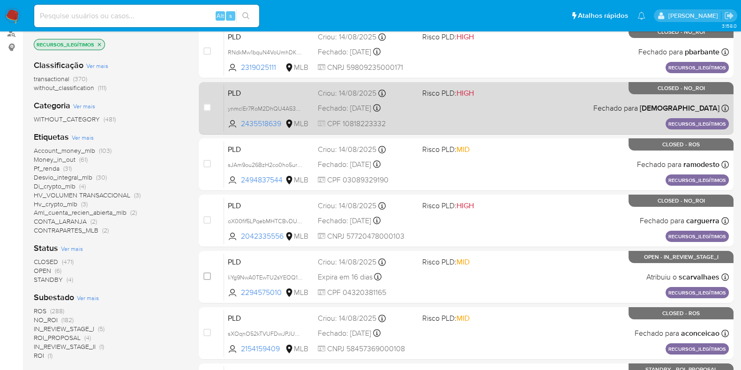
click at [517, 117] on div "PLD ynmclEr7RoM2DhQU4A53CSJc 2435518639 MLB Risco PLD: HIGH Criou: 14/08/2025 C…" at bounding box center [476, 107] width 505 height 47
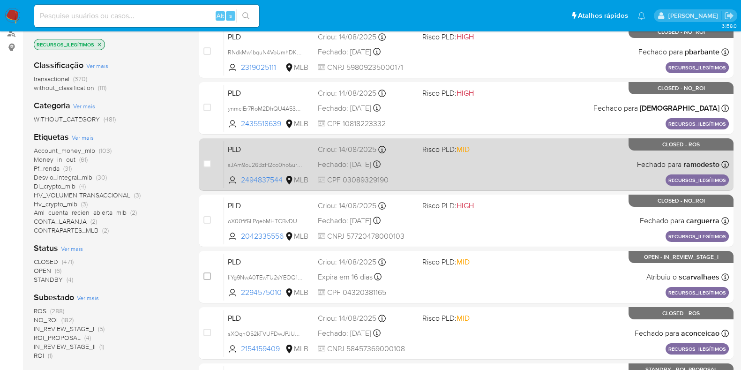
click at [548, 159] on div "PLD sJAm9ou26BzH2co0ho5urKaf 2494837544 MLB Risco PLD: MID Criou: 14/08/2025 Cr…" at bounding box center [476, 164] width 505 height 47
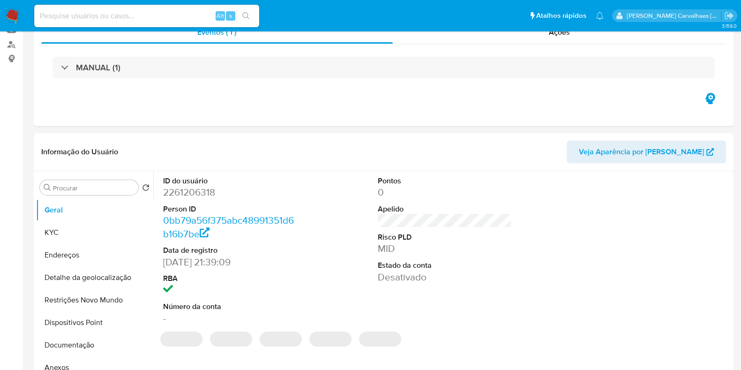
select select "10"
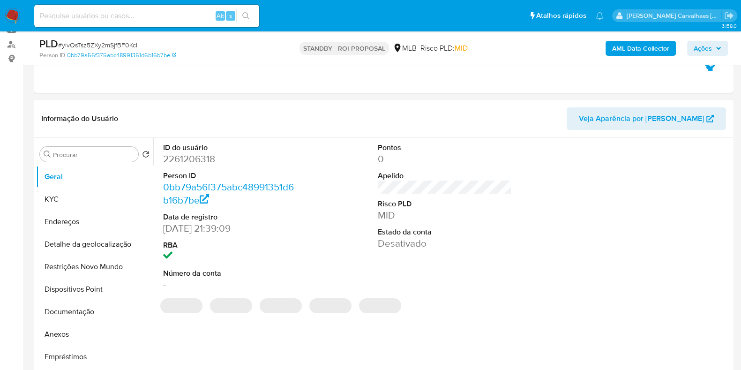
scroll to position [117, 0]
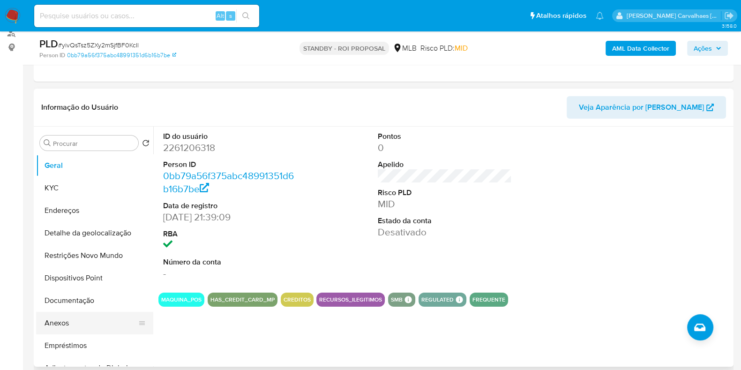
click at [88, 315] on button "Anexos" at bounding box center [91, 323] width 110 height 22
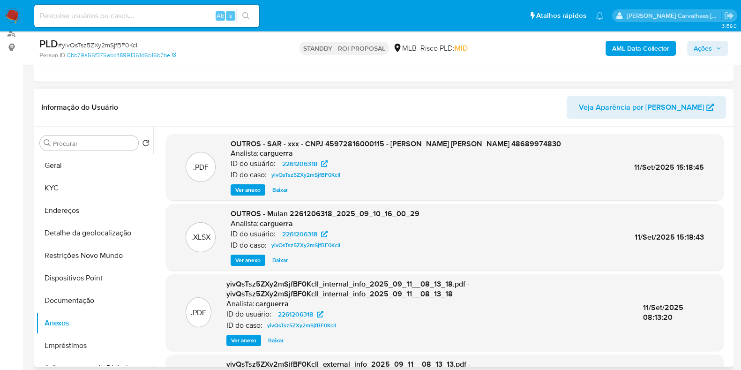
click at [237, 187] on span "Ver anexo" at bounding box center [247, 189] width 25 height 9
click at [237, 187] on div "Ver anexo Ver anexo [GEOGRAPHIC_DATA]" at bounding box center [396, 189] width 330 height 11
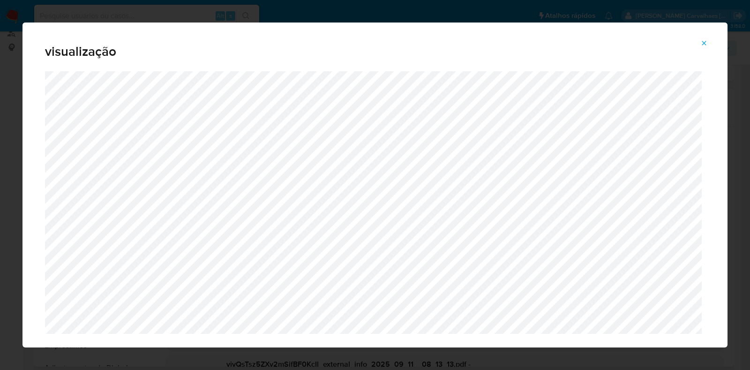
click at [701, 44] on icon "Attachment preview" at bounding box center [703, 42] width 7 height 7
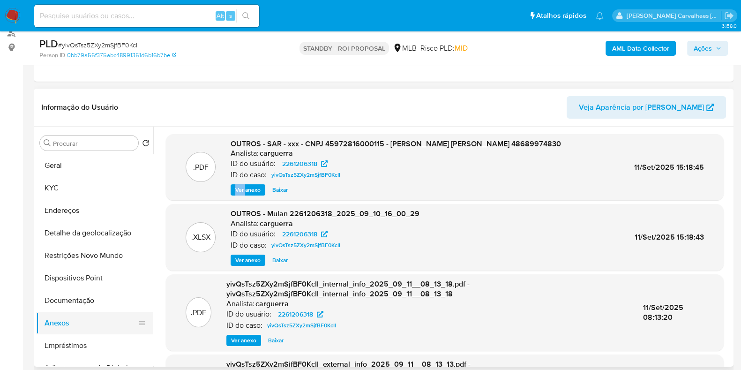
click at [70, 325] on button "Anexos" at bounding box center [91, 323] width 110 height 22
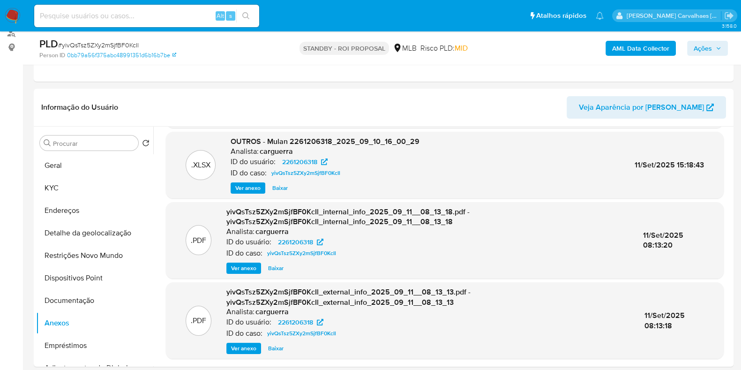
scroll to position [73, 0]
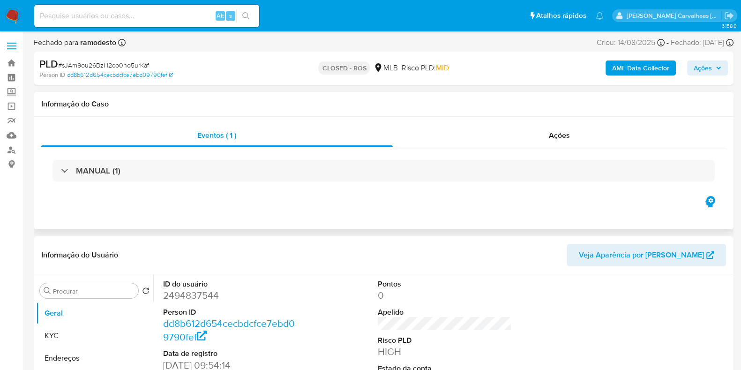
select select "10"
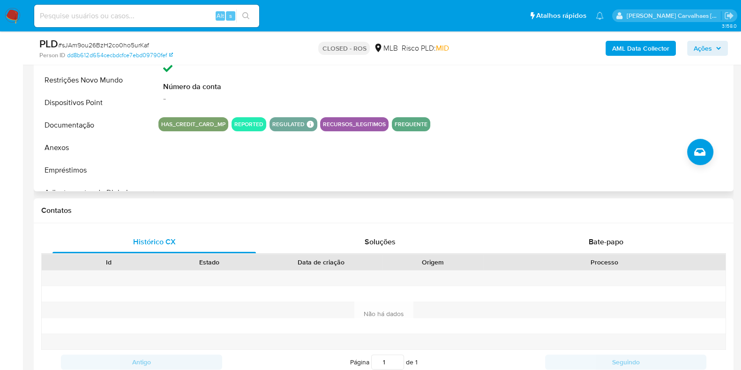
scroll to position [293, 0]
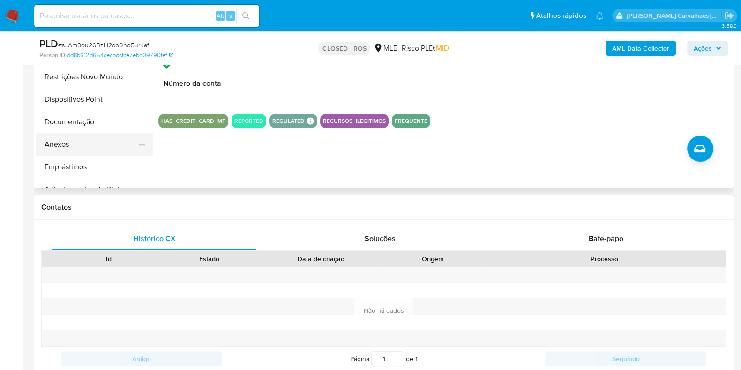
click at [66, 145] on button "Anexos" at bounding box center [91, 144] width 110 height 22
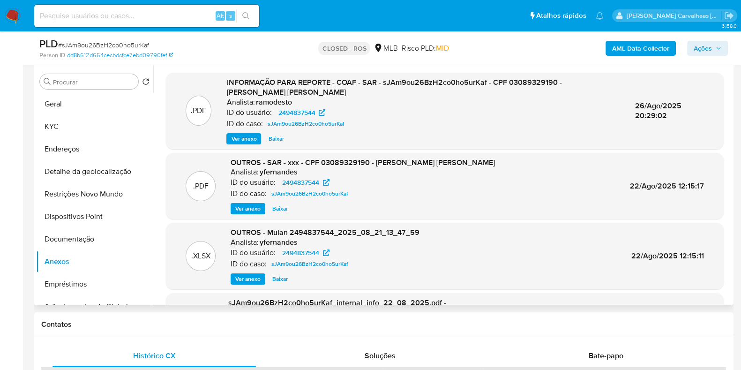
scroll to position [117, 0]
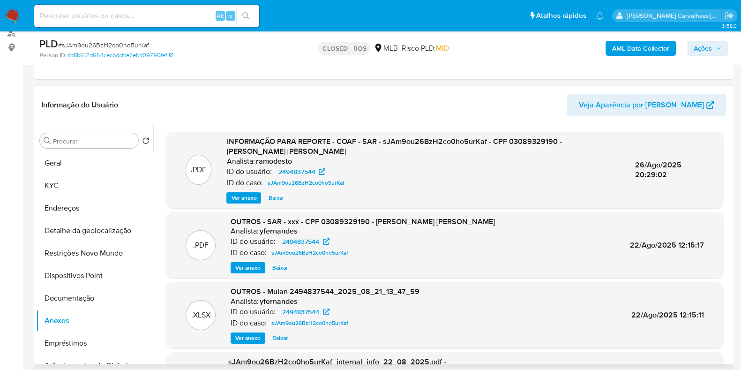
click at [252, 197] on span "Ver anexo" at bounding box center [243, 197] width 25 height 9
click at [253, 197] on div "Ver anexo Baixar" at bounding box center [422, 197] width 393 height 11
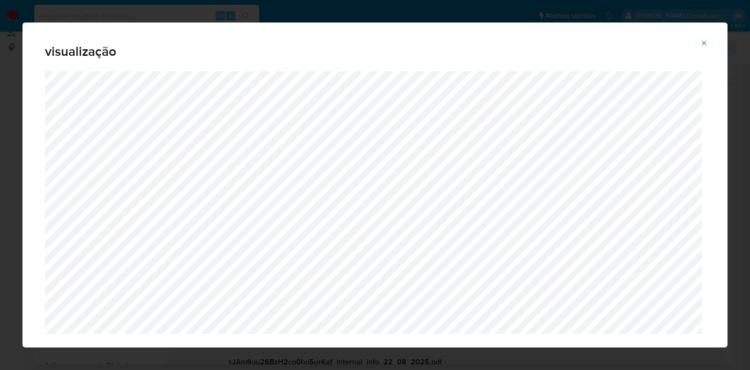
click at [705, 43] on icon "Attachment preview" at bounding box center [703, 42] width 7 height 7
click at [704, 43] on icon "Attachment preview" at bounding box center [703, 42] width 7 height 7
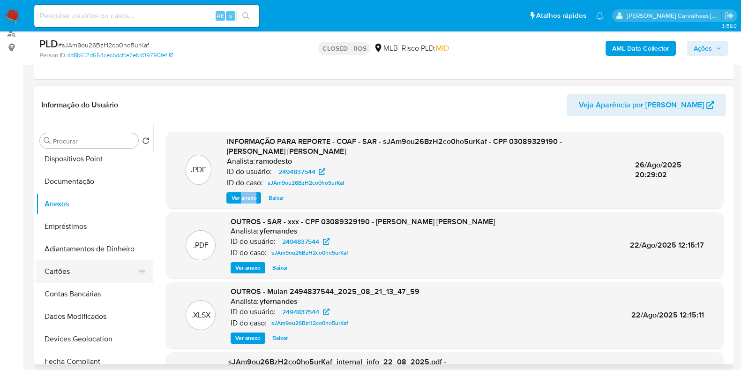
scroll to position [58, 0]
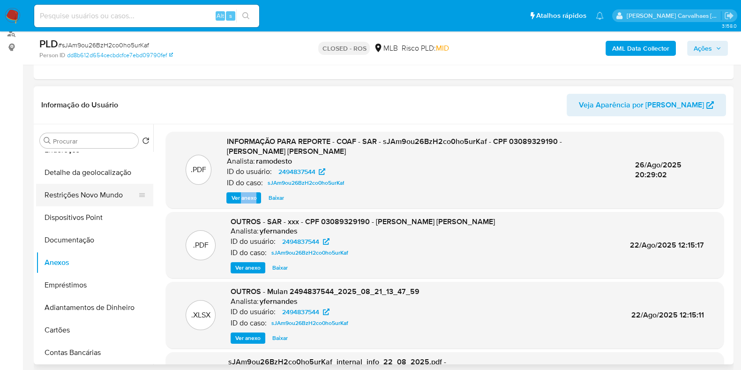
click at [100, 196] on button "Restrições Novo Mundo" at bounding box center [91, 195] width 110 height 22
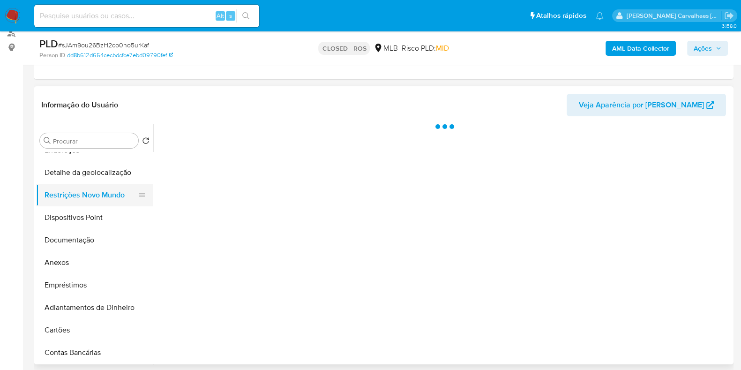
click at [100, 196] on button "Restrições Novo Mundo" at bounding box center [91, 195] width 110 height 22
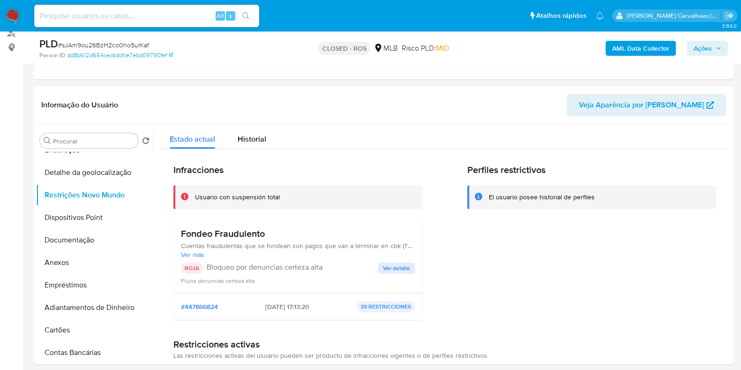
click at [386, 266] on span "Ver detalle" at bounding box center [396, 267] width 27 height 9
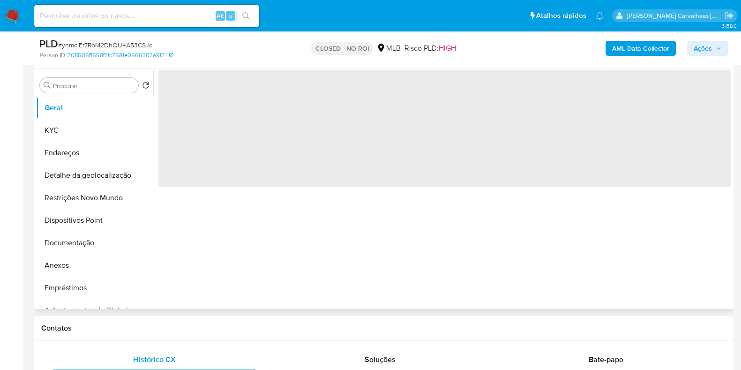
scroll to position [176, 0]
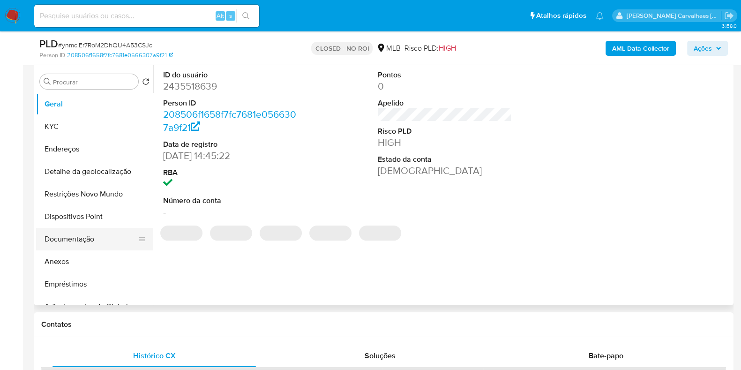
select select "10"
click at [93, 259] on button "Anexos" at bounding box center [91, 261] width 110 height 22
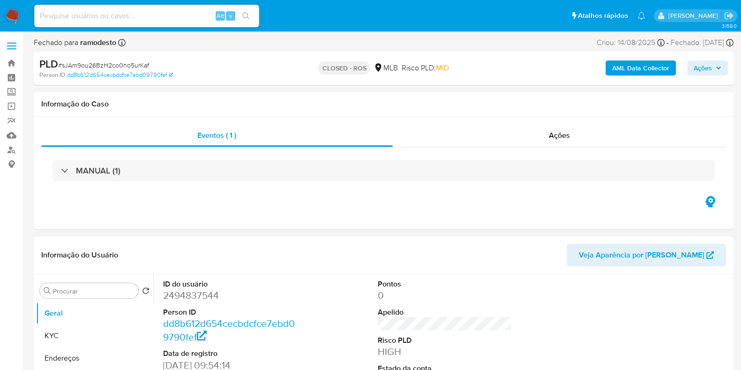
select select "10"
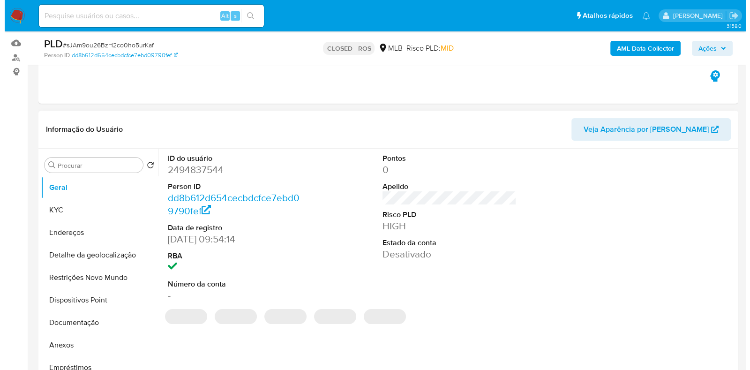
scroll to position [117, 0]
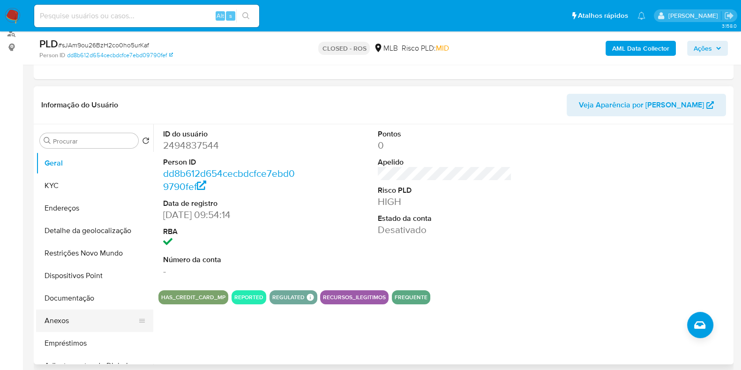
click at [72, 319] on button "Anexos" at bounding box center [91, 320] width 110 height 22
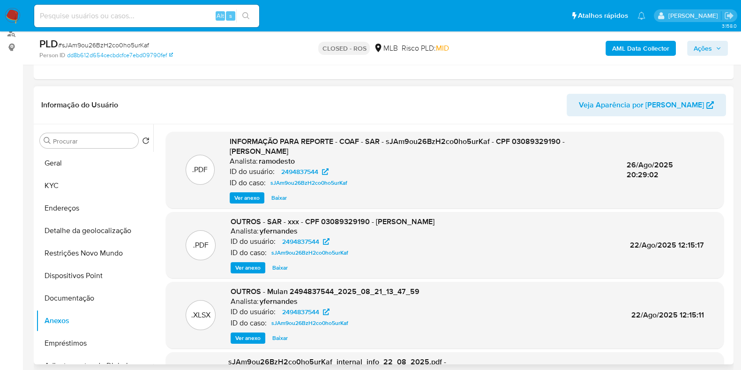
click at [246, 198] on span "Ver anexo" at bounding box center [246, 197] width 25 height 9
click at [246, 198] on div "Ver anexo Baixar" at bounding box center [421, 197] width 382 height 11
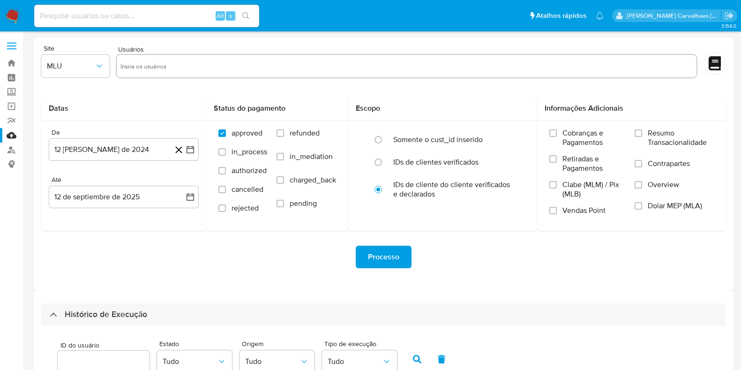
select select "10"
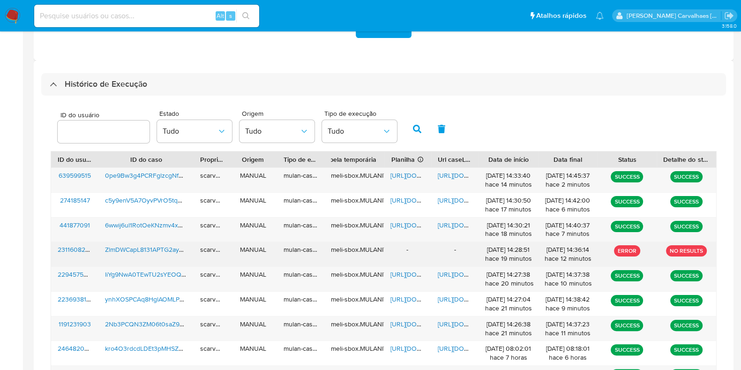
scroll to position [234, 0]
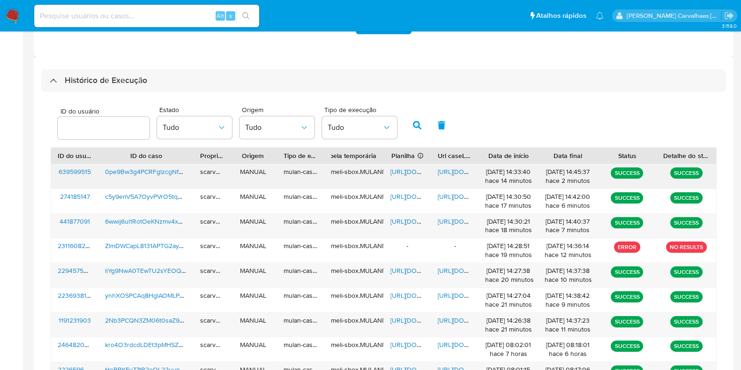
click at [403, 172] on span "[URL][DOMAIN_NAME]" at bounding box center [422, 171] width 65 height 9
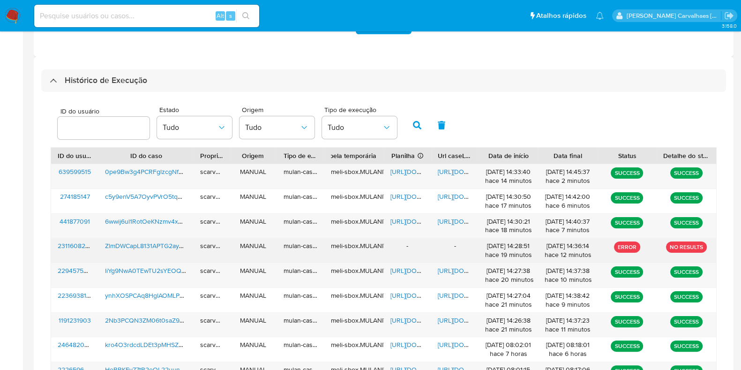
scroll to position [352, 0]
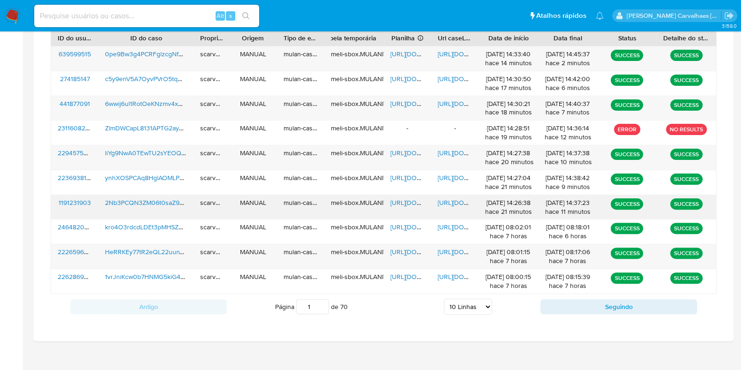
click at [407, 201] on span "[URL][DOMAIN_NAME]" at bounding box center [422, 202] width 65 height 9
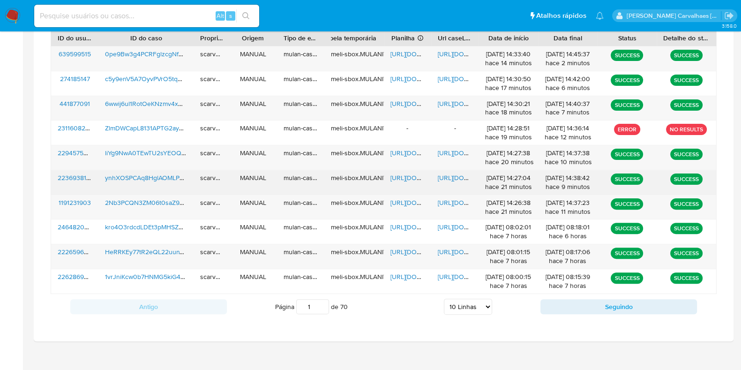
click at [448, 174] on span "[URL][DOMAIN_NAME]" at bounding box center [470, 177] width 65 height 9
click at [398, 176] on span "https://docs.google.com/spreadsheets/d/1h9Ln8NIEoAeCFW4j6c2ME9cdB6zBUk3dCl9HjRj…" at bounding box center [422, 177] width 65 height 9
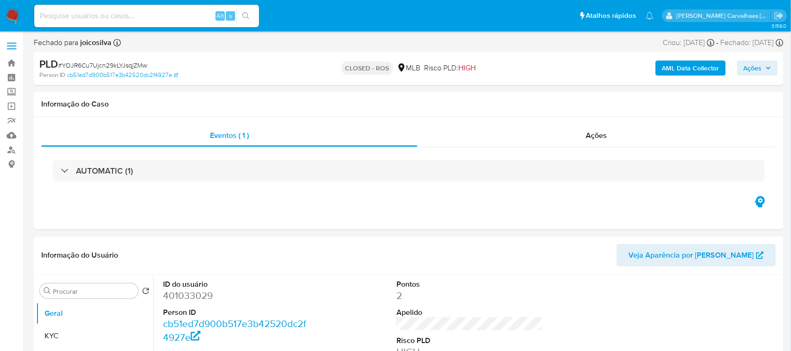
select select "10"
click at [10, 148] on link "Localizador de pessoas" at bounding box center [56, 149] width 112 height 15
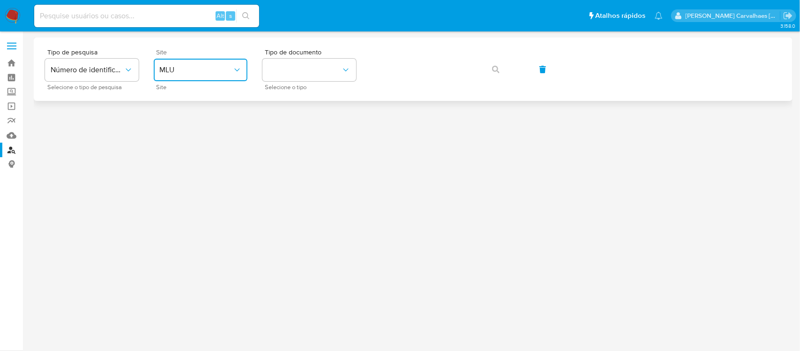
click at [230, 64] on button "MLU" at bounding box center [201, 70] width 94 height 22
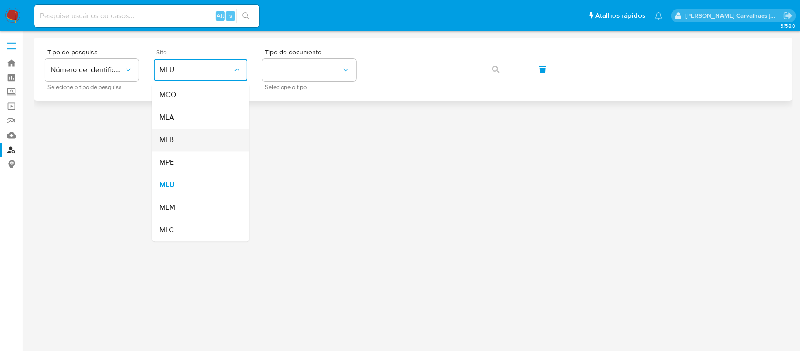
click at [203, 134] on div "MLB" at bounding box center [197, 140] width 77 height 22
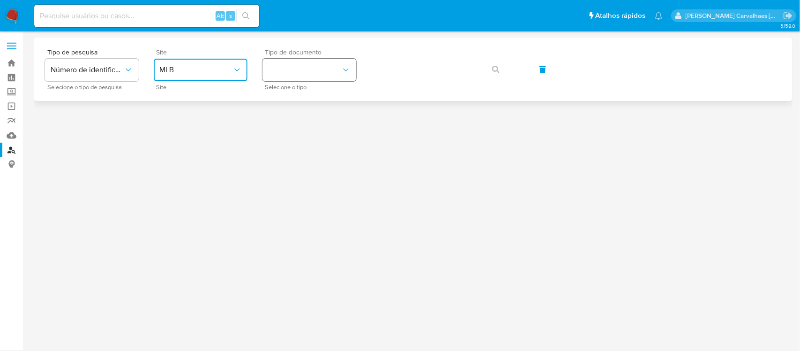
click at [285, 80] on button "identificationType" at bounding box center [309, 70] width 94 height 22
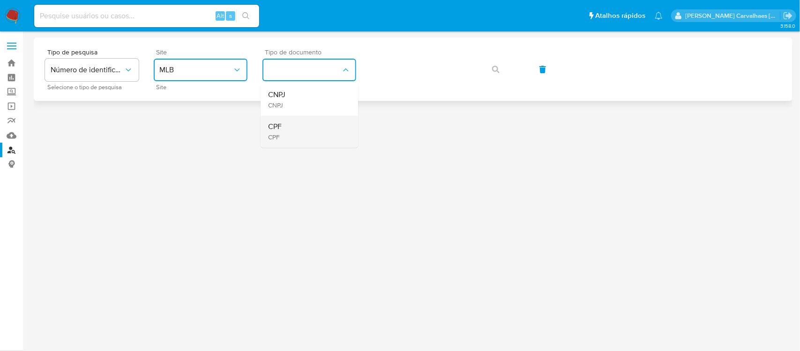
click at [286, 120] on div "CPF CPF" at bounding box center [306, 132] width 77 height 32
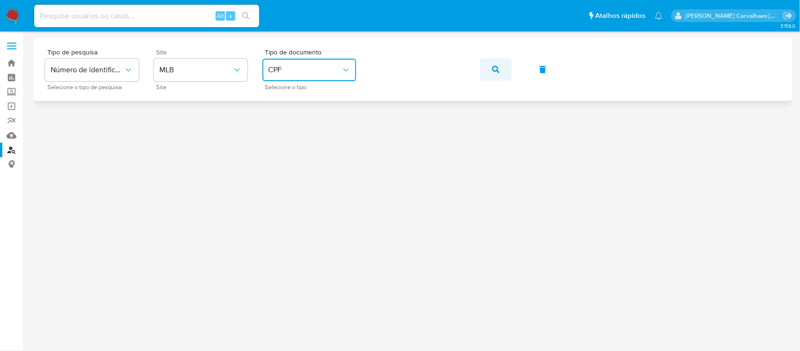
click at [492, 73] on icon "button" at bounding box center [495, 69] width 7 height 7
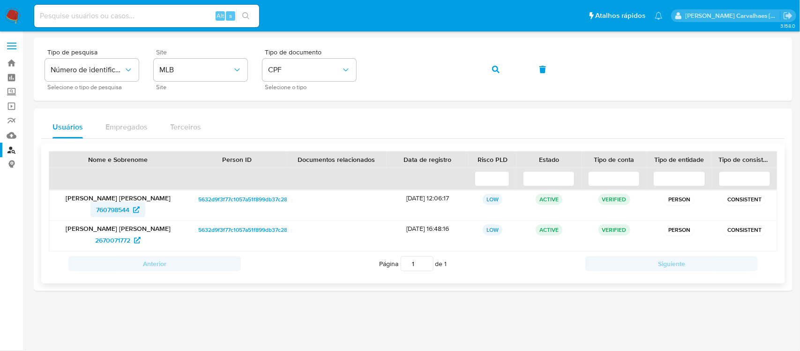
click at [123, 205] on span "760798544" at bounding box center [112, 209] width 33 height 15
click at [10, 62] on link "Bandeja" at bounding box center [56, 63] width 112 height 15
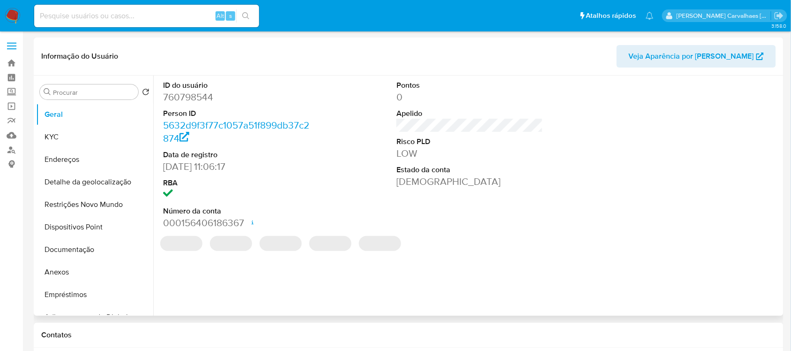
select select "10"
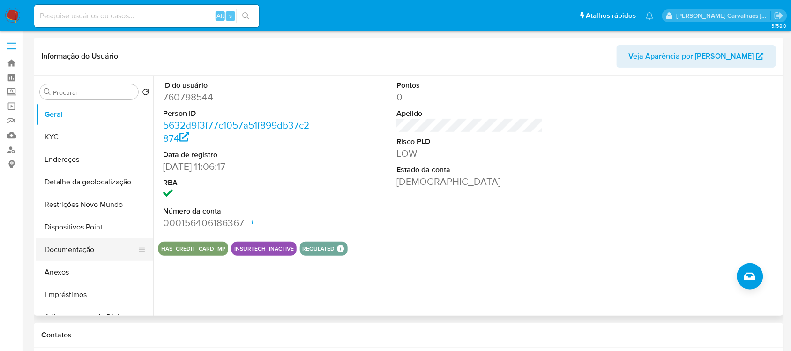
click at [76, 248] on button "Documentação" at bounding box center [91, 249] width 110 height 22
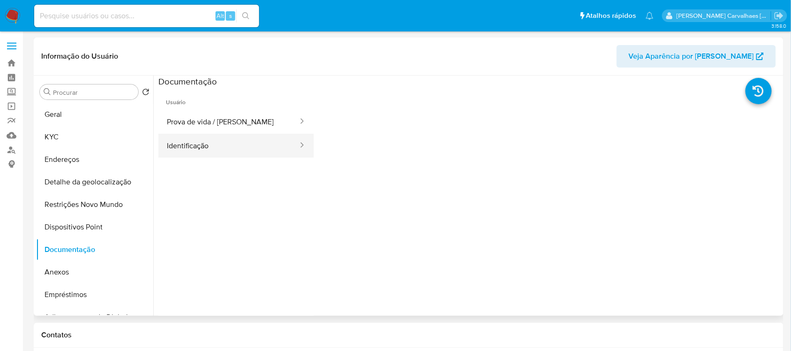
click at [193, 150] on button "Identificação" at bounding box center [228, 146] width 141 height 24
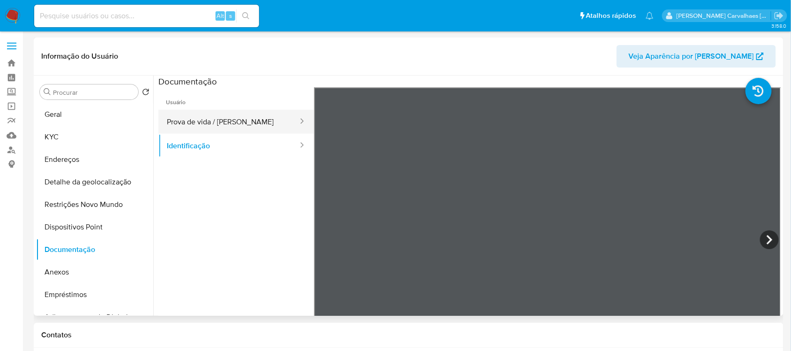
click at [231, 125] on button "Prova de vida / [PERSON_NAME]" at bounding box center [228, 122] width 141 height 24
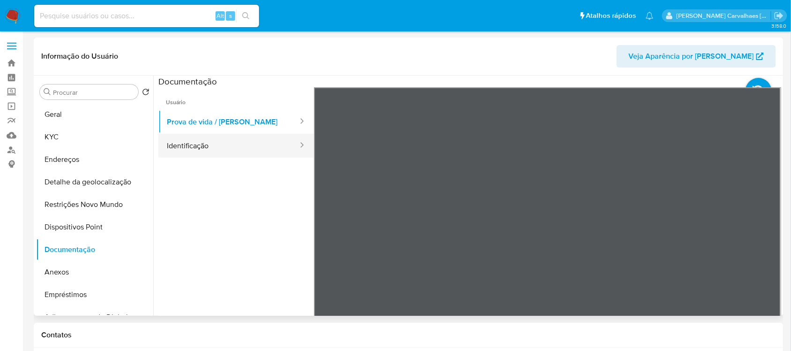
click at [210, 143] on button "Identificação" at bounding box center [228, 146] width 141 height 24
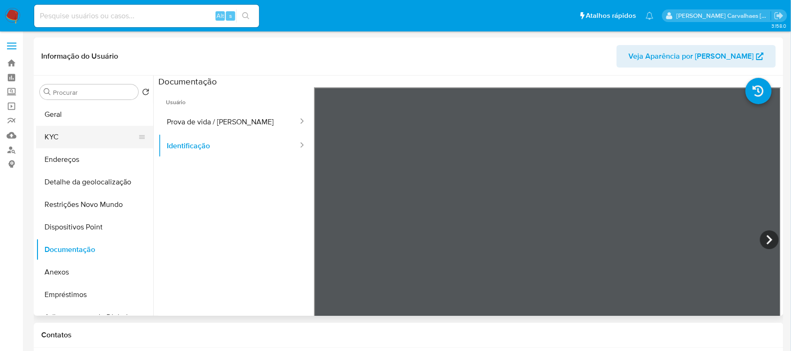
click at [82, 139] on button "KYC" at bounding box center [91, 137] width 110 height 22
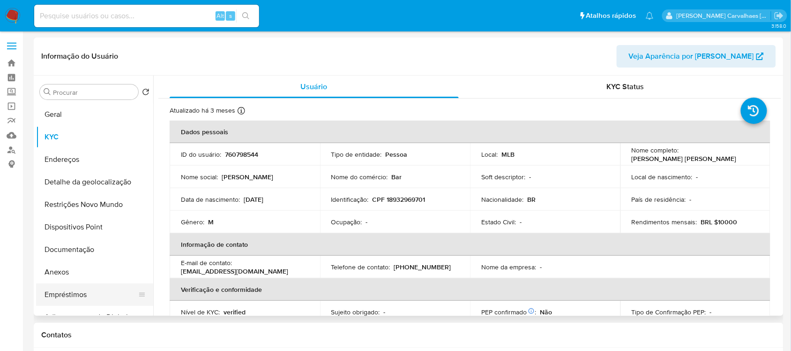
scroll to position [59, 0]
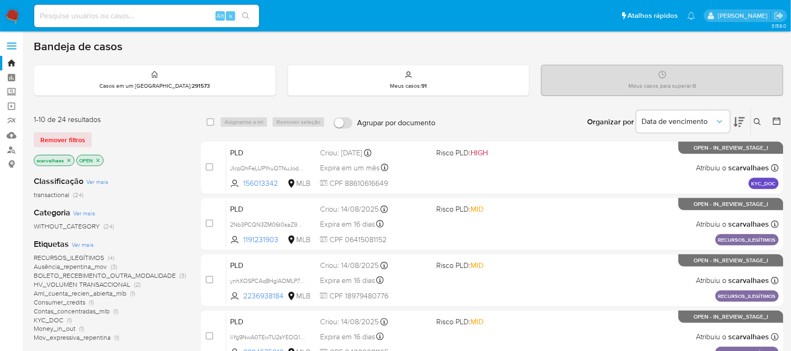
click at [68, 158] on icon "close-filter" at bounding box center [68, 159] width 3 height 3
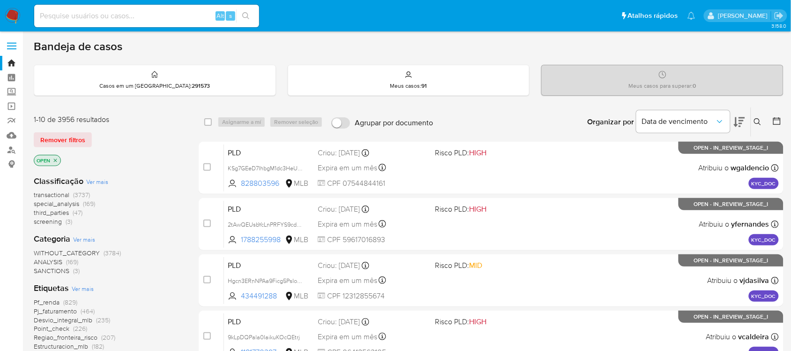
click at [57, 158] on icon "close-filter" at bounding box center [55, 160] width 6 height 6
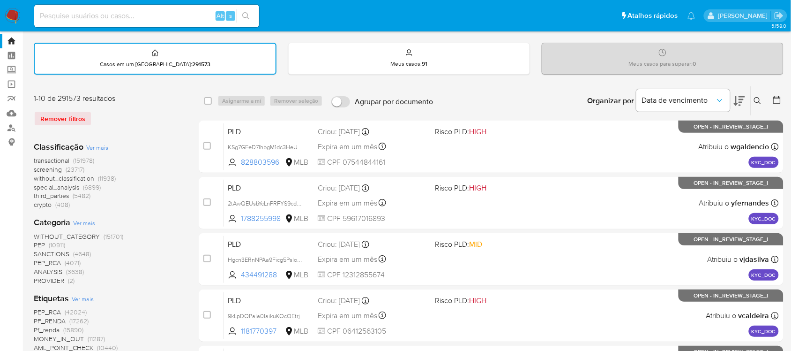
scroll to position [59, 0]
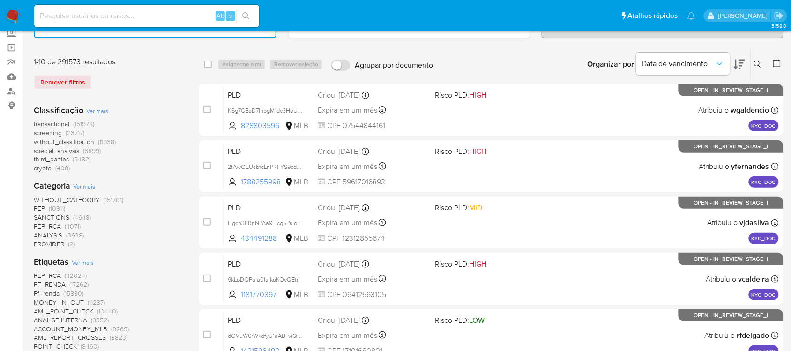
click at [90, 185] on span "Ver mais" at bounding box center [84, 186] width 22 height 8
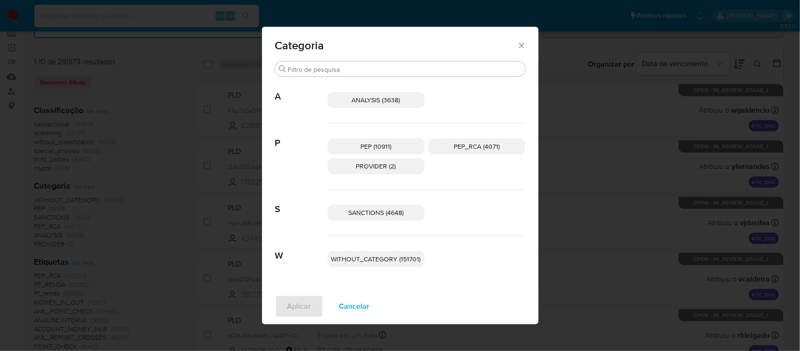
click at [518, 47] on icon "Fechar" at bounding box center [521, 45] width 9 height 9
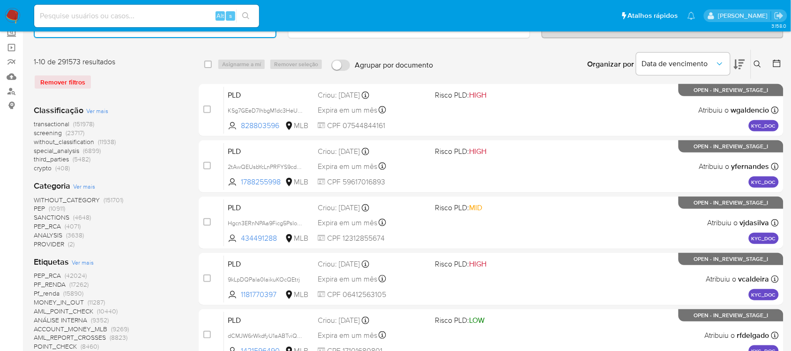
click at [75, 184] on span "Ver mais" at bounding box center [84, 186] width 22 height 8
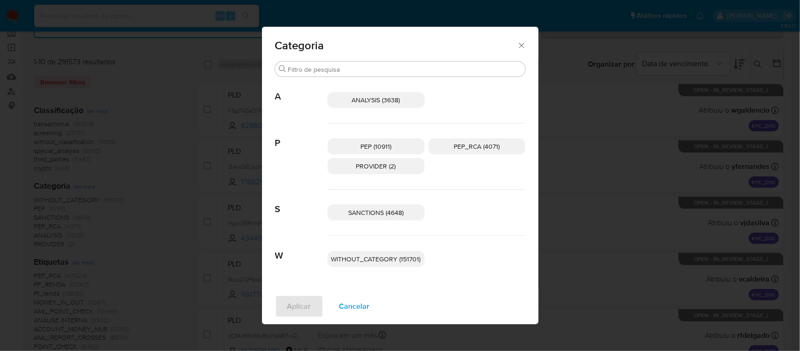
click at [518, 43] on icon "Fechar" at bounding box center [521, 45] width 9 height 9
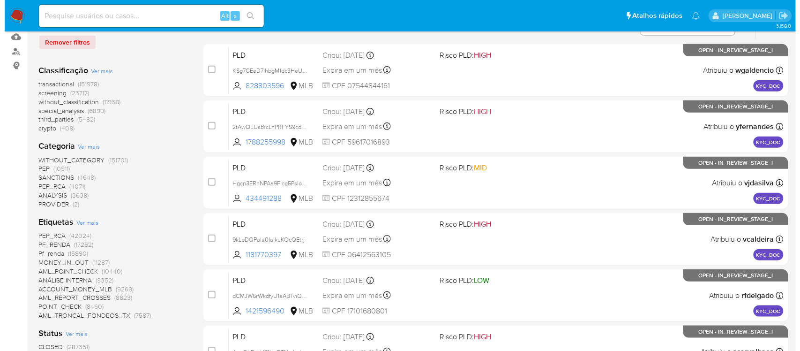
scroll to position [117, 0]
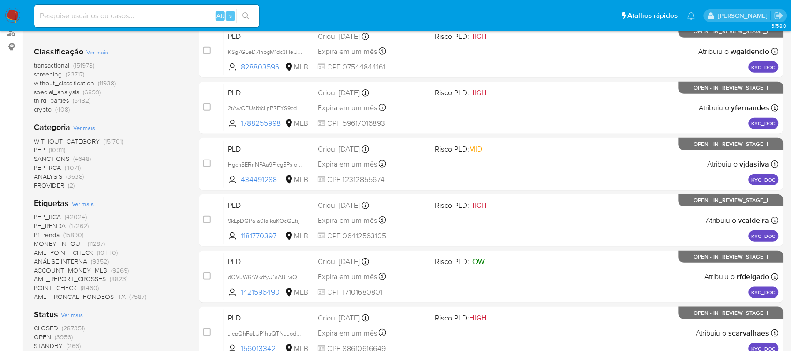
click at [81, 199] on span "Ver mais" at bounding box center [83, 203] width 22 height 8
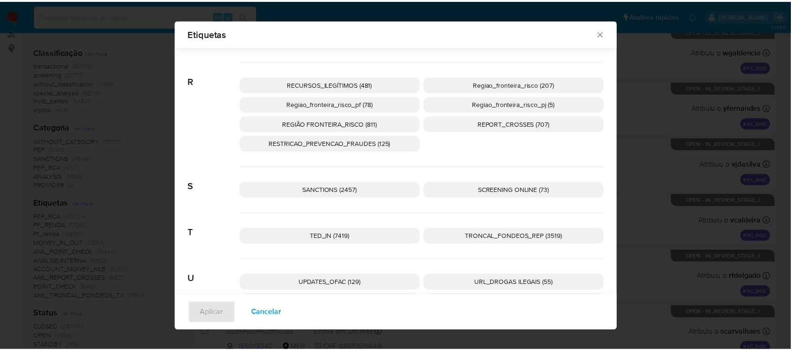
scroll to position [2220, 0]
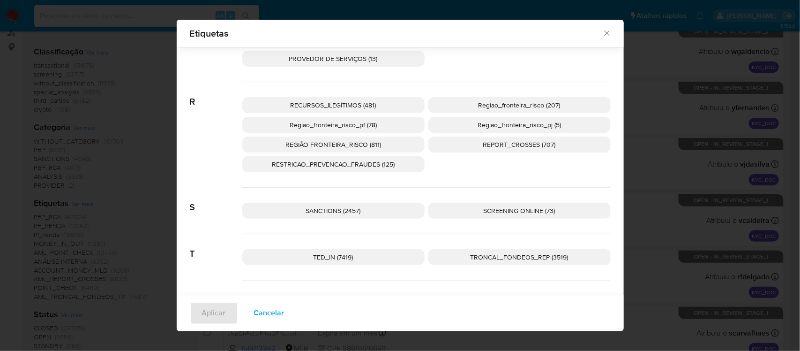
click at [320, 106] on span "RECURSOS_ILEGÍTIMOS (481)" at bounding box center [334, 104] width 86 height 9
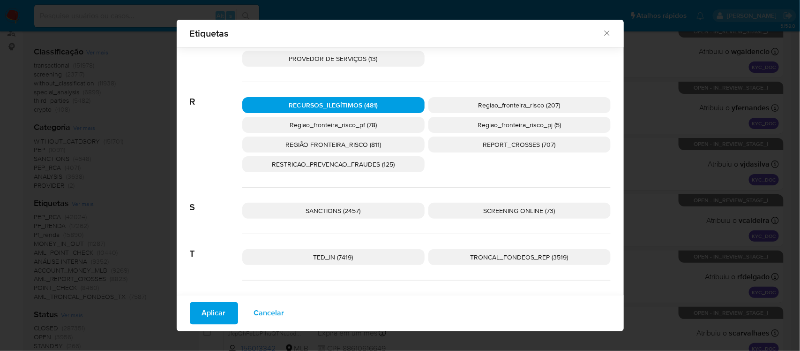
click at [205, 307] on span "Aplicar" at bounding box center [214, 313] width 24 height 21
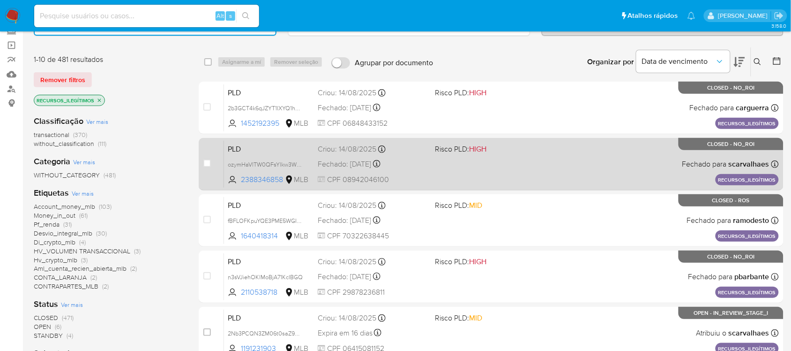
scroll to position [59, 0]
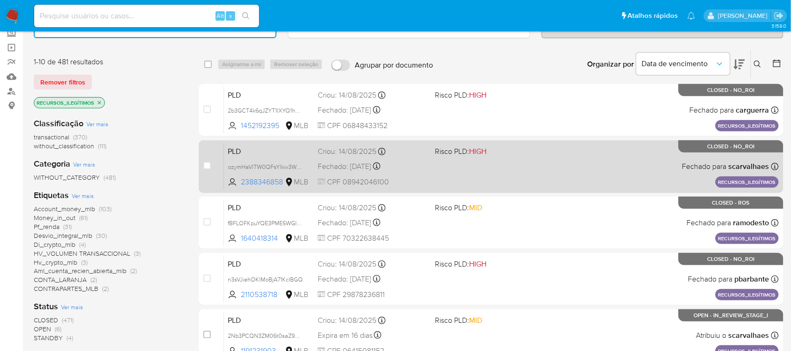
click at [559, 169] on div "PLD ozymHaVlTW0QFsYlkw3WL0Jk 2388346858 MLB Risco PLD: HIGH Criou: 14/08/2025 C…" at bounding box center [501, 165] width 555 height 47
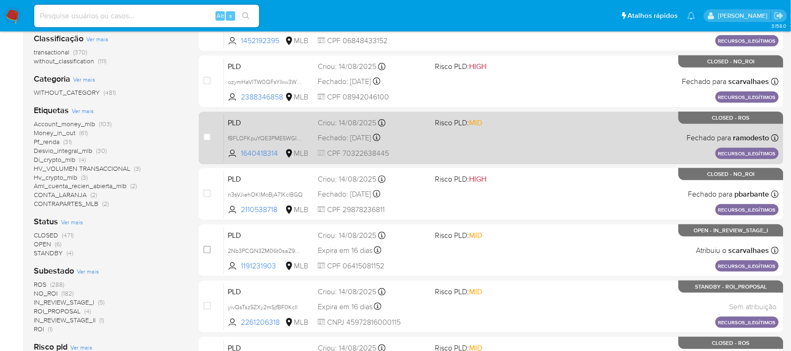
scroll to position [176, 0]
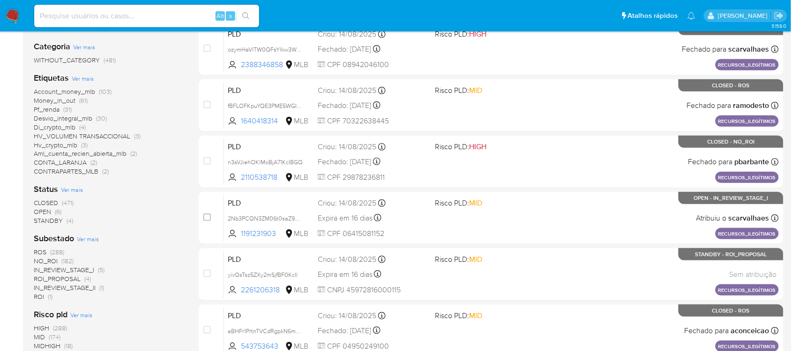
click at [56, 258] on span "NO_ROI" at bounding box center [46, 260] width 24 height 9
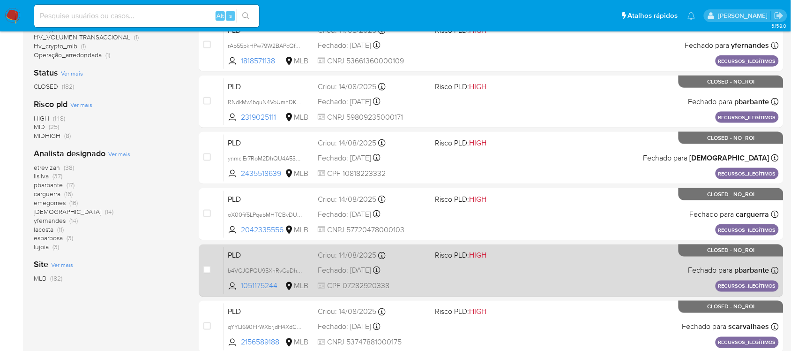
scroll to position [293, 0]
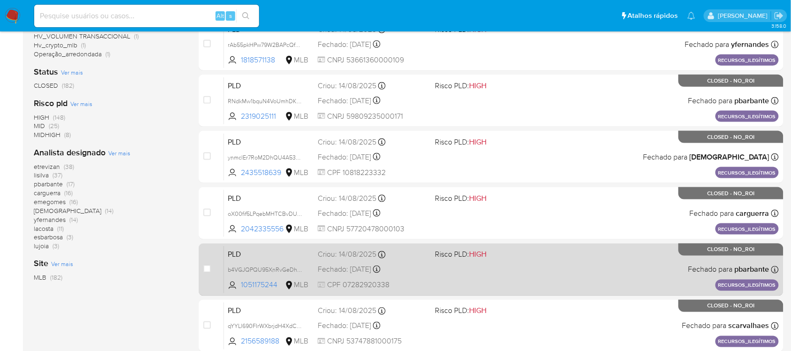
click at [476, 277] on div "PLD b4VGJQPQU95XnRvGeDhyXfhO 1051175244 MLB Risco PLD: HIGH Criou: 14/08/2025 C…" at bounding box center [501, 269] width 555 height 47
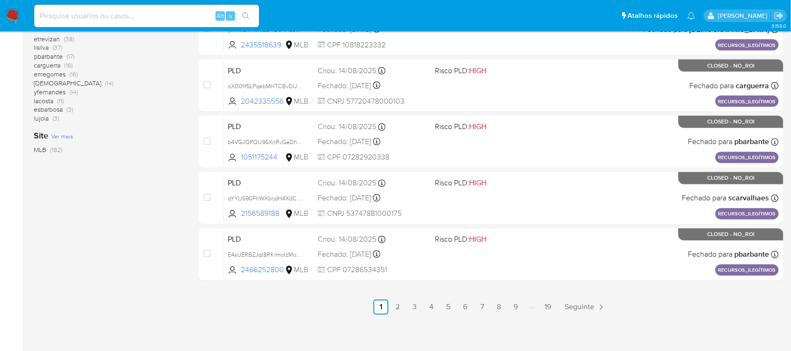
scroll to position [422, 0]
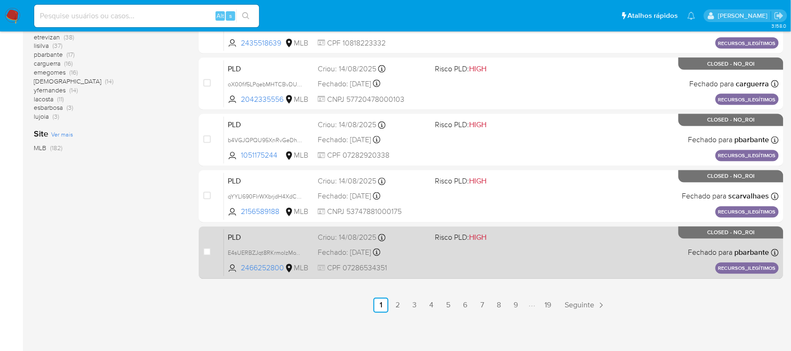
click at [498, 236] on span "Risco PLD: HIGH" at bounding box center [490, 237] width 110 height 12
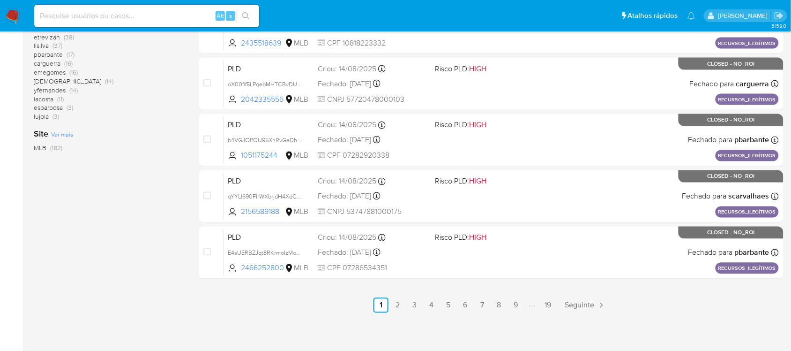
click at [416, 298] on link "3" at bounding box center [414, 305] width 15 height 15
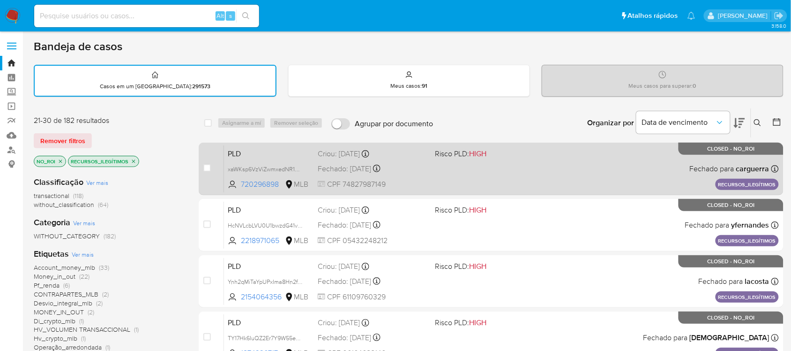
click at [518, 166] on div "PLD xaWKsp6VzViZwmxedNR1OMw3 720296898 MLB Risco PLD: HIGH Criou: 13/06/2025 Cr…" at bounding box center [501, 168] width 555 height 47
click at [523, 167] on div "PLD xaWKsp6VzViZwmxedNR1OMw3 720296898 MLB Risco PLD: HIGH Criou: 13/06/2025 Cr…" at bounding box center [501, 168] width 555 height 47
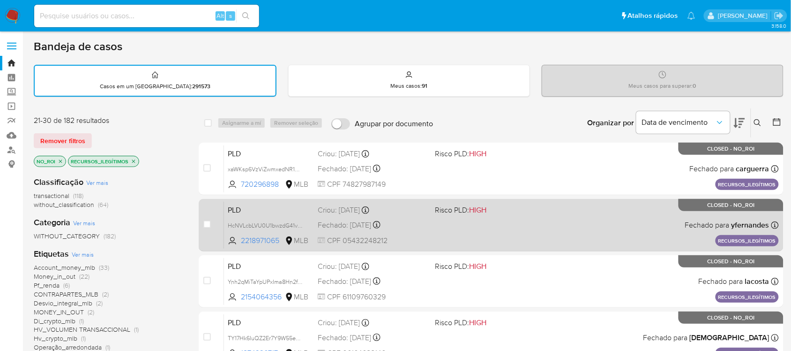
click at [540, 221] on div "PLD HcNVLcbLVU0U1bwzdG41vJdj 2218971065 MLB Risco PLD: HIGH Criou: 13/06/2025 C…" at bounding box center [501, 224] width 555 height 47
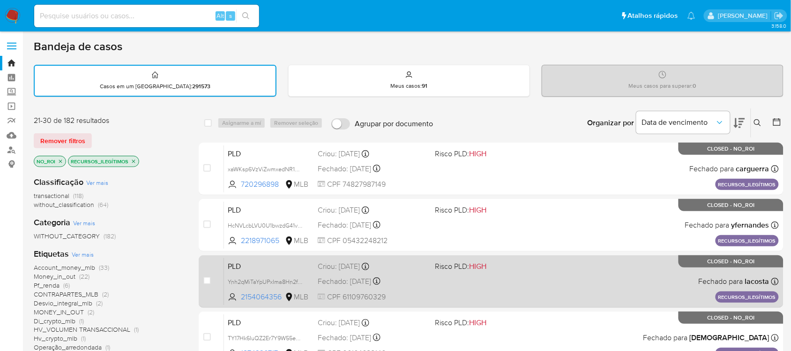
click at [641, 281] on div "PLD Ynh2qMiTaYpUPxIma8Hn2fNe 2154064356 MLB Risco PLD: HIGH Criou: 14/05/2025 C…" at bounding box center [501, 280] width 555 height 47
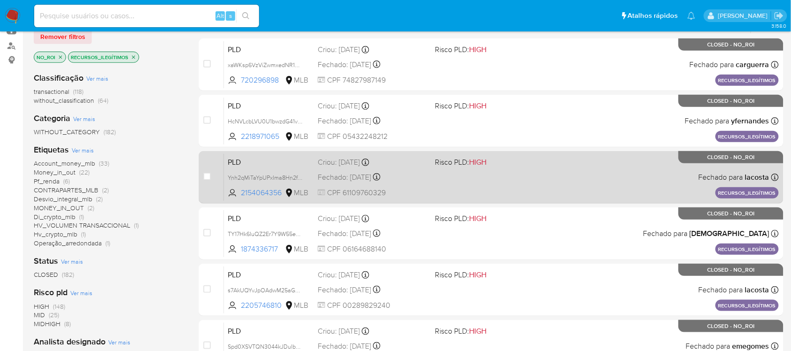
scroll to position [117, 0]
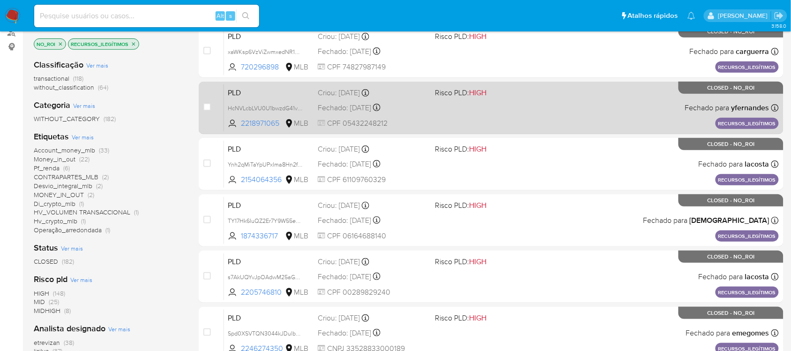
click at [525, 110] on div "PLD HcNVLcbLVU0U1bwzdG41vJdj 2218971065 MLB Risco PLD: HIGH Criou: 13/06/2025 C…" at bounding box center [501, 107] width 555 height 47
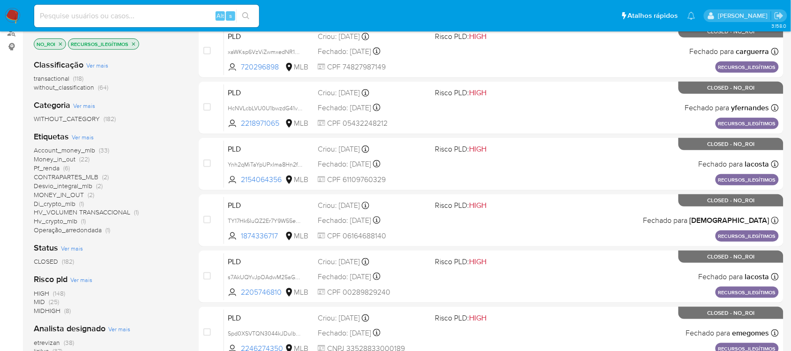
scroll to position [176, 0]
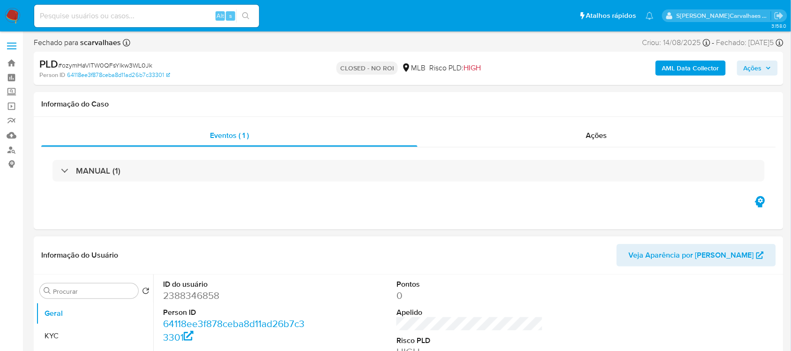
scroll to position [117, 0]
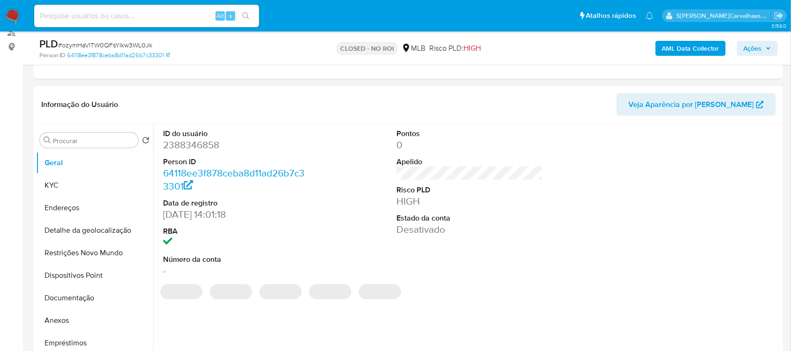
select select "10"
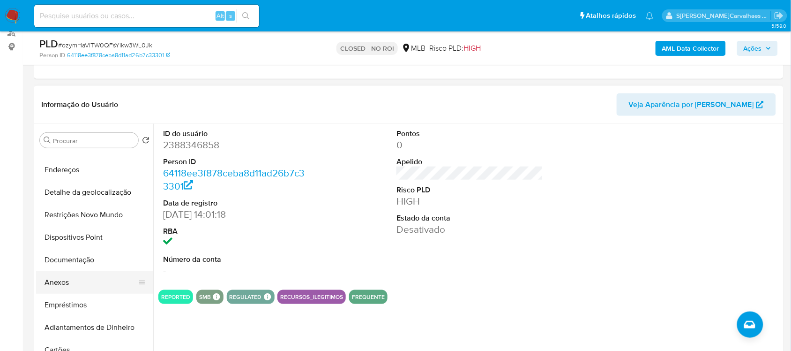
scroll to position [59, 0]
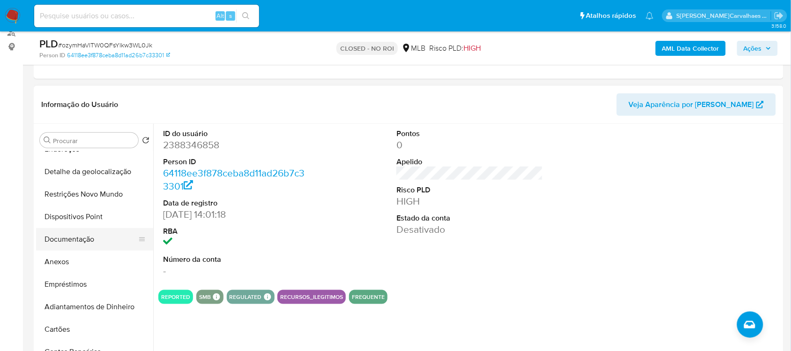
click at [85, 240] on button "Documentação" at bounding box center [91, 239] width 110 height 22
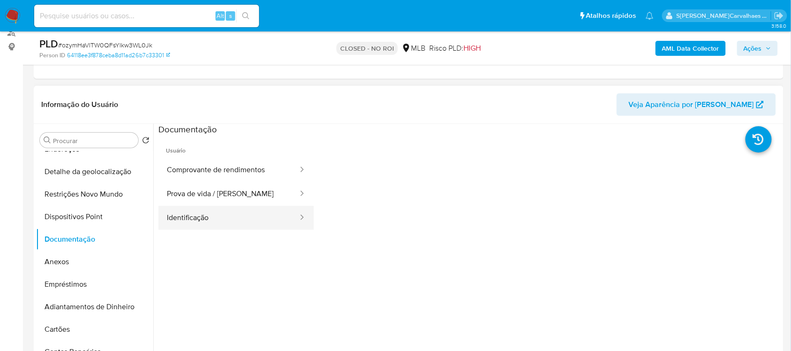
click at [204, 218] on button "Identificação" at bounding box center [228, 218] width 141 height 24
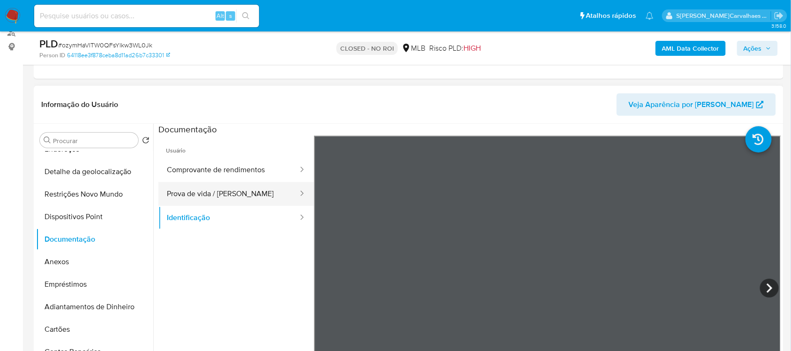
click at [209, 198] on button "Prova de vida / Selfie" at bounding box center [228, 194] width 141 height 24
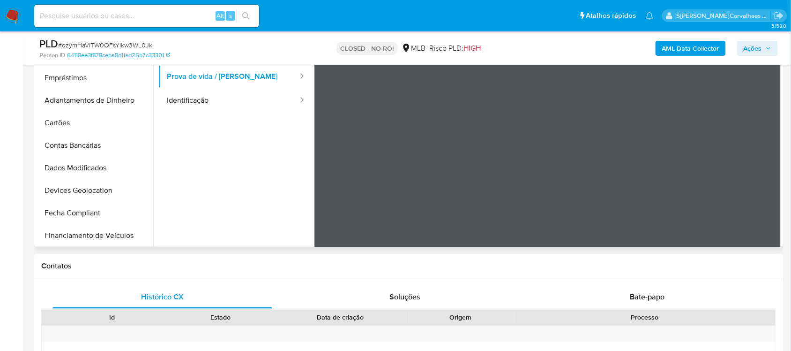
scroll to position [89, 0]
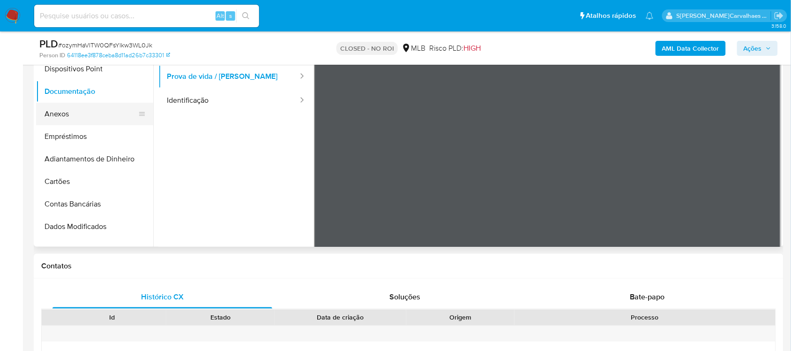
click at [66, 118] on button "Anexos" at bounding box center [91, 114] width 110 height 22
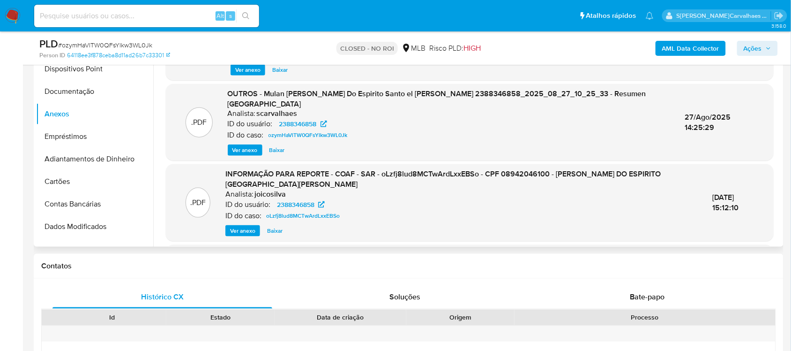
scroll to position [176, 0]
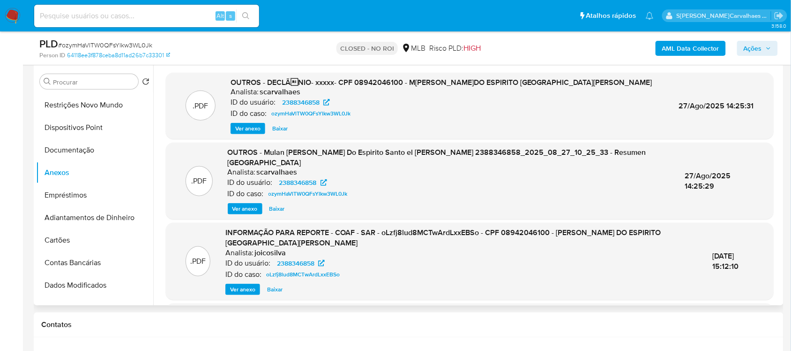
click at [248, 129] on span "Ver anexo" at bounding box center [247, 128] width 25 height 9
click at [248, 129] on div "Ver anexo Ver anexo Baixar" at bounding box center [442, 128] width 422 height 11
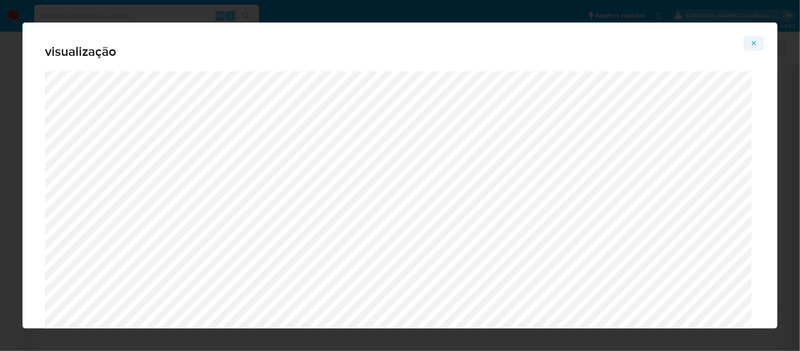
click at [751, 44] on icon "Attachment preview" at bounding box center [753, 42] width 7 height 7
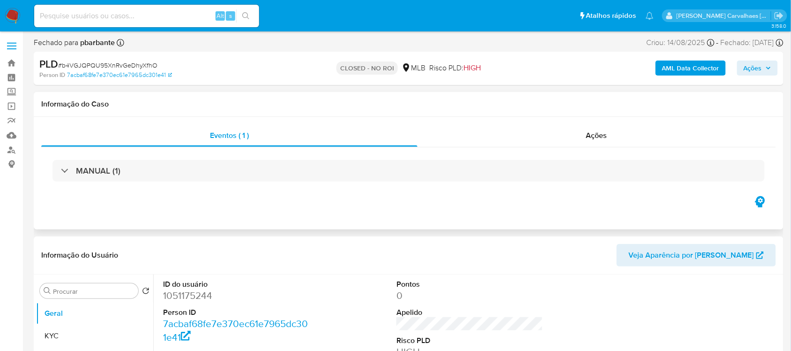
select select "10"
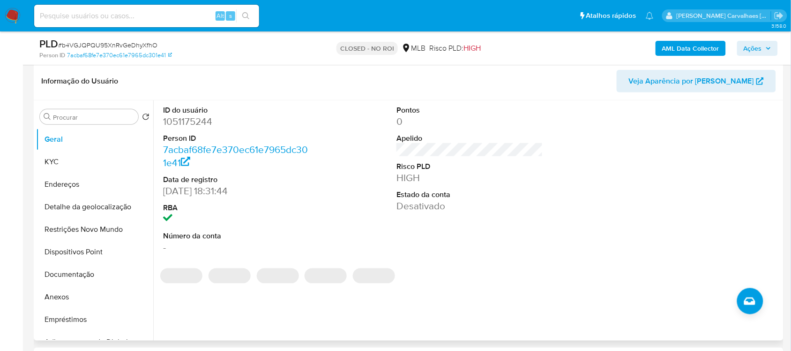
scroll to position [176, 0]
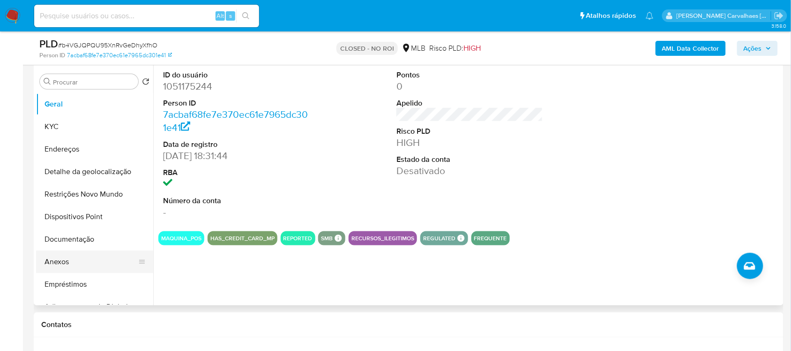
click at [75, 263] on button "Anexos" at bounding box center [91, 261] width 110 height 22
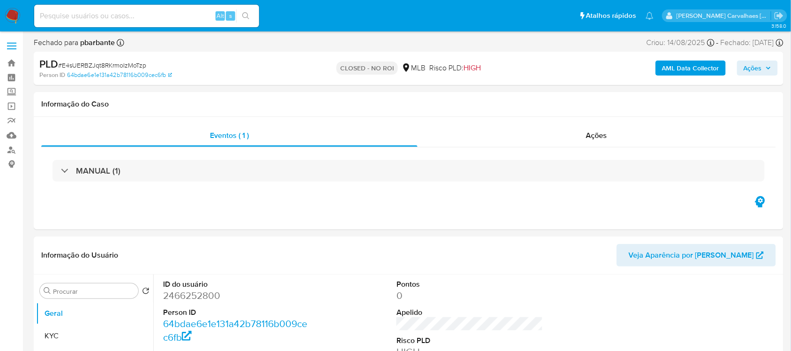
select select "10"
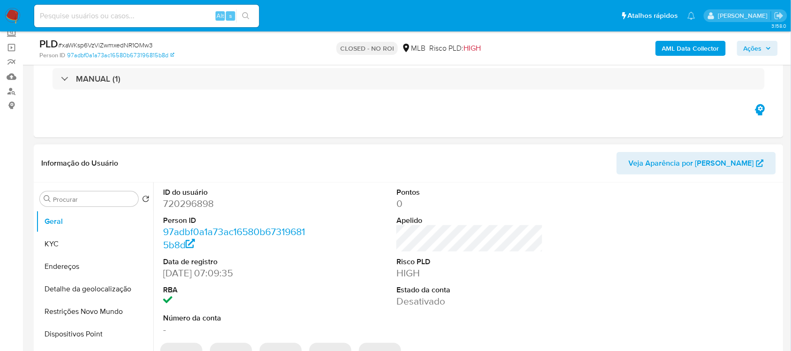
select select "10"
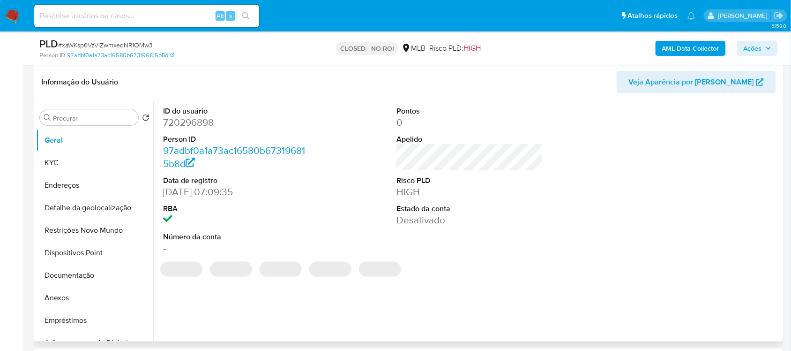
scroll to position [234, 0]
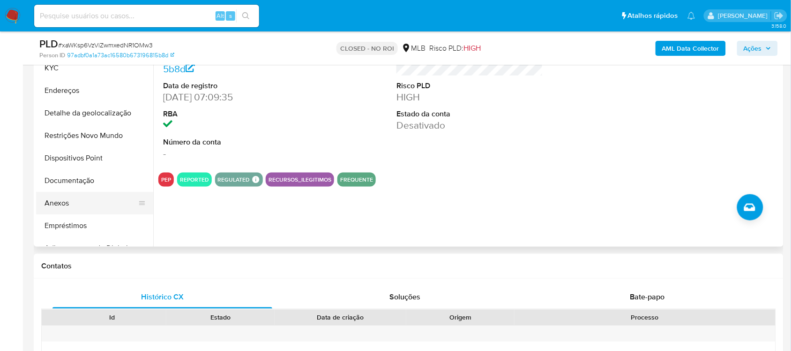
click at [51, 207] on button "Anexos" at bounding box center [91, 203] width 110 height 22
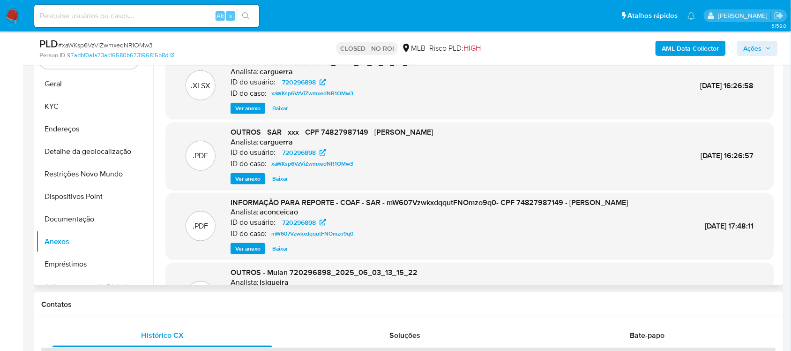
scroll to position [176, 0]
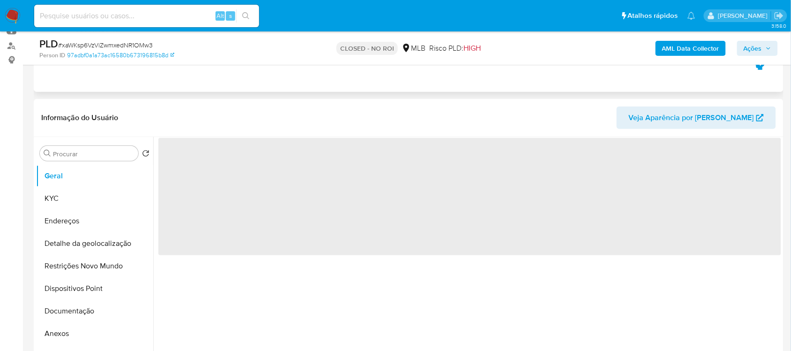
scroll to position [117, 0]
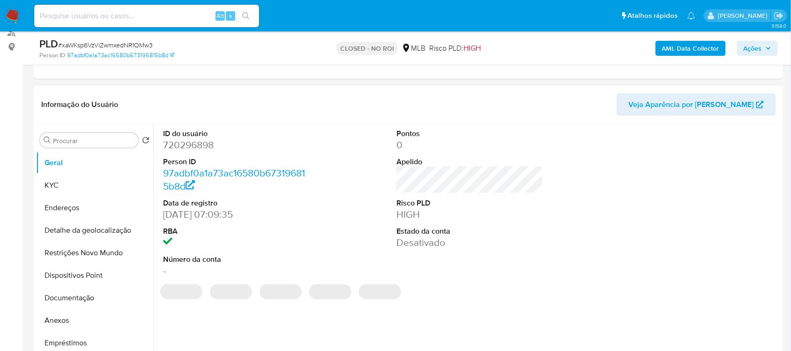
select select "10"
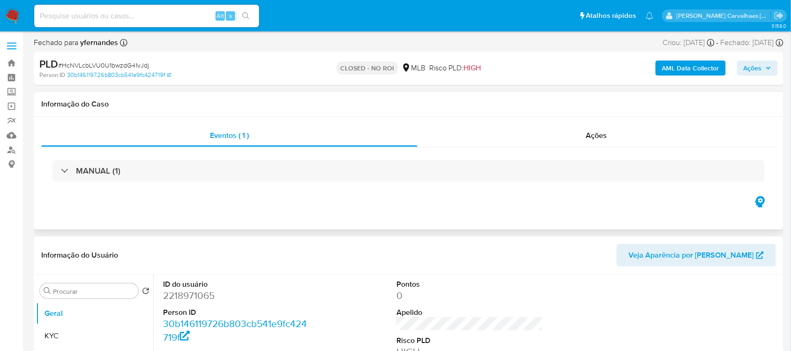
select select "10"
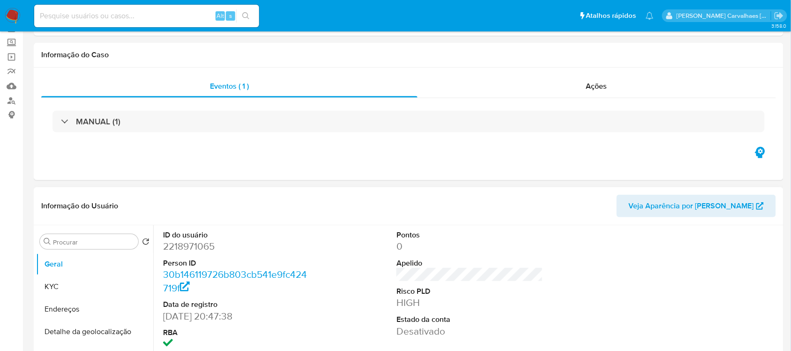
scroll to position [117, 0]
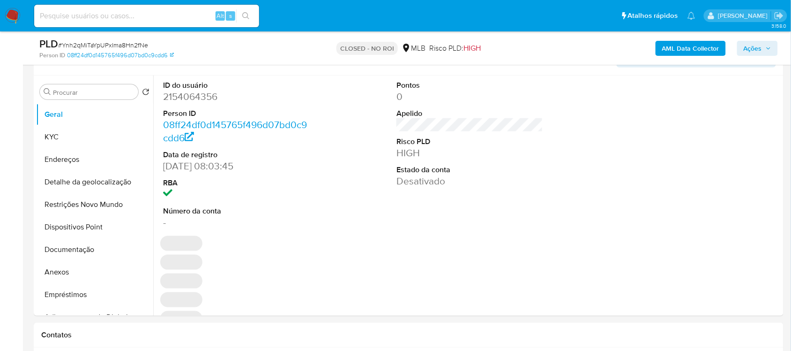
scroll to position [176, 0]
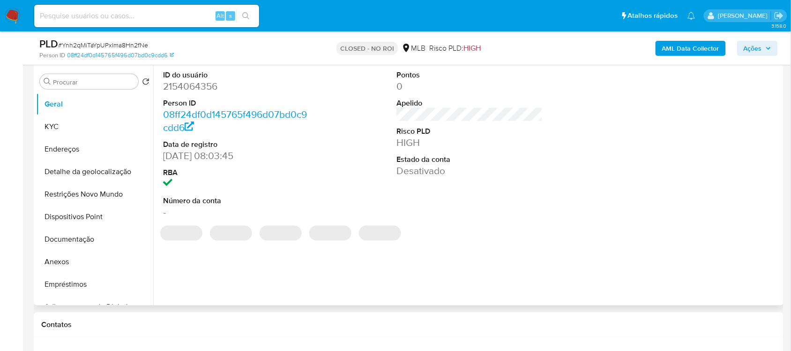
select select "10"
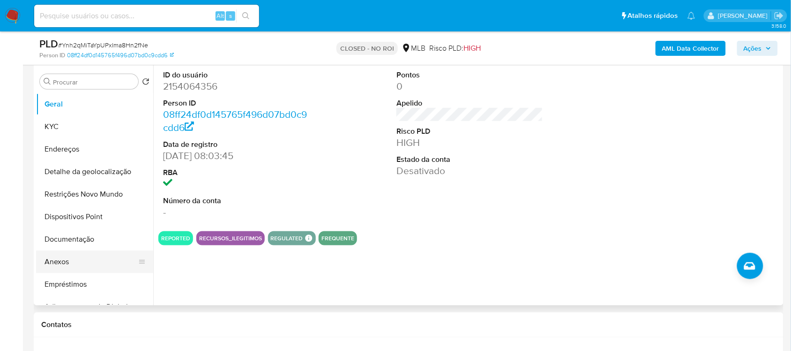
click at [82, 262] on button "Anexos" at bounding box center [91, 261] width 110 height 22
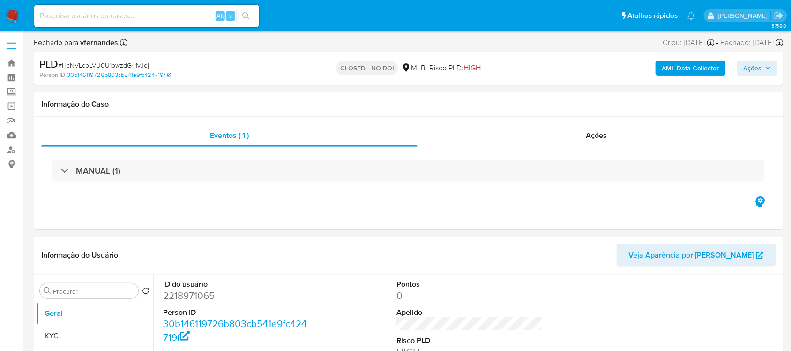
select select "10"
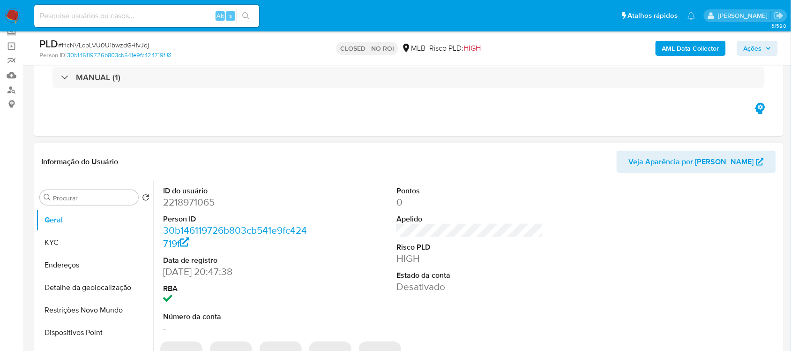
scroll to position [117, 0]
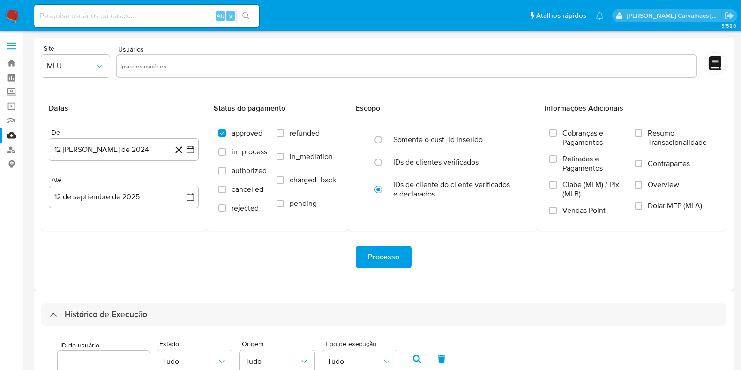
select select "10"
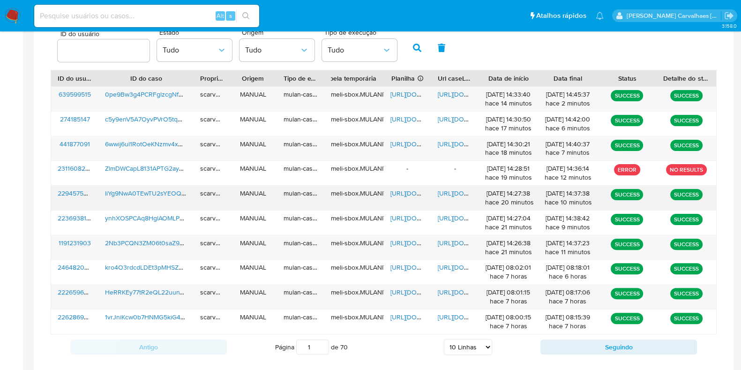
scroll to position [293, 0]
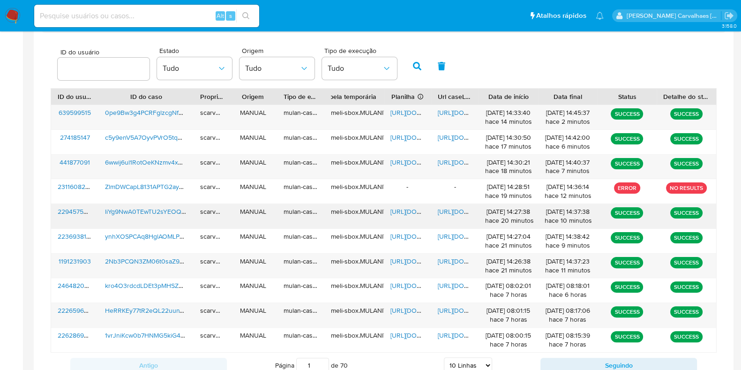
click at [457, 207] on span "[URL][DOMAIN_NAME]" at bounding box center [470, 211] width 65 height 9
click at [394, 210] on span "[URL][DOMAIN_NAME]" at bounding box center [422, 211] width 65 height 9
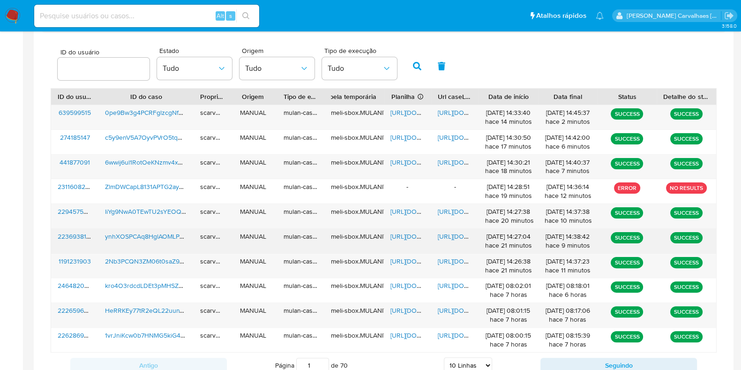
click at [412, 232] on span "[URL][DOMAIN_NAME]" at bounding box center [422, 236] width 65 height 9
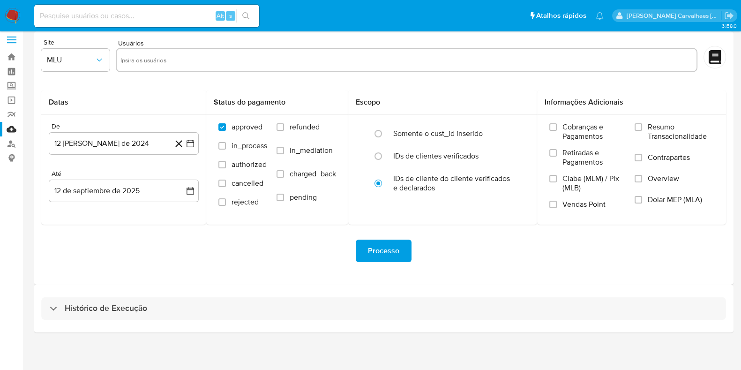
scroll to position [8, 0]
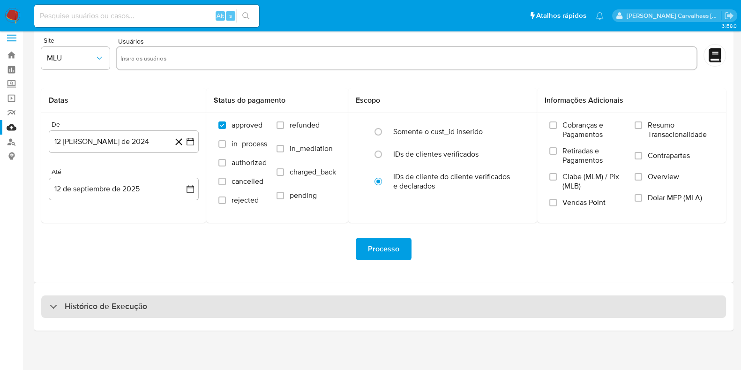
click at [78, 302] on h3 "Histórico de Execução" at bounding box center [106, 306] width 82 height 11
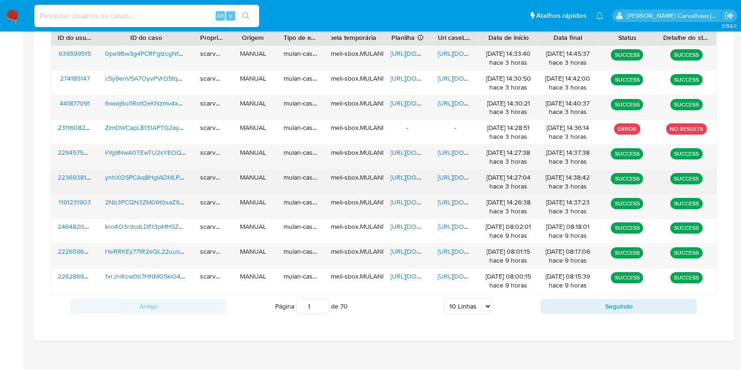
scroll to position [360, 0]
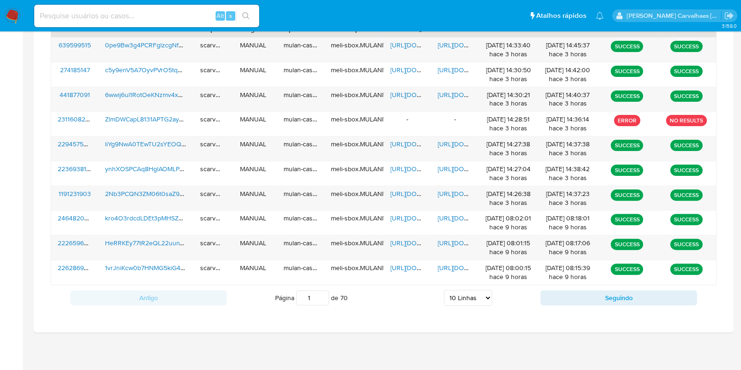
click at [486, 297] on select "5 Linhas 10 Linhas 20 Linhas 25 Linhas 50 Linhas 100 Linhas" at bounding box center [468, 298] width 48 height 16
click at [444, 290] on select "5 Linhas 10 Linhas 20 Linhas 25 Linhas 50 Linhas 100 Linhas" at bounding box center [468, 298] width 48 height 16
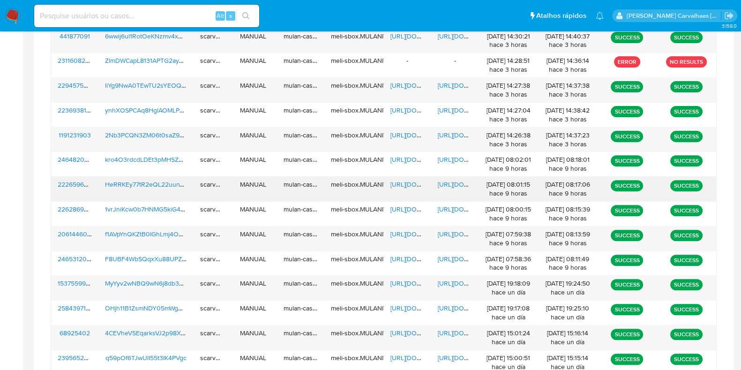
scroll to position [478, 0]
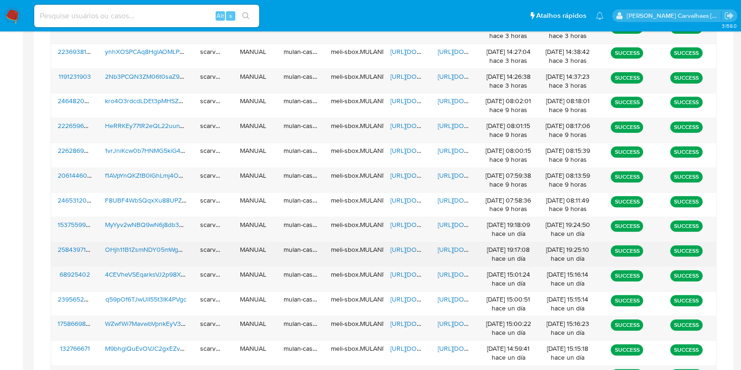
click at [408, 245] on span "https://docs.google.com/spreadsheets/d/1QRpYEosv1da628gtYjSzKpEr4rmLkrsYhikf7Ih…" at bounding box center [422, 249] width 65 height 9
click at [450, 249] on span "https://docs.google.com/document/d/1_W_oRYwDczsmc1VK8aUJHoebN1VEi_3oT-jqj_G8y08…" at bounding box center [470, 249] width 65 height 9
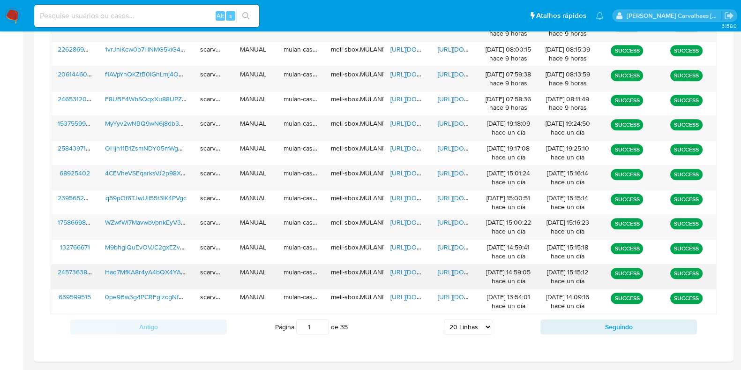
scroll to position [595, 0]
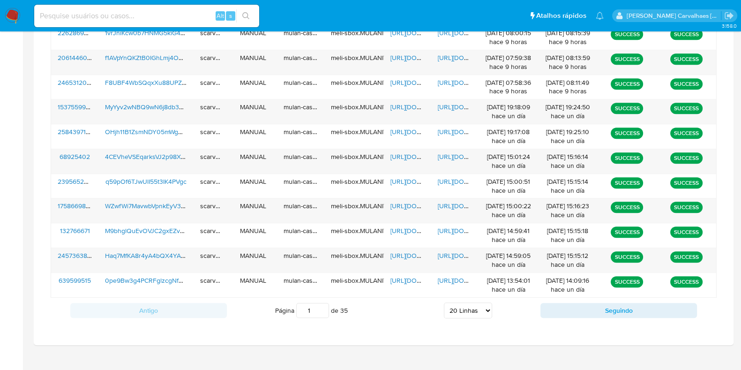
click at [483, 312] on select "5 Linhas 10 Linhas 20 Linhas 25 Linhas 50 Linhas 100 Linhas" at bounding box center [468, 310] width 48 height 16
select select "25"
click at [444, 302] on select "5 Linhas 10 Linhas 20 Linhas 25 Linhas 50 Linhas 100 Linhas" at bounding box center [468, 310] width 48 height 16
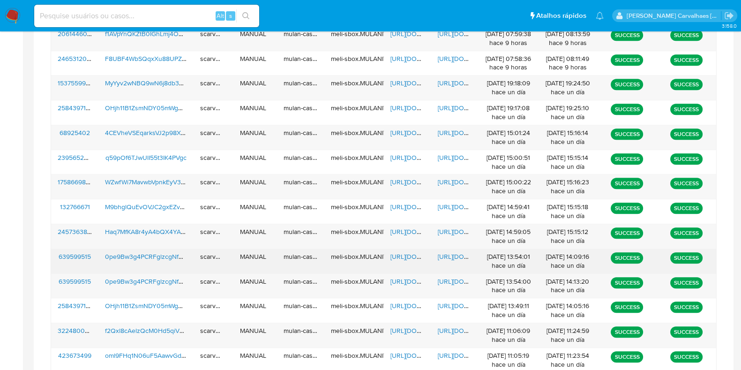
scroll to position [654, 0]
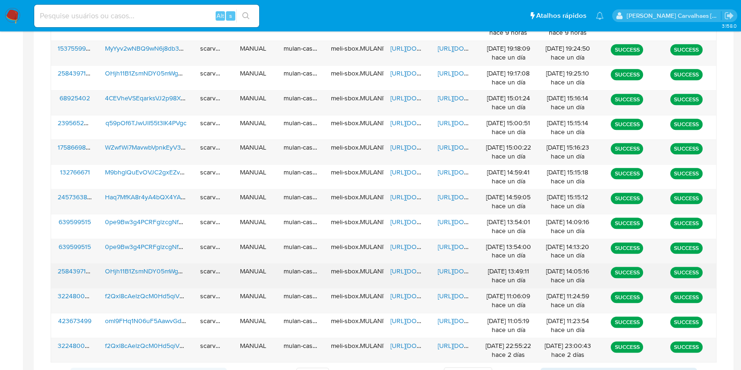
click at [450, 268] on span "https://docs.google.com/document/d/17nMaVOfWmlXVtezD9VvGnhLM45STTdaUkzkQU7x7sVg…" at bounding box center [470, 270] width 65 height 9
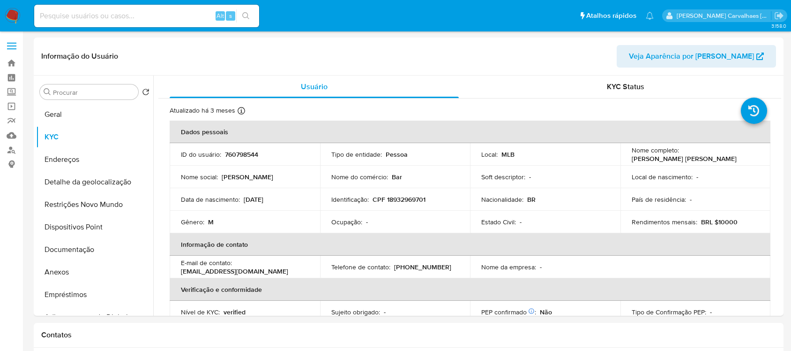
select select "10"
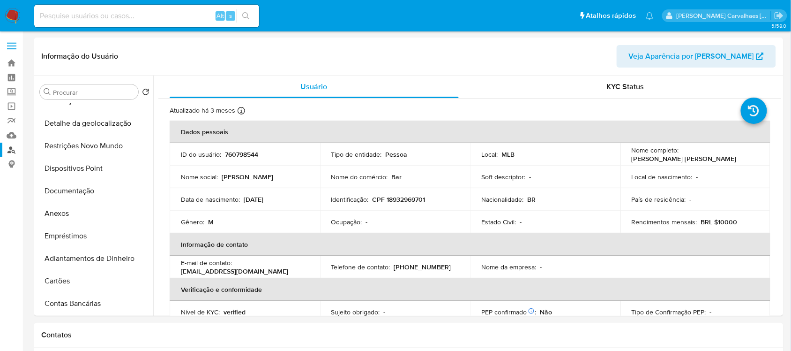
click at [12, 146] on link "Localizador de pessoas" at bounding box center [56, 149] width 112 height 15
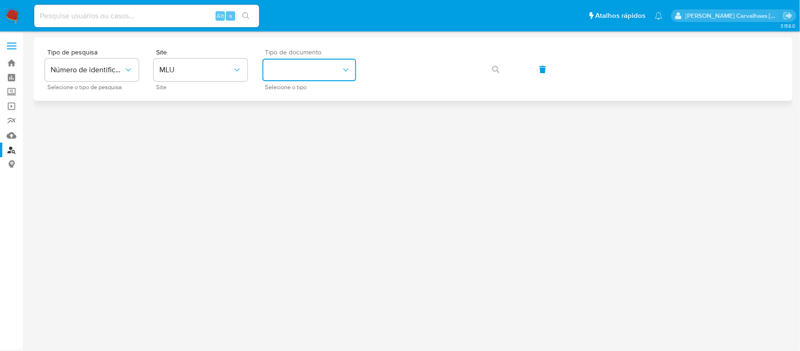
click at [308, 75] on button "identificationType" at bounding box center [309, 70] width 94 height 22
click at [181, 70] on span "MLU" at bounding box center [195, 69] width 73 height 9
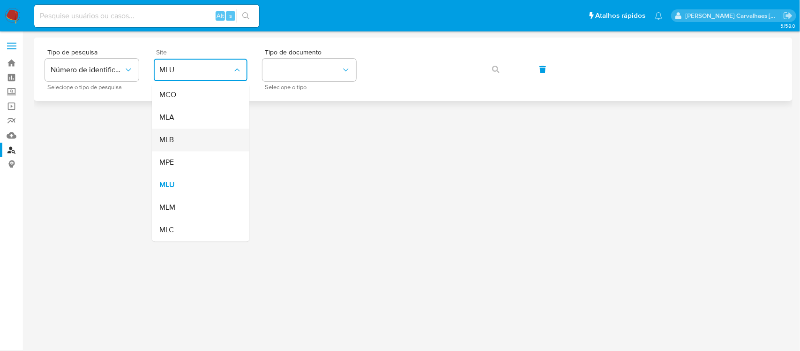
click at [186, 142] on div "MLB" at bounding box center [197, 140] width 77 height 22
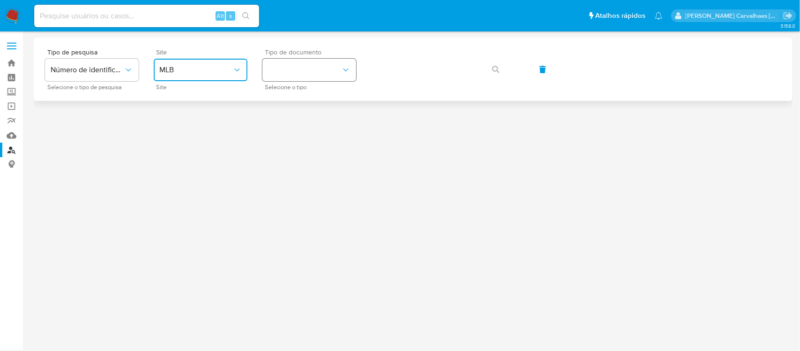
click at [304, 71] on button "identificationType" at bounding box center [309, 70] width 94 height 22
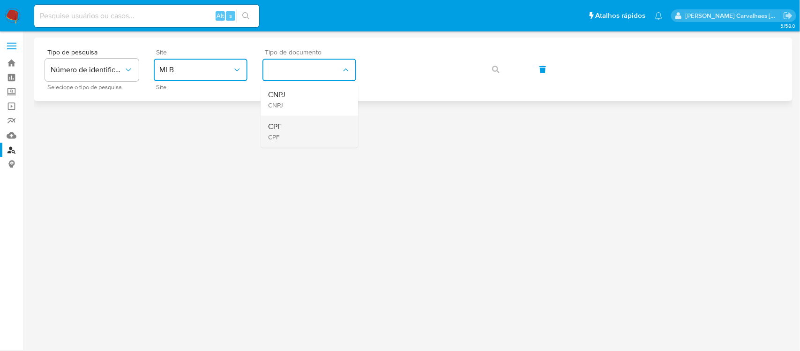
click at [285, 134] on div "CPF CPF" at bounding box center [306, 132] width 77 height 32
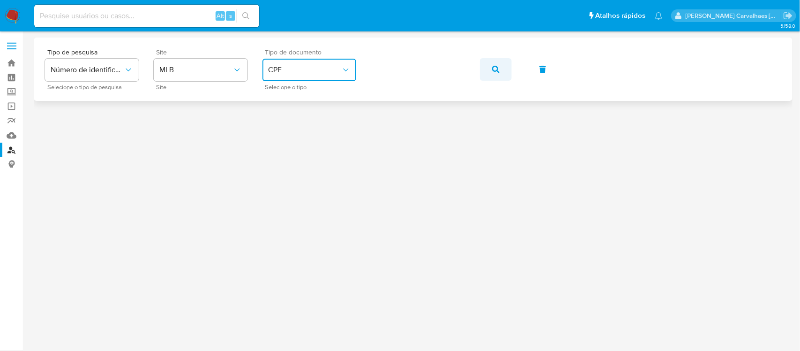
click at [495, 67] on icon "button" at bounding box center [495, 69] width 7 height 7
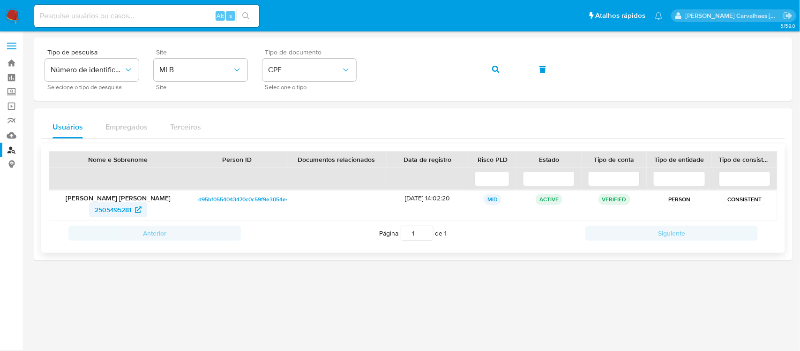
click at [124, 212] on span "2505495281" at bounding box center [113, 209] width 37 height 15
click at [346, 64] on div "Tipo de pesquisa Número de identificação Selecione o tipo de pesquisa Site MLB …" at bounding box center [413, 69] width 736 height 41
click at [492, 68] on icon "button" at bounding box center [495, 69] width 7 height 7
click at [117, 209] on span "2248388955" at bounding box center [112, 209] width 37 height 15
click at [488, 73] on button "button" at bounding box center [496, 69] width 32 height 22
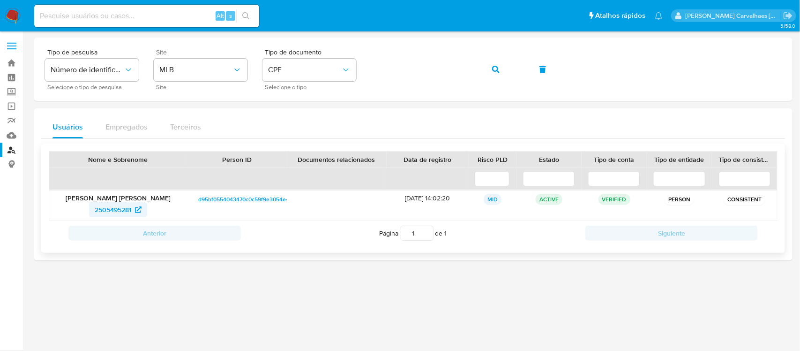
click at [133, 211] on span "2505495281" at bounding box center [118, 209] width 47 height 15
click at [495, 64] on span "button" at bounding box center [495, 69] width 7 height 21
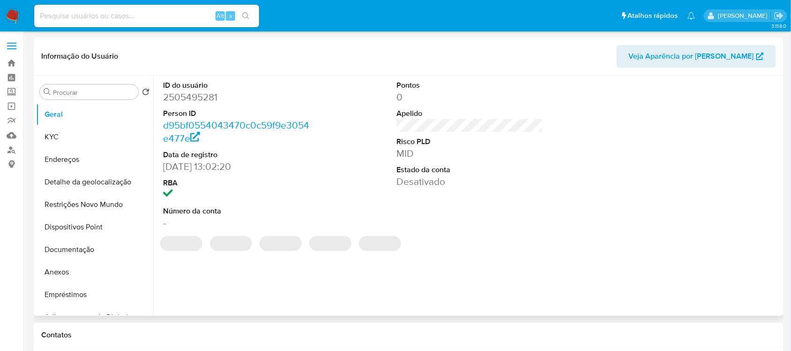
select select "10"
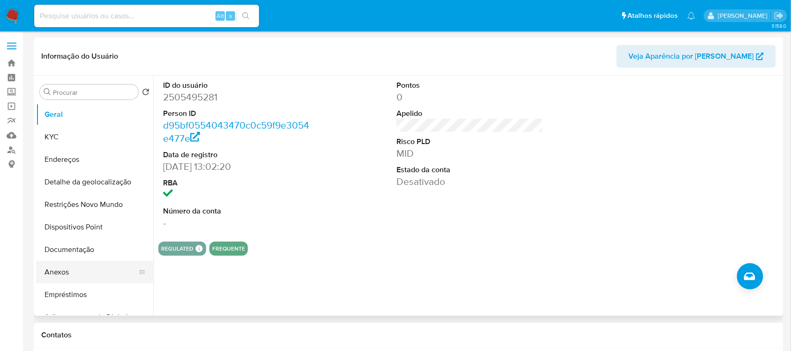
click at [73, 273] on button "Anexos" at bounding box center [91, 272] width 110 height 22
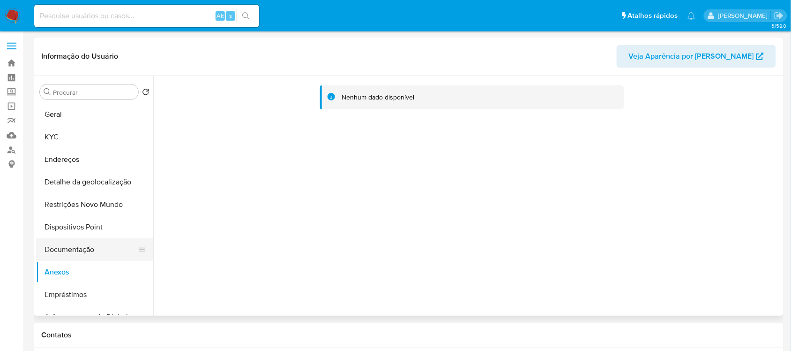
click at [81, 240] on button "Documentação" at bounding box center [91, 249] width 110 height 22
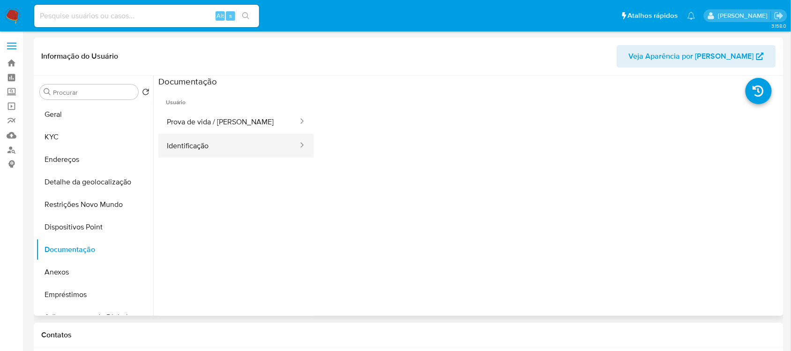
click at [224, 136] on button "Identificação" at bounding box center [228, 146] width 141 height 24
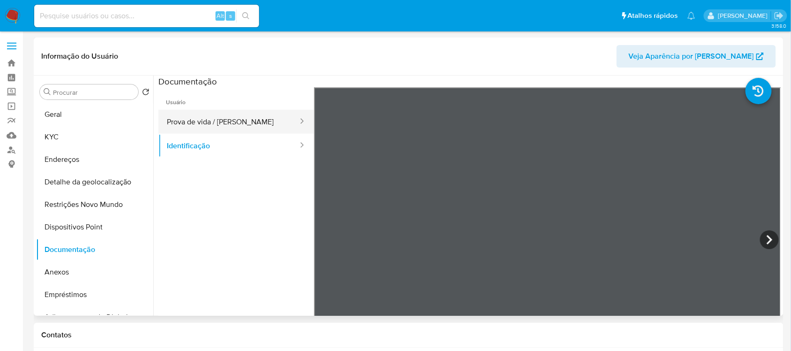
click at [228, 120] on button "Prova de vida / Selfie" at bounding box center [228, 122] width 141 height 24
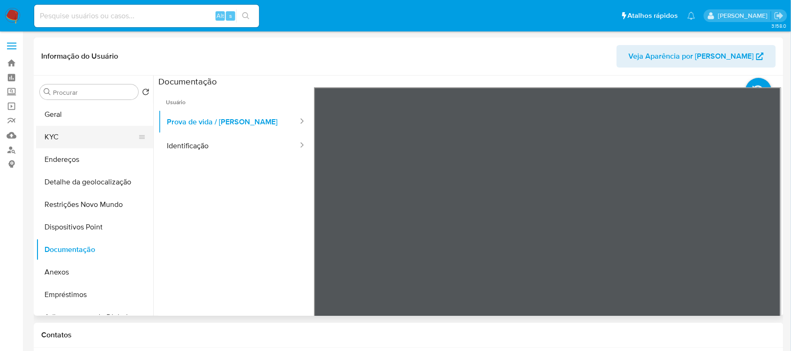
click at [66, 139] on button "KYC" at bounding box center [91, 137] width 110 height 22
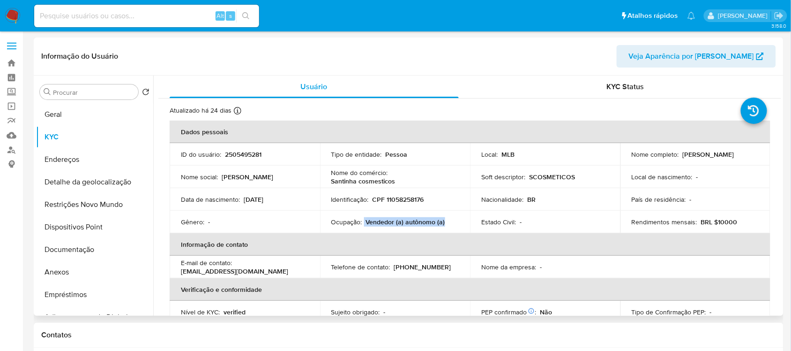
drag, startPoint x: 364, startPoint y: 221, endPoint x: 444, endPoint y: 221, distance: 80.6
click at [446, 221] on div "Ocupação : Vendedor (a) autônomo (a)" at bounding box center [395, 221] width 128 height 8
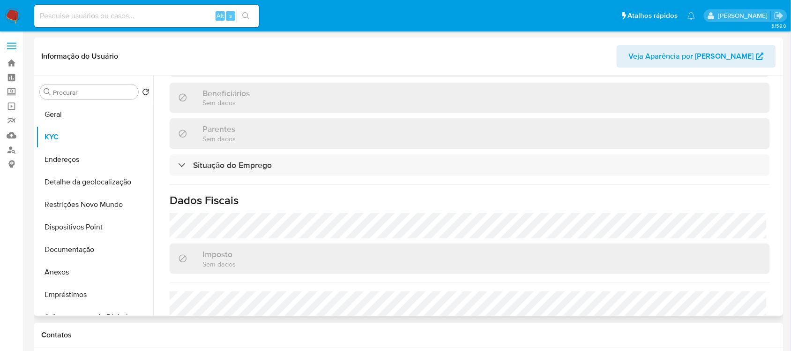
scroll to position [410, 0]
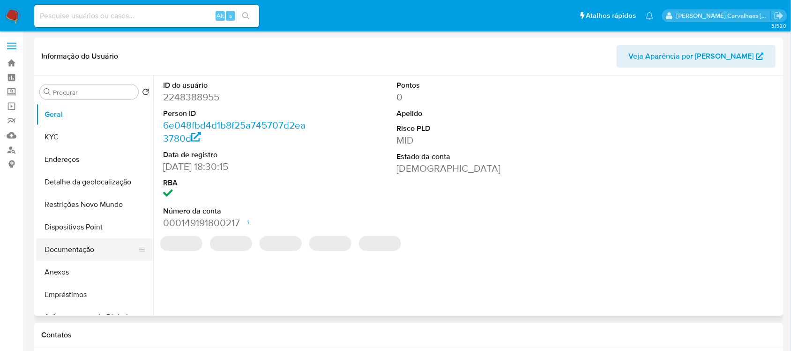
click at [81, 252] on button "Documentação" at bounding box center [91, 249] width 110 height 22
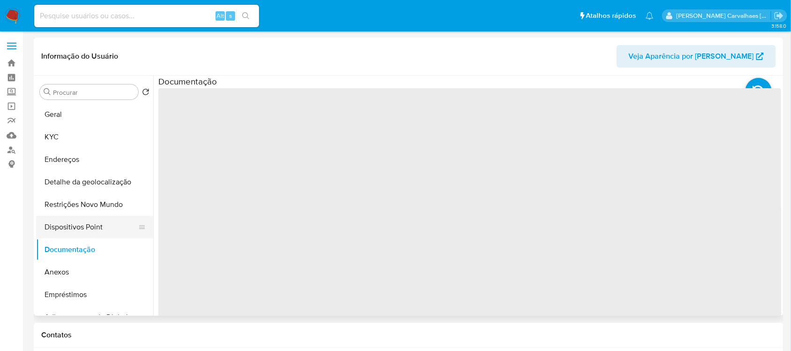
select select "10"
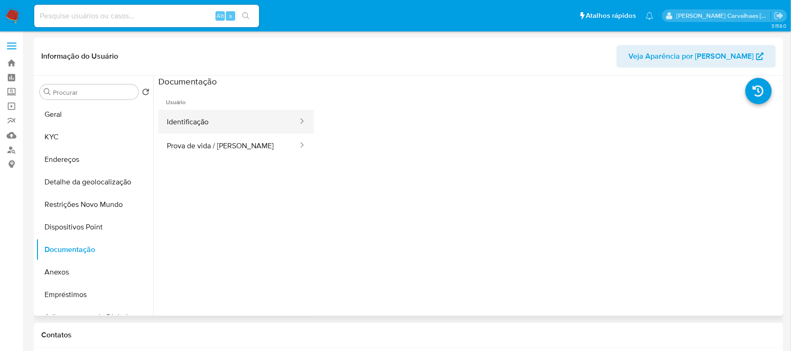
click at [221, 123] on button "Identificação" at bounding box center [228, 122] width 141 height 24
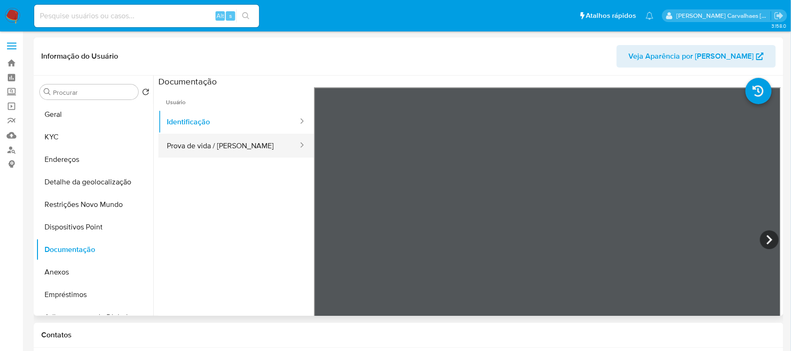
click at [227, 153] on button "Prova de vida / [PERSON_NAME]" at bounding box center [228, 146] width 141 height 24
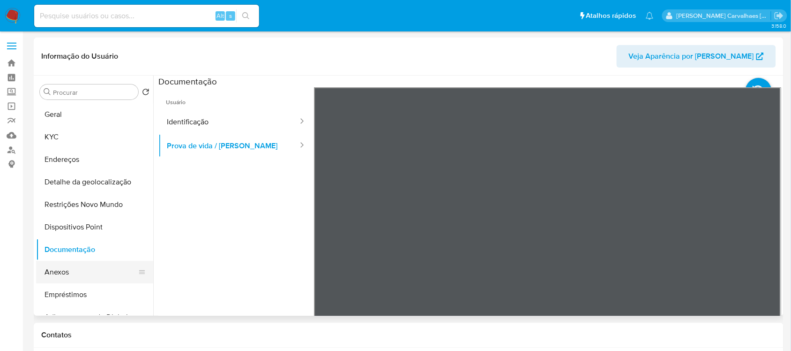
click at [74, 277] on button "Anexos" at bounding box center [91, 272] width 110 height 22
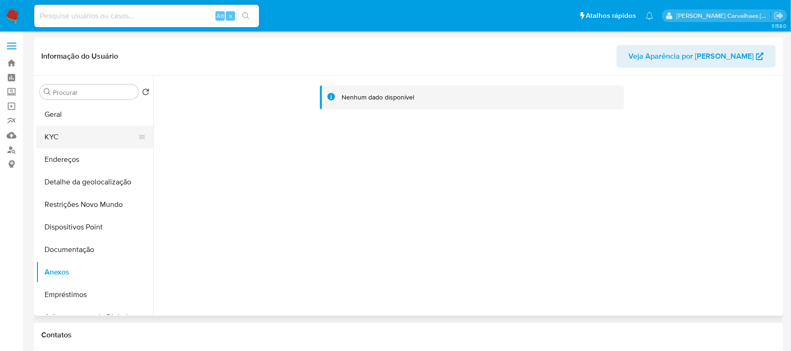
click at [73, 140] on button "KYC" at bounding box center [91, 137] width 110 height 22
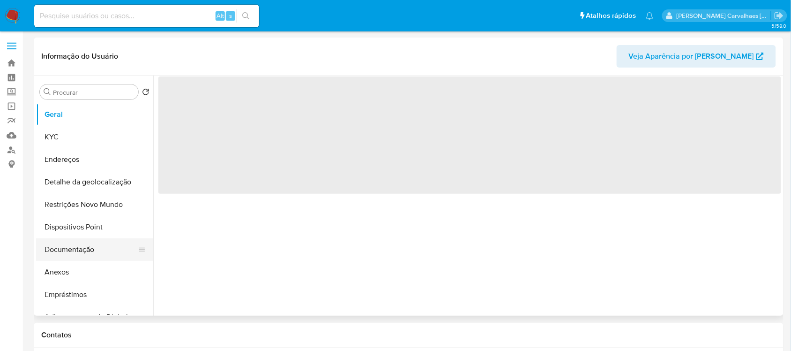
click at [83, 247] on button "Documentação" at bounding box center [91, 249] width 110 height 22
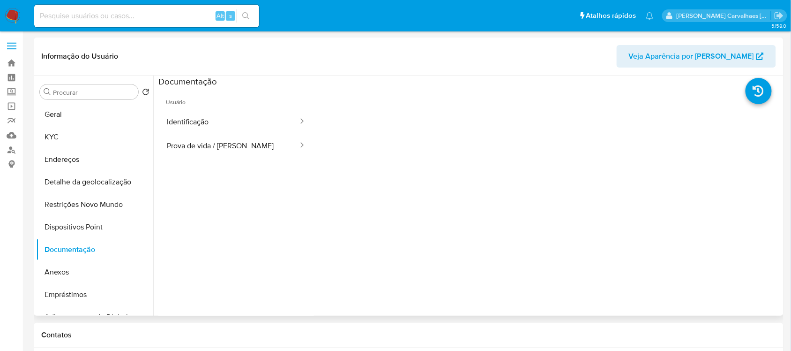
select select "10"
click at [242, 113] on button "Identificação" at bounding box center [228, 122] width 141 height 24
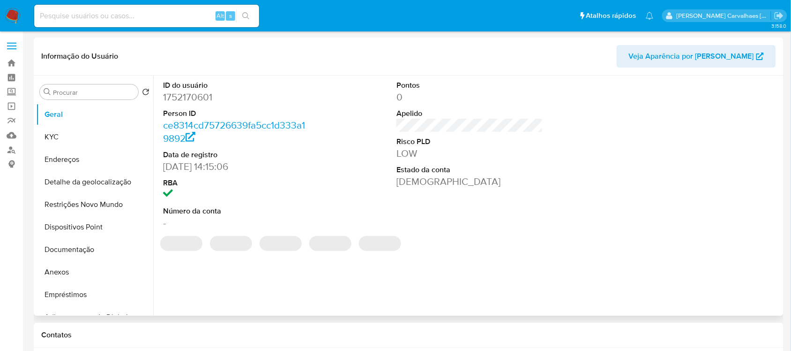
select select "10"
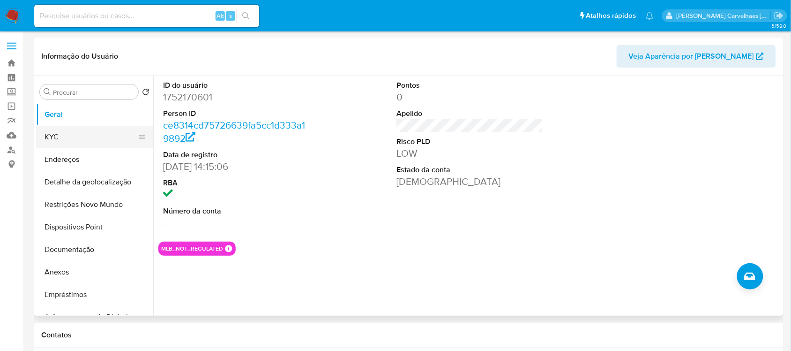
click at [69, 136] on button "KYC" at bounding box center [91, 137] width 110 height 22
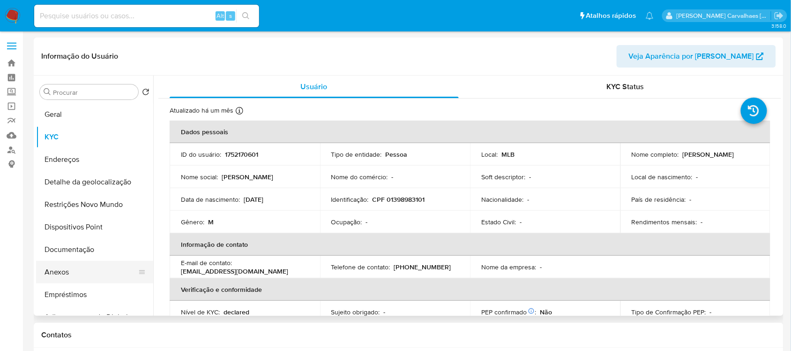
click at [75, 270] on button "Anexos" at bounding box center [91, 272] width 110 height 22
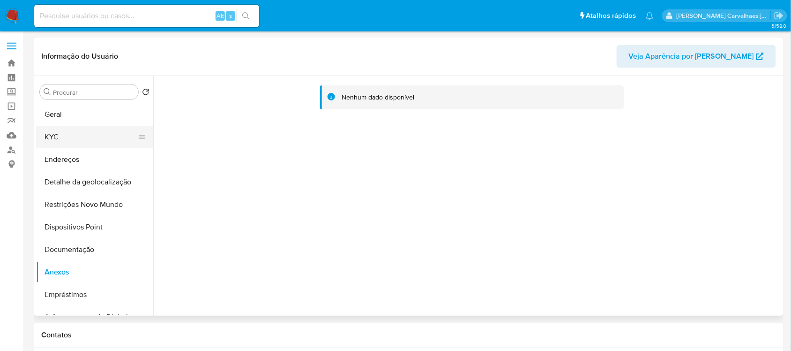
click at [61, 134] on button "KYC" at bounding box center [91, 137] width 110 height 22
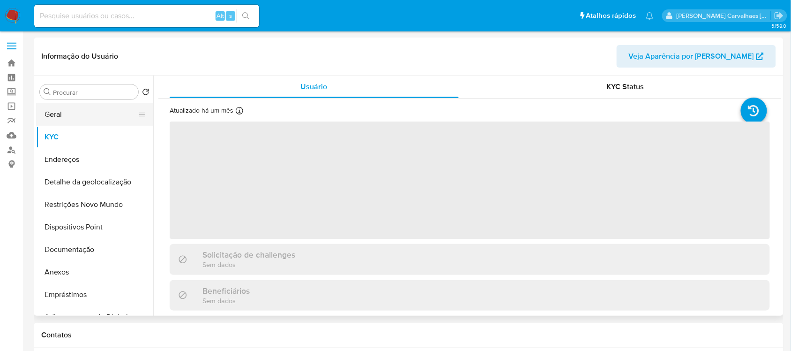
click at [78, 116] on button "Geral" at bounding box center [91, 114] width 110 height 22
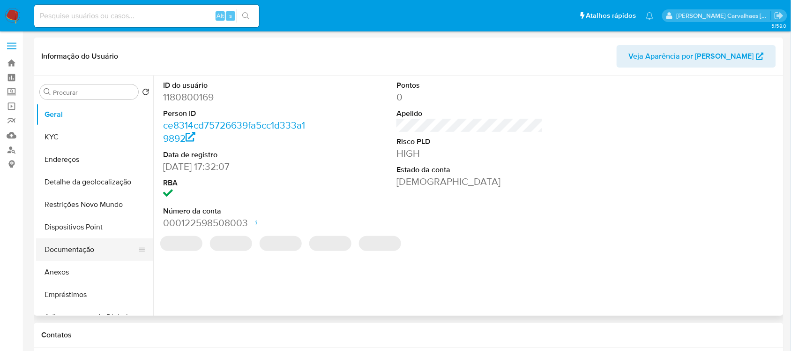
select select "10"
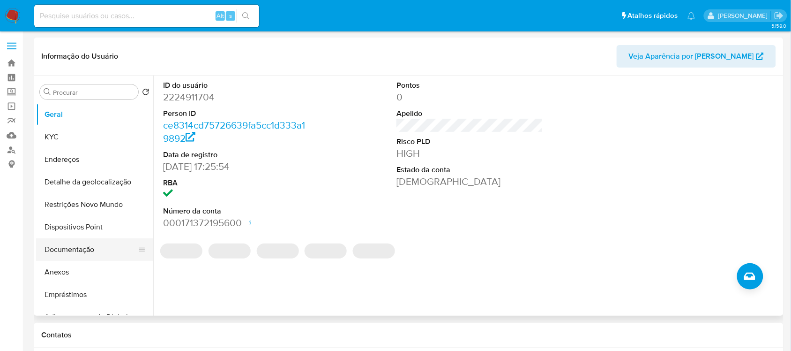
select select "10"
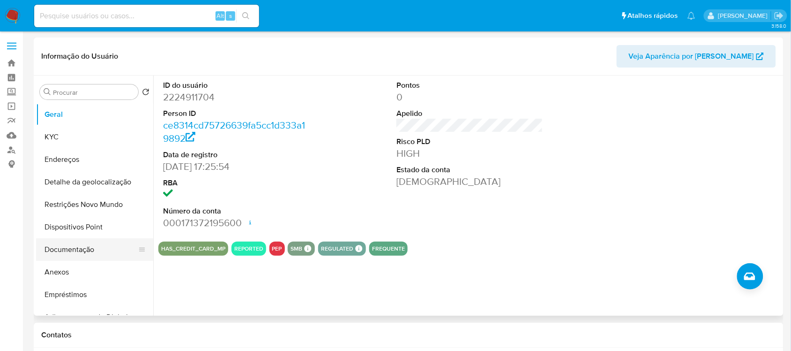
click at [92, 251] on button "Documentação" at bounding box center [91, 249] width 110 height 22
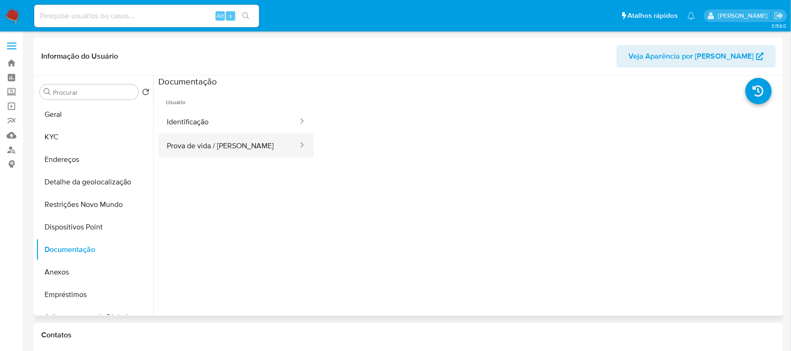
click at [223, 155] on button "Prova de vida / [PERSON_NAME]" at bounding box center [228, 146] width 141 height 24
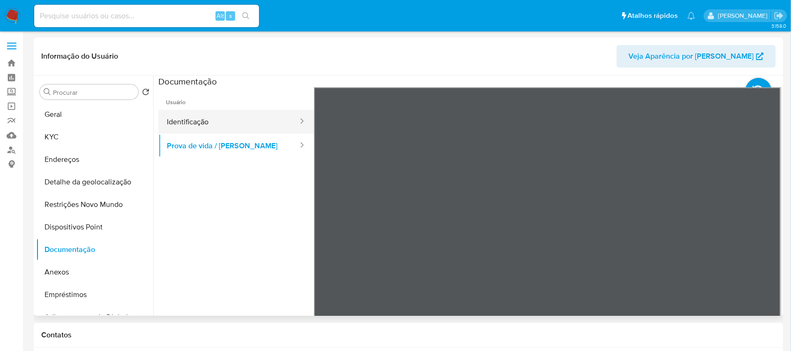
click at [237, 127] on button "Identificação" at bounding box center [228, 122] width 141 height 24
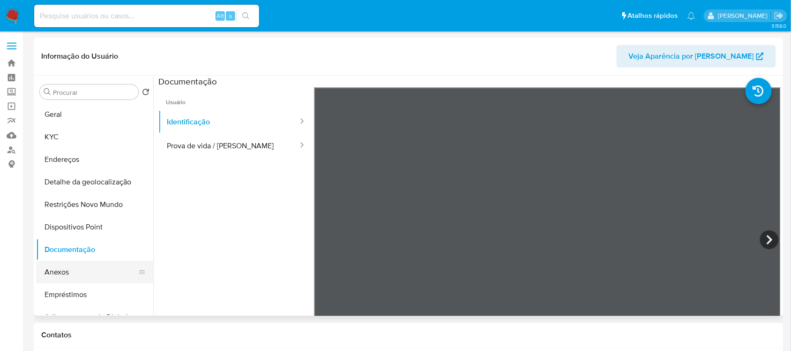
click at [74, 270] on button "Anexos" at bounding box center [91, 272] width 110 height 22
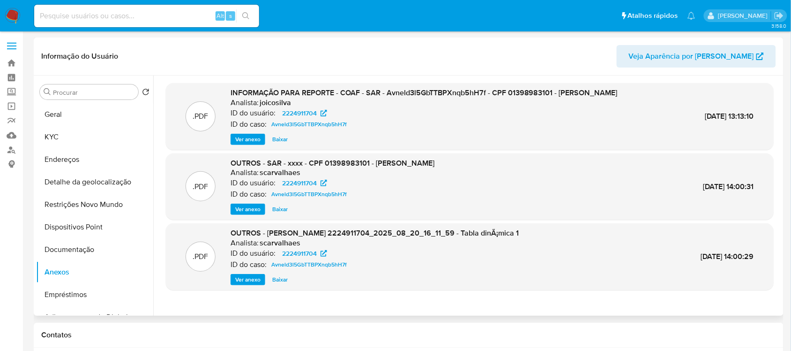
click at [243, 144] on span "Ver anexo" at bounding box center [247, 139] width 25 height 9
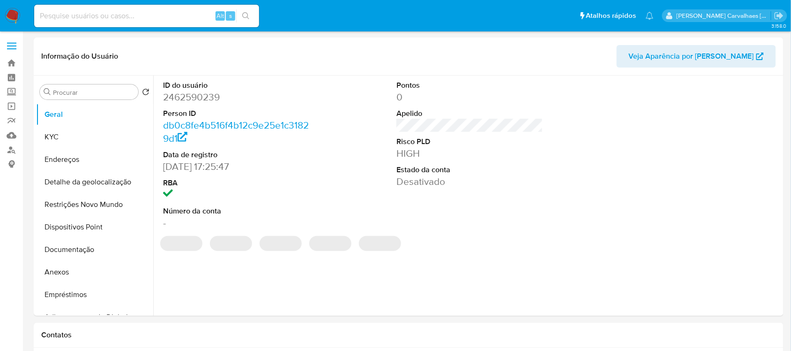
select select "10"
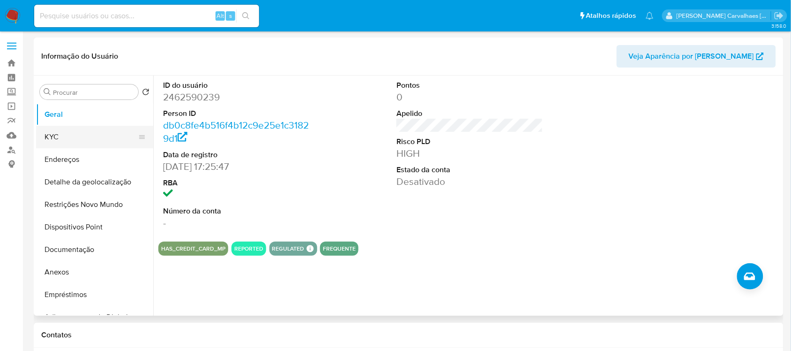
click at [73, 130] on button "KYC" at bounding box center [91, 137] width 110 height 22
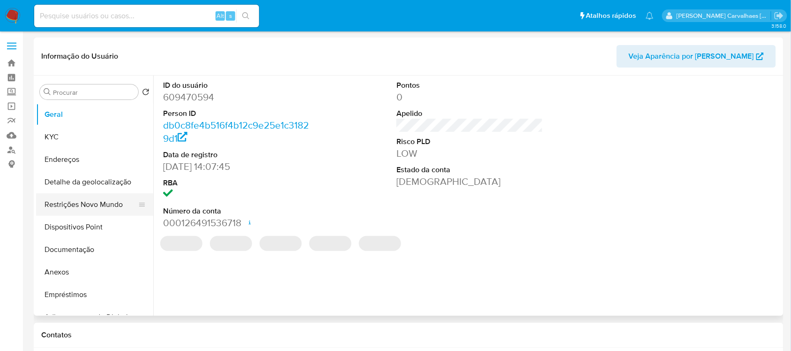
select select "10"
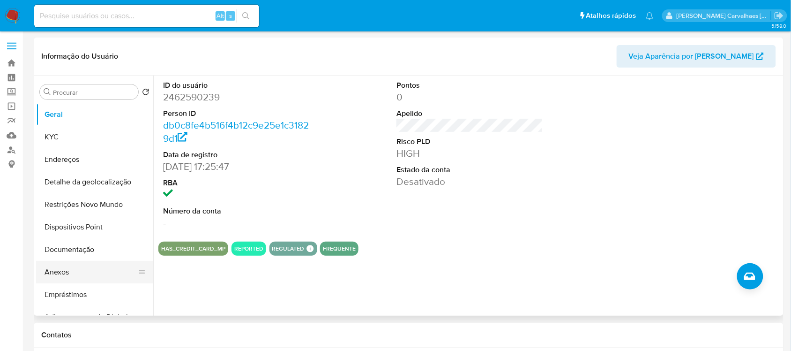
click at [75, 271] on button "Anexos" at bounding box center [91, 272] width 110 height 22
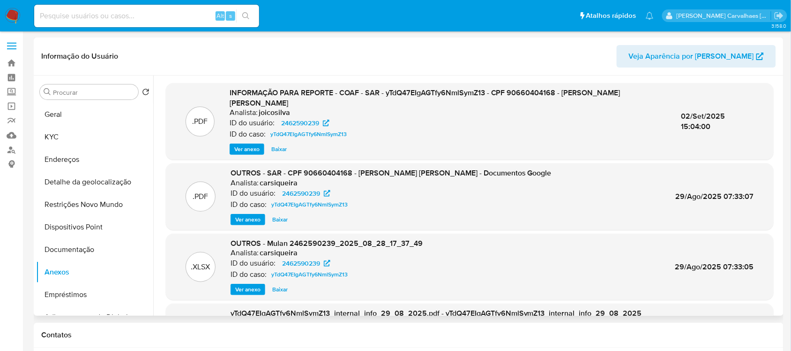
click at [256, 150] on span "Ver anexo" at bounding box center [246, 148] width 25 height 9
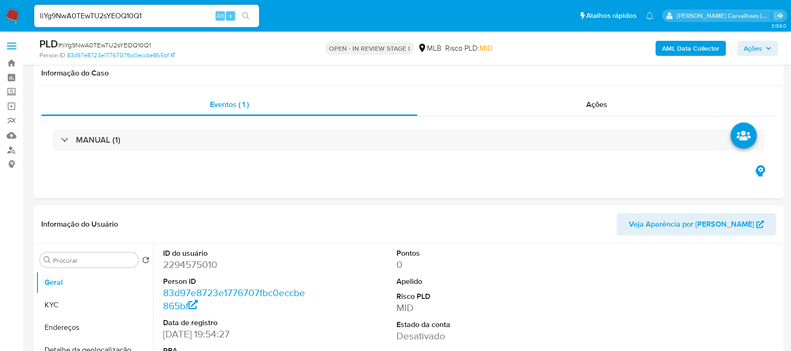
select select "10"
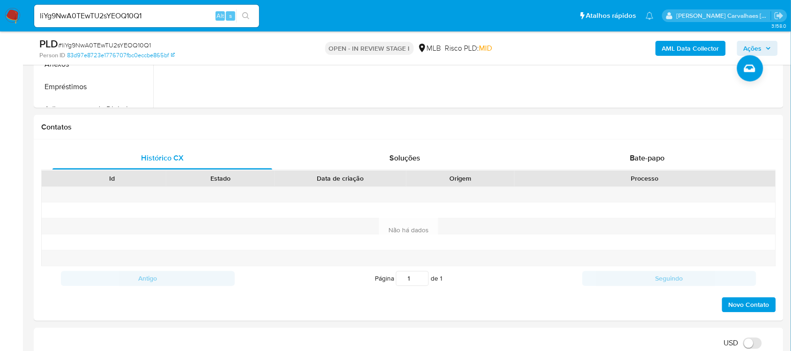
scroll to position [293, 0]
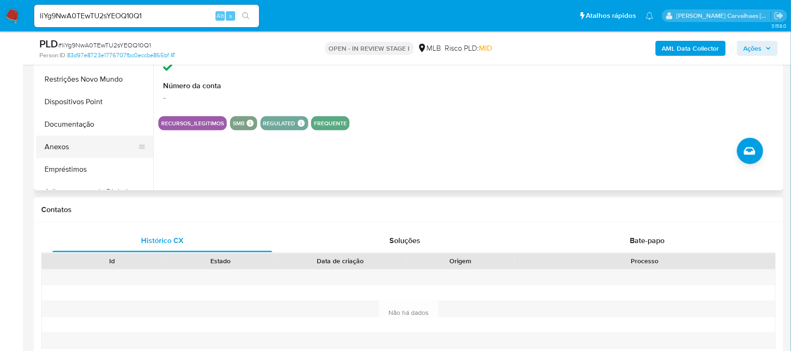
click at [64, 141] on button "Anexos" at bounding box center [91, 146] width 110 height 22
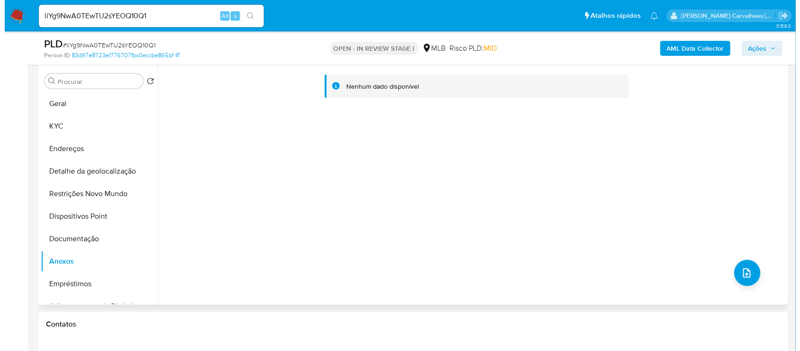
scroll to position [176, 0]
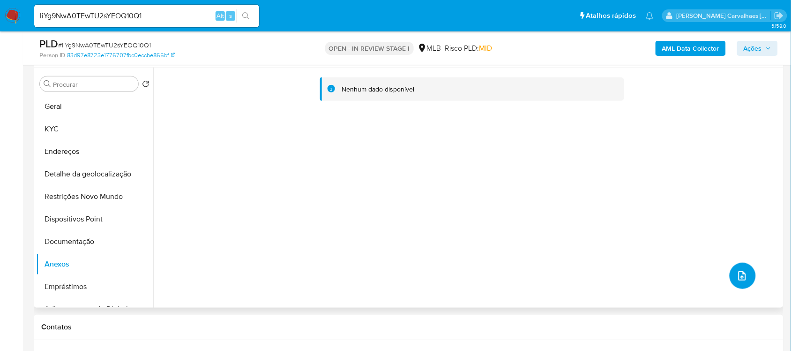
click at [732, 275] on button "upload-file" at bounding box center [743, 275] width 26 height 26
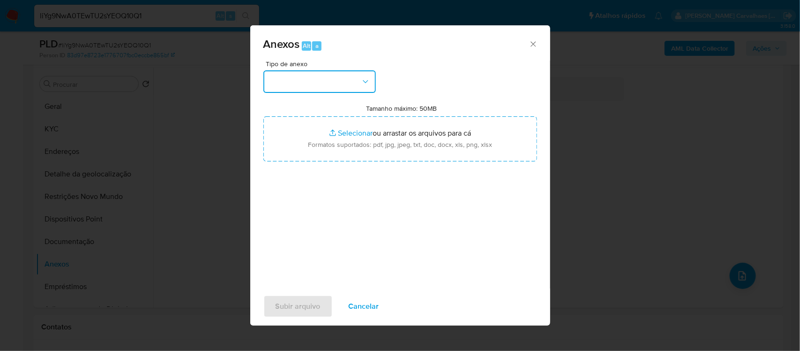
click at [335, 85] on button "button" at bounding box center [319, 81] width 112 height 22
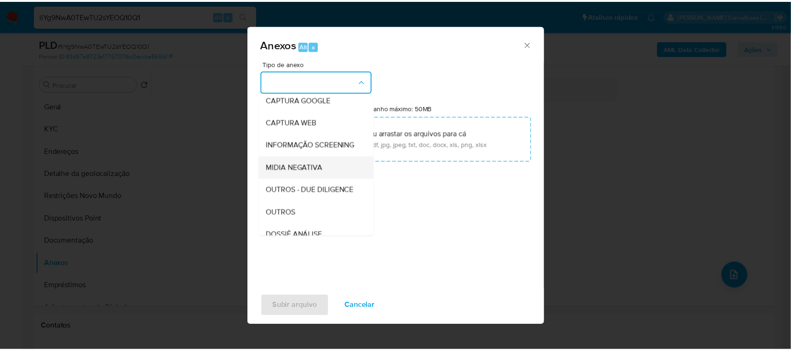
scroll to position [117, 0]
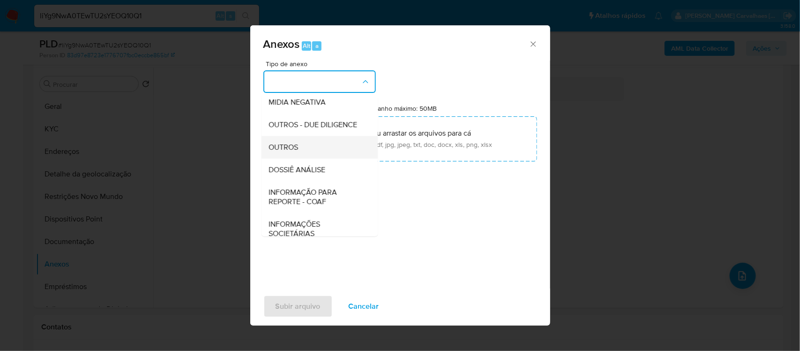
click at [279, 151] on span "OUTROS" at bounding box center [284, 146] width 30 height 9
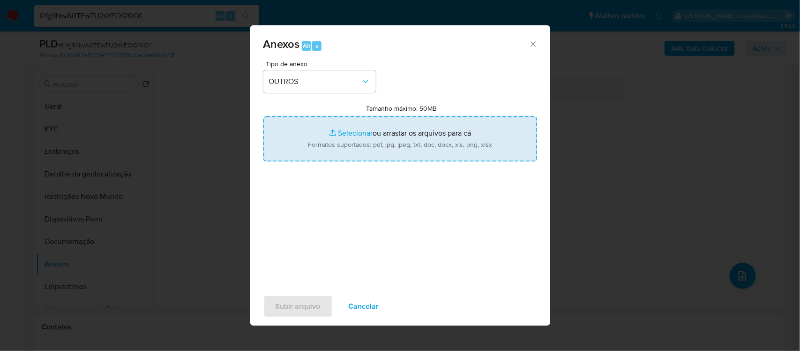
click at [354, 134] on input "Tamanho máximo: 50MB Selecionar arquivos" at bounding box center [400, 138] width 274 height 45
type input "C:\fakepath\SAR - xxxx- CPF 04320381165 - ANA PAULA TAVARES DE CARVALHO.pdf"
click at [345, 132] on input "Tamanho máximo: 50MB Selecionar arquivos" at bounding box center [400, 138] width 274 height 45
type input "C:\fakepath\Mulan Ana Paula Tavares de Carvalho 2294575010_2025_09_12_13_35_19 …"
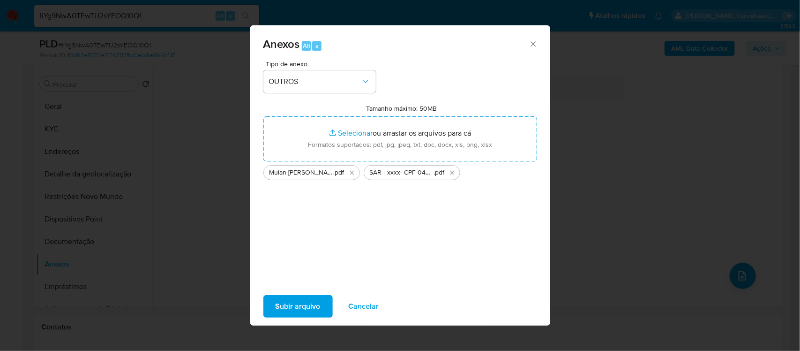
click at [303, 300] on span "Subir arquivo" at bounding box center [298, 306] width 45 height 21
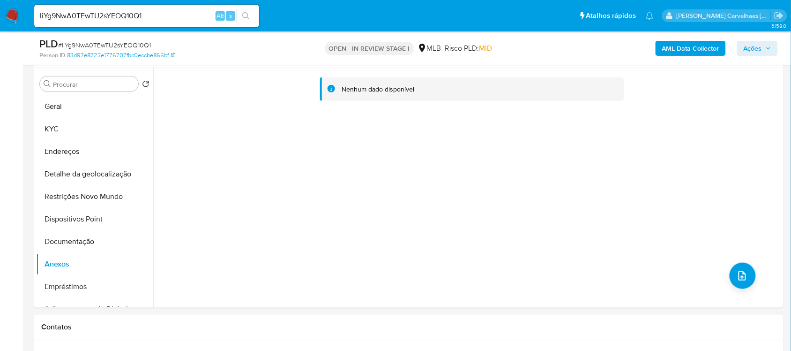
click at [757, 47] on span "Ações" at bounding box center [753, 48] width 18 height 15
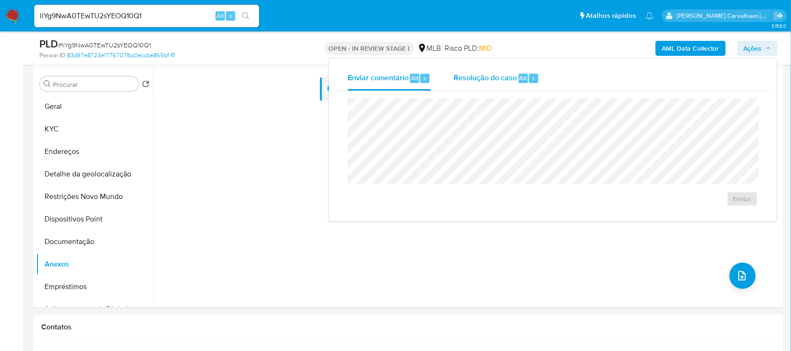
click at [497, 79] on span "Resolução do caso" at bounding box center [485, 77] width 63 height 11
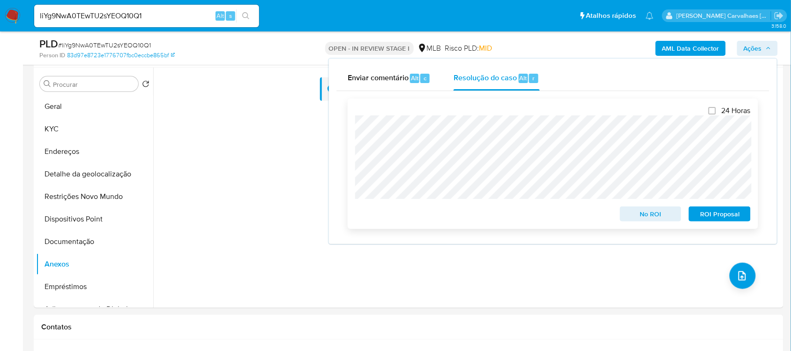
click at [723, 215] on span "ROI Proposal" at bounding box center [720, 213] width 49 height 13
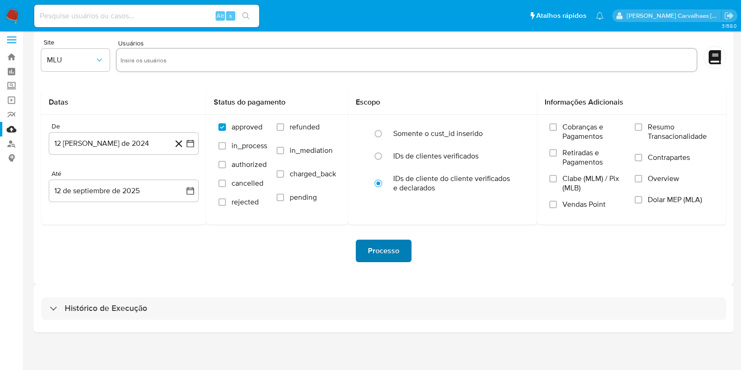
scroll to position [8, 0]
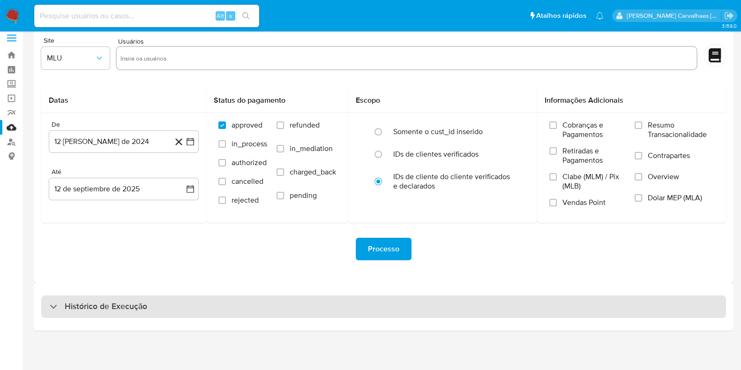
click at [187, 317] on div "Histórico de Execução" at bounding box center [383, 306] width 685 height 22
select select "10"
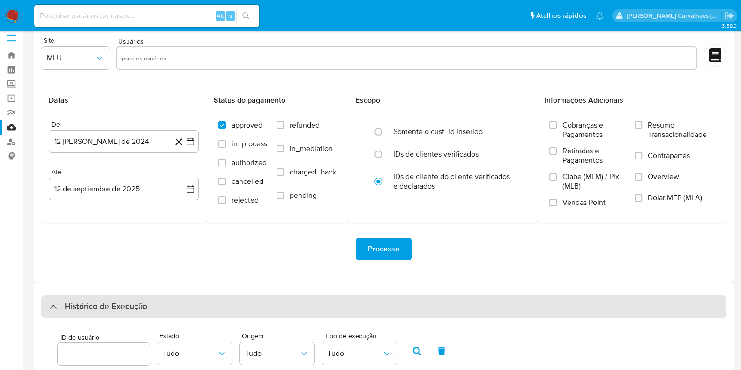
click at [66, 301] on h3 "Histórico de Execução" at bounding box center [106, 306] width 82 height 11
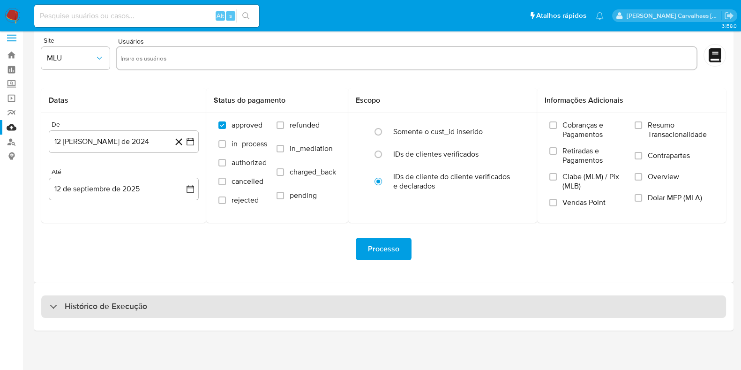
click at [114, 304] on h3 "Histórico de Execução" at bounding box center [106, 306] width 82 height 11
select select "10"
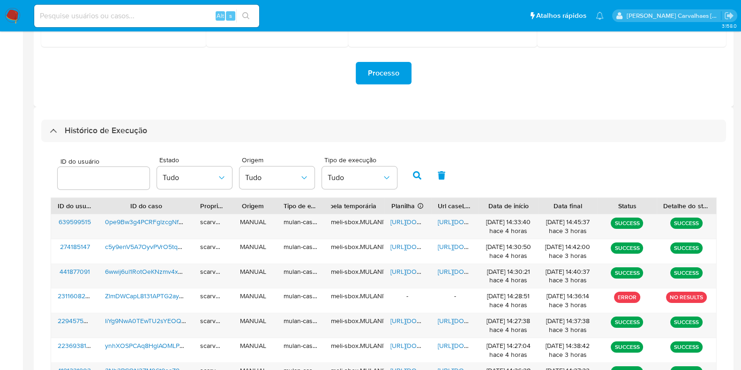
scroll to position [301, 0]
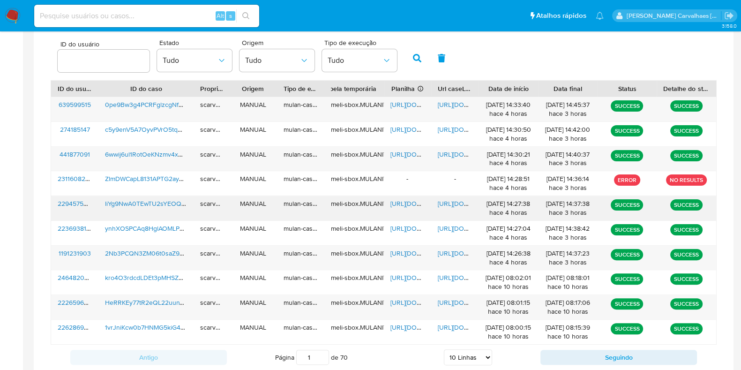
click at [453, 203] on span "https://docs.google.com/document/d/11DgxHXoCkvy4Oq0CrsXcaZlODF8xwAqXhZ0REscpds4…" at bounding box center [470, 203] width 65 height 9
click at [455, 157] on span "https://docs.google.com/document/d/1rZsUALLDJWkKAiHwWBWojsbwKoYDRqaGLuOfESsx0Ro…" at bounding box center [470, 154] width 65 height 9
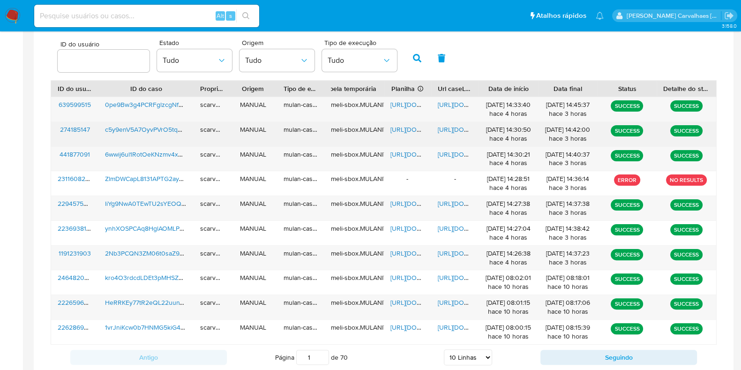
click at [452, 126] on span "https://docs.google.com/document/d/1t19cXUQCBrGFOr1Cq3FQQe6F5-ELtRFAMi1fvs4ki9Y…" at bounding box center [470, 129] width 65 height 9
click at [449, 130] on span "https://docs.google.com/document/d/1t19cXUQCBrGFOr1Cq3FQQe6F5-ELtRFAMi1fvs4ki9Y…" at bounding box center [470, 129] width 65 height 9
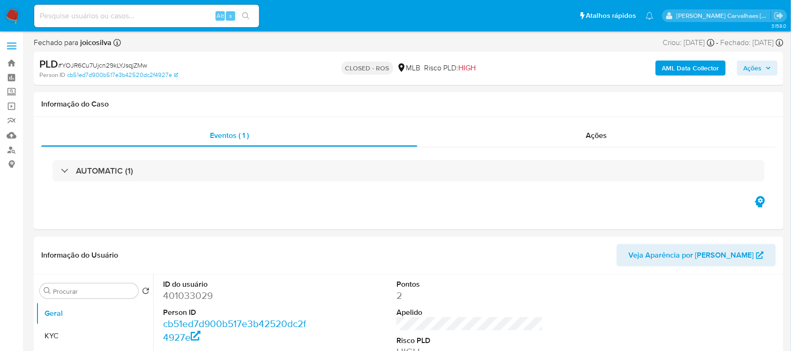
select select "10"
paste input "c5y9enV5A7OyvPVrO5tqw6UG"
type input "c5y9enV5A7OyvPVrO5tqw6UG"
click at [249, 12] on icon "search-icon" at bounding box center [245, 15] width 7 height 7
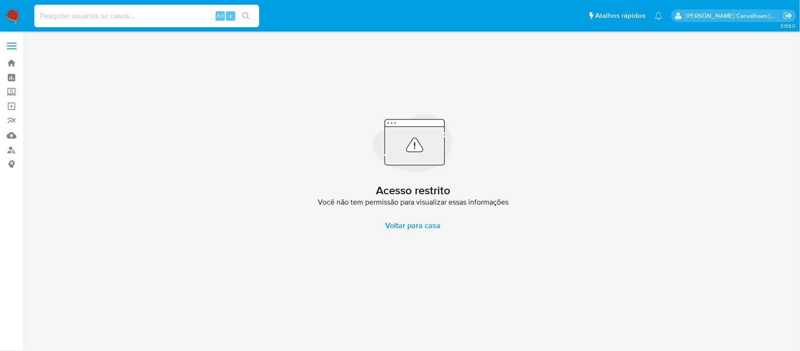
paste input "c5y9enV5A7OyvPVrO5tqw6UG"
click at [37, 13] on input "c5y9enV5A7OyvPVrO5tqw6UG" at bounding box center [146, 16] width 225 height 12
type input "c5y9enV5A7OyvPVrO5tqw6UG"
click at [244, 14] on icon "search-icon" at bounding box center [245, 15] width 7 height 7
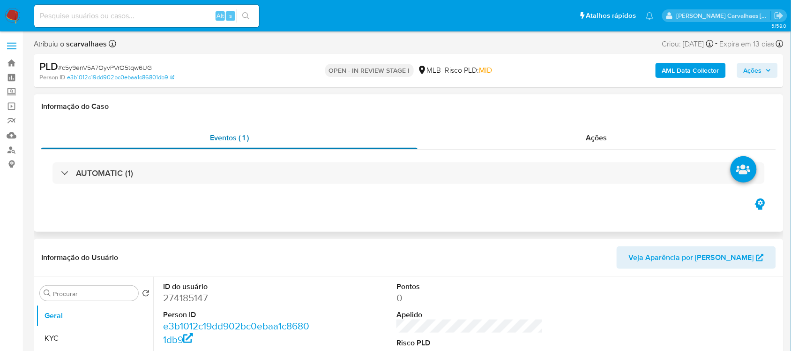
scroll to position [176, 0]
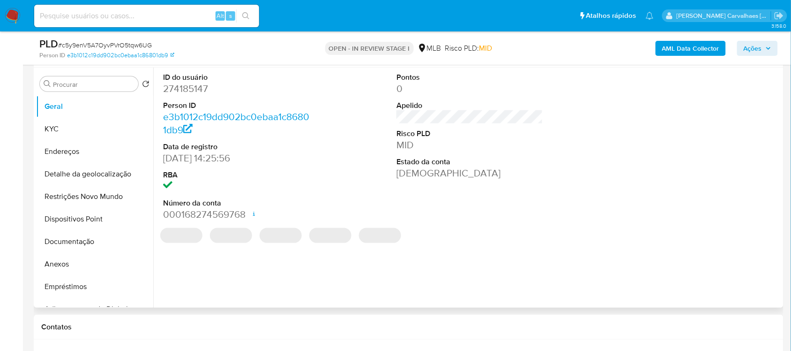
select select "10"
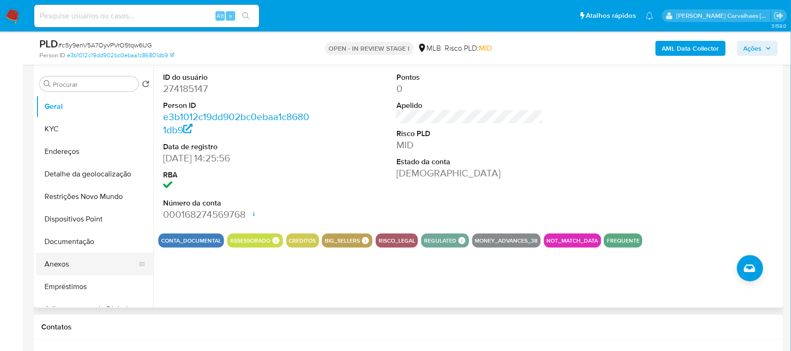
click at [71, 261] on button "Anexos" at bounding box center [91, 264] width 110 height 22
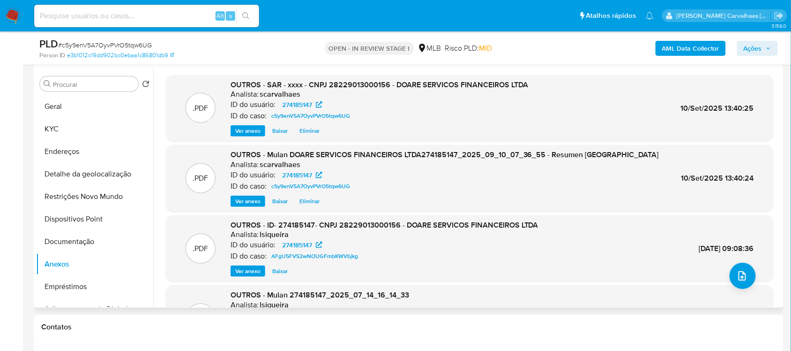
click at [256, 129] on span "Ver anexo" at bounding box center [247, 130] width 25 height 9
click at [256, 129] on div "Ver anexo Ver anexo [GEOGRAPHIC_DATA]" at bounding box center [380, 130] width 298 height 11
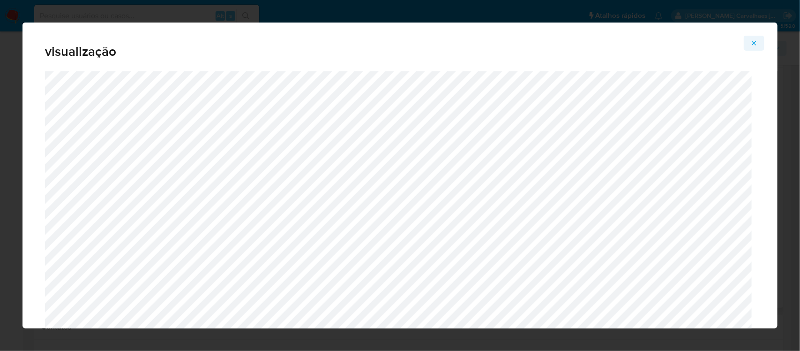
click at [753, 40] on icon "Attachment preview" at bounding box center [753, 42] width 7 height 7
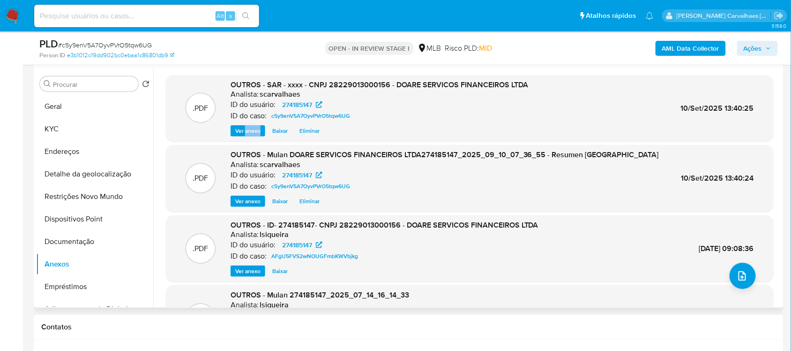
click at [748, 52] on span "Ações" at bounding box center [753, 48] width 18 height 15
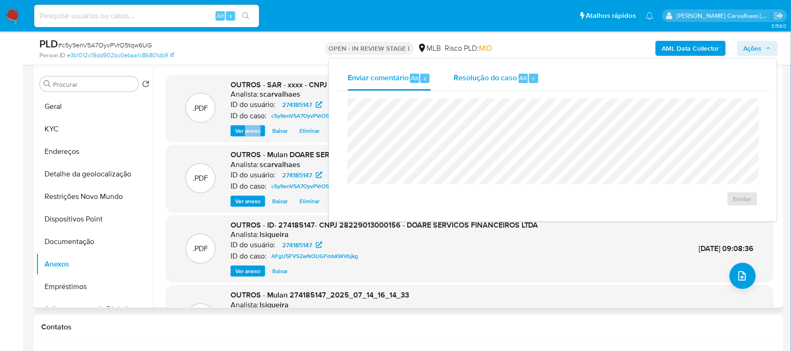
click at [495, 74] on span "Resolução do caso" at bounding box center [485, 77] width 63 height 11
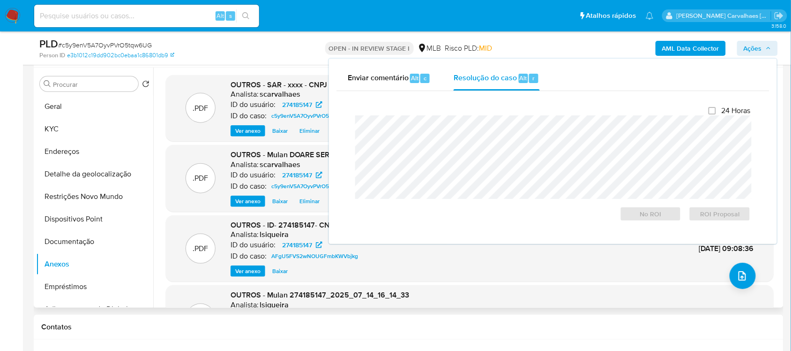
click at [622, 292] on div ".XLSX OUTROS - Mulan 274185147_2025_07_14_16_14_33 Analista: lsiqueira ID do us…" at bounding box center [470, 318] width 599 height 57
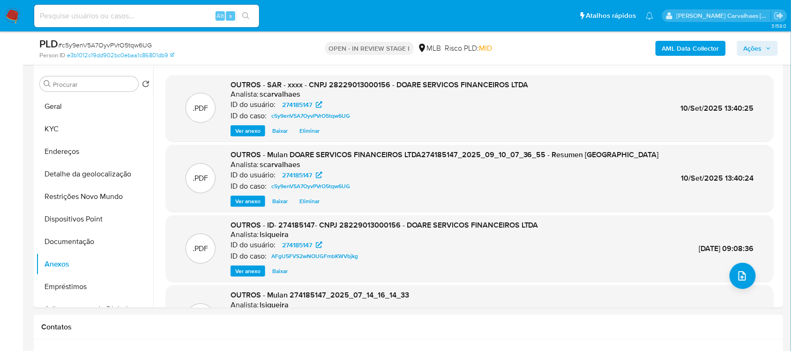
click at [258, 129] on span "Ver anexo" at bounding box center [247, 130] width 25 height 9
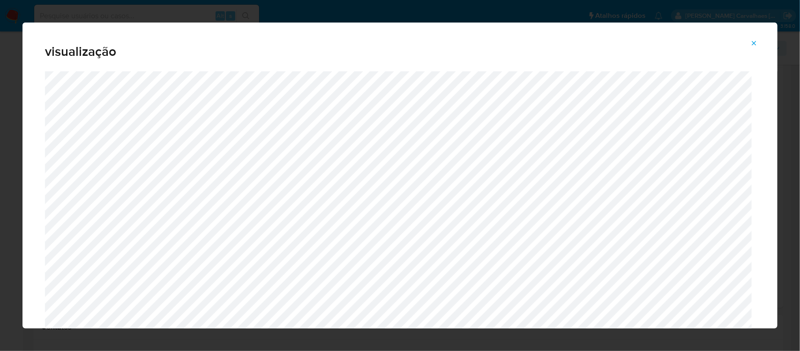
click at [751, 41] on icon "Attachment preview" at bounding box center [753, 42] width 7 height 7
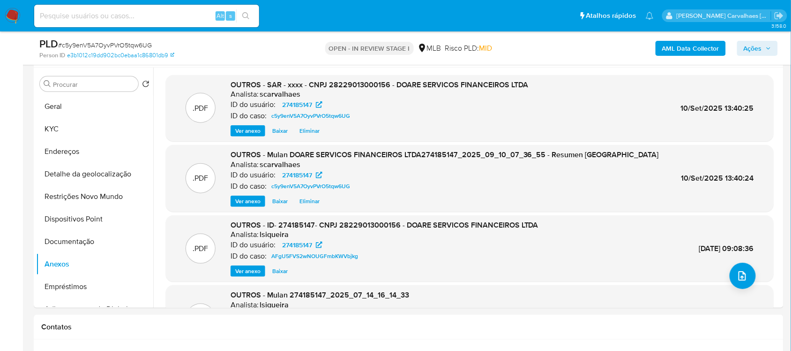
click at [748, 47] on span "Ações" at bounding box center [753, 48] width 18 height 15
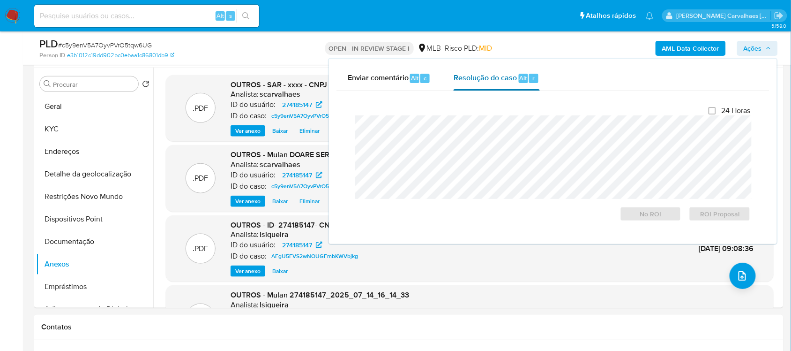
click at [475, 82] on span "Resolução do caso" at bounding box center [485, 77] width 63 height 11
click at [715, 212] on span "ROI Proposal" at bounding box center [720, 213] width 49 height 13
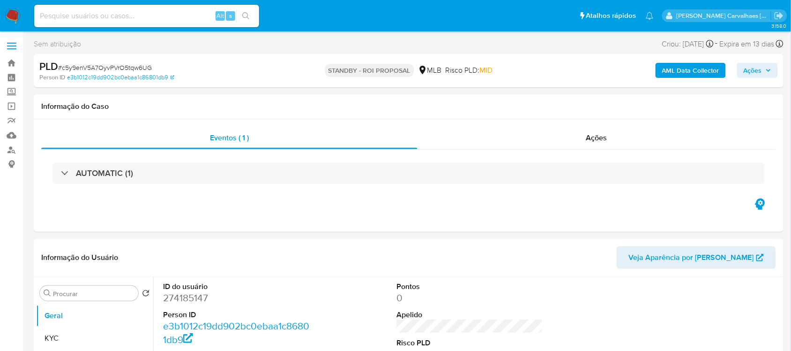
select select "10"
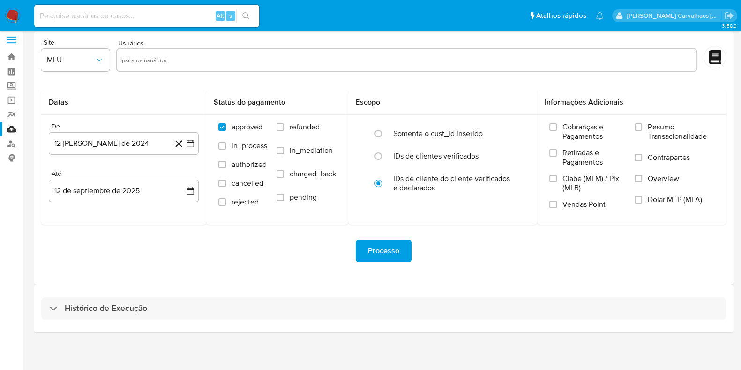
scroll to position [8, 0]
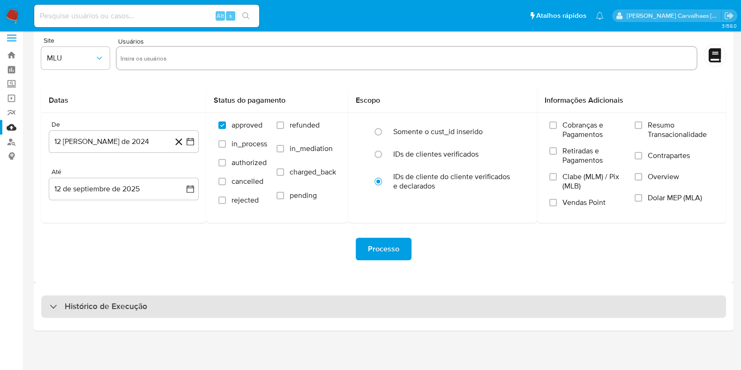
click at [153, 312] on div "Histórico de Execução" at bounding box center [383, 306] width 685 height 22
select select "10"
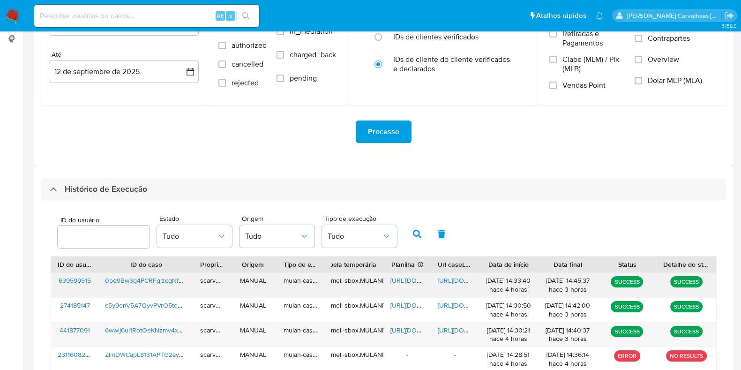
scroll to position [242, 0]
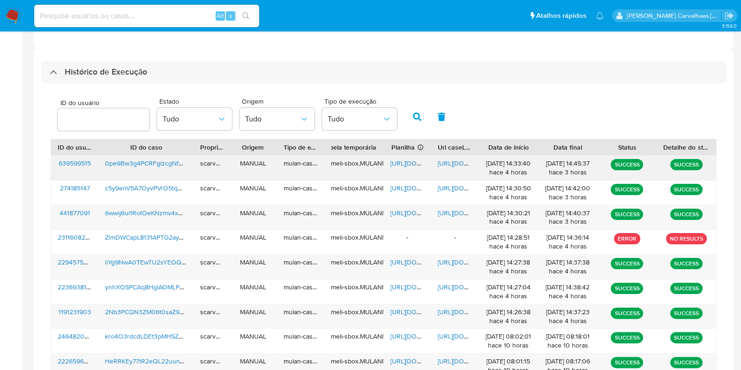
click at [448, 160] on span "[URL][DOMAIN_NAME]" at bounding box center [470, 162] width 65 height 9
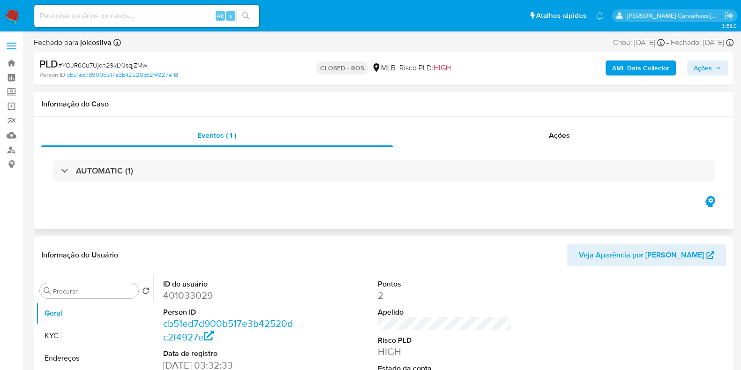
select select "10"
click at [14, 61] on link "Bandeja" at bounding box center [56, 63] width 112 height 15
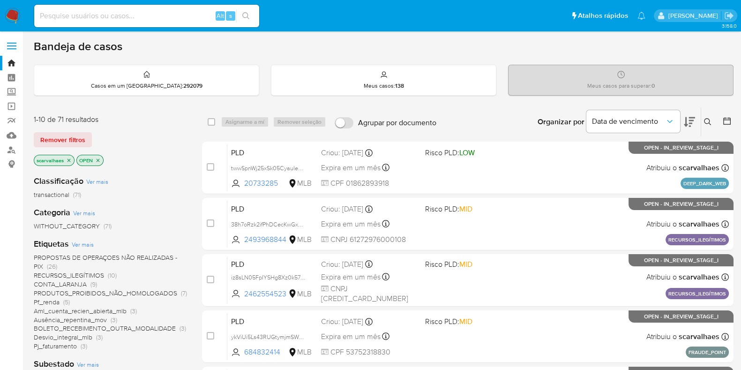
scroll to position [58, 0]
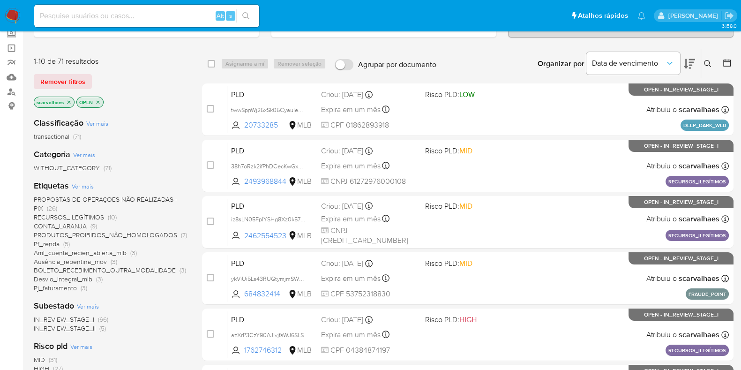
click at [129, 12] on input at bounding box center [146, 16] width 225 height 12
paste input "FUpsHyiKmaCGrvoUs9XDtVU6"
type input "FUpsHyiKmaCGrvoUs9XDtVU6"
click at [248, 15] on icon "search-icon" at bounding box center [245, 15] width 7 height 7
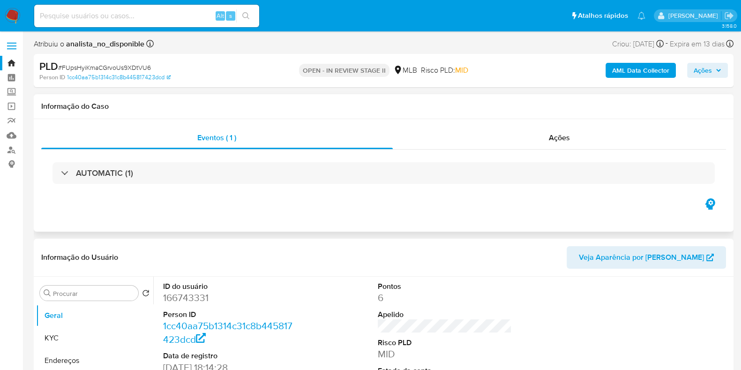
select select "10"
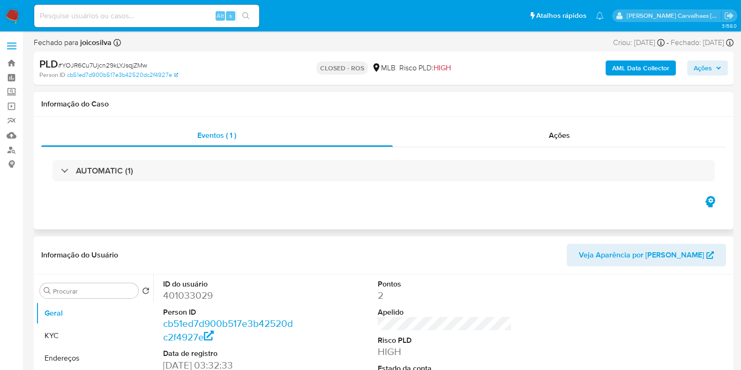
select select "10"
click at [13, 59] on link "Bandeja" at bounding box center [56, 63] width 112 height 15
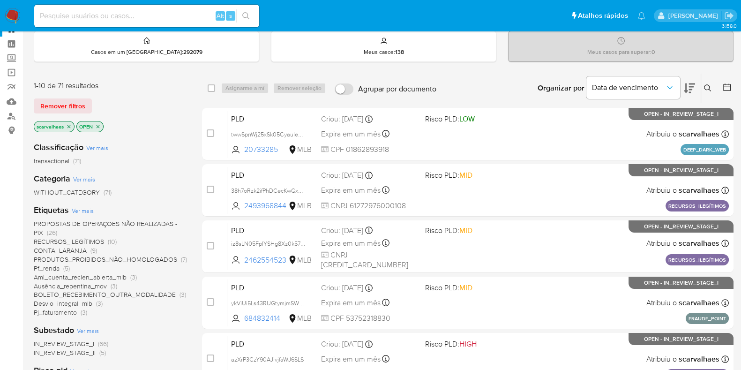
scroll to position [58, 0]
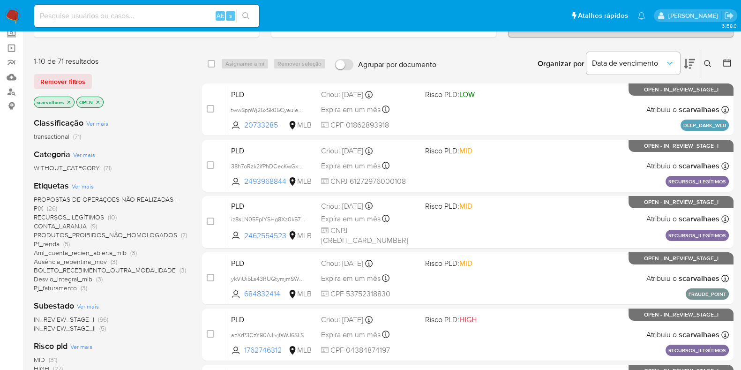
click at [54, 243] on span "Pf_renda" at bounding box center [47, 243] width 26 height 9
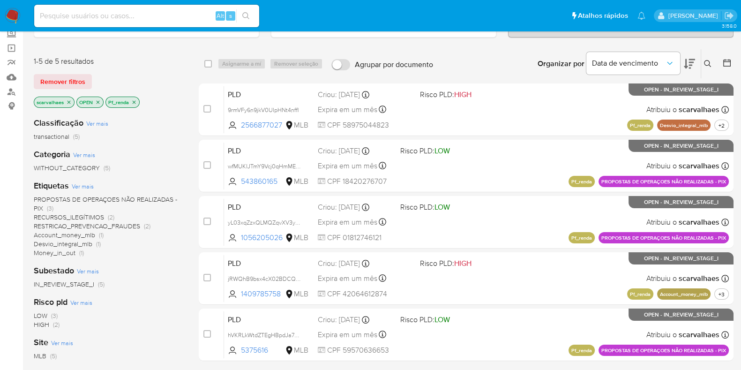
click at [133, 102] on icon "close-filter" at bounding box center [134, 102] width 6 height 6
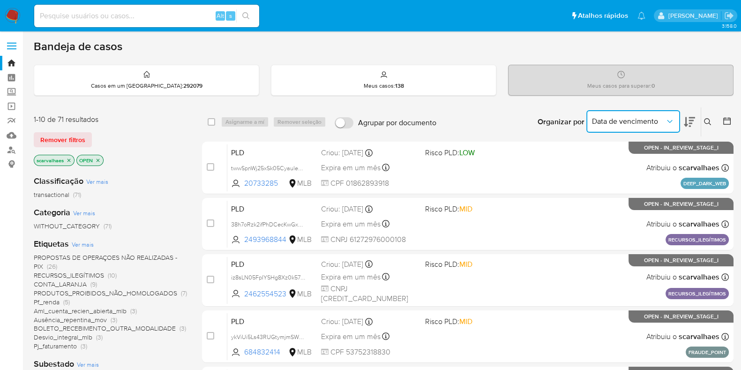
click at [656, 118] on span "Data de vencimento" at bounding box center [628, 121] width 73 height 9
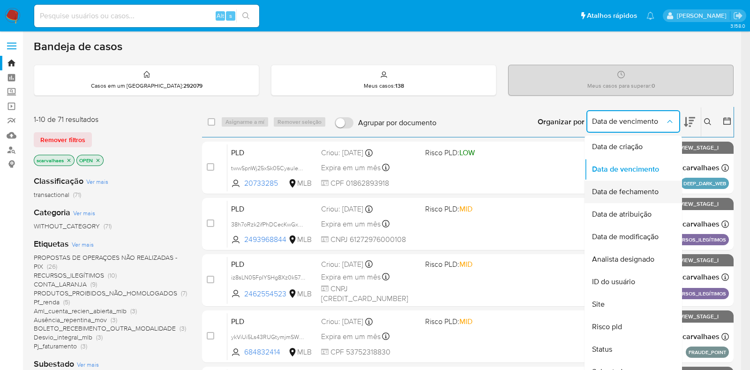
click at [647, 191] on span "Data de fechamento" at bounding box center [625, 191] width 67 height 9
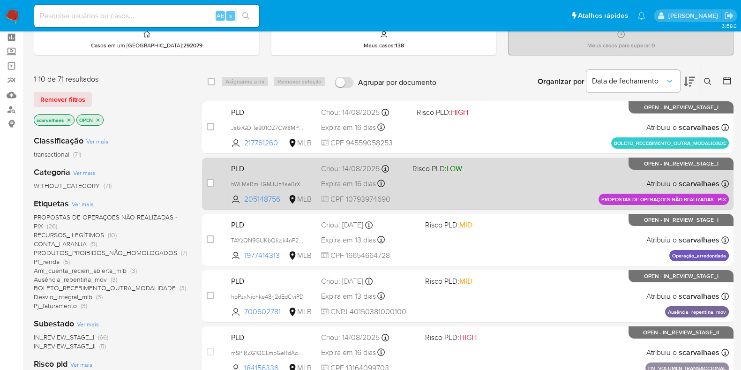
scroll to position [58, 0]
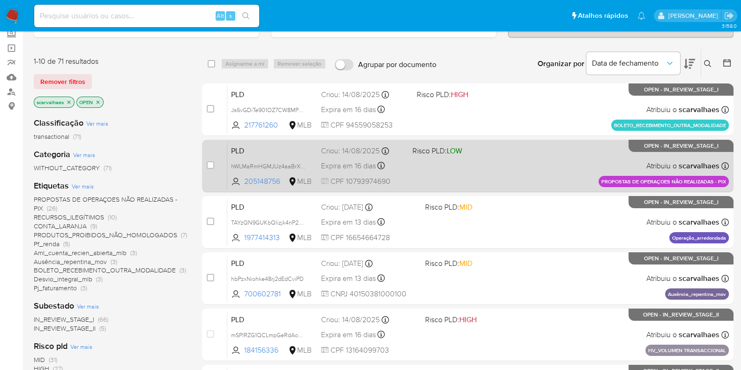
click at [476, 169] on div "PLD hWLMaRmHGMJUz4aaBrXW3qjr 205148756 MLB Risco PLD: LOW Criou: 14/08/2025 Cri…" at bounding box center [478, 165] width 502 height 47
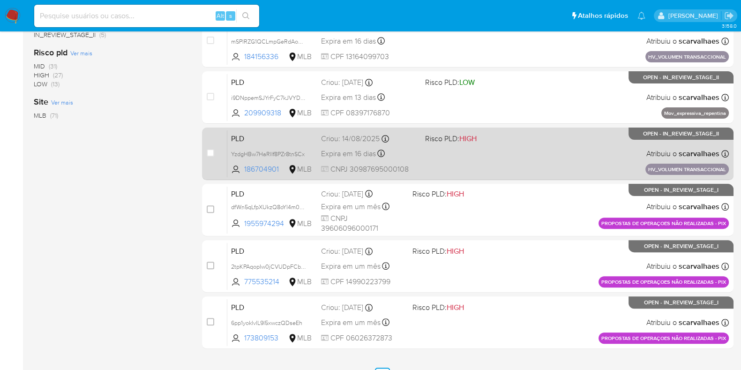
scroll to position [293, 0]
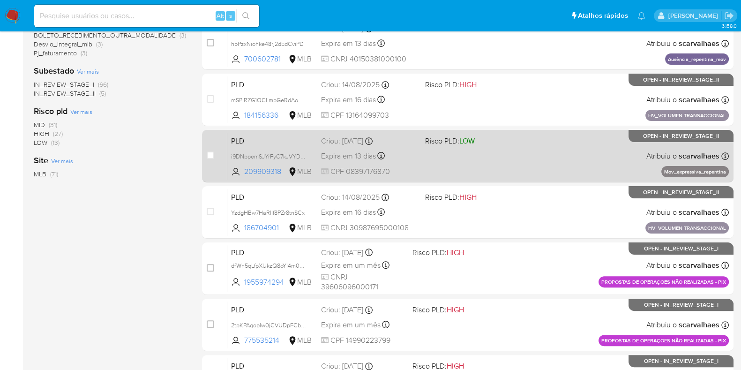
click at [424, 160] on div "PLD i9DNppemSJYrFyC7kJVYDigH 209909318 MLB Risco PLD: LOW Criou: 12/08/2025 Cri…" at bounding box center [478, 155] width 502 height 47
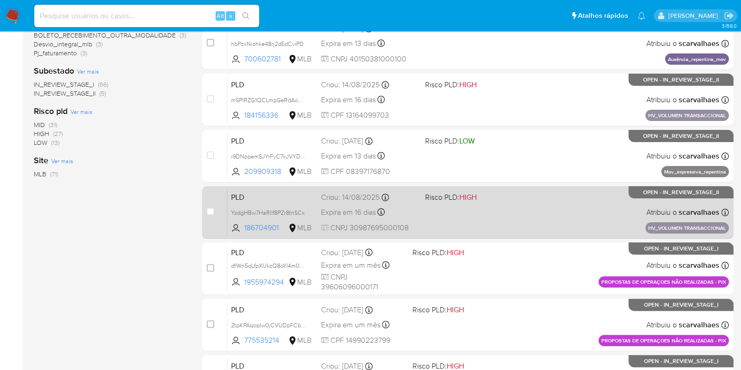
click at [490, 209] on div "PLD YzdgHBw7HaRlIf8PZr8tnSCx 186704901 MLB Risco PLD: HIGH Criou: 14/08/2025 Cr…" at bounding box center [478, 211] width 502 height 47
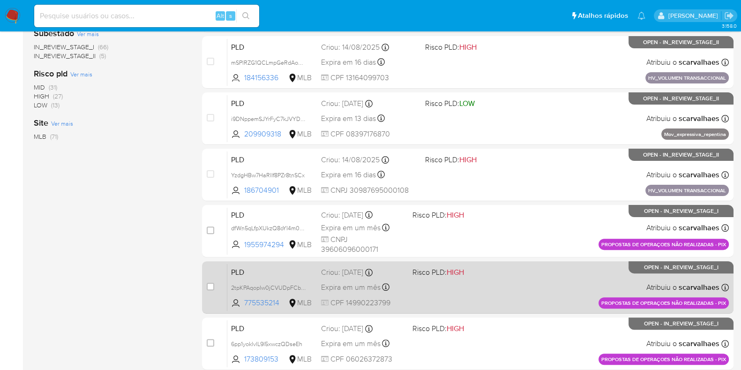
scroll to position [403, 0]
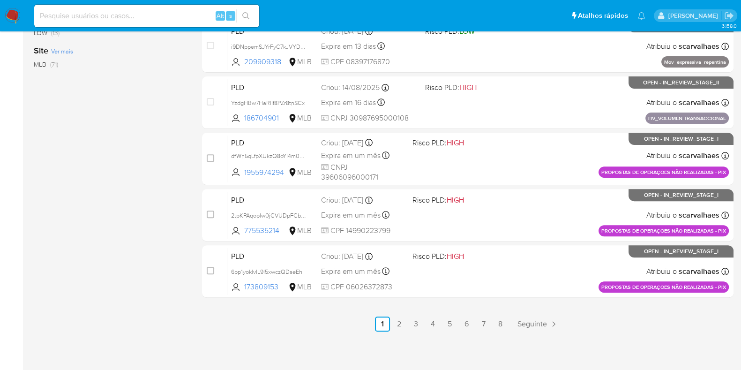
click at [400, 322] on link "2" at bounding box center [399, 323] width 15 height 15
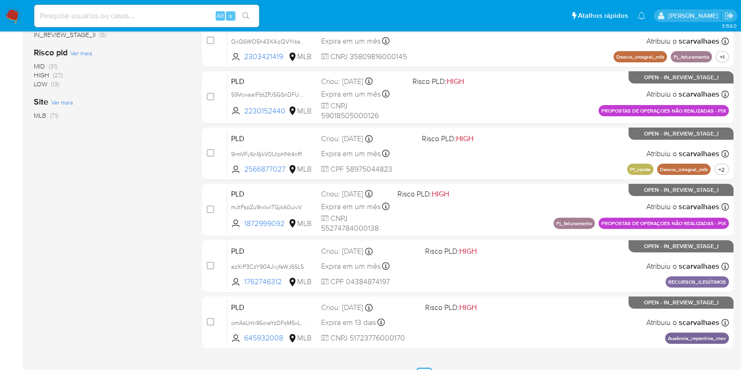
scroll to position [403, 0]
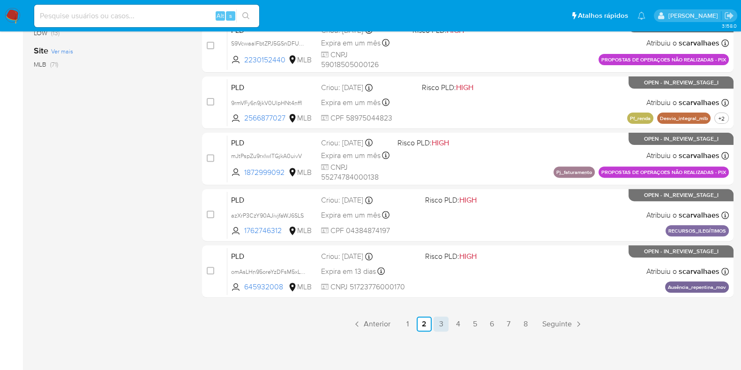
click at [438, 324] on link "3" at bounding box center [441, 323] width 15 height 15
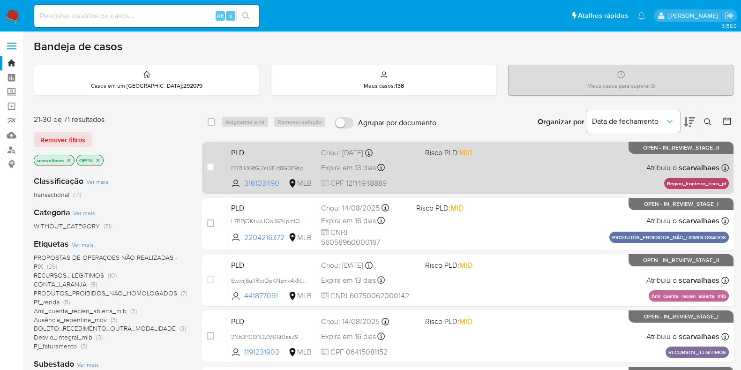
click at [469, 167] on div "PLD P07LkX9fGj2st3Fid8G0P9tg 316103490 MLB Risco PLD: MID Criou: 12/08/2025 Cri…" at bounding box center [478, 167] width 502 height 47
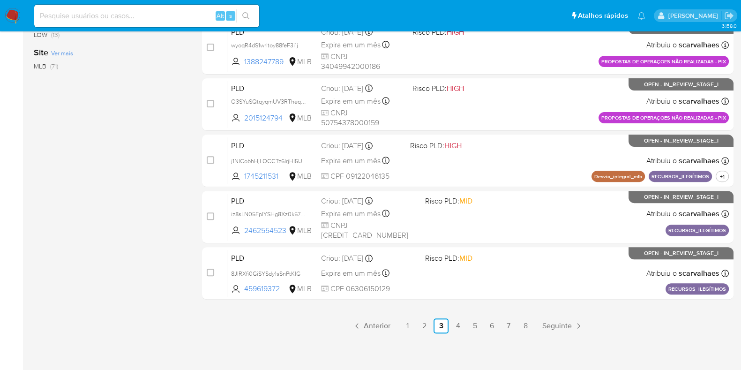
scroll to position [403, 0]
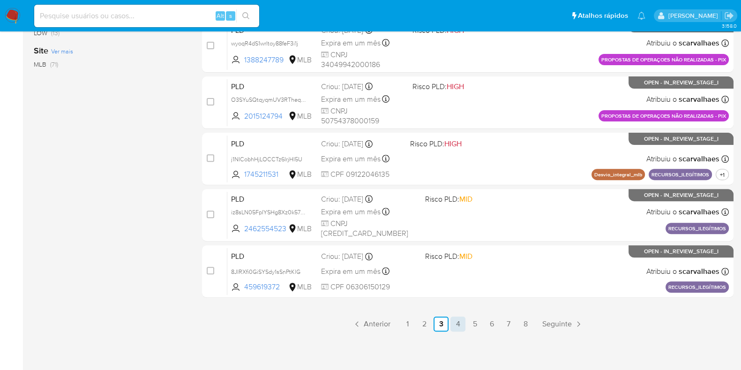
click at [457, 322] on link "4" at bounding box center [457, 323] width 15 height 15
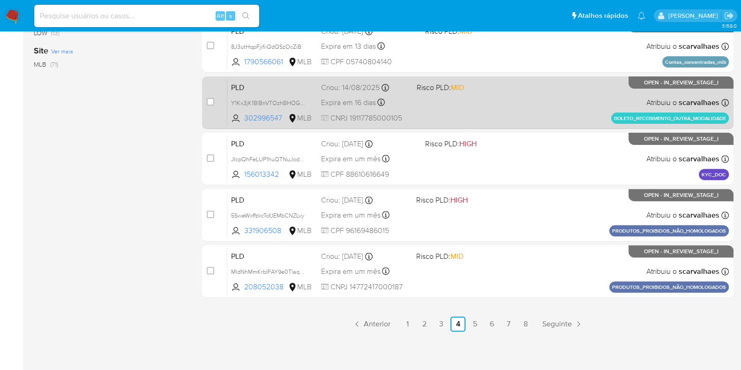
scroll to position [403, 0]
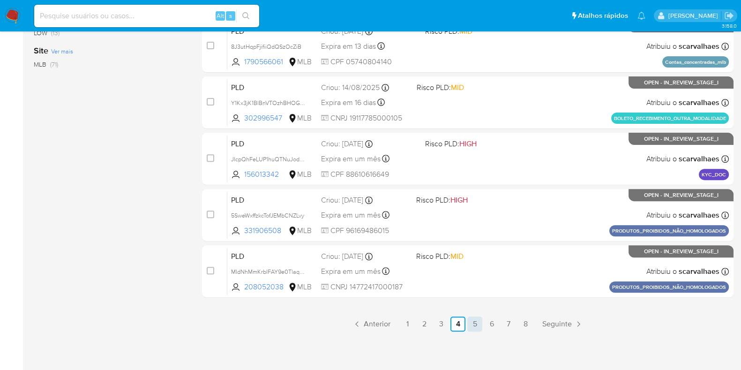
click at [477, 326] on link "5" at bounding box center [474, 323] width 15 height 15
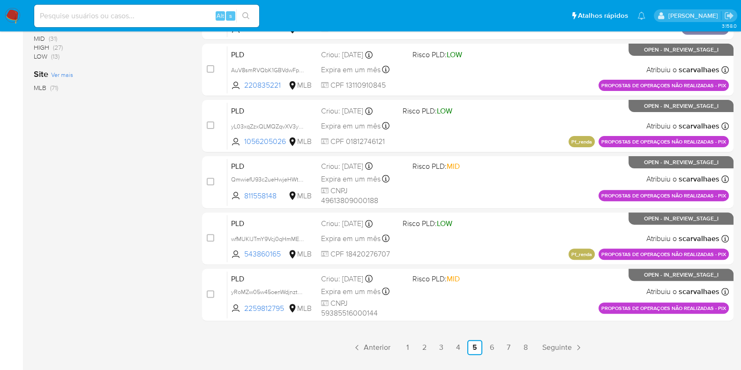
scroll to position [403, 0]
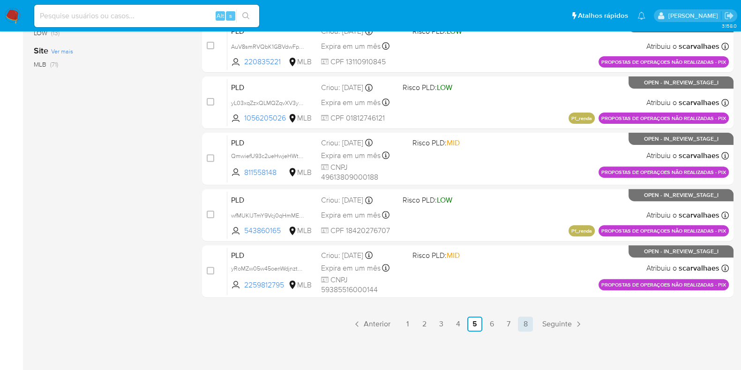
click at [527, 324] on link "8" at bounding box center [525, 323] width 15 height 15
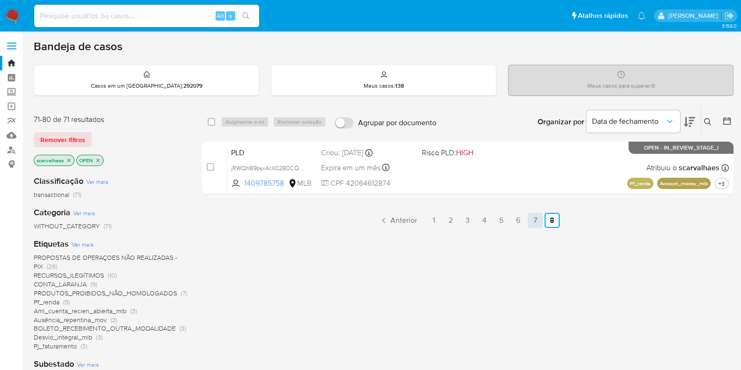
click at [532, 221] on link "7" at bounding box center [535, 220] width 15 height 15
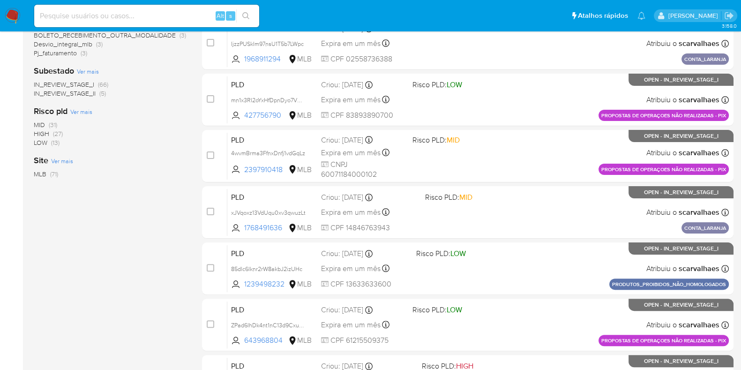
scroll to position [403, 0]
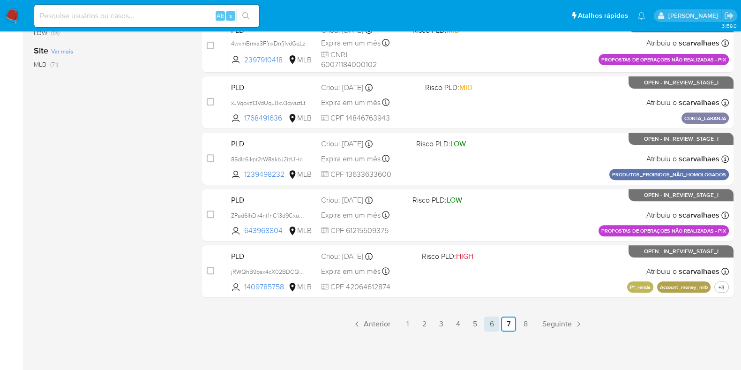
click at [491, 322] on link "6" at bounding box center [491, 323] width 15 height 15
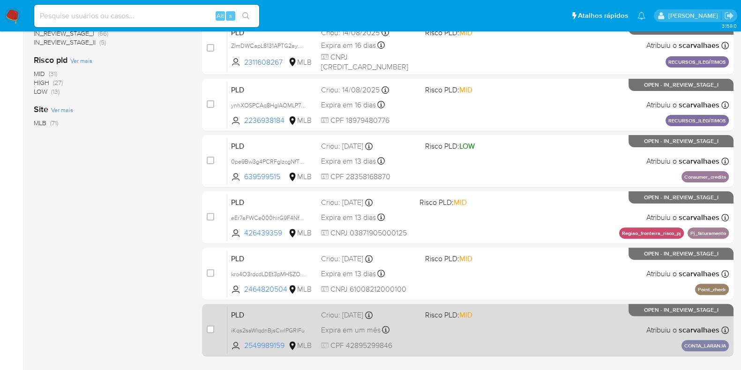
scroll to position [403, 0]
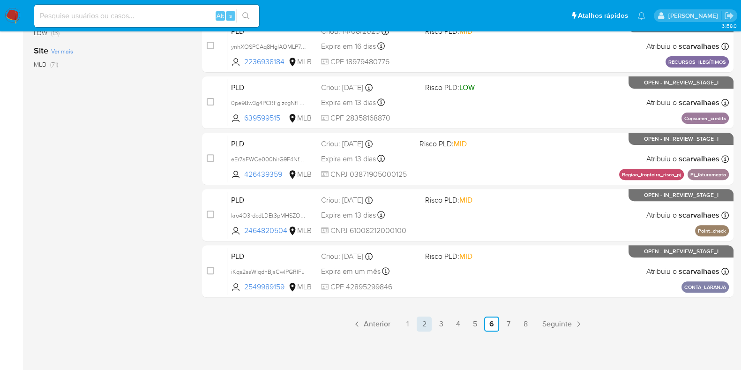
click at [423, 319] on link "2" at bounding box center [424, 323] width 15 height 15
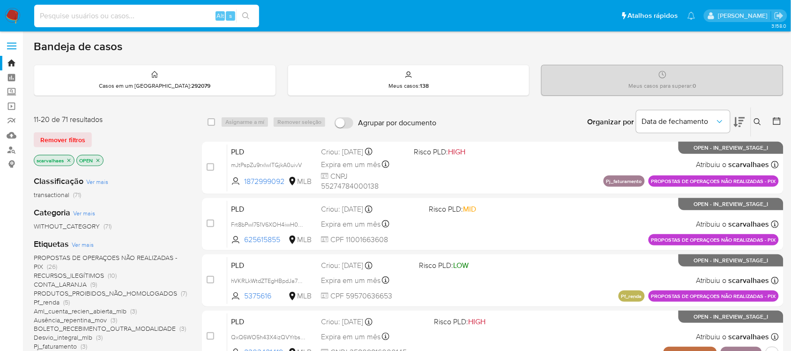
click at [122, 16] on input at bounding box center [146, 16] width 225 height 12
paste input "0pe9Bw3g4PCRFglzcgNfTVvG"
type input "0pe9Bw3g4PCRFglzcgNfTVvG"
click at [247, 9] on button "search-icon" at bounding box center [245, 15] width 19 height 13
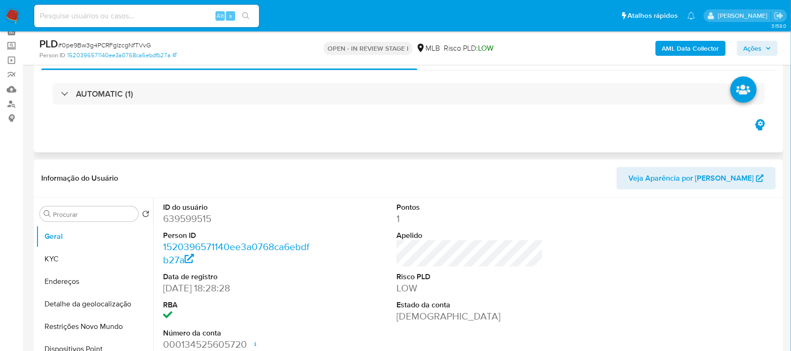
scroll to position [117, 0]
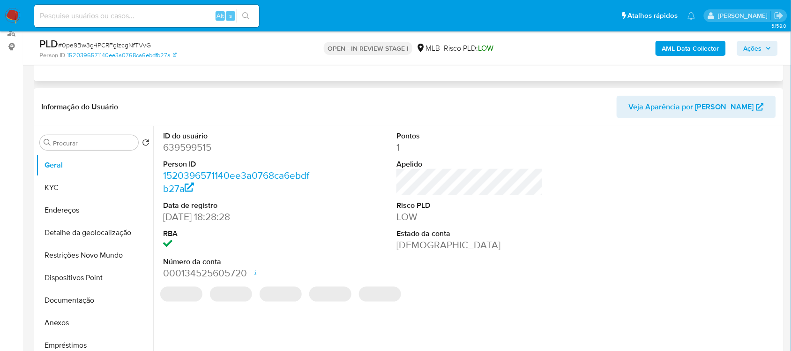
select select "10"
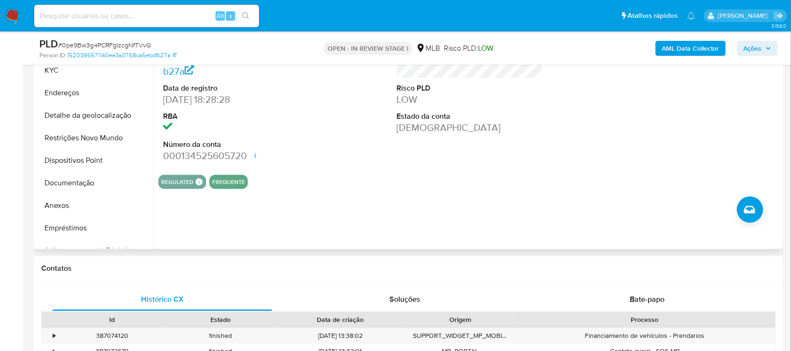
scroll to position [176, 0]
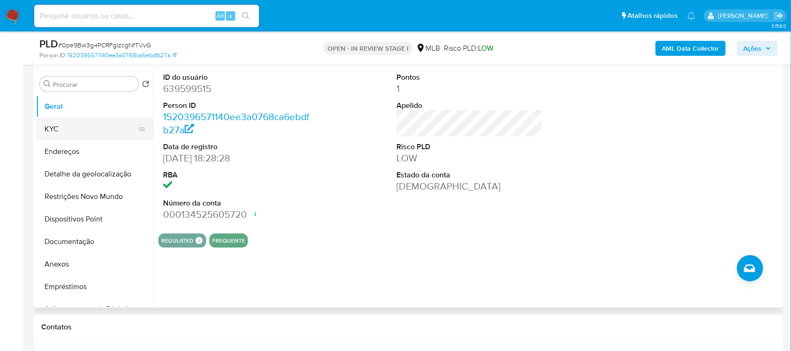
click at [67, 127] on button "KYC" at bounding box center [91, 129] width 110 height 22
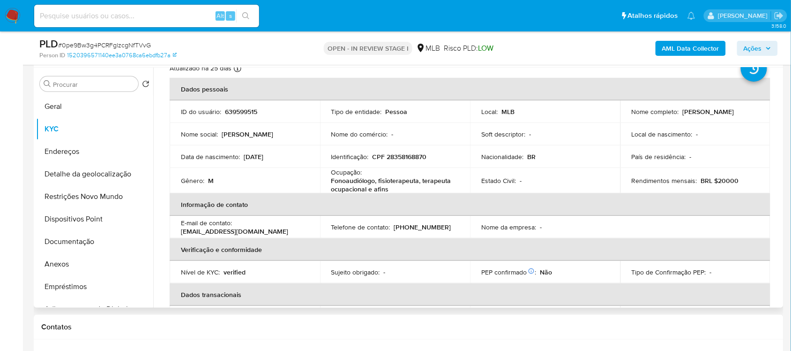
scroll to position [59, 0]
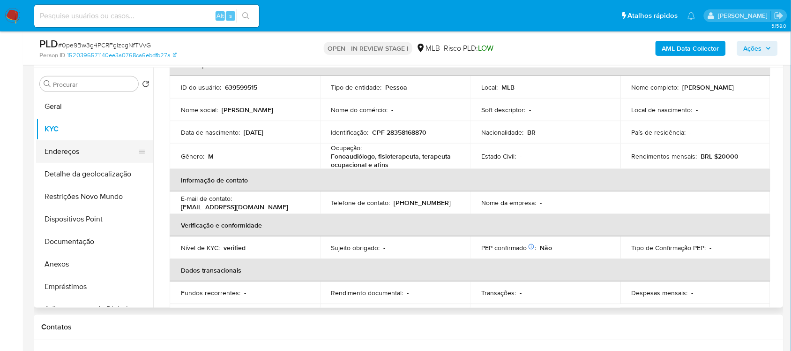
click at [87, 147] on button "Endereços" at bounding box center [91, 151] width 110 height 22
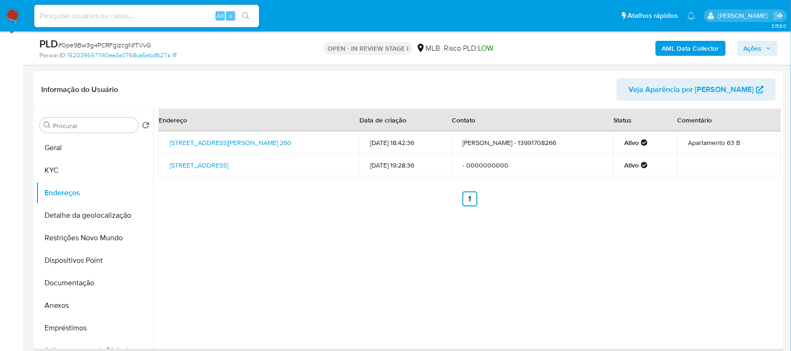
scroll to position [117, 0]
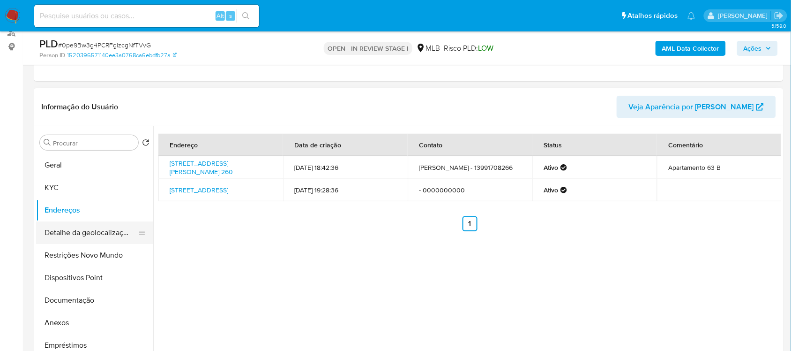
click at [89, 233] on button "Detalhe da geolocalização" at bounding box center [91, 232] width 110 height 22
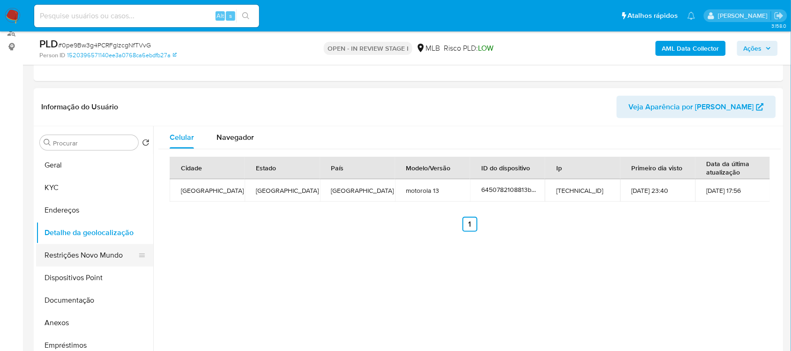
click at [59, 255] on button "Restrições Novo Mundo" at bounding box center [91, 255] width 110 height 22
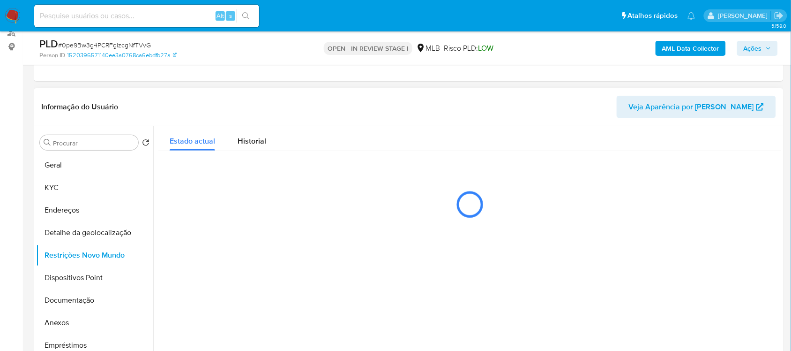
scroll to position [176, 0]
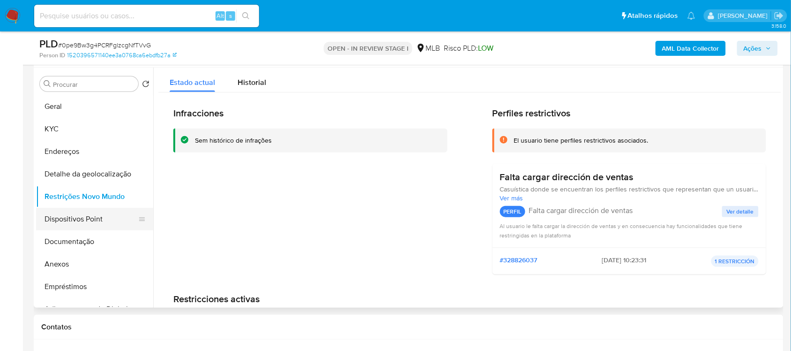
click at [90, 225] on button "Dispositivos Point" at bounding box center [91, 219] width 110 height 22
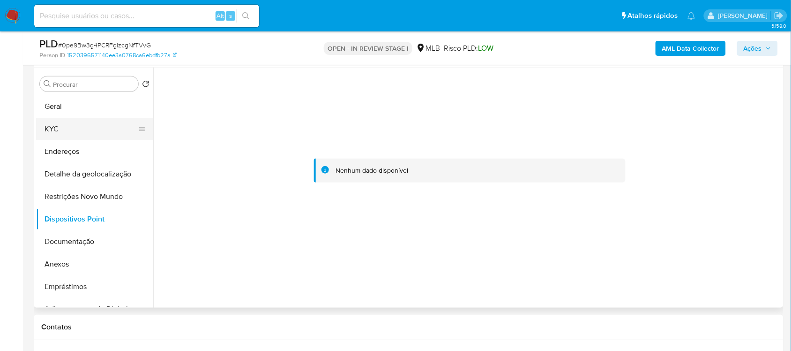
click at [63, 121] on button "KYC" at bounding box center [91, 129] width 110 height 22
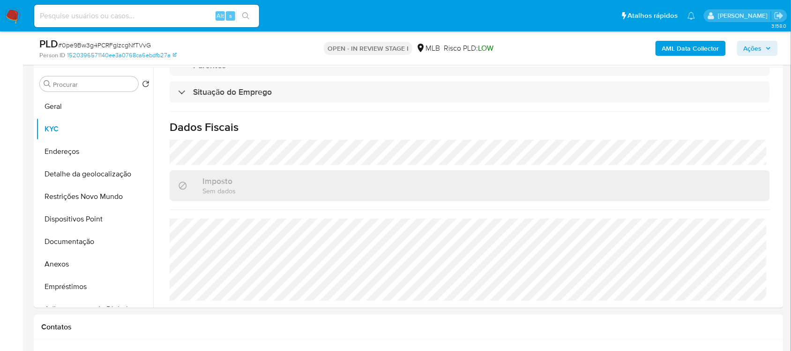
scroll to position [401, 0]
click at [76, 105] on button "Geral" at bounding box center [91, 106] width 110 height 22
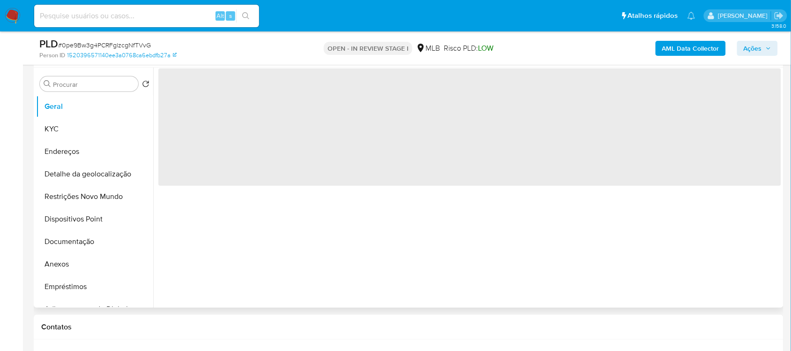
scroll to position [0, 0]
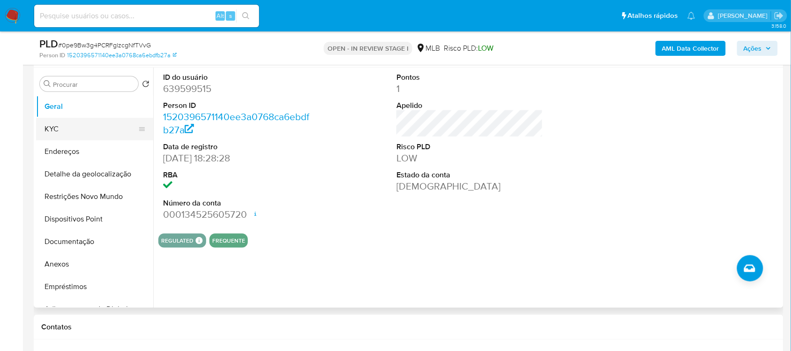
click at [67, 130] on button "KYC" at bounding box center [91, 129] width 110 height 22
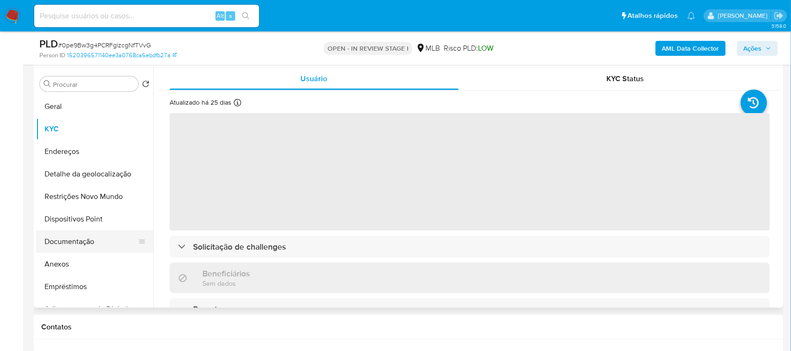
click at [78, 239] on button "Documentação" at bounding box center [91, 241] width 110 height 22
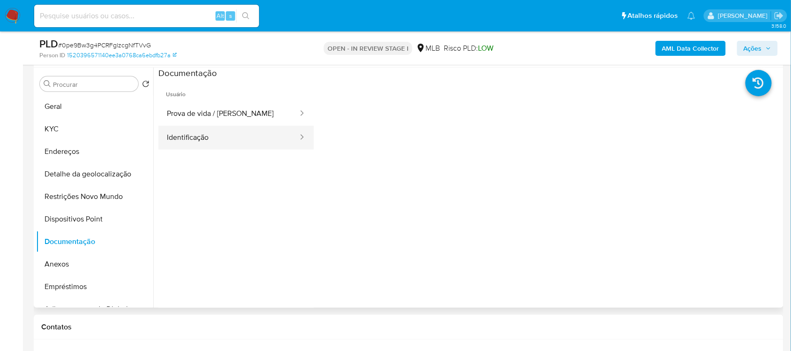
click at [211, 138] on button "Identificação" at bounding box center [228, 138] width 141 height 24
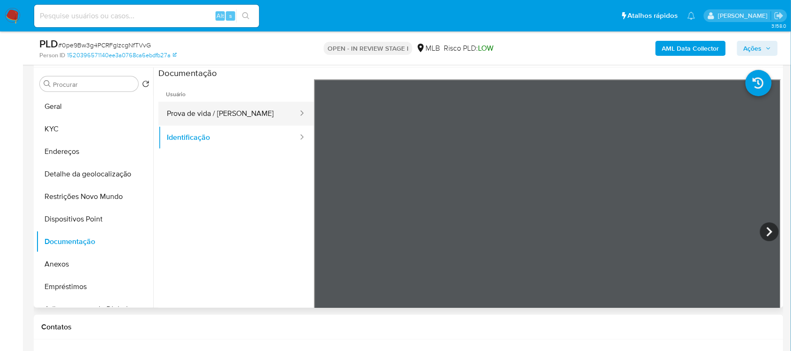
click at [225, 117] on button "Prova de vida / Selfie" at bounding box center [228, 114] width 141 height 24
click at [233, 109] on button "Prova de vida / Selfie" at bounding box center [228, 114] width 141 height 24
click at [235, 114] on button "Prova de vida / Selfie" at bounding box center [228, 114] width 141 height 24
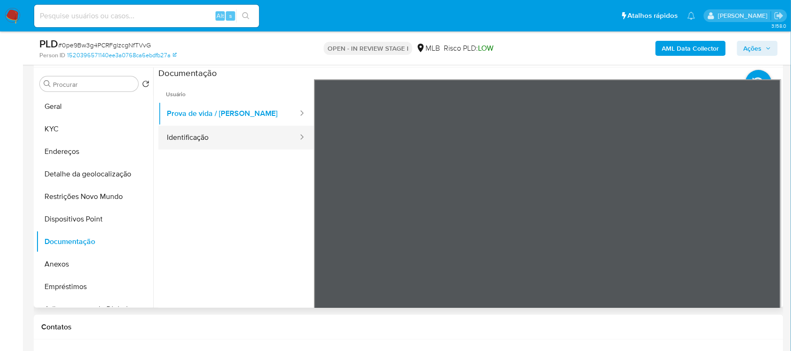
click at [228, 134] on button "Identificação" at bounding box center [228, 138] width 141 height 24
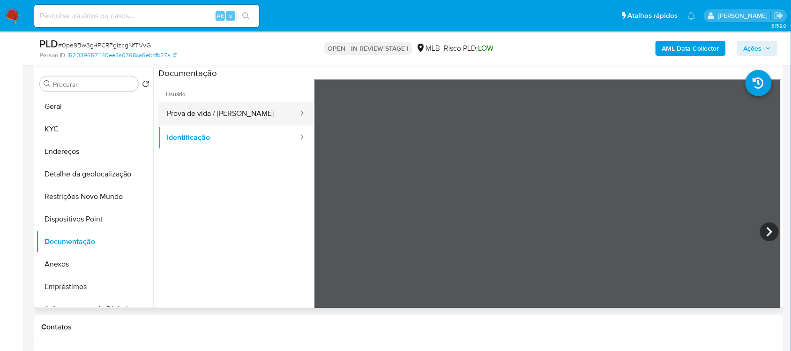
click at [228, 112] on button "Prova de vida / Selfie" at bounding box center [228, 114] width 141 height 24
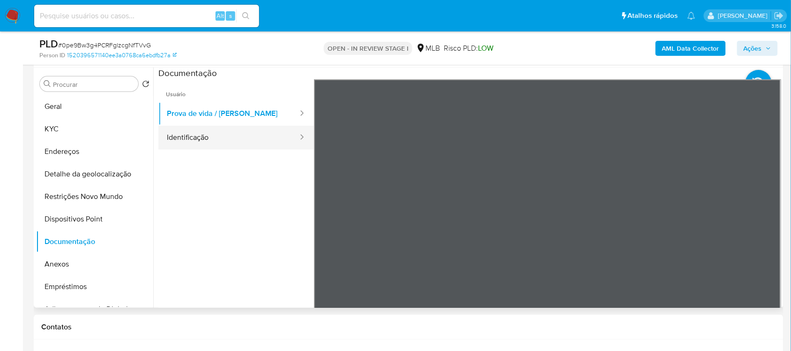
click at [230, 138] on button "Identificação" at bounding box center [228, 138] width 141 height 24
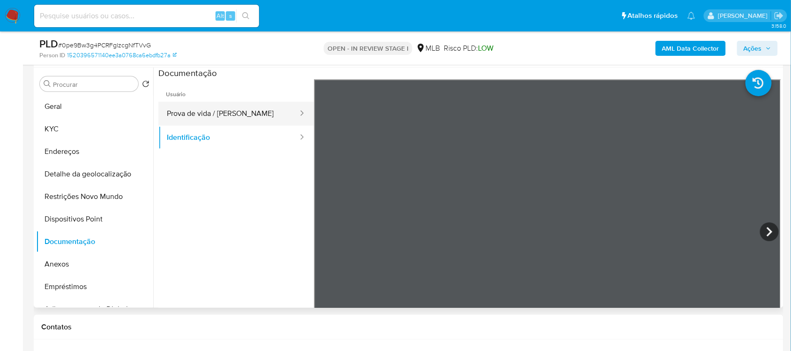
click at [223, 105] on button "Prova de vida / Selfie" at bounding box center [228, 114] width 141 height 24
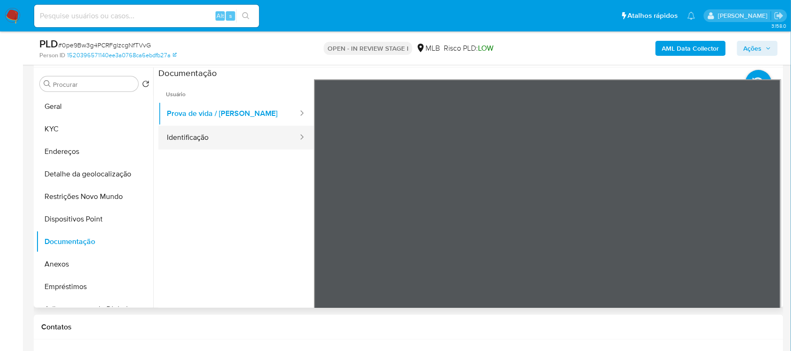
click at [222, 144] on button "Identificação" at bounding box center [228, 138] width 141 height 24
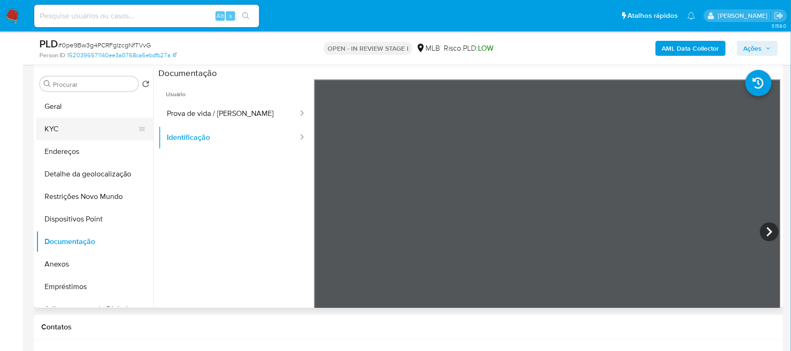
click at [72, 128] on button "KYC" at bounding box center [91, 129] width 110 height 22
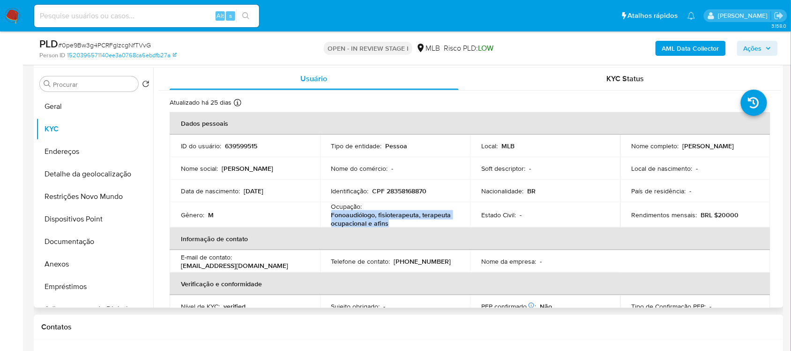
drag, startPoint x: 345, startPoint y: 217, endPoint x: 396, endPoint y: 221, distance: 51.3
click at [396, 221] on p "Fonoaudiólogo, fisioterapeuta, terapeuta ocupacional e afins" at bounding box center [393, 218] width 124 height 17
copy p "Fonoaudiólogo, fisioterapeuta, terapeuta ocupacional e afins"
click at [87, 177] on button "Detalhe da geolocalização" at bounding box center [91, 174] width 110 height 22
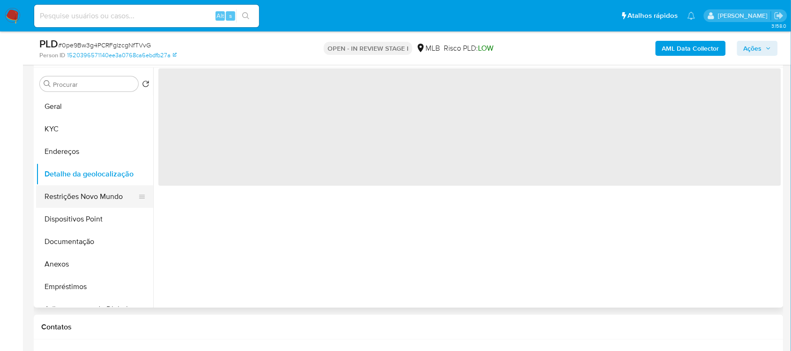
click at [95, 199] on button "Restrições Novo Mundo" at bounding box center [91, 196] width 110 height 22
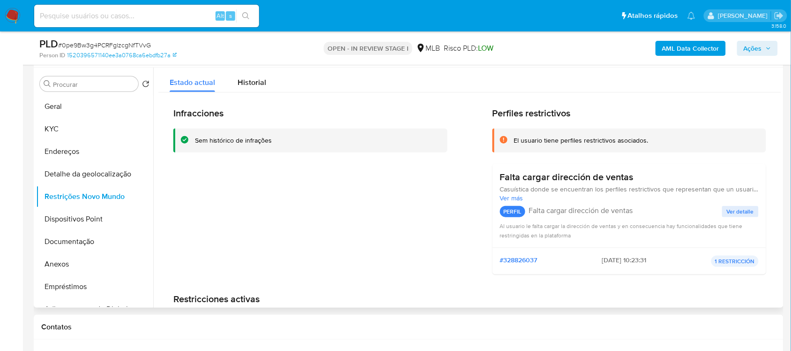
drag, startPoint x: 195, startPoint y: 139, endPoint x: 237, endPoint y: 139, distance: 42.2
click at [237, 139] on div "Sem histórico de infrações" at bounding box center [310, 140] width 274 height 24
click at [247, 175] on div "Infracciones Sem histórico de infrações" at bounding box center [310, 194] width 274 height 174
drag, startPoint x: 196, startPoint y: 144, endPoint x: 262, endPoint y: 143, distance: 65.6
click at [277, 142] on div "Sem histórico de infrações" at bounding box center [317, 140] width 245 height 9
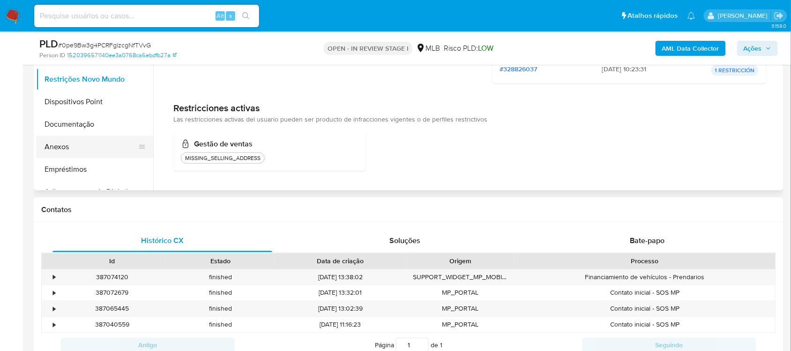
scroll to position [59, 0]
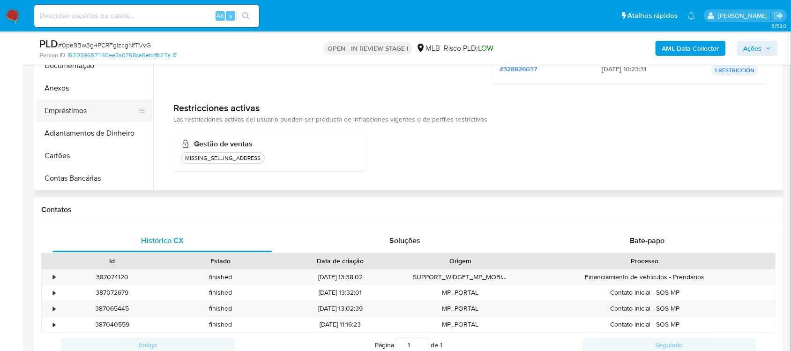
click at [67, 115] on button "Empréstimos" at bounding box center [91, 110] width 110 height 22
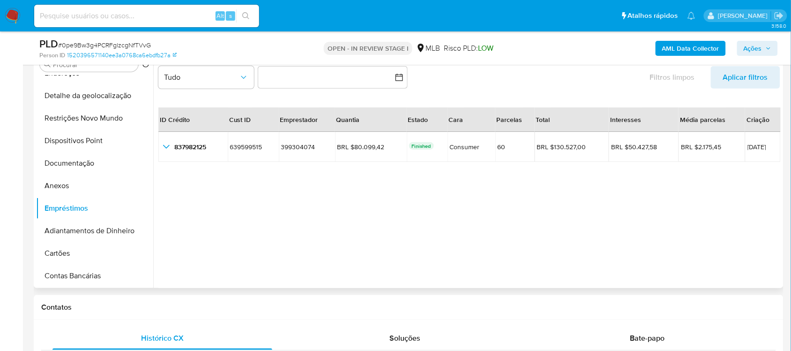
scroll to position [176, 0]
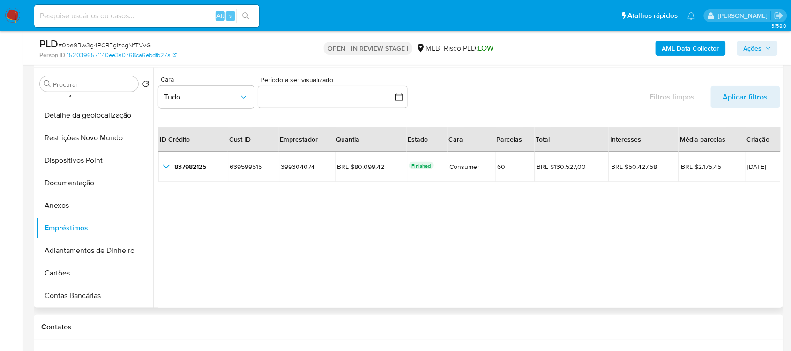
click at [165, 143] on div "ID Crédito" at bounding box center [175, 138] width 32 height 23
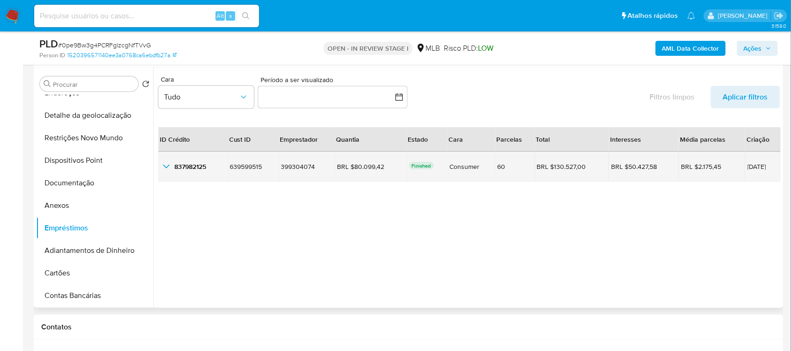
click at [169, 167] on icon "button_show_hidden_detail_by_id_0" at bounding box center [166, 166] width 11 height 11
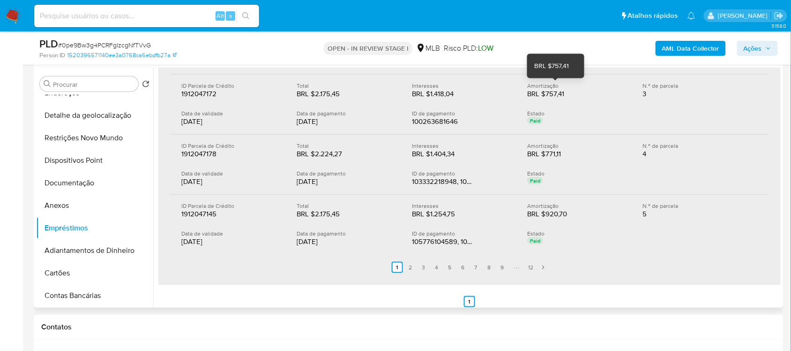
scroll to position [236, 0]
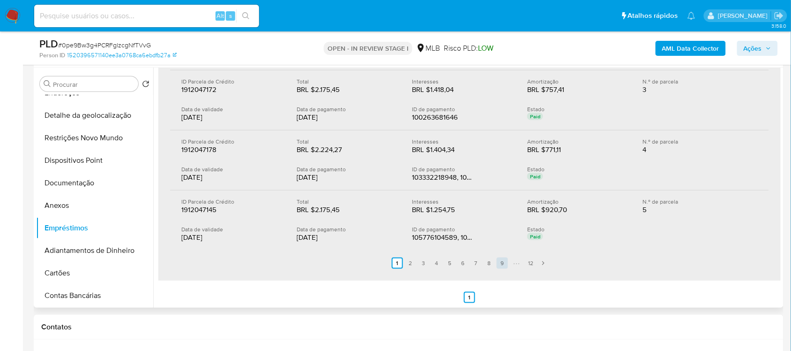
click at [497, 261] on link "9" at bounding box center [502, 262] width 11 height 11
click at [525, 262] on link "12" at bounding box center [530, 262] width 11 height 11
click at [532, 263] on link "12" at bounding box center [535, 262] width 13 height 11
click at [518, 263] on link "11" at bounding box center [521, 262] width 11 height 11
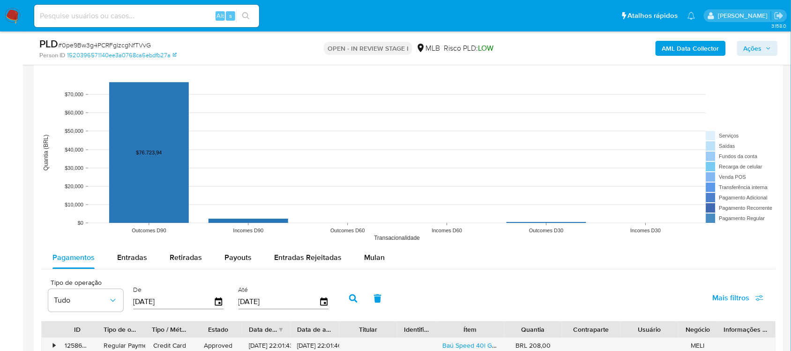
scroll to position [879, 0]
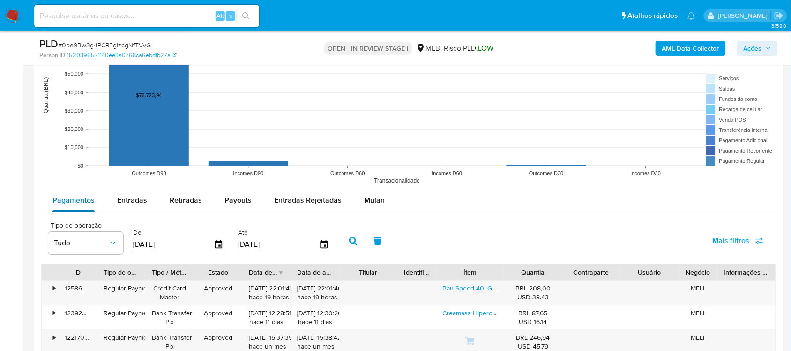
click at [71, 202] on span "Pagamentos" at bounding box center [73, 200] width 42 height 11
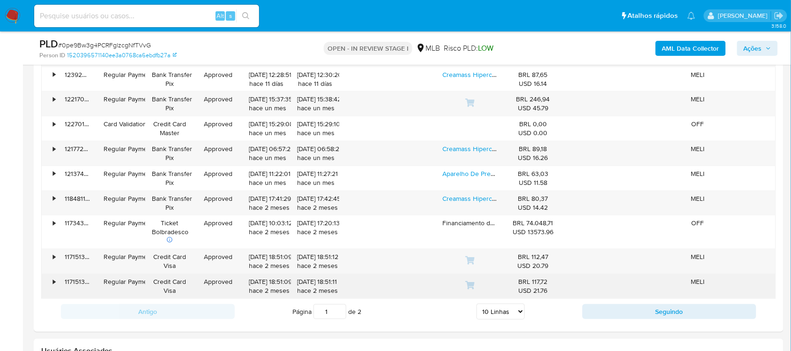
scroll to position [1113, 0]
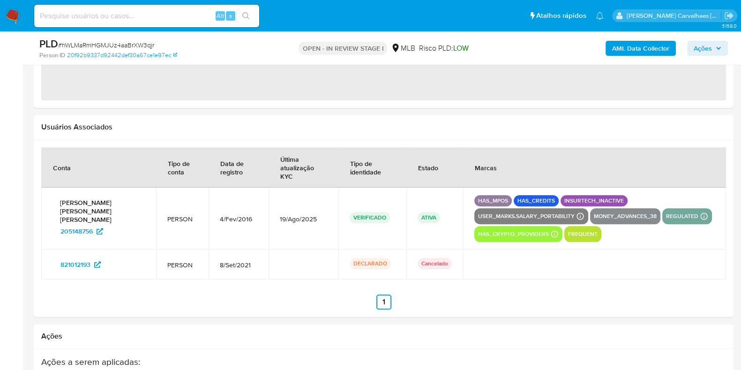
select select "10"
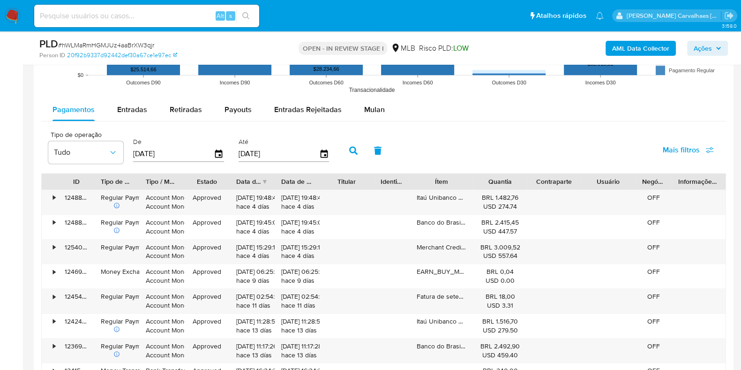
scroll to position [937, 0]
click at [321, 111] on span "Entradas Rejeitadas" at bounding box center [307, 110] width 67 height 11
select select "10"
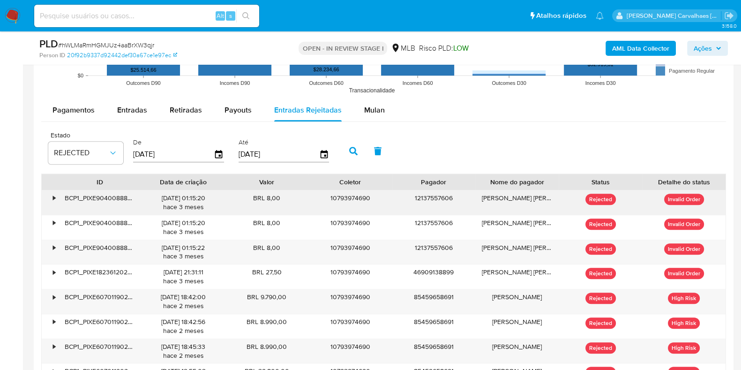
scroll to position [1113, 0]
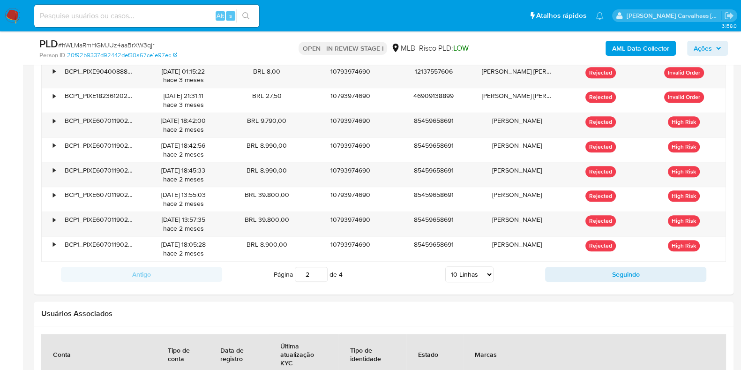
click at [322, 270] on input "2" at bounding box center [311, 274] width 33 height 15
type input "2"
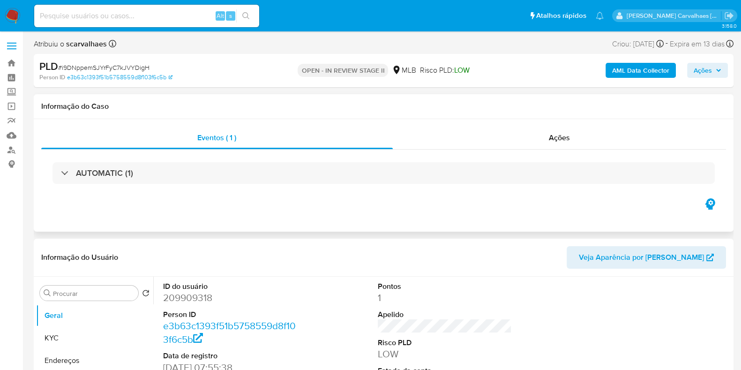
select select "10"
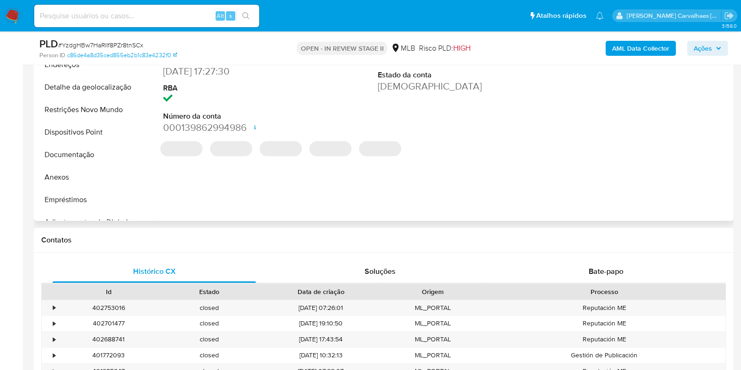
select select "10"
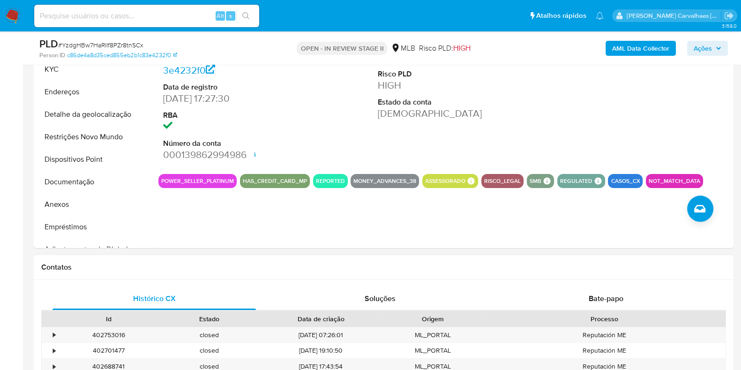
scroll to position [176, 0]
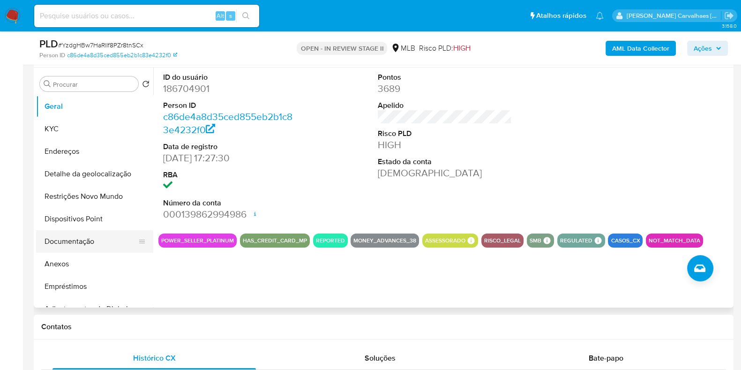
click at [75, 243] on button "Documentação" at bounding box center [91, 241] width 110 height 22
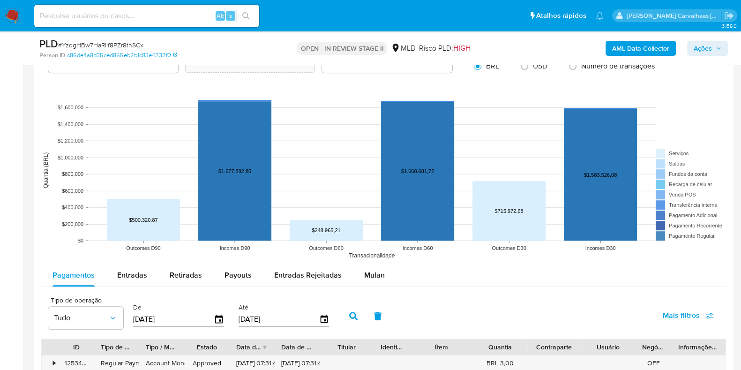
scroll to position [878, 0]
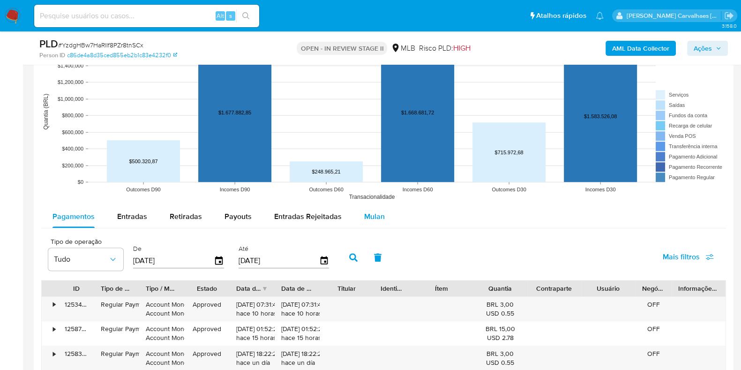
click at [378, 217] on span "Mulan" at bounding box center [374, 216] width 21 height 11
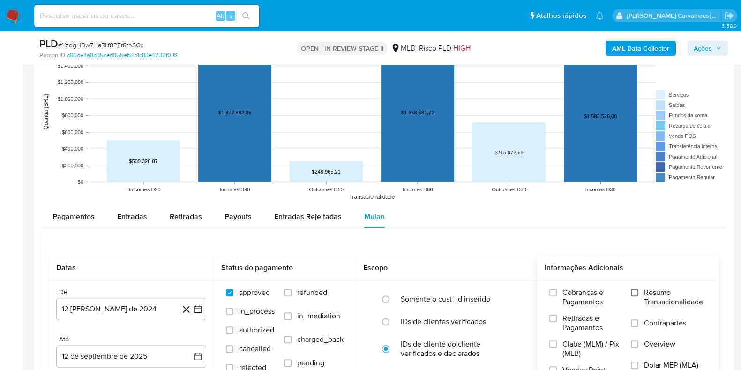
click at [635, 292] on input "Resumo Transacionalidade" at bounding box center [634, 292] width 7 height 7
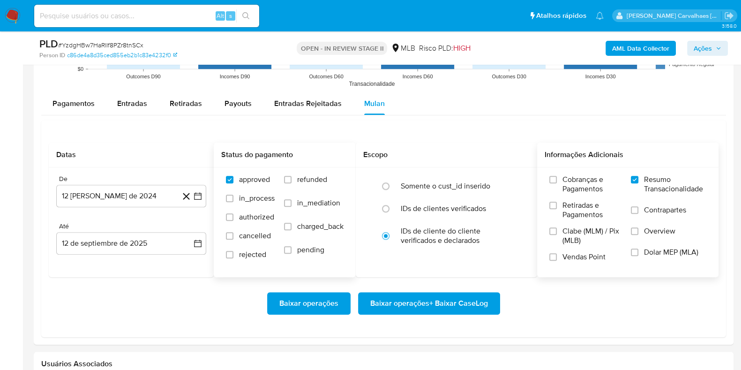
scroll to position [996, 0]
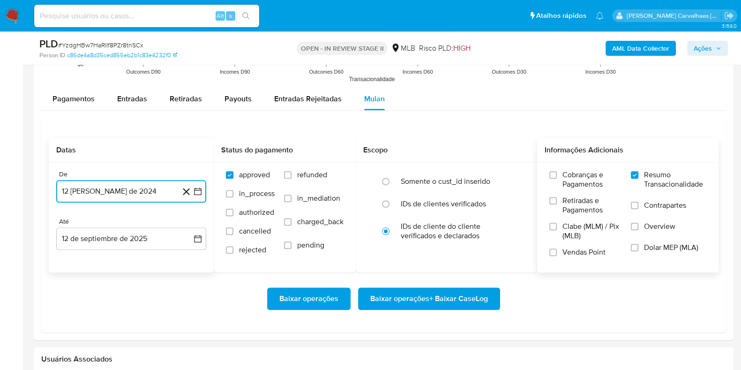
click at [195, 189] on icon "button" at bounding box center [197, 191] width 9 height 9
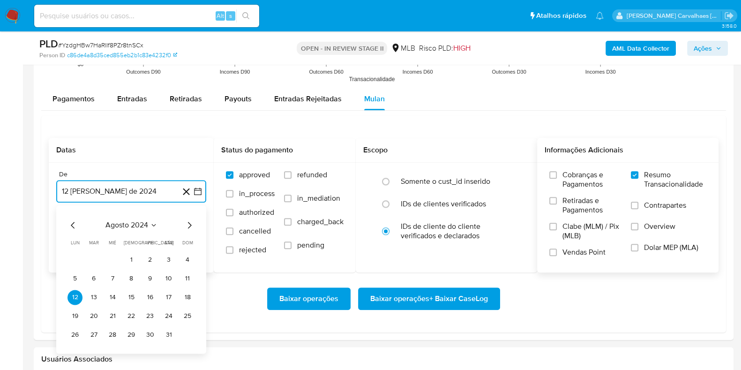
click at [187, 226] on icon "Mes siguiente" at bounding box center [189, 224] width 11 height 11
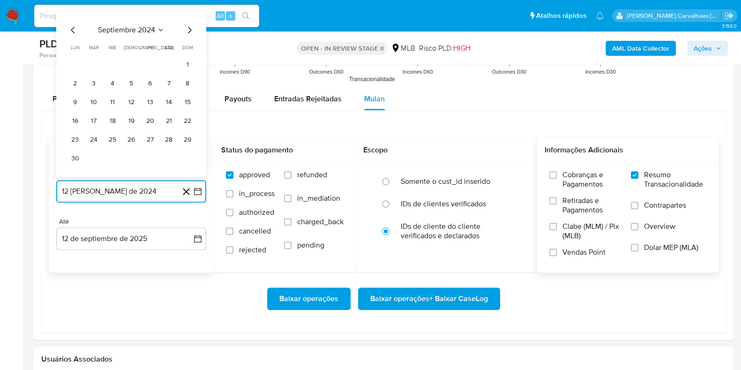
click at [189, 29] on icon "Mes siguiente" at bounding box center [189, 29] width 11 height 11
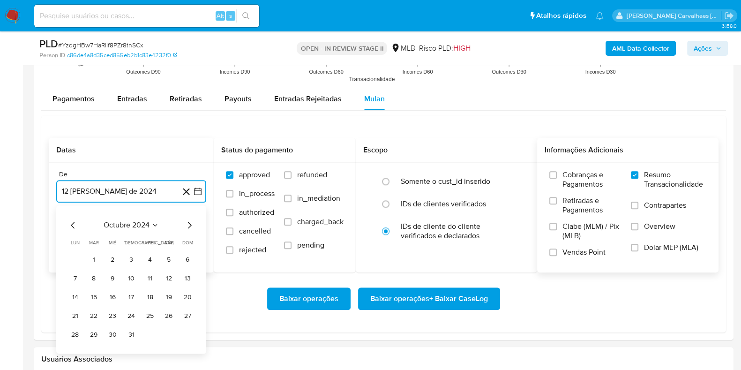
click at [190, 225] on icon "Mes siguiente" at bounding box center [190, 225] width 4 height 7
click at [189, 226] on icon "Mes siguiente" at bounding box center [190, 225] width 4 height 7
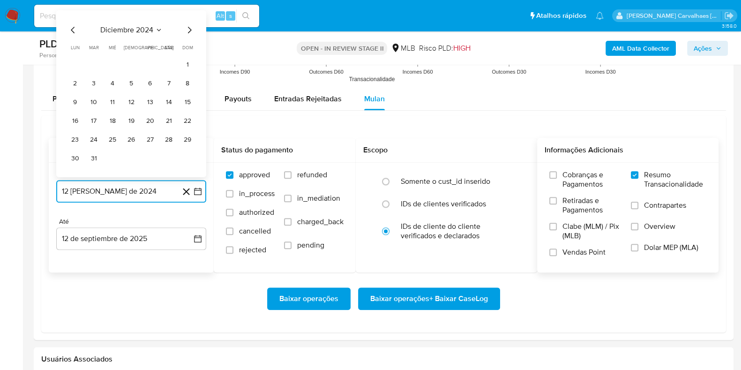
click at [188, 32] on icon "Mes siguiente" at bounding box center [189, 29] width 11 height 11
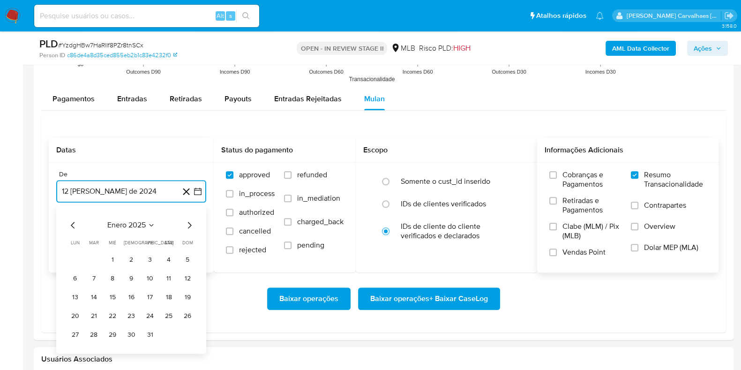
click at [187, 225] on icon "Mes siguiente" at bounding box center [189, 224] width 11 height 11
click at [190, 224] on icon "Mes siguiente" at bounding box center [189, 224] width 11 height 11
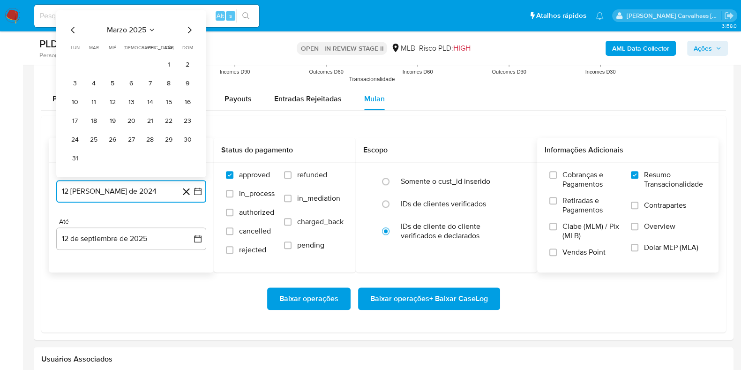
click at [191, 30] on icon "Mes siguiente" at bounding box center [189, 29] width 11 height 11
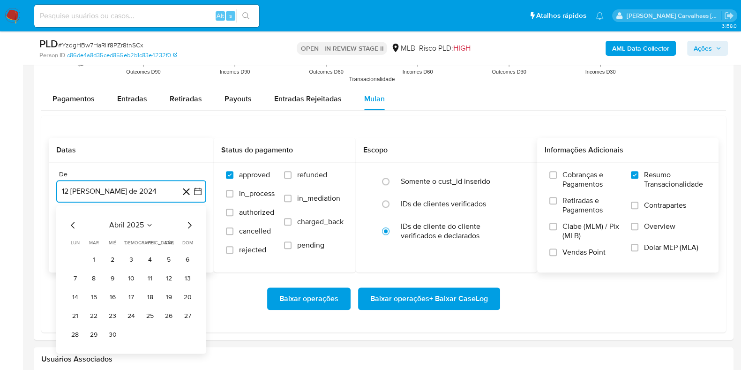
click at [191, 225] on icon "Mes siguiente" at bounding box center [189, 224] width 11 height 11
click at [189, 225] on icon "Mes siguiente" at bounding box center [190, 225] width 4 height 7
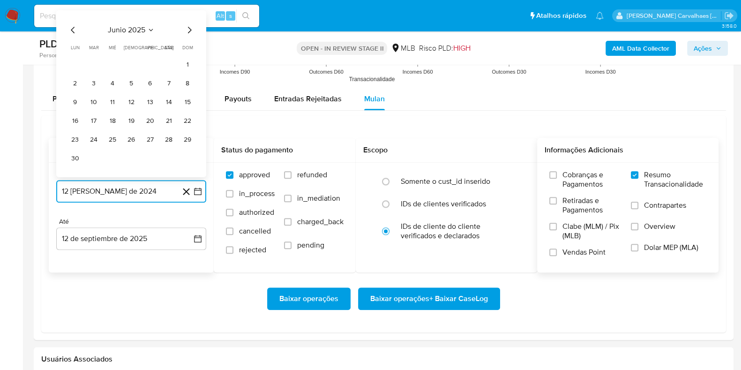
click at [188, 31] on icon "Mes siguiente" at bounding box center [189, 29] width 11 height 11
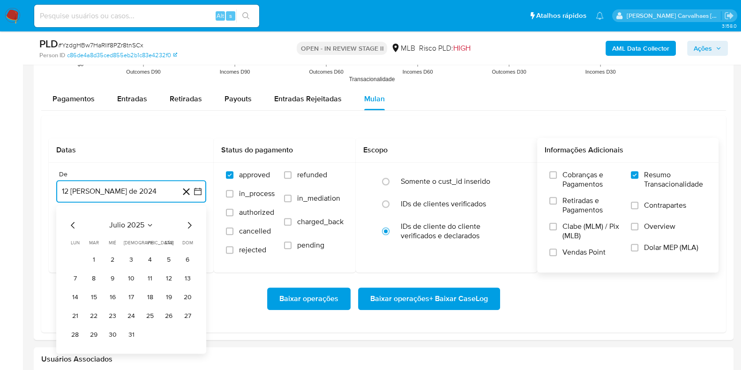
click at [149, 278] on button "11" at bounding box center [149, 278] width 15 height 15
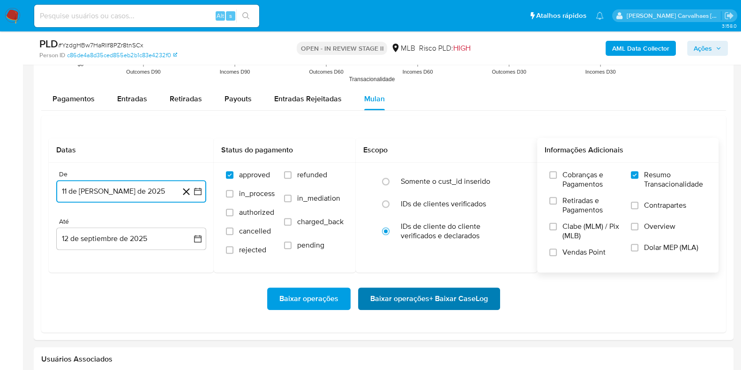
click at [422, 296] on span "Baixar operações + Baixar CaseLog" at bounding box center [429, 298] width 118 height 21
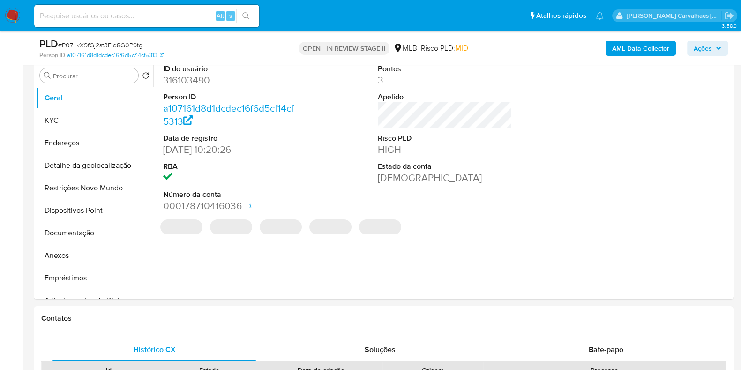
select select "10"
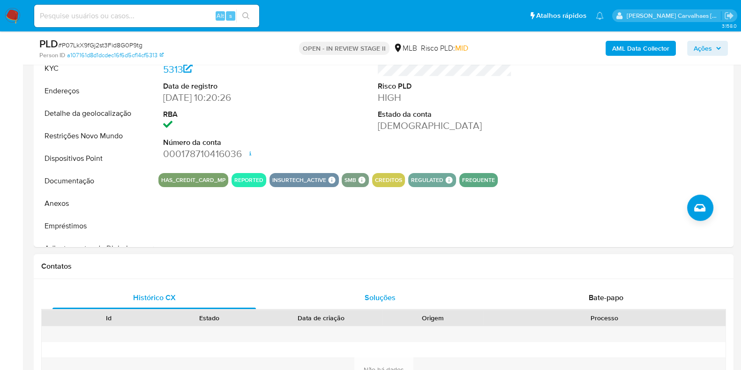
scroll to position [176, 0]
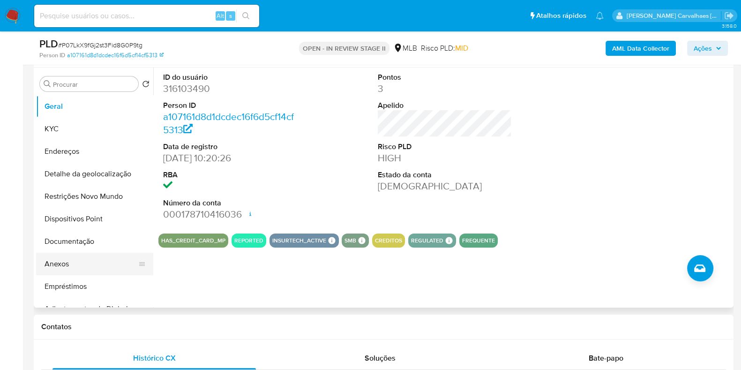
click at [48, 260] on button "Anexos" at bounding box center [91, 264] width 110 height 22
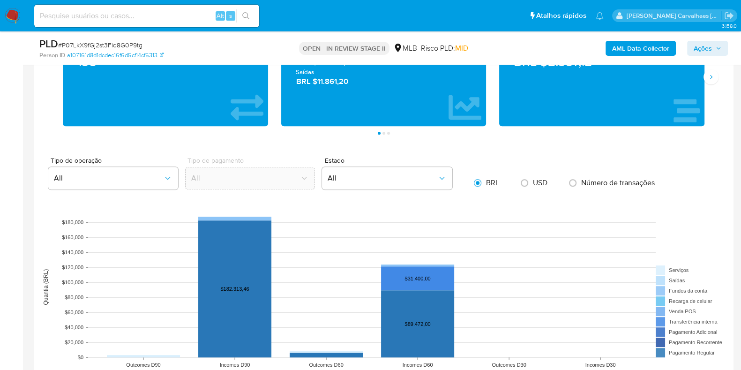
scroll to position [878, 0]
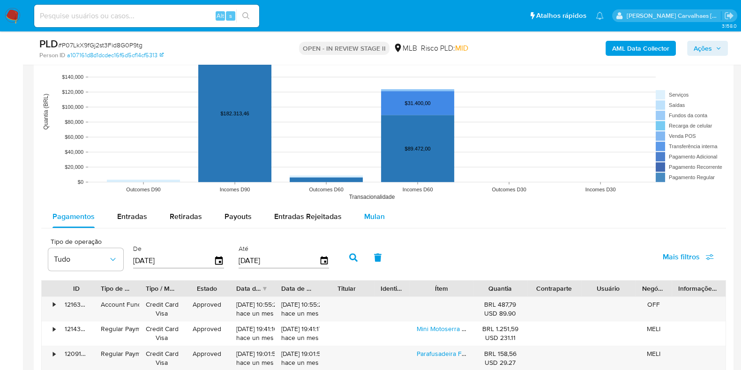
click at [370, 215] on span "Mulan" at bounding box center [374, 216] width 21 height 11
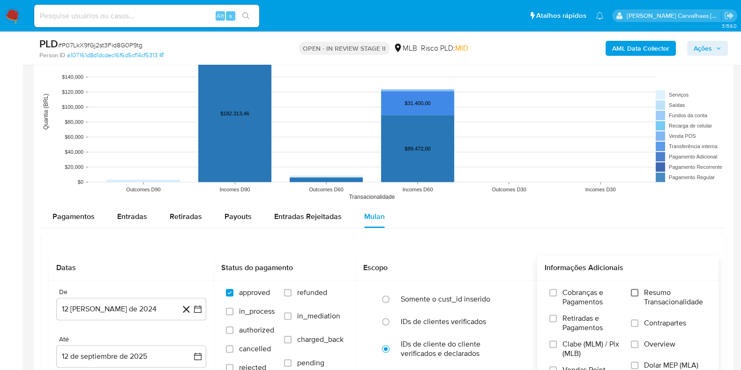
click at [636, 289] on input "Resumo Transacionalidade" at bounding box center [634, 292] width 7 height 7
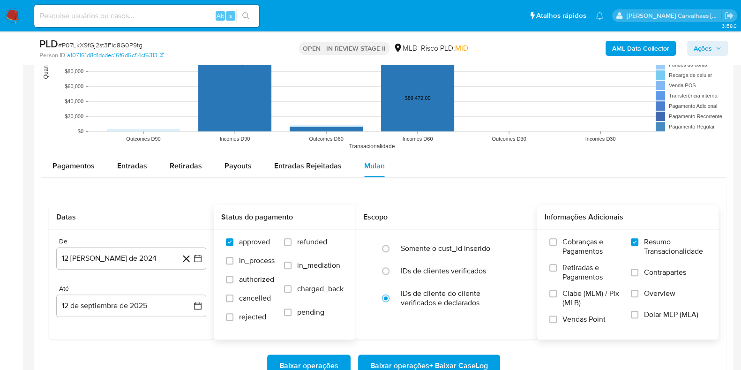
scroll to position [996, 0]
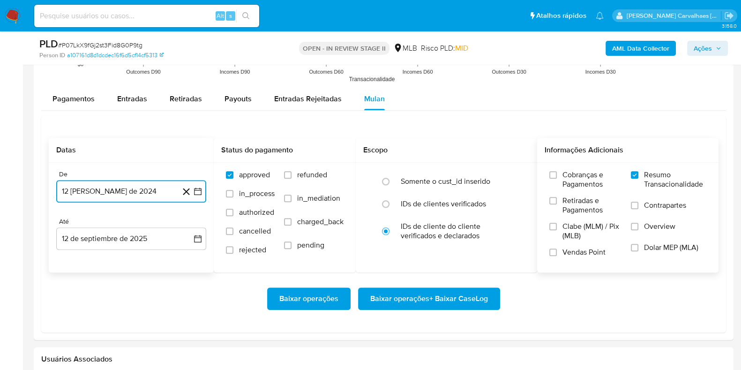
click at [196, 190] on icon "button" at bounding box center [197, 191] width 9 height 9
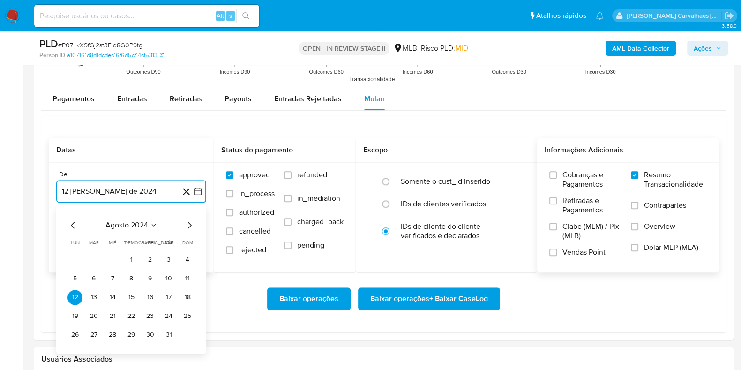
click at [189, 225] on icon "Mes siguiente" at bounding box center [189, 224] width 11 height 11
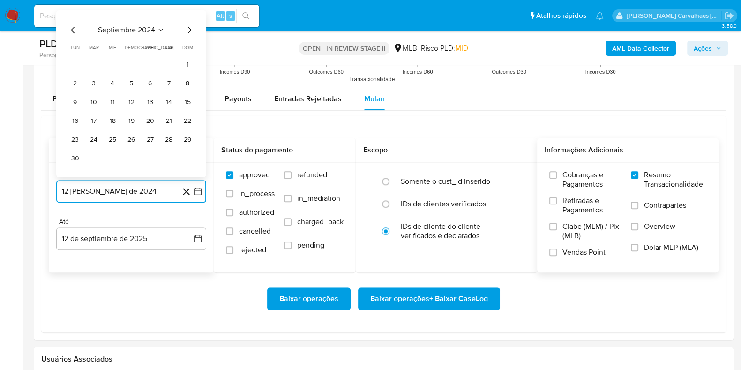
click at [187, 28] on icon "Mes siguiente" at bounding box center [189, 29] width 11 height 11
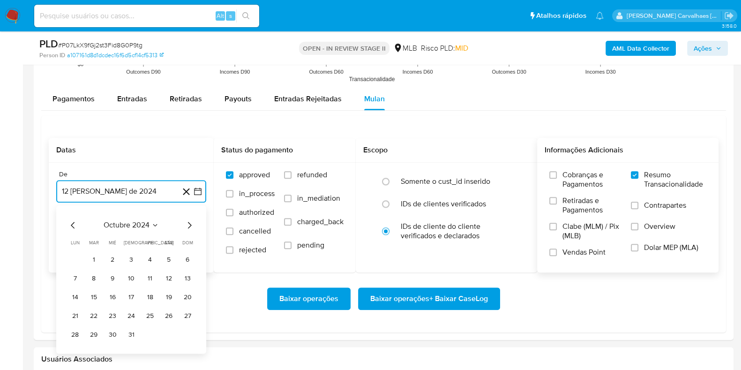
click at [190, 222] on icon "Mes siguiente" at bounding box center [189, 224] width 11 height 11
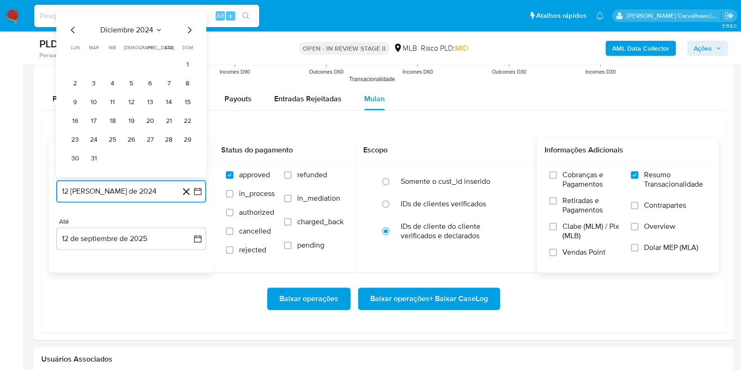
click at [190, 32] on icon "Mes siguiente" at bounding box center [189, 29] width 11 height 11
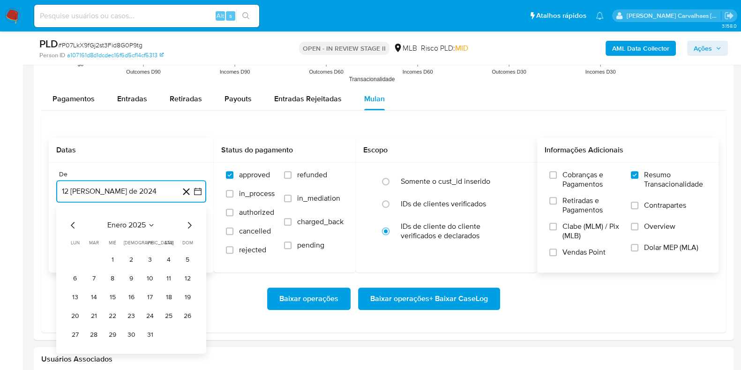
click at [190, 221] on icon "Mes siguiente" at bounding box center [189, 224] width 11 height 11
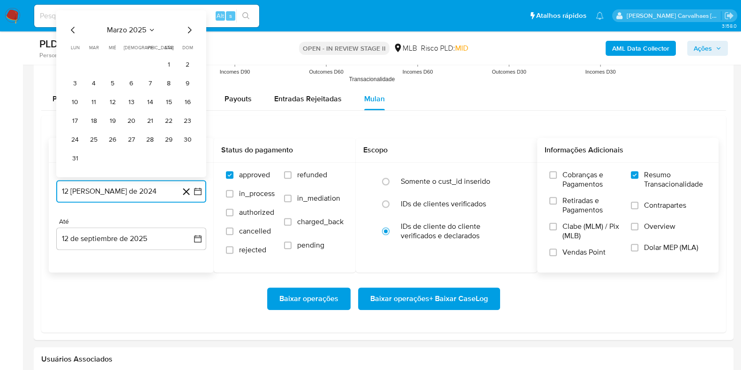
click at [185, 30] on icon "Mes siguiente" at bounding box center [189, 29] width 11 height 11
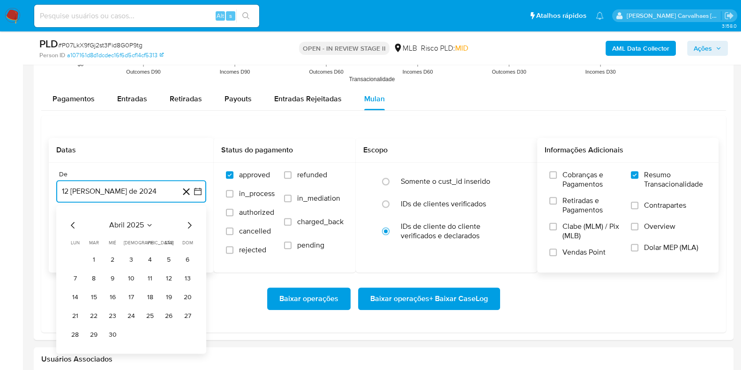
click at [190, 220] on icon "Mes siguiente" at bounding box center [189, 224] width 11 height 11
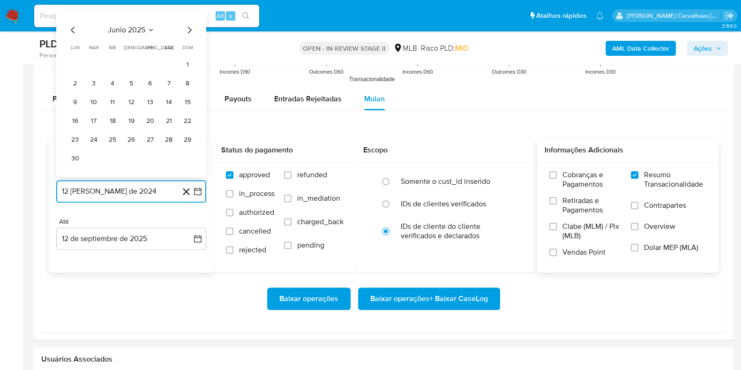
click at [188, 33] on icon "Mes siguiente" at bounding box center [189, 29] width 11 height 11
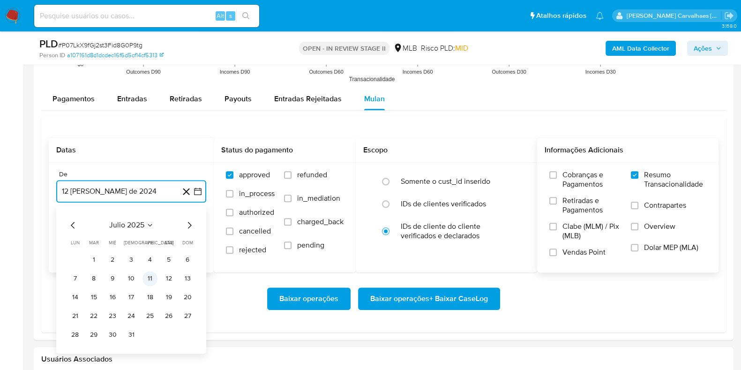
click at [152, 272] on button "11" at bounding box center [149, 278] width 15 height 15
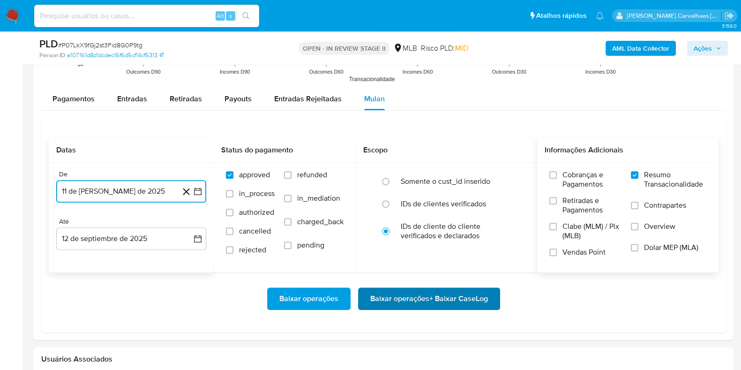
click at [416, 298] on span "Baixar operações + Baixar CaseLog" at bounding box center [429, 298] width 118 height 21
